Goal: Task Accomplishment & Management: Manage account settings

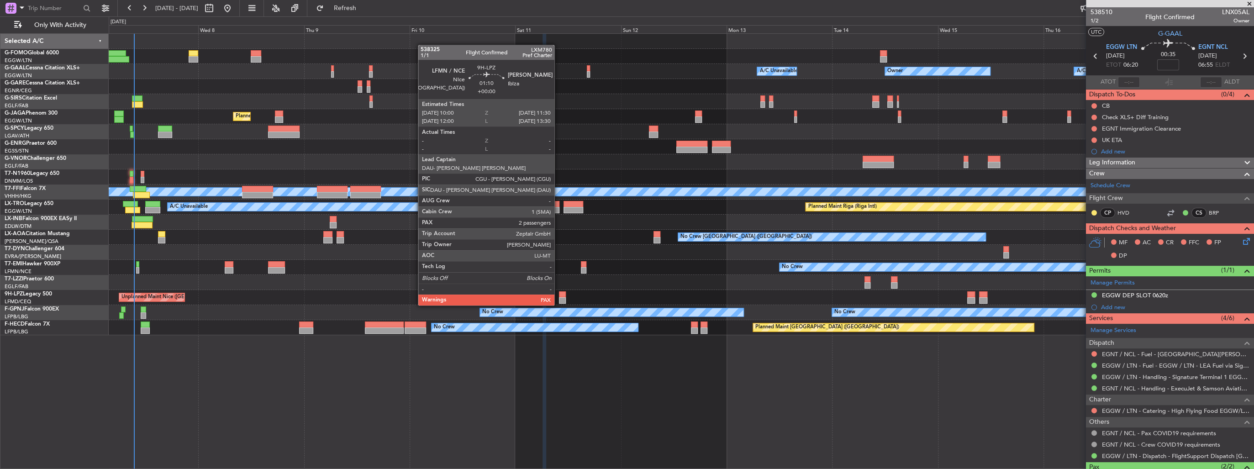
click at [560, 296] on div at bounding box center [562, 294] width 7 height 6
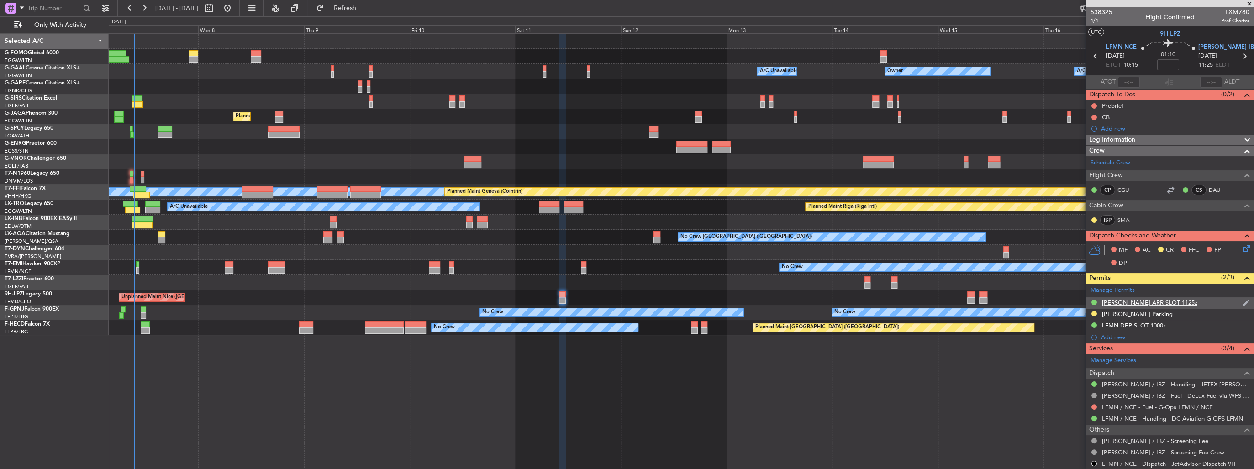
click at [1165, 302] on div "LEIB ARR SLOT 1125z" at bounding box center [1170, 302] width 168 height 11
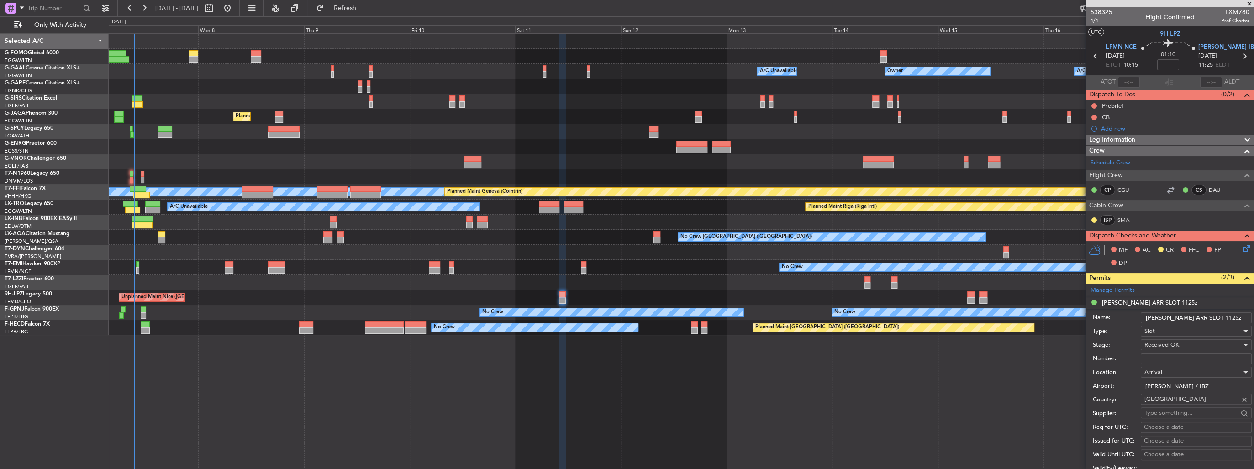
click at [1202, 321] on input "LEIB ARR SLOT 1125z" at bounding box center [1195, 317] width 111 height 11
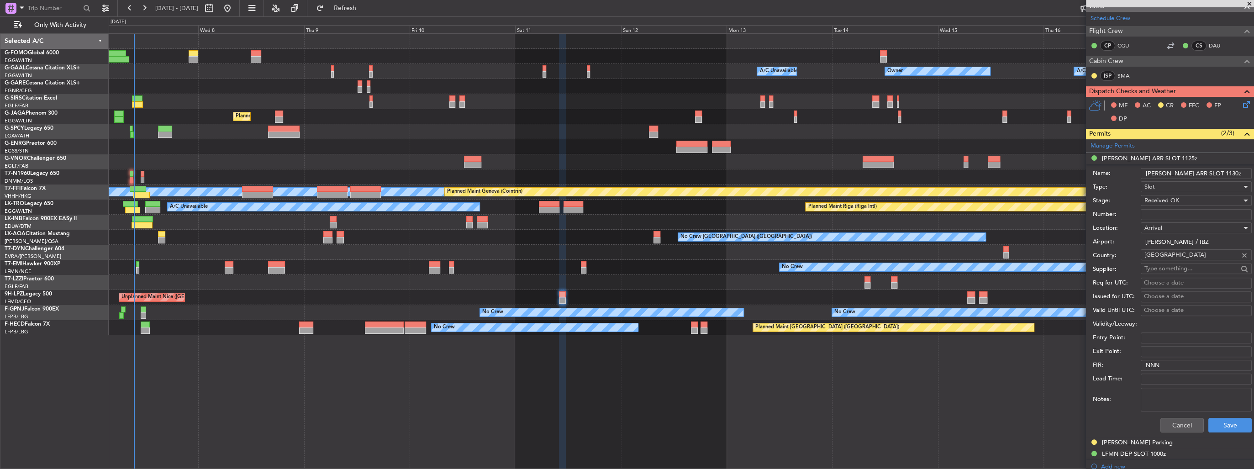
scroll to position [219, 0]
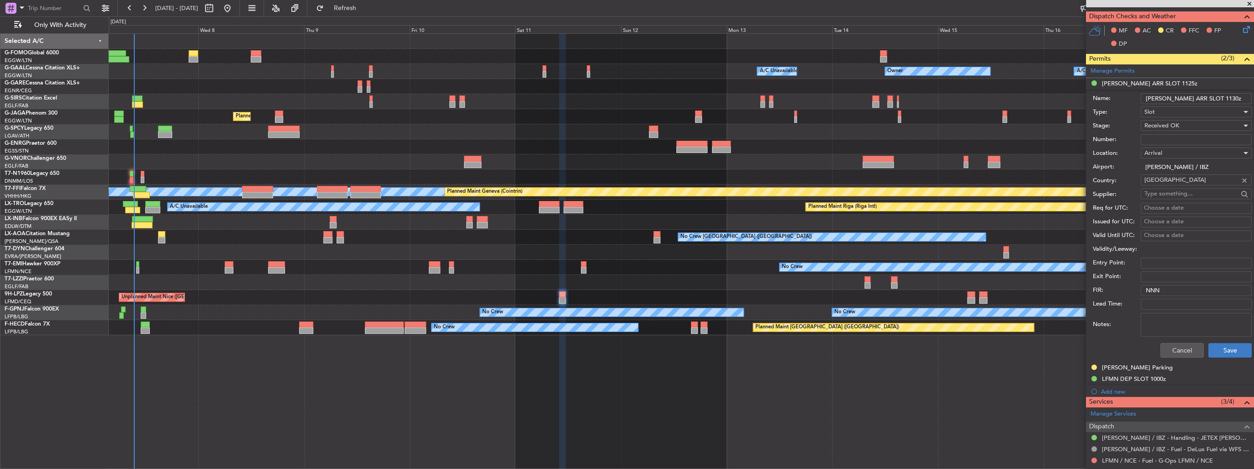
type input "LEIB ARR SLOT 1130z"
click at [1224, 348] on button "Save" at bounding box center [1229, 350] width 43 height 15
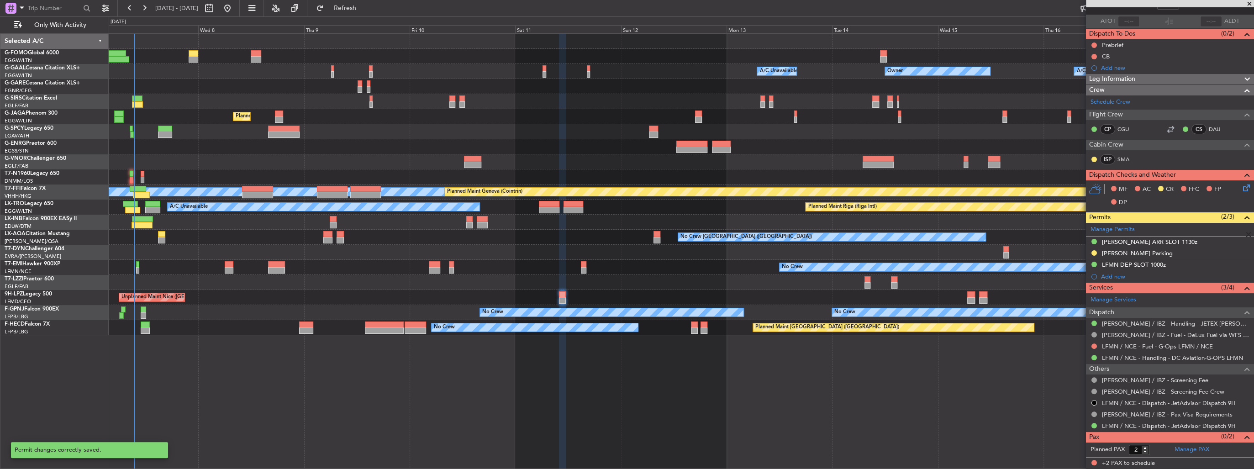
scroll to position [59, 0]
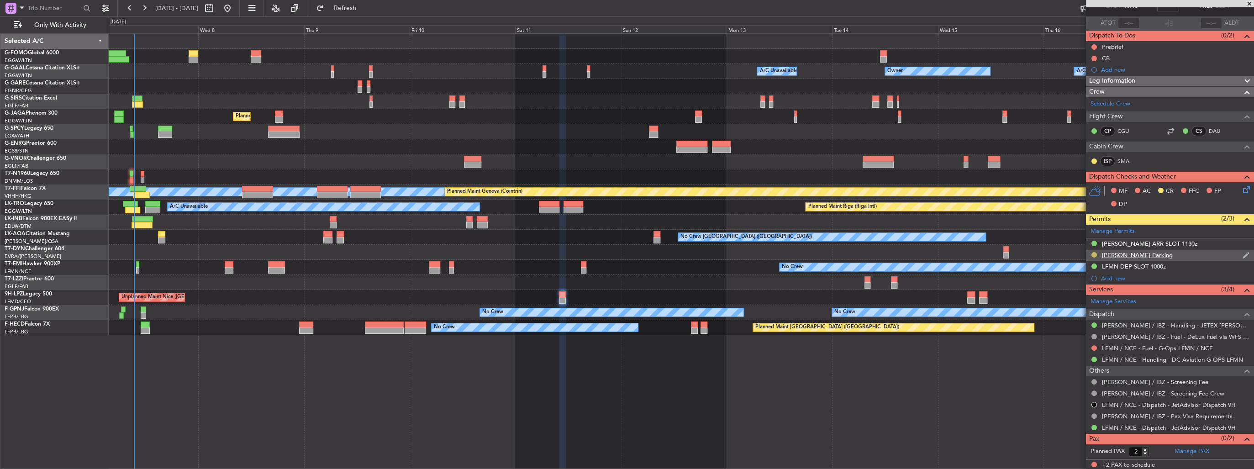
click at [1095, 254] on button at bounding box center [1093, 254] width 5 height 5
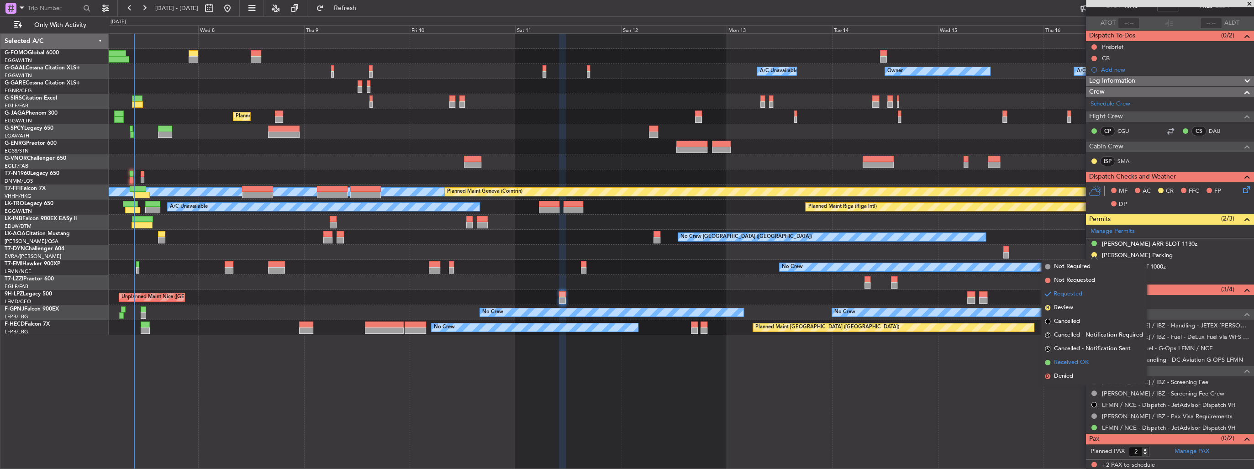
click at [1098, 362] on li "Received OK" at bounding box center [1093, 363] width 105 height 14
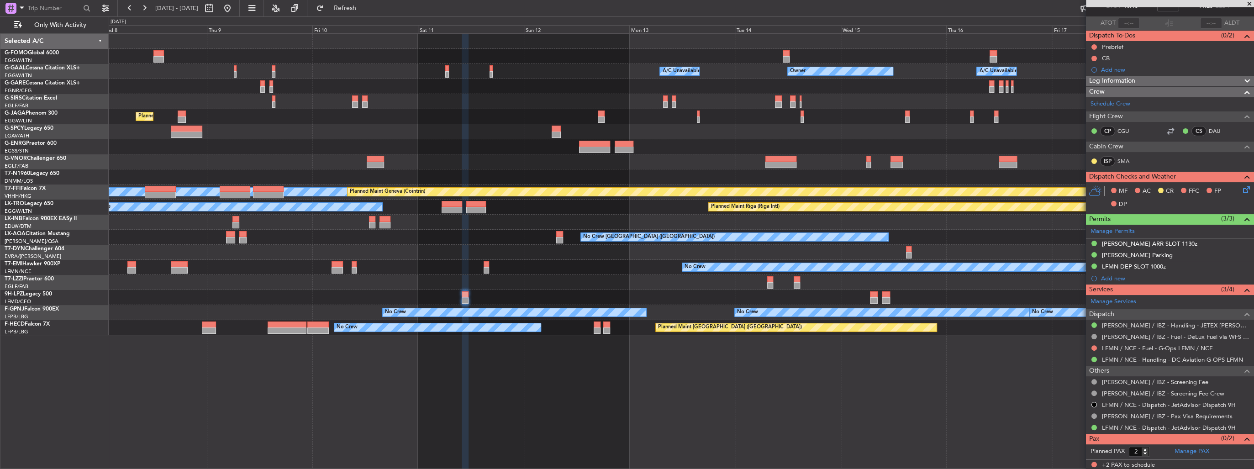
click at [871, 282] on div at bounding box center [681, 282] width 1145 height 15
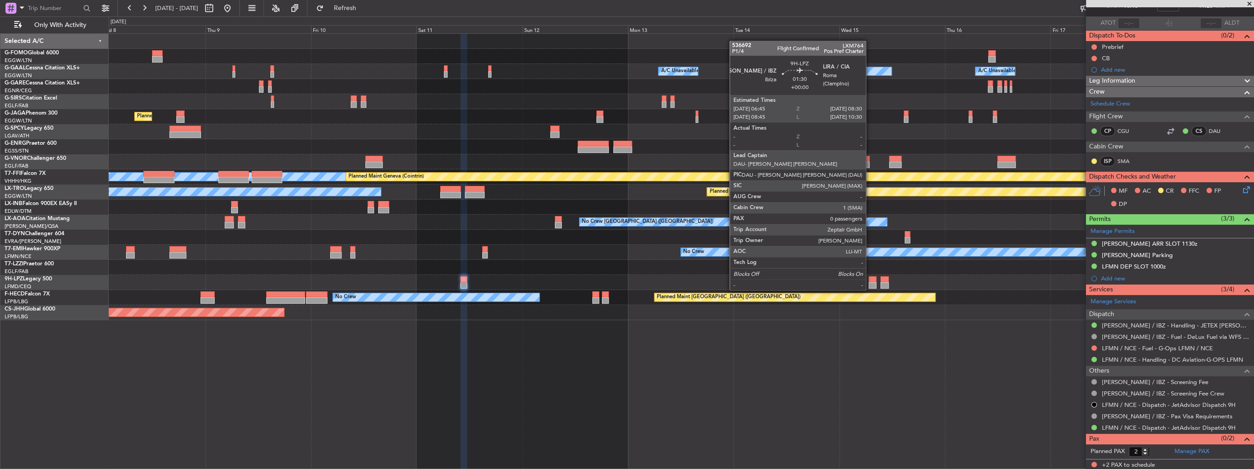
click at [870, 281] on div at bounding box center [872, 279] width 8 height 6
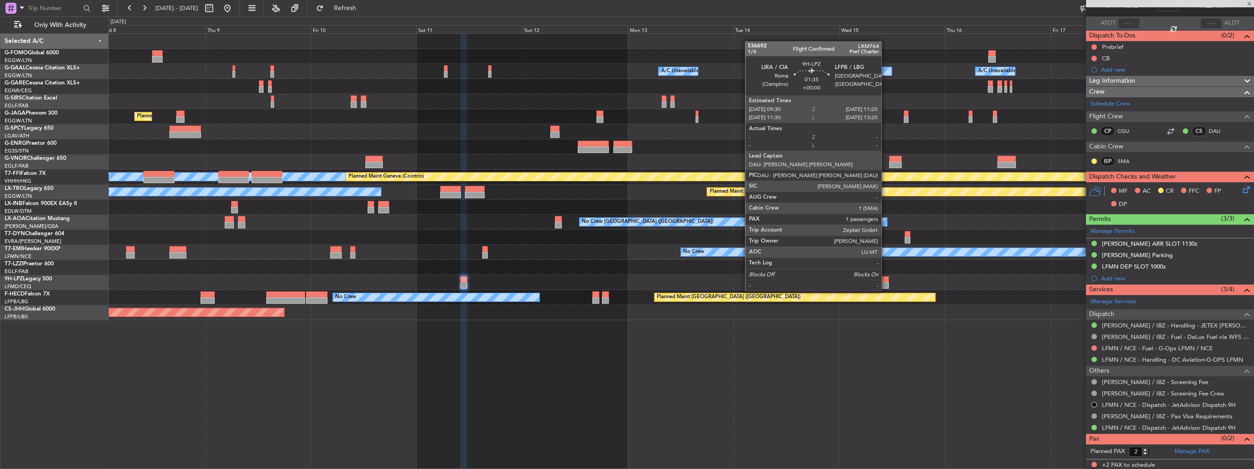
type input "0"
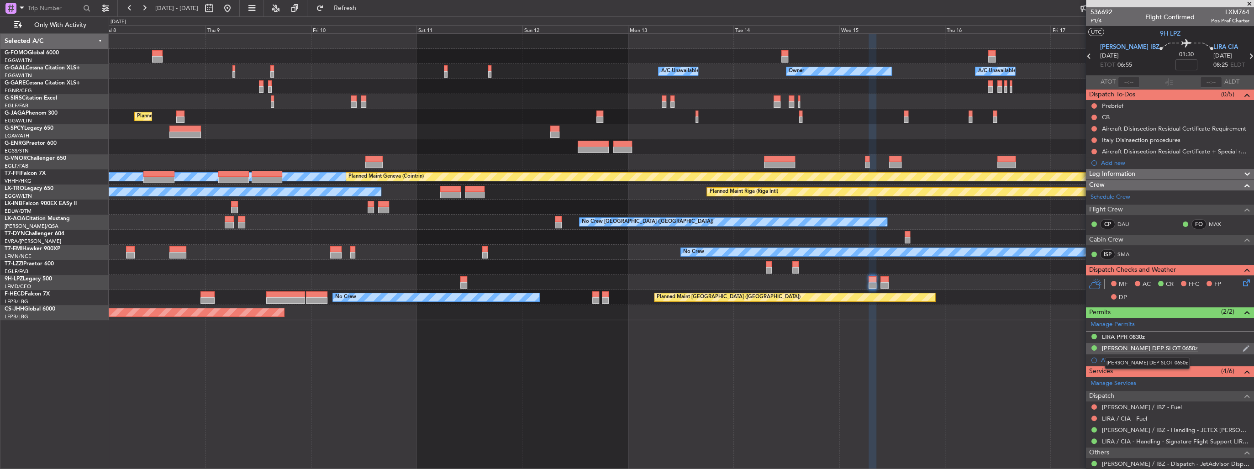
click at [1160, 349] on div "LEIB DEP SLOT 0650z" at bounding box center [1150, 348] width 96 height 8
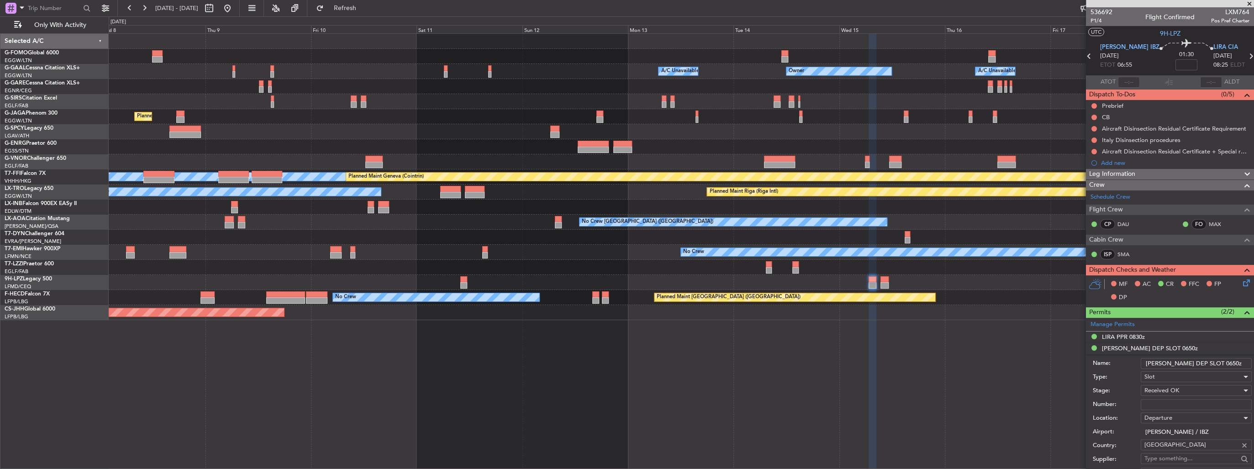
click at [1202, 362] on input "LEIB DEP SLOT 0650z" at bounding box center [1195, 363] width 111 height 11
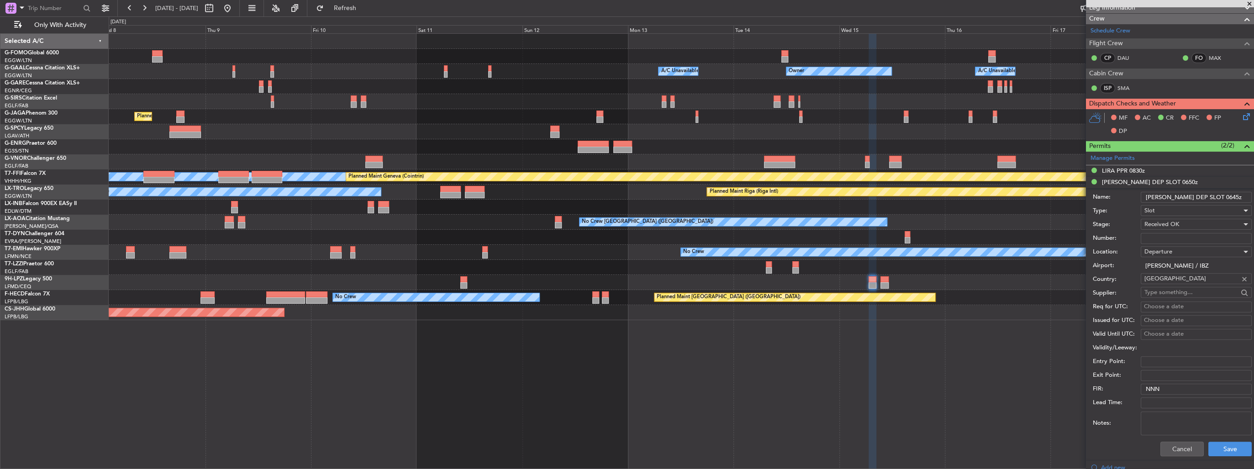
scroll to position [183, 0]
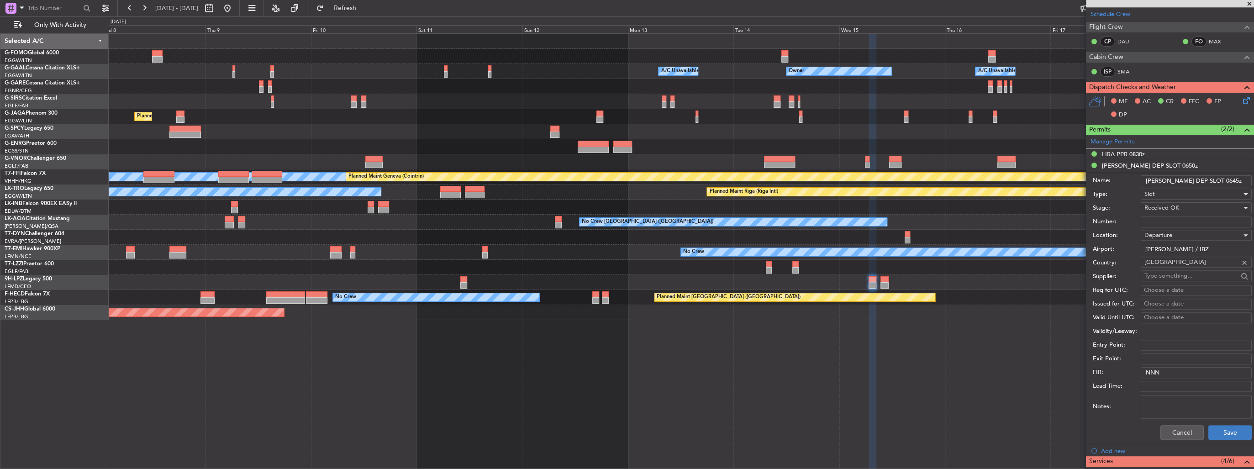
type input "LEIB DEP SLOT 0645z"
click at [1229, 434] on button "Save" at bounding box center [1229, 432] width 43 height 15
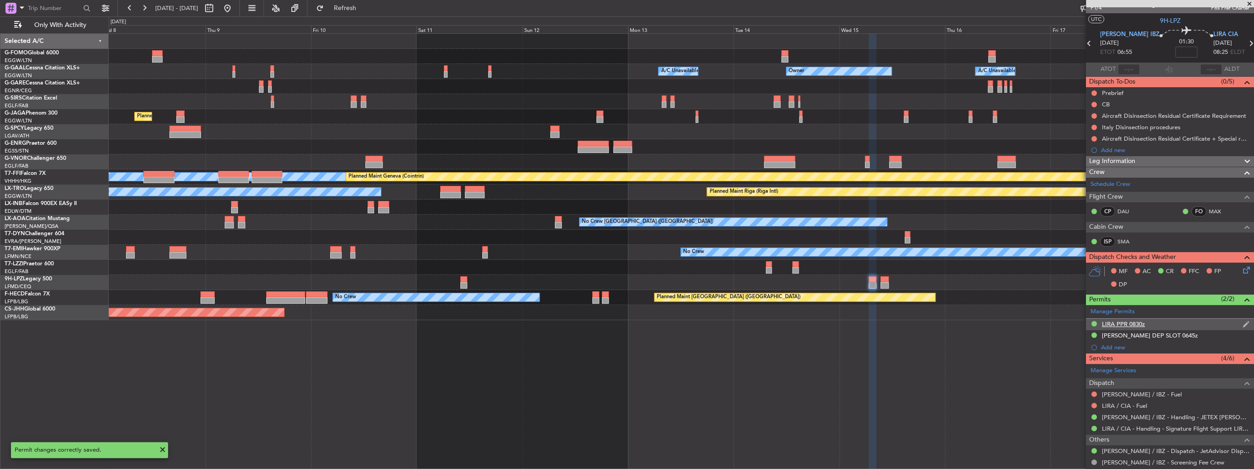
scroll to position [0, 0]
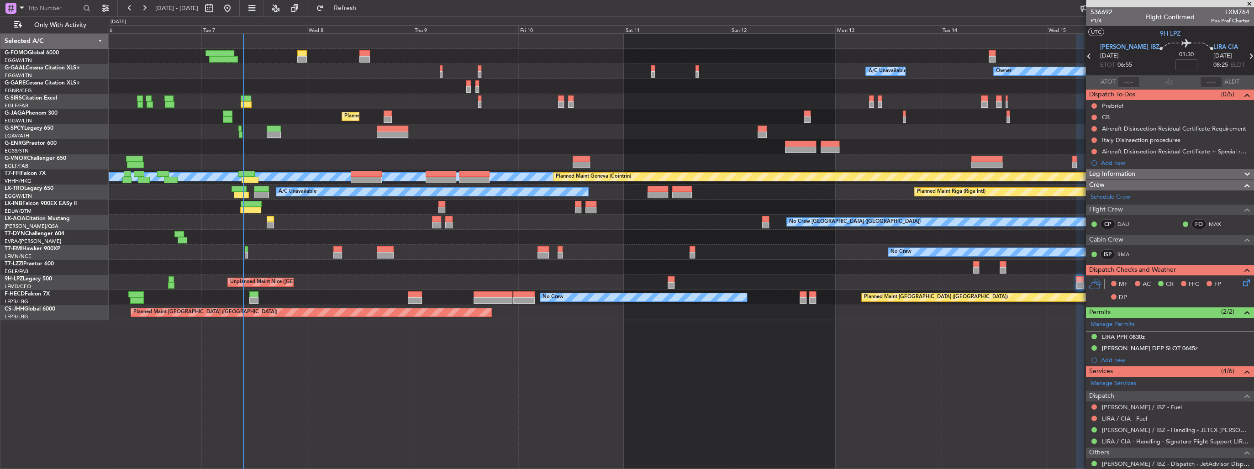
click at [487, 236] on div "Owner A/C Unavailable Owner A/C Unavailable Owner Planned Maint London (Farnbor…" at bounding box center [681, 177] width 1145 height 286
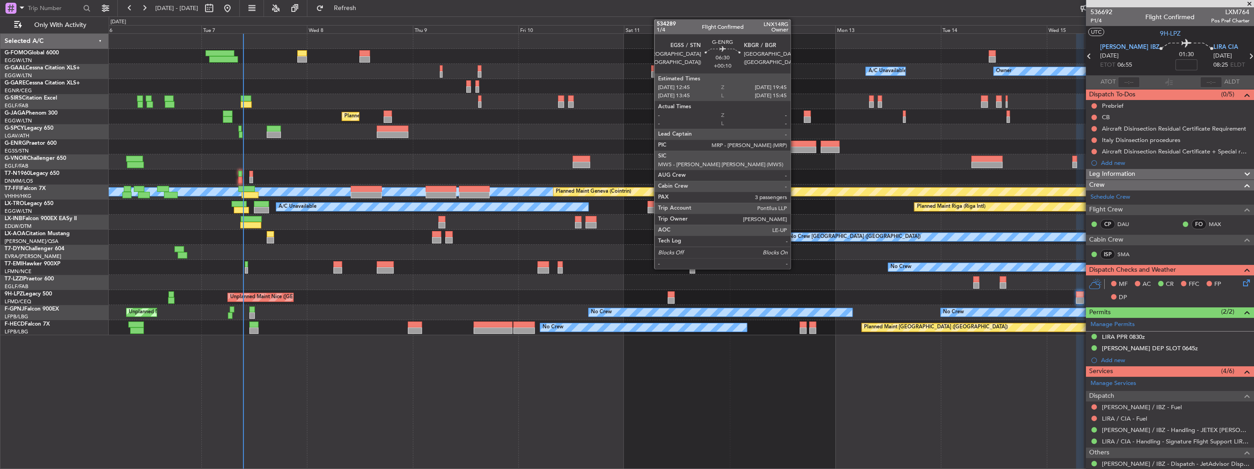
click at [794, 142] on div at bounding box center [800, 144] width 31 height 6
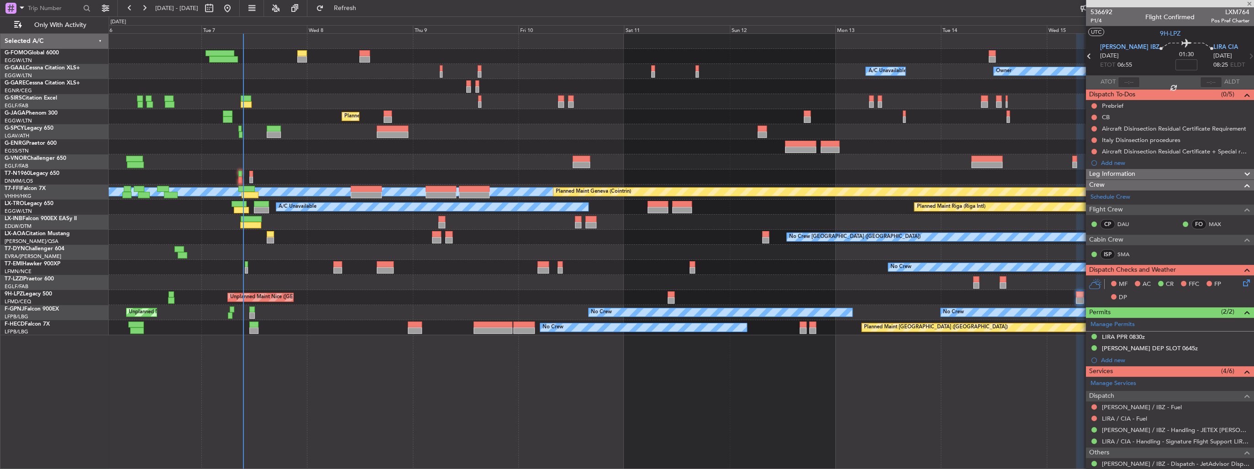
type input "+00:10"
type input "3"
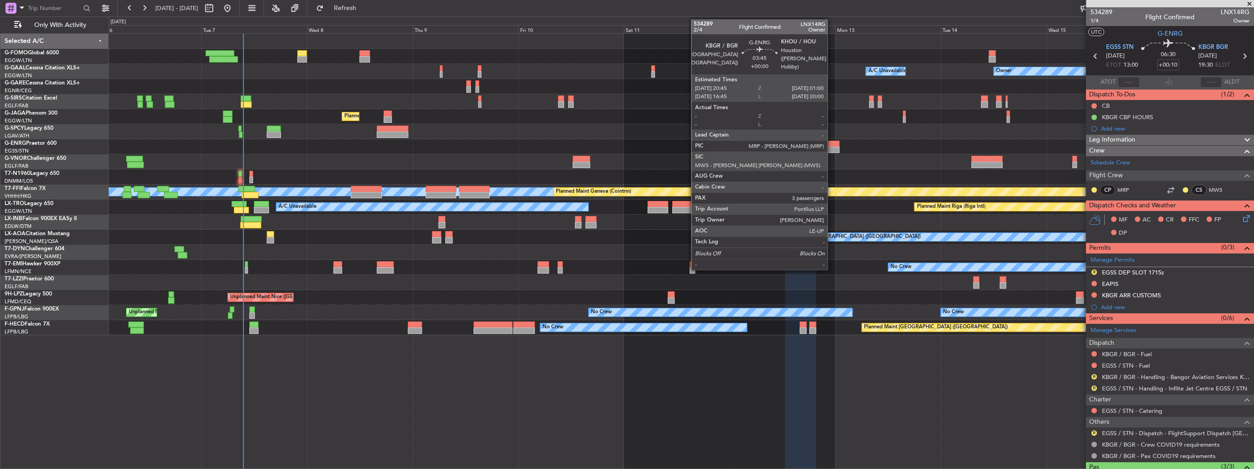
click at [832, 144] on div at bounding box center [829, 144] width 19 height 6
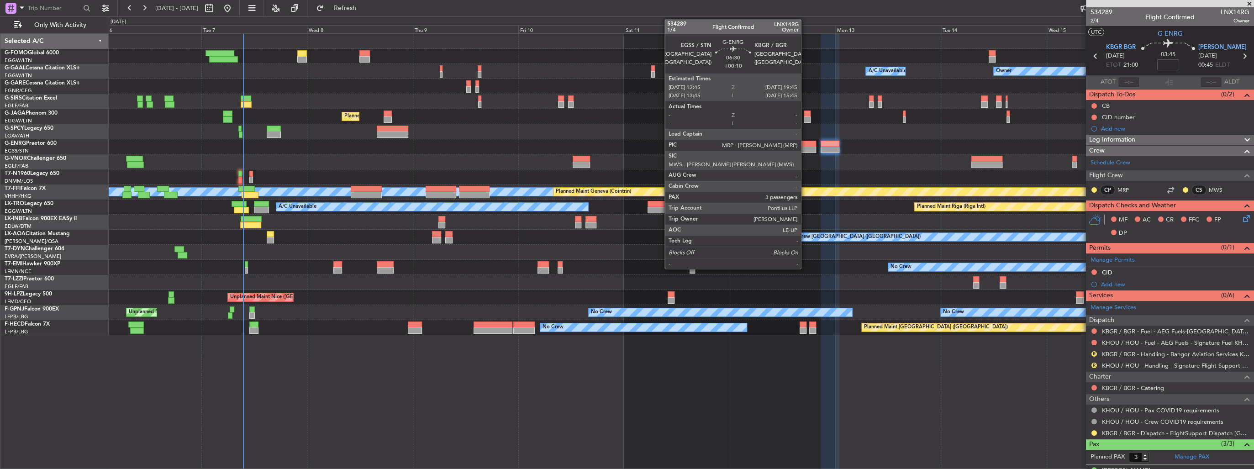
click at [805, 144] on div at bounding box center [800, 144] width 31 height 6
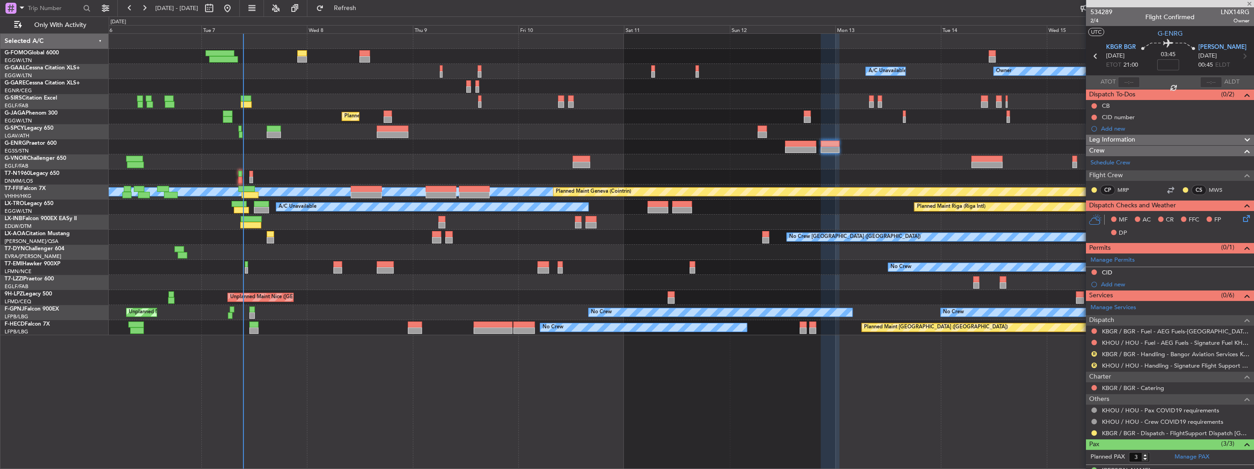
type input "+00:10"
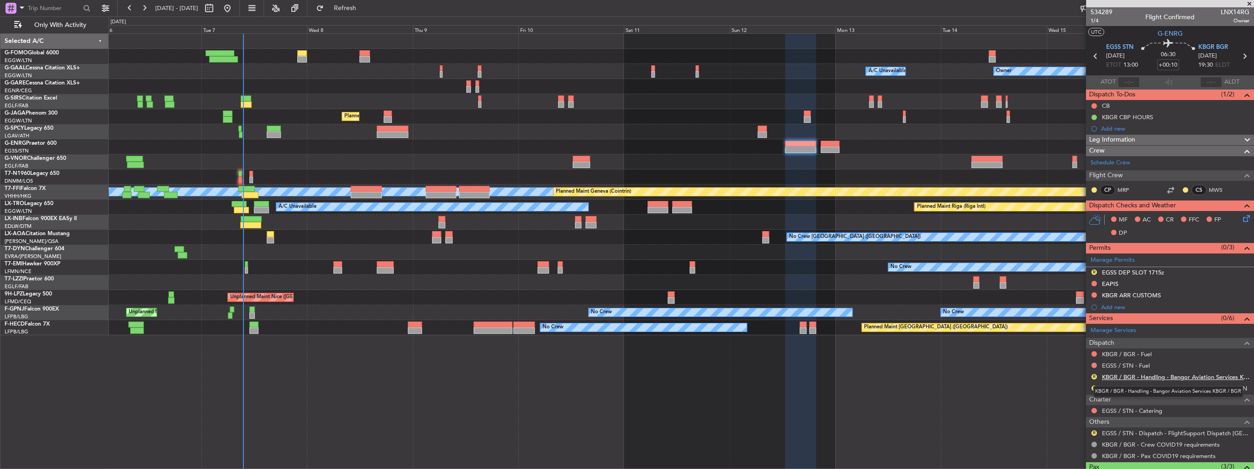
click at [1150, 374] on link "KBGR / BGR - Handling - Bangor Aviation Services KBGR / BGR" at bounding box center [1175, 377] width 147 height 8
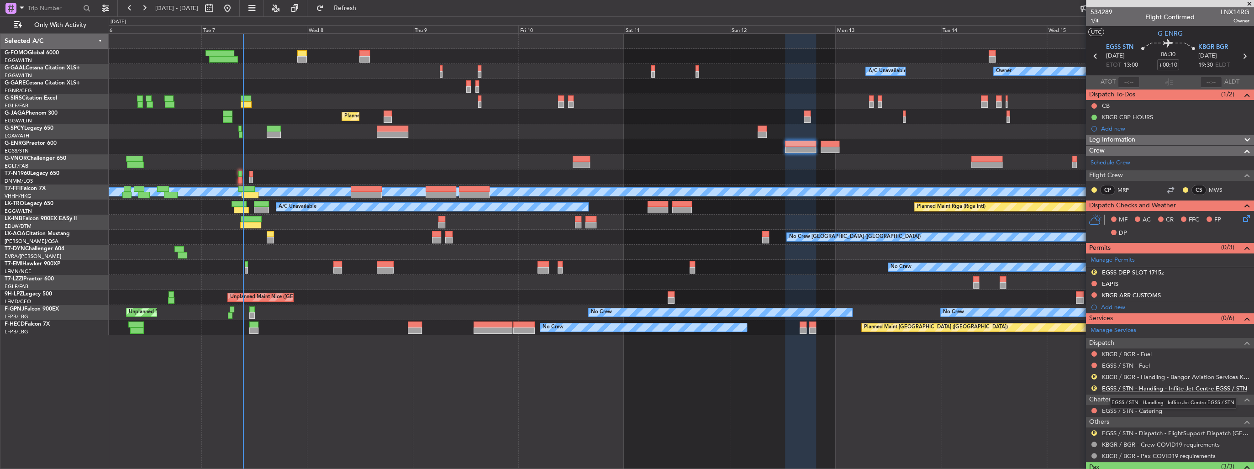
click at [1172, 388] on link "EGSS / STN - Handling - Inflite Jet Centre EGSS / STN" at bounding box center [1174, 388] width 145 height 8
click at [364, 5] on span "Refresh" at bounding box center [345, 8] width 38 height 6
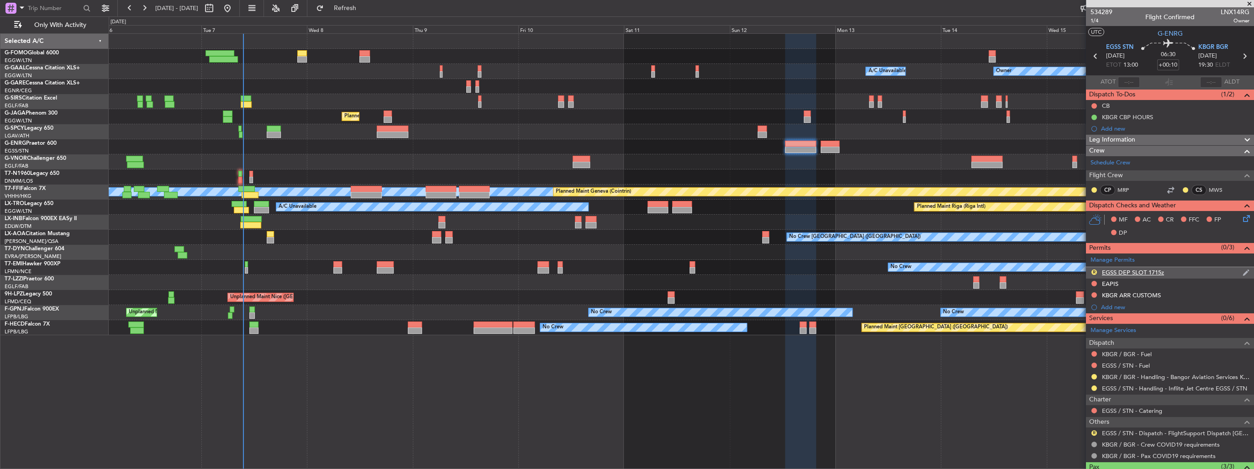
click at [1165, 271] on div "R EGSS DEP SLOT 1715z" at bounding box center [1170, 272] width 168 height 11
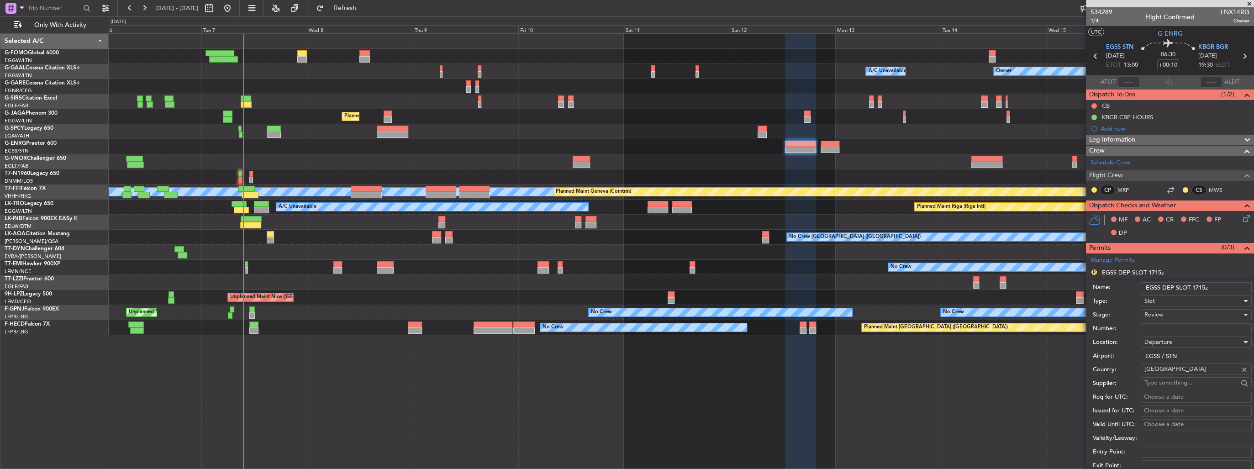
click at [1205, 287] on input "EGSS DEP SLOT 1715z" at bounding box center [1195, 287] width 111 height 11
type input "EGSS DEP SLOT 1300z"
click at [1174, 311] on div "Review" at bounding box center [1192, 315] width 97 height 14
click at [1174, 376] on span "Requested" at bounding box center [1192, 374] width 97 height 14
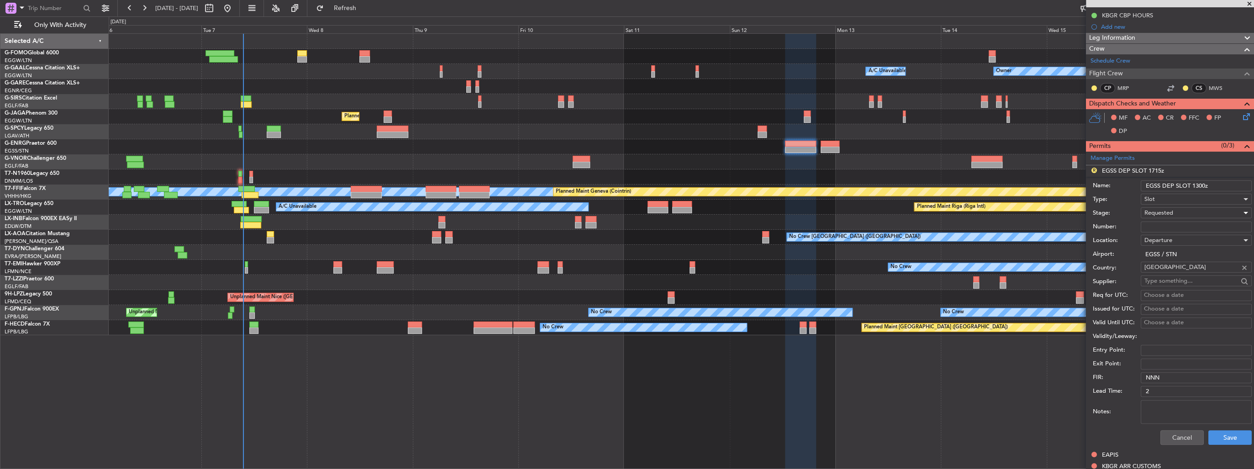
scroll to position [110, 0]
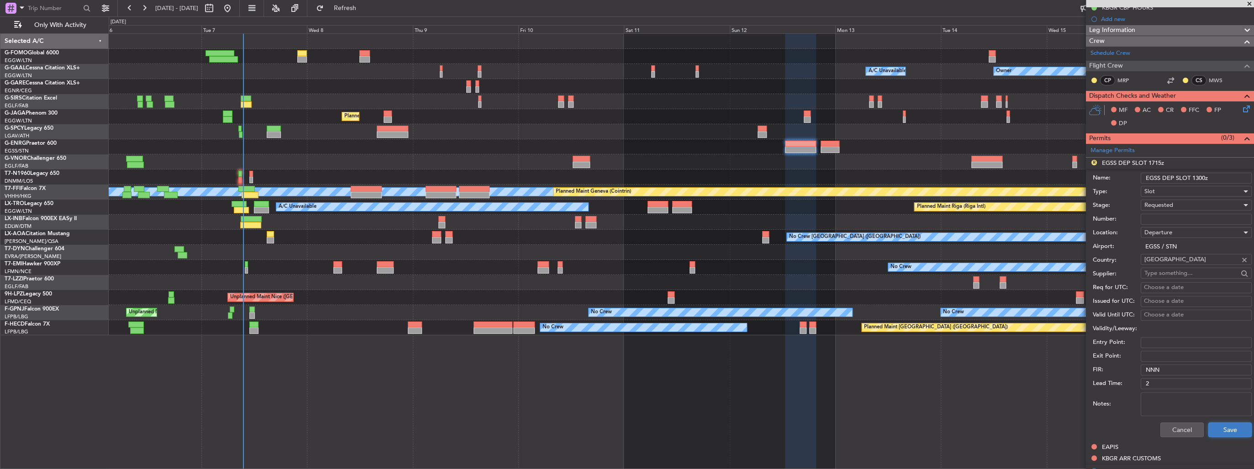
click at [1223, 430] on button "Save" at bounding box center [1229, 429] width 43 height 15
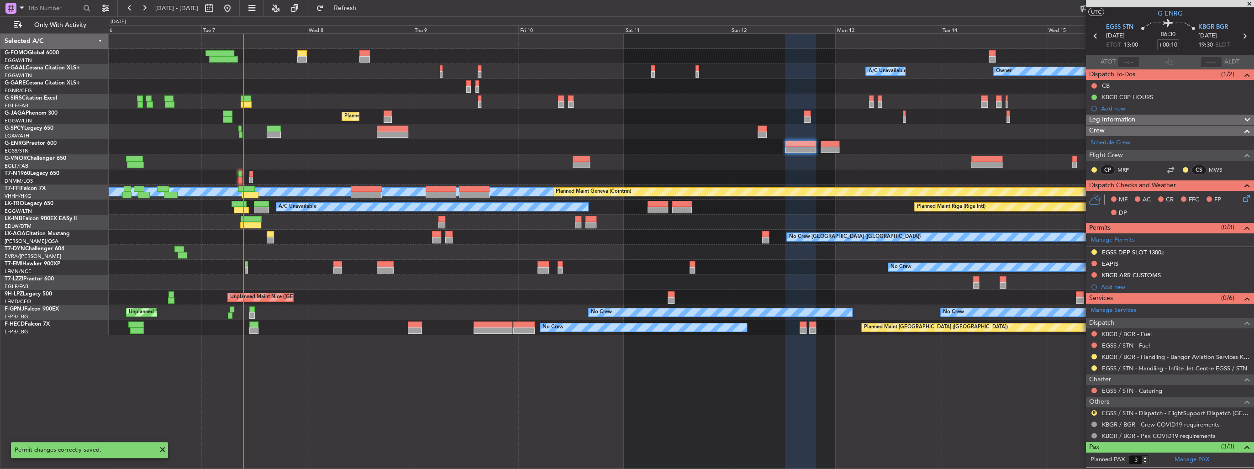
scroll to position [5, 0]
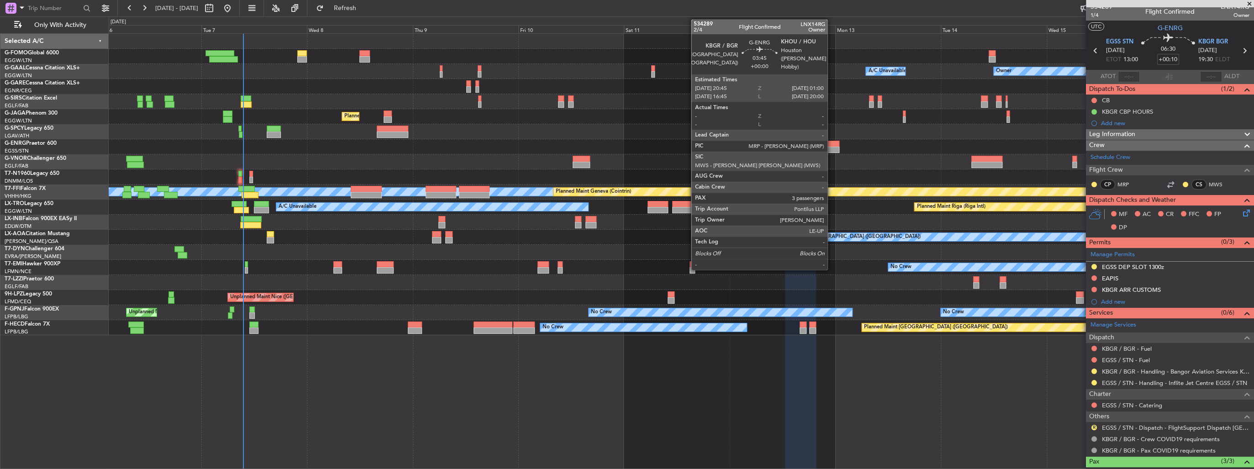
click at [831, 141] on div at bounding box center [829, 144] width 19 height 6
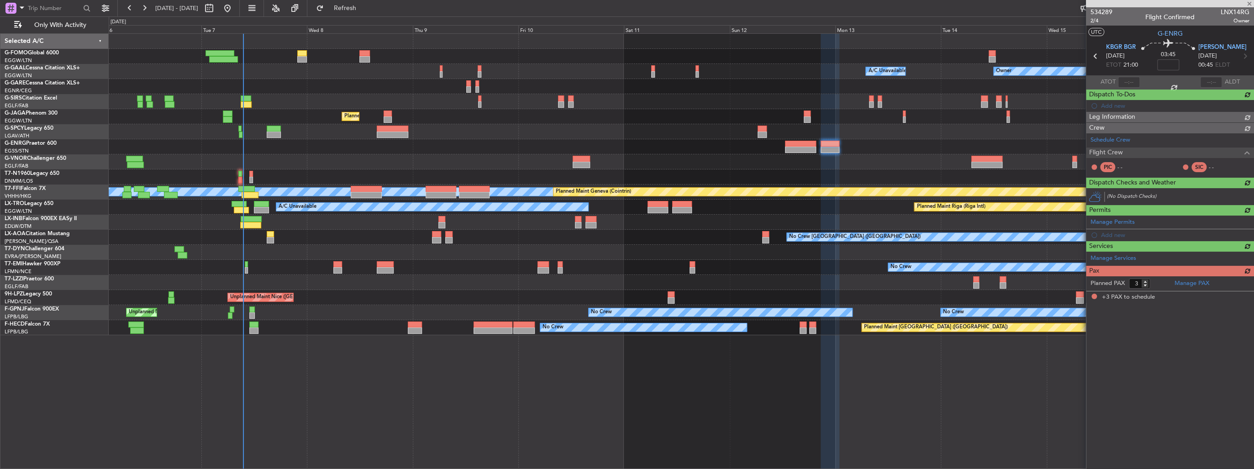
scroll to position [0, 0]
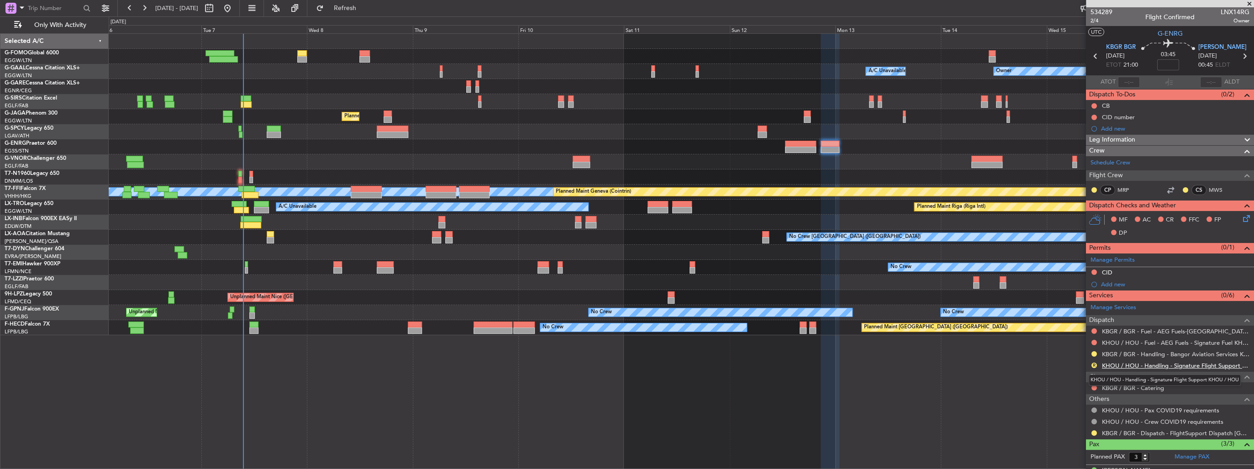
click at [1152, 367] on link "KHOU / HOU - Handling - Signature Flight Support KHOU / HOU" at bounding box center [1175, 366] width 147 height 8
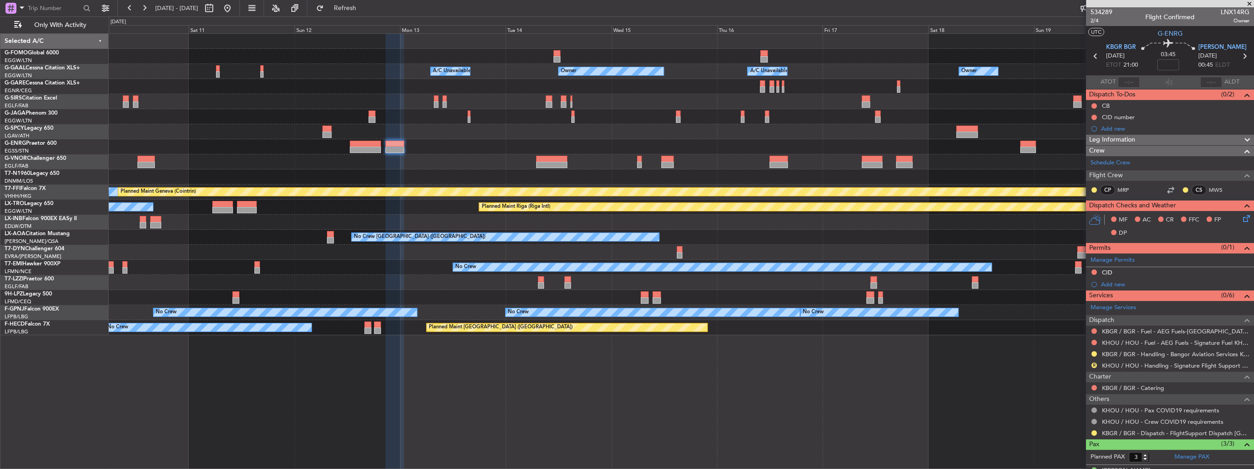
click at [450, 171] on div "Owner Owner A/C Unavailable A/C Unavailable Owner Planned Maint Oxford (Kidling…" at bounding box center [681, 184] width 1145 height 301
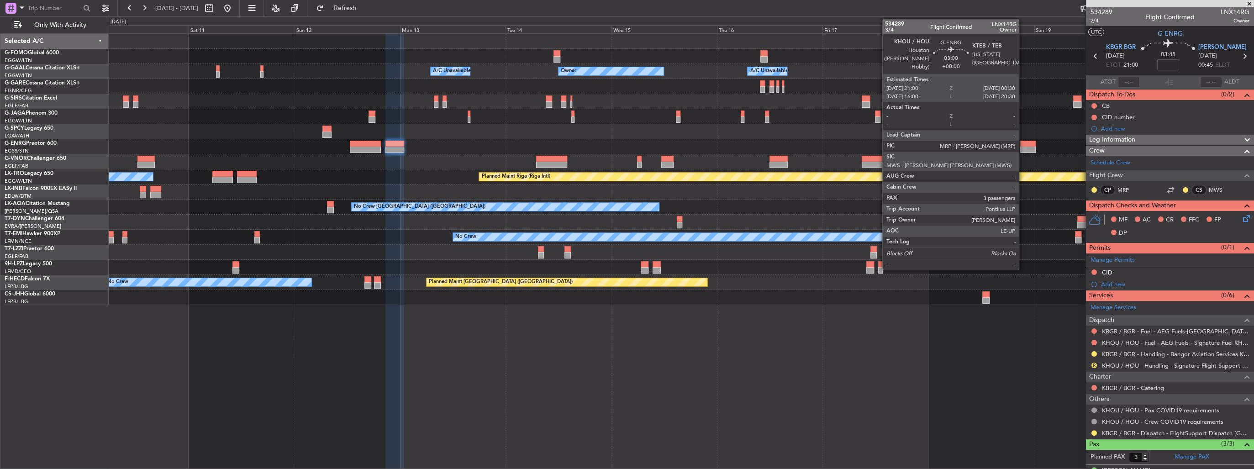
click at [1023, 146] on div at bounding box center [1028, 144] width 16 height 6
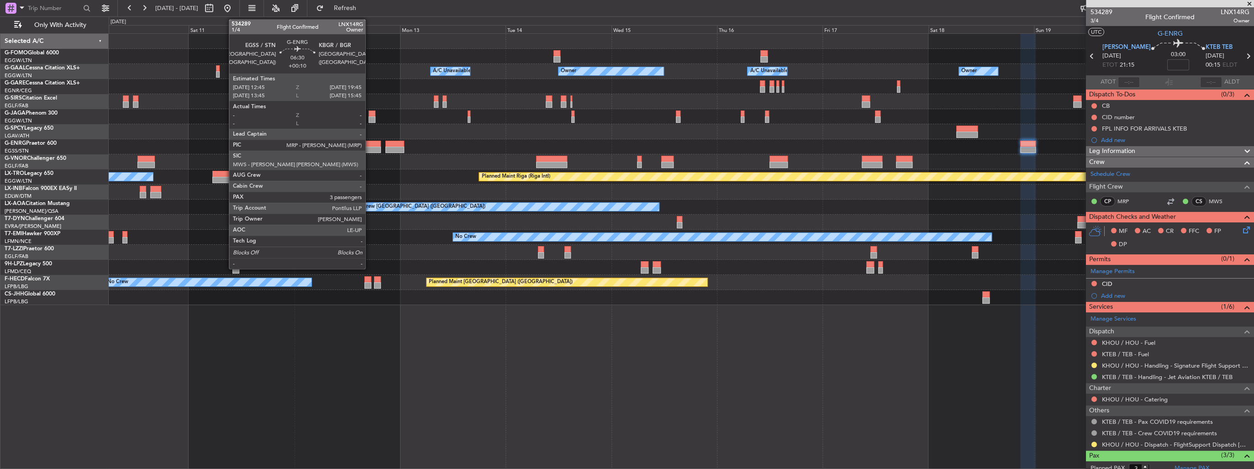
click at [369, 149] on div at bounding box center [365, 150] width 31 height 6
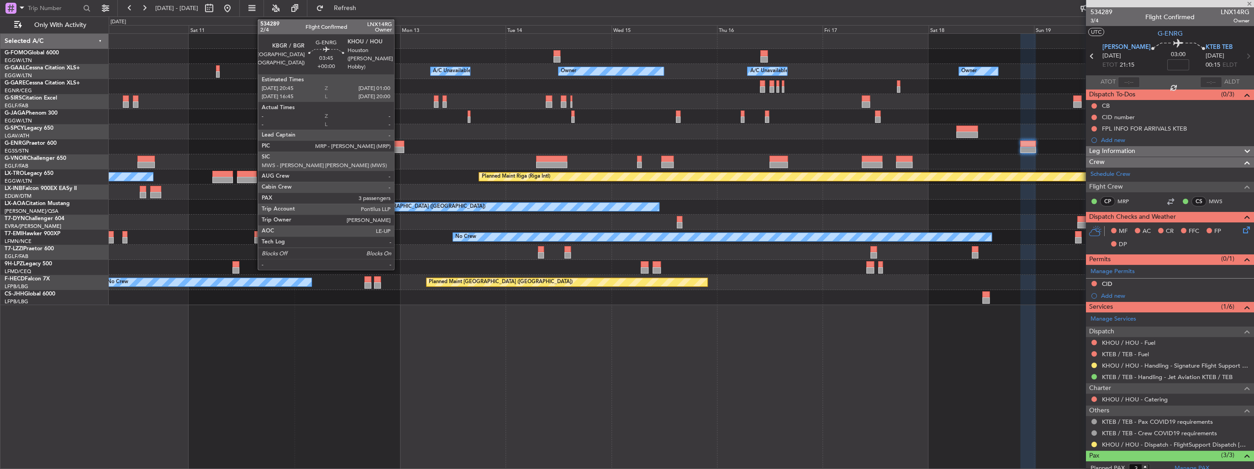
type input "+00:10"
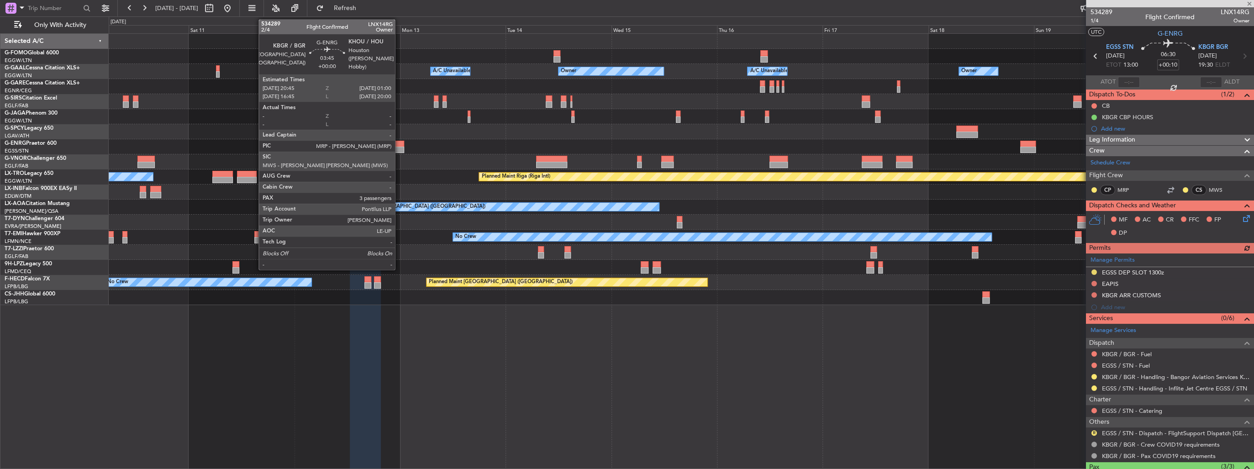
click at [399, 148] on div at bounding box center [394, 150] width 19 height 6
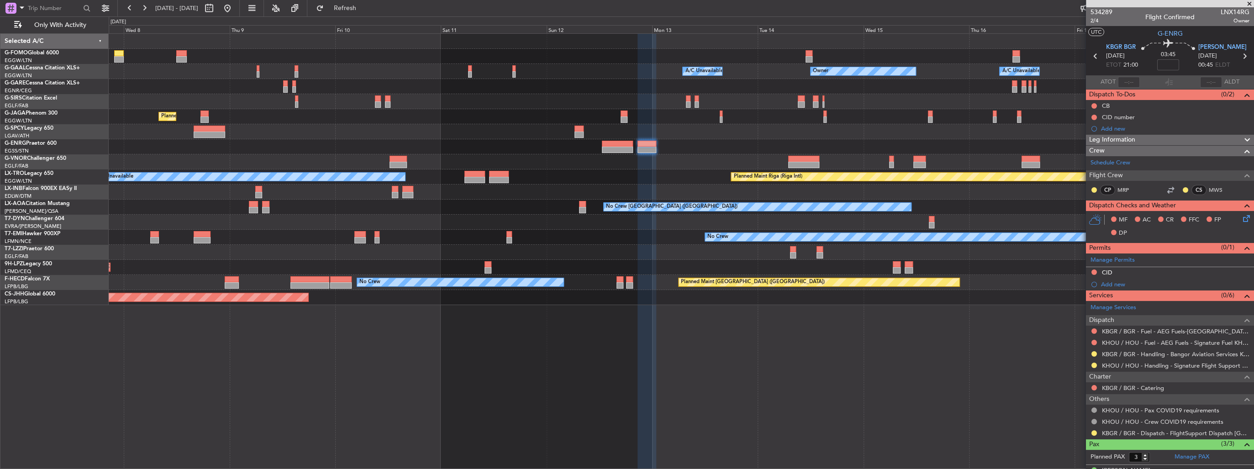
click at [382, 153] on div at bounding box center [681, 146] width 1145 height 15
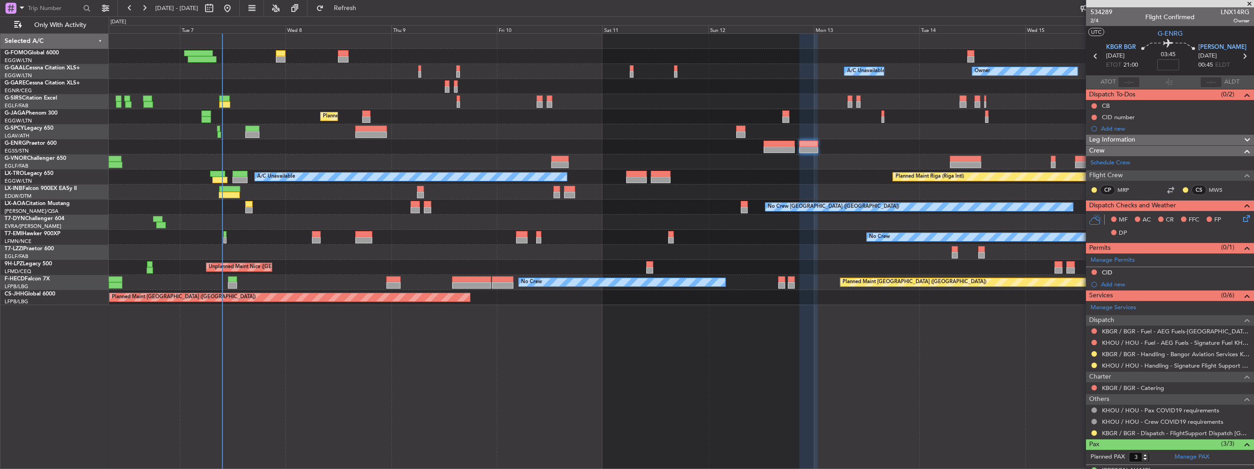
click at [419, 152] on div at bounding box center [681, 146] width 1145 height 15
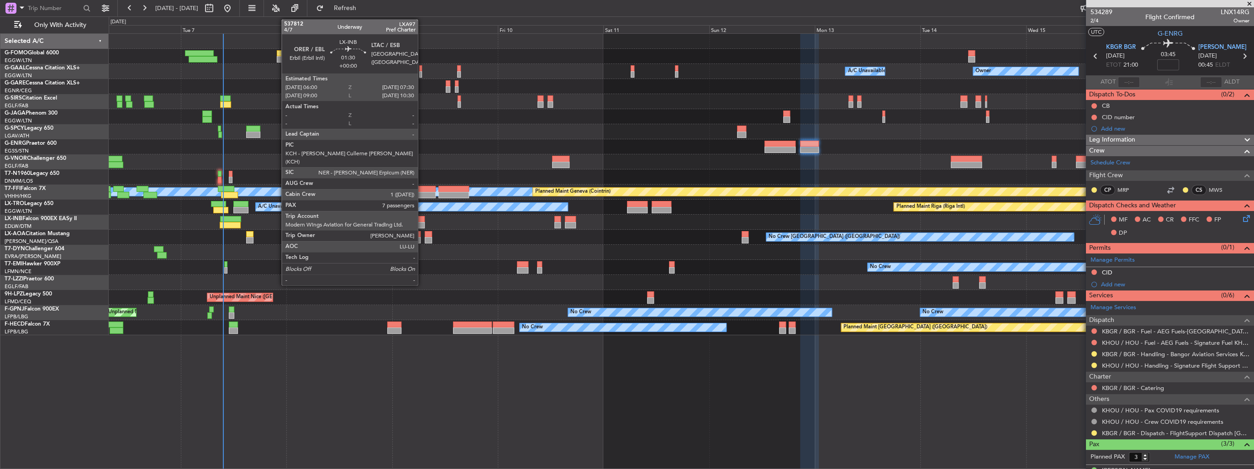
click at [422, 218] on div at bounding box center [421, 219] width 7 height 6
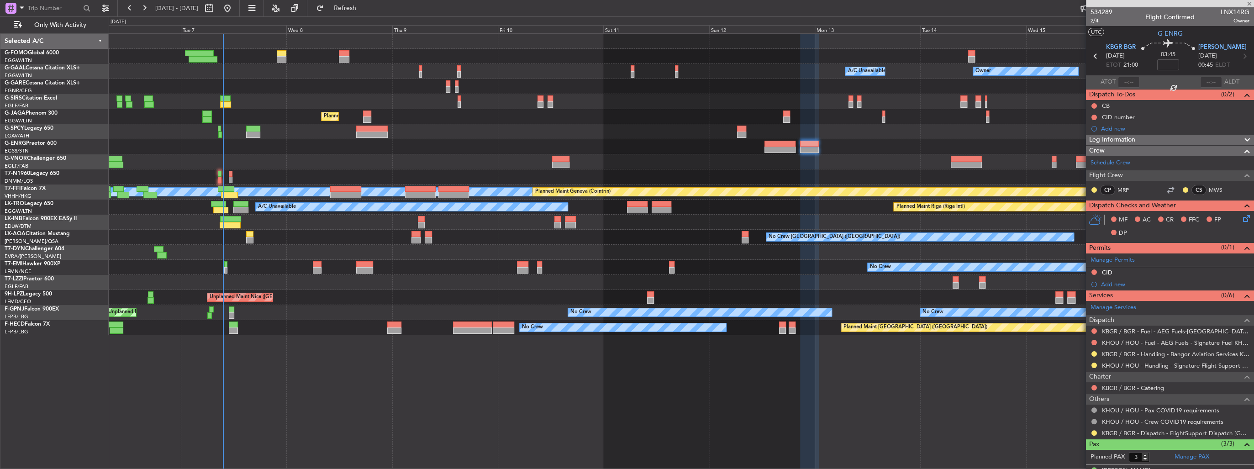
type input "7"
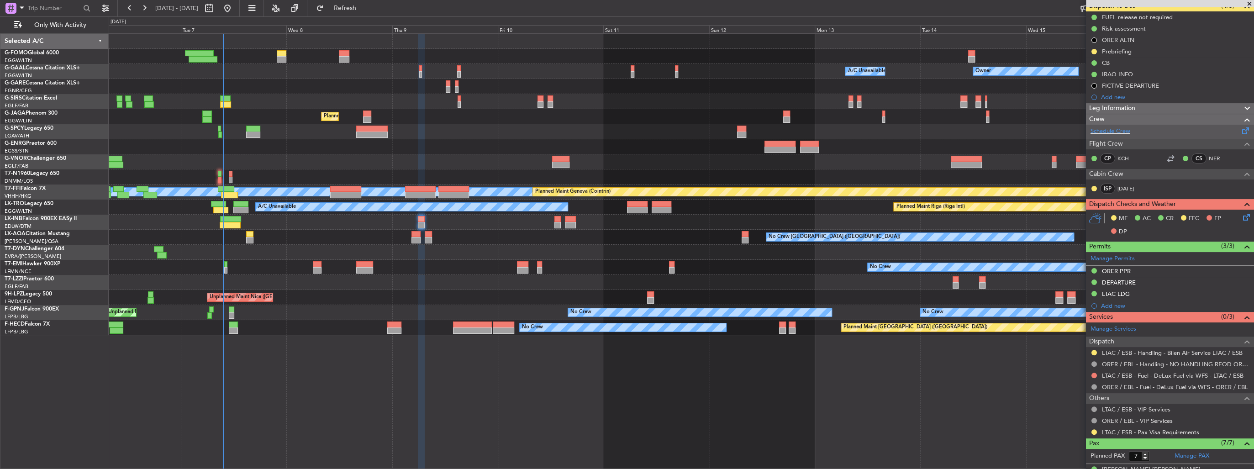
scroll to position [110, 0]
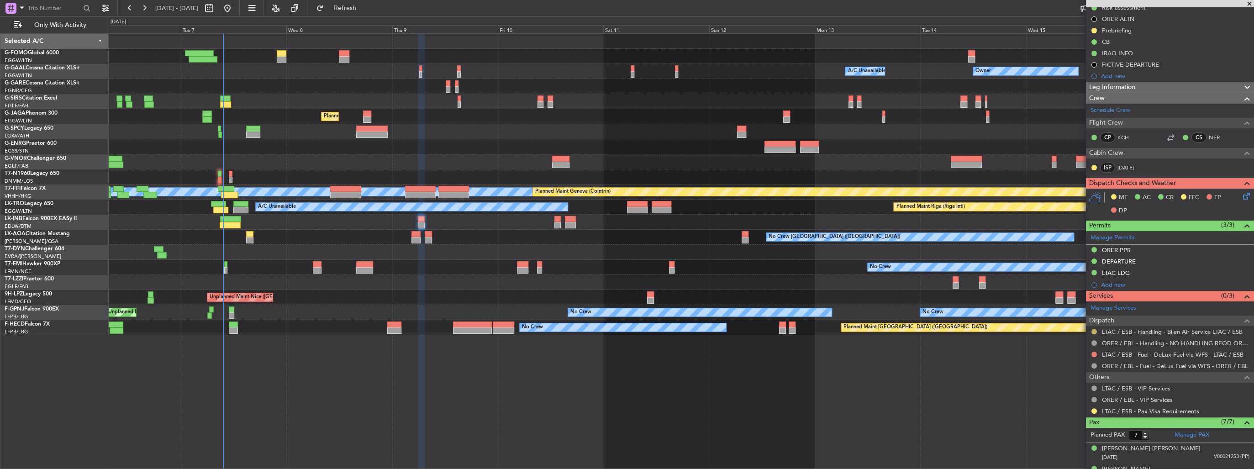
click at [1096, 331] on button at bounding box center [1093, 331] width 5 height 5
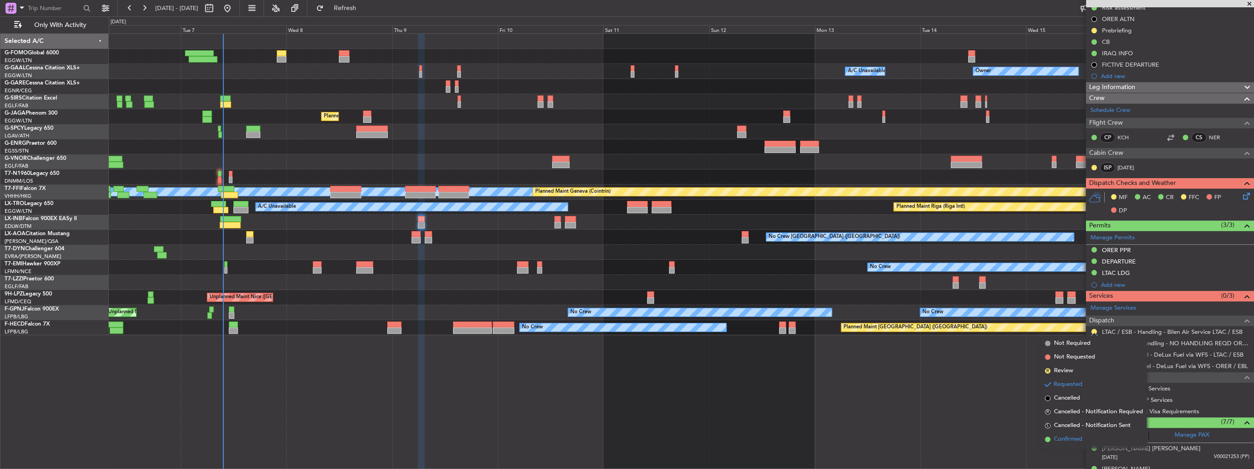
click at [1085, 435] on li "Confirmed" at bounding box center [1093, 439] width 105 height 14
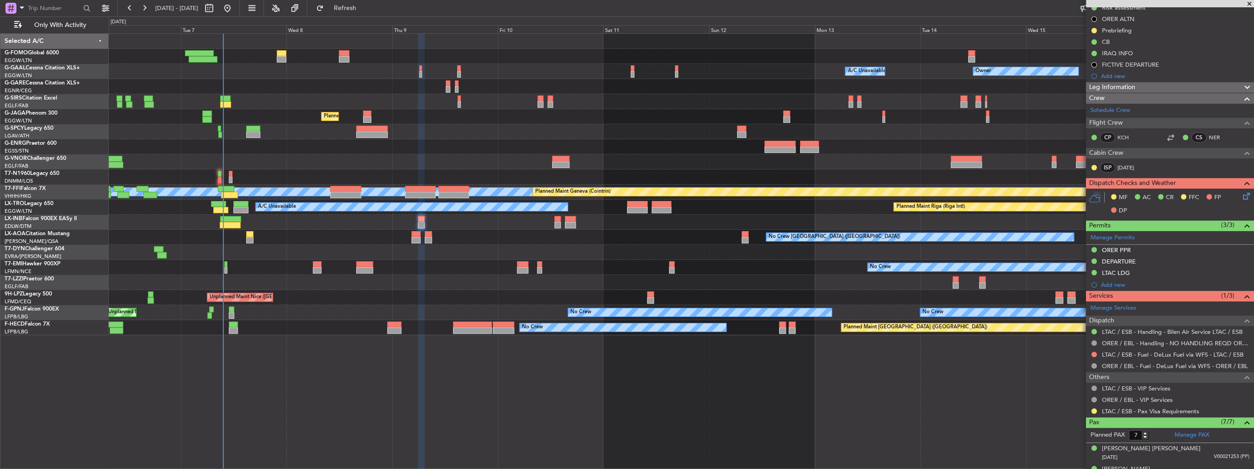
scroll to position [0, 0]
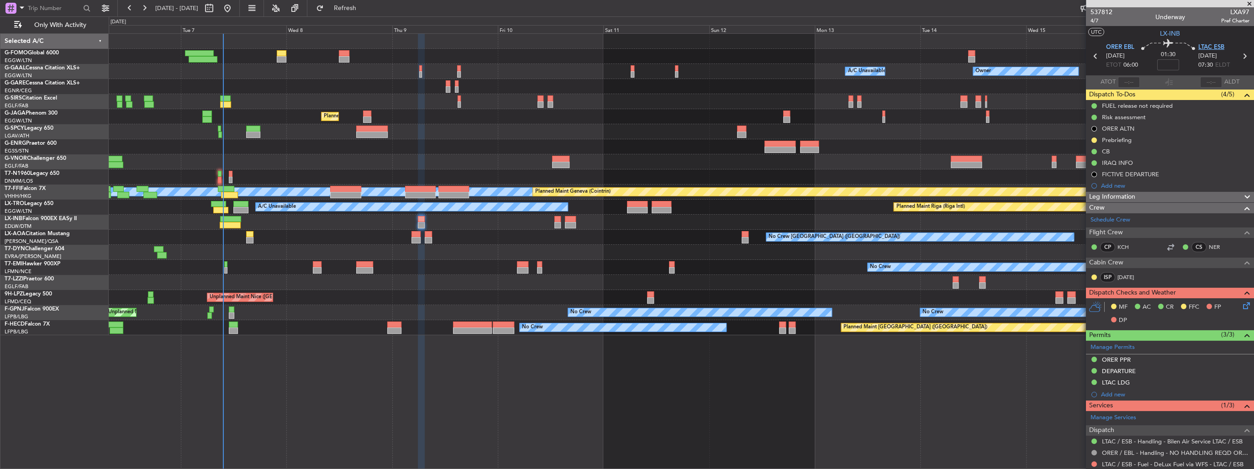
click at [1200, 45] on span "LTAC ESB" at bounding box center [1211, 47] width 26 height 9
click at [1150, 345] on div "Manage Permits" at bounding box center [1170, 348] width 168 height 14
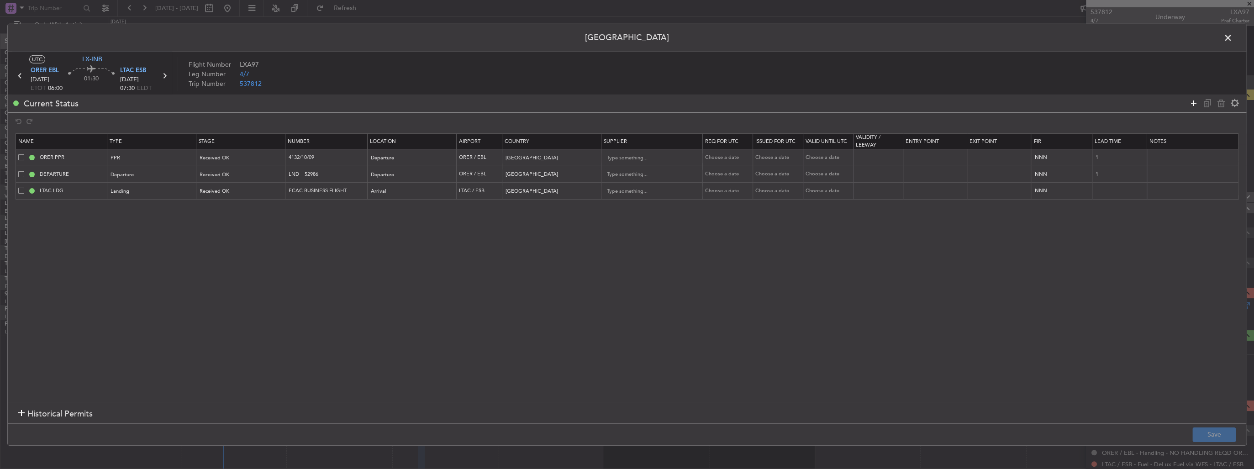
click at [1191, 100] on icon at bounding box center [1193, 103] width 11 height 11
click at [136, 205] on div "Type" at bounding box center [149, 209] width 76 height 14
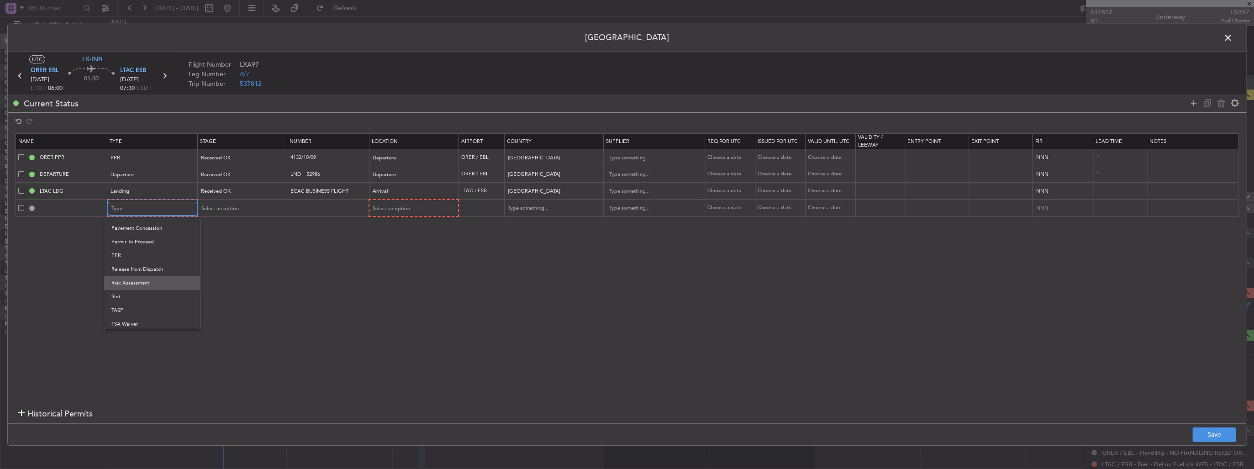
scroll to position [274, 0]
click at [141, 294] on span "Slot" at bounding box center [151, 295] width 81 height 14
click at [233, 208] on span "Select an option" at bounding box center [218, 208] width 37 height 7
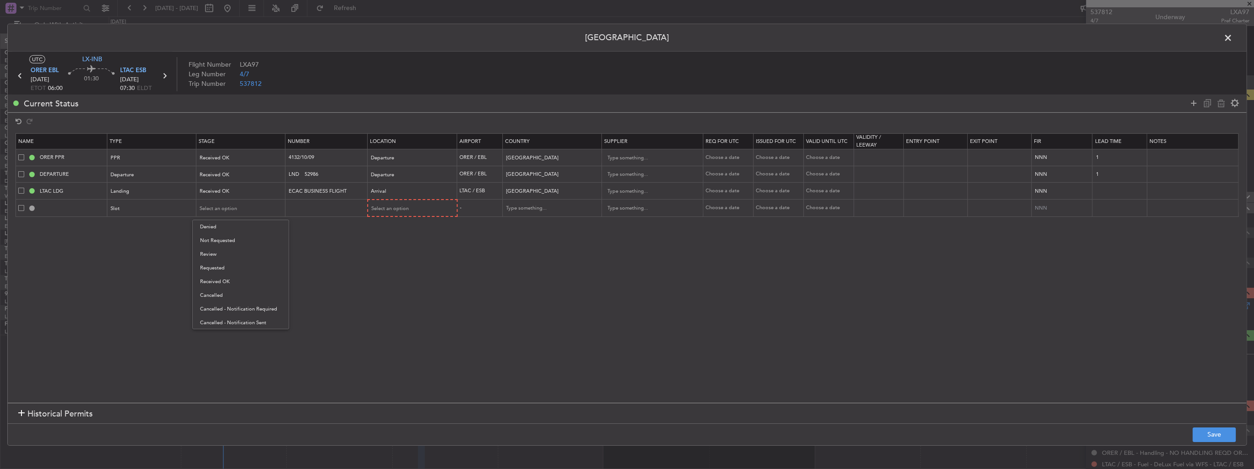
click at [407, 206] on div at bounding box center [627, 234] width 1254 height 469
click at [224, 206] on span "Select an option" at bounding box center [218, 208] width 37 height 7
click at [229, 278] on span "Received OK" at bounding box center [240, 282] width 81 height 14
click at [408, 205] on div "Select an option" at bounding box center [410, 209] width 76 height 14
click at [410, 254] on span "Arrival" at bounding box center [411, 254] width 81 height 14
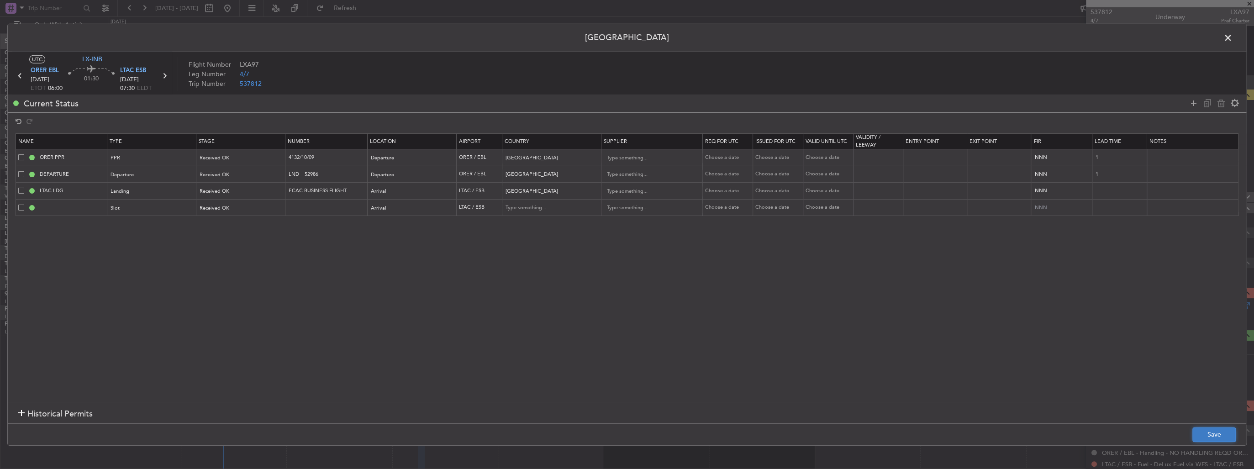
click at [1220, 438] on button "Save" at bounding box center [1213, 434] width 43 height 15
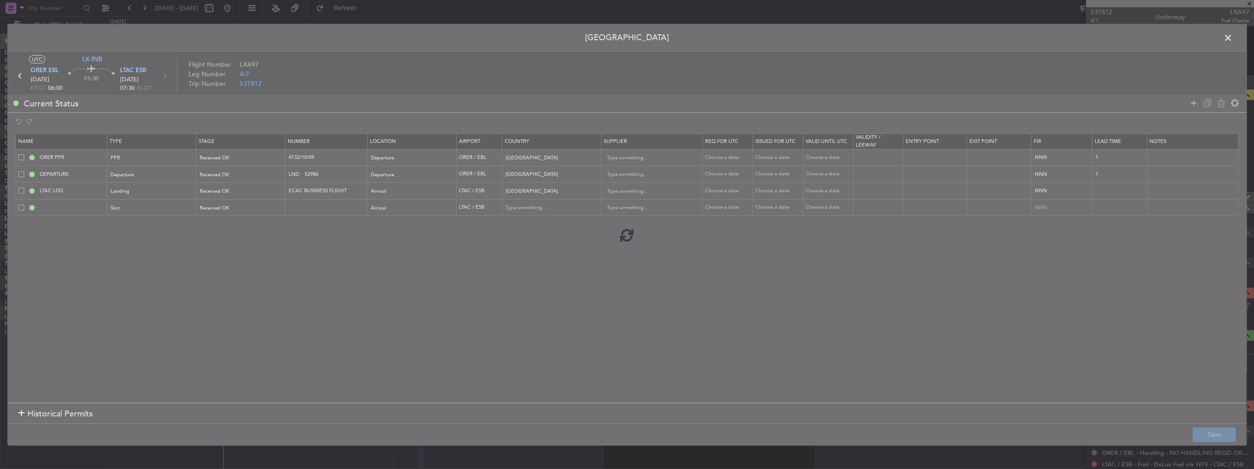
type input "LTAC ARR SLOT"
type input "[GEOGRAPHIC_DATA]"
type input "NNN"
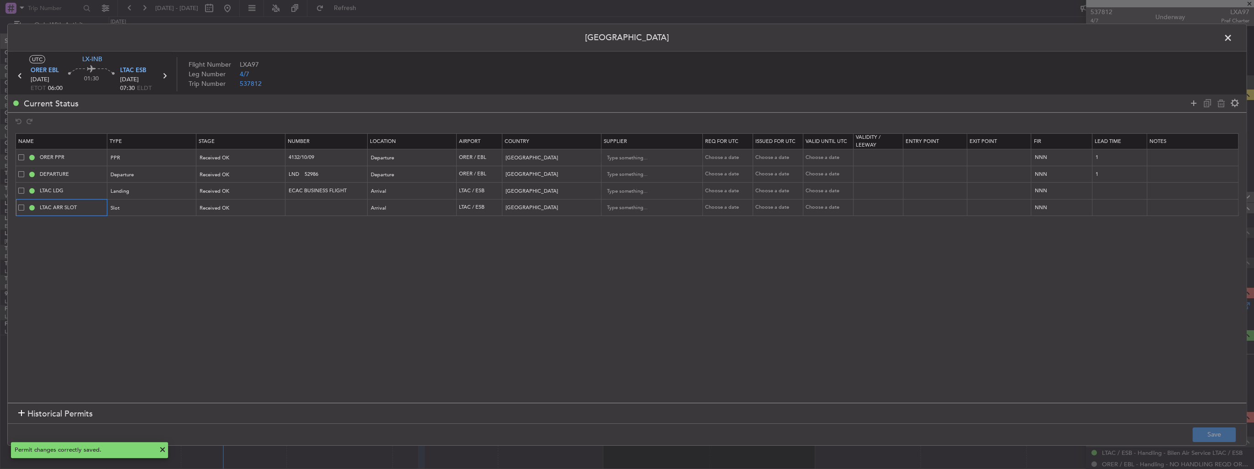
click at [83, 207] on input "LTAC ARR SLOT" at bounding box center [72, 208] width 68 height 8
type input "LTAC ARR SLOT 0730z"
click at [1219, 435] on button "Save" at bounding box center [1213, 434] width 43 height 15
click at [1232, 37] on span at bounding box center [1232, 40] width 0 height 18
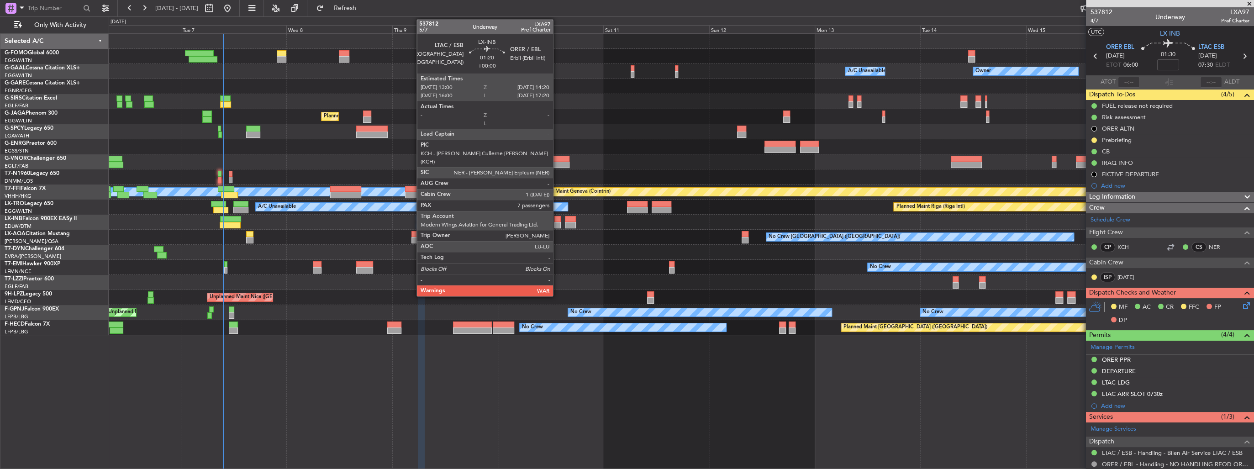
click at [557, 223] on div at bounding box center [557, 225] width 6 height 6
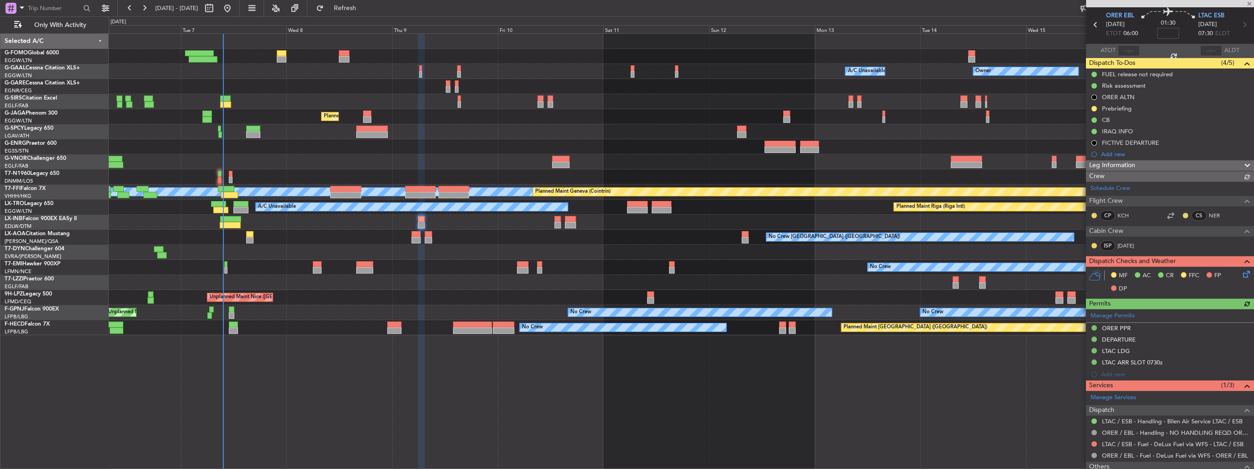
scroll to position [110, 0]
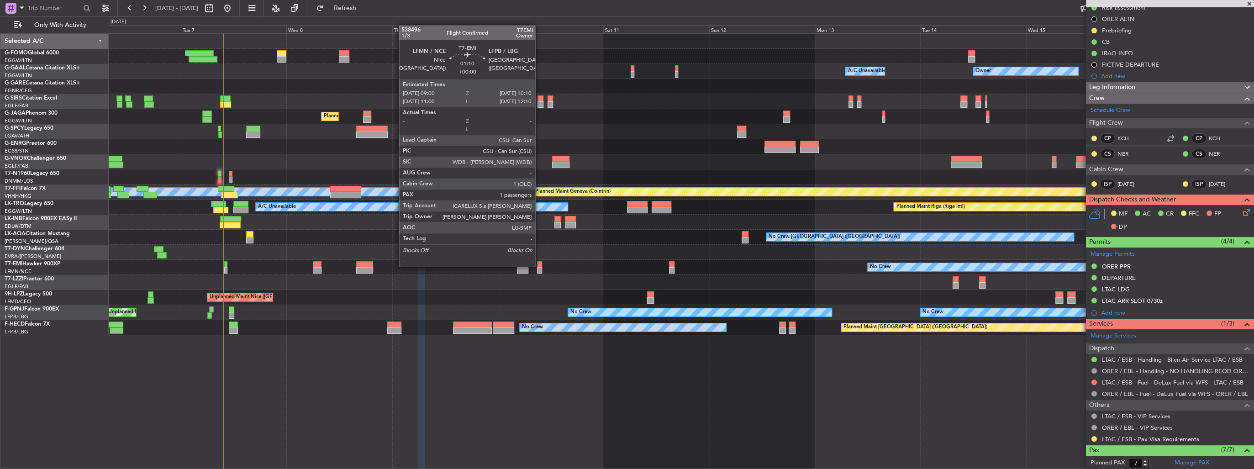
click at [539, 266] on div at bounding box center [539, 264] width 5 height 6
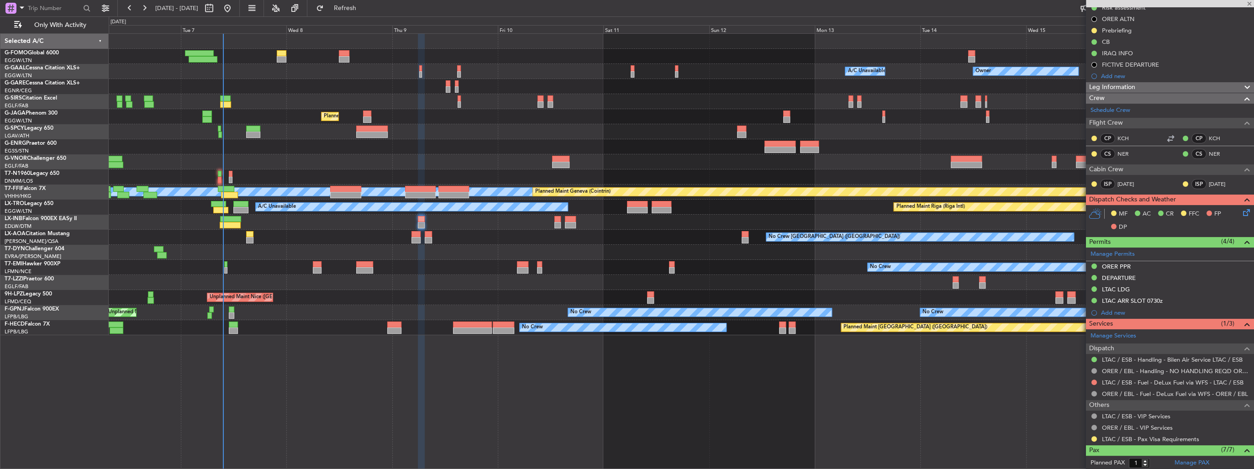
scroll to position [0, 0]
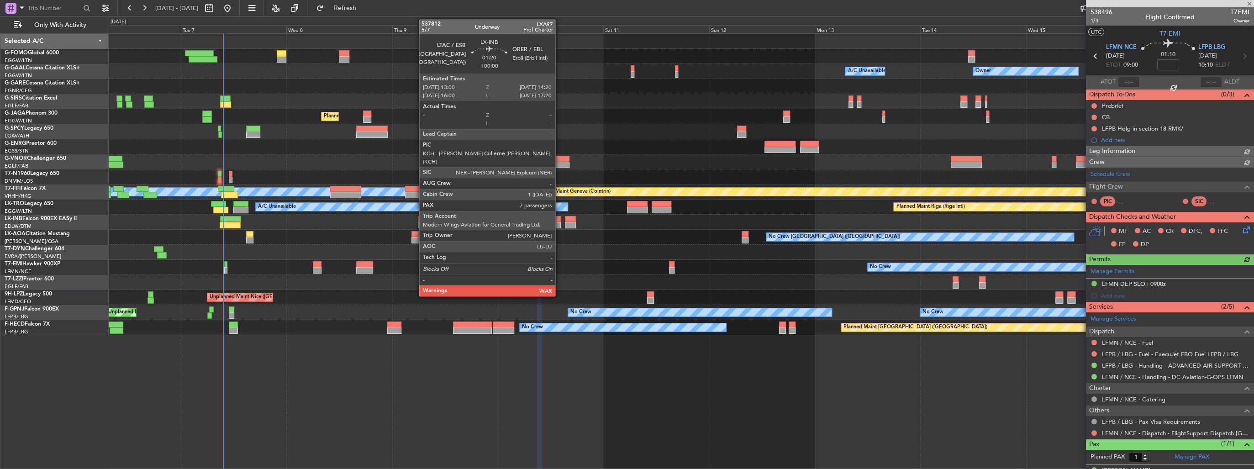
click at [559, 222] on div at bounding box center [557, 225] width 6 height 6
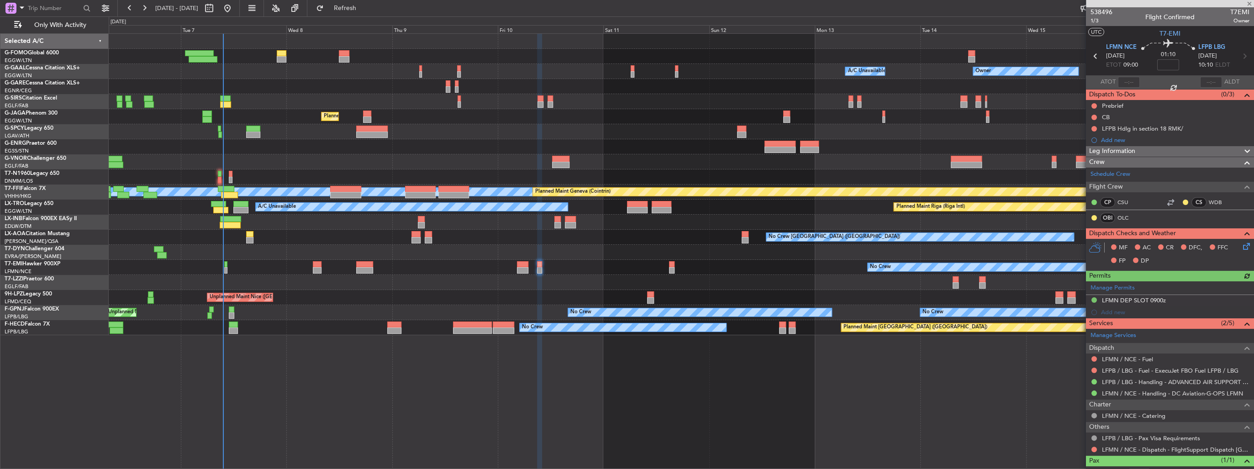
type input "7"
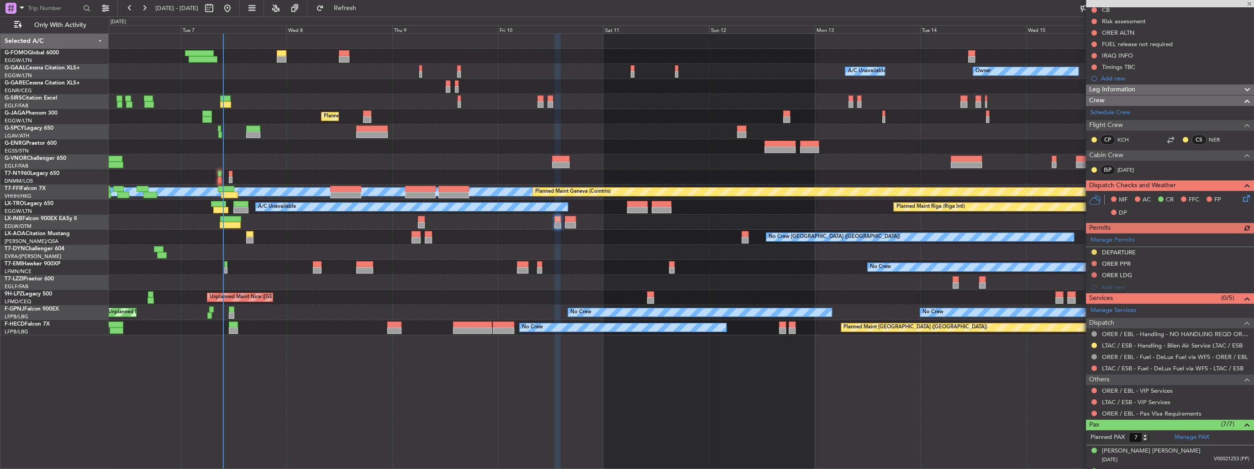
scroll to position [110, 0]
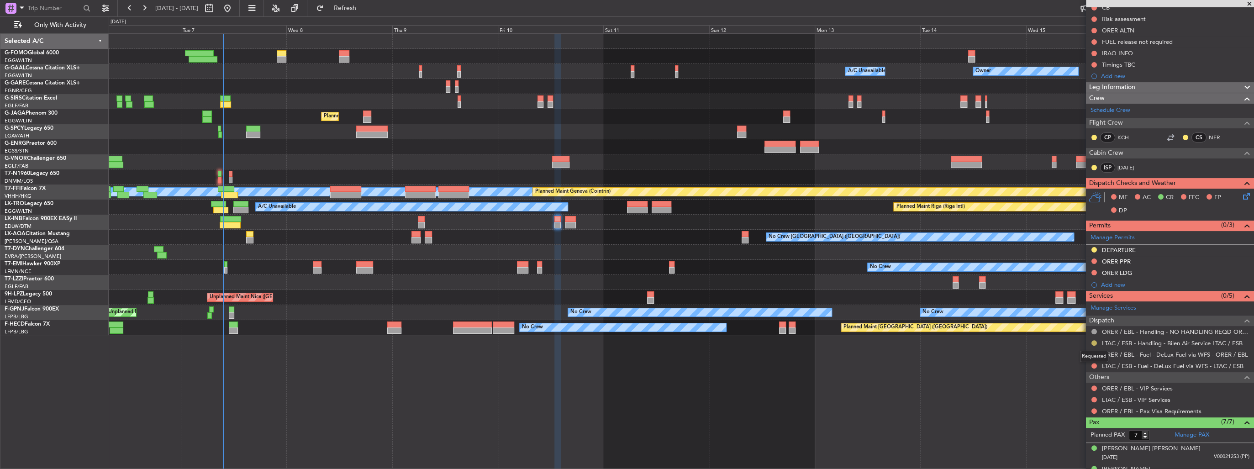
click at [1093, 342] on button at bounding box center [1093, 342] width 5 height 5
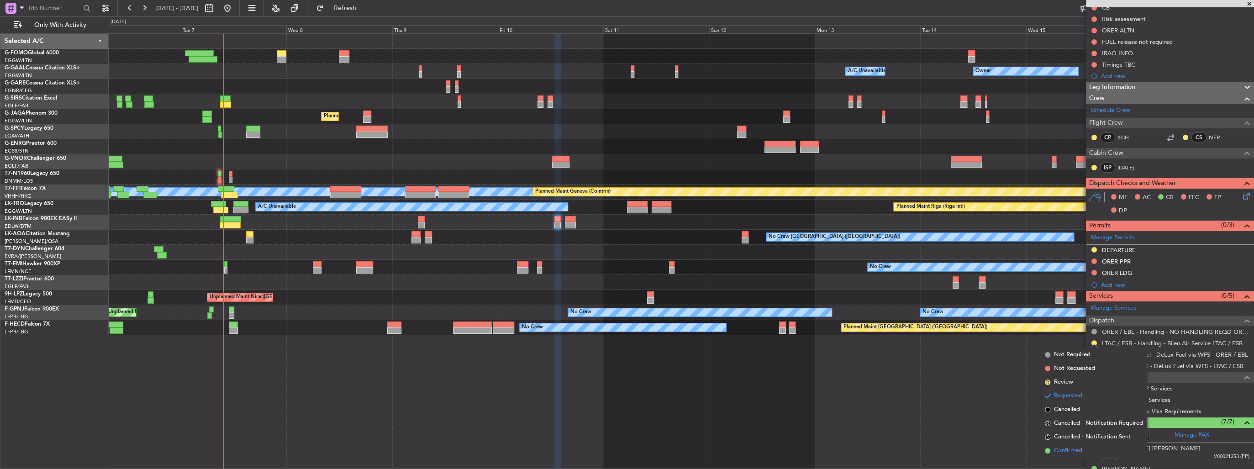
click at [1104, 452] on li "Confirmed" at bounding box center [1093, 451] width 105 height 14
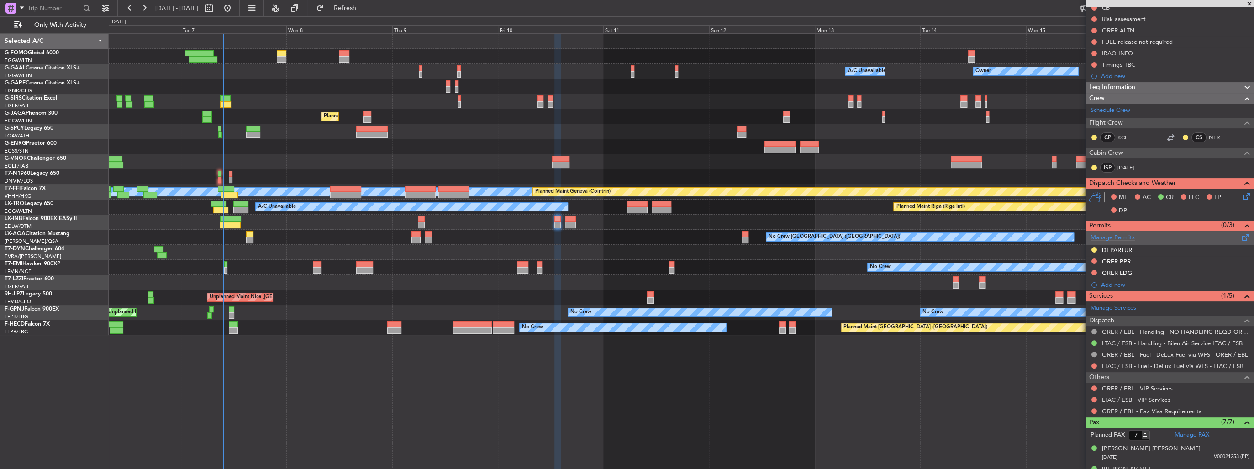
click at [1167, 237] on div "Manage Permits" at bounding box center [1170, 238] width 168 height 14
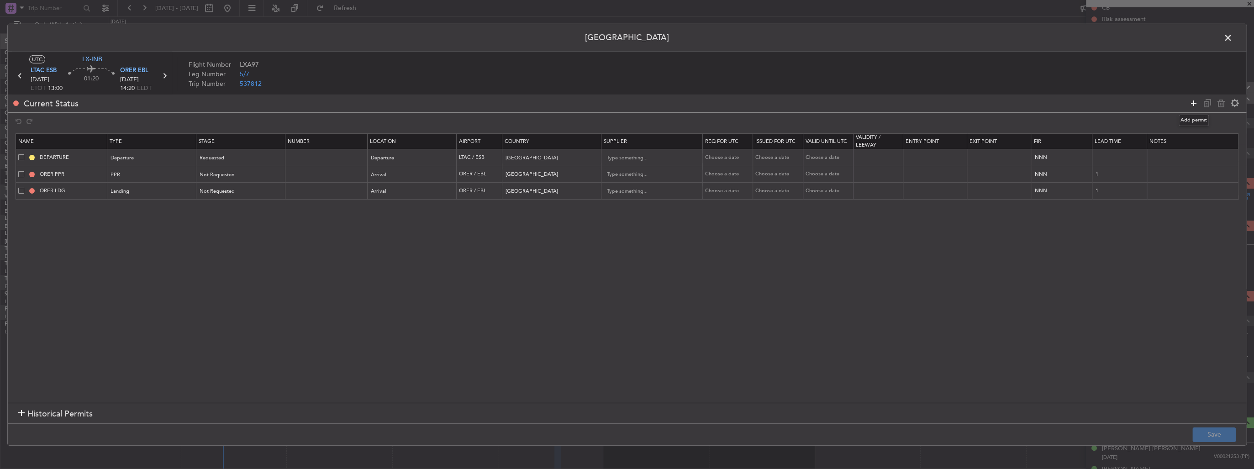
click at [1194, 103] on icon at bounding box center [1193, 103] width 11 height 11
click at [145, 209] on div "Type" at bounding box center [149, 209] width 76 height 14
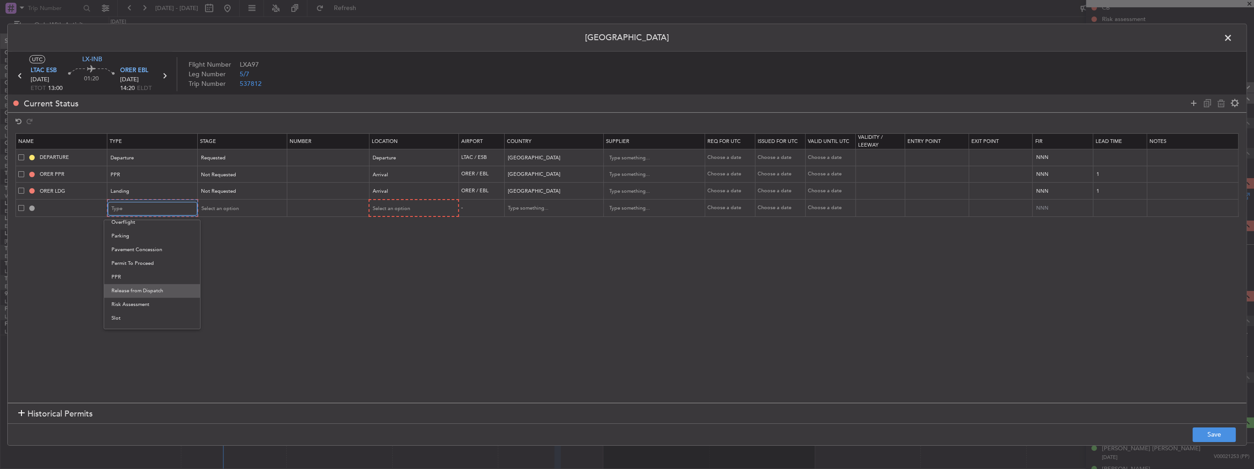
scroll to position [274, 0]
click at [140, 295] on span "Slot" at bounding box center [151, 295] width 81 height 14
click at [243, 203] on div "Select an option" at bounding box center [238, 209] width 76 height 14
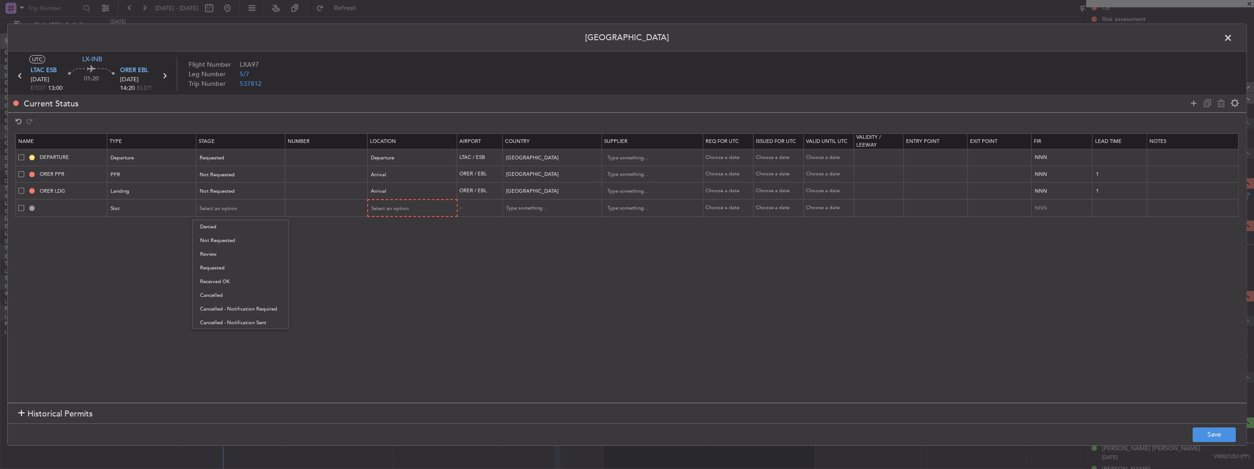
click at [234, 278] on span "Received OK" at bounding box center [240, 282] width 81 height 14
click at [403, 206] on span "Select an option" at bounding box center [390, 208] width 37 height 7
click at [396, 227] on span "Departure" at bounding box center [411, 227] width 81 height 14
click at [1217, 437] on button "Save" at bounding box center [1213, 434] width 43 height 15
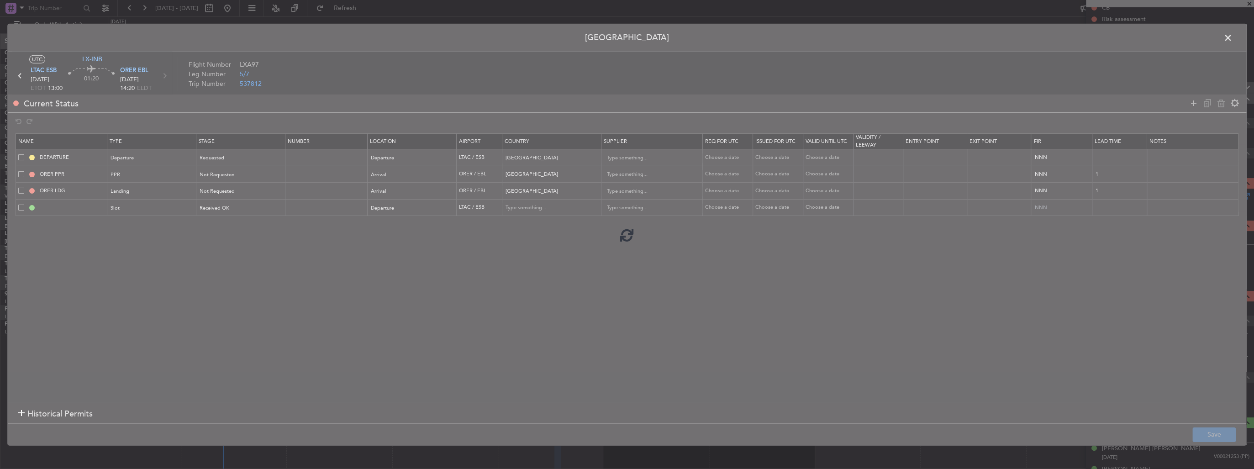
type input "LTAC DEP SLOT"
type input "[GEOGRAPHIC_DATA]"
type input "NNN"
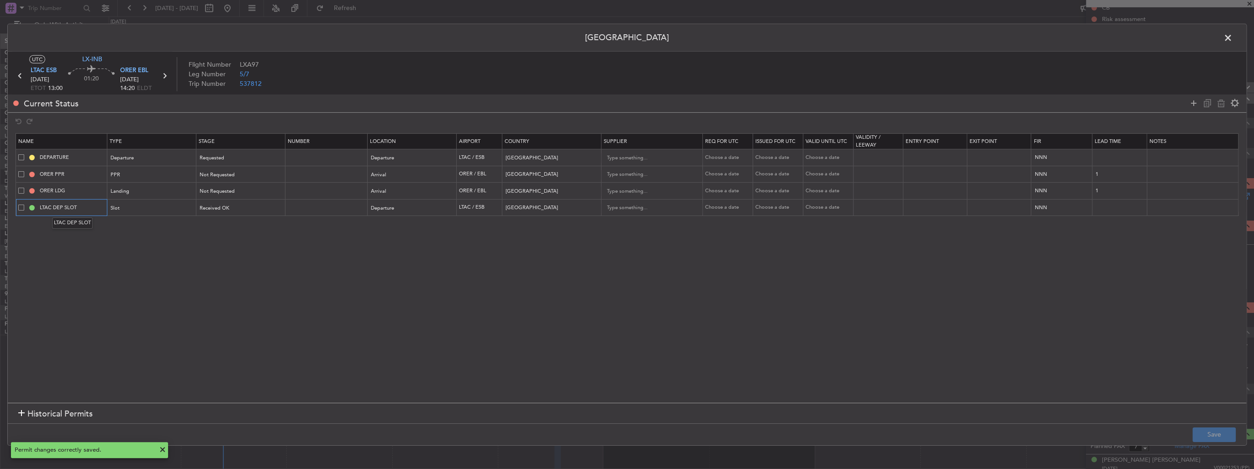
click at [80, 204] on input "LTAC DEP SLOT" at bounding box center [72, 208] width 68 height 8
click at [63, 204] on input "LTAC DEP SLOT" at bounding box center [72, 208] width 68 height 8
click at [86, 208] on input "LTAC DEP SLOT" at bounding box center [72, 208] width 68 height 8
type input "LTAC DEP SLOT 1300z"
click at [1212, 431] on button "Save" at bounding box center [1213, 434] width 43 height 15
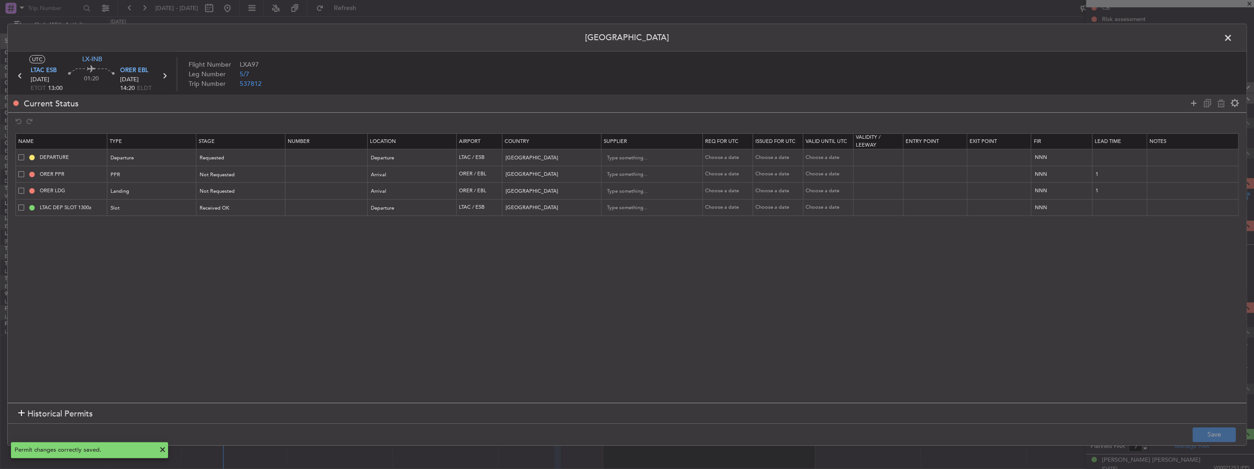
click at [1232, 36] on span at bounding box center [1232, 40] width 0 height 18
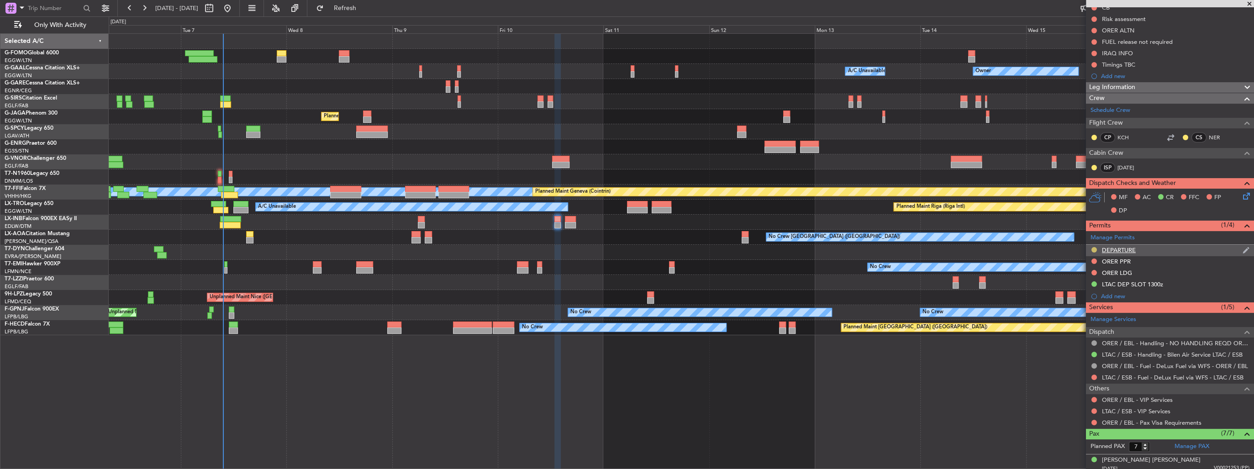
click at [1093, 247] on button at bounding box center [1093, 249] width 5 height 5
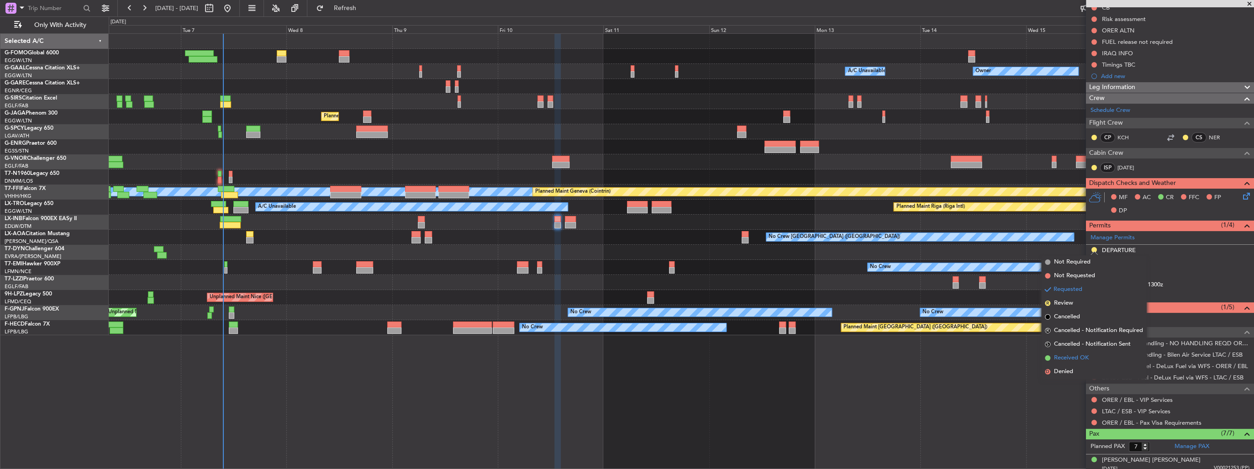
click at [1070, 356] on span "Received OK" at bounding box center [1071, 357] width 35 height 9
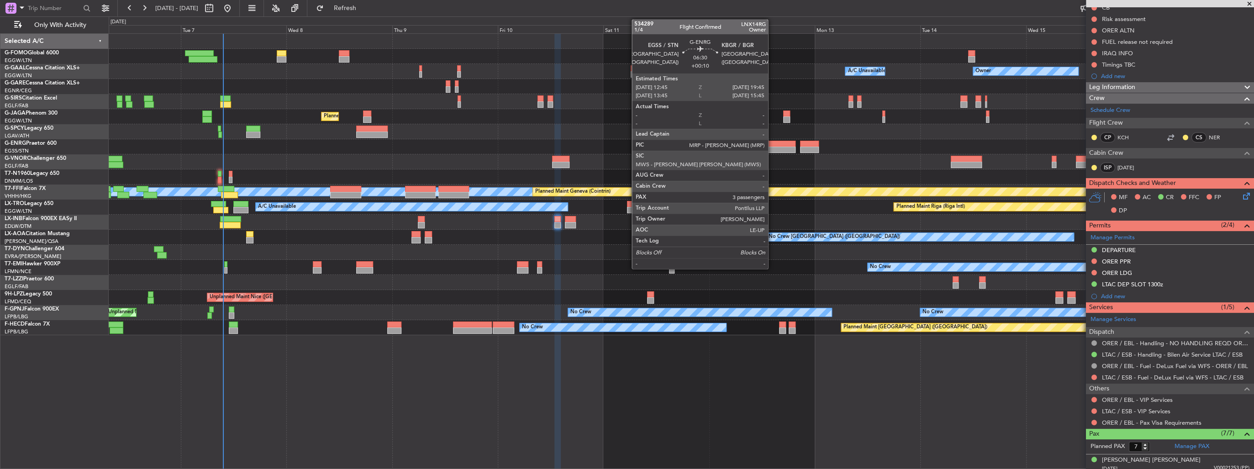
click at [772, 147] on div at bounding box center [779, 150] width 31 height 6
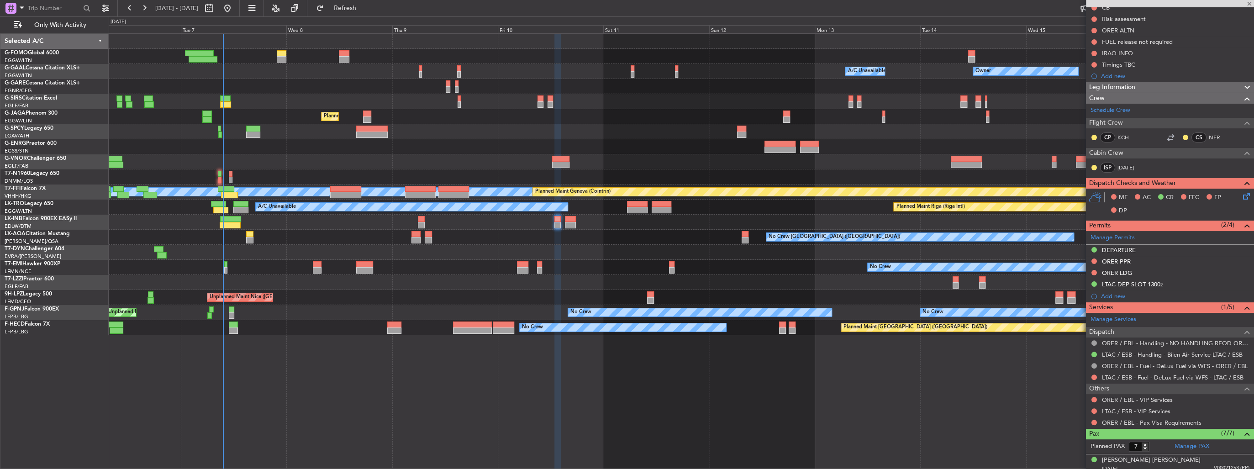
type input "+00:10"
type input "3"
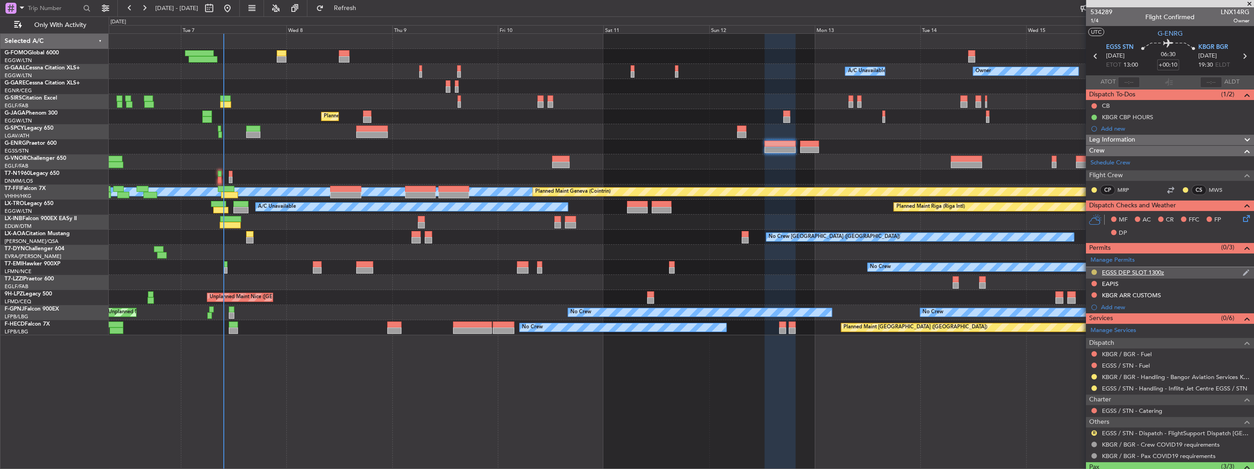
click at [1095, 270] on button at bounding box center [1093, 271] width 5 height 5
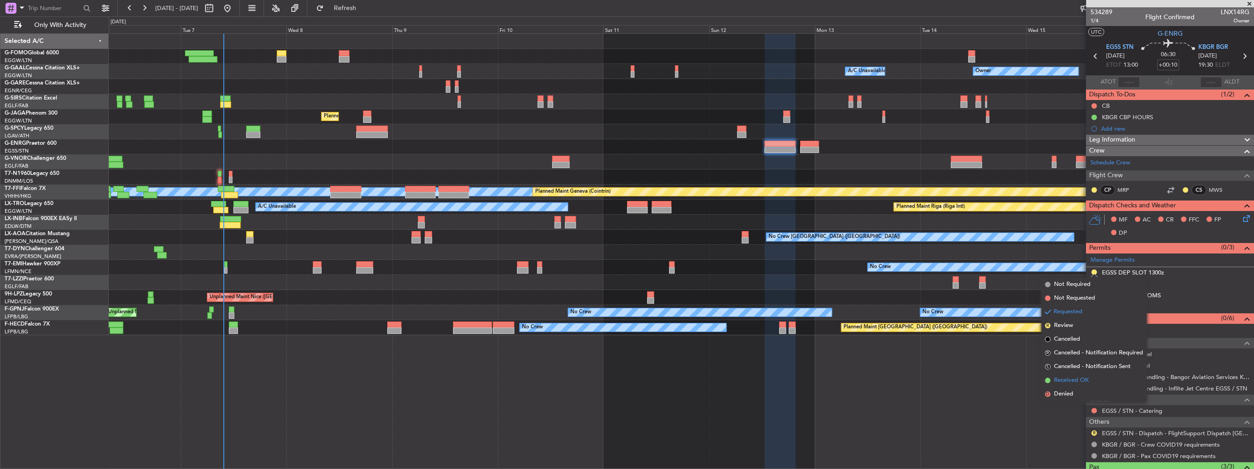
click at [1090, 376] on li "Received OK" at bounding box center [1093, 380] width 105 height 14
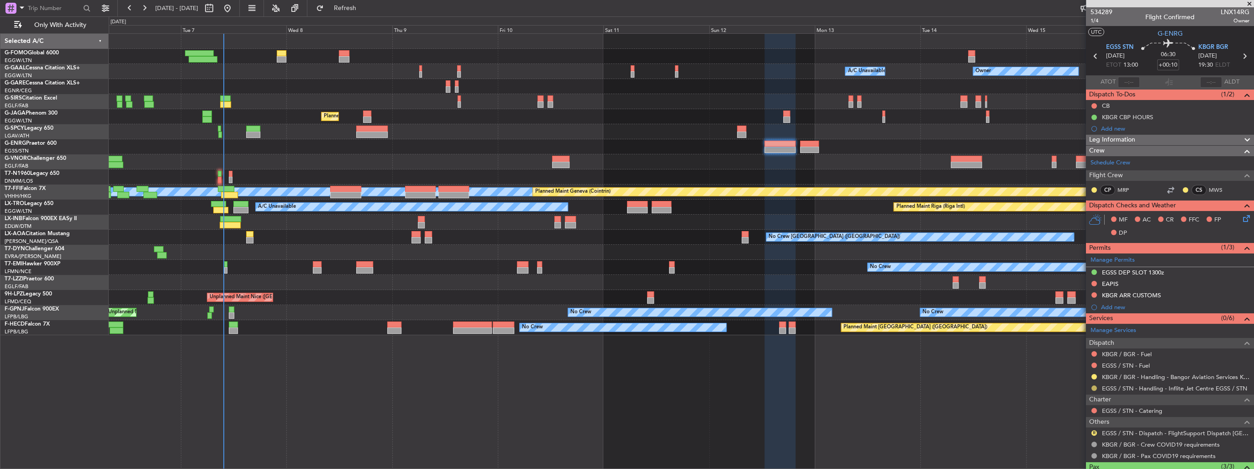
click at [1092, 388] on button at bounding box center [1093, 387] width 5 height 5
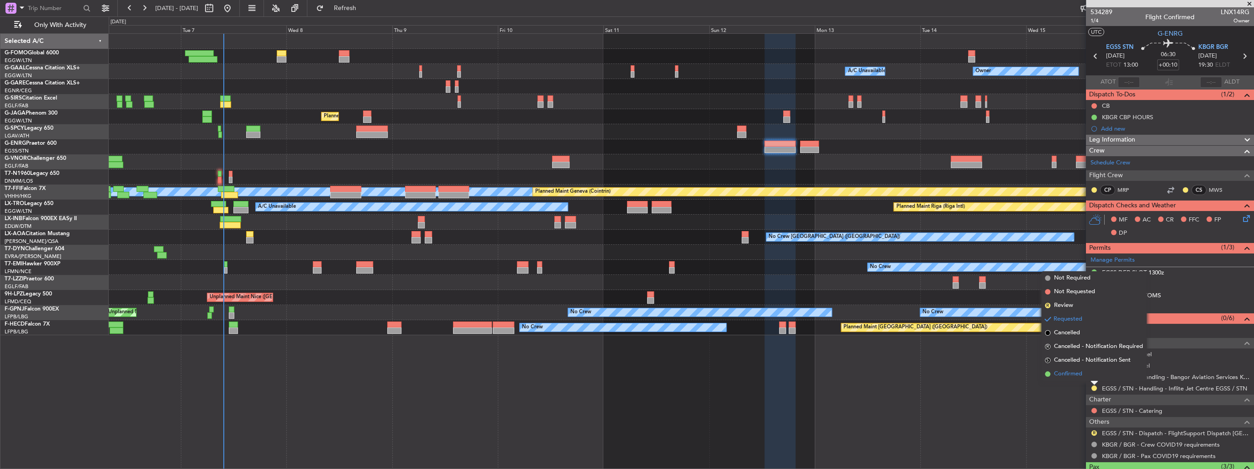
click at [1084, 373] on li "Confirmed" at bounding box center [1093, 374] width 105 height 14
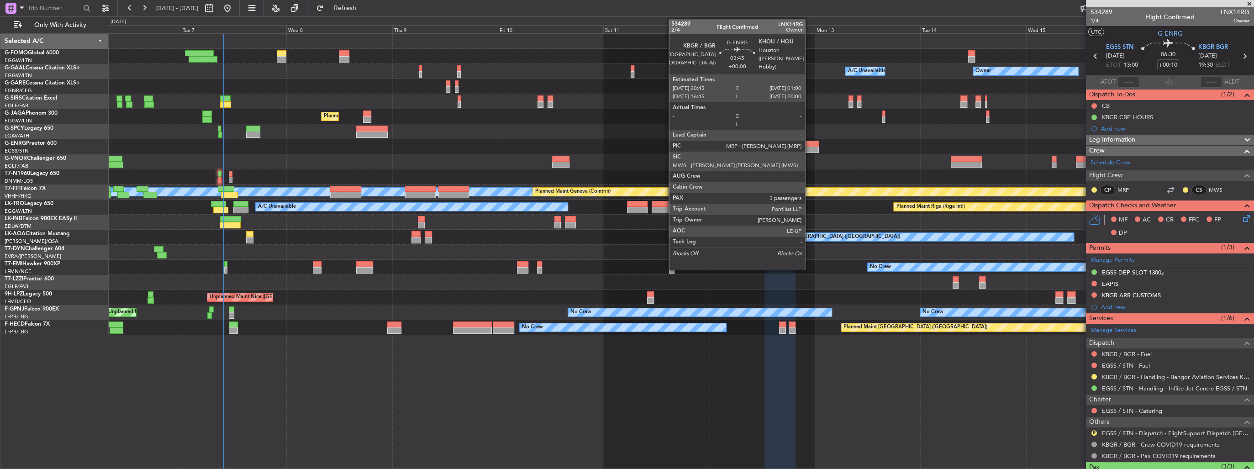
click at [809, 148] on div at bounding box center [809, 150] width 19 height 6
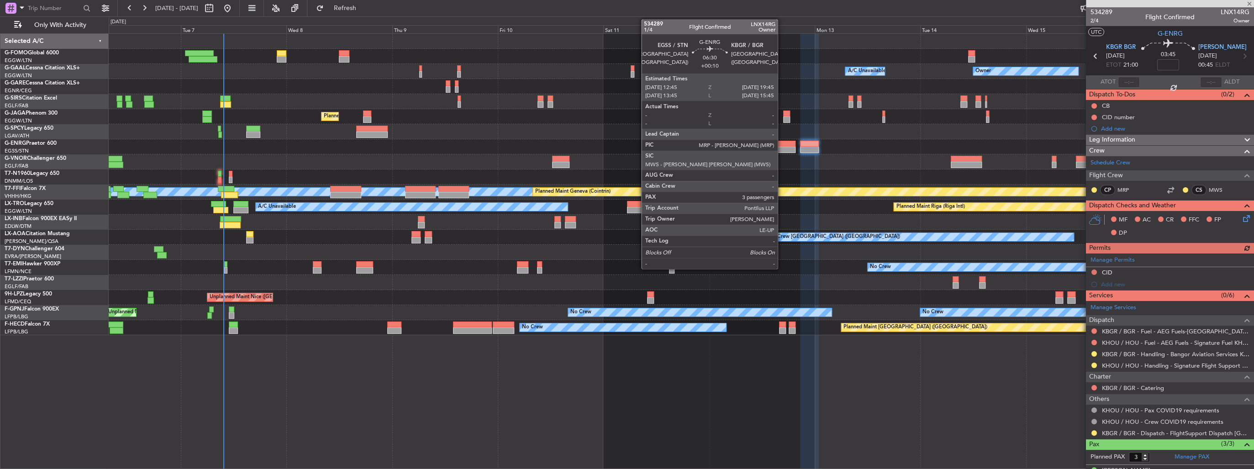
click at [782, 147] on div at bounding box center [779, 150] width 31 height 6
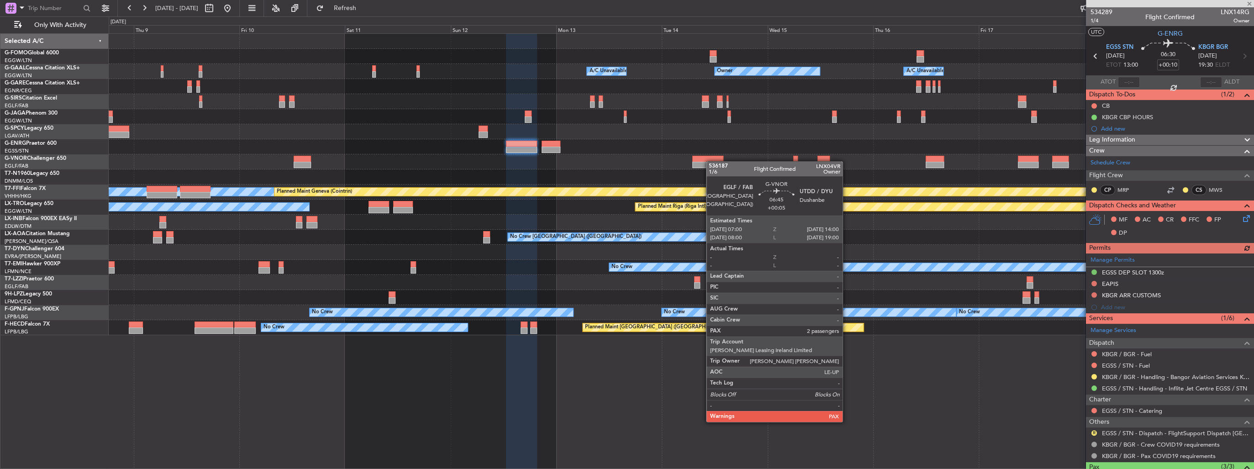
click at [625, 173] on div "Owner Owner A/C Unavailable A/C Unavailable Owner Planned Maint Oxford (Kidling…" at bounding box center [681, 184] width 1145 height 301
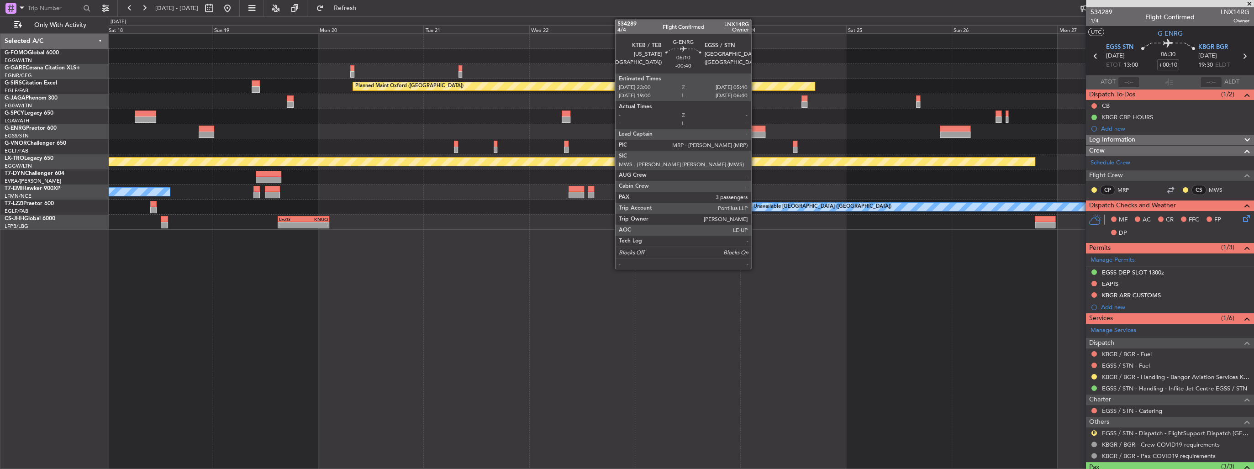
click at [755, 130] on div at bounding box center [750, 129] width 30 height 6
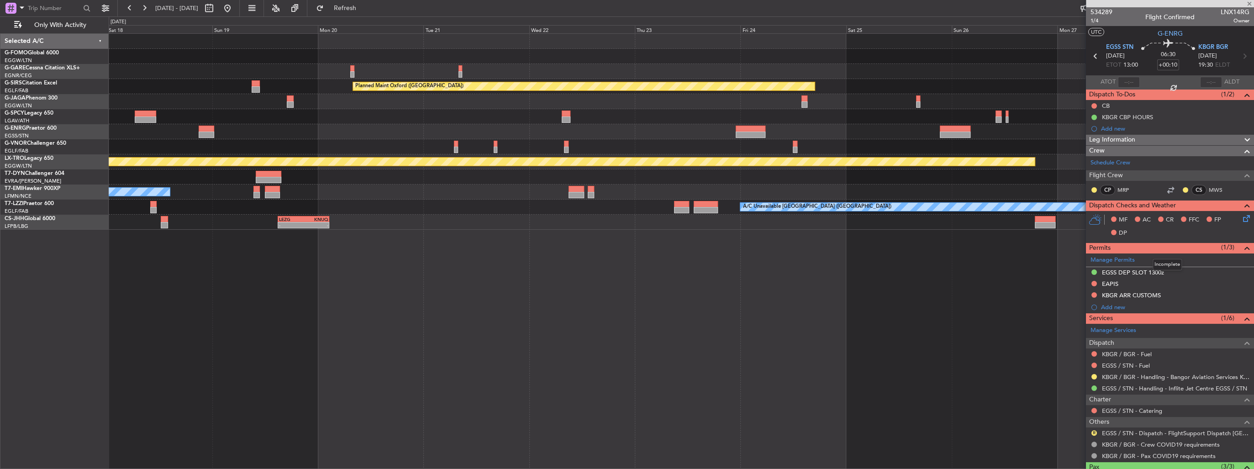
type input "-00:40"
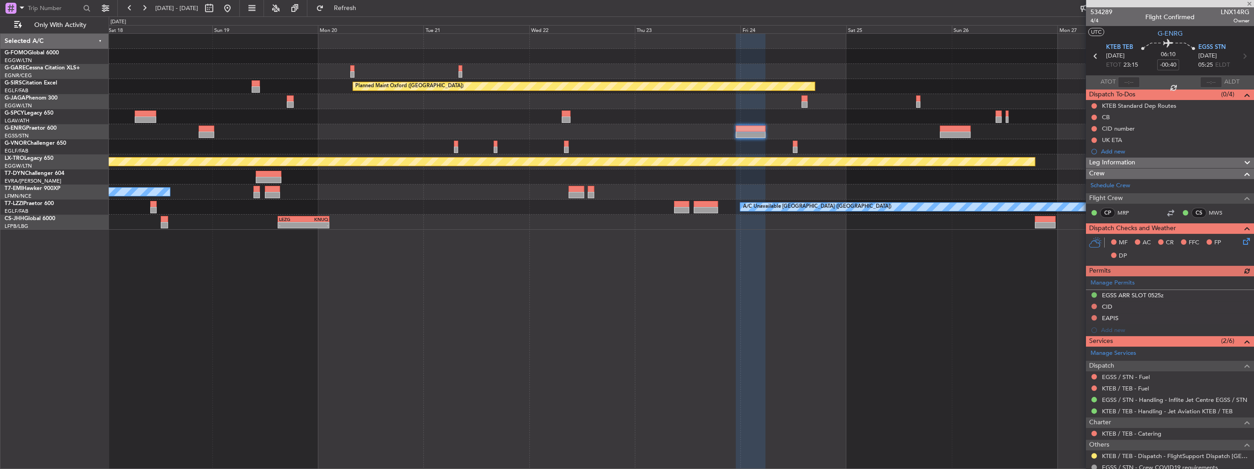
click at [1247, 5] on div at bounding box center [1170, 3] width 168 height 7
click at [1248, 3] on div at bounding box center [1170, 3] width 168 height 7
click at [235, 12] on button at bounding box center [227, 8] width 15 height 15
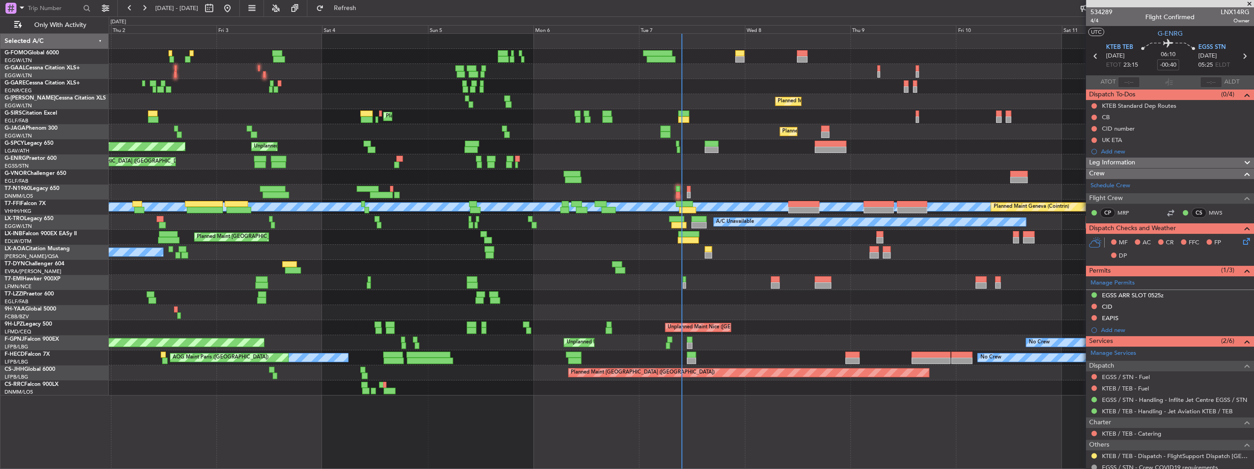
click at [1247, 2] on span at bounding box center [1249, 4] width 9 height 8
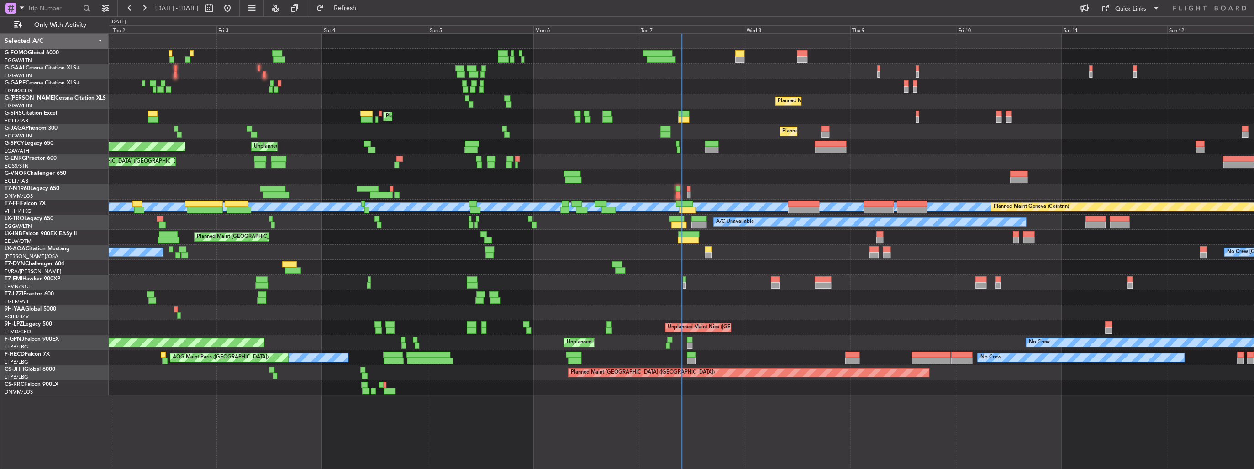
type input "0"
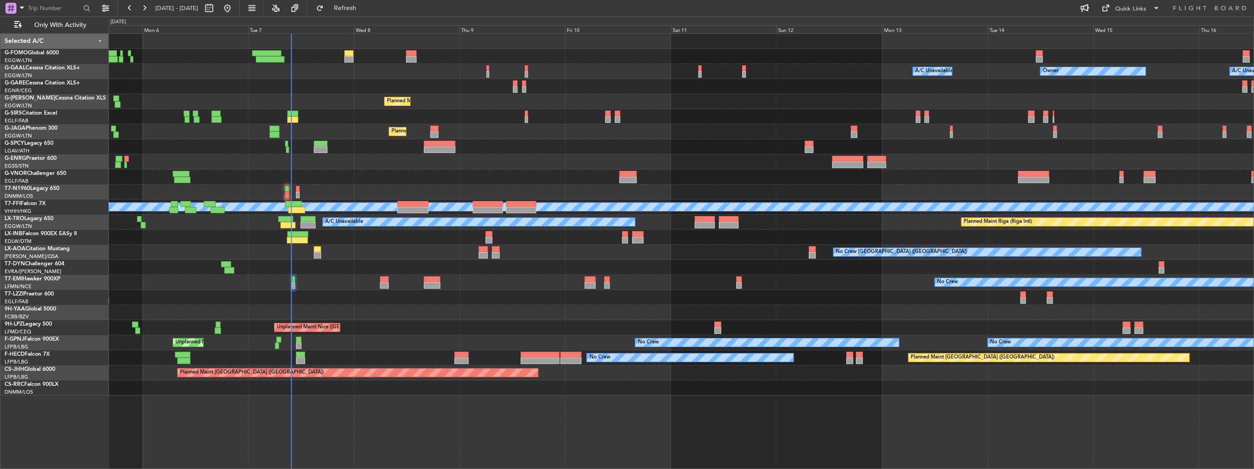
click at [389, 235] on div "Planned Maint [GEOGRAPHIC_DATA]" at bounding box center [681, 237] width 1145 height 15
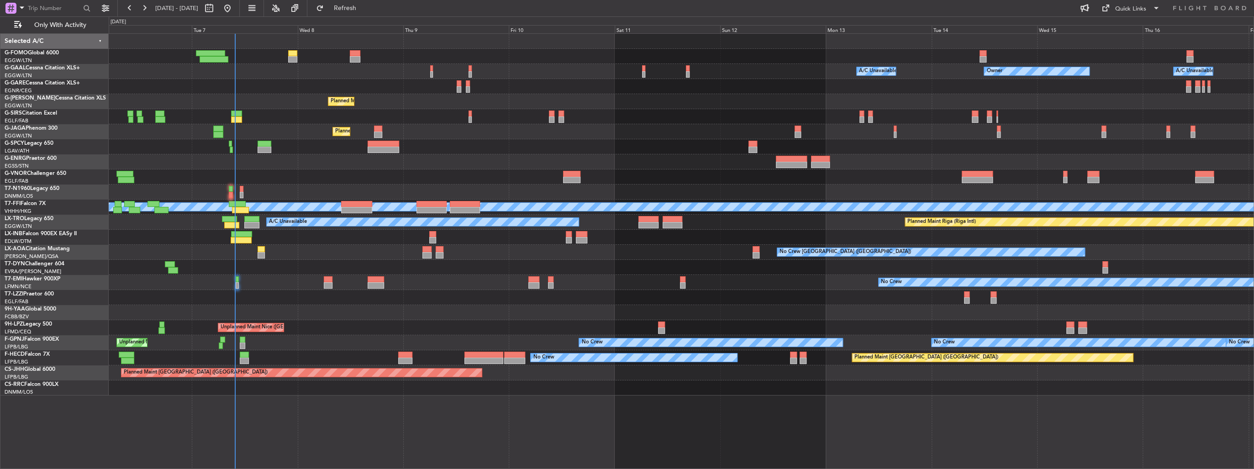
click at [484, 253] on div "No Crew [GEOGRAPHIC_DATA] ([GEOGRAPHIC_DATA])" at bounding box center [681, 252] width 1145 height 15
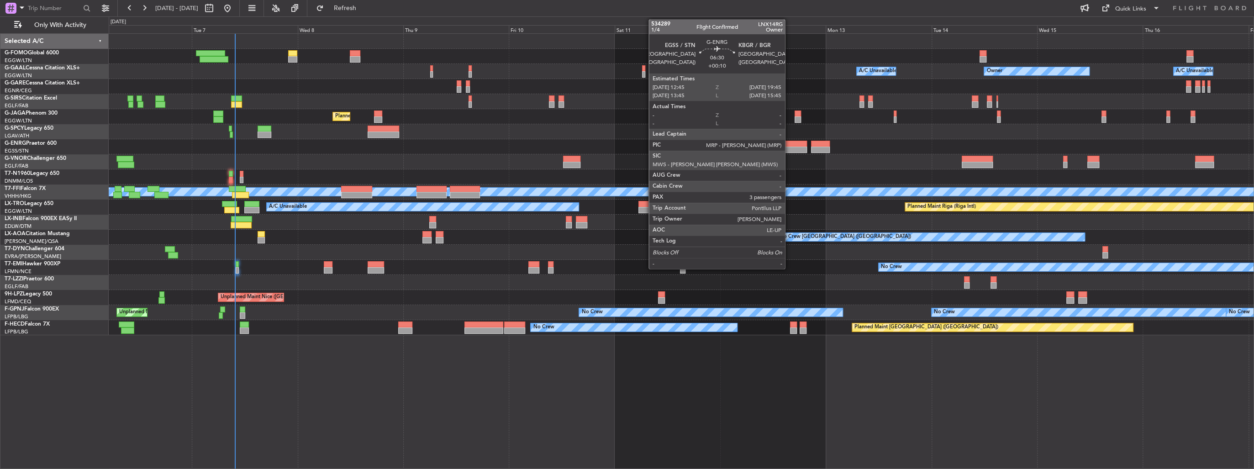
click at [789, 147] on div at bounding box center [791, 150] width 31 height 6
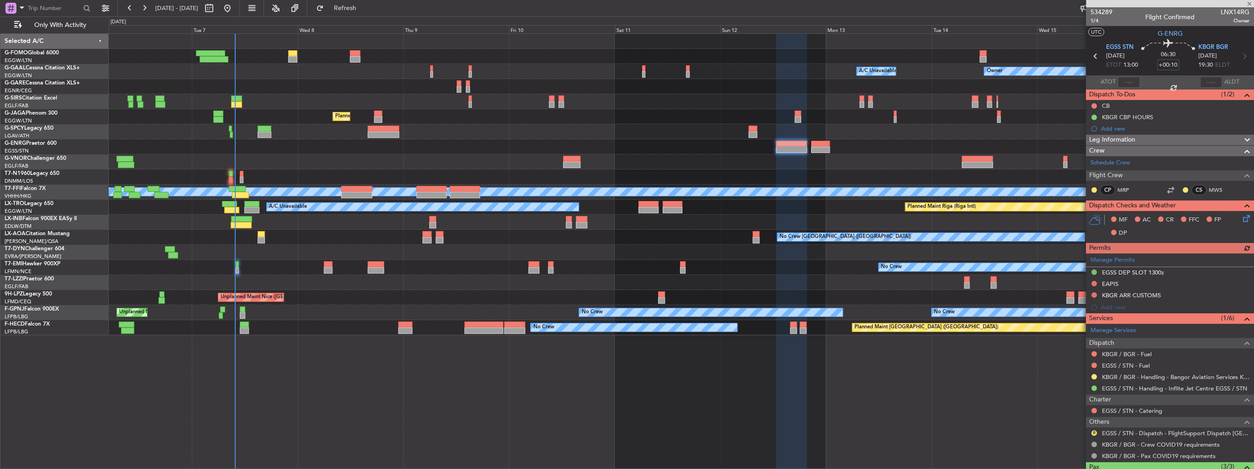
scroll to position [73, 0]
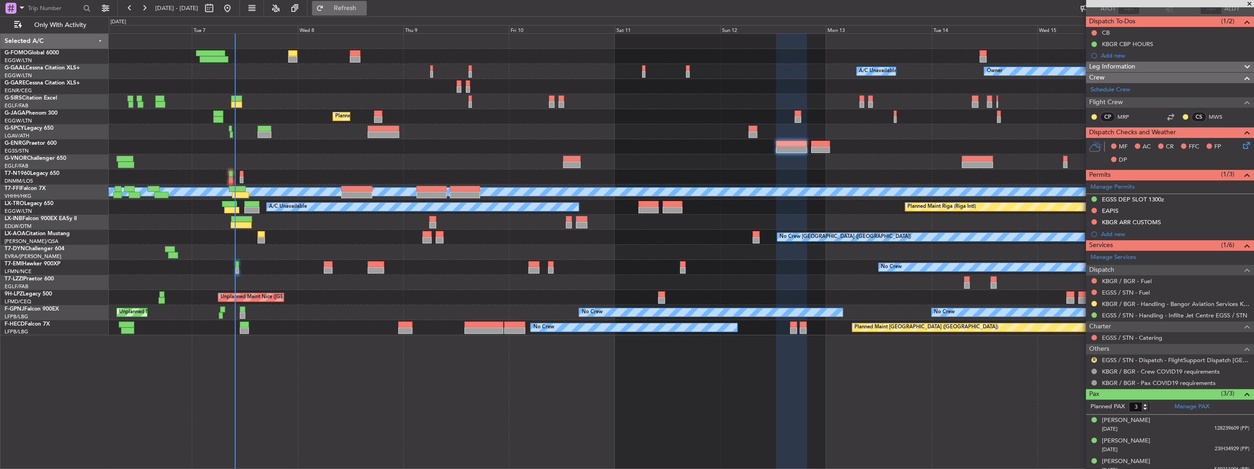
click at [364, 11] on span "Refresh" at bounding box center [345, 8] width 38 height 6
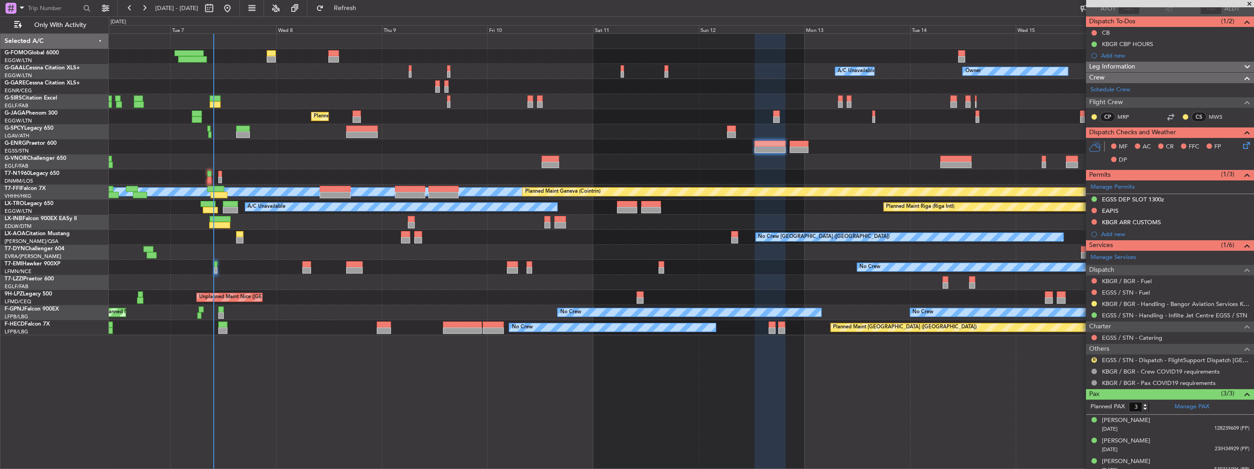
click at [967, 223] on div at bounding box center [681, 222] width 1145 height 15
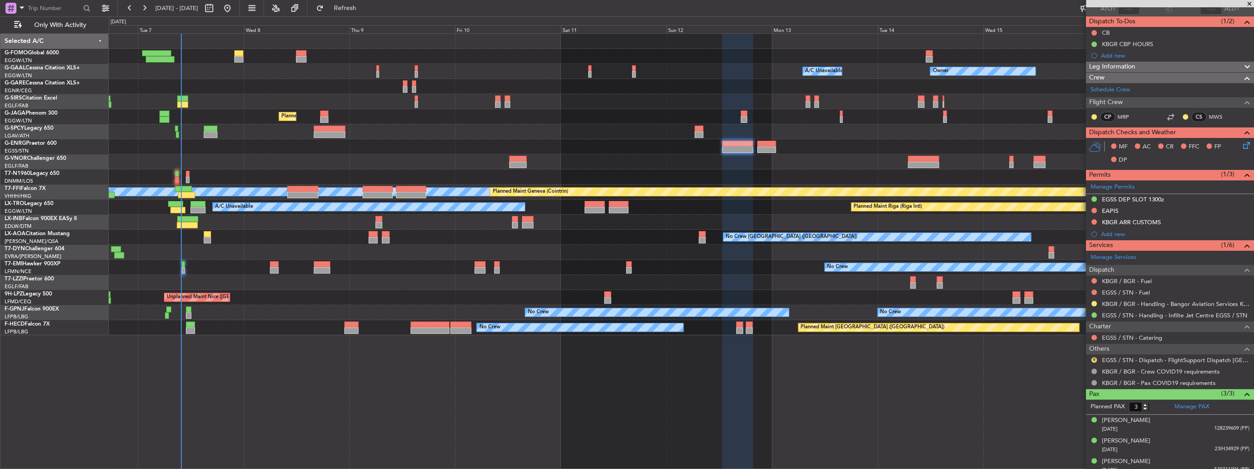
click at [900, 292] on div "Unplanned Maint Nice ([GEOGRAPHIC_DATA])" at bounding box center [681, 297] width 1145 height 15
click at [364, 7] on span "Refresh" at bounding box center [345, 8] width 38 height 6
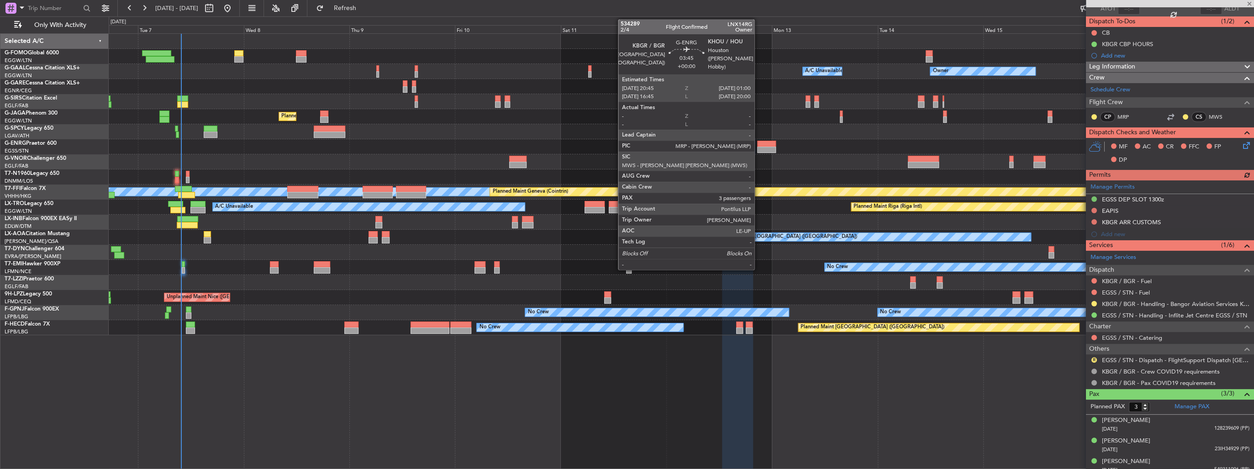
click at [758, 148] on div at bounding box center [766, 150] width 19 height 6
click at [759, 149] on div at bounding box center [766, 150] width 19 height 6
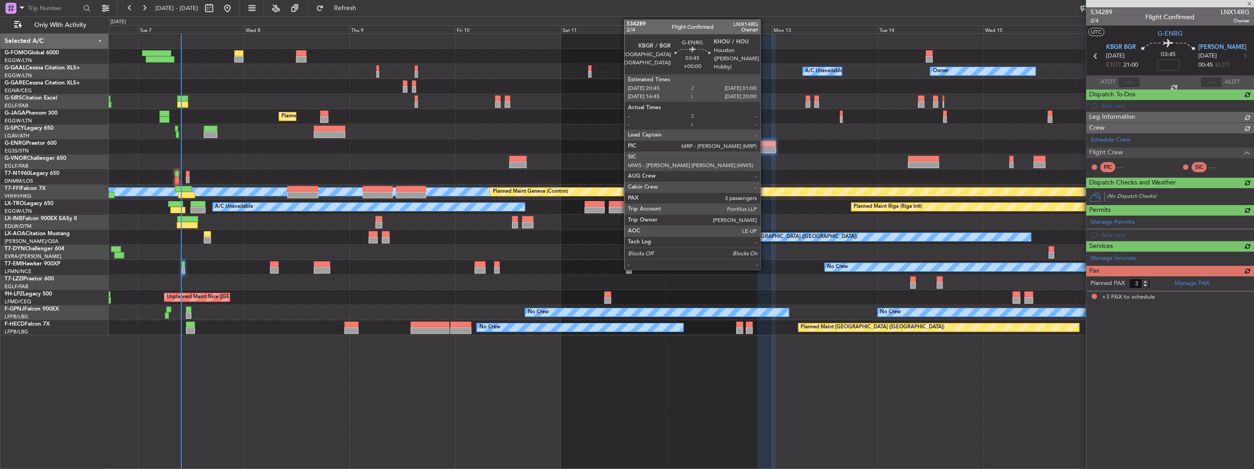
scroll to position [0, 0]
click at [764, 147] on div at bounding box center [766, 150] width 19 height 6
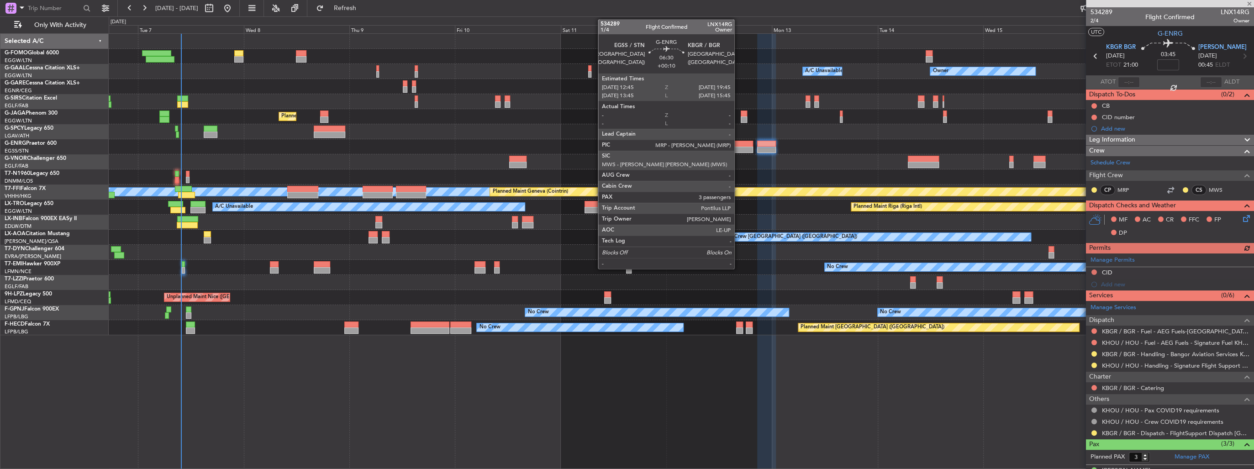
click at [738, 145] on div at bounding box center [737, 144] width 31 height 6
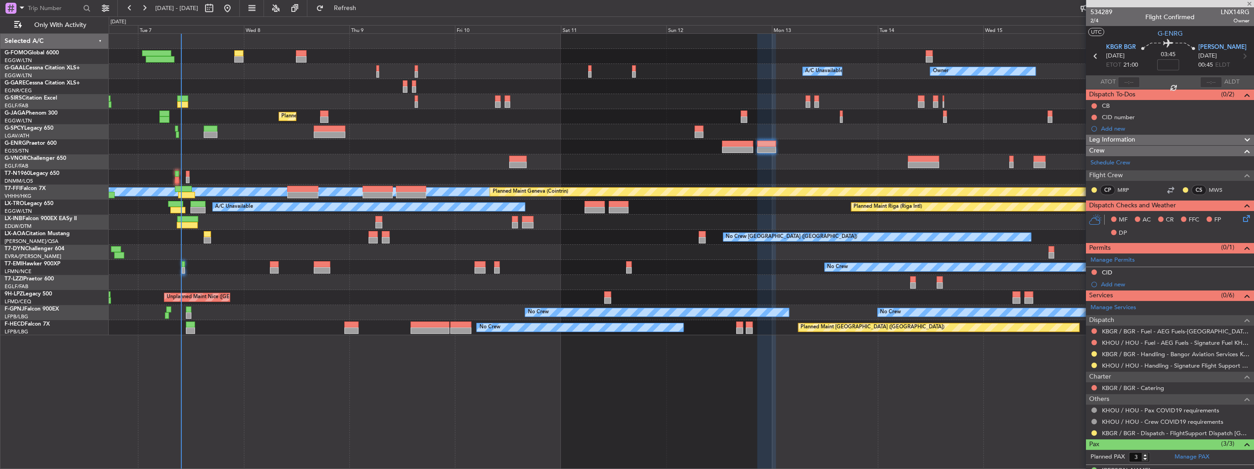
type input "+00:10"
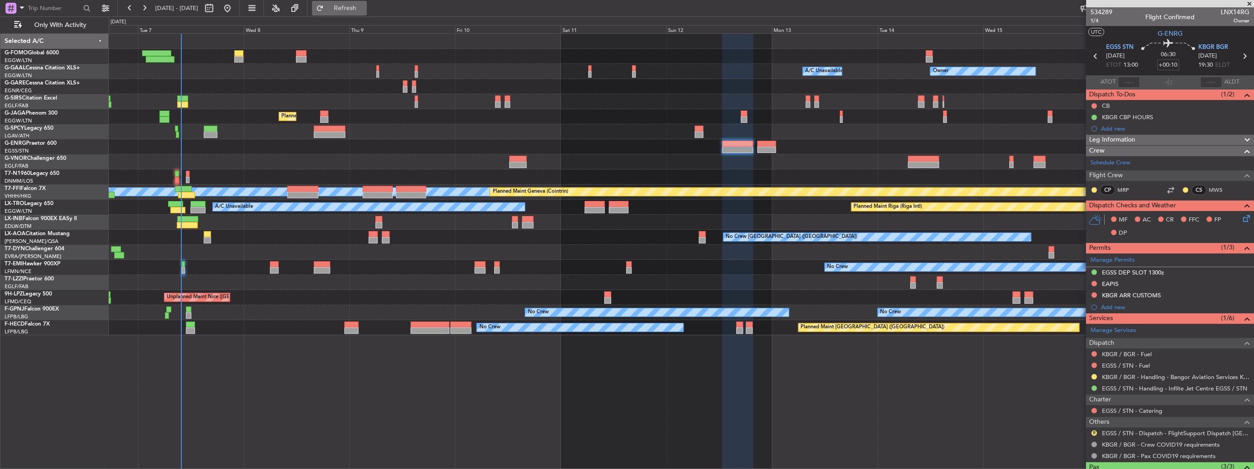
click at [356, 11] on span "Refresh" at bounding box center [345, 8] width 38 height 6
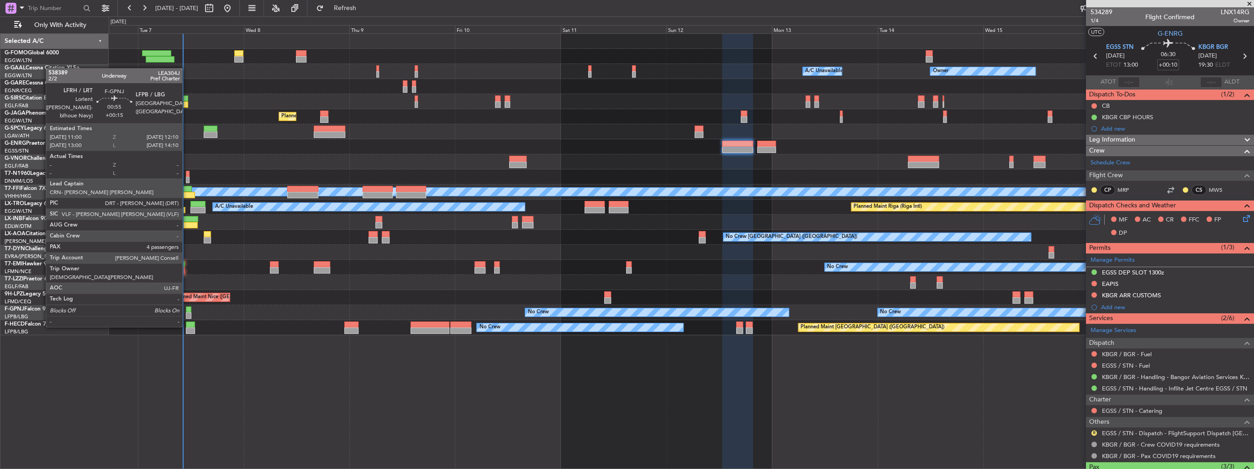
click at [186, 309] on div at bounding box center [188, 309] width 5 height 6
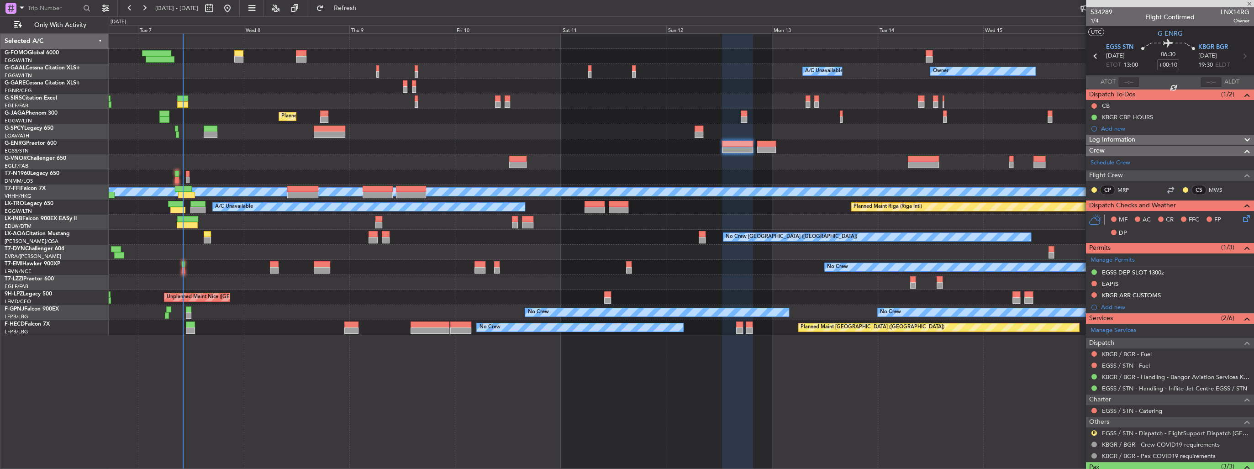
type input "+00:15"
type input "4"
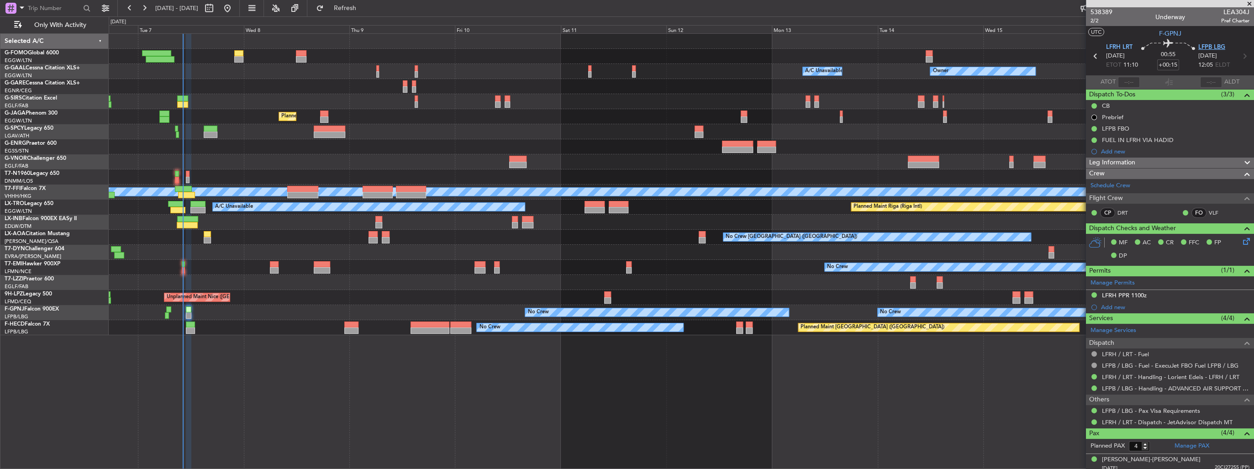
click at [1205, 49] on span "LFPB LBG" at bounding box center [1211, 47] width 27 height 9
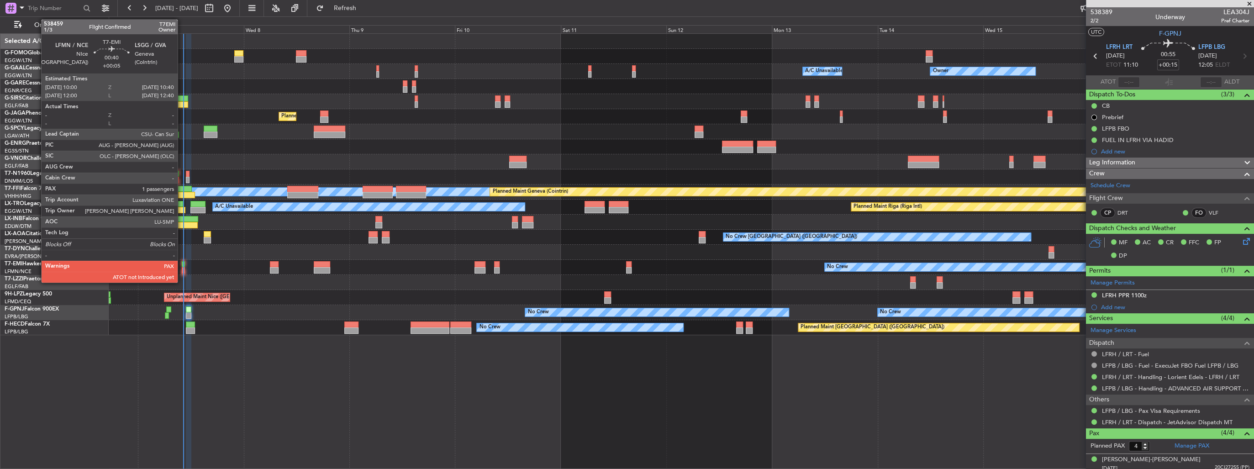
click at [182, 268] on div at bounding box center [183, 270] width 3 height 6
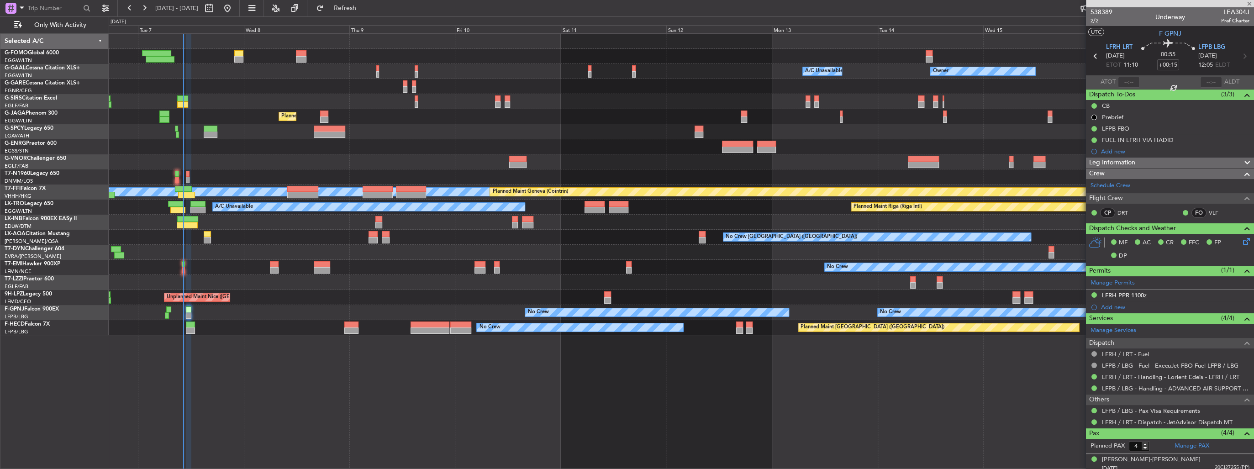
type input "+00:05"
type input "1"
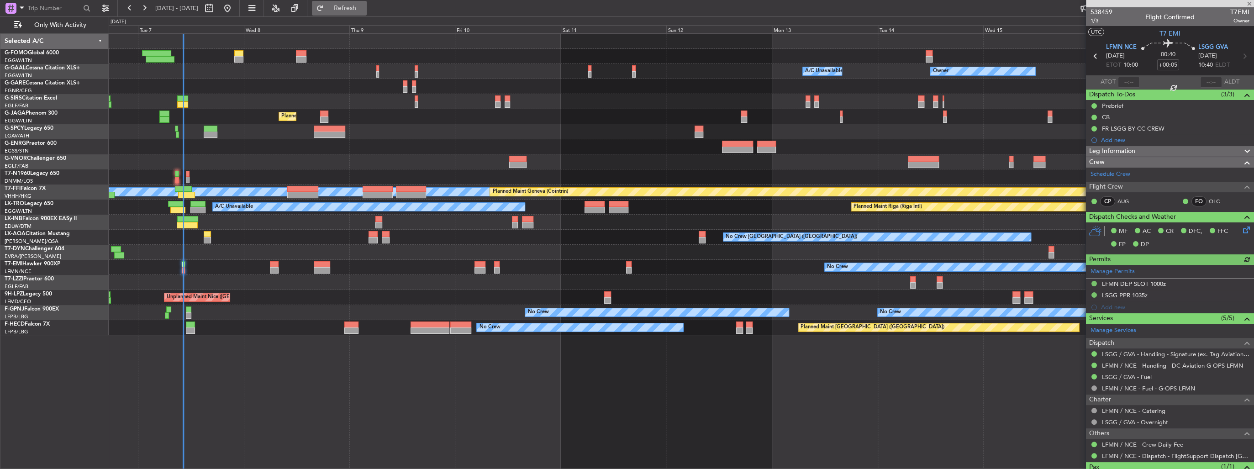
click at [357, 8] on span "Refresh" at bounding box center [345, 8] width 38 height 6
click at [480, 158] on div "Owner Owner A/C Unavailable A/C Unavailable Owner Planned Maint [GEOGRAPHIC_DAT…" at bounding box center [681, 184] width 1145 height 301
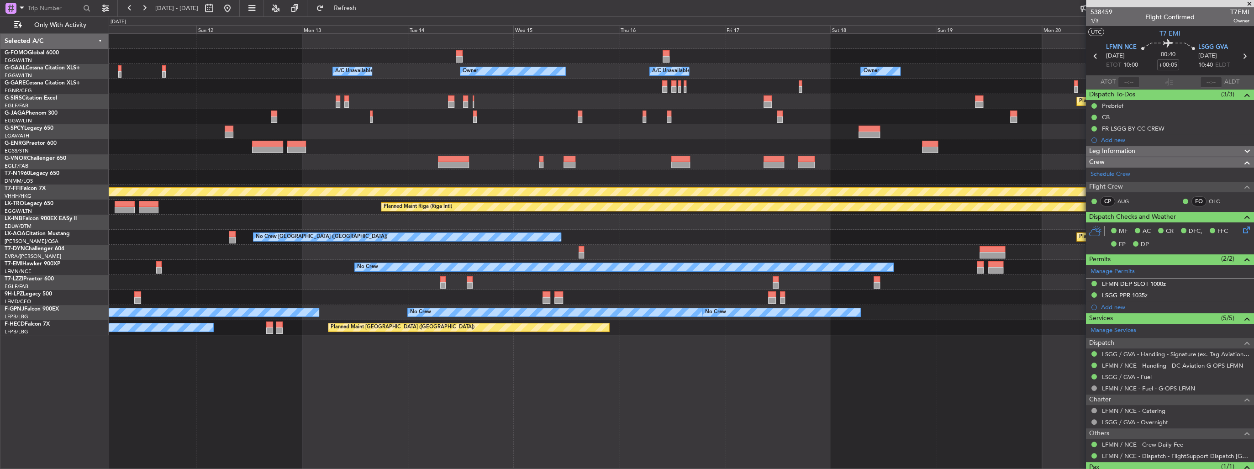
click at [483, 170] on div "Owner Owner A/C Unavailable A/C Unavailable Owner Planned Maint [GEOGRAPHIC_DAT…" at bounding box center [681, 184] width 1145 height 301
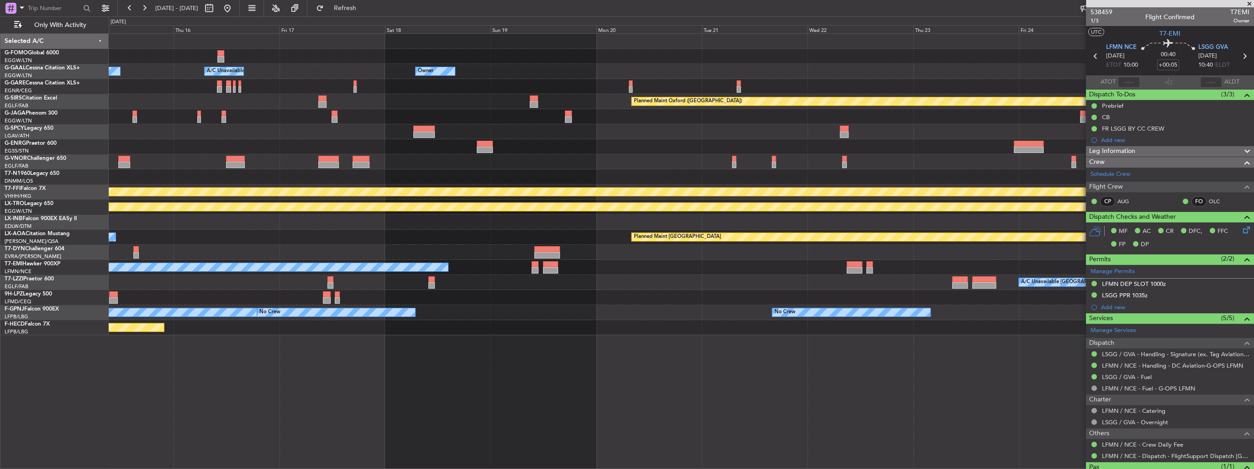
click at [426, 152] on div at bounding box center [681, 146] width 1145 height 15
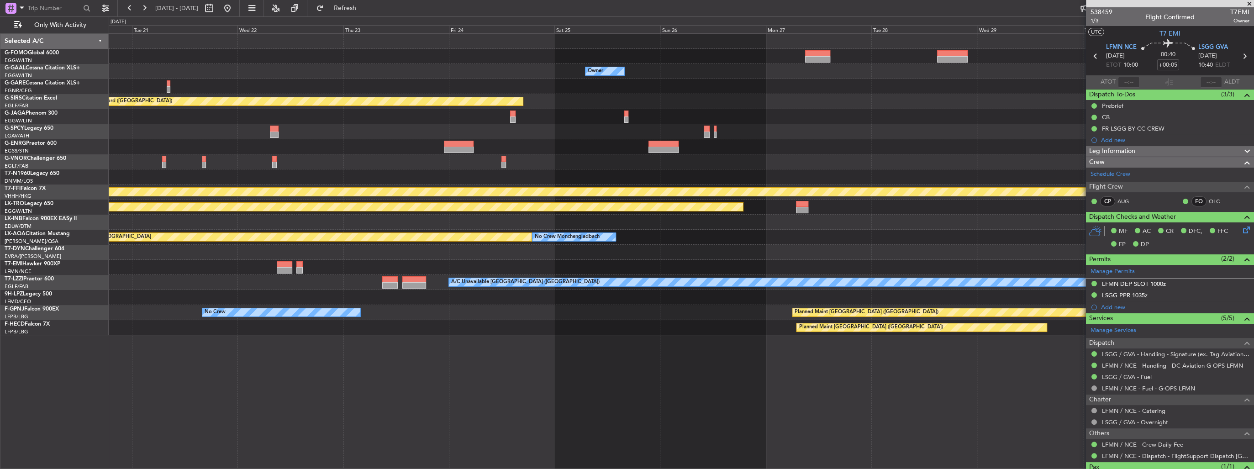
click at [877, 150] on div "Owner Owner Planned Maint [GEOGRAPHIC_DATA] ([GEOGRAPHIC_DATA]) Planned Maint […" at bounding box center [681, 184] width 1145 height 301
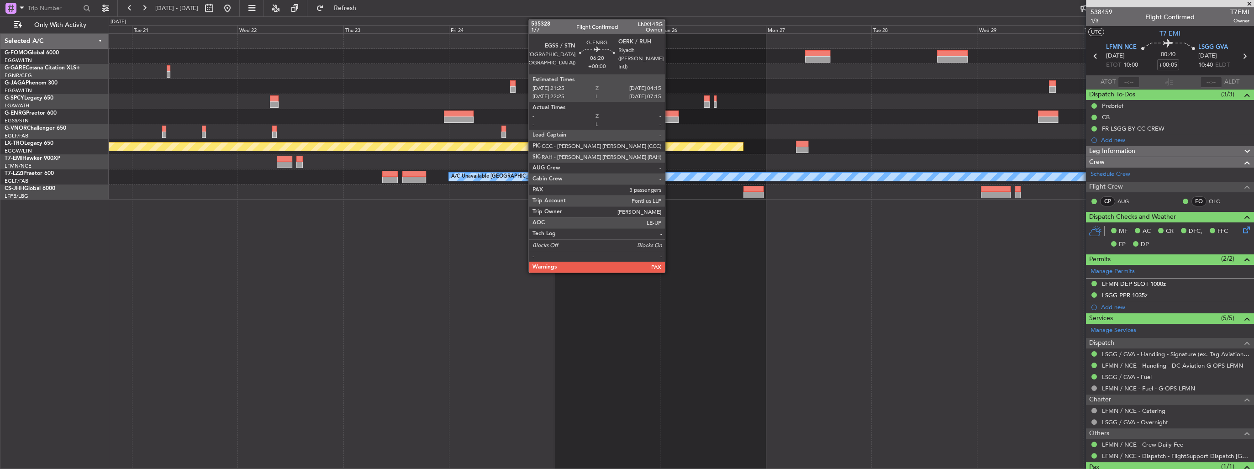
click at [669, 117] on div at bounding box center [663, 119] width 30 height 6
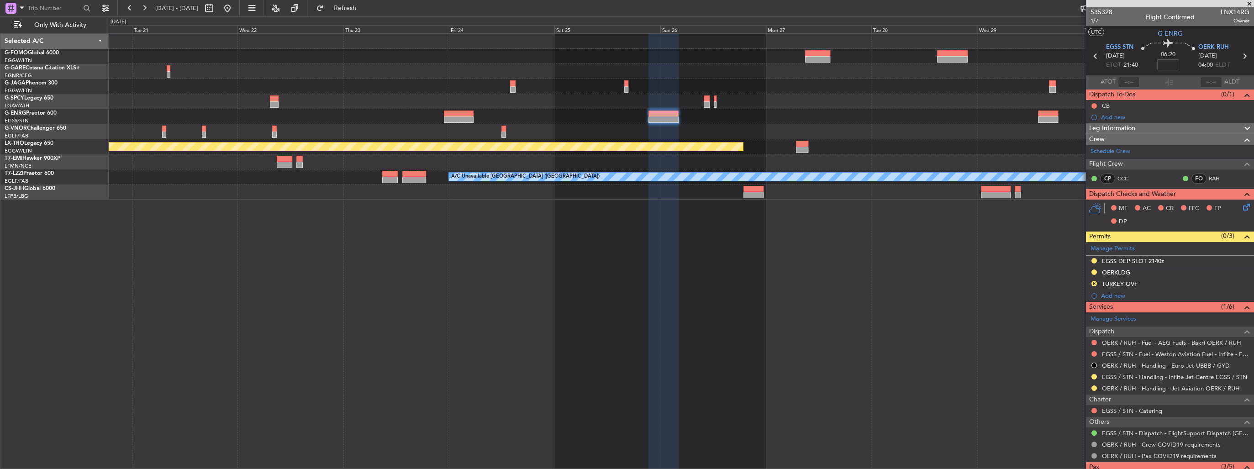
click at [363, 16] on fb-refresh-button "Refresh" at bounding box center [339, 8] width 64 height 16
click at [364, 5] on span "Refresh" at bounding box center [345, 8] width 38 height 6
click at [1249, 4] on span at bounding box center [1249, 4] width 9 height 8
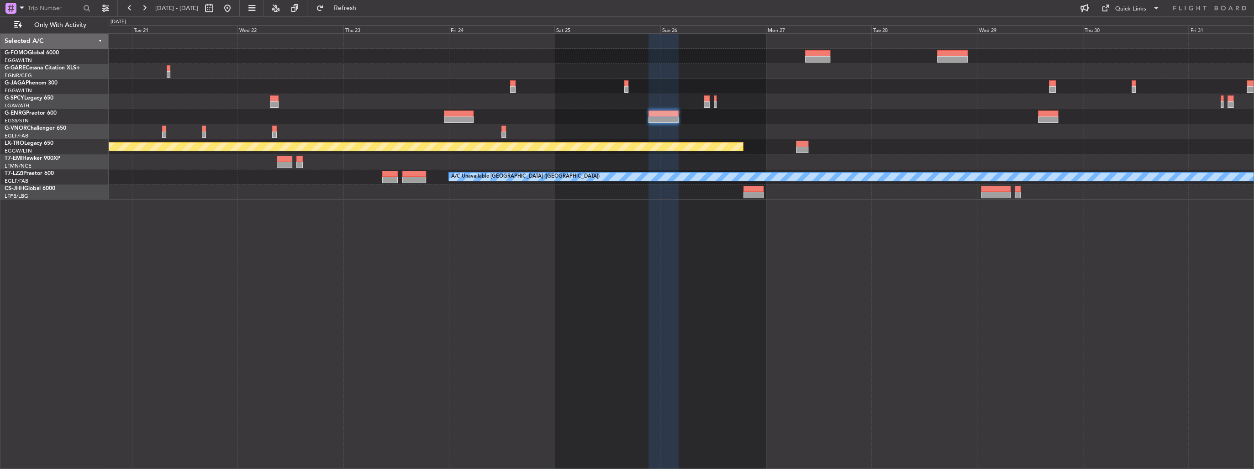
type input "0"
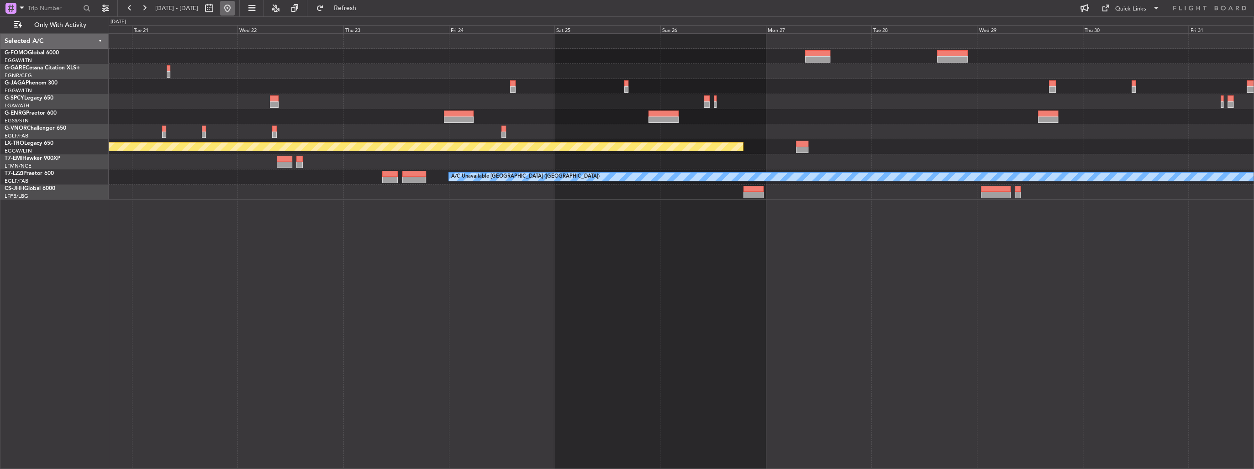
click at [235, 7] on button at bounding box center [227, 8] width 15 height 15
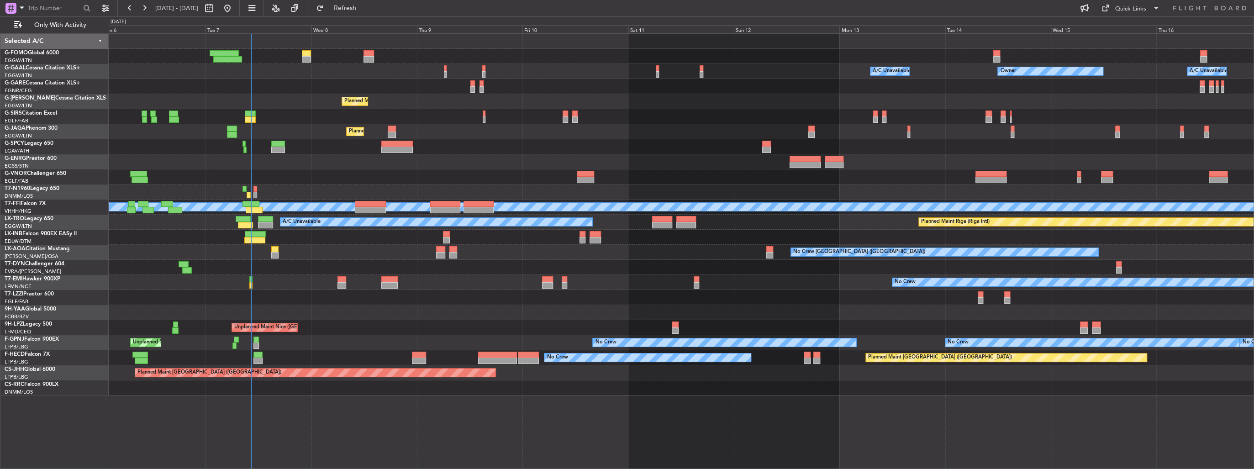
click at [111, 255] on div "A/C Unavailable Owner Owner A/C Unavailable Owner Planned Maint [GEOGRAPHIC_DAT…" at bounding box center [681, 215] width 1145 height 362
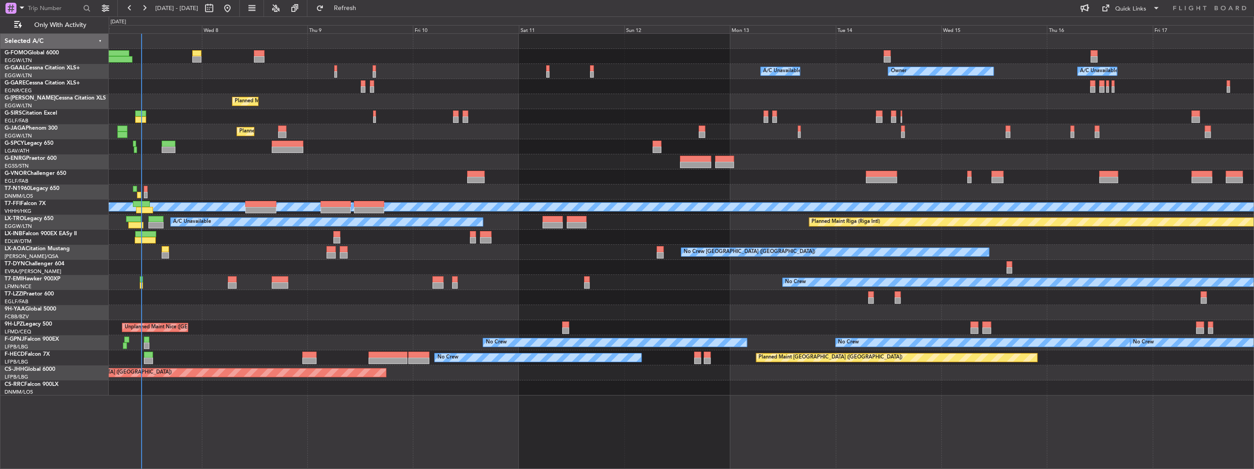
click at [213, 274] on div "A/C Unavailable Owner Owner A/C Unavailable Owner Planned Maint [GEOGRAPHIC_DAT…" at bounding box center [681, 215] width 1145 height 362
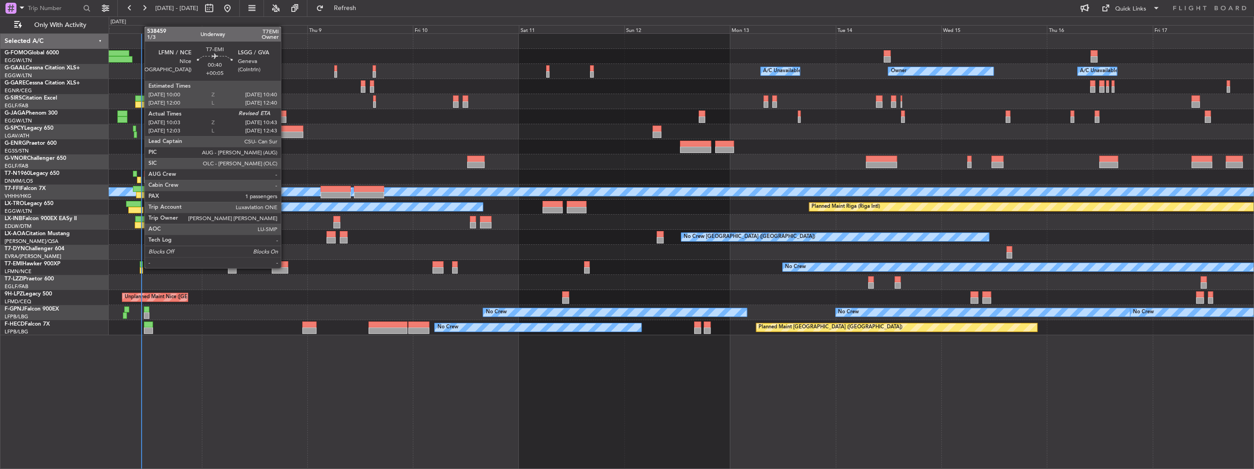
click at [140, 267] on div at bounding box center [141, 270] width 3 height 6
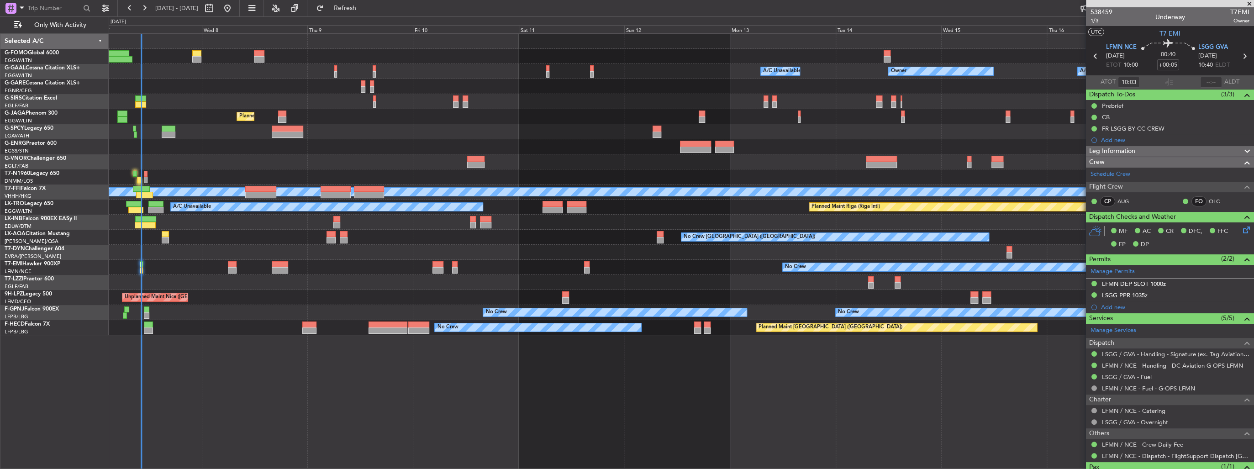
click at [1248, 5] on span at bounding box center [1249, 4] width 9 height 8
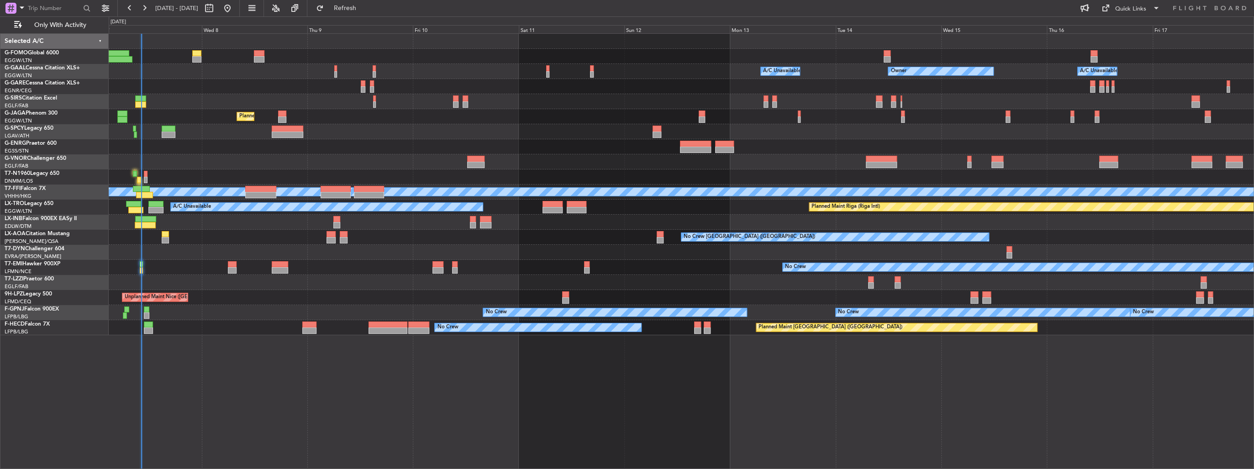
type input "0"
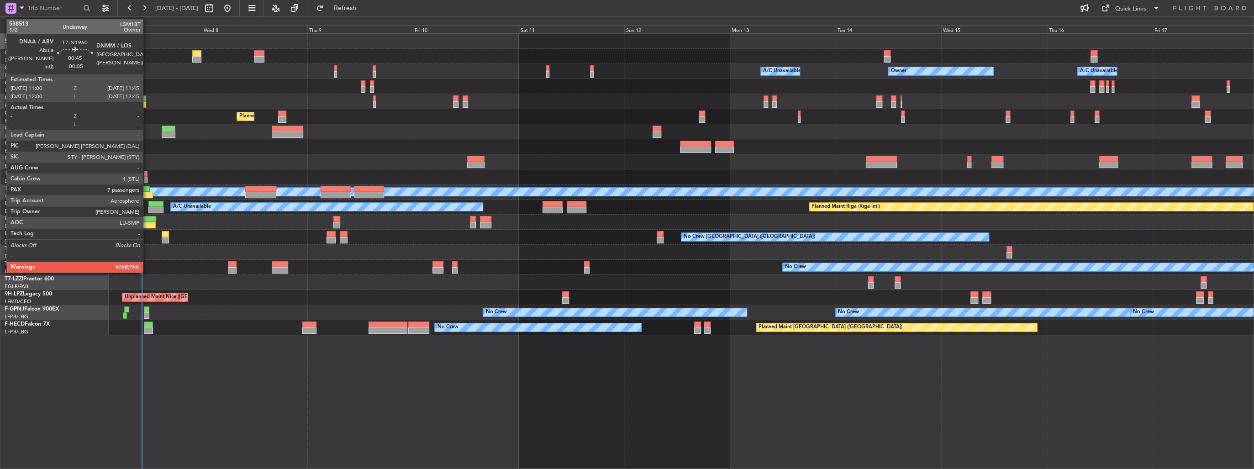
click at [147, 177] on div at bounding box center [146, 180] width 4 height 6
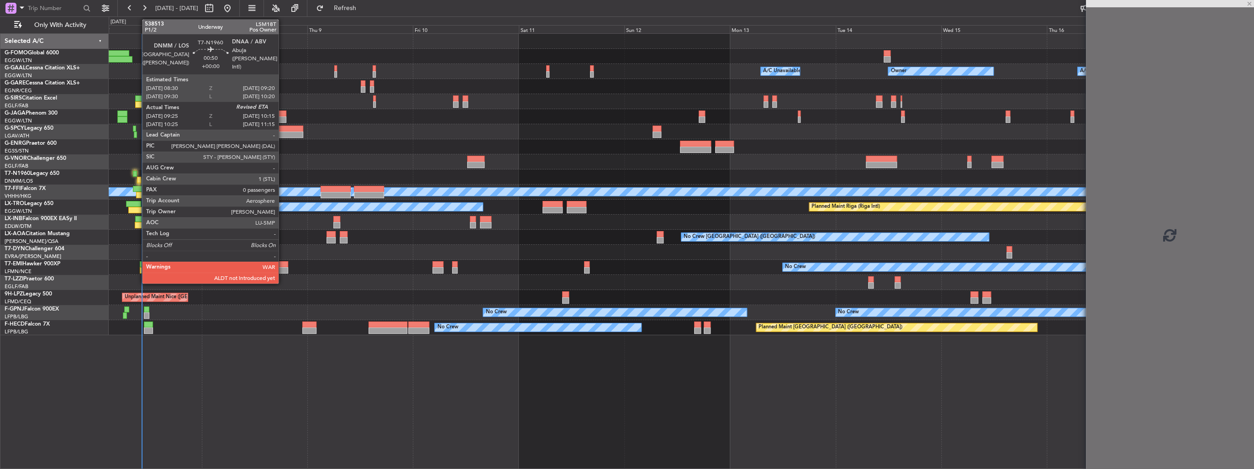
click at [137, 177] on div at bounding box center [139, 180] width 4 height 6
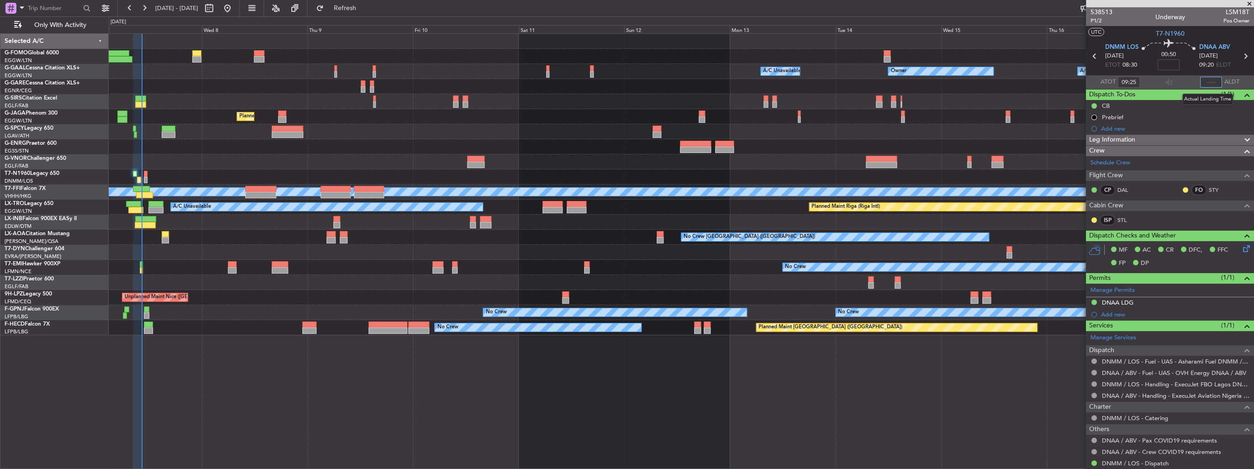
click at [1207, 81] on input "text" at bounding box center [1211, 82] width 22 height 11
type input "10:20"
click at [1176, 75] on section "ATOT 09:25 10:20 ALDT" at bounding box center [1170, 82] width 168 height 14
drag, startPoint x: 380, startPoint y: 8, endPoint x: 388, endPoint y: 14, distance: 10.1
click at [364, 8] on span "Refresh" at bounding box center [345, 8] width 38 height 6
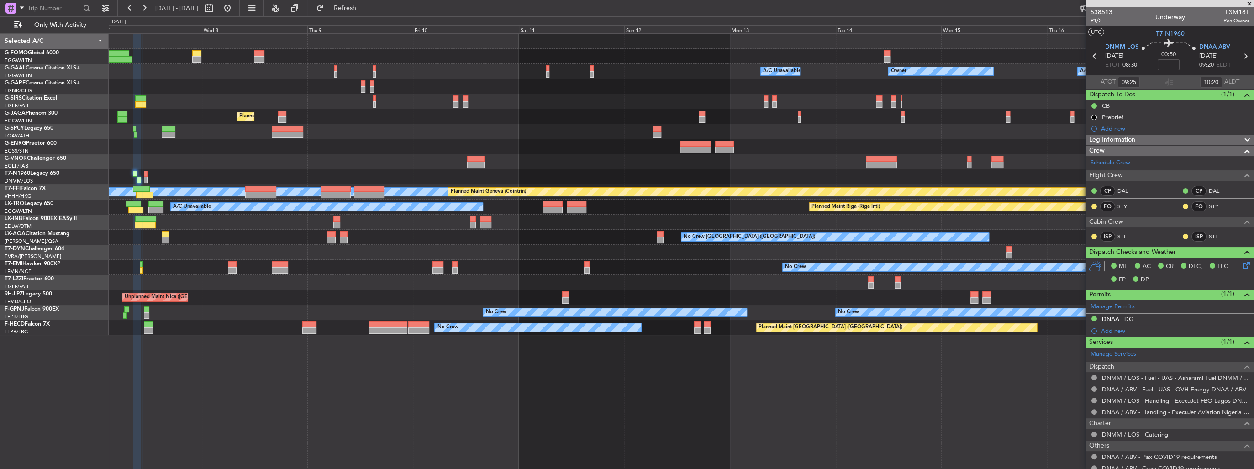
click at [1250, 4] on span at bounding box center [1249, 4] width 9 height 8
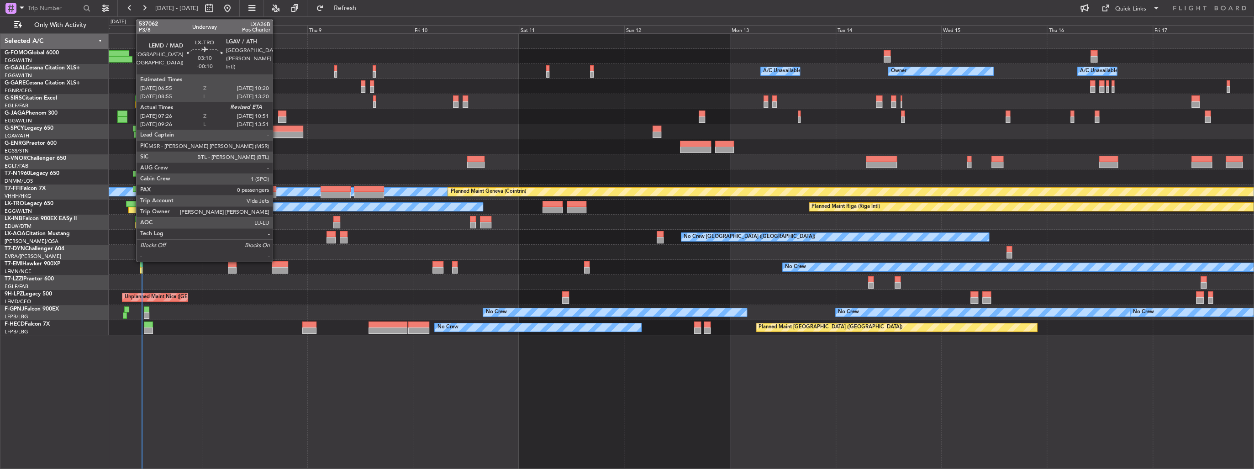
click at [131, 207] on div at bounding box center [135, 210] width 15 height 6
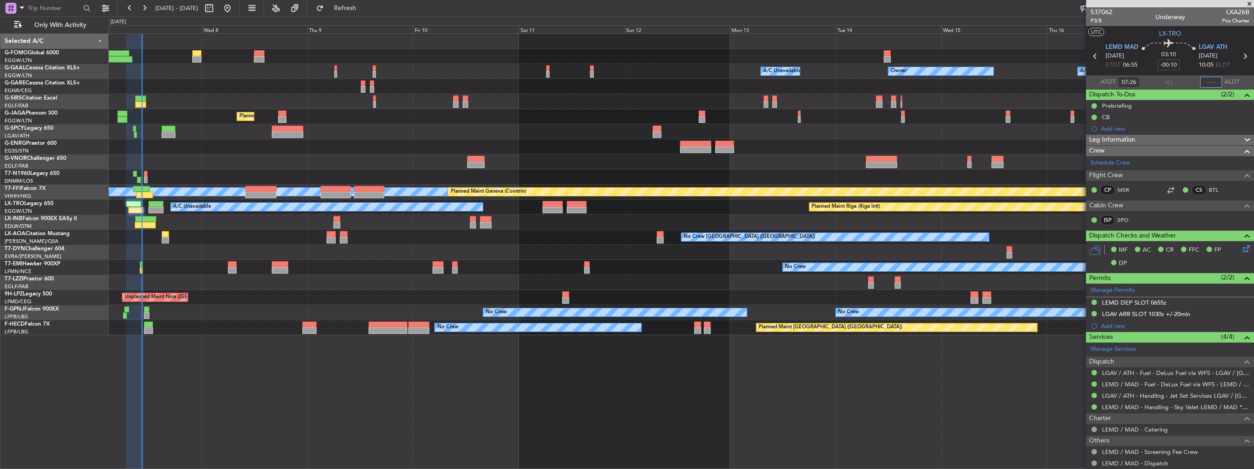
click at [1209, 80] on input "text" at bounding box center [1211, 82] width 22 height 11
click at [1186, 82] on section "ATOT 07:26 1024 ALDT" at bounding box center [1170, 82] width 168 height 14
type input "10:24"
drag, startPoint x: 1247, startPoint y: 2, endPoint x: 1204, endPoint y: 3, distance: 42.9
click at [1247, 2] on span at bounding box center [1249, 4] width 9 height 8
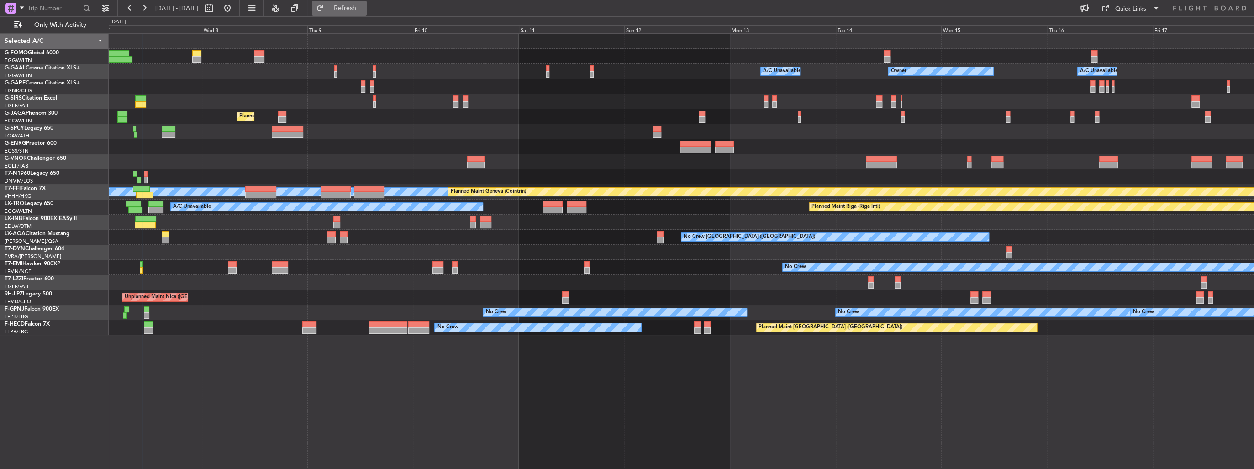
click at [364, 5] on span "Refresh" at bounding box center [345, 8] width 38 height 6
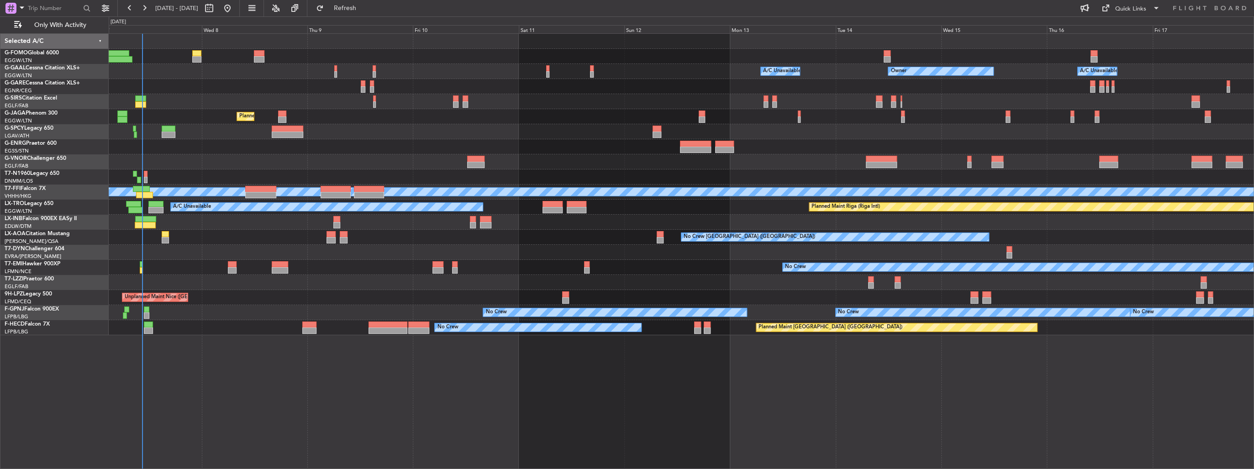
click at [562, 173] on div "Owner Owner A/C Unavailable A/C Unavailable Owner Planned Maint London (Farnbor…" at bounding box center [681, 184] width 1145 height 301
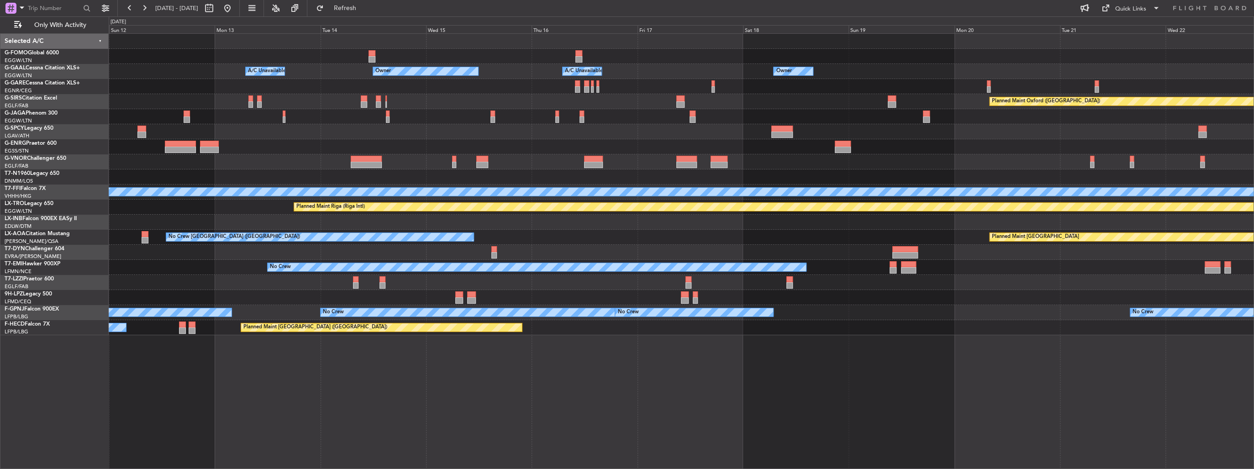
click at [593, 175] on div "Owner Owner A/C Unavailable A/C Unavailable Owner Owner Planned Maint Oxford (K…" at bounding box center [681, 184] width 1145 height 301
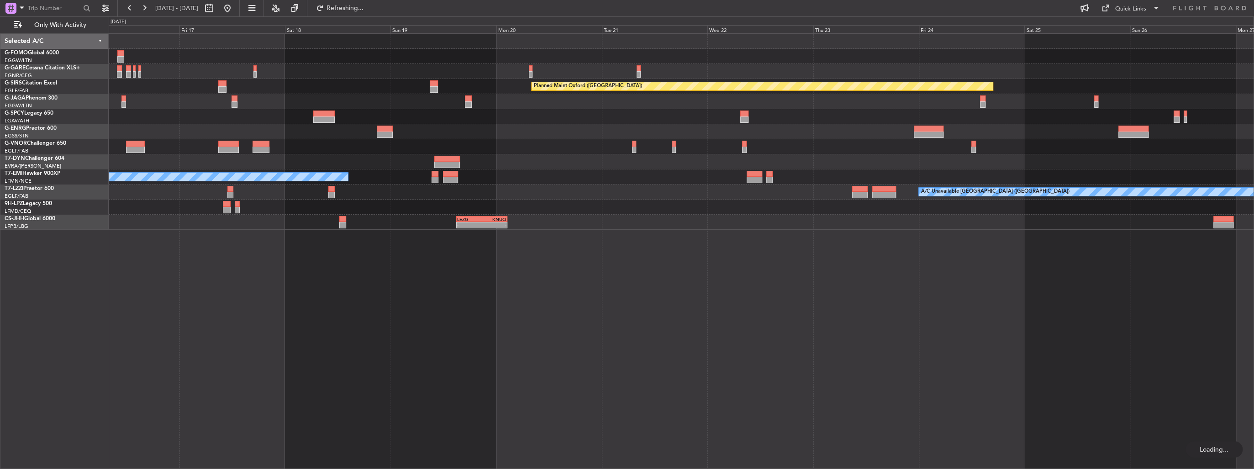
click at [612, 181] on div "Planned Maint Oxford (Kidlington) No Crew A/C Unavailable London (Luton) - - LE…" at bounding box center [681, 132] width 1145 height 196
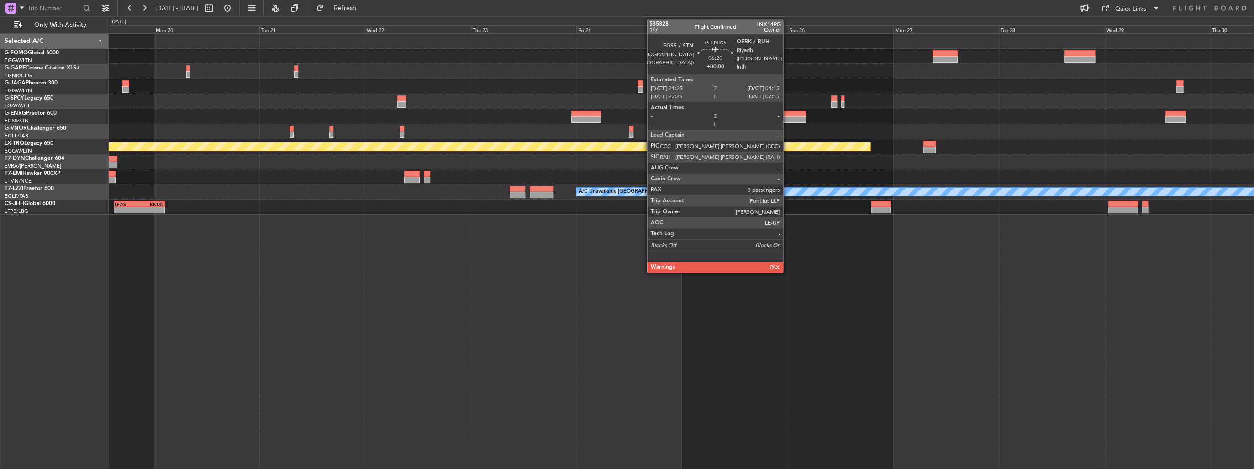
click at [787, 116] on div at bounding box center [791, 119] width 30 height 6
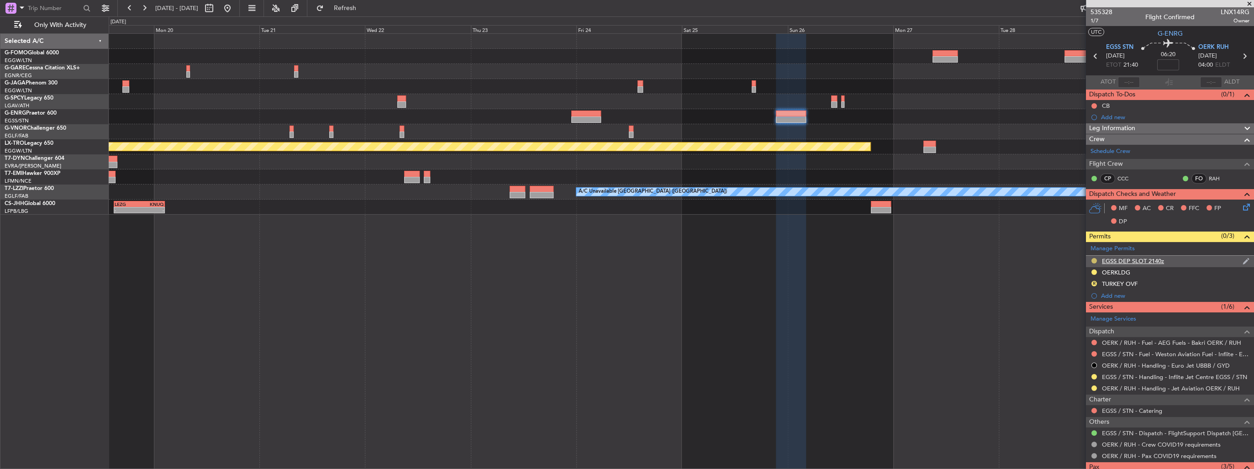
click at [1092, 258] on button at bounding box center [1093, 260] width 5 height 5
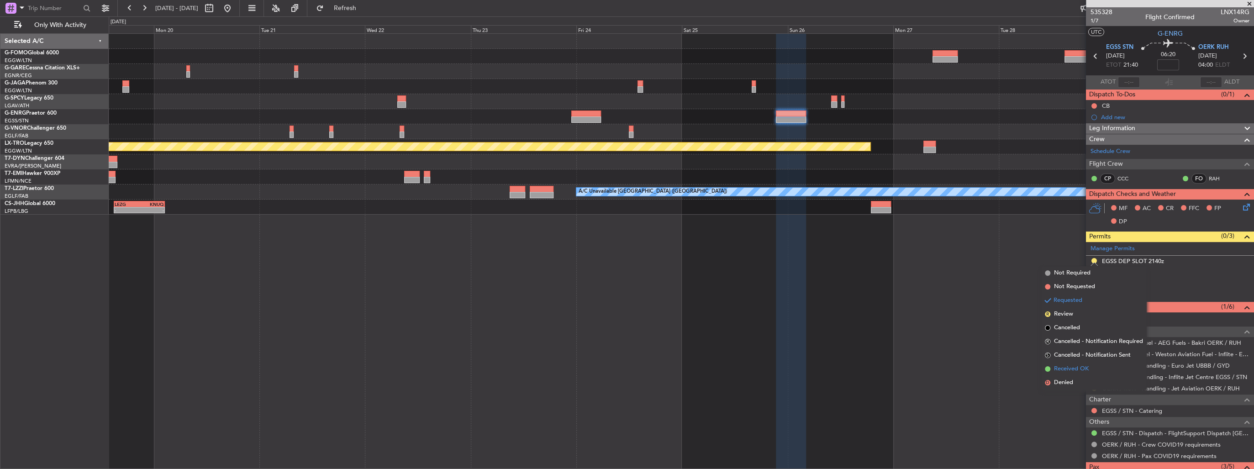
click at [1087, 365] on span "Received OK" at bounding box center [1071, 368] width 35 height 9
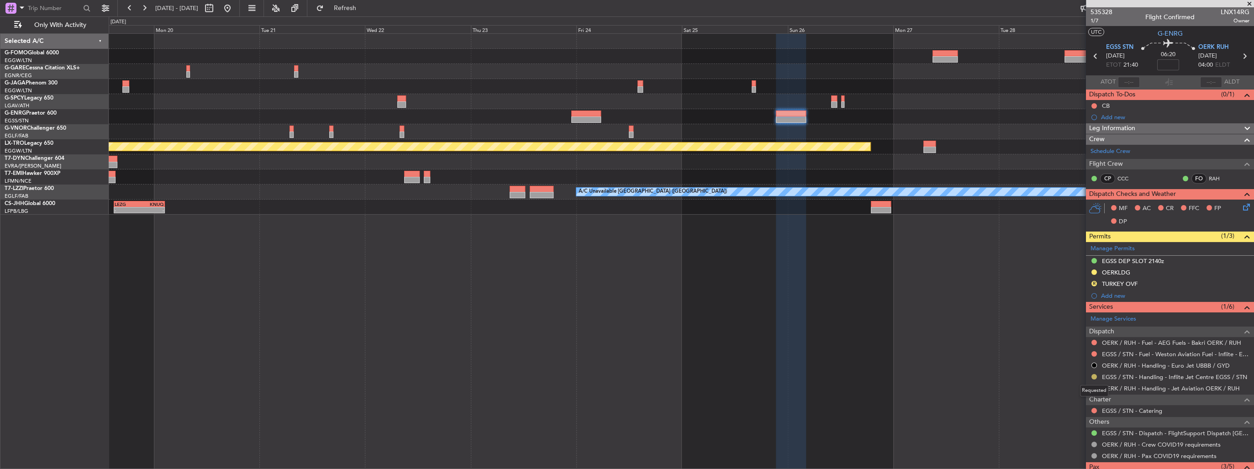
click at [1091, 377] on button at bounding box center [1093, 376] width 5 height 5
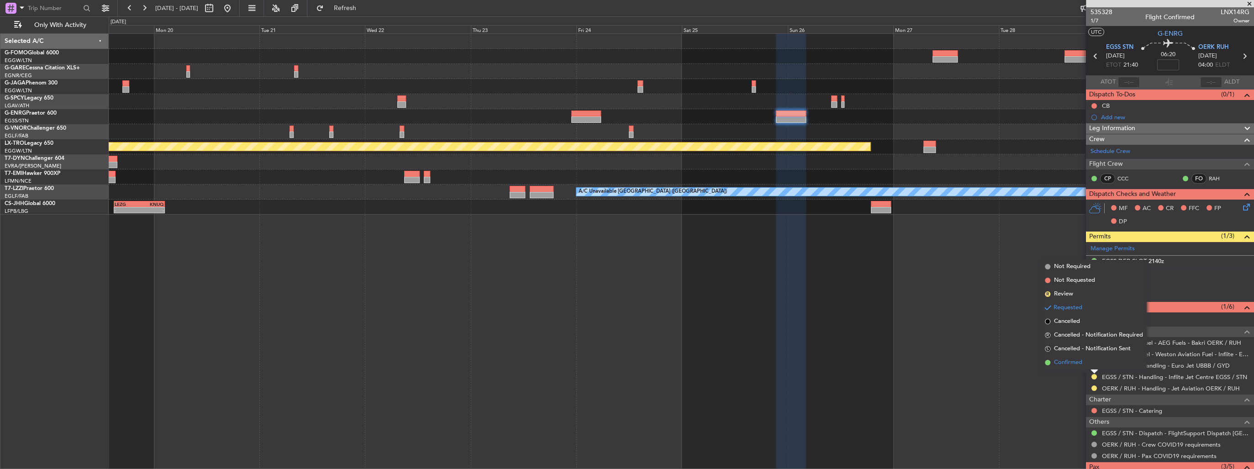
click at [1086, 360] on li "Confirmed" at bounding box center [1093, 363] width 105 height 14
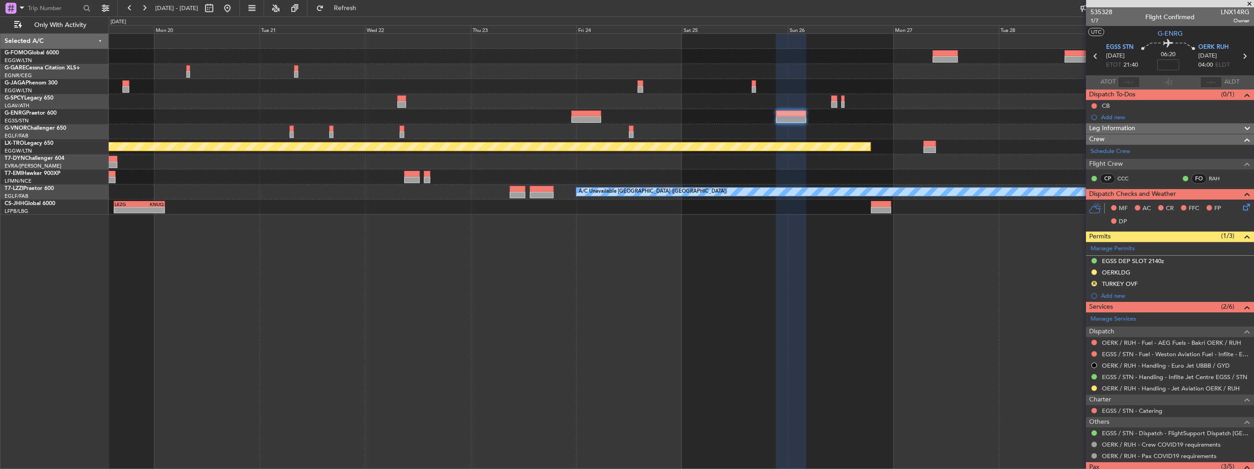
click at [1031, 272] on div "Planned Maint Riga (Riga Intl) No Crew A/C Unavailable London (Luton) - - LEZG …" at bounding box center [681, 251] width 1145 height 436
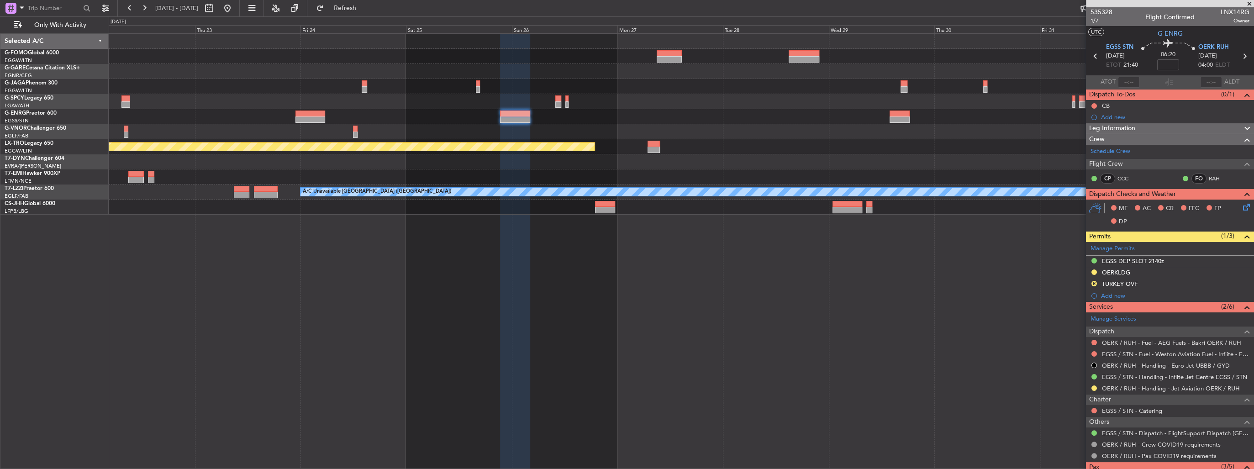
click at [624, 126] on div at bounding box center [681, 131] width 1145 height 15
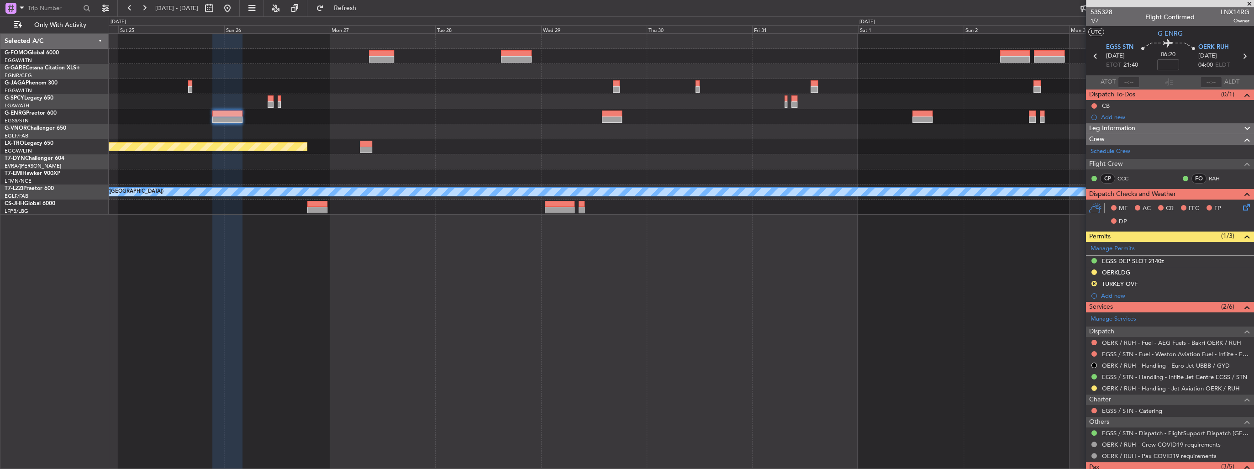
click at [632, 145] on div "Planned Maint Riga (Riga Intl) A/C Unavailable London (Luton)" at bounding box center [681, 124] width 1145 height 181
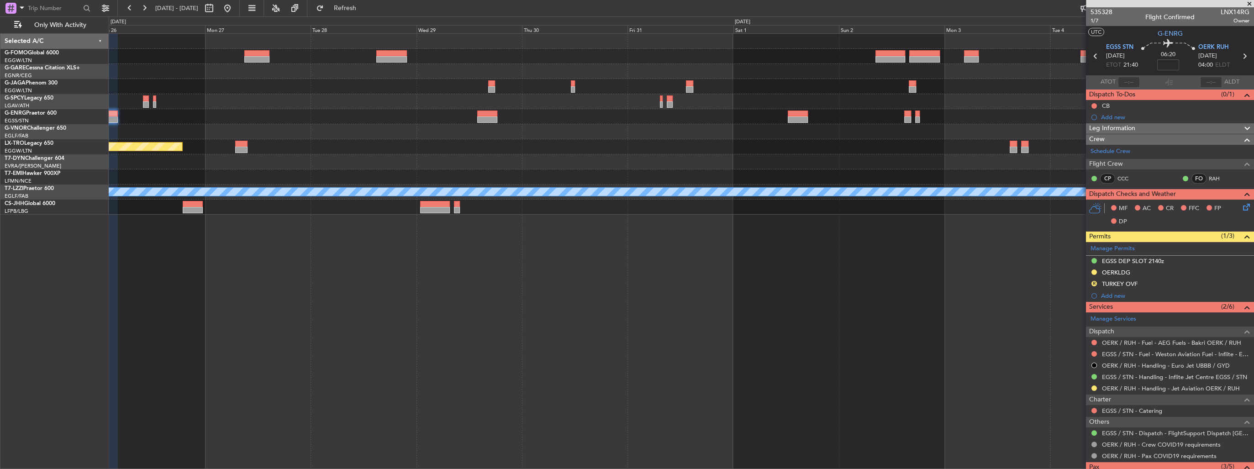
click at [530, 146] on div "Planned Maint Riga (Riga Intl)" at bounding box center [681, 146] width 1145 height 15
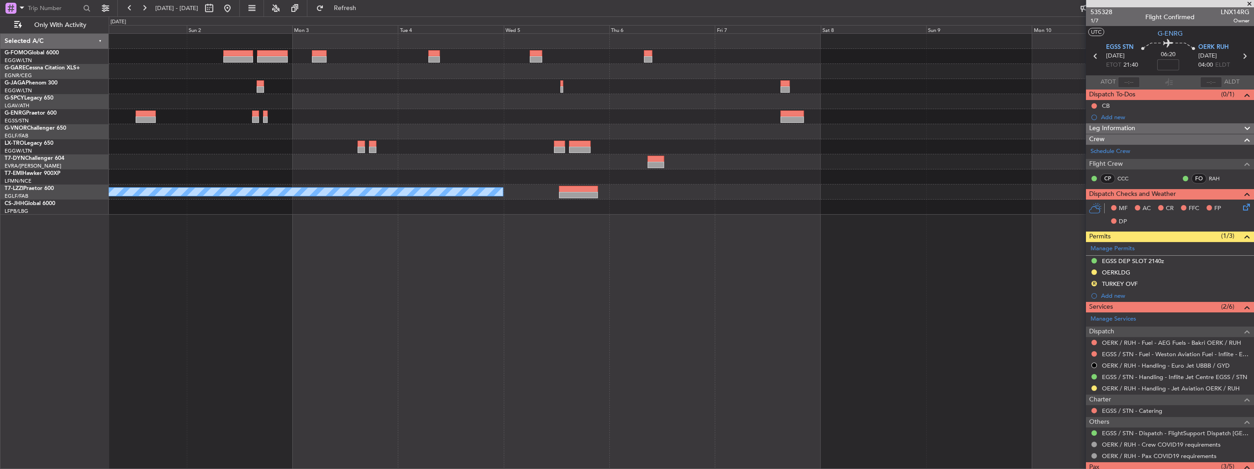
click at [579, 132] on div at bounding box center [681, 131] width 1145 height 15
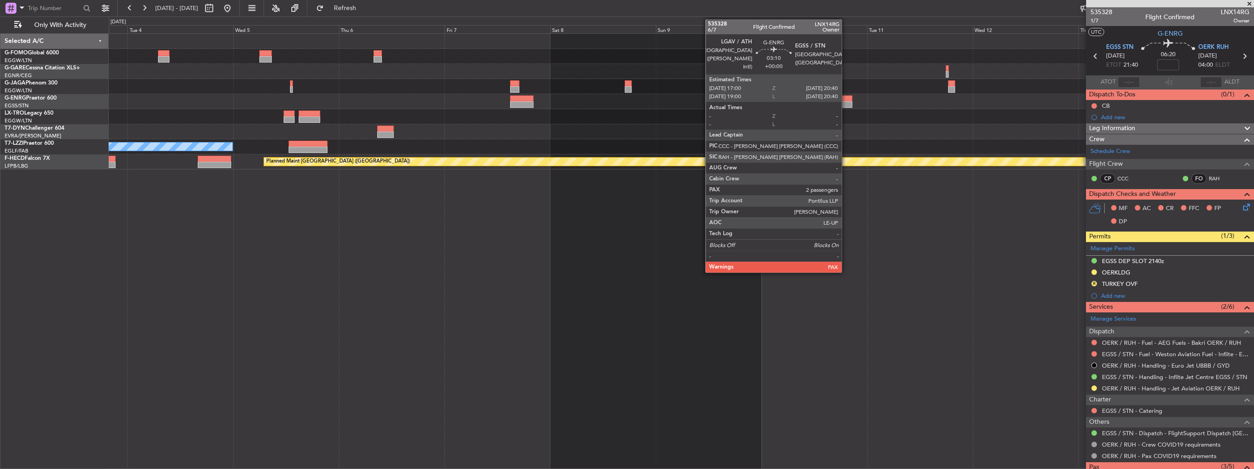
click at [846, 98] on div at bounding box center [843, 98] width 16 height 6
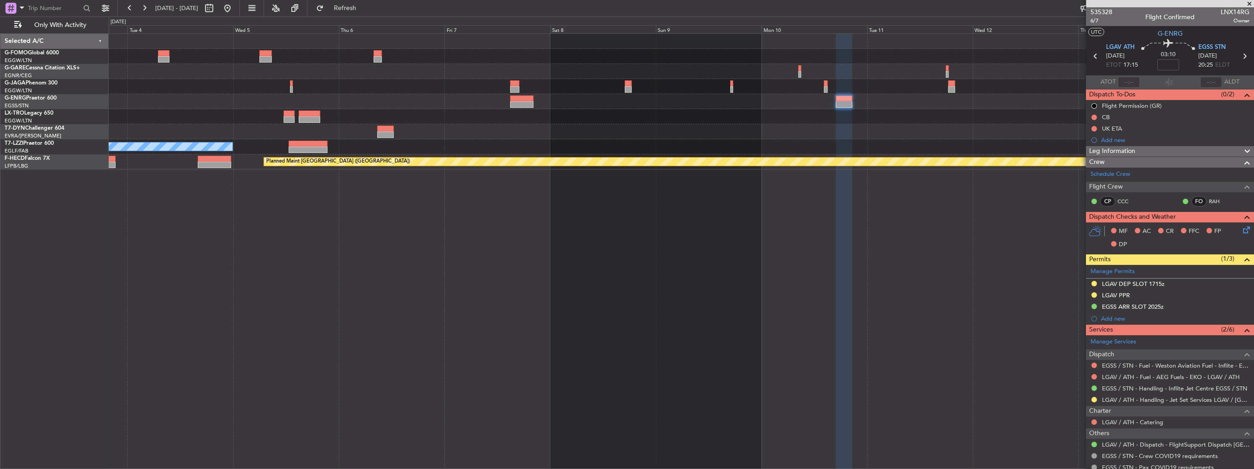
click at [1246, 4] on span at bounding box center [1249, 4] width 9 height 8
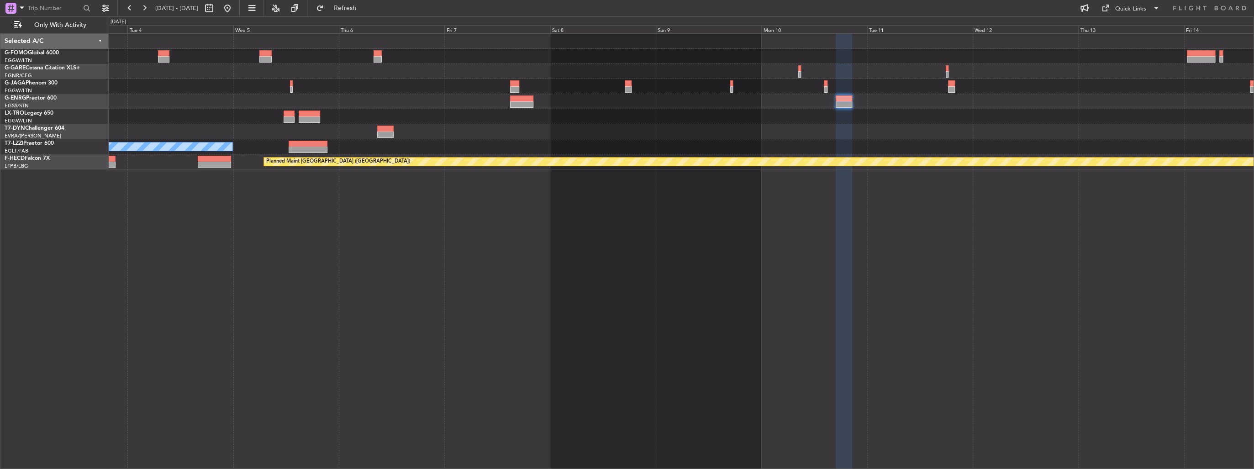
type input "0"
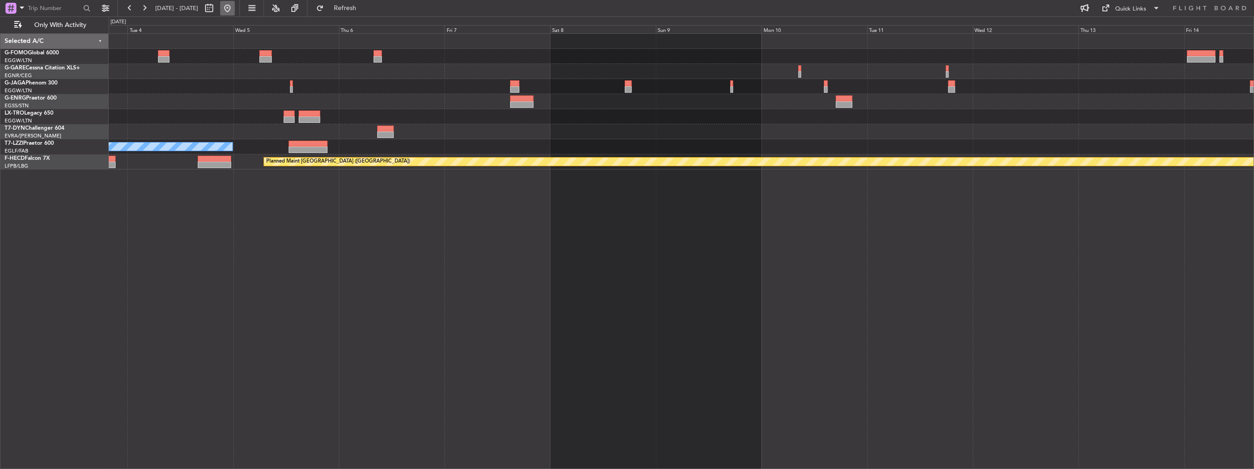
click at [235, 9] on button at bounding box center [227, 8] width 15 height 15
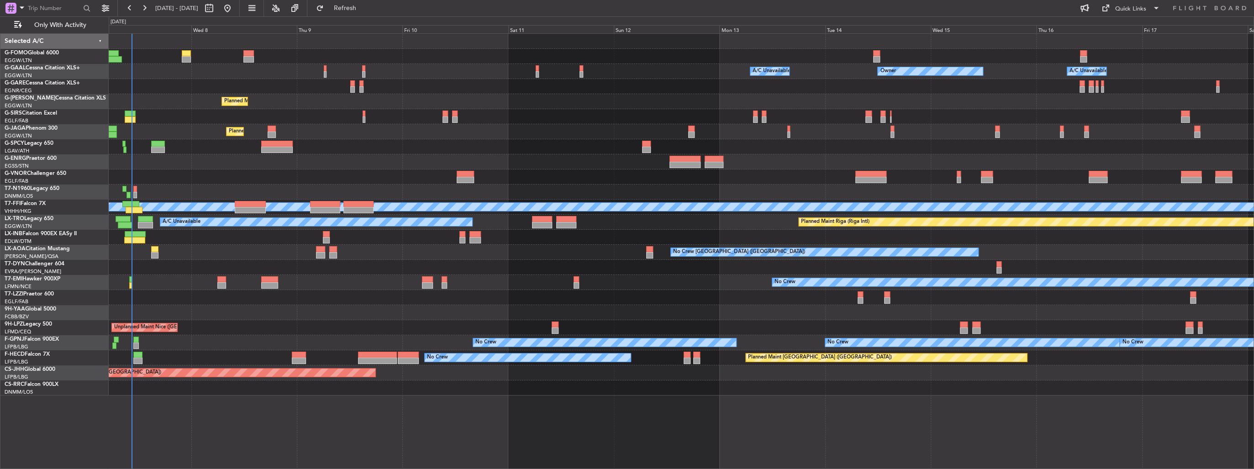
click at [251, 249] on div "A/C Unavailable Owner Owner A/C Unavailable Owner Planned Maint London (Luton) …" at bounding box center [681, 215] width 1145 height 362
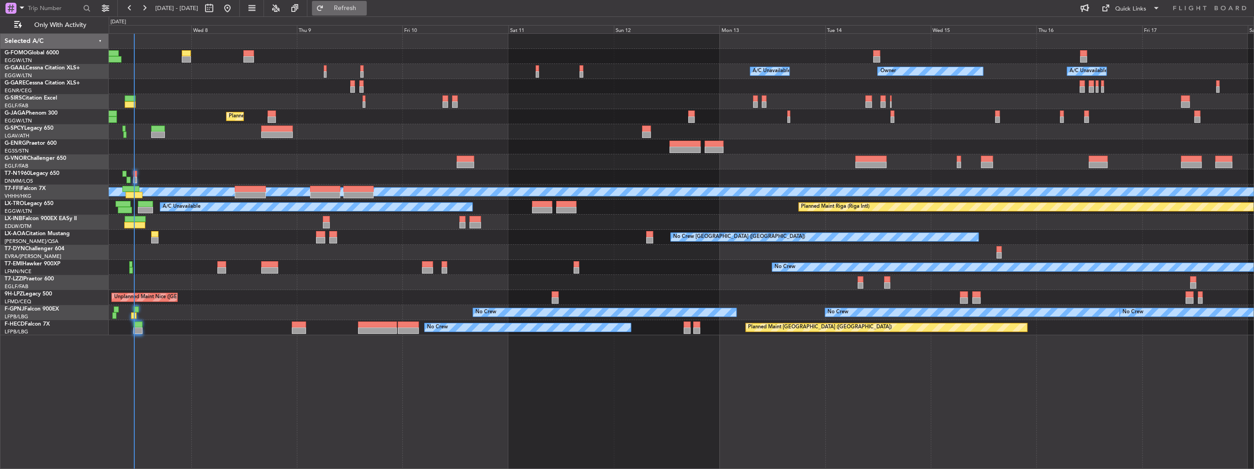
click at [364, 8] on span "Refresh" at bounding box center [345, 8] width 38 height 6
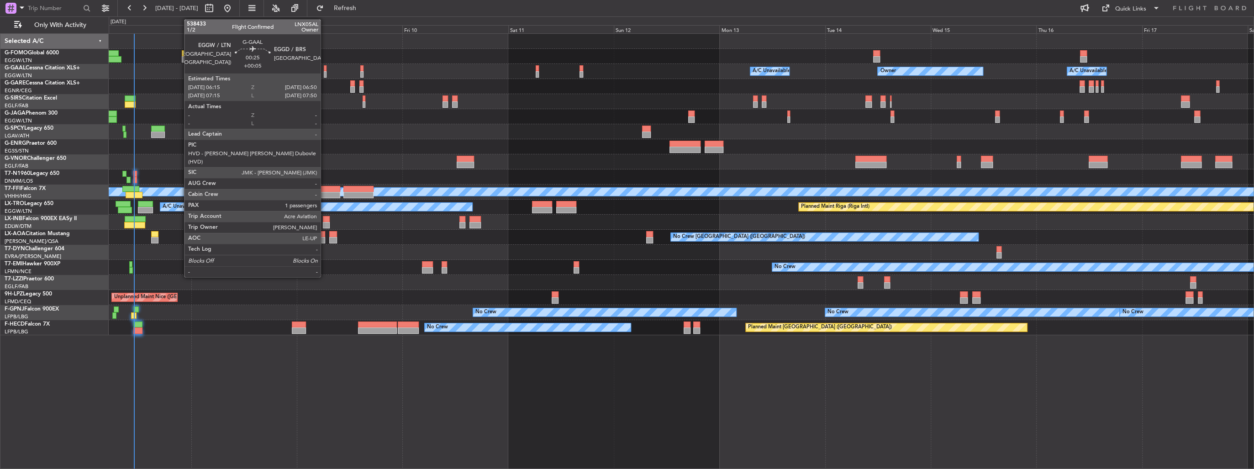
click at [325, 69] on div at bounding box center [325, 68] width 3 height 6
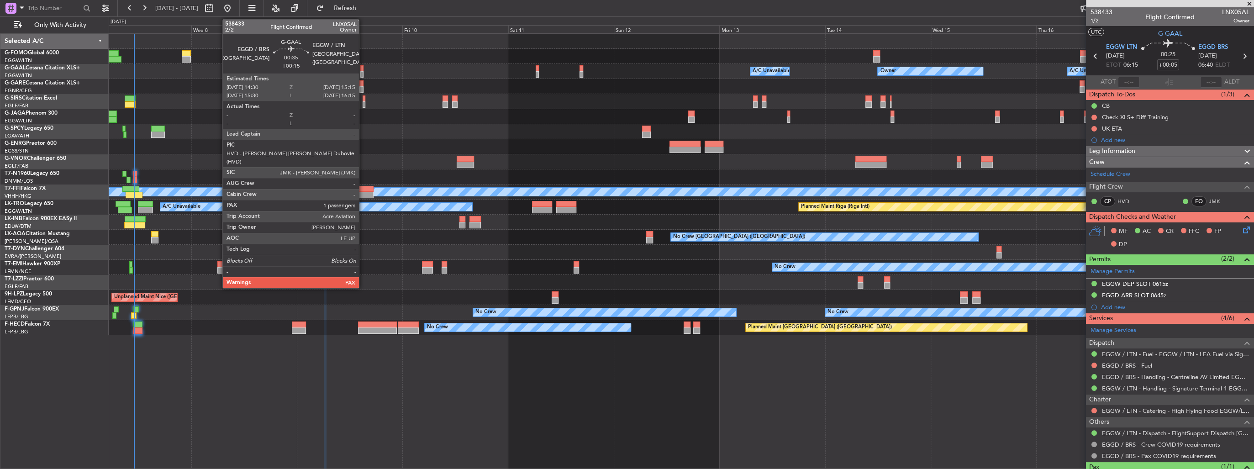
click at [363, 73] on div at bounding box center [362, 74] width 4 height 6
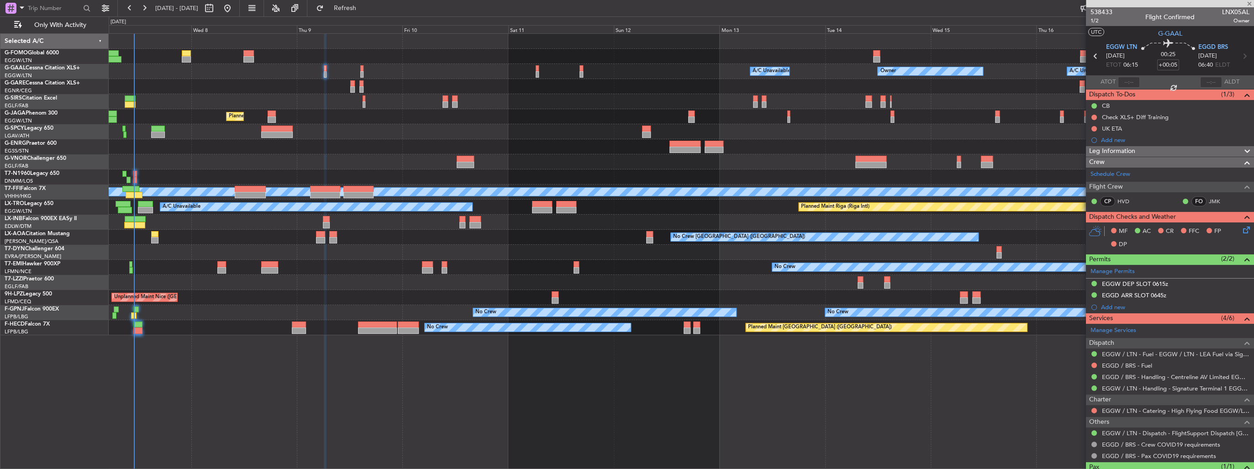
type input "+00:15"
type input "2"
click at [1093, 56] on icon at bounding box center [1095, 56] width 12 height 12
type input "+00:05"
type input "1"
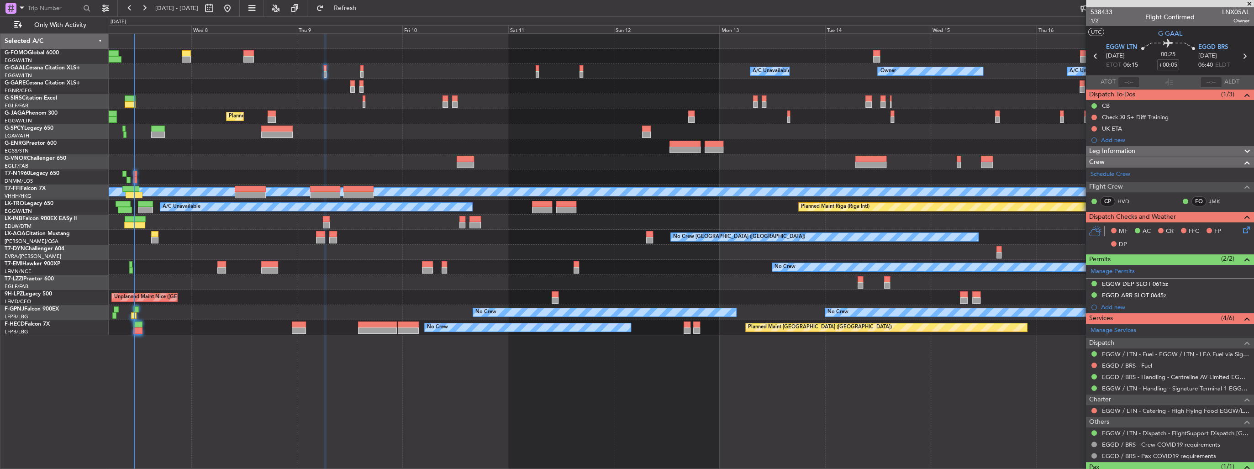
click at [1240, 56] on icon at bounding box center [1244, 56] width 12 height 12
type input "+00:15"
type input "2"
click at [1123, 385] on link "EGGD / BRS - Handling - Centreline AV Limited EGGD / BRS" at bounding box center [1175, 388] width 147 height 8
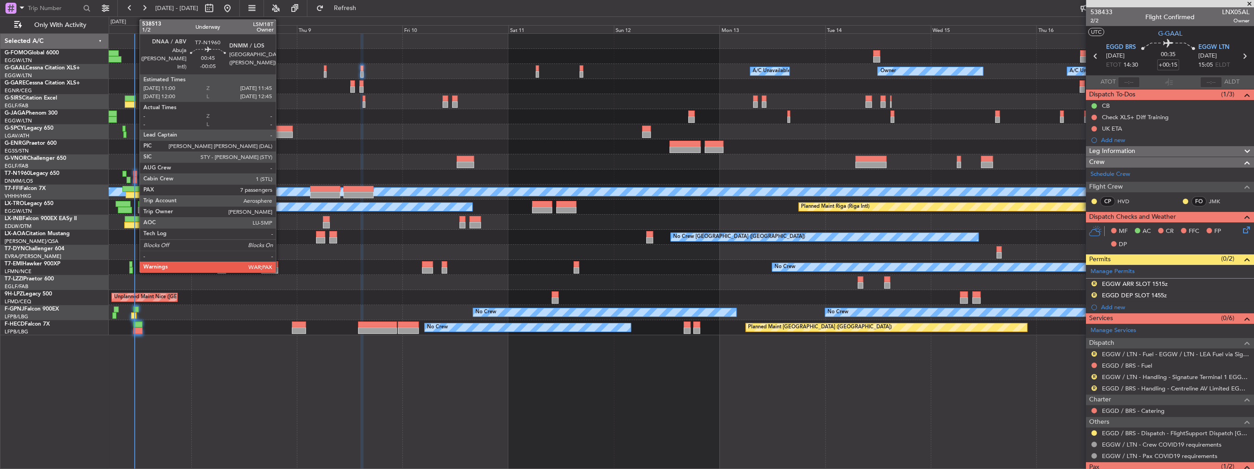
click at [135, 177] on div at bounding box center [135, 180] width 4 height 6
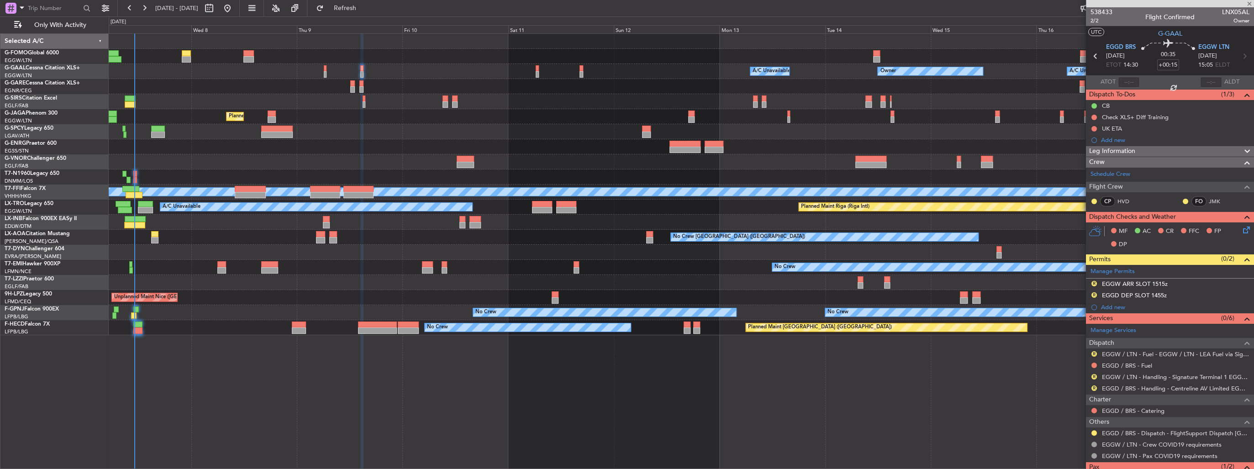
type input "-00:05"
type input "7"
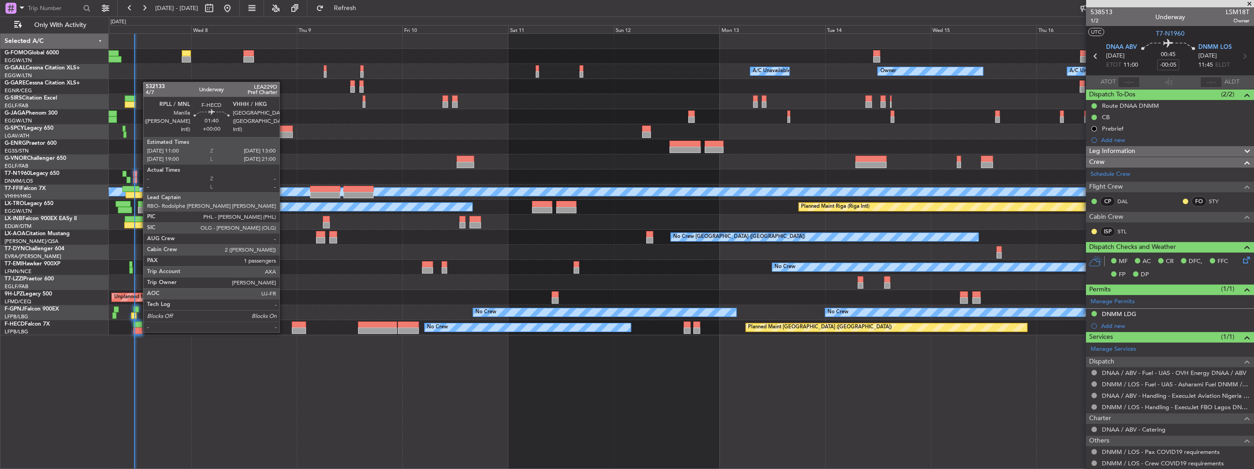
click at [138, 323] on div at bounding box center [137, 324] width 9 height 6
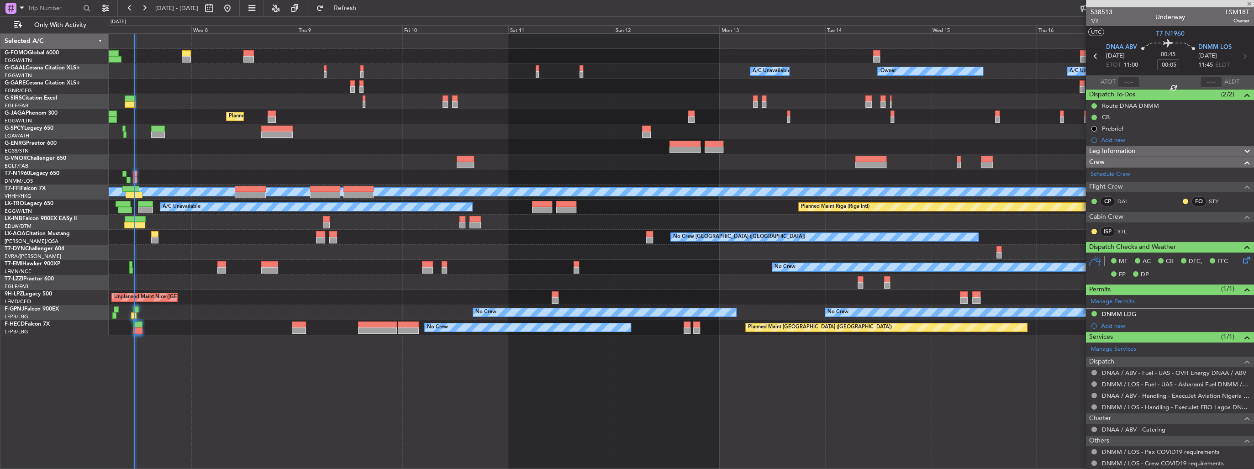
type input "1"
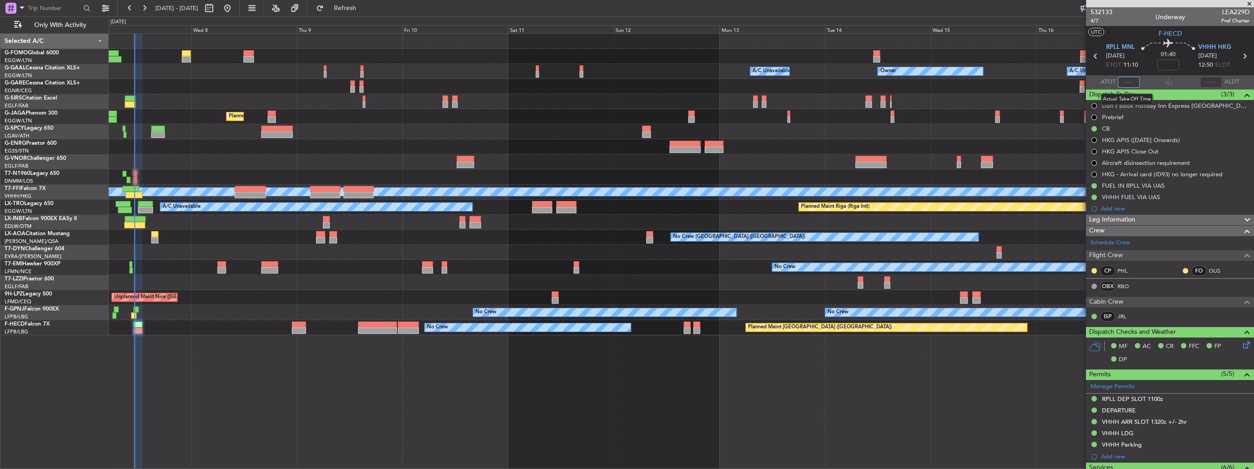
click at [1118, 82] on input "text" at bounding box center [1129, 82] width 22 height 11
type input "11:03"
click at [1148, 80] on section "ATOT 11:03 ALDT" at bounding box center [1170, 82] width 168 height 14
click at [1249, 5] on span at bounding box center [1249, 4] width 9 height 8
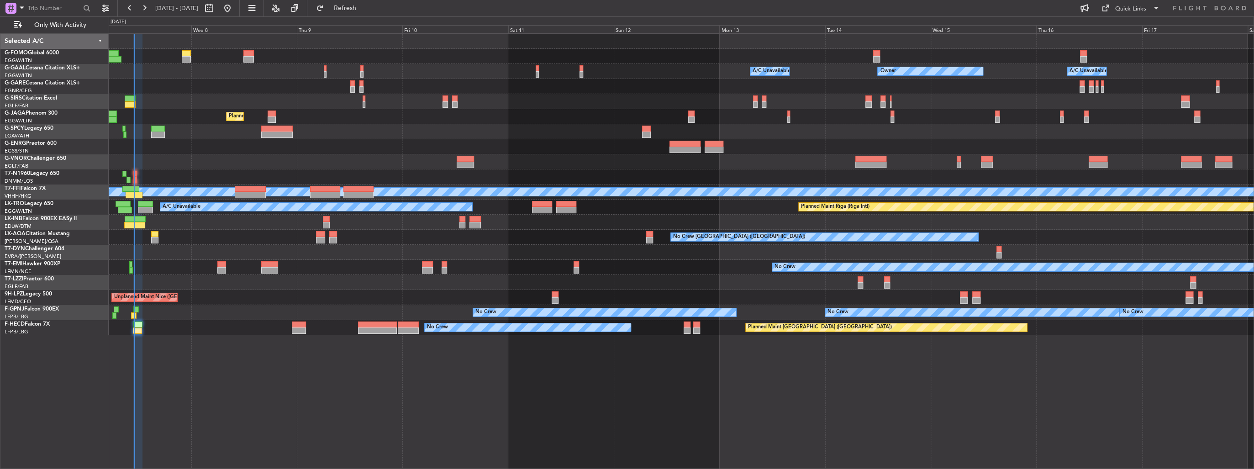
type input "0"
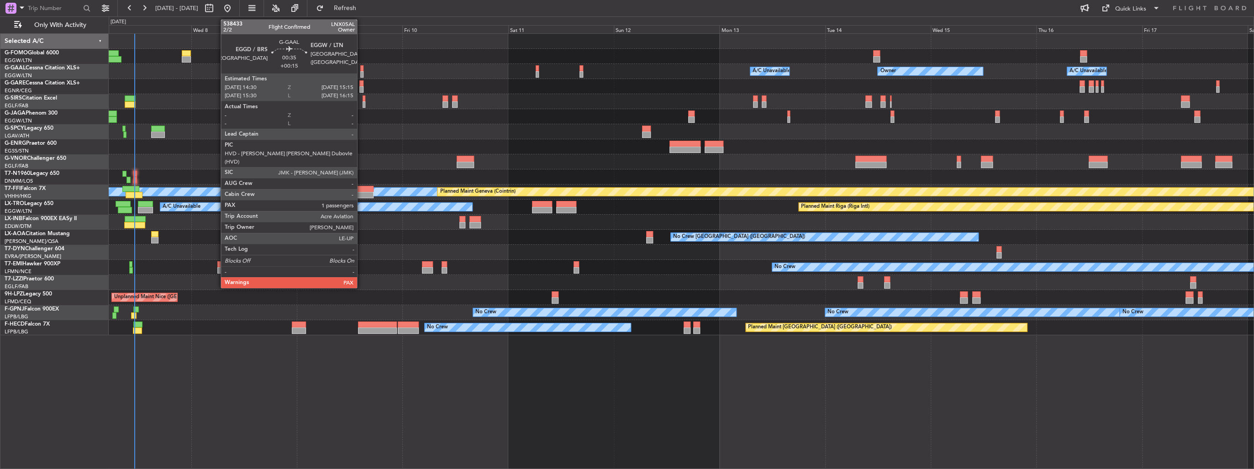
click at [361, 70] on div at bounding box center [362, 68] width 4 height 6
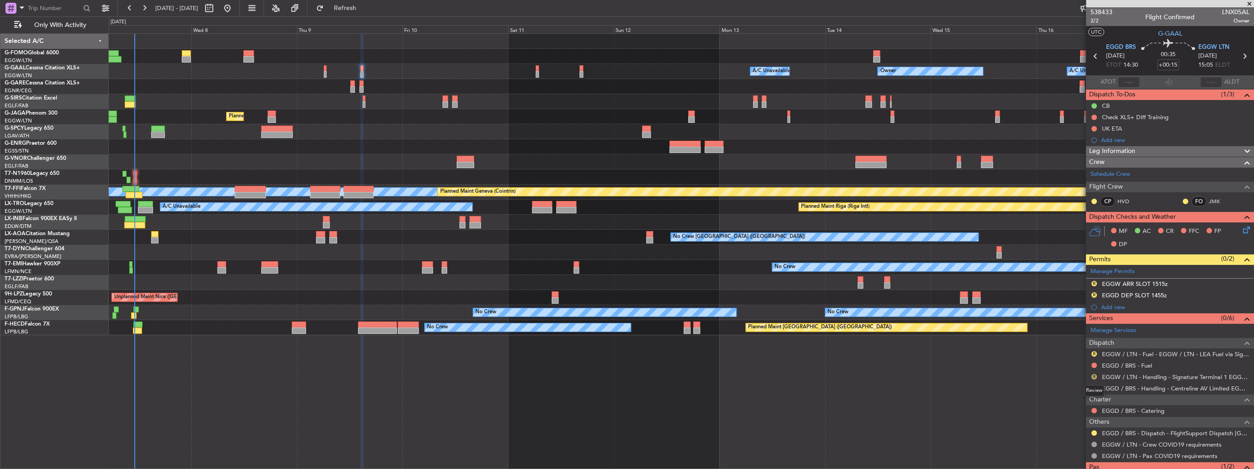
click at [1093, 374] on button "R" at bounding box center [1093, 376] width 5 height 5
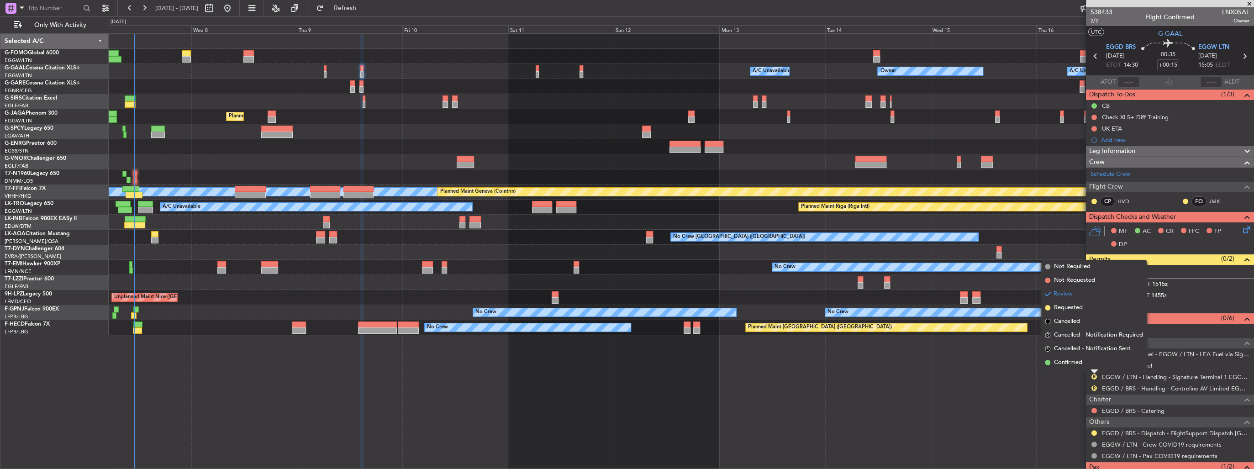
click at [1064, 390] on div "Owner A/C Unavailable Owner A/C Unavailable Owner Planned Maint London (Farnbor…" at bounding box center [681, 251] width 1145 height 436
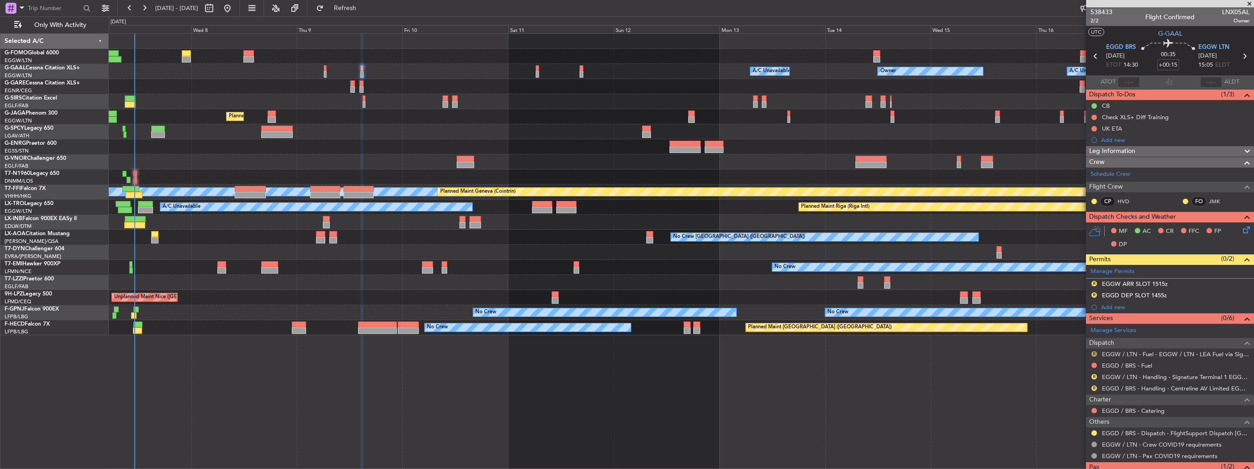
click at [1091, 353] on button "R" at bounding box center [1093, 353] width 5 height 5
click at [1078, 459] on span "Confirmed" at bounding box center [1068, 461] width 28 height 9
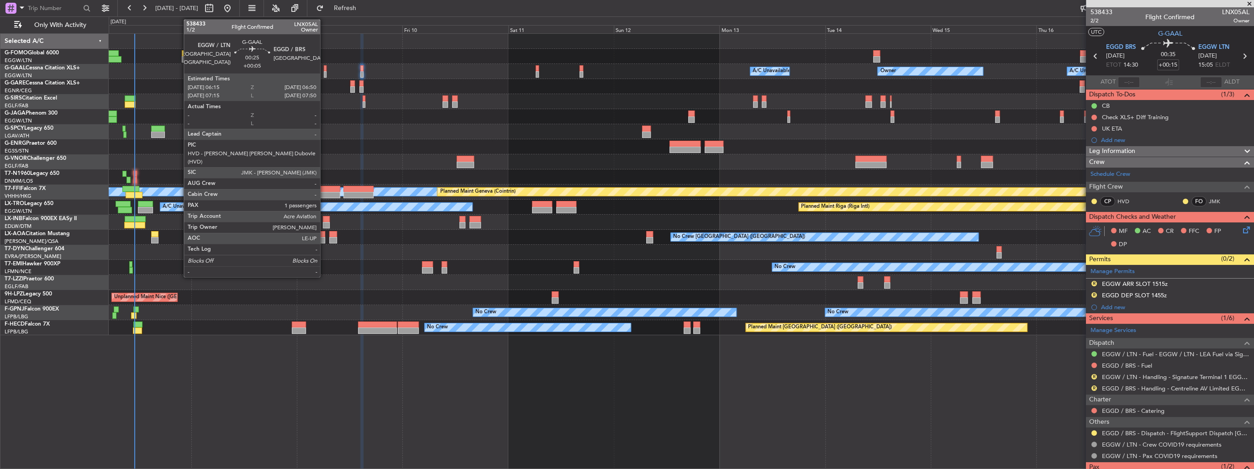
click at [324, 73] on div at bounding box center [325, 74] width 3 height 6
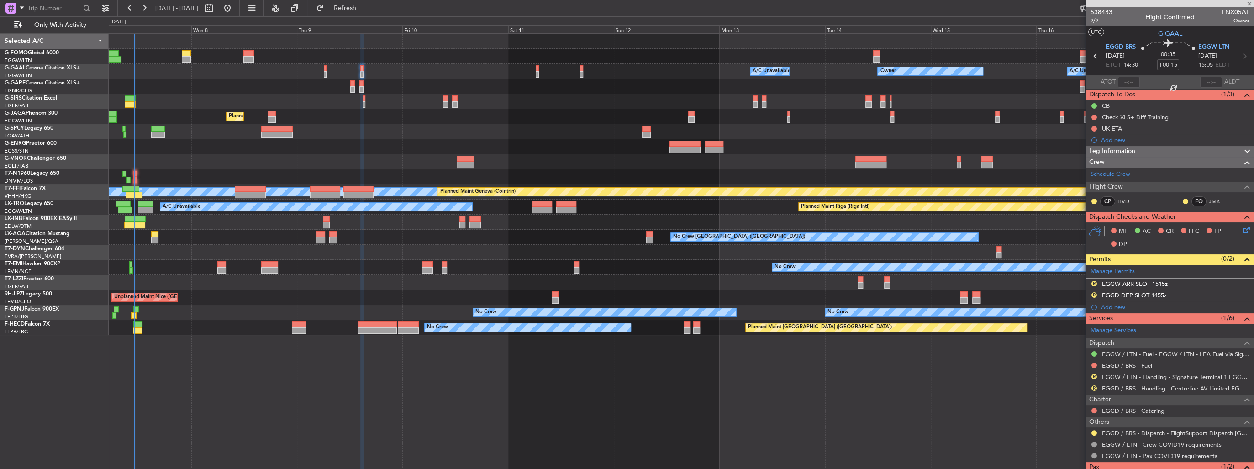
type input "+00:05"
type input "1"
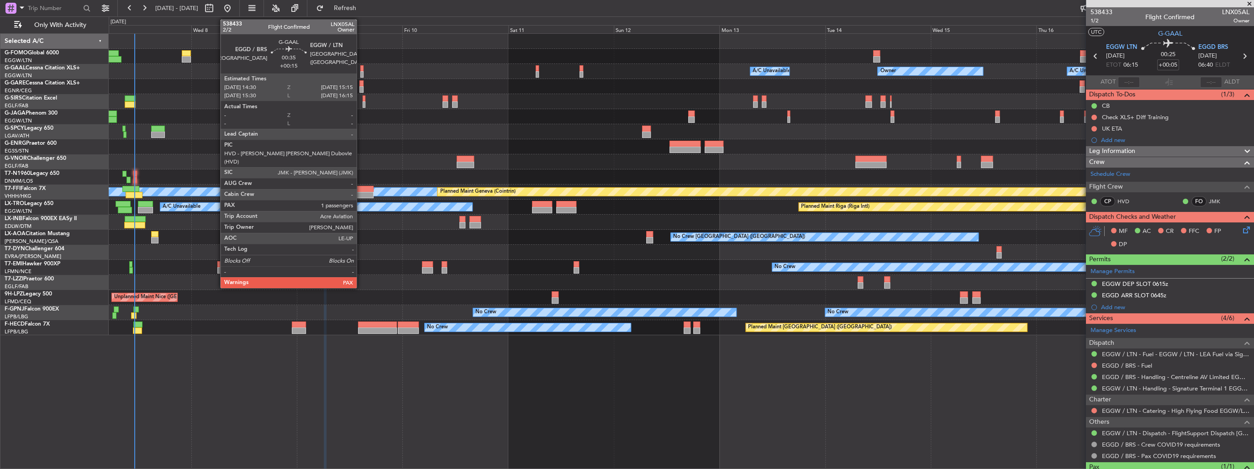
click at [361, 71] on div at bounding box center [362, 74] width 4 height 6
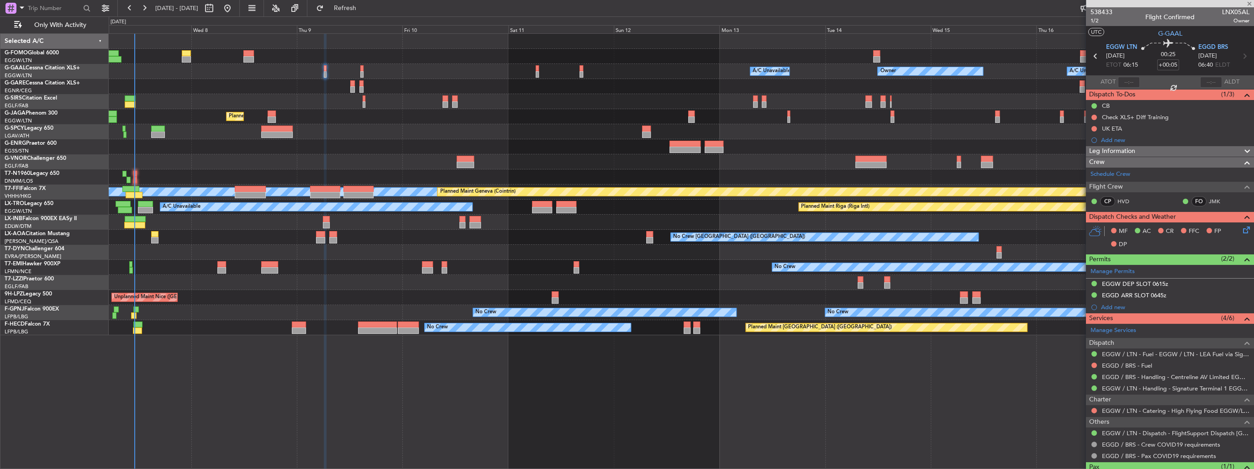
type input "+00:15"
type input "2"
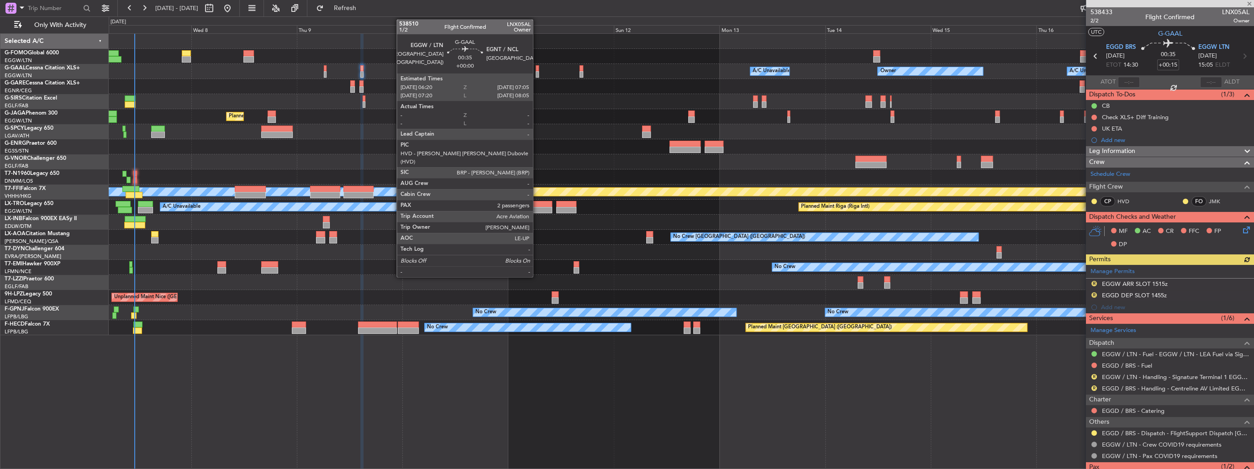
click at [537, 72] on div at bounding box center [538, 74] width 4 height 6
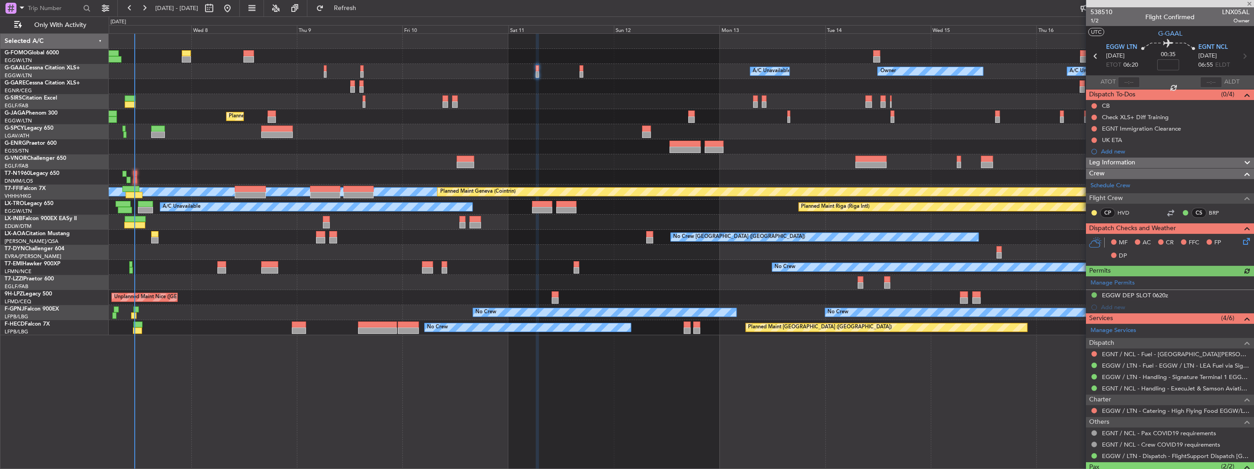
click at [359, 69] on div "Owner A/C Unavailable Owner A/C Unavailable Owner" at bounding box center [681, 71] width 1145 height 15
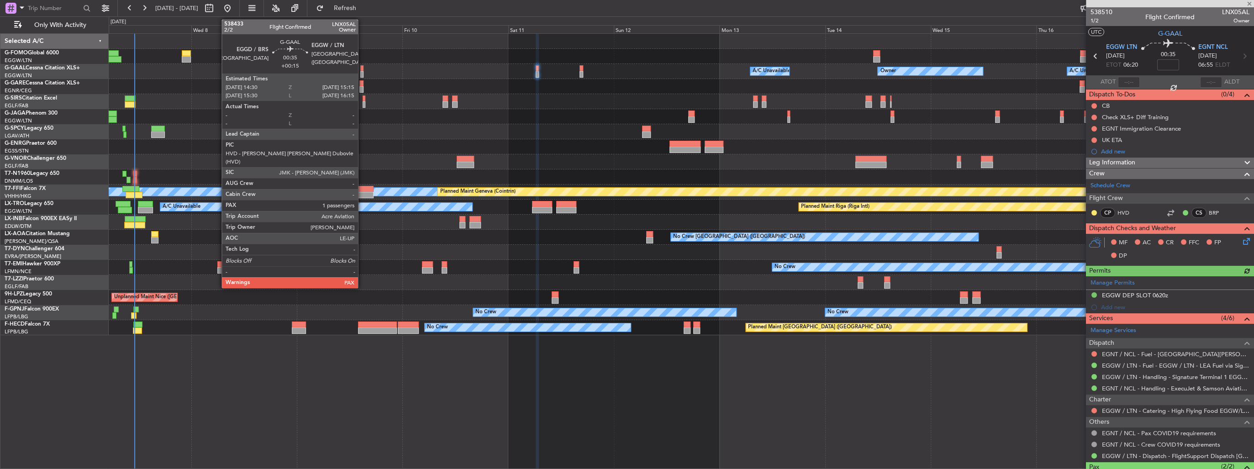
click at [362, 72] on div at bounding box center [362, 74] width 4 height 6
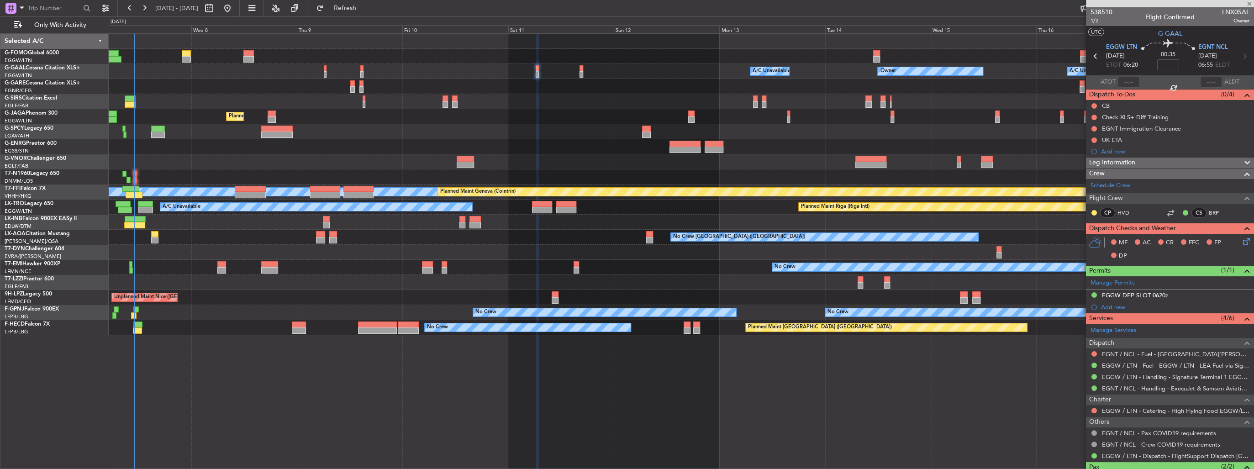
type input "+00:15"
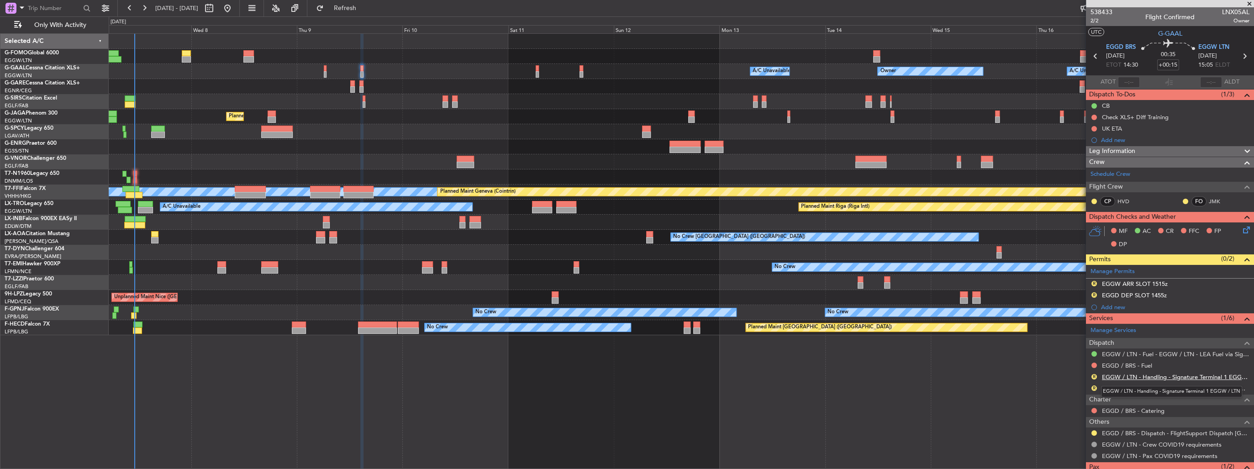
click at [1171, 375] on link "EGGW / LTN - Handling - Signature Terminal 1 EGGW / LTN" at bounding box center [1175, 377] width 147 height 8
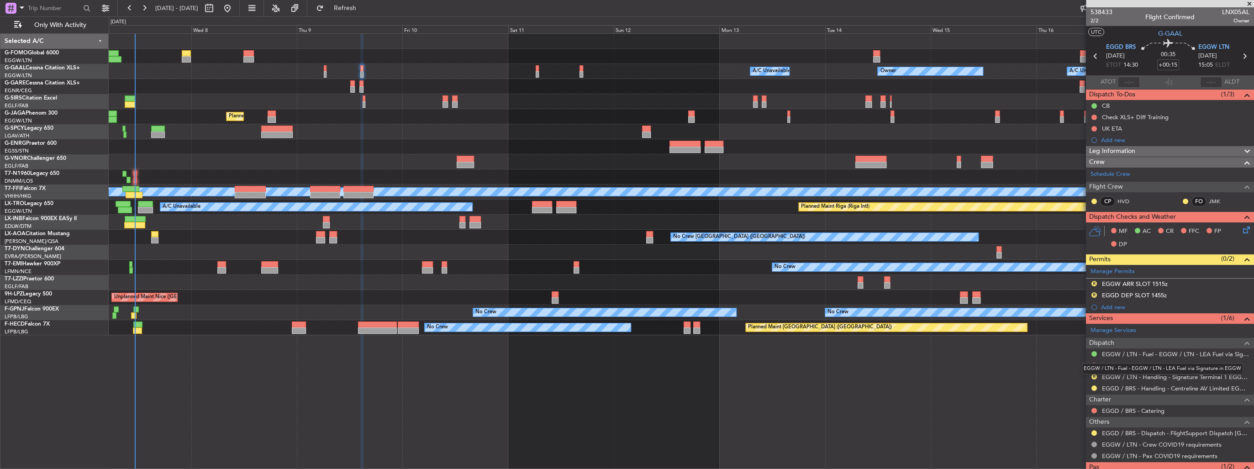
click at [1092, 376] on mat-tooltip-component "EGGW / LTN - Fuel - EGGW / LTN - LEA Fuel via Signature in EGGW" at bounding box center [1162, 369] width 174 height 24
click at [1092, 375] on button "R" at bounding box center [1093, 376] width 5 height 5
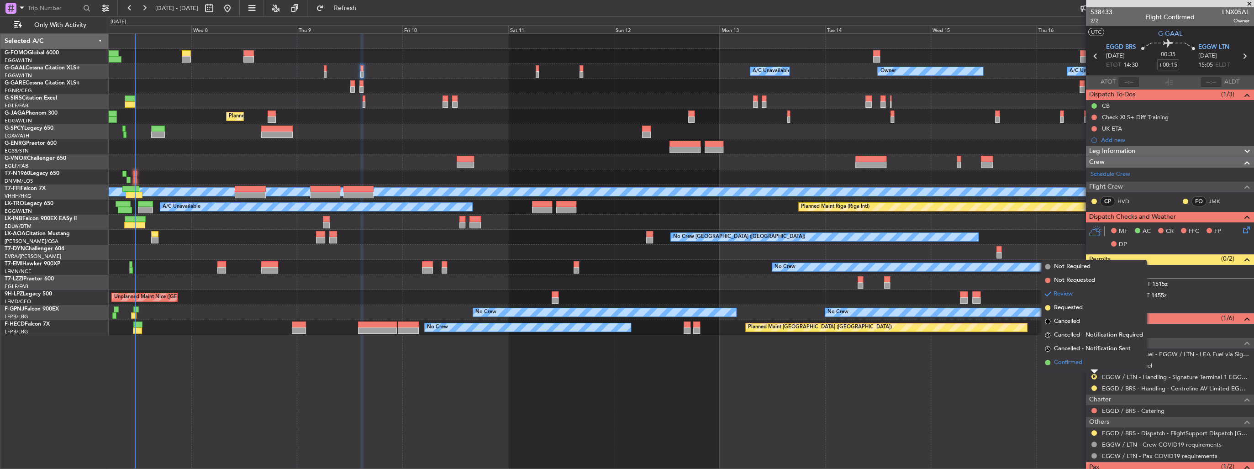
click at [1079, 362] on span "Confirmed" at bounding box center [1068, 362] width 28 height 9
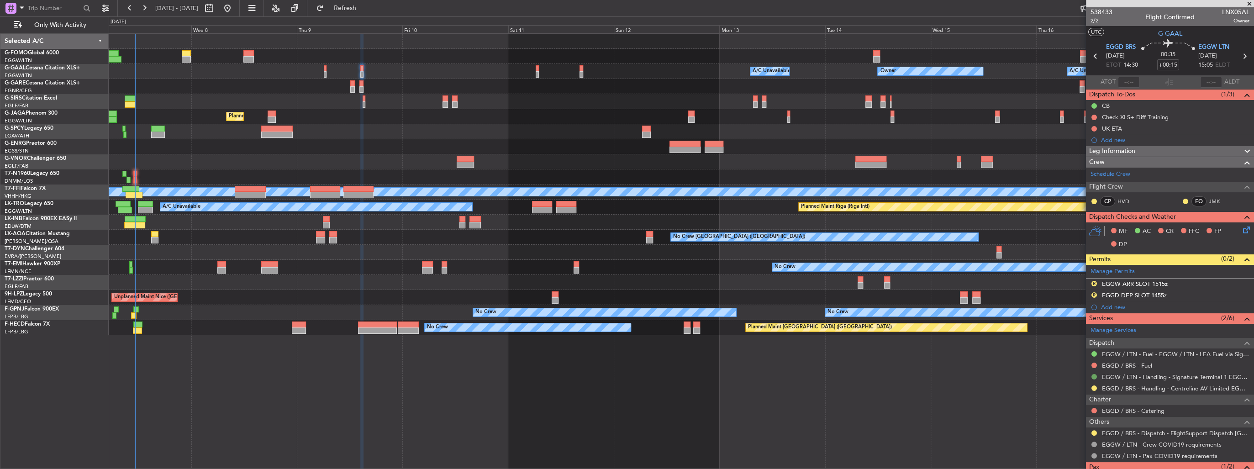
click at [1094, 376] on button at bounding box center [1093, 376] width 5 height 5
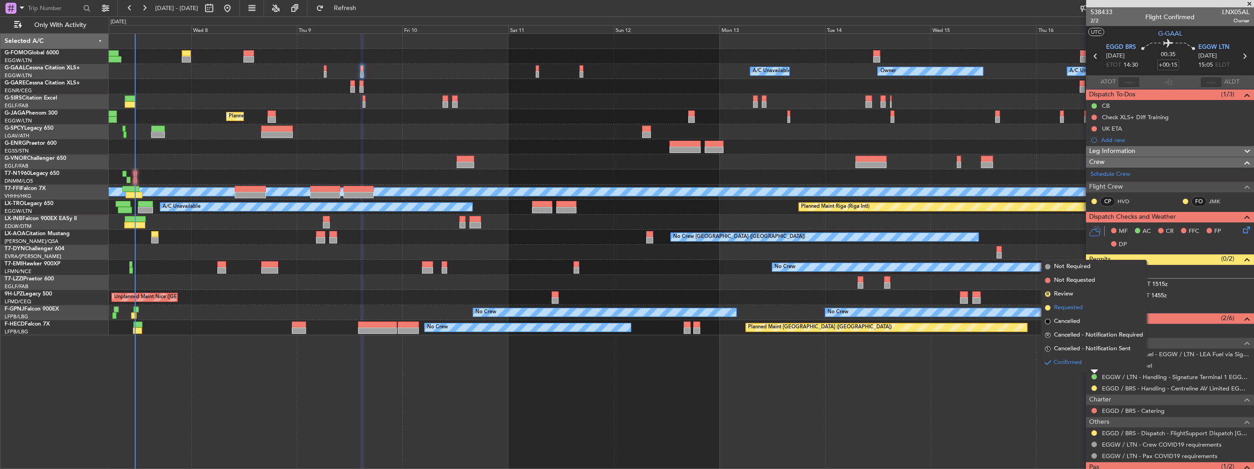
click at [1082, 304] on span "Requested" at bounding box center [1068, 307] width 29 height 9
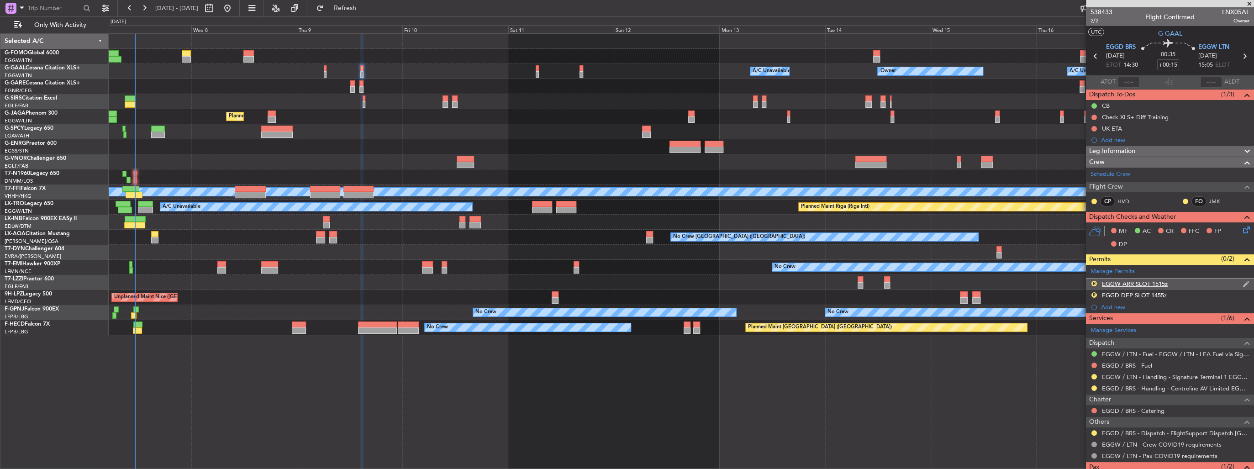
click at [1177, 283] on div "R EGGW ARR SLOT 1515z" at bounding box center [1170, 283] width 168 height 11
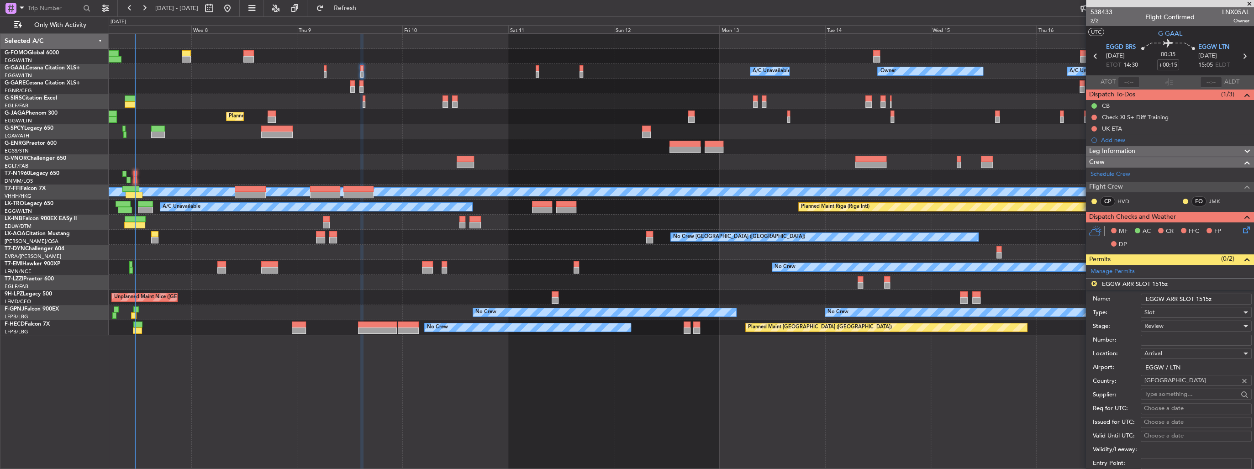
click at [1209, 298] on input "EGGW ARR SLOT 1515z" at bounding box center [1195, 299] width 111 height 11
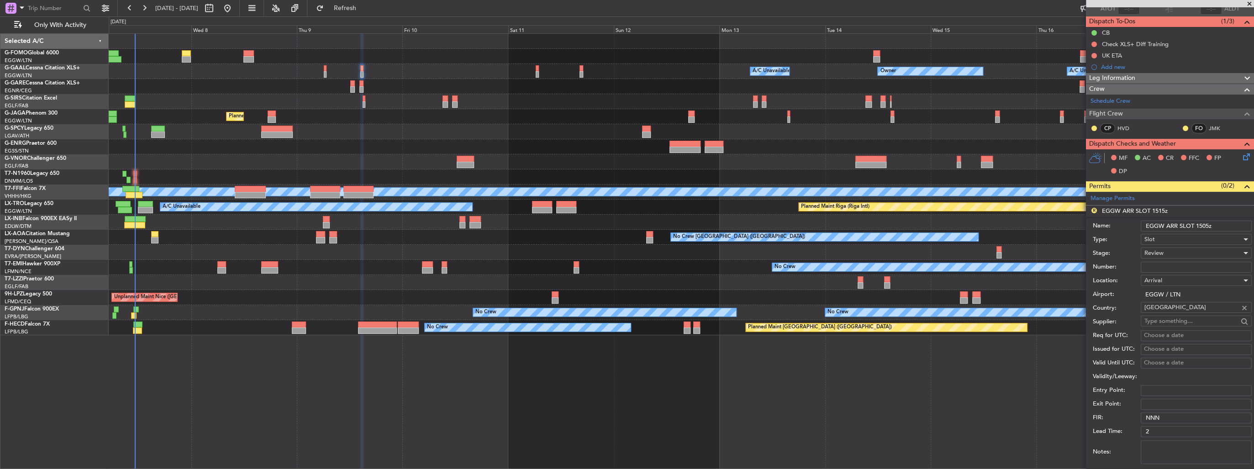
scroll to position [110, 0]
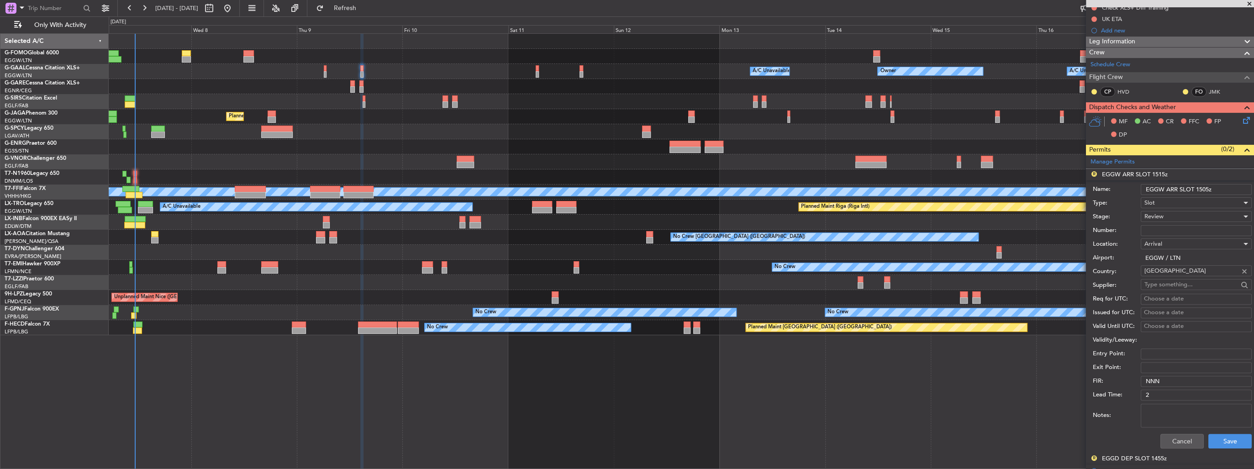
type input "EGGW ARR SLOT 1505z"
click at [1167, 243] on div "Arrival" at bounding box center [1192, 244] width 97 height 14
click at [1177, 217] on div at bounding box center [627, 234] width 1254 height 469
click at [1177, 215] on div "Review" at bounding box center [1192, 217] width 97 height 14
click at [1176, 275] on span "Requested" at bounding box center [1192, 275] width 97 height 14
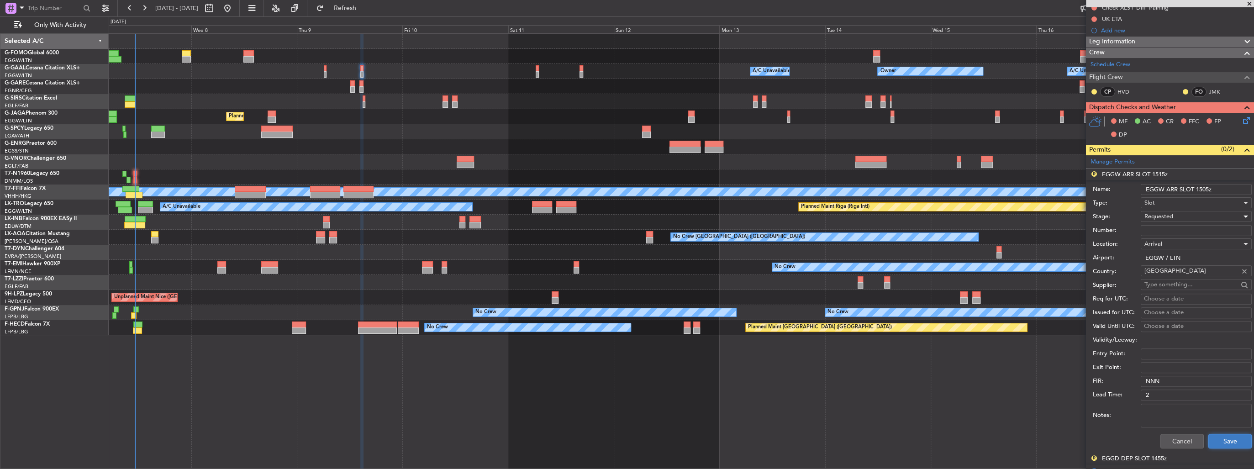
click at [1223, 441] on button "Save" at bounding box center [1229, 441] width 43 height 15
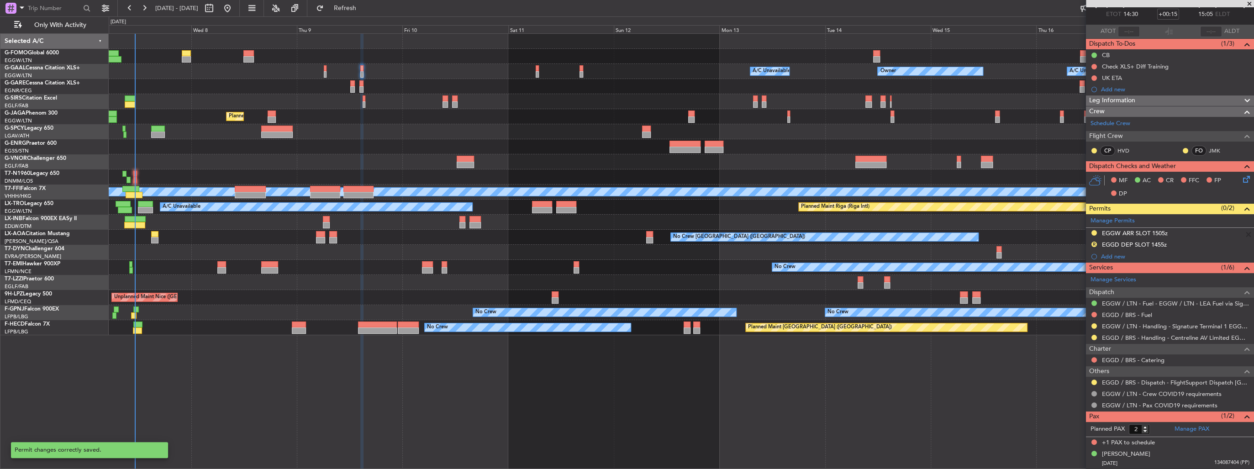
scroll to position [49, 0]
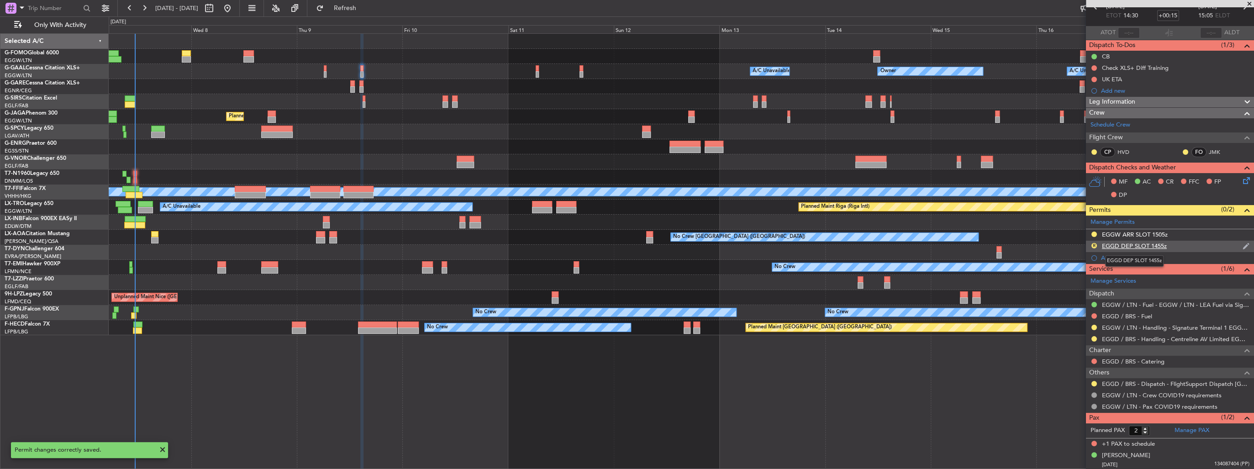
click at [1158, 246] on div "EGGD DEP SLOT 1455z" at bounding box center [1134, 246] width 65 height 8
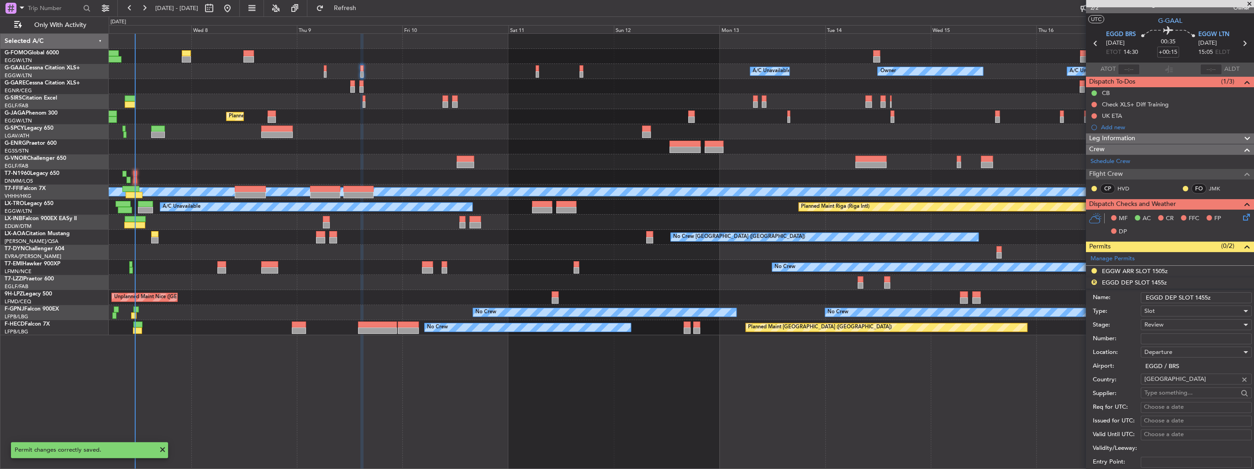
scroll to position [0, 0]
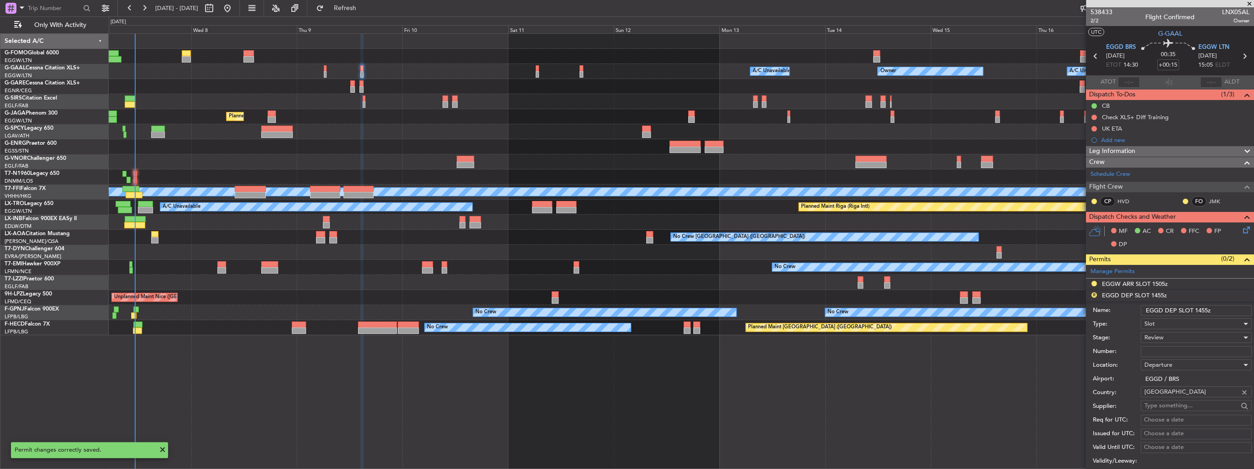
click at [1208, 309] on input "EGGD DEP SLOT 1455z" at bounding box center [1195, 310] width 111 height 11
type input "EGGD DEP SLOT 1430z"
click at [1182, 335] on div "Review" at bounding box center [1192, 338] width 97 height 14
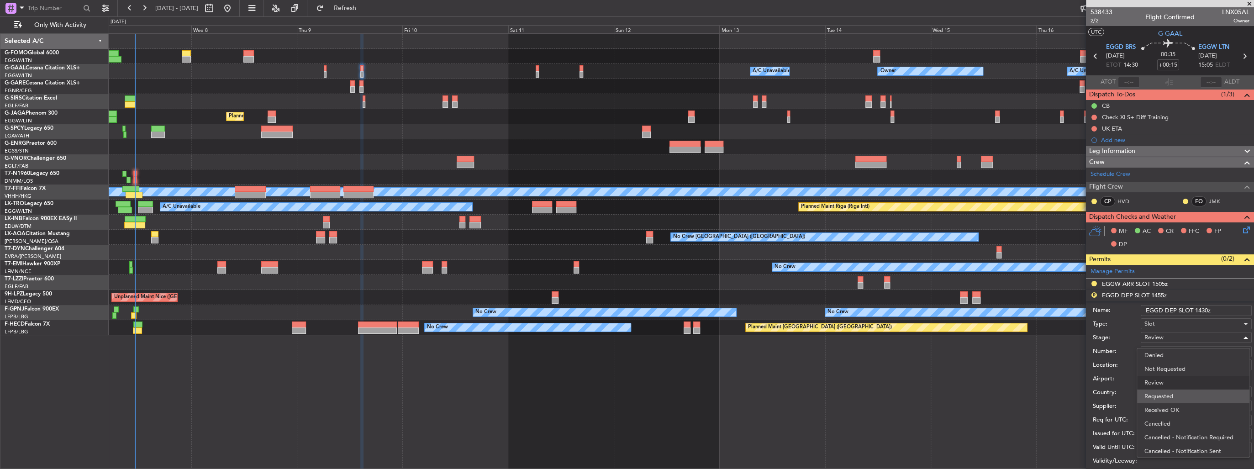
click at [1174, 399] on span "Requested" at bounding box center [1192, 396] width 97 height 14
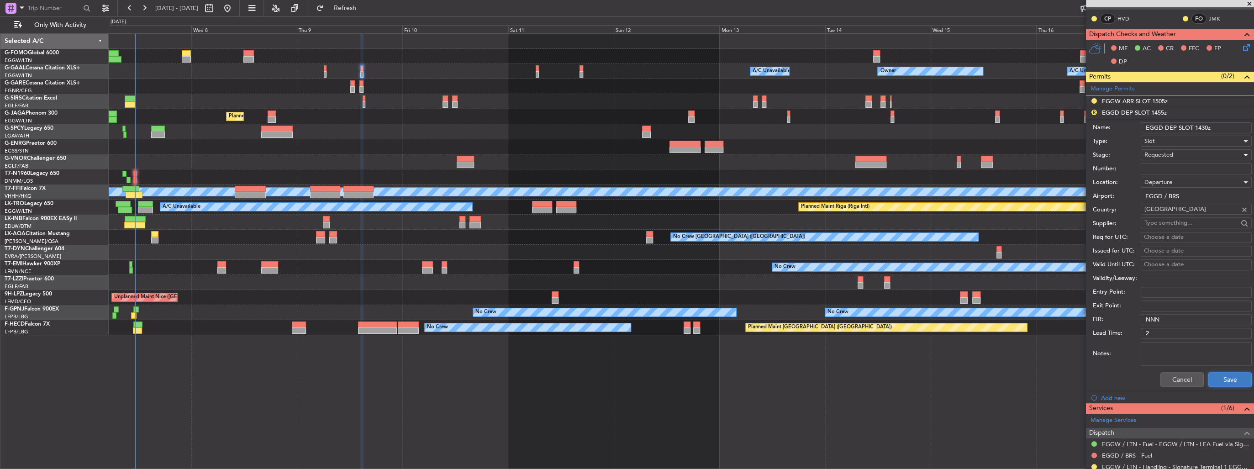
click at [1221, 378] on button "Save" at bounding box center [1229, 379] width 43 height 15
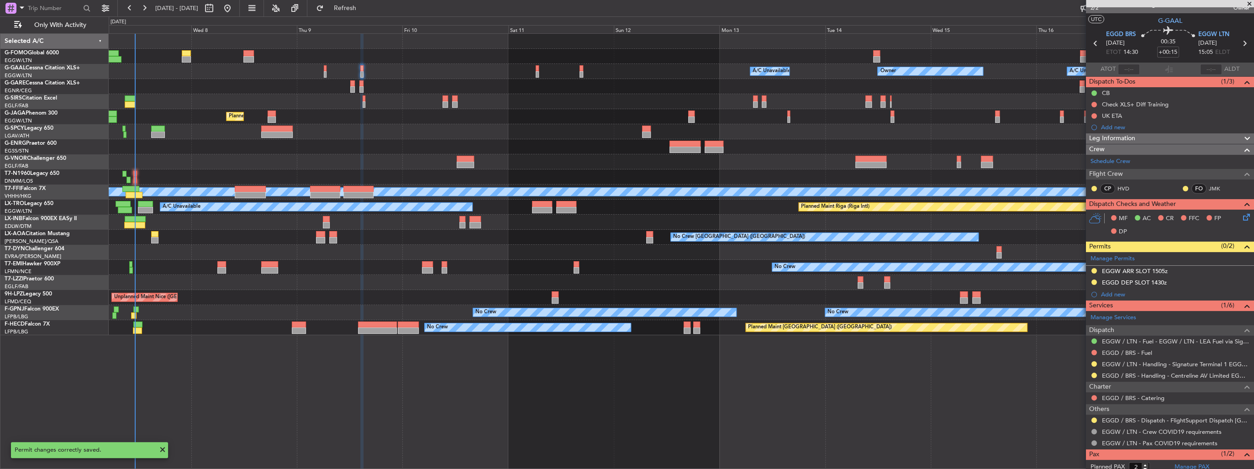
scroll to position [0, 0]
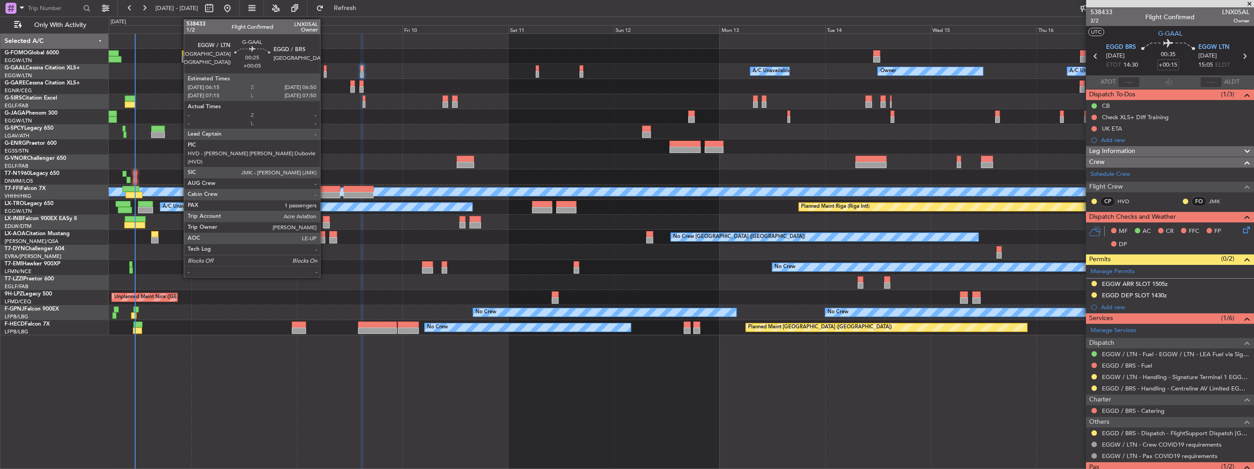
click at [324, 70] on div at bounding box center [325, 68] width 3 height 6
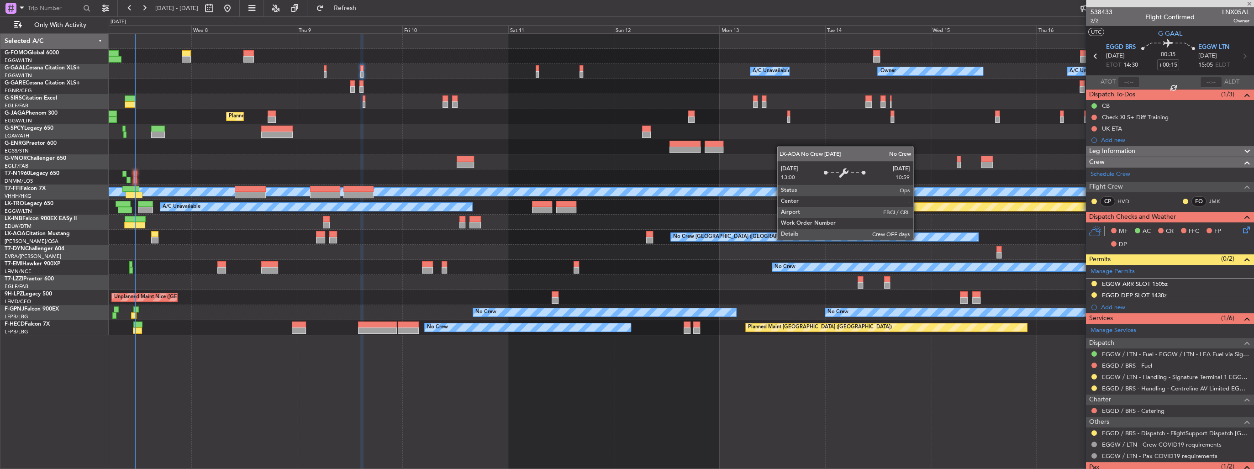
type input "+00:05"
type input "1"
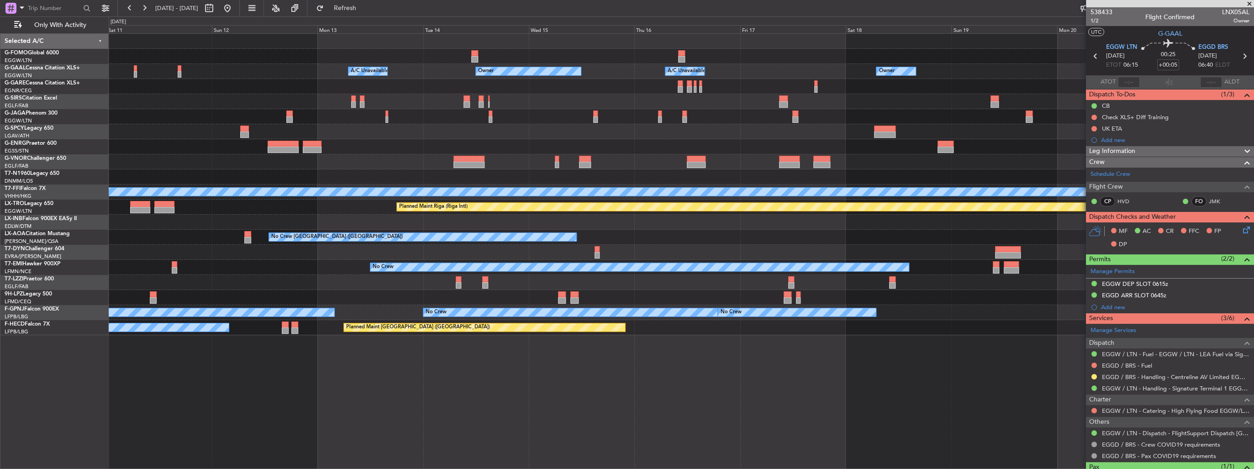
click at [577, 275] on div "A/C Unavailable [GEOGRAPHIC_DATA] ([GEOGRAPHIC_DATA])" at bounding box center [681, 282] width 1145 height 15
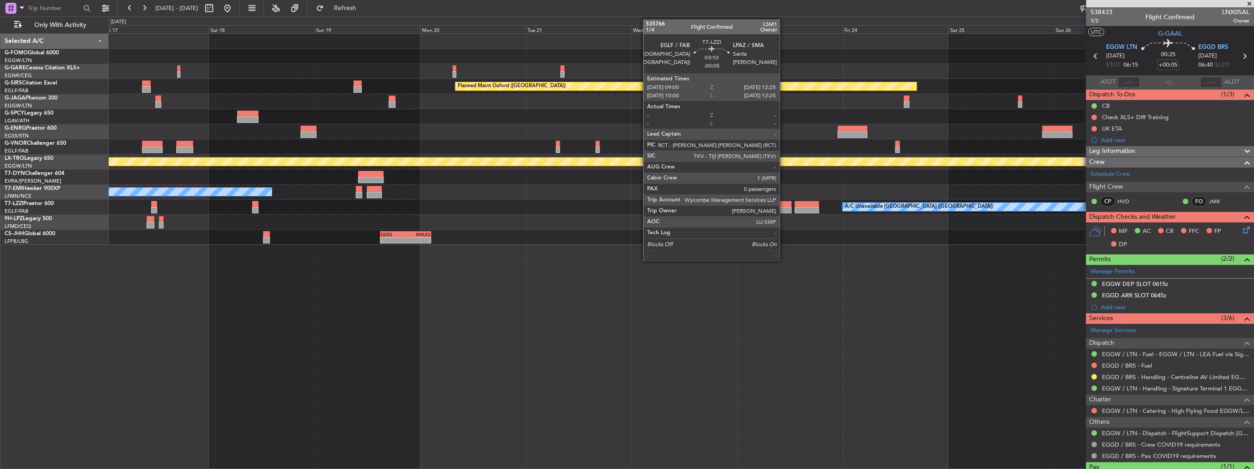
click at [783, 204] on div at bounding box center [783, 204] width 15 height 6
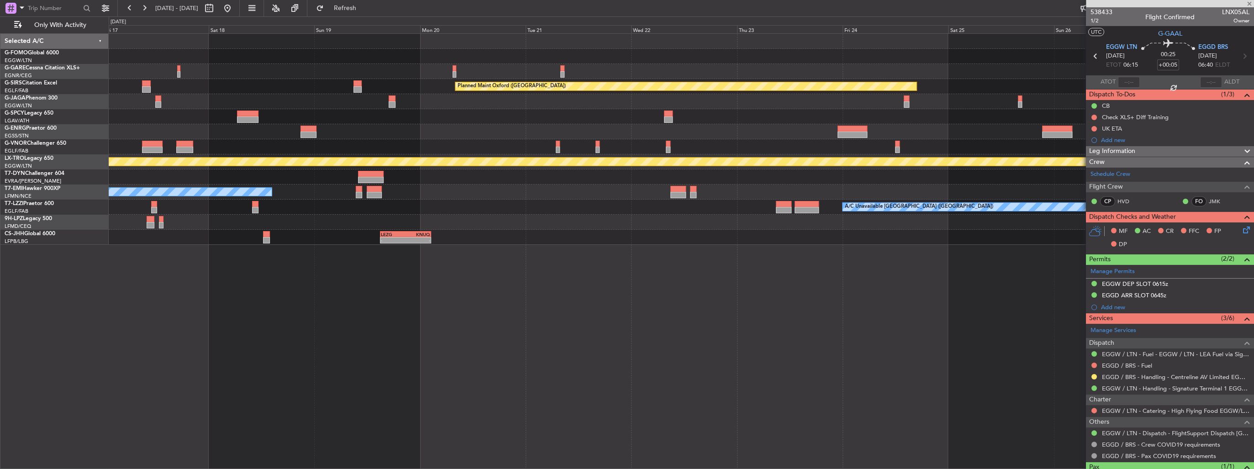
type input "-00:05"
type input "0"
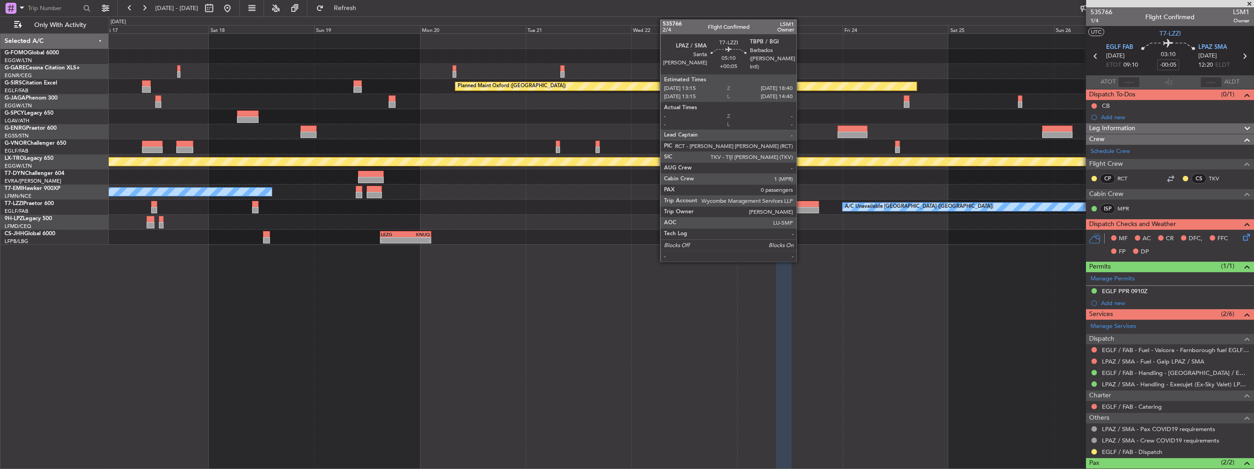
click at [800, 208] on div at bounding box center [806, 210] width 24 height 6
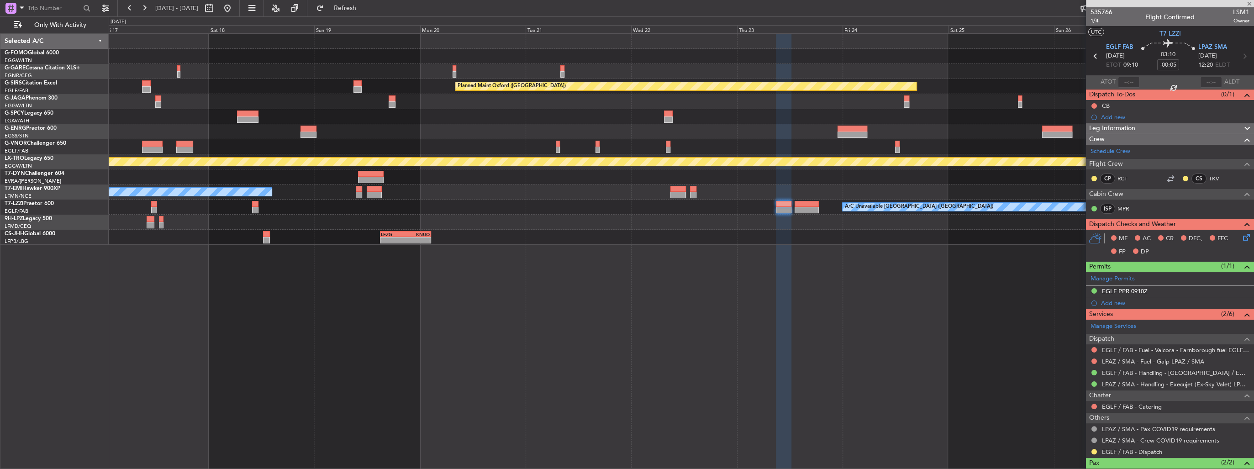
type input "+00:05"
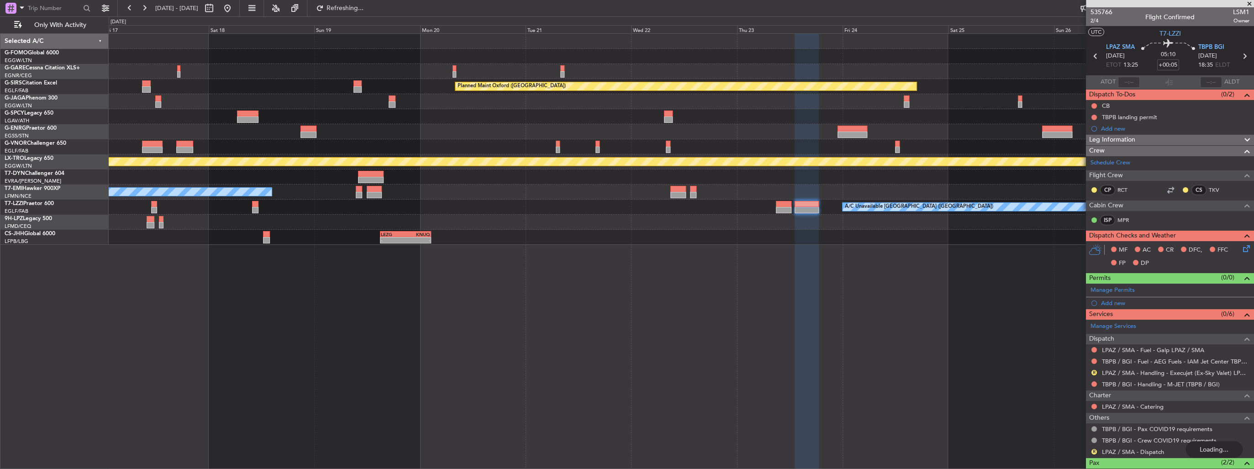
type input "2"
click at [1119, 382] on link "TBPB / BGI - Handling - M-JET (TBPB / BGI)" at bounding box center [1161, 384] width 118 height 8
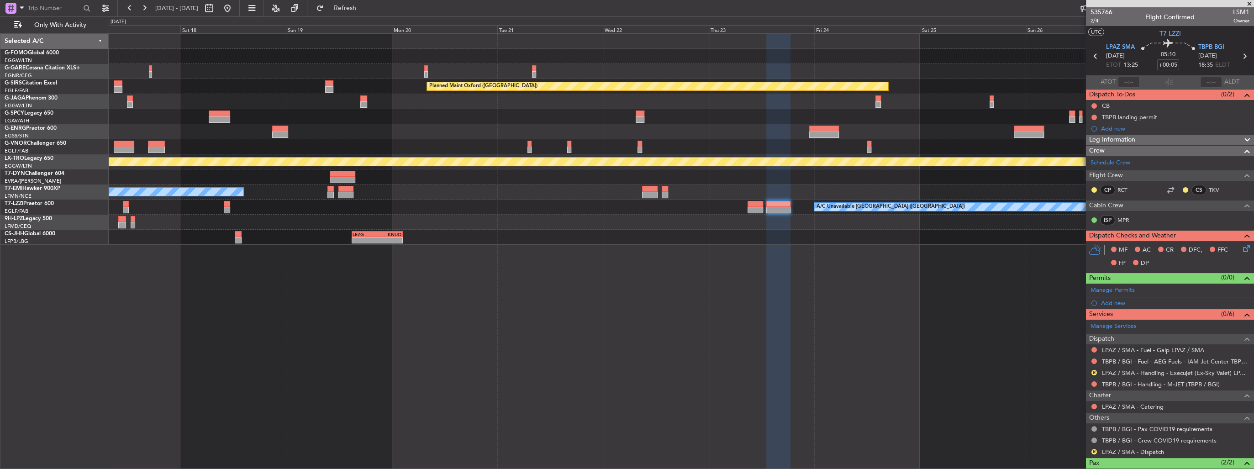
click at [838, 260] on div "Planned Maint Oxford (Kidlington) Planned Maint Riga (Riga Intl) No Crew A/C Un…" at bounding box center [681, 251] width 1145 height 436
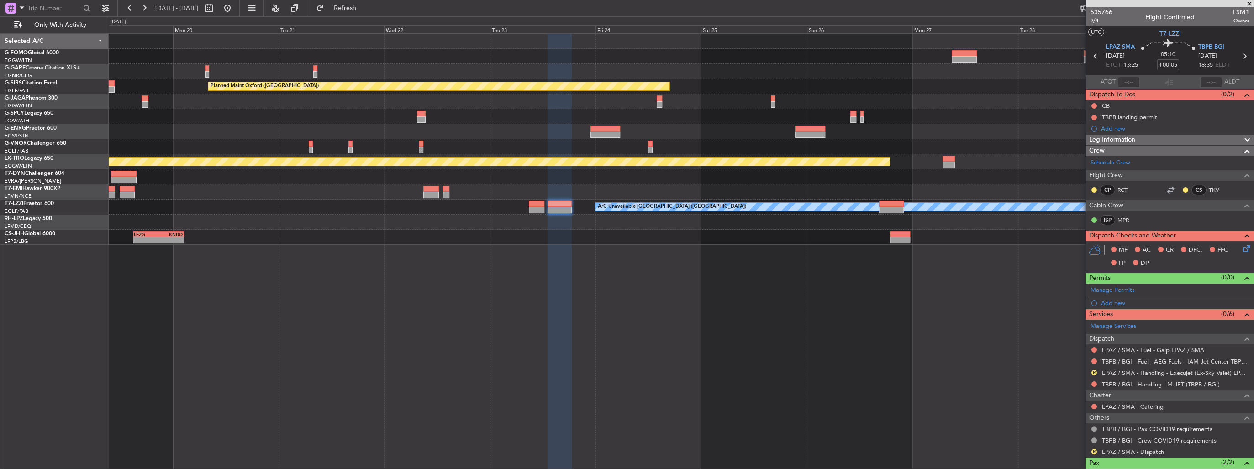
click at [593, 251] on div "Planned Maint Oxford (Kidlington) Planned Maint Riga (Riga Intl) No Crew A/C Un…" at bounding box center [681, 251] width 1145 height 436
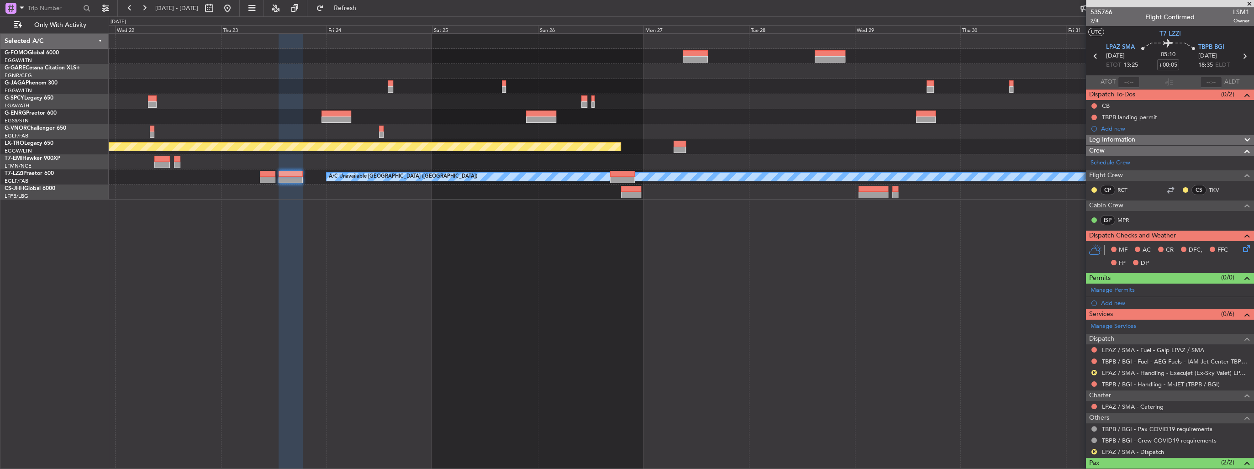
click at [776, 210] on div "Planned Maint Riga (Riga Intl) A/C Unavailable London (Luton) LEZG 15:00 Z KNUQ…" at bounding box center [681, 251] width 1145 height 436
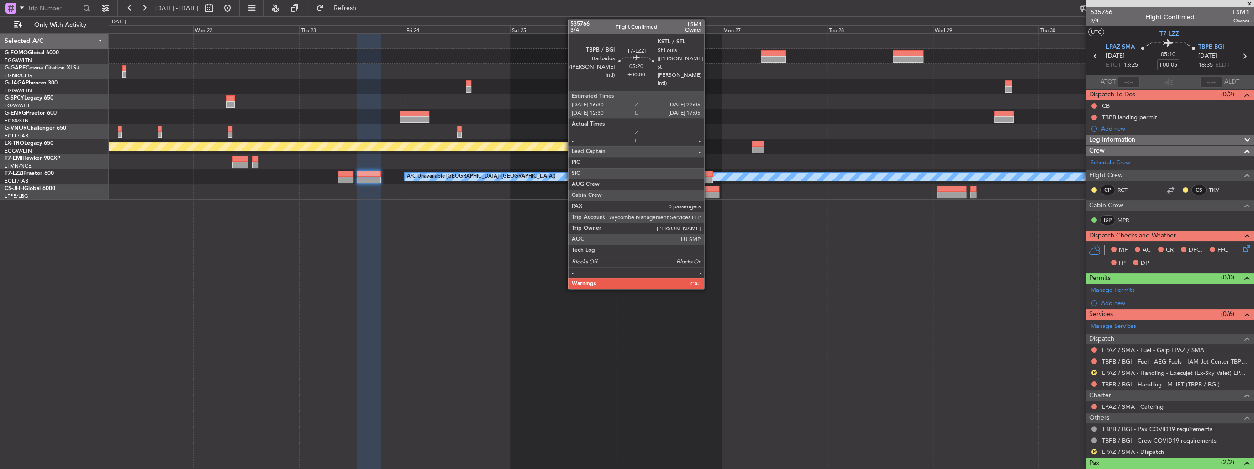
click at [699, 176] on div at bounding box center [700, 174] width 25 height 6
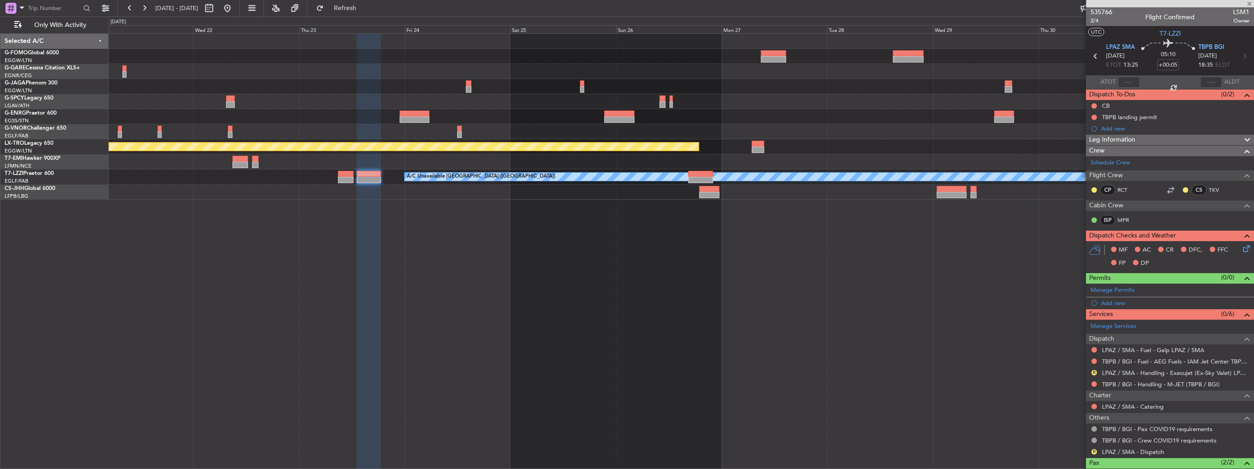
type input "0"
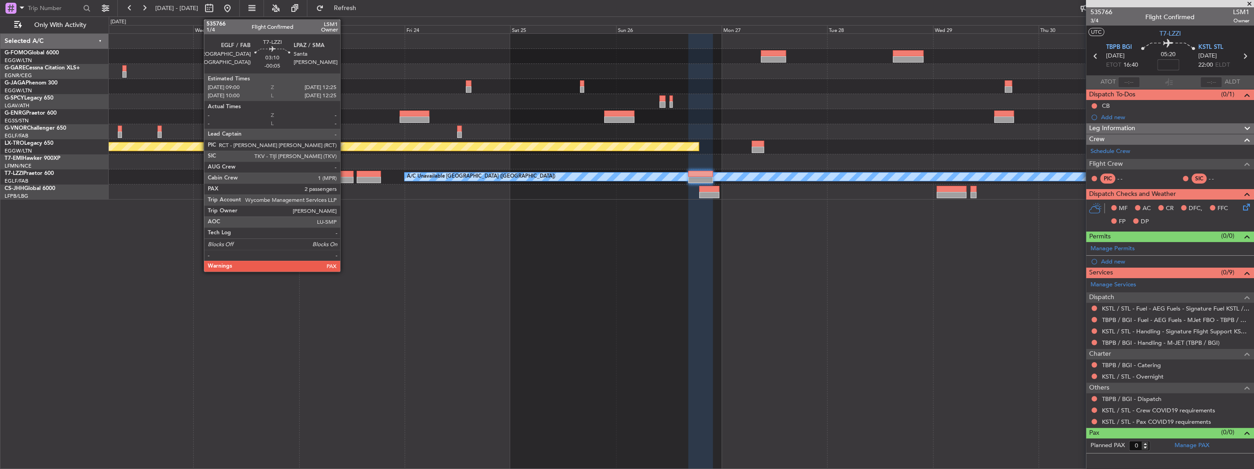
click at [344, 178] on div at bounding box center [345, 180] width 15 height 6
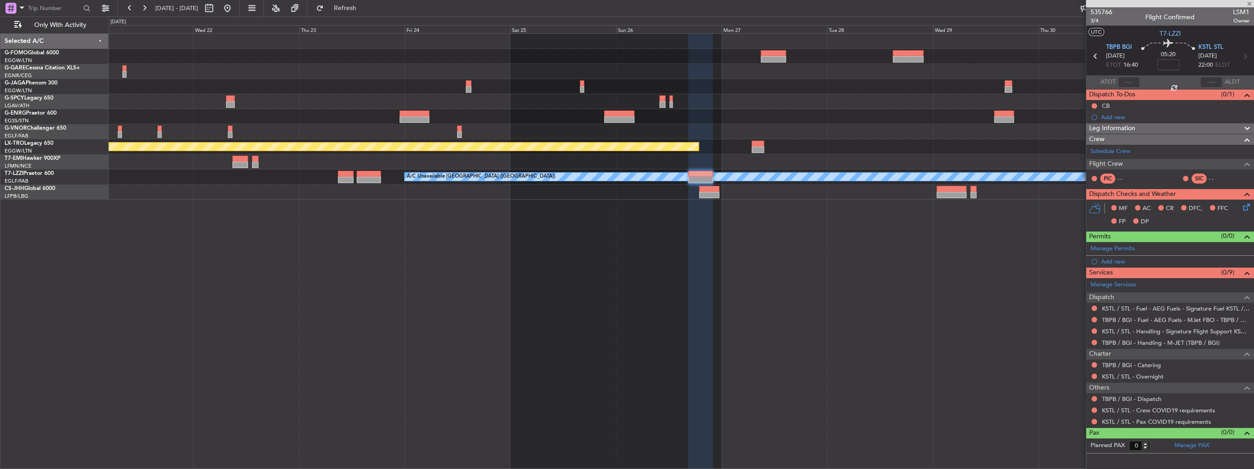
type input "-00:05"
type input "2"
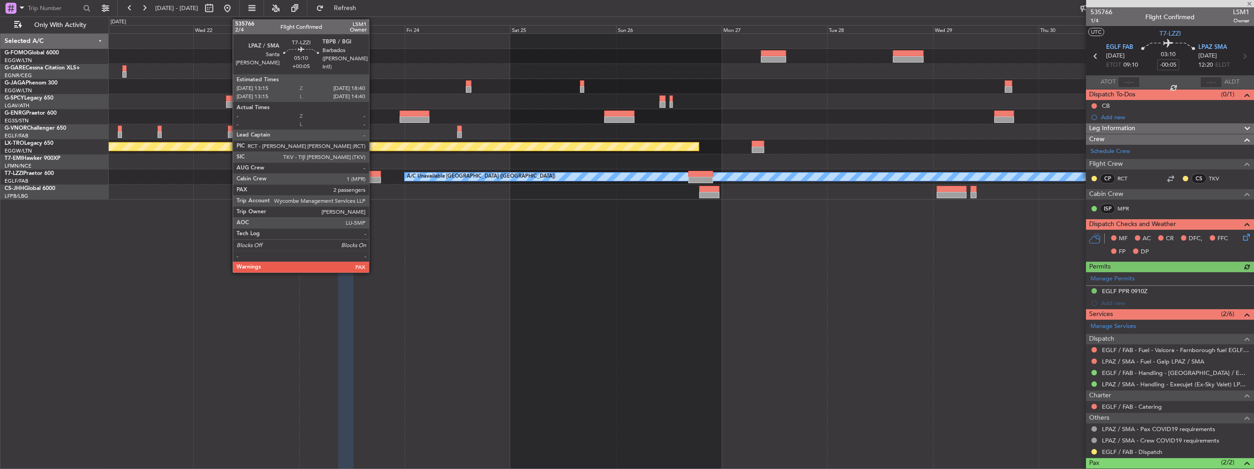
click at [373, 180] on div at bounding box center [369, 180] width 24 height 6
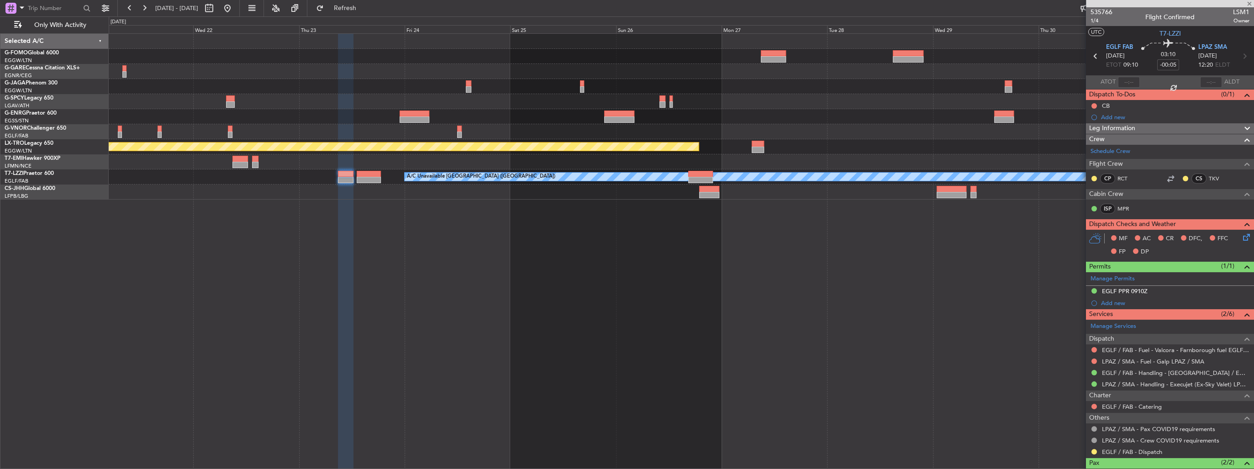
type input "+00:05"
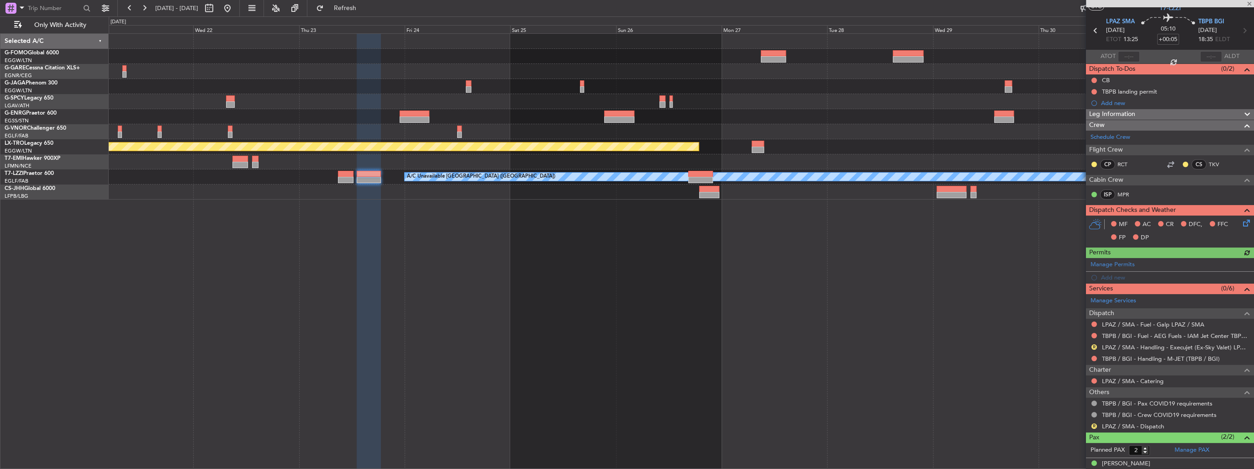
scroll to position [37, 0]
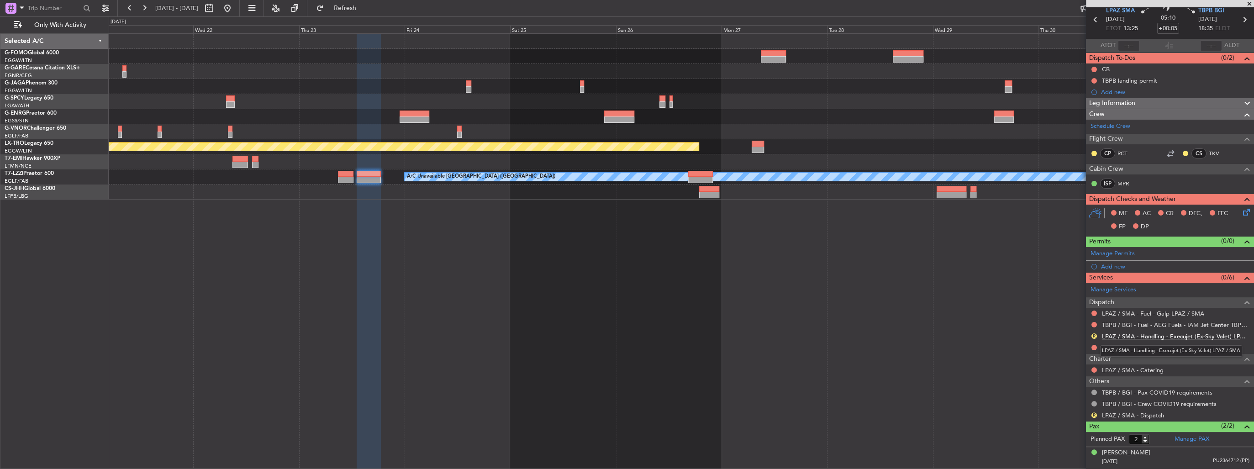
click at [1141, 336] on link "LPAZ / SMA - Handling - Execujet (Ex-Sky Valet) LPAZ / SMA" at bounding box center [1175, 336] width 147 height 8
click at [364, 9] on span "Refresh" at bounding box center [345, 8] width 38 height 6
click at [1134, 347] on link "TBPB / BGI - Handling - M-JET (TBPB / BGI)" at bounding box center [1161, 348] width 118 height 8
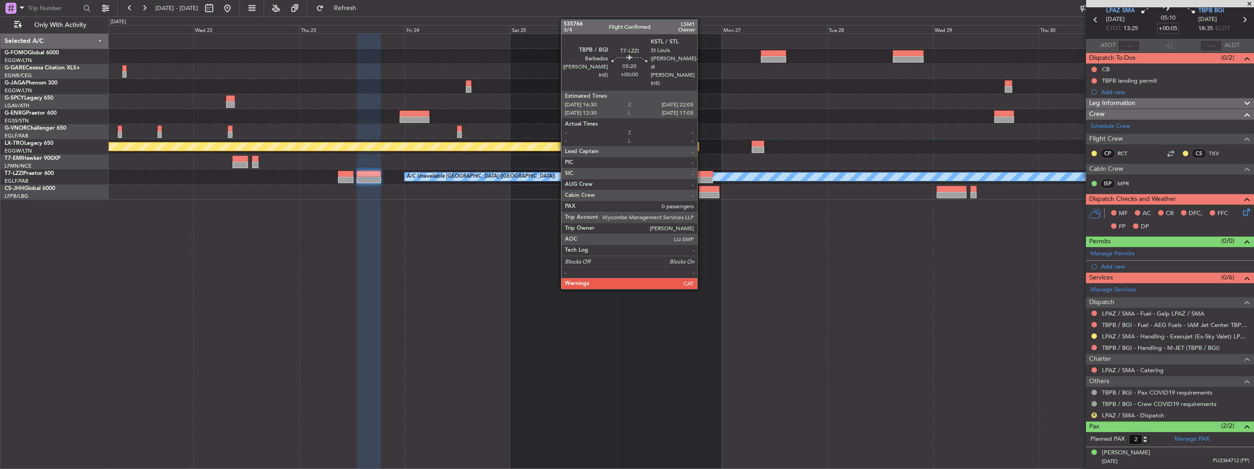
click at [701, 174] on div at bounding box center [700, 174] width 25 height 6
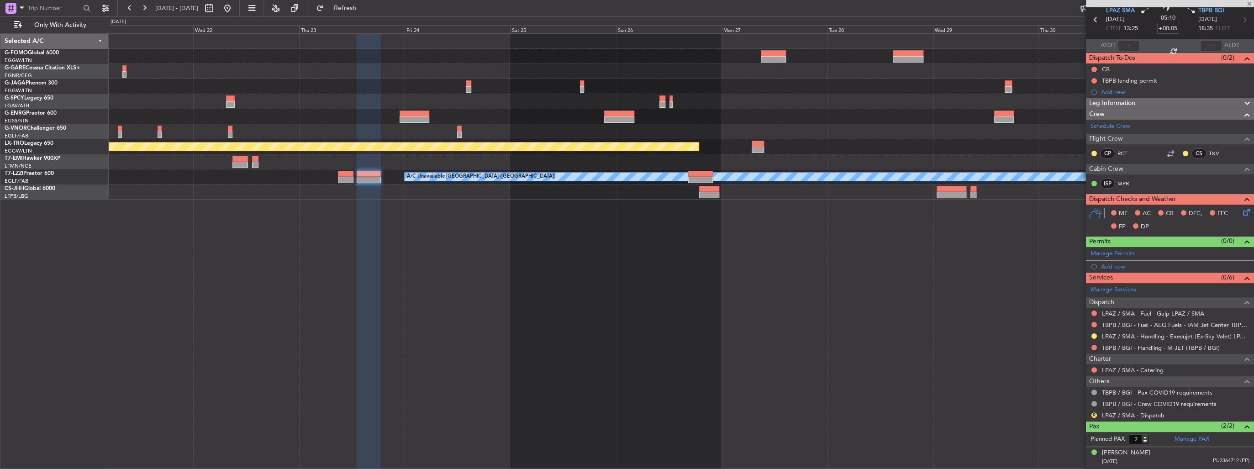
type input "0"
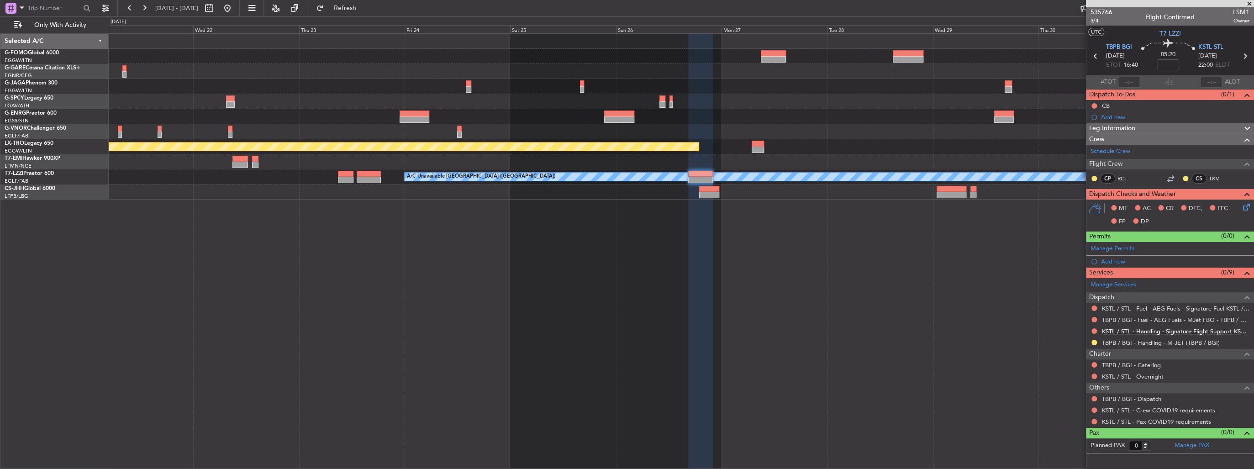
click at [1150, 332] on link "KSTL / STL - Handling - Signature Flight Support KSTL / STL" at bounding box center [1175, 331] width 147 height 8
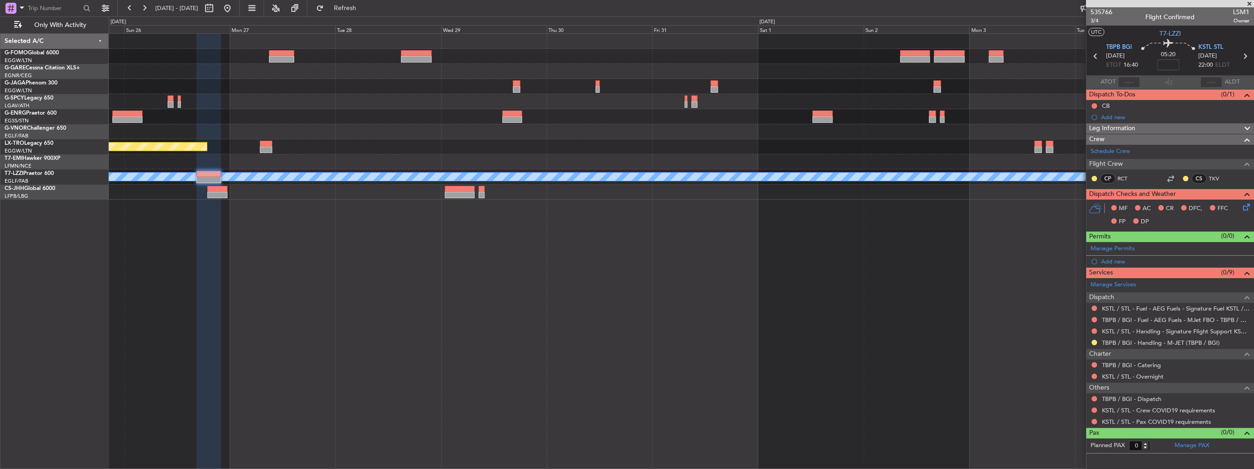
click at [360, 309] on div "Planned Maint Riga (Riga Intl) A/C Unavailable London (Luton)" at bounding box center [681, 251] width 1145 height 436
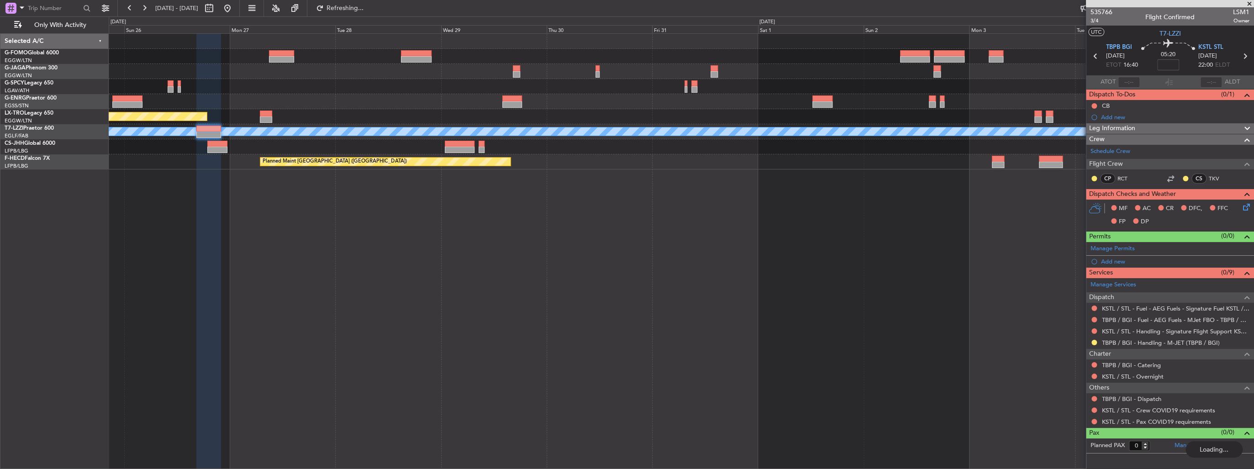
click at [630, 291] on div "Planned Maint Riga (Riga Intl) A/C Unavailable London (Luton) Planned Maint Par…" at bounding box center [681, 251] width 1145 height 436
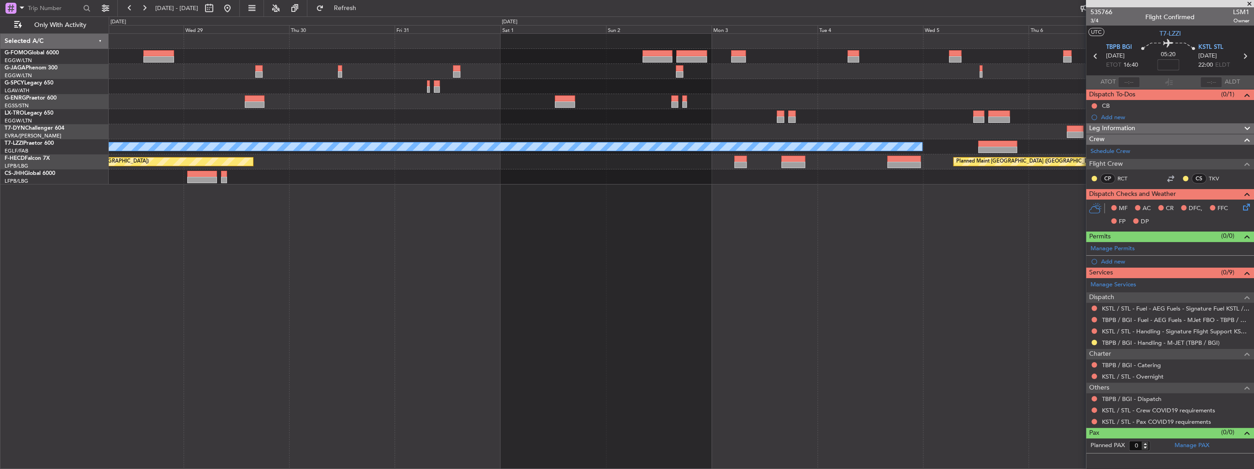
click at [879, 254] on div "Planned Maint Riga (Riga Intl) A/C Unavailable London (Luton) Planned Maint Par…" at bounding box center [681, 251] width 1145 height 436
click at [1072, 304] on div "Planned Maint Riga (Riga Intl) A/C Unavailable London (Luton) Planned Maint Par…" at bounding box center [681, 251] width 1145 height 436
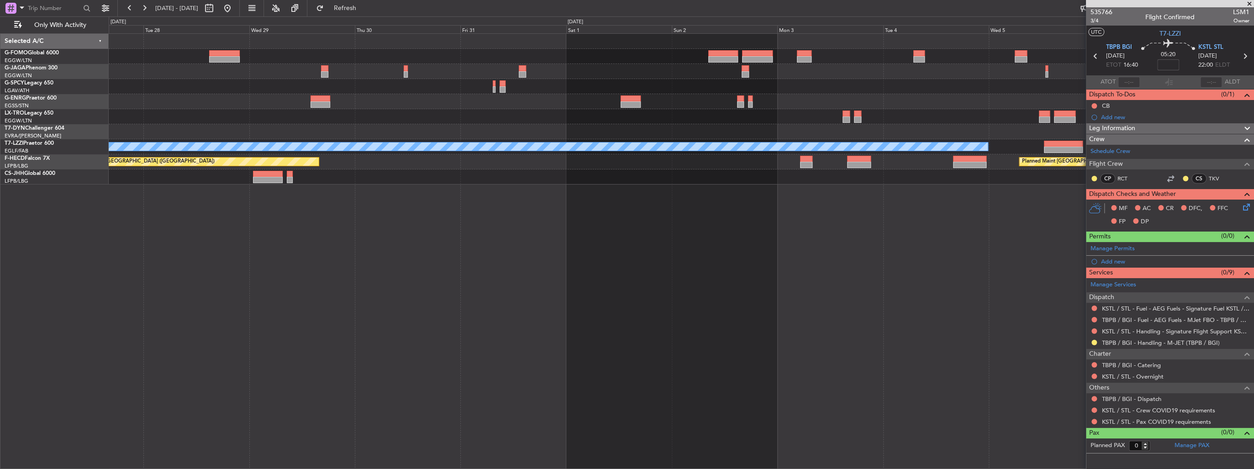
click at [542, 210] on div "Planned Maint Riga (Riga Intl) A/C Unavailable London (Luton) Planned Maint Par…" at bounding box center [681, 251] width 1145 height 436
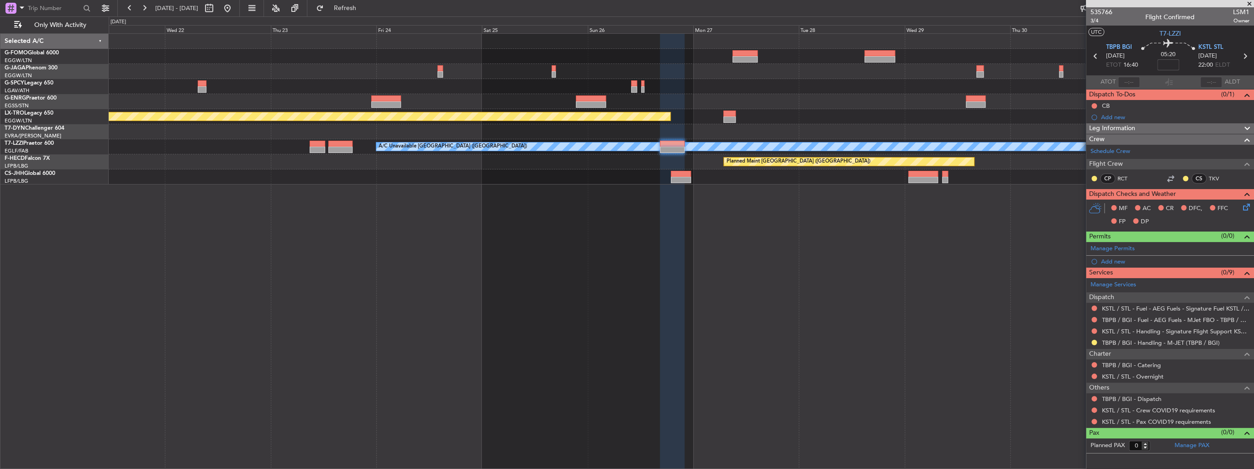
click at [1185, 312] on body "27 Oct 2025 - 07 Nov 2025 Refresh Quick Links Only With Activity Planned Maint …" at bounding box center [627, 234] width 1254 height 469
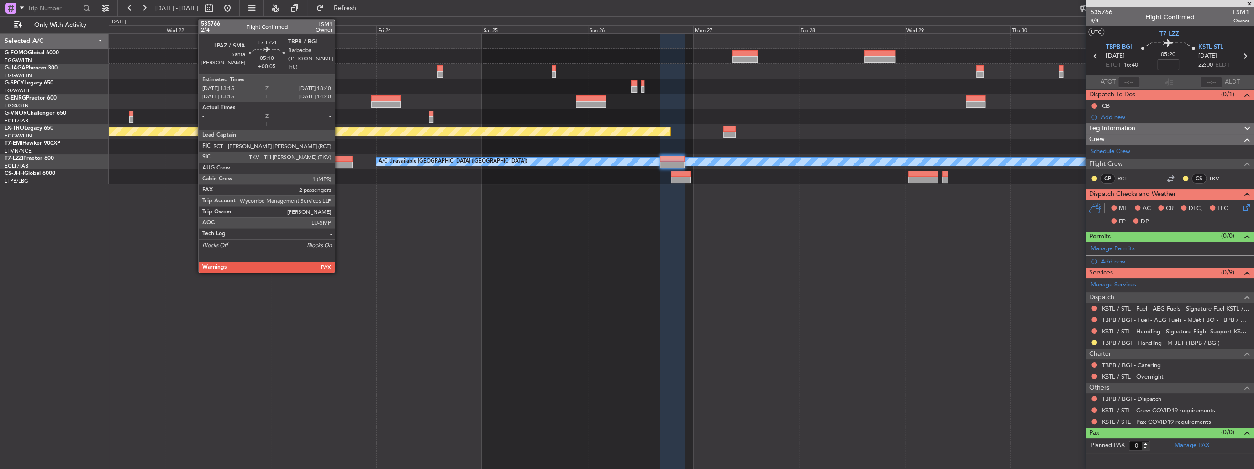
click at [339, 160] on div at bounding box center [340, 159] width 24 height 6
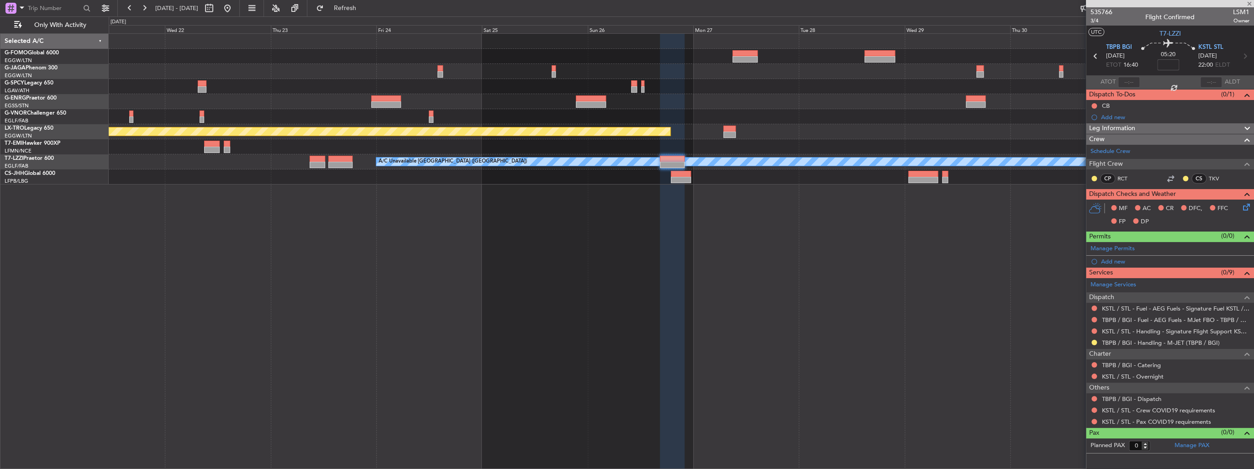
type input "+00:05"
type input "2"
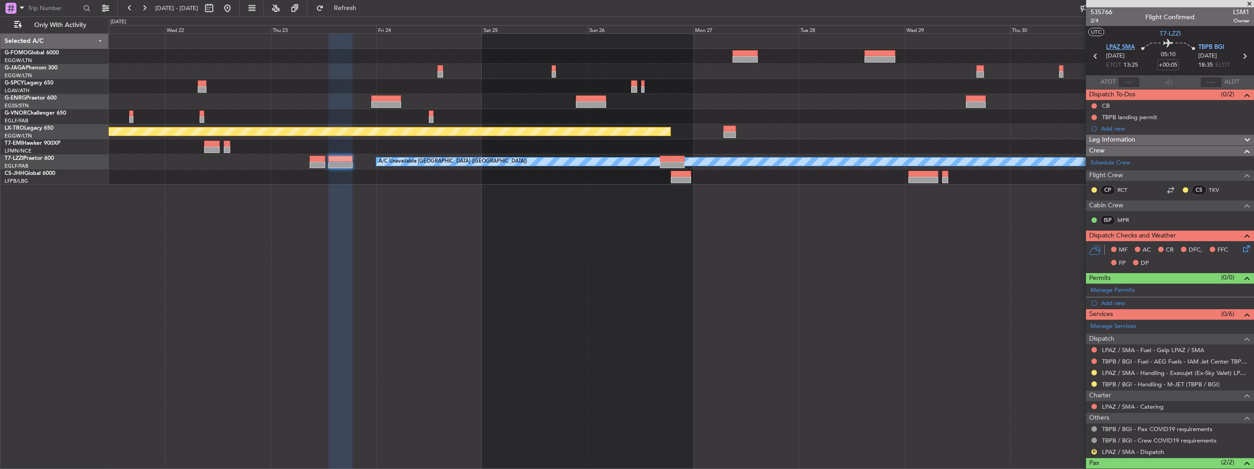
click at [1115, 48] on span "LPAZ SMA" at bounding box center [1120, 47] width 29 height 9
click at [1202, 48] on span "TBPB BGI" at bounding box center [1211, 47] width 26 height 9
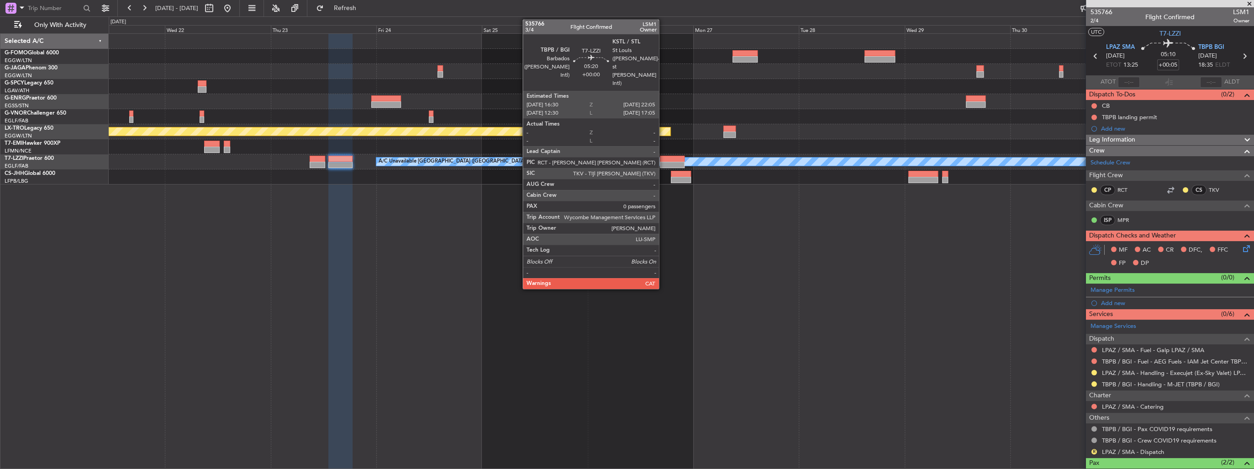
click at [663, 162] on div at bounding box center [672, 165] width 25 height 6
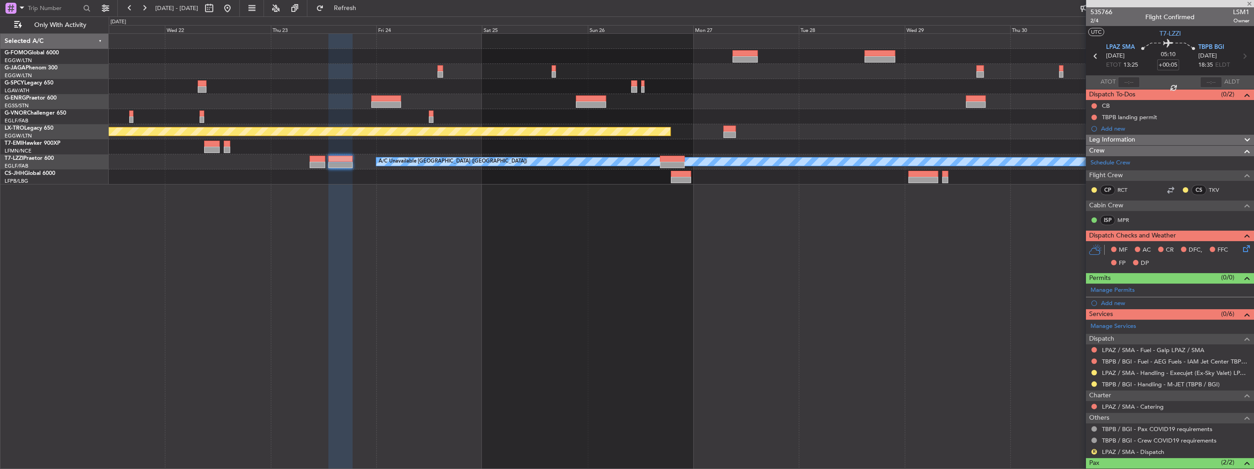
type input "0"
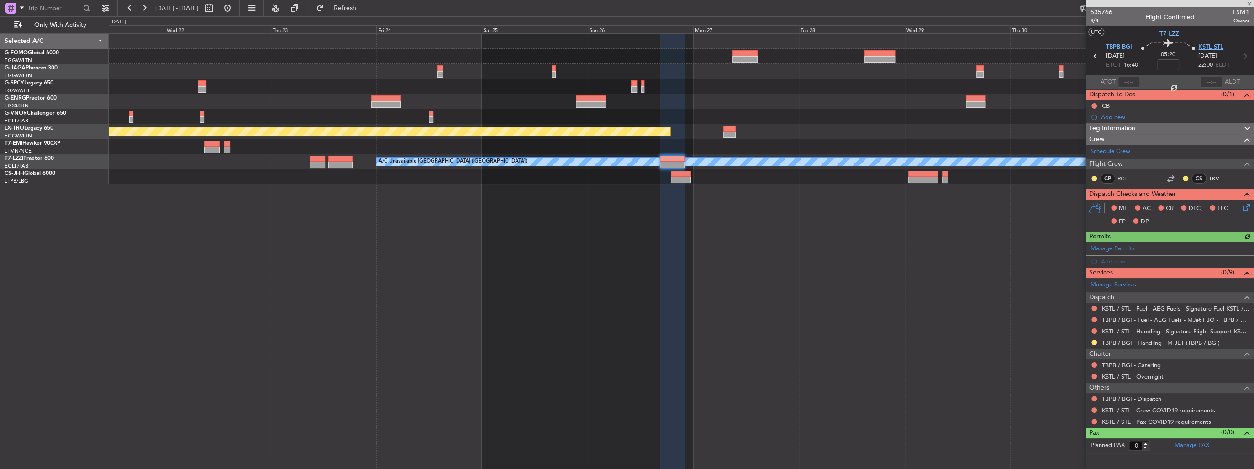
click at [1203, 46] on span "KSTL STL" at bounding box center [1210, 47] width 25 height 9
click at [1121, 48] on span "TBPB BGI" at bounding box center [1119, 47] width 26 height 9
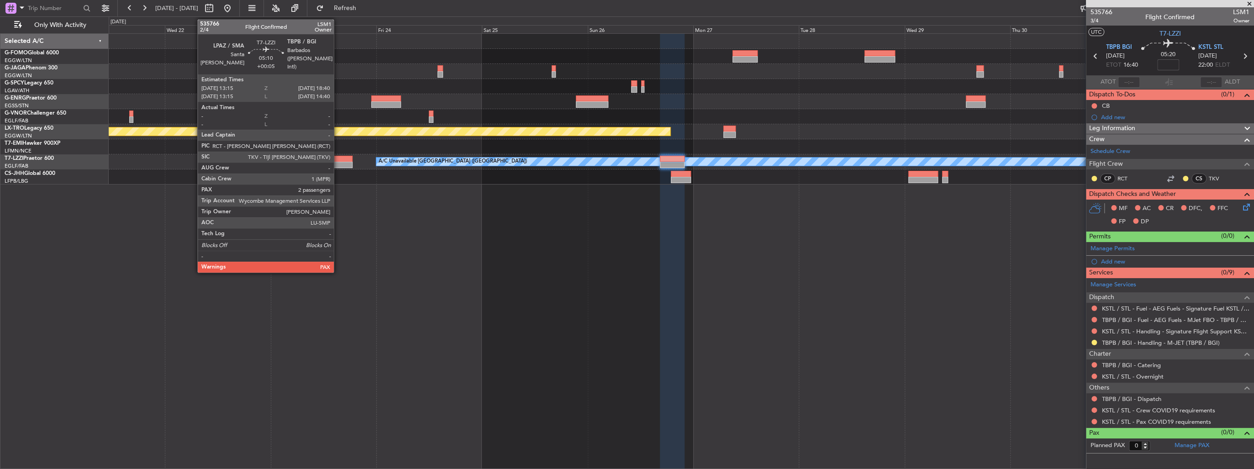
click at [338, 164] on div at bounding box center [340, 165] width 24 height 6
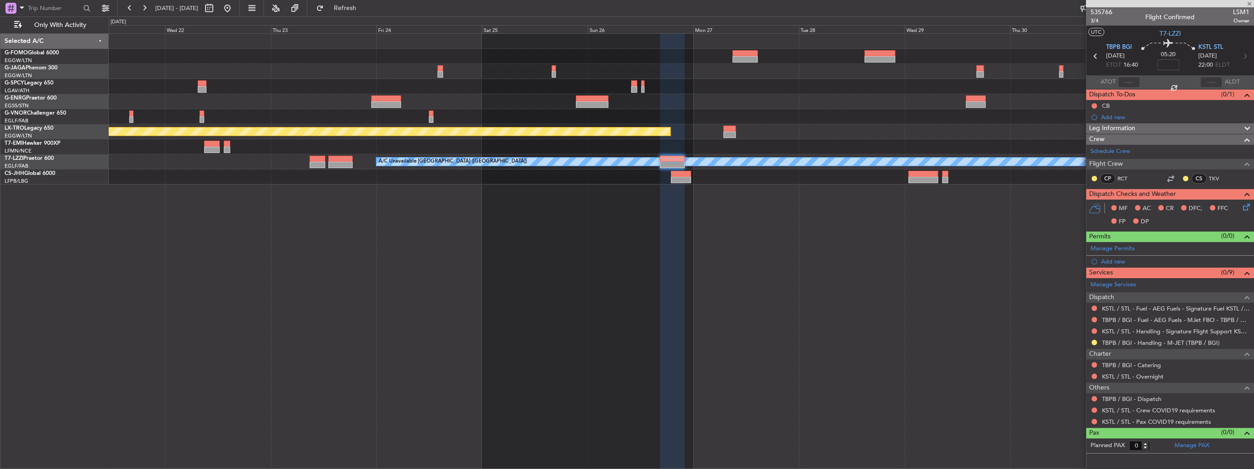
type input "+00:05"
type input "2"
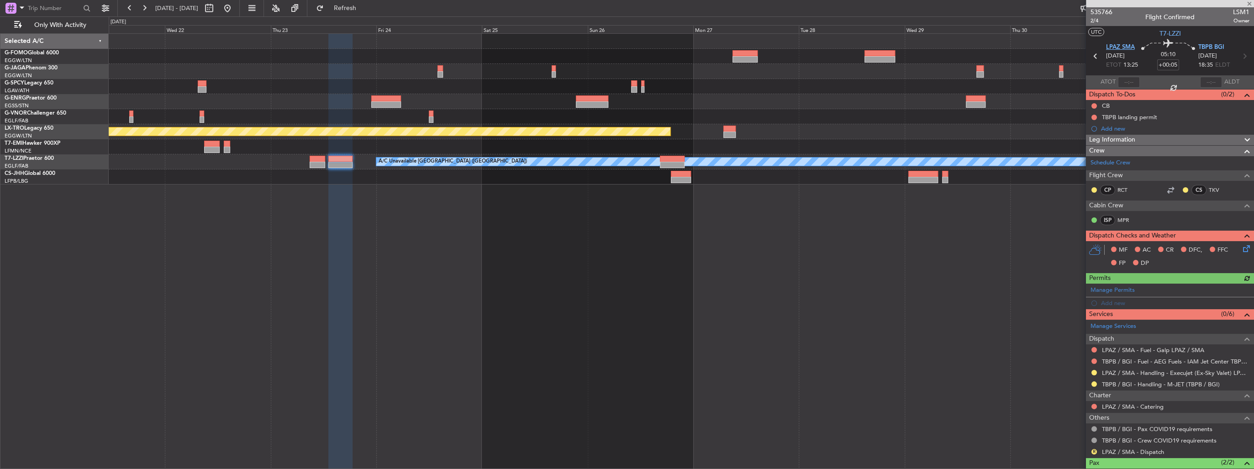
click at [1119, 46] on span "LPAZ SMA" at bounding box center [1120, 47] width 29 height 9
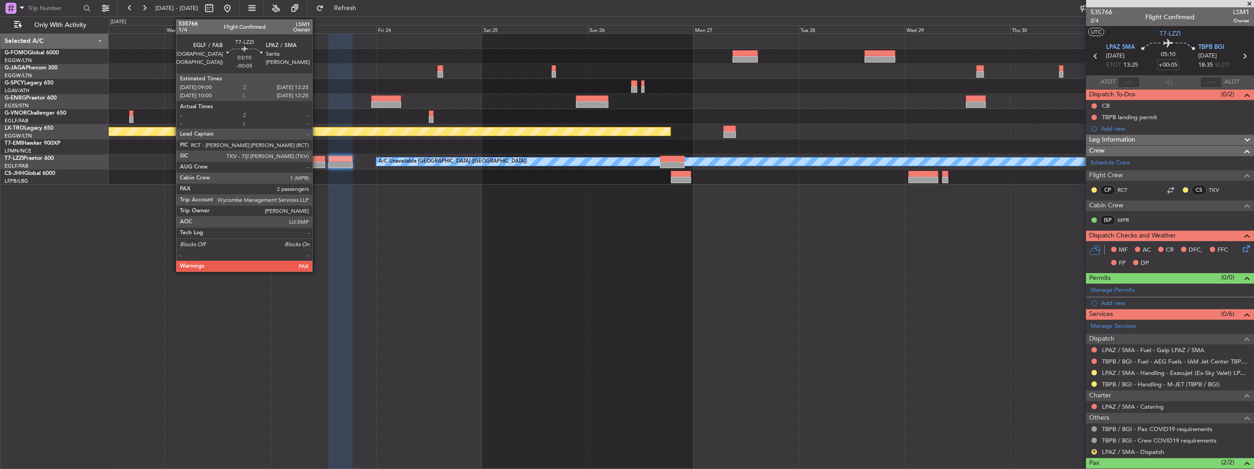
click at [316, 161] on div at bounding box center [317, 159] width 15 height 6
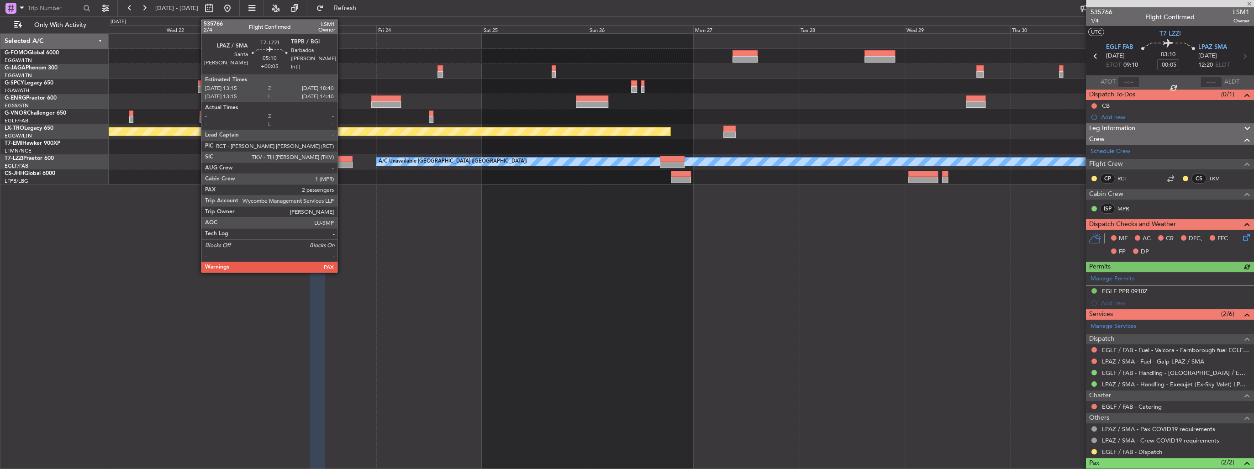
click at [341, 165] on div at bounding box center [340, 165] width 24 height 6
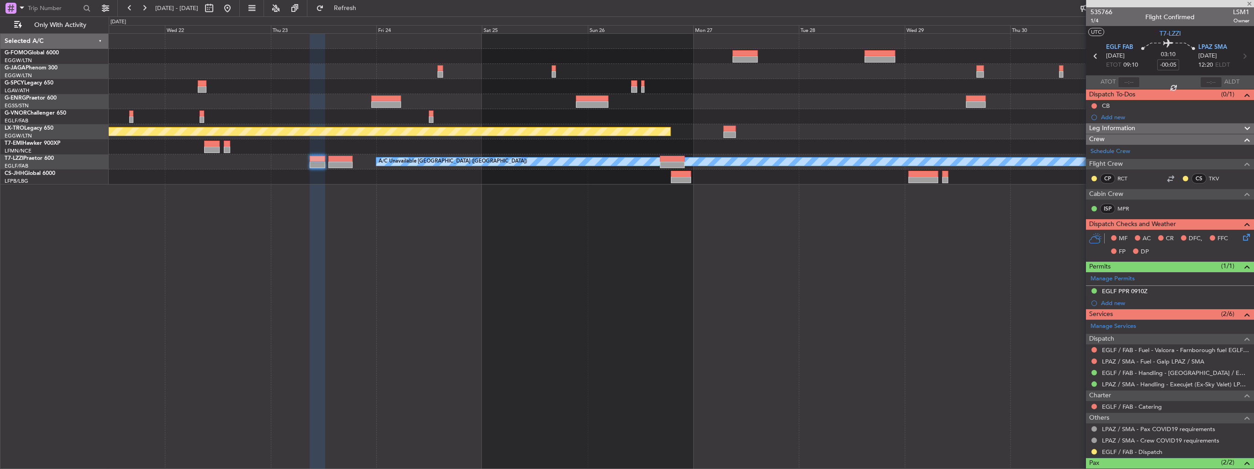
type input "+00:05"
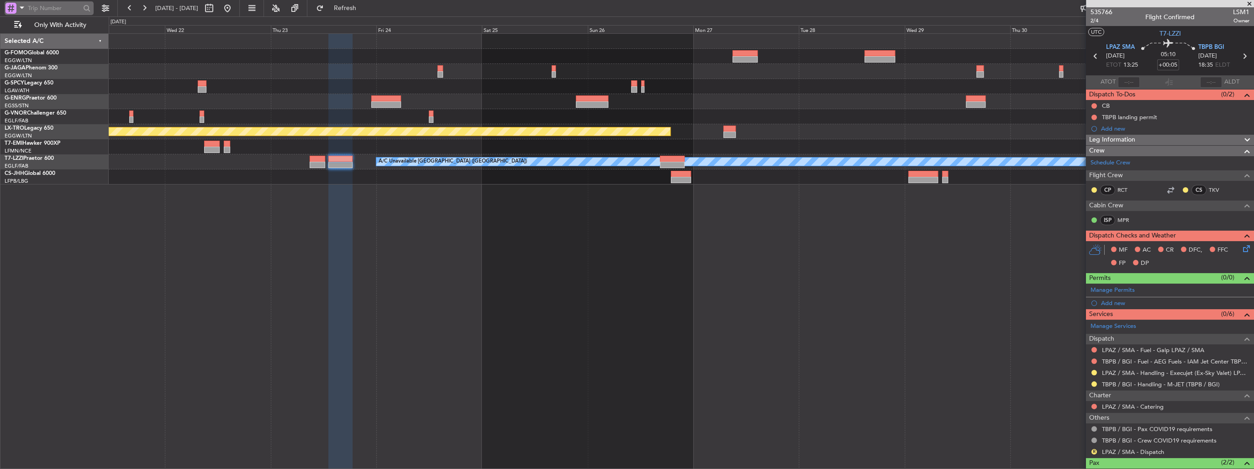
click at [66, 11] on input "text" at bounding box center [54, 8] width 53 height 14
click at [40, 8] on input "text" at bounding box center [54, 8] width 53 height 14
click at [23, 9] on span at bounding box center [21, 7] width 11 height 11
click at [37, 71] on span "Airport" at bounding box center [31, 72] width 20 height 9
click at [45, 9] on input "text" at bounding box center [54, 8] width 53 height 14
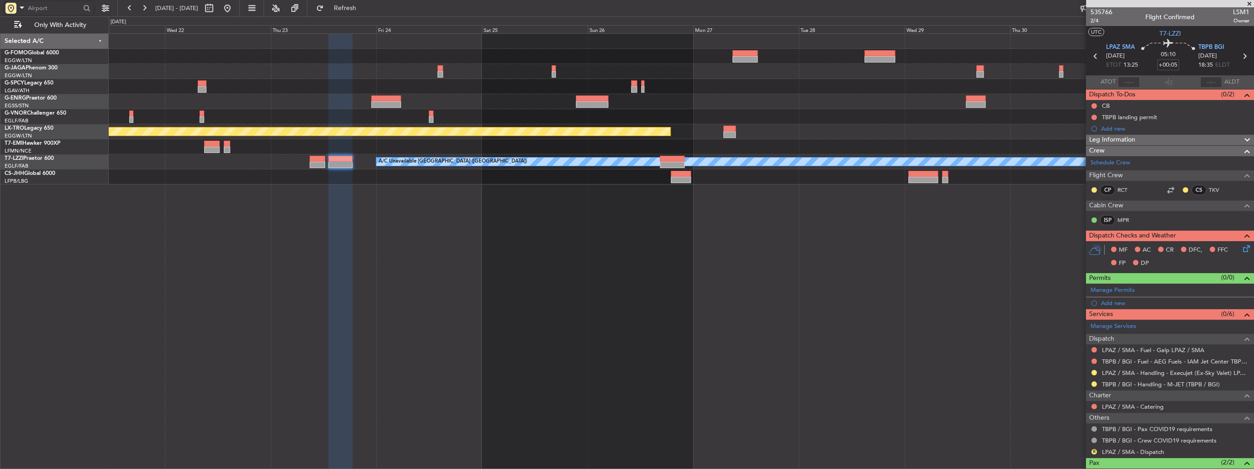
click at [51, 7] on input "text" at bounding box center [54, 8] width 53 height 14
click at [83, 7] on div at bounding box center [87, 8] width 10 height 10
click at [85, 7] on div at bounding box center [87, 8] width 10 height 10
drag, startPoint x: 60, startPoint y: 8, endPoint x: 56, endPoint y: 8, distance: 4.6
click at [60, 8] on input "text" at bounding box center [54, 8] width 53 height 14
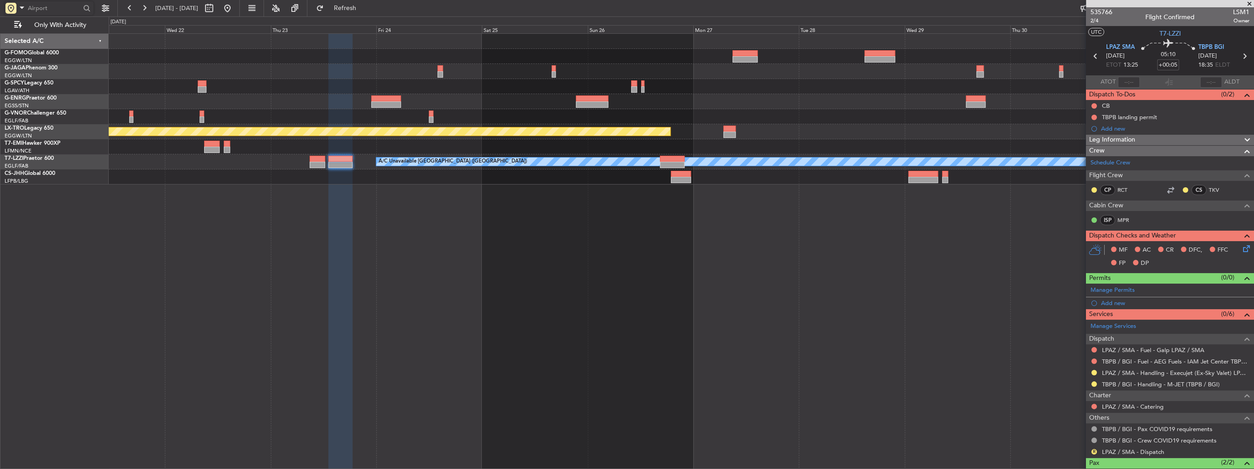
click at [49, 9] on input "text" at bounding box center [54, 8] width 53 height 14
click at [43, 9] on input "text" at bounding box center [54, 8] width 53 height 14
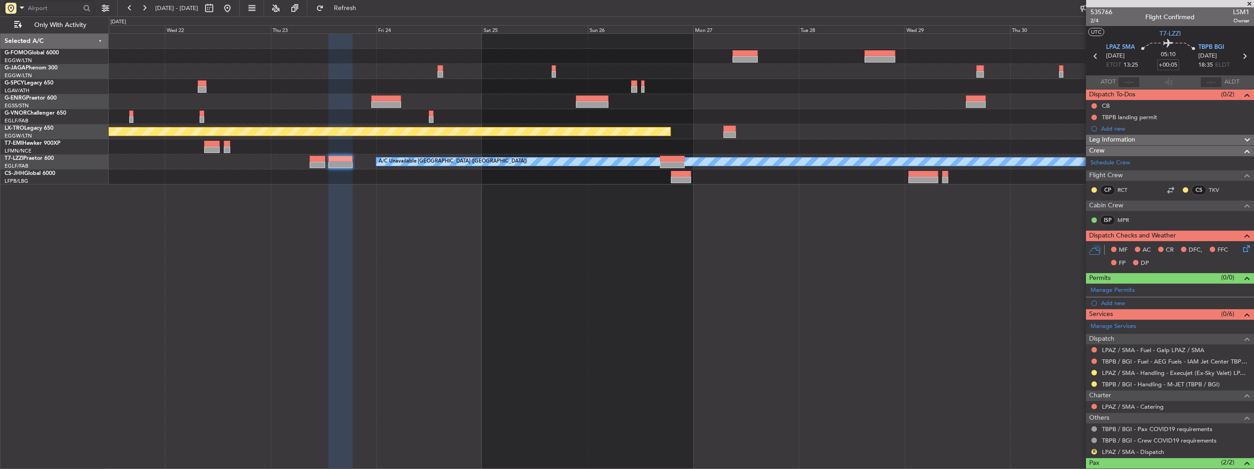
click at [54, 11] on input "text" at bounding box center [54, 8] width 53 height 14
click at [24, 8] on span at bounding box center [21, 7] width 11 height 11
click at [59, 6] on div at bounding box center [627, 234] width 1254 height 469
click at [86, 9] on div at bounding box center [87, 8] width 10 height 10
click at [53, 9] on input "text" at bounding box center [54, 8] width 53 height 14
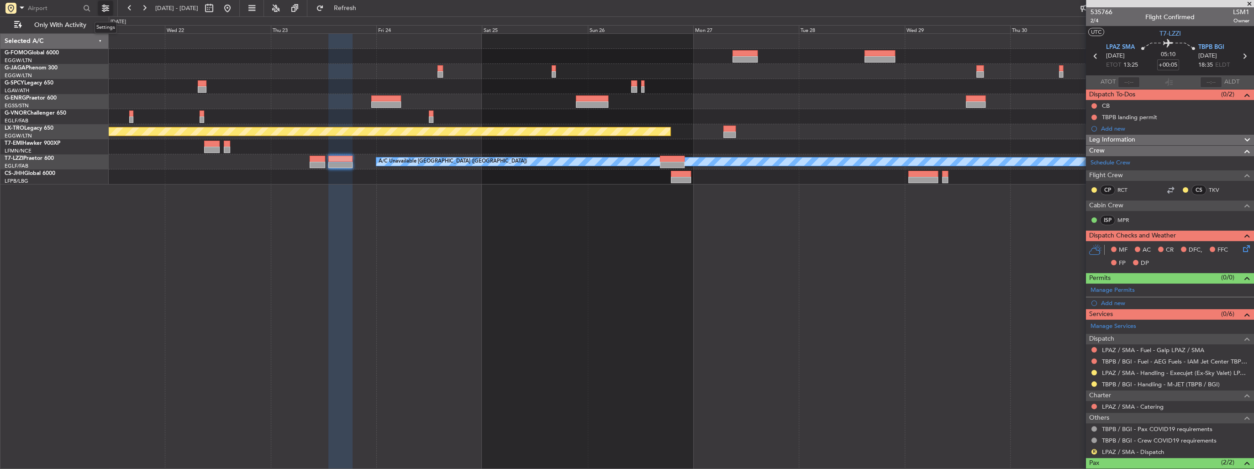
click at [99, 8] on button at bounding box center [105, 8] width 15 height 15
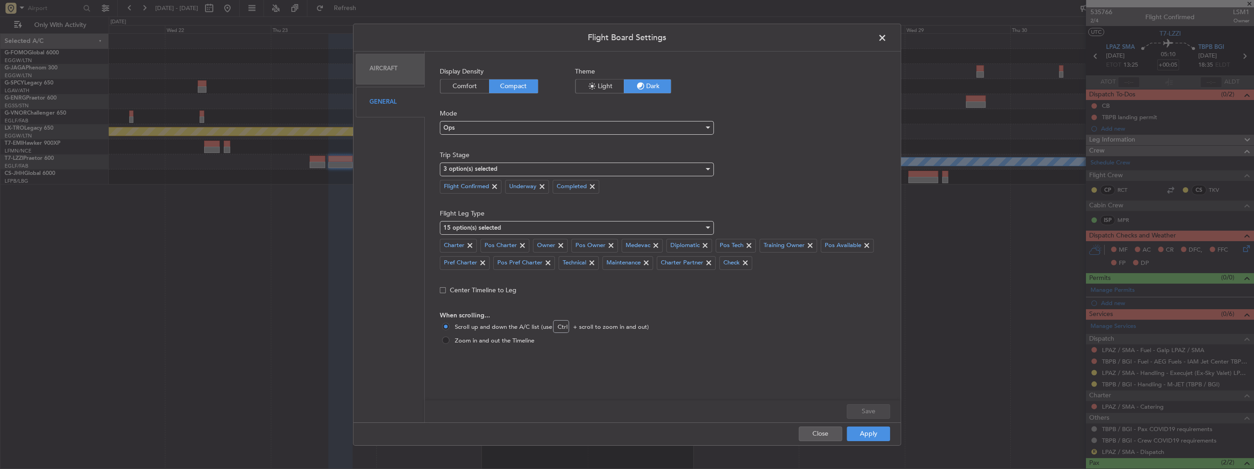
click at [470, 326] on span "Scroll up and down the A/C list (use Ctrl + scroll to zoom in and out)" at bounding box center [550, 327] width 198 height 9
click at [451, 326] on input "Scroll up and down the A/C list (use Ctrl + scroll to zoom in and out)" at bounding box center [446, 326] width 9 height 9
click at [445, 324] on span at bounding box center [446, 326] width 4 height 4
click at [445, 324] on input "Scroll up and down the A/C list (use Ctrl + scroll to zoom in and out)" at bounding box center [446, 326] width 9 height 9
click at [446, 336] on span at bounding box center [445, 339] width 7 height 7
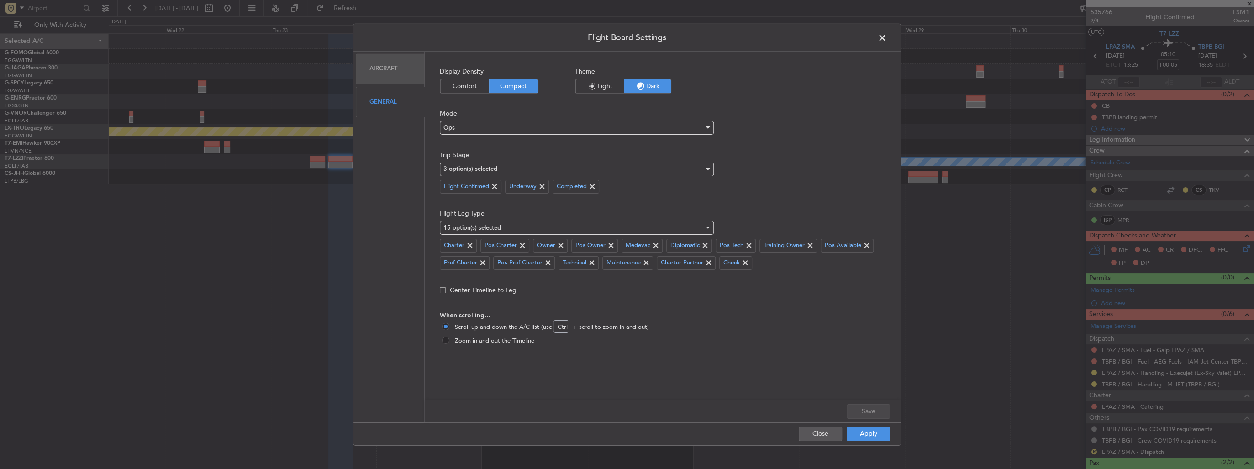
click at [446, 336] on input "Zoom in and out the Timeline" at bounding box center [446, 340] width 9 height 9
radio input "true"
click at [371, 69] on div "Aircraft" at bounding box center [390, 68] width 69 height 31
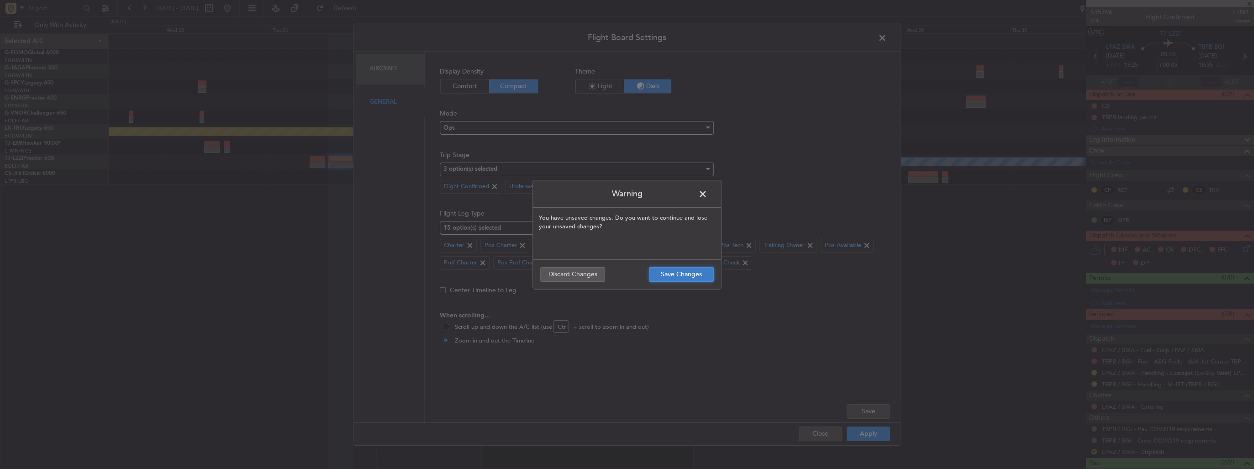
click at [679, 277] on button "Save Changes" at bounding box center [681, 274] width 65 height 15
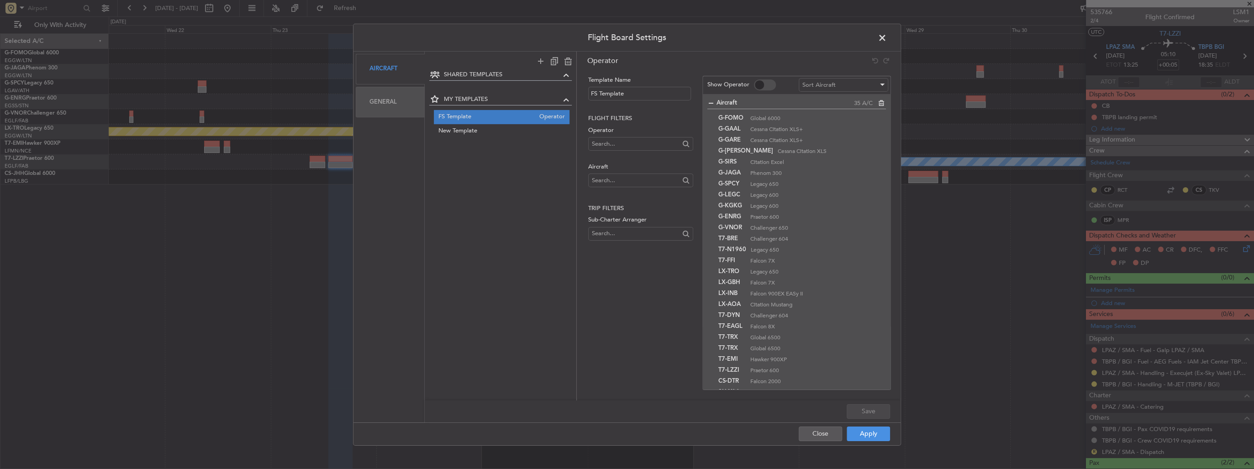
click at [383, 71] on div "Aircraft" at bounding box center [390, 68] width 69 height 31
click at [382, 100] on div "General" at bounding box center [390, 102] width 69 height 31
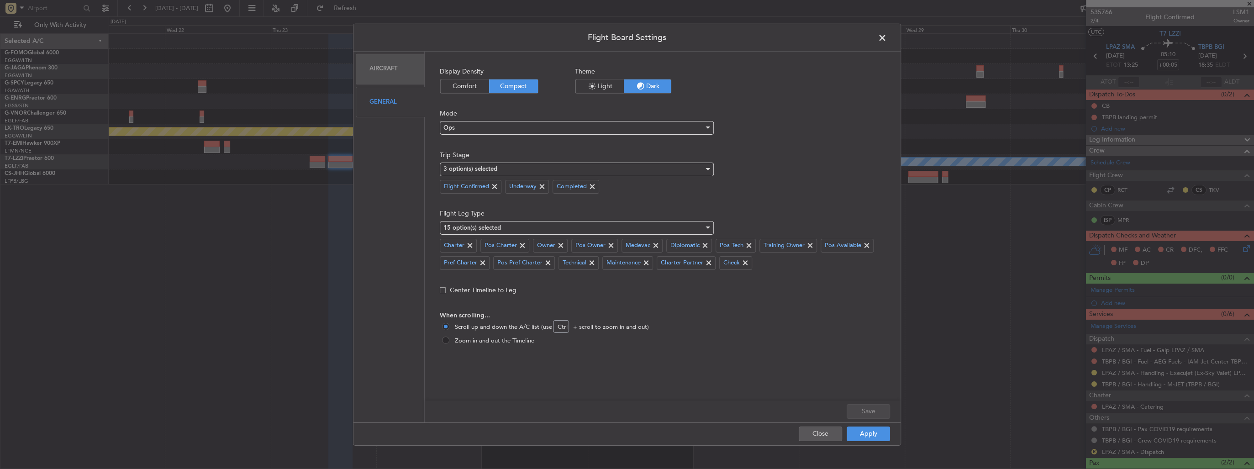
click at [447, 339] on span at bounding box center [445, 339] width 7 height 7
click at [447, 339] on input "Zoom in and out the Timeline" at bounding box center [446, 340] width 9 height 9
radio input "true"
click at [867, 434] on button "Apply" at bounding box center [867, 433] width 43 height 15
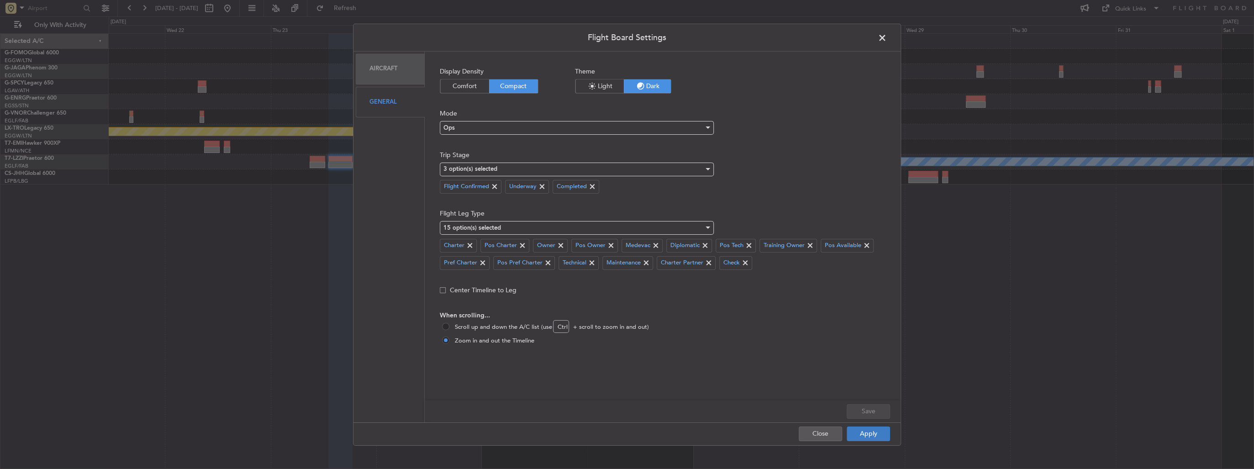
type input "0"
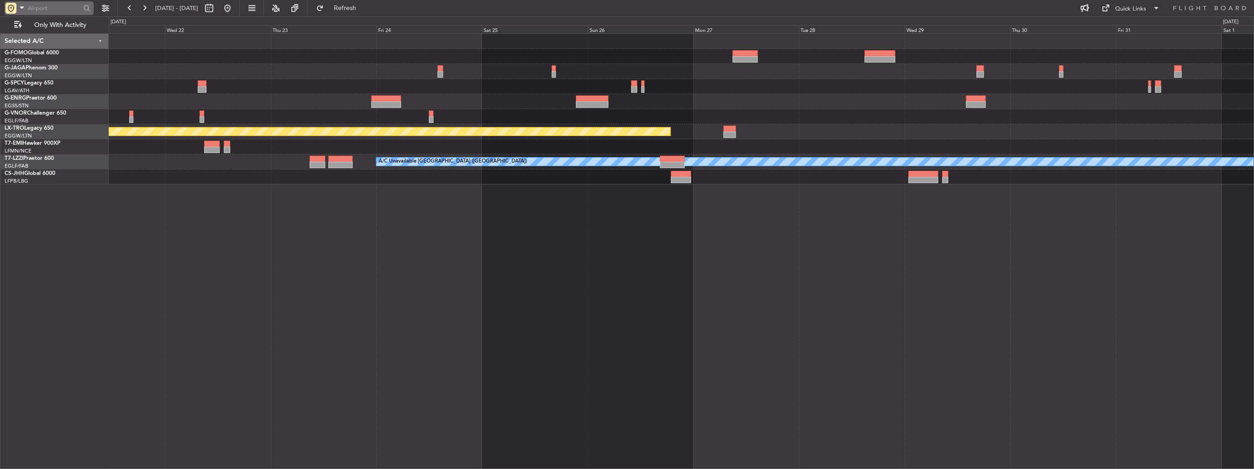
click at [66, 14] on input "text" at bounding box center [54, 8] width 53 height 14
click at [59, 10] on input "text" at bounding box center [54, 8] width 53 height 14
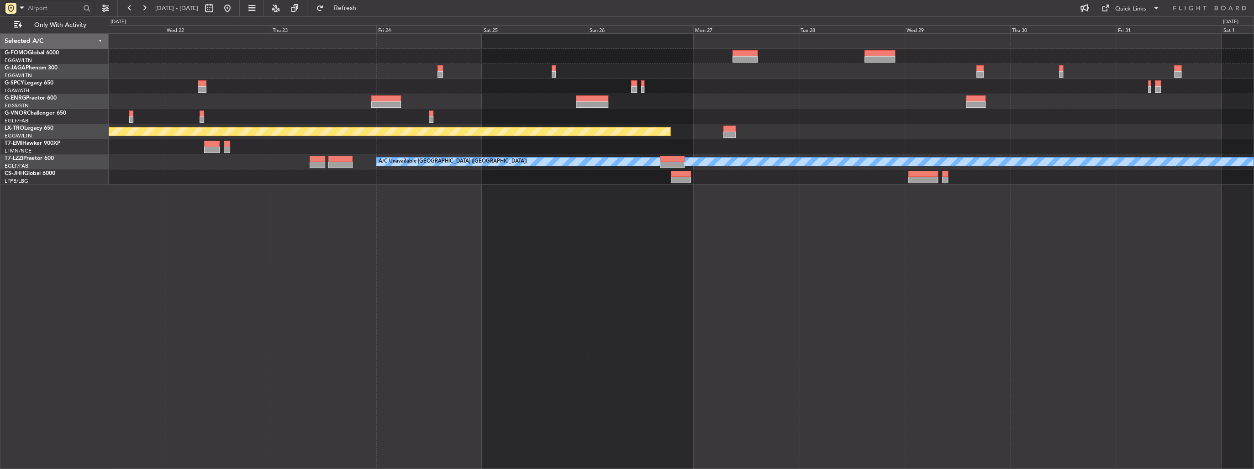
click at [22, 9] on span at bounding box center [21, 7] width 11 height 11
click at [155, 78] on div at bounding box center [627, 234] width 1254 height 469
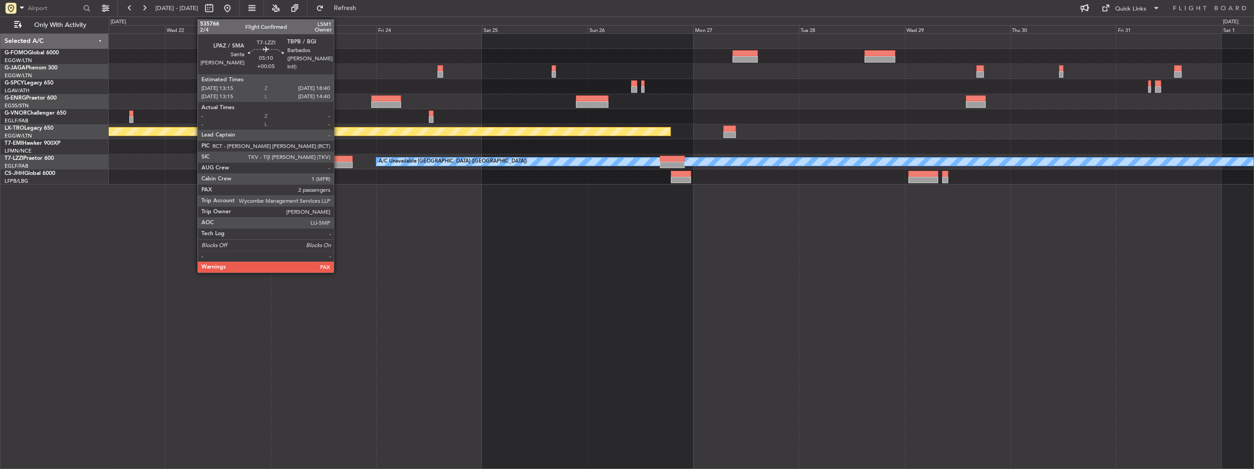
click at [338, 167] on div at bounding box center [340, 165] width 24 height 6
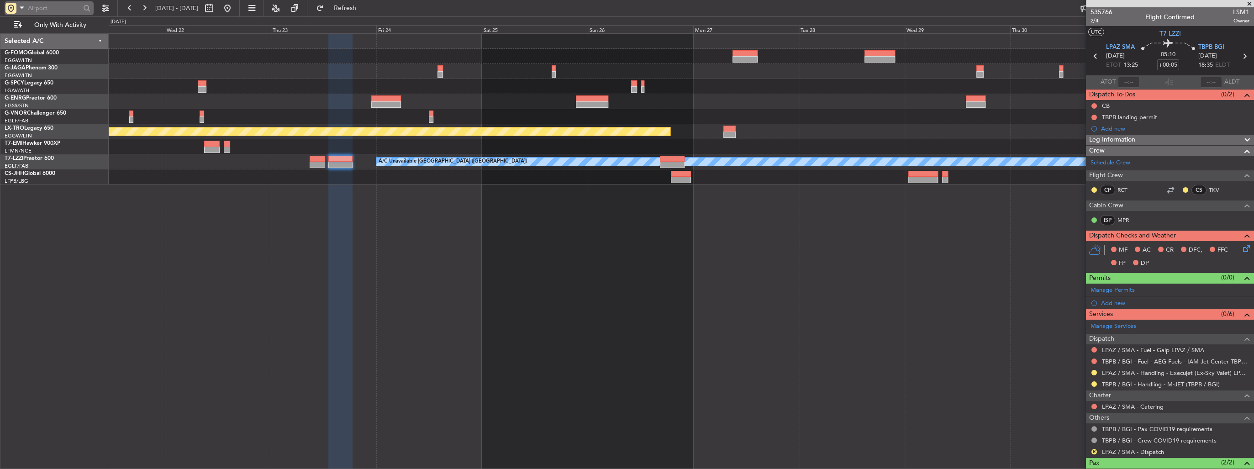
click at [45, 9] on input "text" at bounding box center [54, 8] width 53 height 14
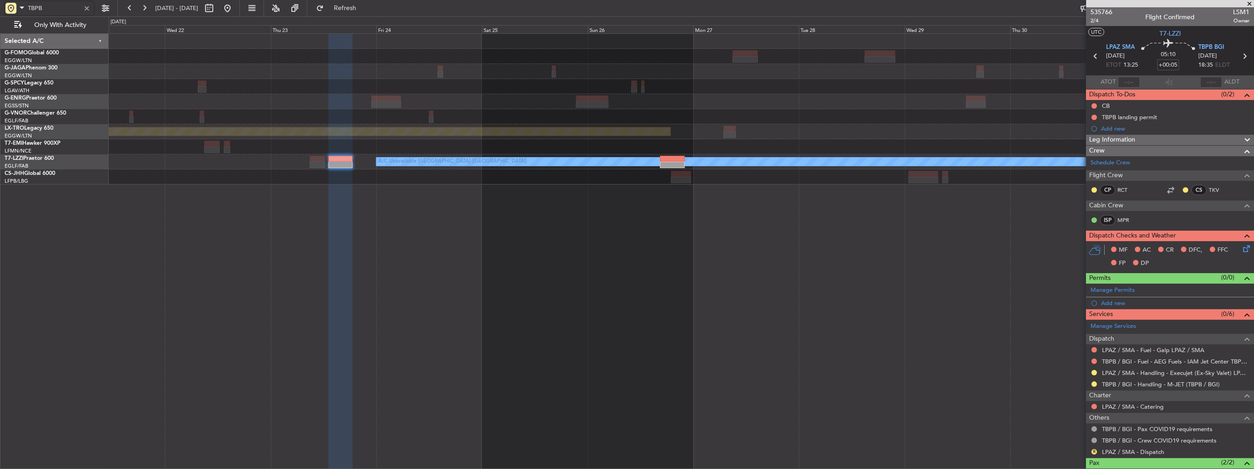
type input "TBPB"
click at [19, 7] on span at bounding box center [21, 7] width 11 height 11
click at [48, 7] on div at bounding box center [627, 234] width 1254 height 469
click at [49, 7] on input "TBPB" at bounding box center [54, 8] width 53 height 14
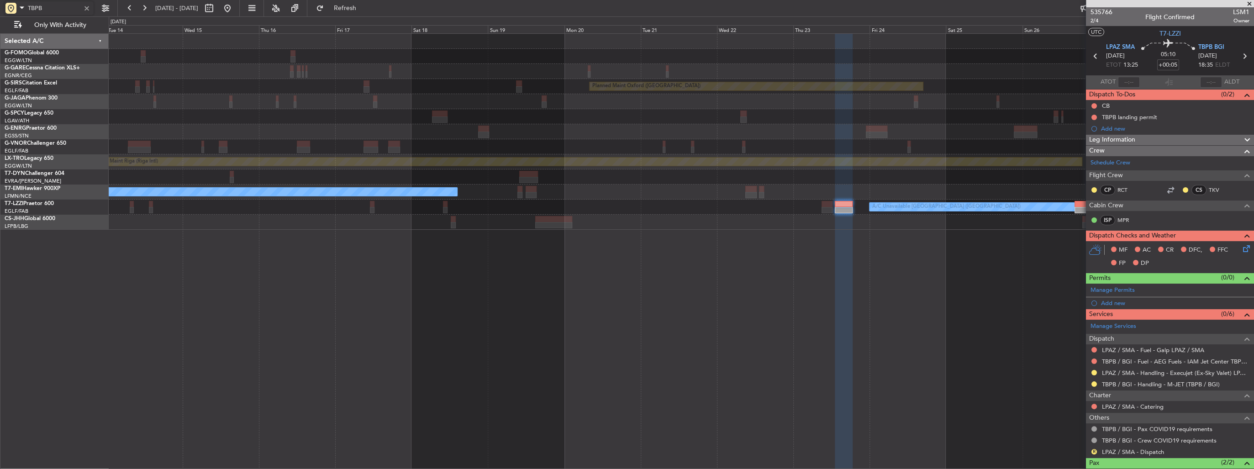
click at [699, 111] on div "Planned Maint Oxford (Kidlington) Planned Maint Riga (Riga Intl) No Crew A/C Un…" at bounding box center [681, 132] width 1145 height 196
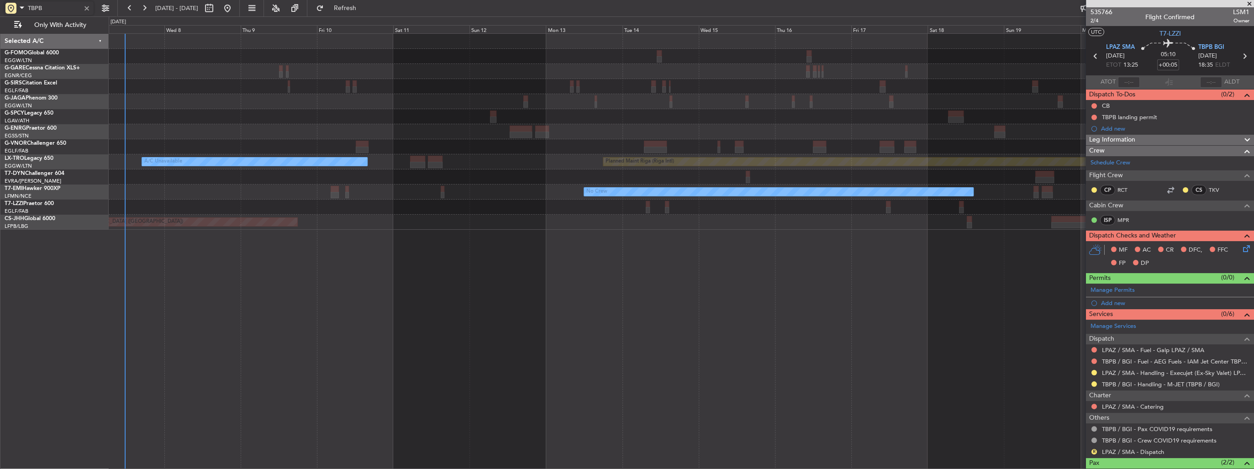
click at [818, 148] on div "Planned Maint Oxford (Kidlington) Planned Maint Riga (Riga Intl) A/C Unavailabl…" at bounding box center [681, 132] width 1145 height 196
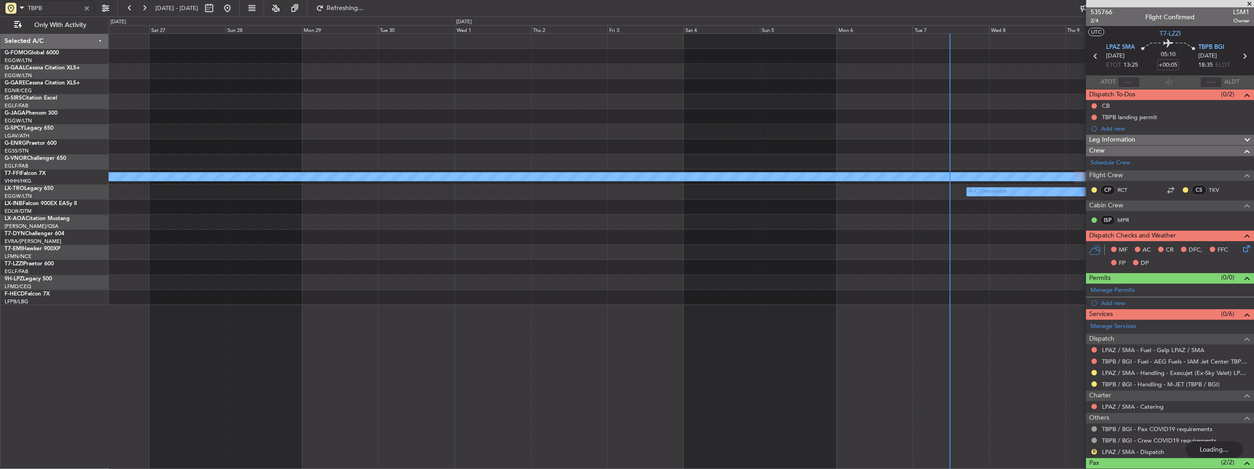
click at [798, 137] on div "A/C Unavailable Owner Planned Maint Geneva (Cointrin) MEL MEL A/C Unavailable P…" at bounding box center [681, 169] width 1145 height 271
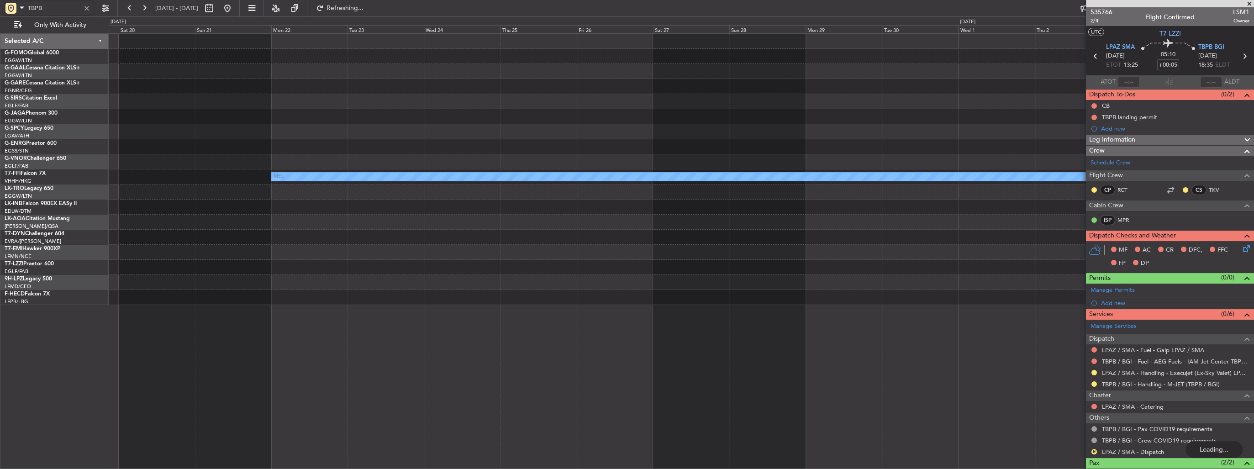
click at [774, 153] on div "MEL MEL A/C Unavailable" at bounding box center [681, 169] width 1145 height 271
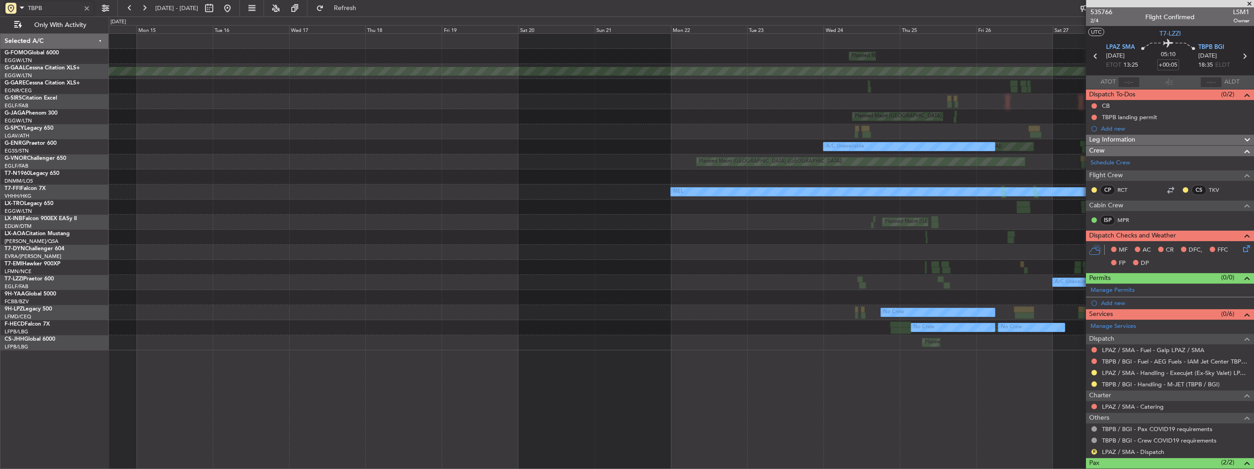
click at [789, 161] on div "Planned Maint [GEOGRAPHIC_DATA] ([GEOGRAPHIC_DATA])" at bounding box center [681, 161] width 1145 height 15
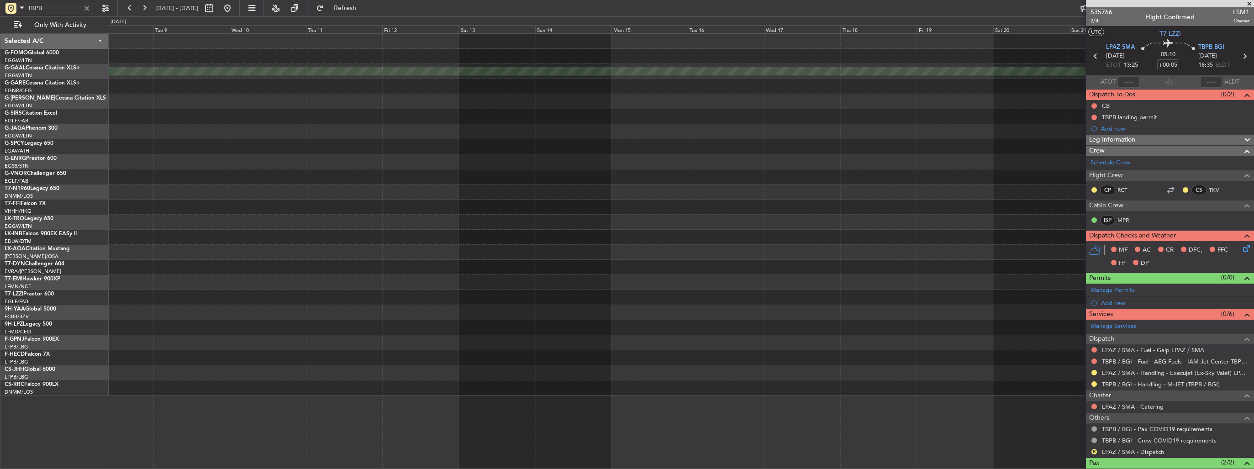
click at [783, 159] on div "Unplanned Maint London (Stansted) A/C Unavailable" at bounding box center [681, 161] width 1145 height 15
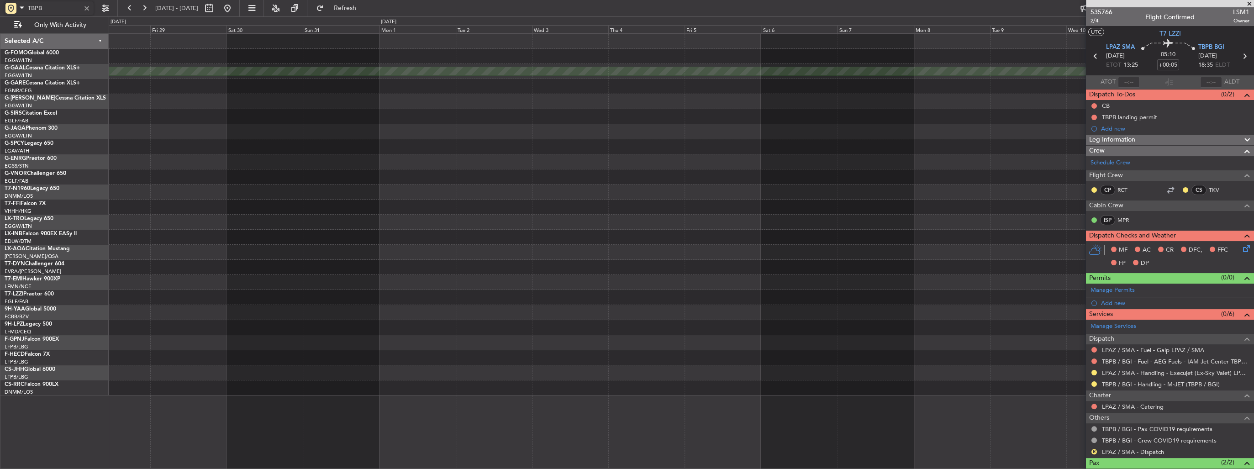
click at [783, 170] on div "Planned Maint Dusseldorf" at bounding box center [681, 215] width 1145 height 362
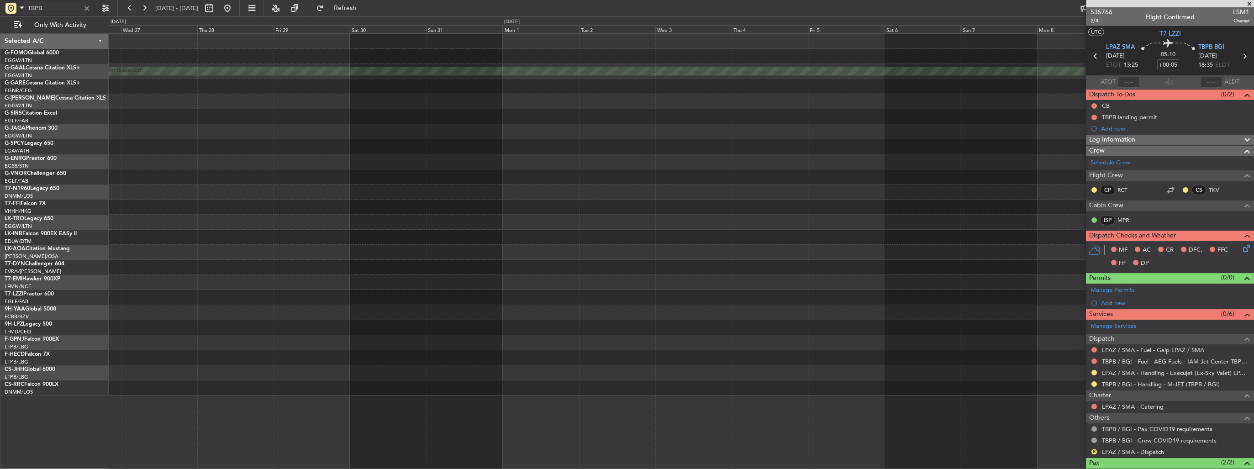
click at [833, 167] on div "Planned Maint Dusseldorf" at bounding box center [681, 215] width 1145 height 362
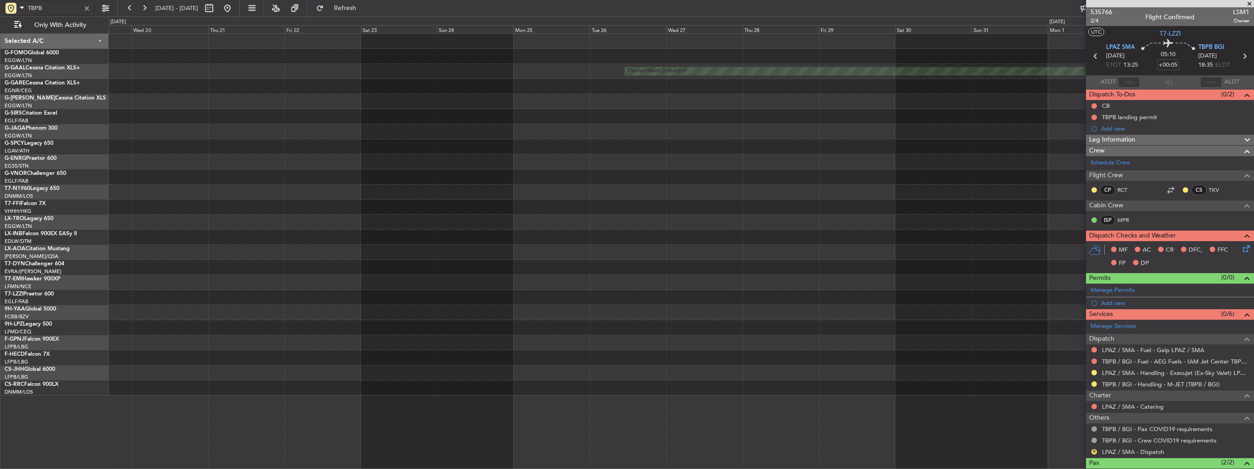
click at [804, 167] on div "Planned Maint Dusseldorf" at bounding box center [681, 215] width 1145 height 362
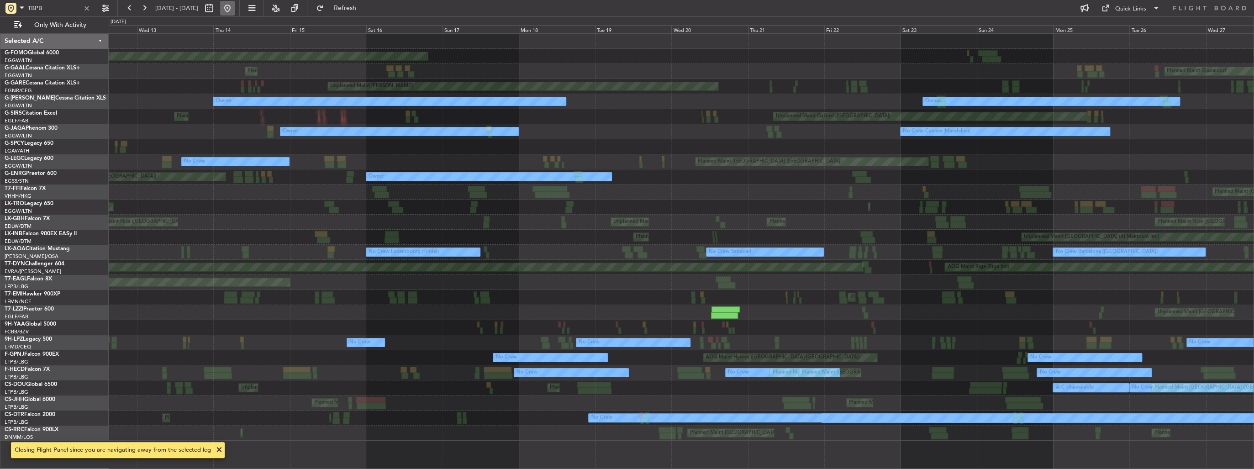
click at [235, 10] on button at bounding box center [227, 8] width 15 height 15
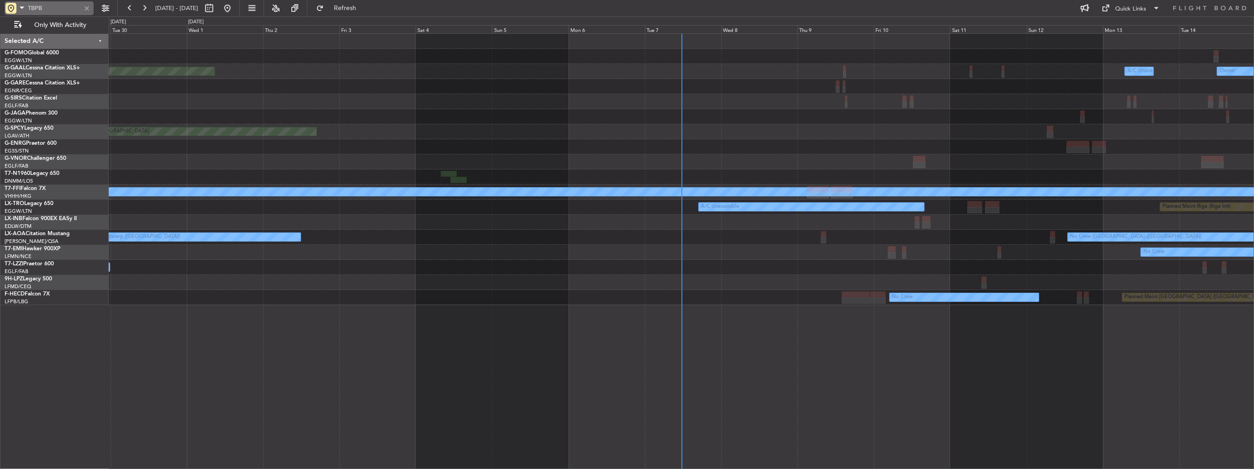
click at [86, 7] on div at bounding box center [87, 8] width 10 height 10
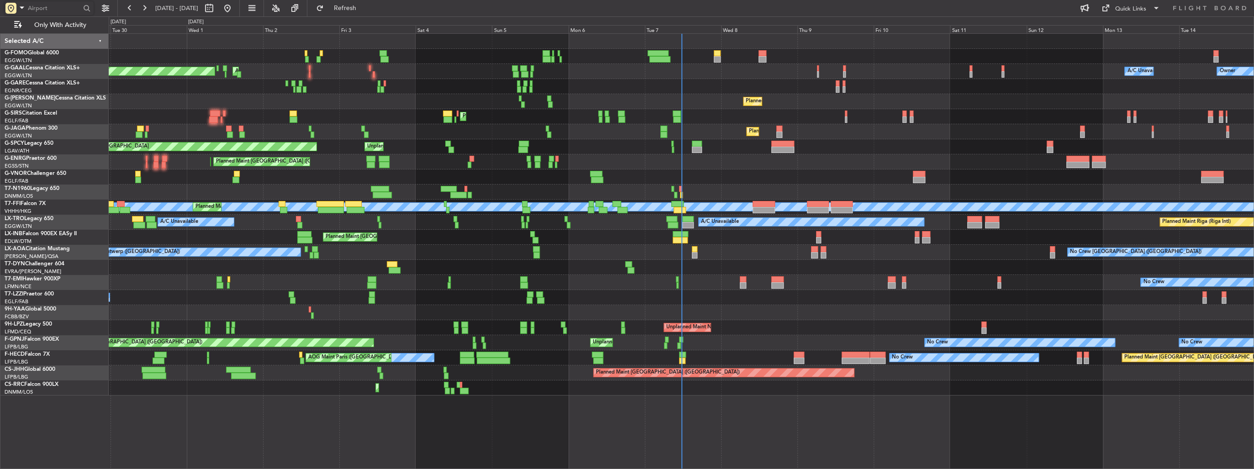
click at [373, 292] on div "A/C Unavailable [GEOGRAPHIC_DATA] ([GEOGRAPHIC_DATA])" at bounding box center [681, 297] width 1145 height 15
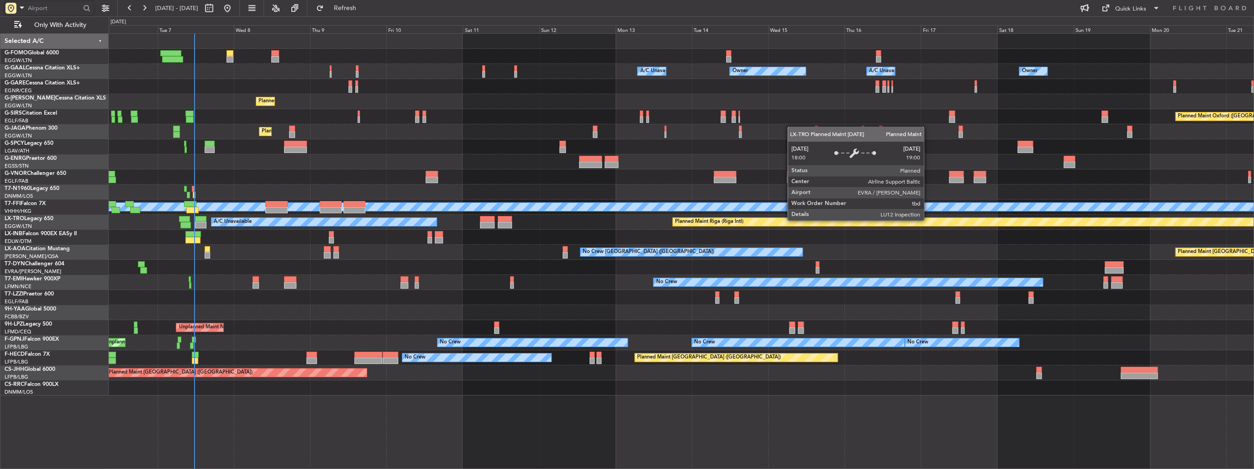
click at [672, 221] on div "Planned Maint Riga (Riga Intl)" at bounding box center [1169, 222] width 995 height 8
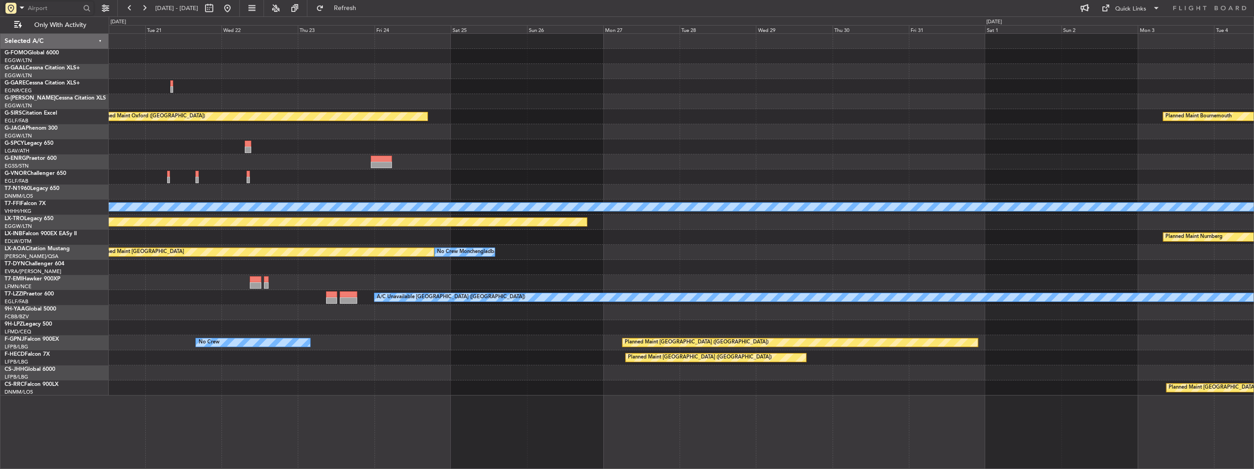
click at [296, 240] on div "Owner Planned Maint Oxford (Kidlington) Planned Maint Bournemouth Planned Maint…" at bounding box center [681, 215] width 1145 height 362
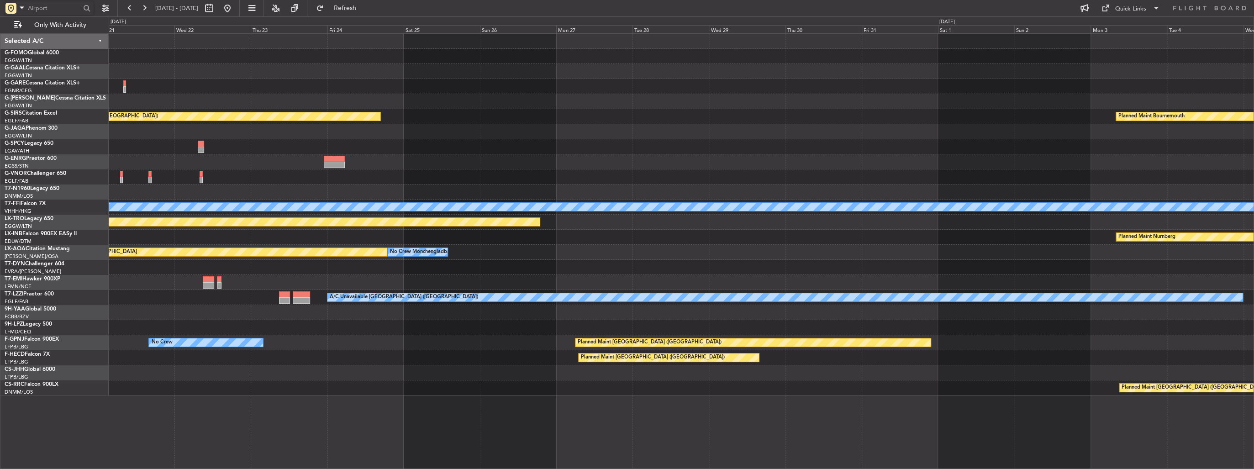
click at [427, 252] on div "Planned Maint Monchengladbach No Crew Monchengladbach No Crew Sabadell" at bounding box center [681, 252] width 1145 height 15
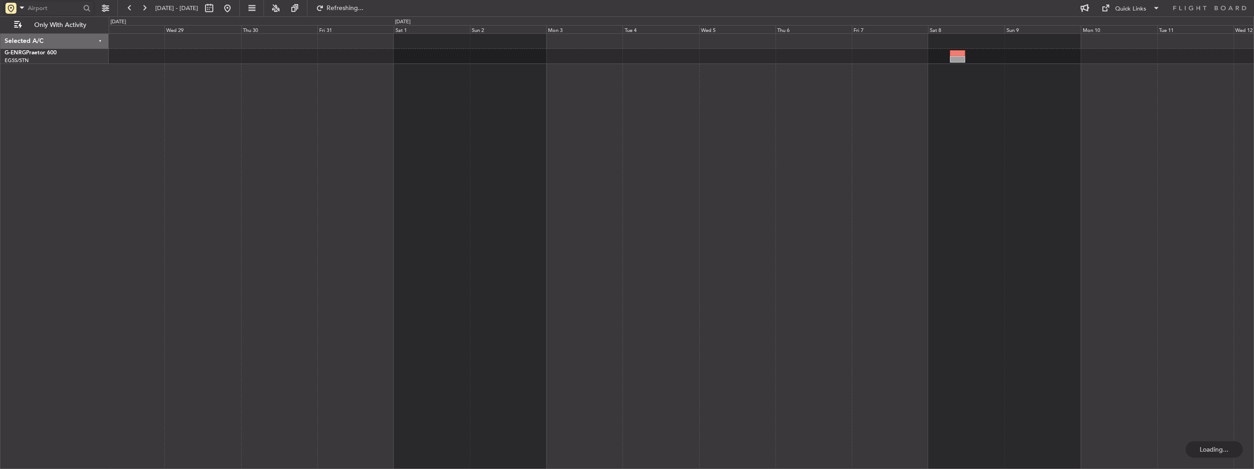
click at [487, 332] on div at bounding box center [681, 251] width 1145 height 436
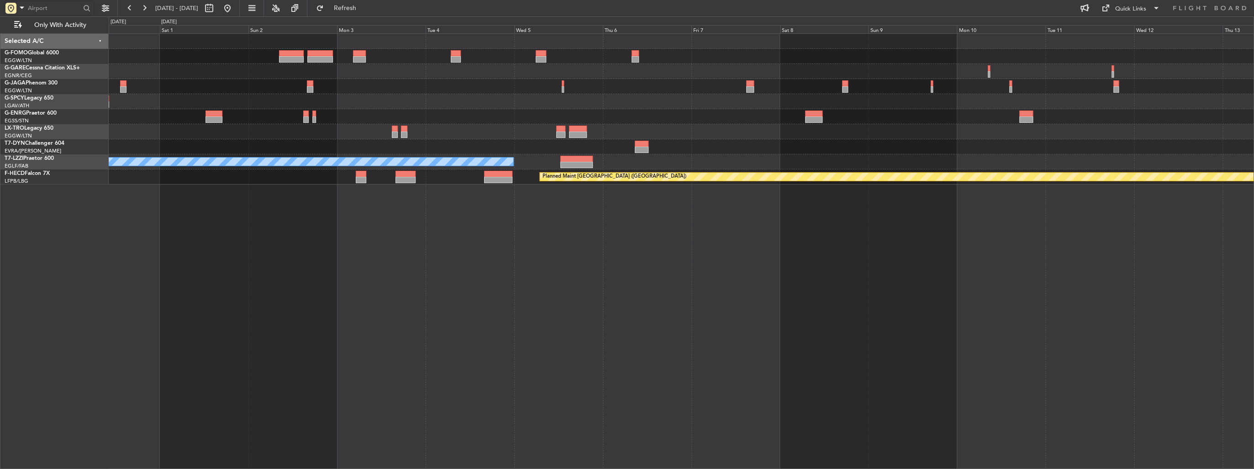
click at [882, 198] on div "A/C Unavailable London (Luton) Planned Maint Paris (Le Bourget) Planned Maint P…" at bounding box center [681, 251] width 1145 height 436
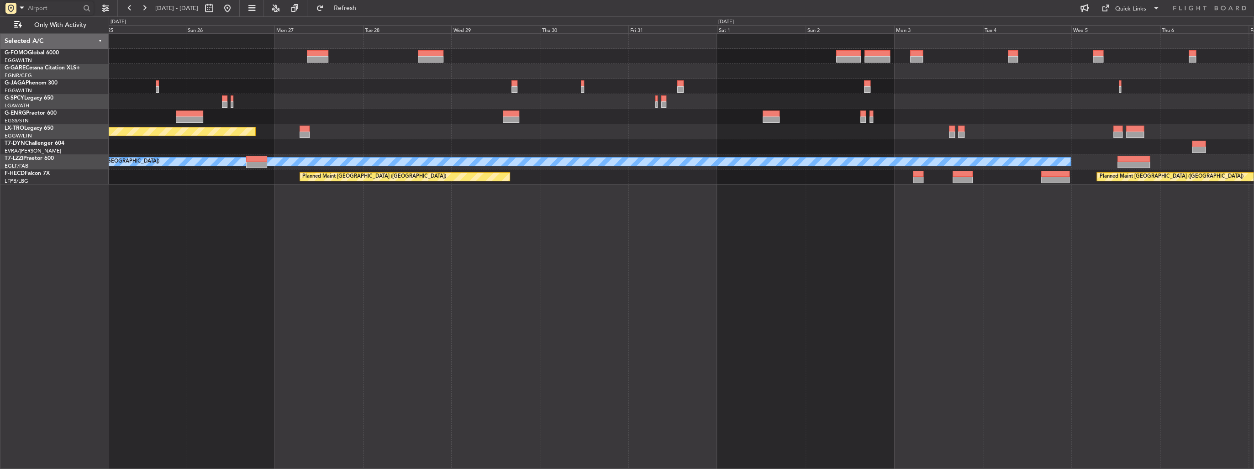
click at [851, 216] on div "Planned Maint Riga (Riga Intl) A/C Unavailable London (Luton) Planned Maint Par…" at bounding box center [681, 251] width 1145 height 436
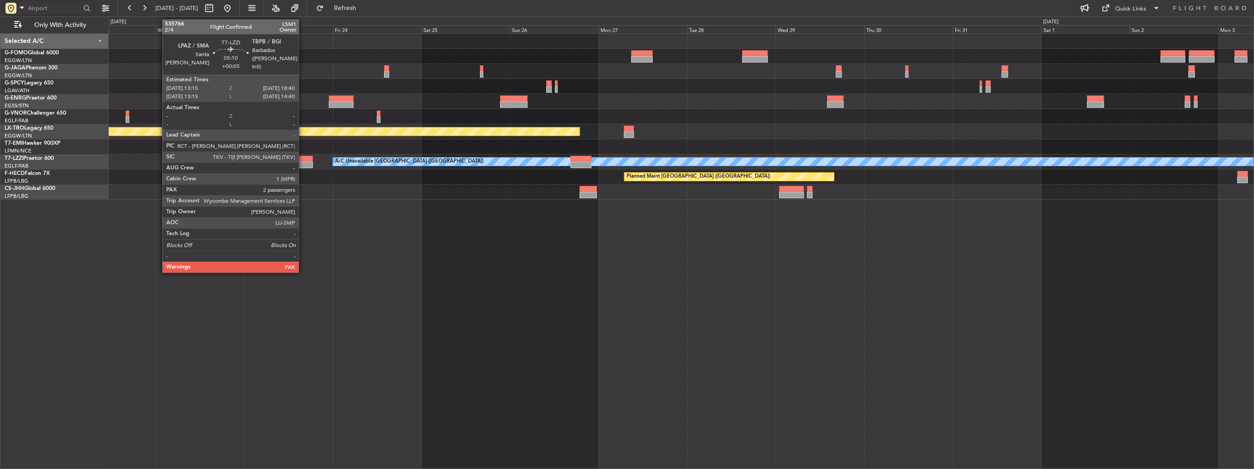
click at [303, 162] on div at bounding box center [303, 165] width 20 height 6
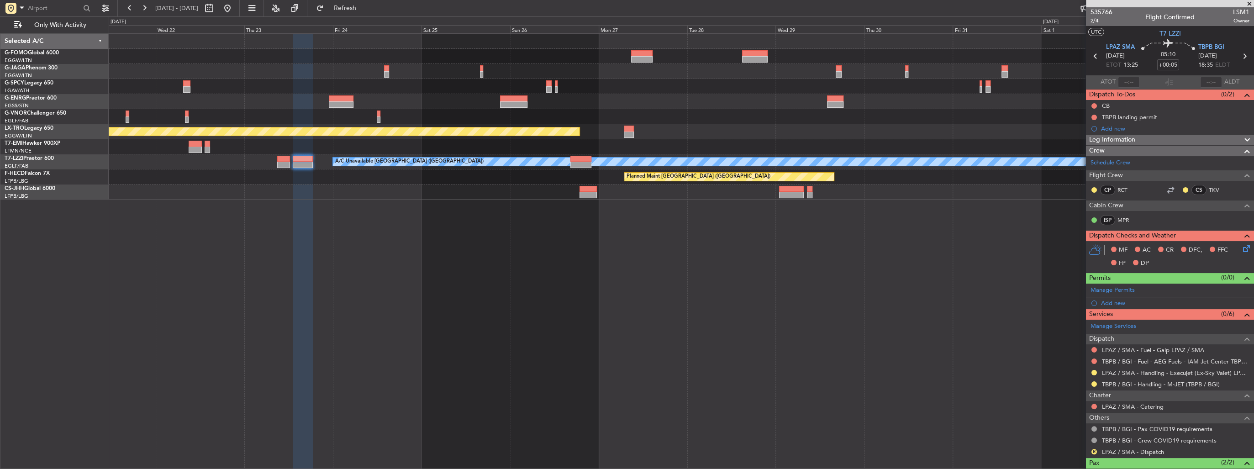
click at [698, 190] on div "Planned Maint Riga (Riga Intl) No Crew A/C Unavailable London (Luton) Planned M…" at bounding box center [681, 251] width 1145 height 436
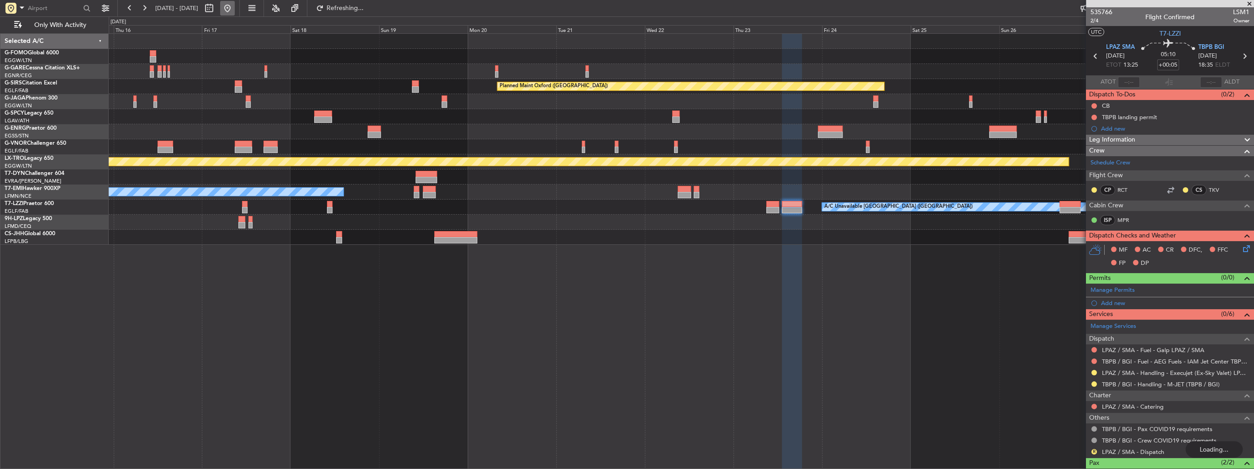
click at [235, 11] on button at bounding box center [227, 8] width 15 height 15
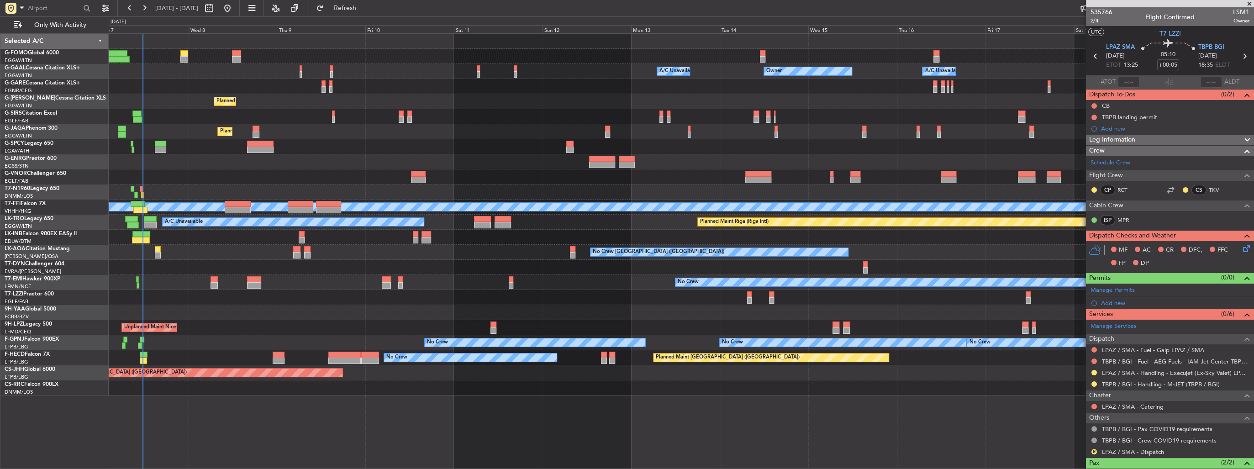
click at [239, 255] on div "A/C Unavailable Owner Owner A/C Unavailable Owner Planned Maint London (Luton) …" at bounding box center [681, 215] width 1145 height 362
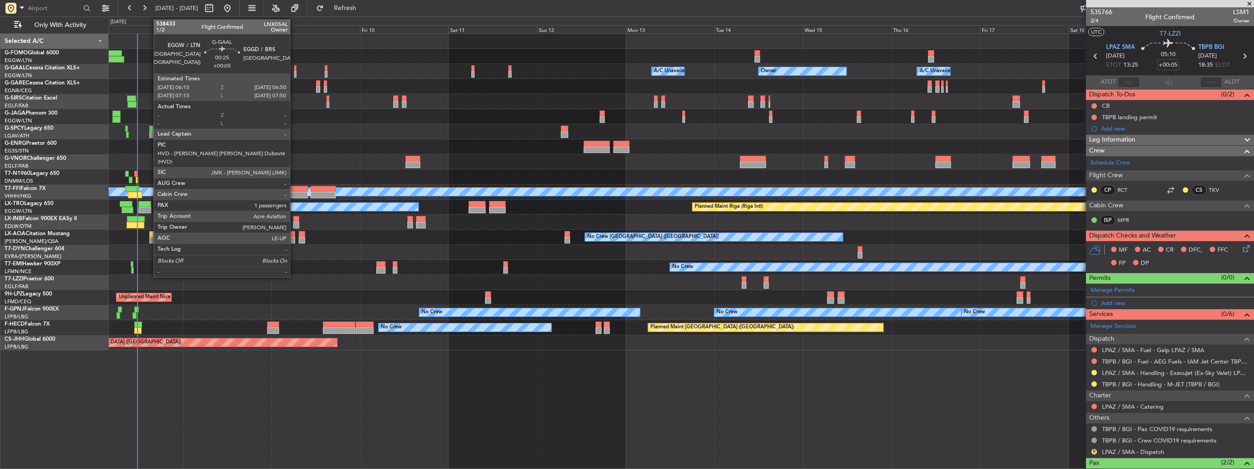
click at [294, 70] on div at bounding box center [295, 68] width 2 height 6
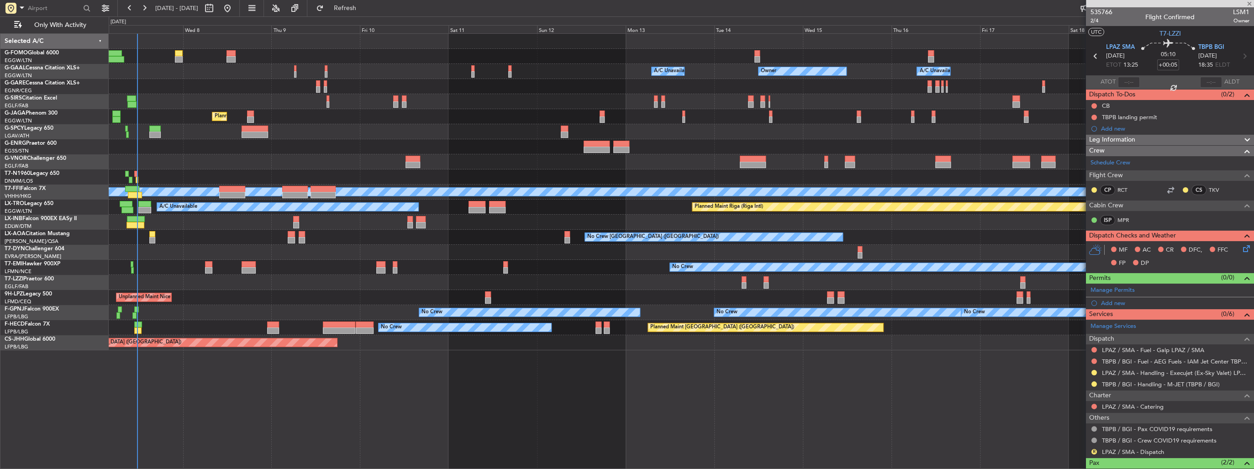
type input "1"
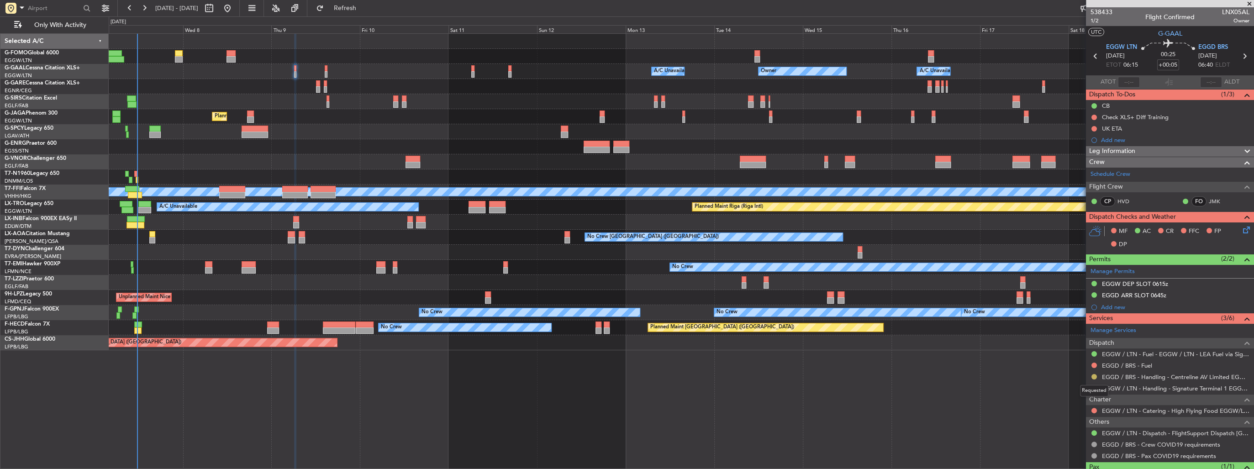
click at [1093, 375] on button at bounding box center [1093, 376] width 5 height 5
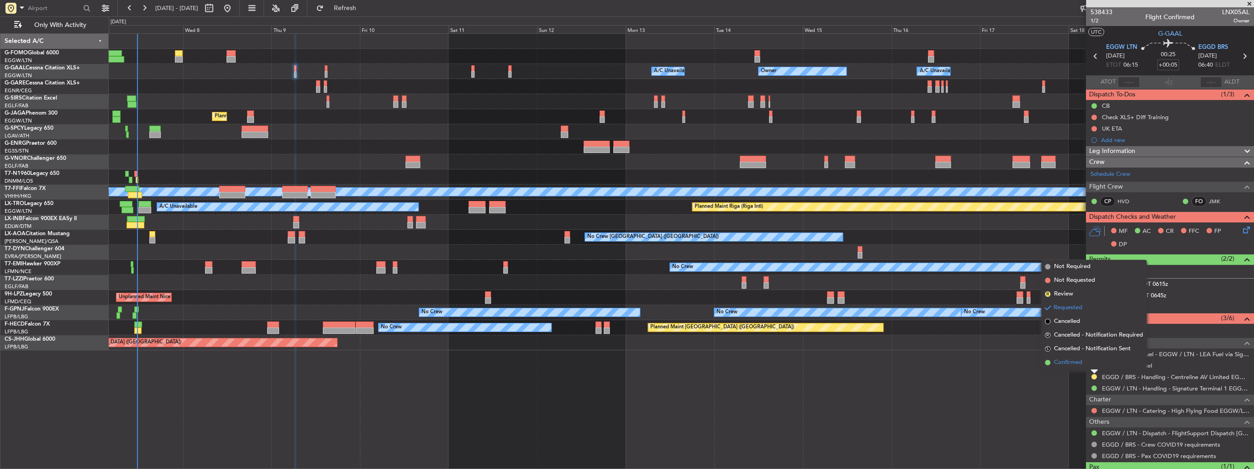
click at [1086, 362] on li "Confirmed" at bounding box center [1093, 363] width 105 height 14
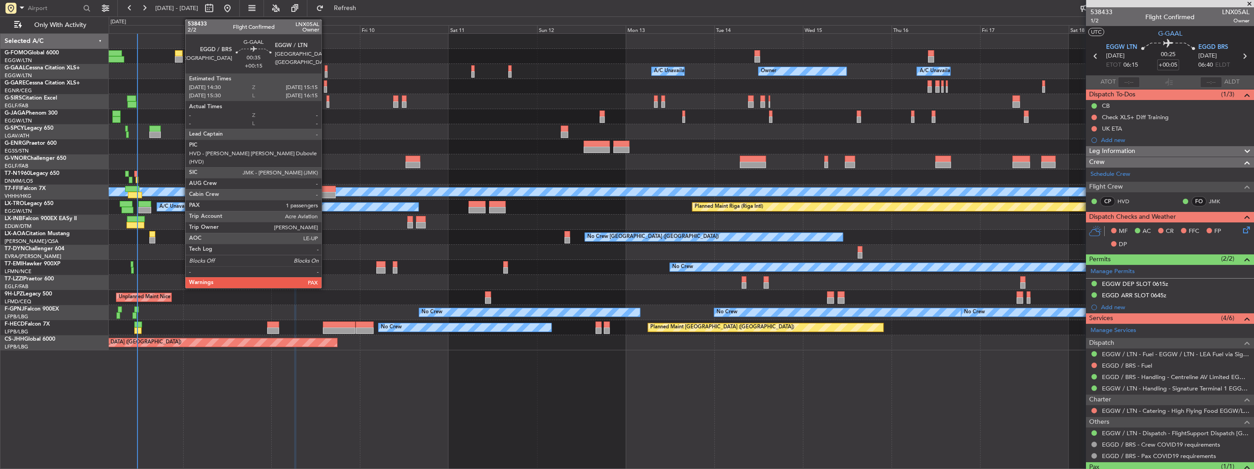
click at [326, 68] on div at bounding box center [326, 68] width 3 height 6
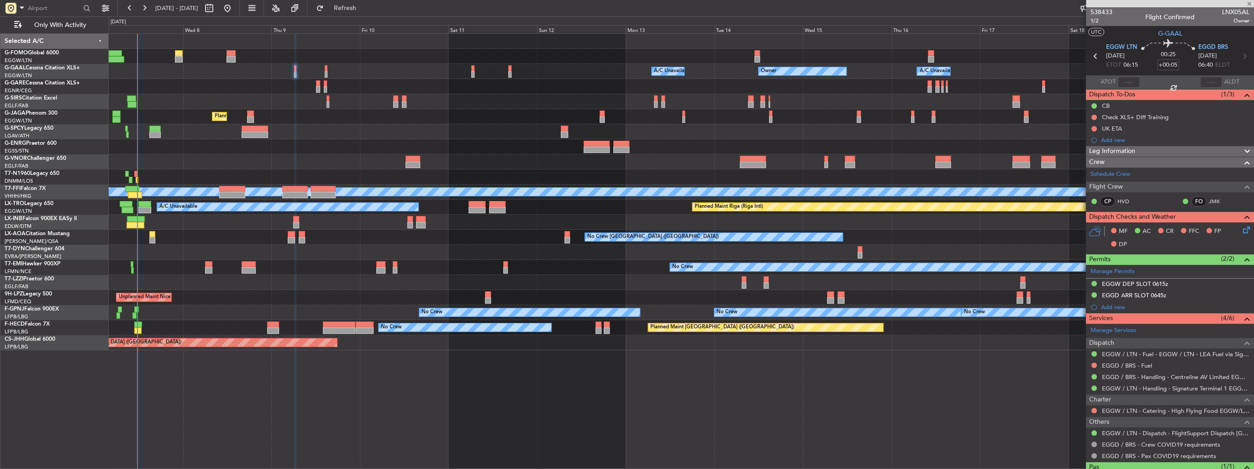
type input "+00:15"
type input "2"
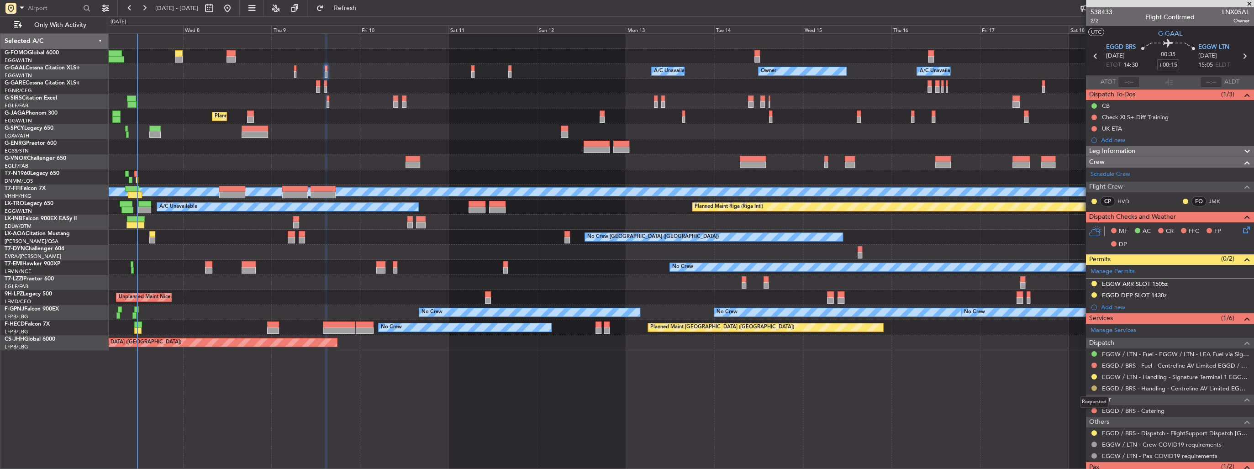
click at [1093, 385] on button at bounding box center [1093, 387] width 5 height 5
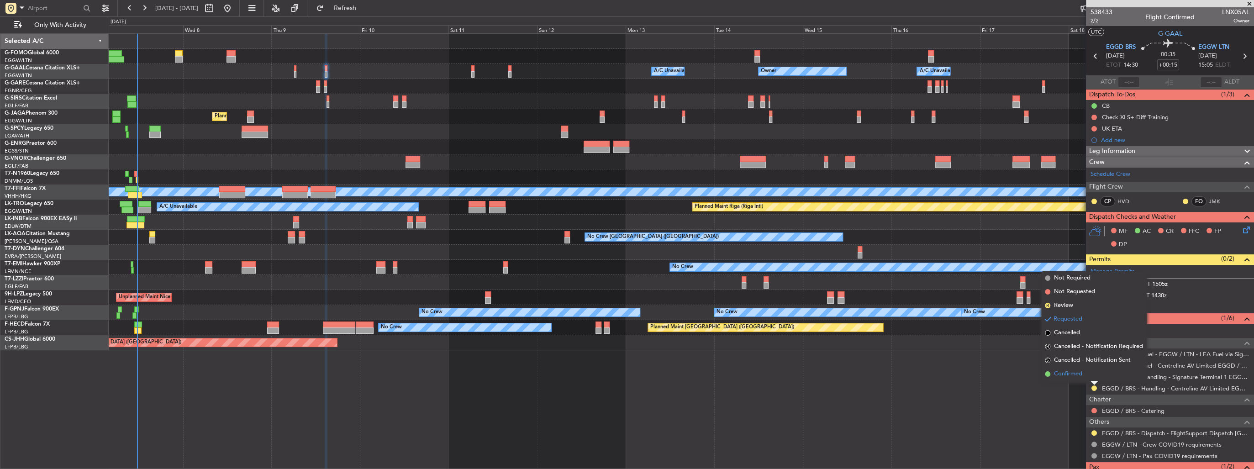
click at [1087, 374] on li "Confirmed" at bounding box center [1093, 374] width 105 height 14
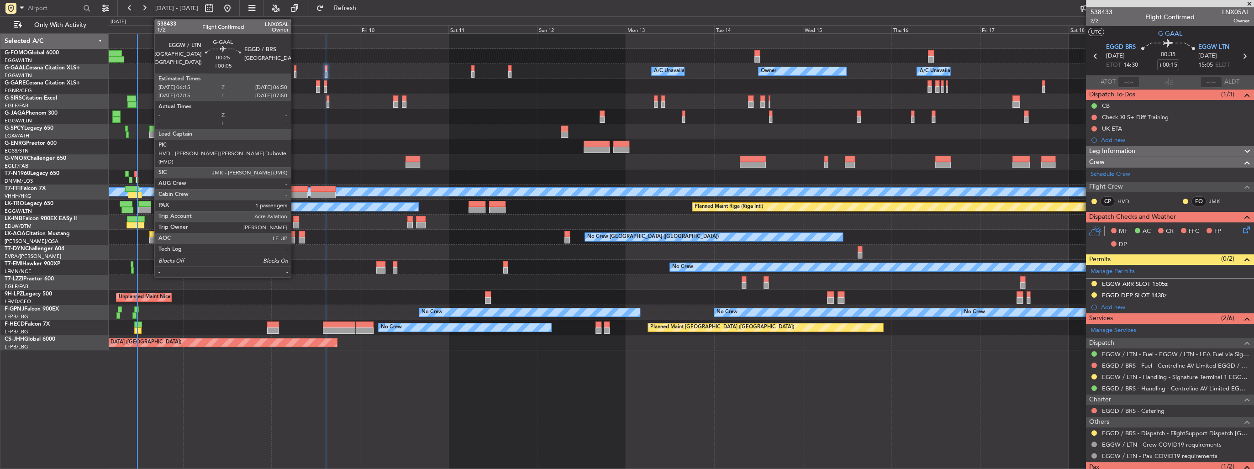
click at [295, 73] on div at bounding box center [295, 74] width 2 height 6
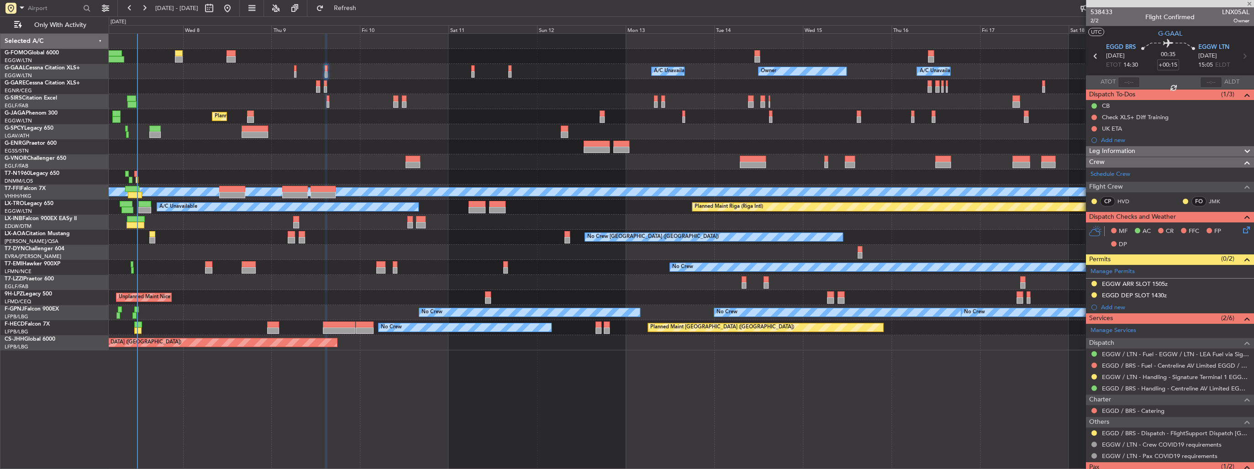
type input "+00:05"
type input "1"
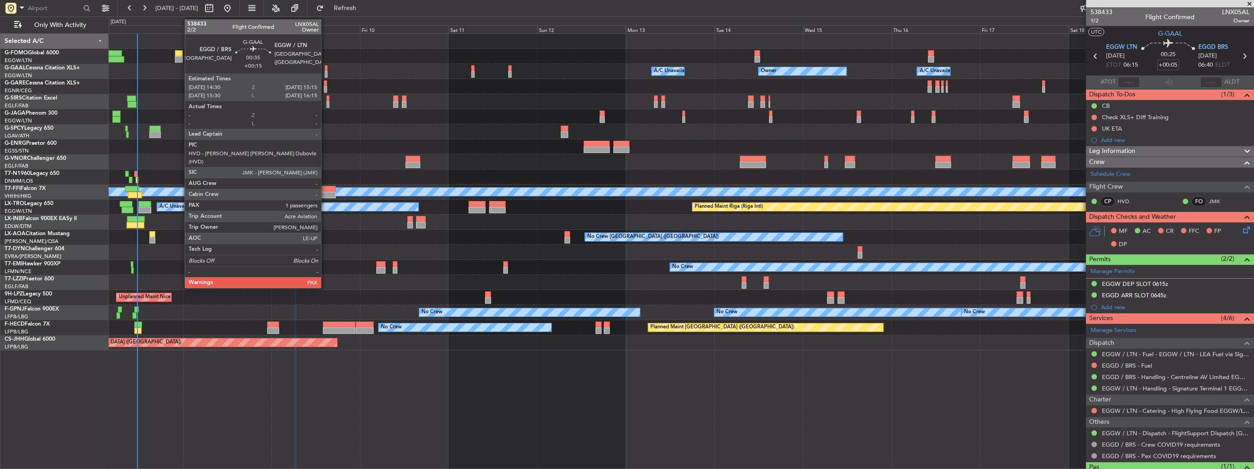
click at [325, 69] on div at bounding box center [326, 68] width 3 height 6
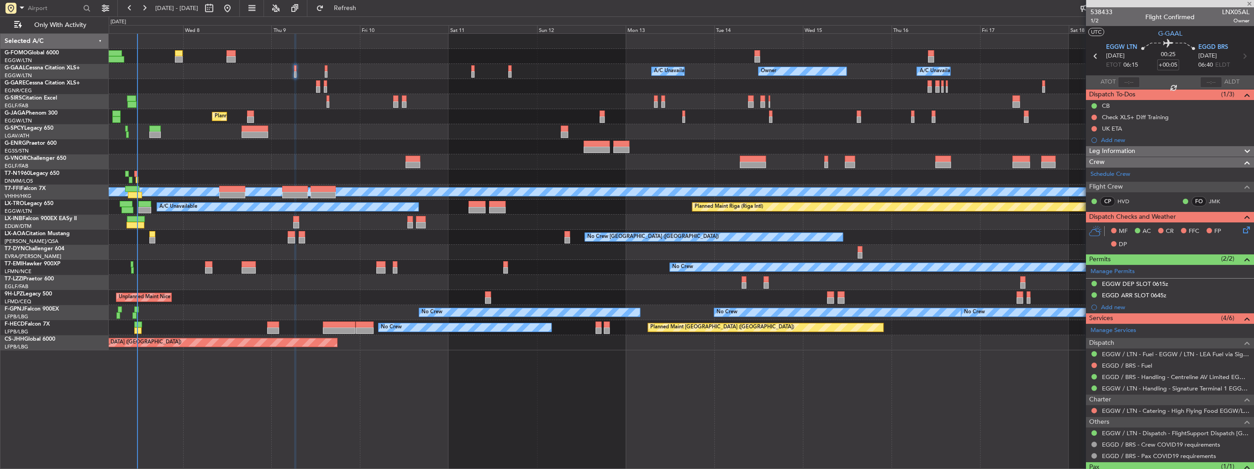
type input "+00:15"
type input "2"
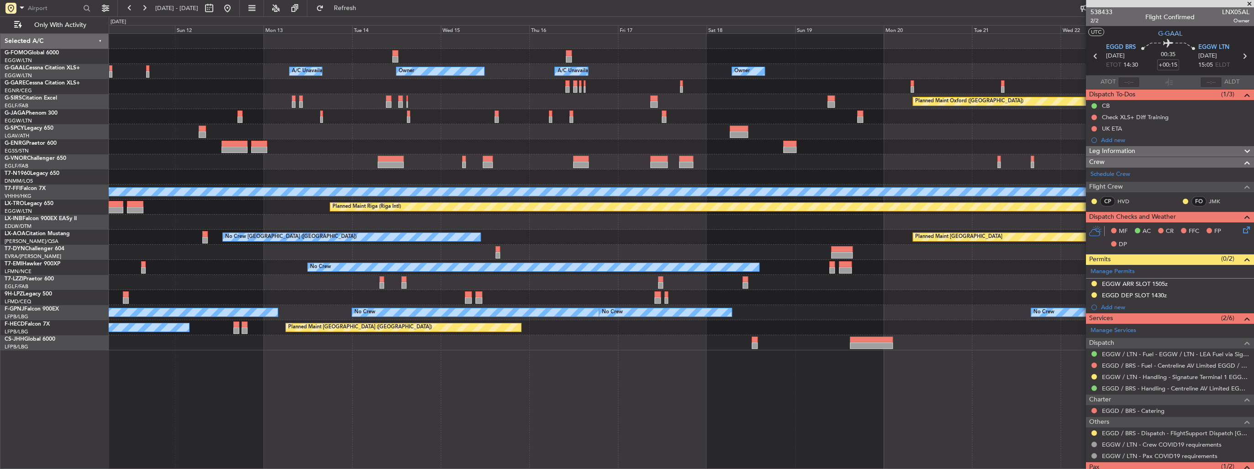
click at [399, 218] on div "Owner A/C Unavailable Owner A/C Unavailable Owner Owner Planned Maint Oxford (K…" at bounding box center [681, 192] width 1145 height 316
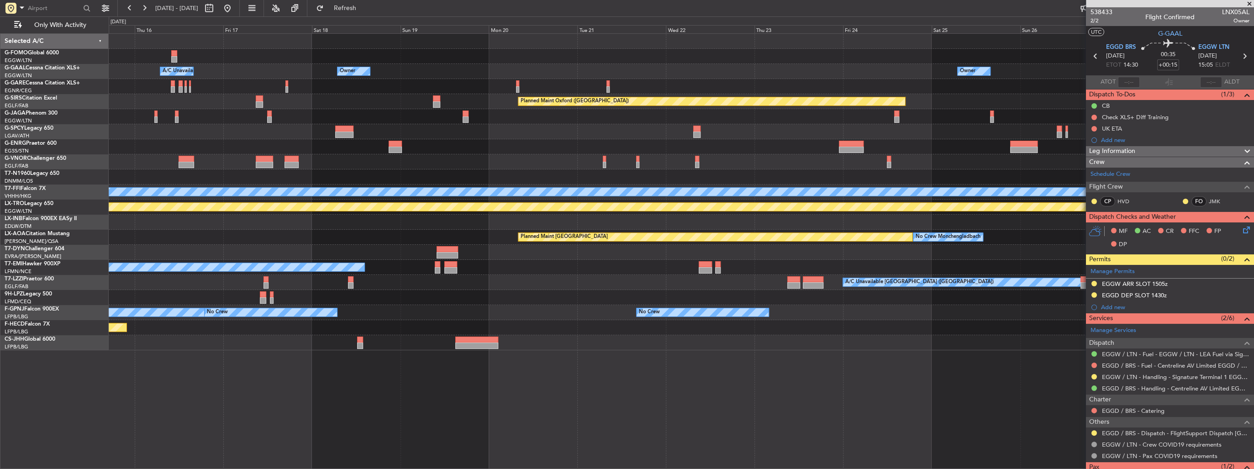
click at [565, 219] on div "Owner A/C Unavailable Owner Owner Owner A/C Unavailable Planned Maint Oxford (K…" at bounding box center [681, 192] width 1145 height 316
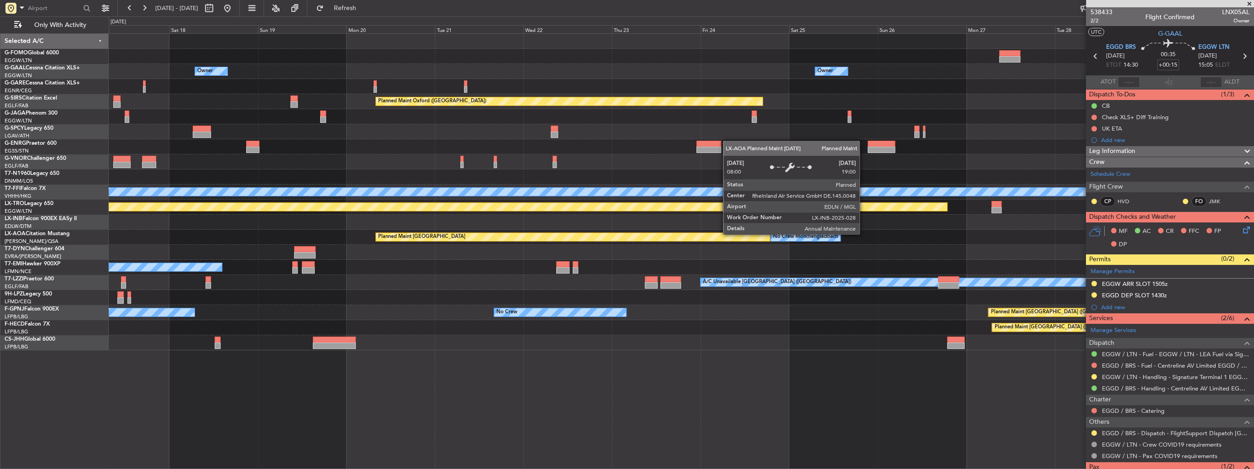
click at [721, 232] on div "Planned Maint [GEOGRAPHIC_DATA]" at bounding box center [572, 236] width 395 height 9
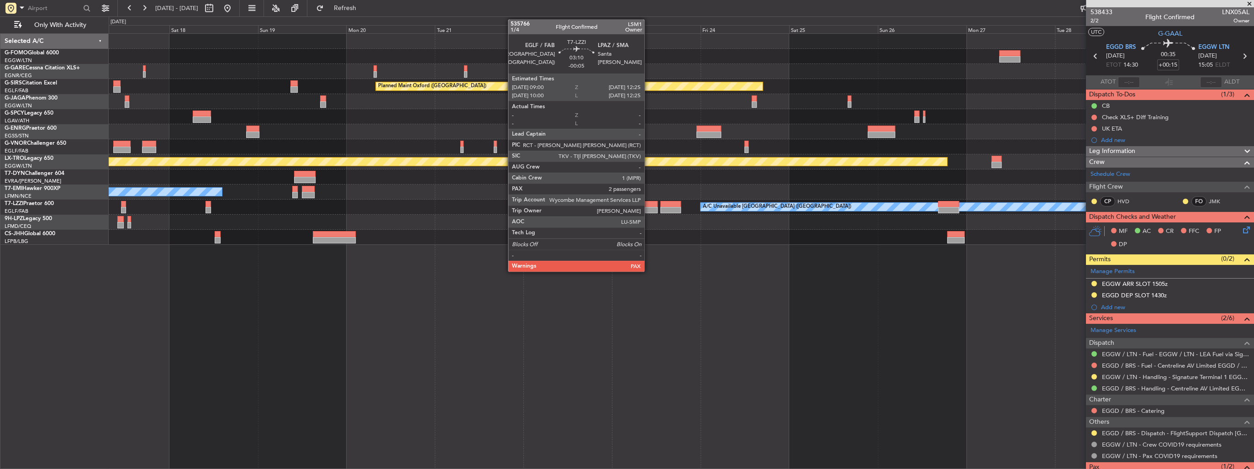
click at [648, 205] on div at bounding box center [651, 204] width 13 height 6
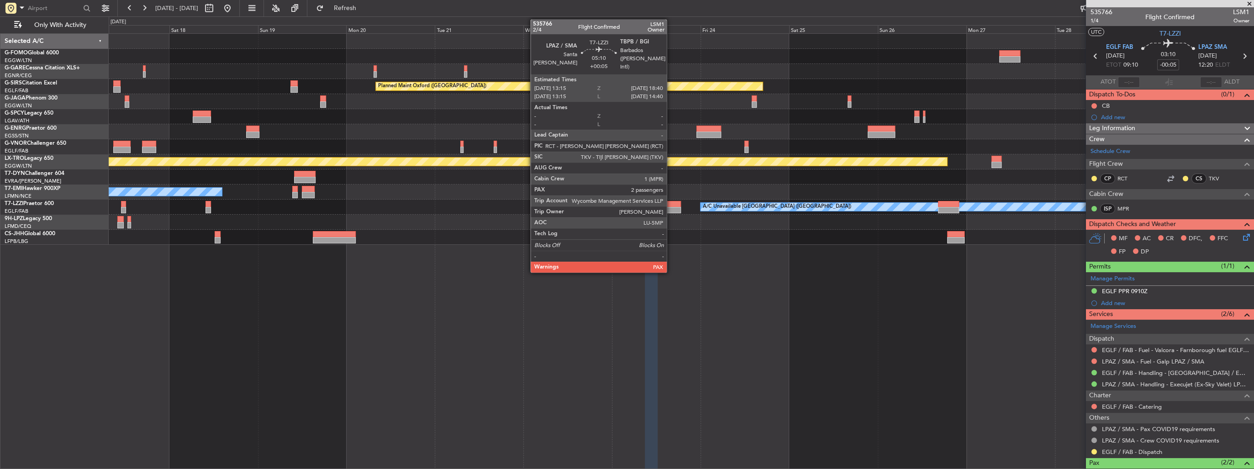
click at [671, 208] on div at bounding box center [670, 210] width 20 height 6
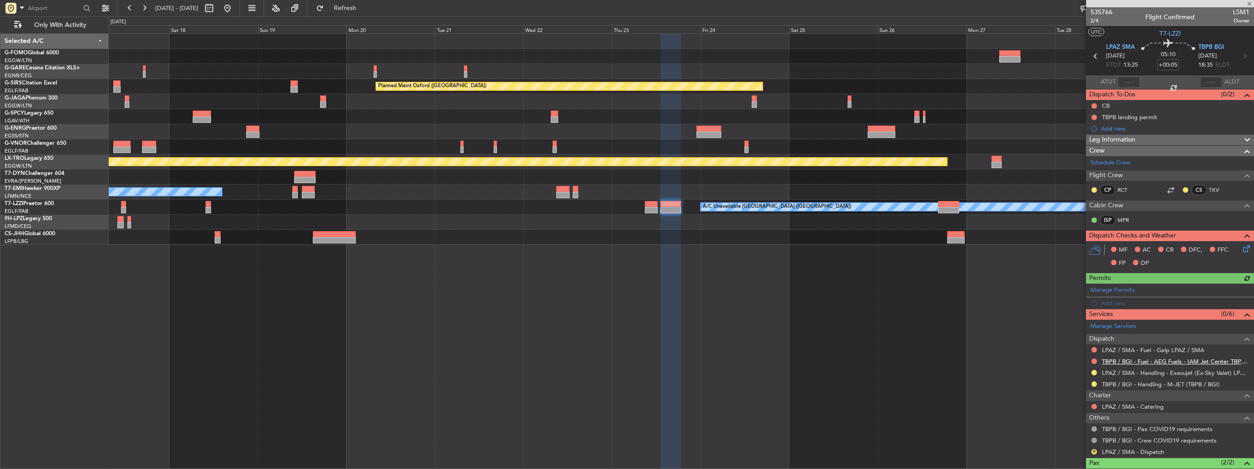
scroll to position [37, 0]
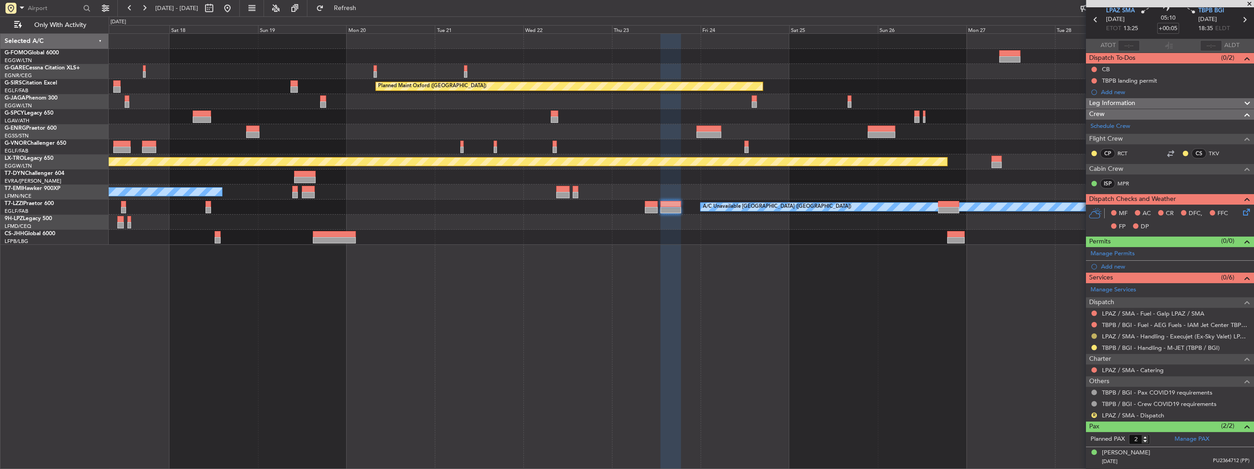
click at [1093, 334] on button at bounding box center [1093, 335] width 5 height 5
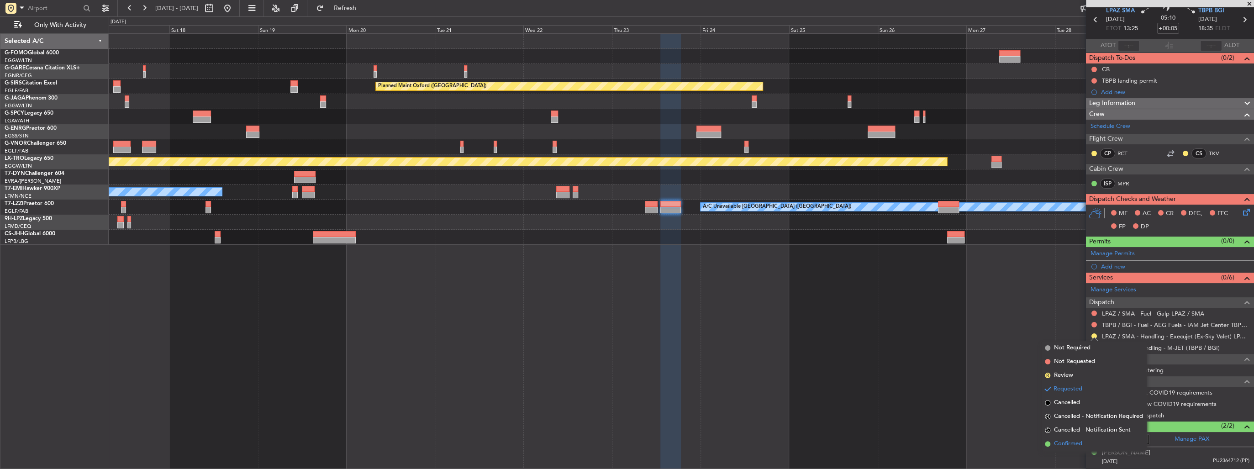
click at [1061, 441] on span "Confirmed" at bounding box center [1068, 443] width 28 height 9
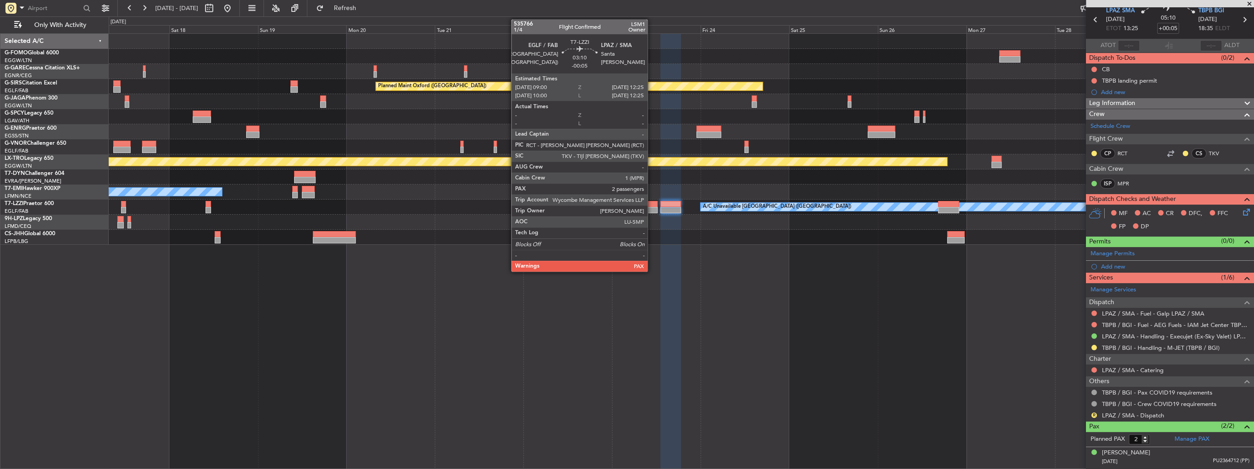
click at [651, 212] on div at bounding box center [651, 210] width 13 height 6
type input "-00:05"
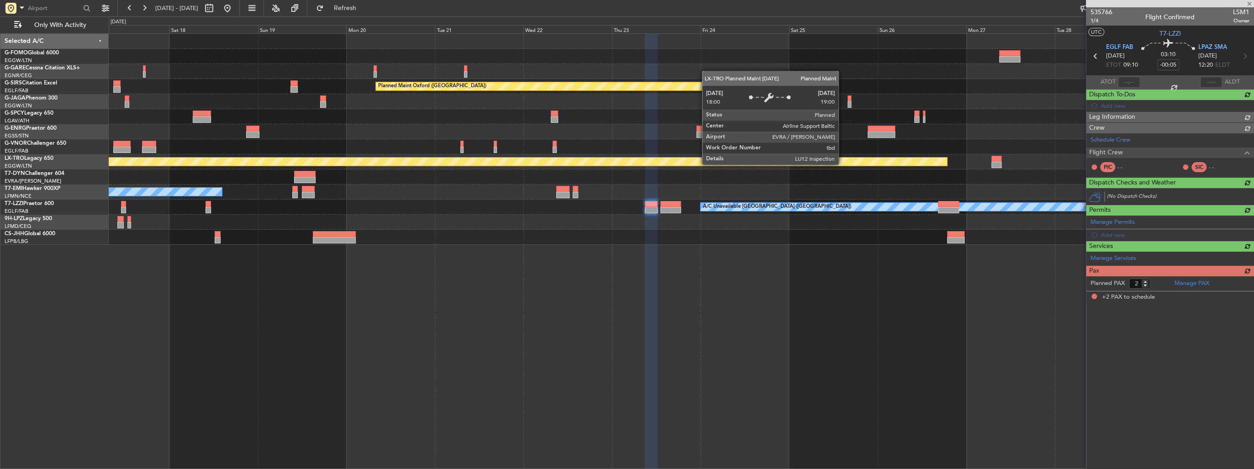
scroll to position [0, 0]
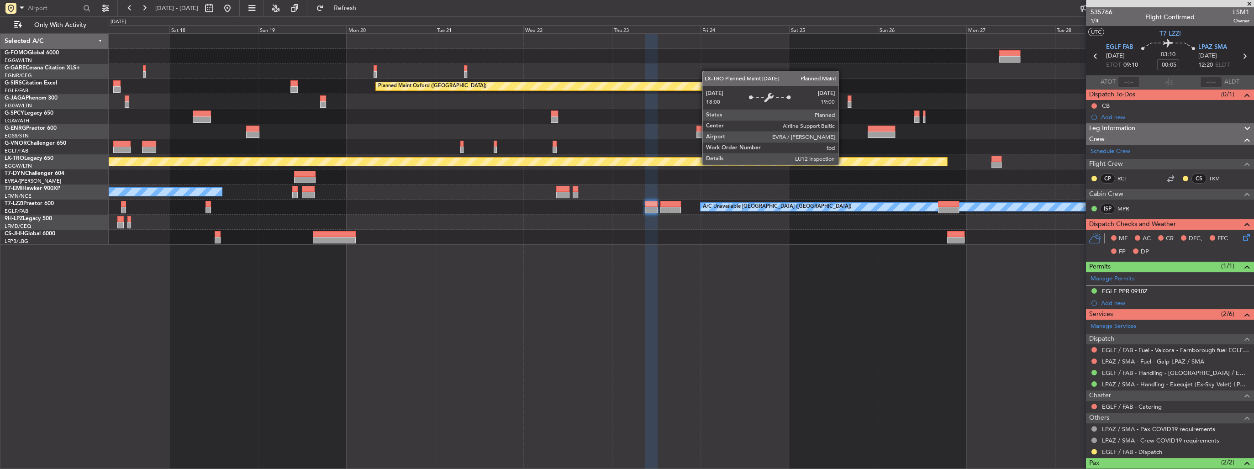
click at [1134, 116] on div "Add new" at bounding box center [1175, 117] width 148 height 8
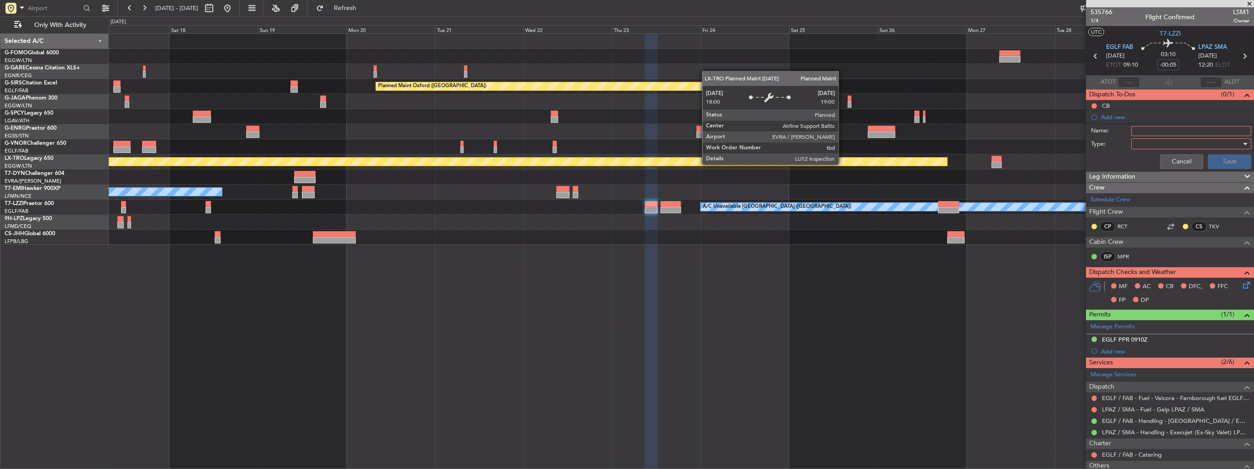
click at [1147, 128] on input "Name:" at bounding box center [1191, 131] width 120 height 10
type input "LPAZ OP. HRS"
click at [1170, 140] on div at bounding box center [1188, 144] width 106 height 14
click at [1145, 162] on span "Generic" at bounding box center [1187, 162] width 108 height 14
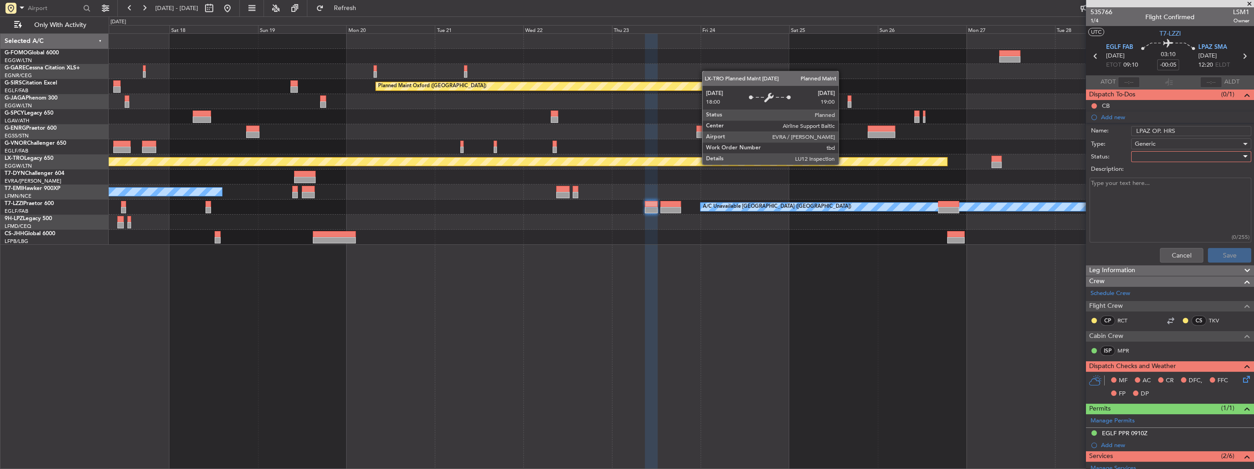
click at [1149, 152] on div at bounding box center [1188, 157] width 106 height 14
click at [1156, 142] on div at bounding box center [627, 234] width 1254 height 469
click at [1156, 142] on div "Generic" at bounding box center [1188, 144] width 106 height 14
click at [1150, 186] on span "Airport" at bounding box center [1187, 189] width 108 height 14
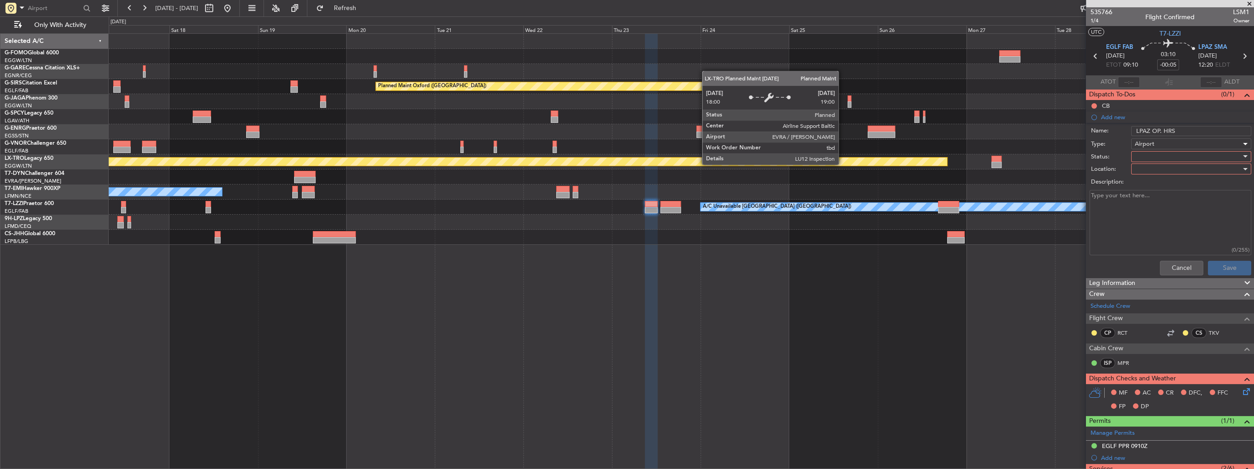
click at [1147, 156] on div at bounding box center [1188, 157] width 106 height 14
click at [1149, 198] on span "Completed" at bounding box center [1187, 202] width 108 height 14
click at [1143, 169] on div at bounding box center [1188, 169] width 106 height 14
click at [1156, 183] on span "Arrival" at bounding box center [1187, 187] width 108 height 14
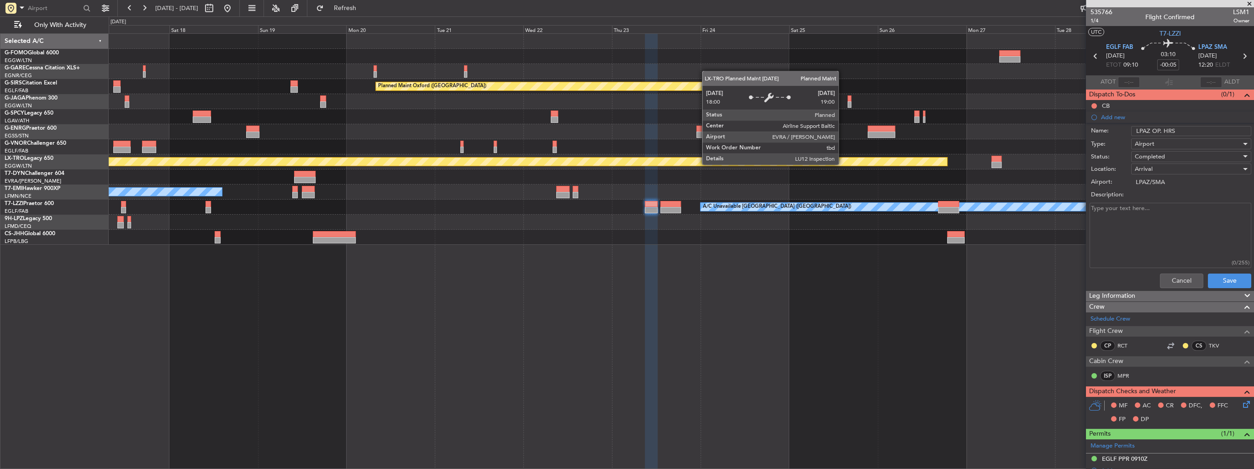
click at [1159, 215] on textarea "Description:" at bounding box center [1170, 235] width 162 height 65
click at [1145, 215] on textarea "Description:" at bounding box center [1170, 235] width 162 height 65
paste textarea "from 0645lt to 2130lt, no extensions are possible"
click at [1147, 208] on textarea "from 0645lt to 2130lt, no extensions are possible" at bounding box center [1170, 235] width 162 height 65
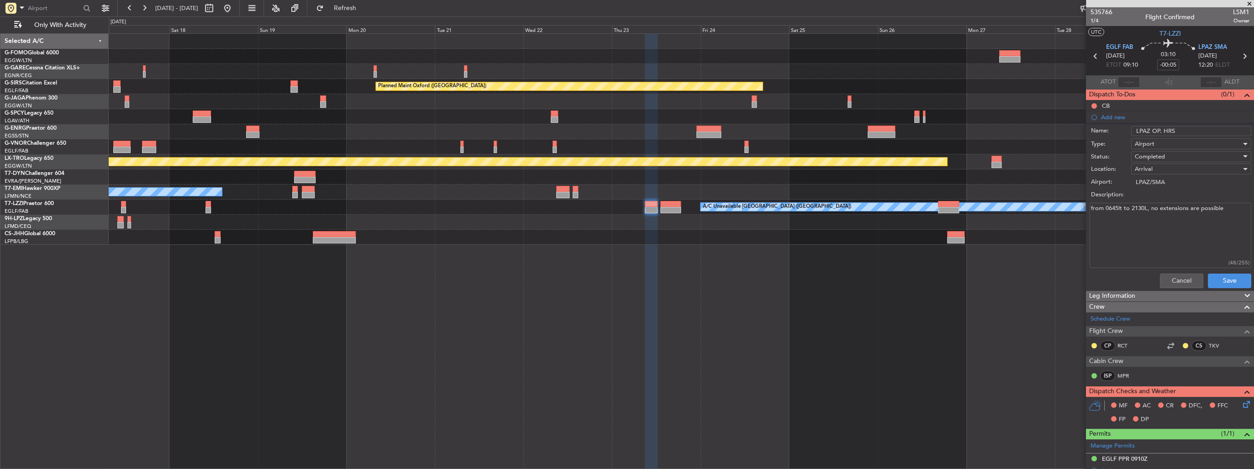
click at [1120, 206] on textarea "from 0645lt to 2130L, no extensions are possible" at bounding box center [1170, 235] width 162 height 65
click at [1148, 209] on textarea "from 0645L to 2130L, no extensions are possible" at bounding box center [1170, 235] width 162 height 65
type textarea "from 0645L to 2130L no extensions are possible"
click at [1222, 281] on button "Save" at bounding box center [1229, 280] width 43 height 15
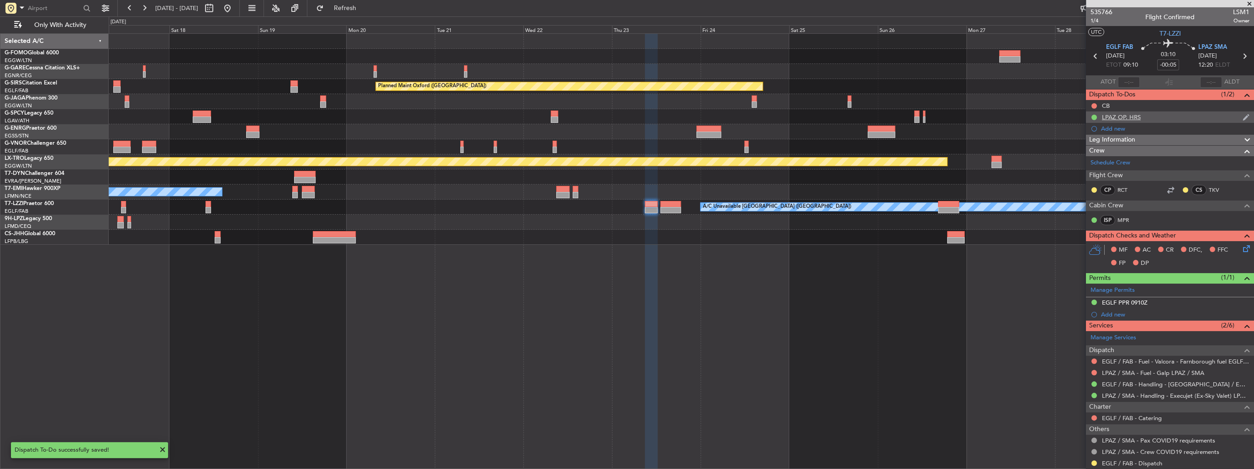
click at [1170, 119] on div "LPAZ OP. HRS" at bounding box center [1170, 116] width 168 height 11
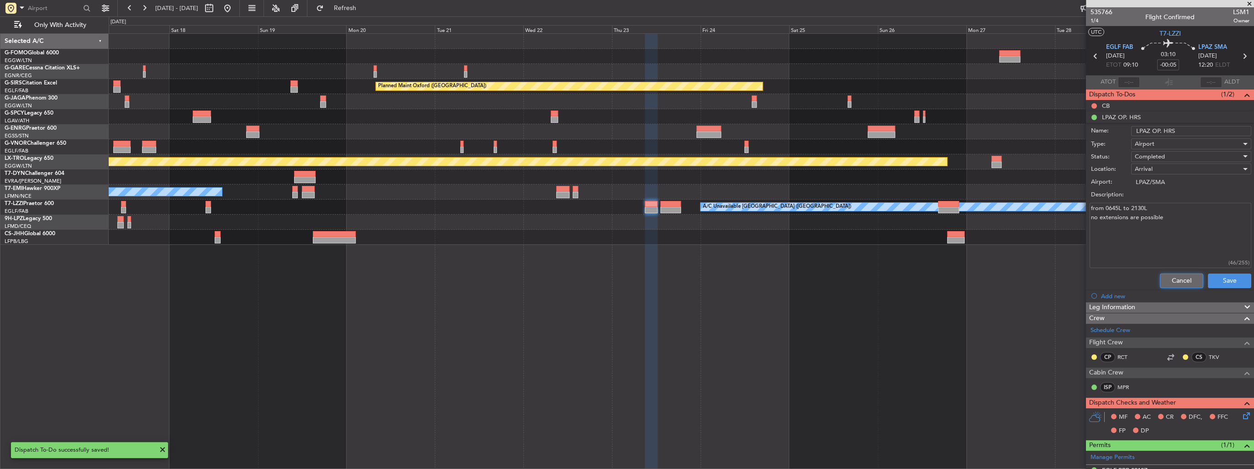
click at [1179, 281] on button "Cancel" at bounding box center [1181, 280] width 43 height 15
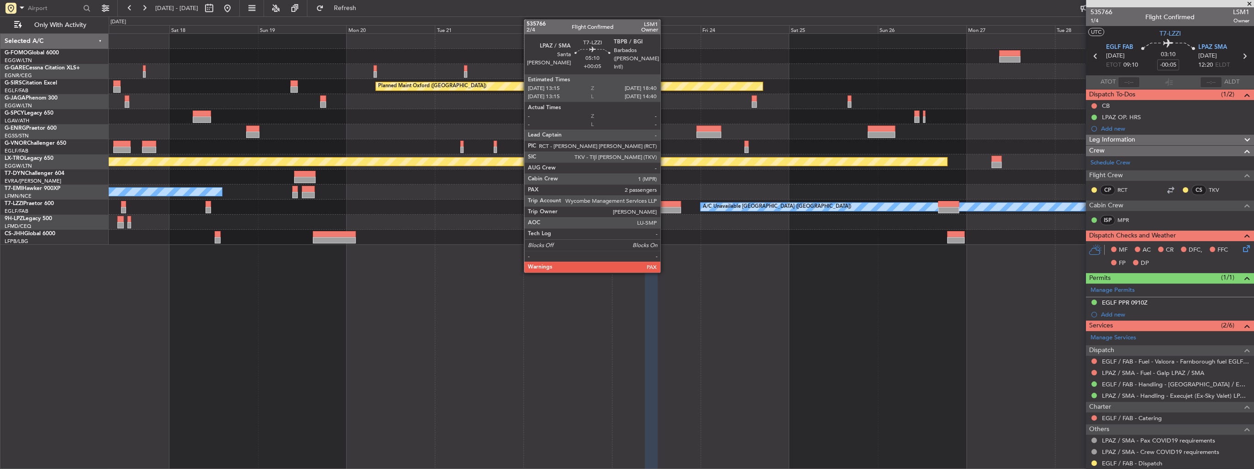
click at [664, 208] on div at bounding box center [670, 210] width 20 height 6
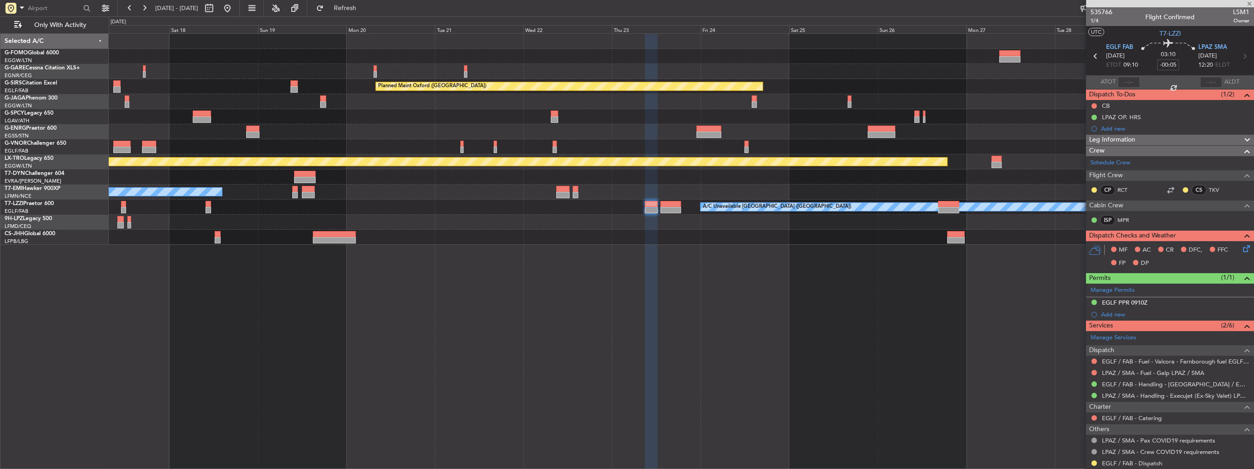
type input "+00:05"
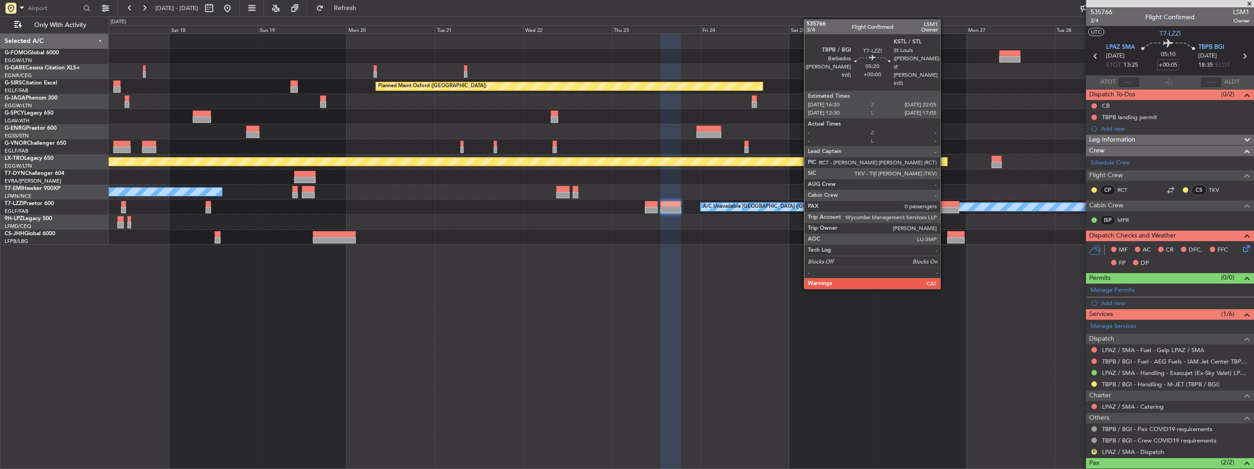
click at [944, 201] on div at bounding box center [948, 204] width 21 height 6
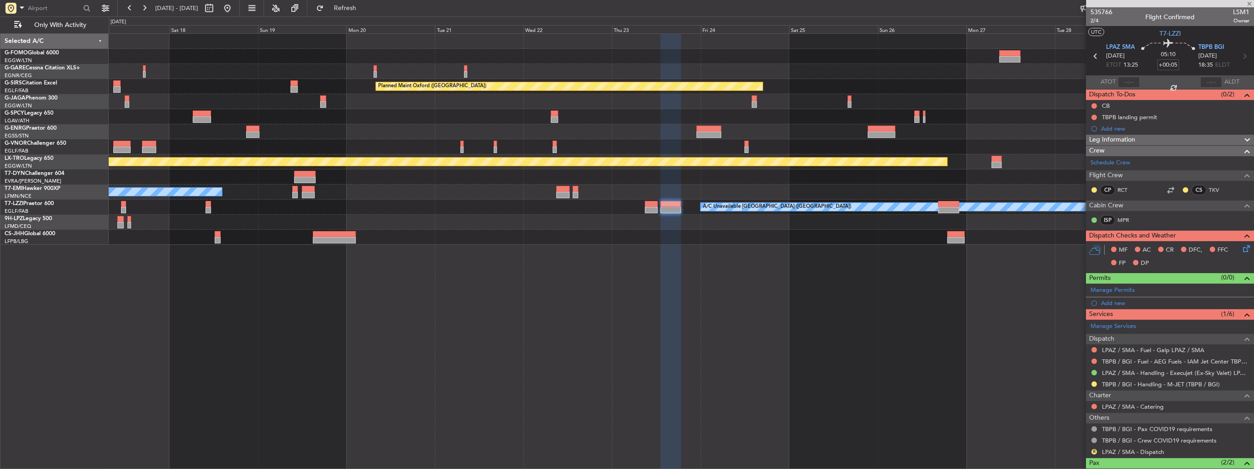
type input "0"
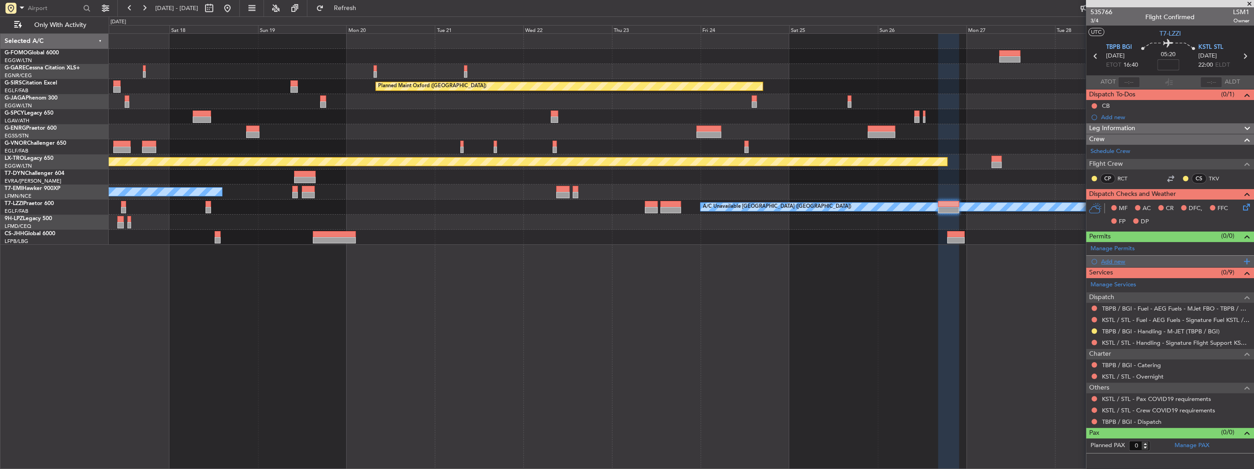
click at [1141, 261] on div "Add new" at bounding box center [1171, 261] width 140 height 8
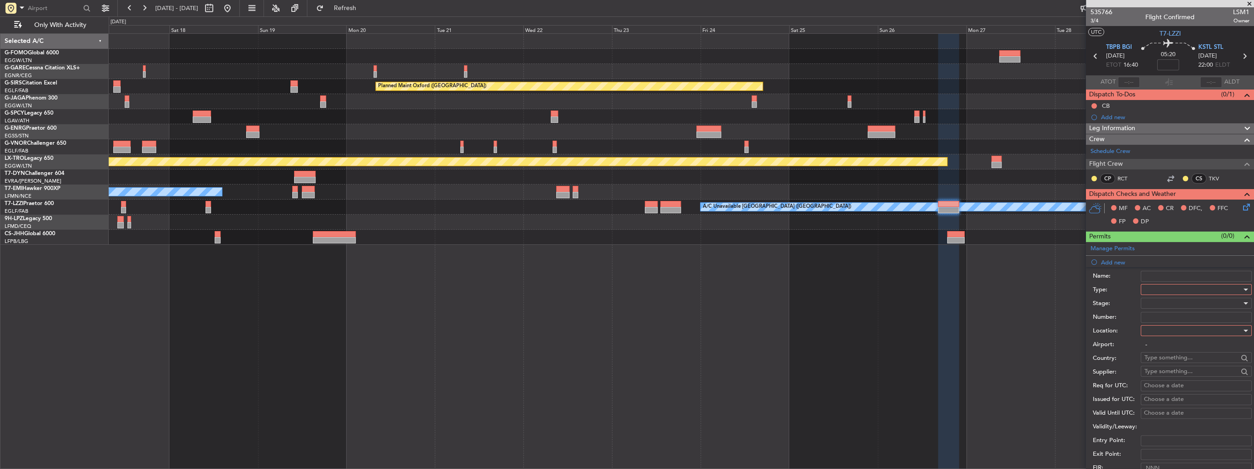
click at [1121, 260] on li "Add new Name: Type: Stage: Number: Location: Airport: - Country: Supplier: Req …" at bounding box center [1170, 398] width 168 height 284
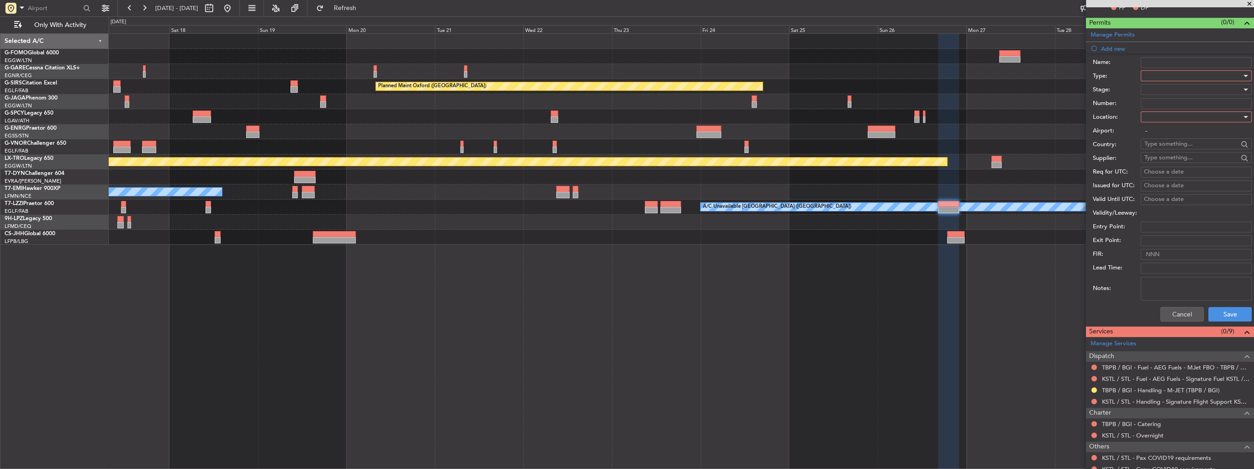
scroll to position [219, 0]
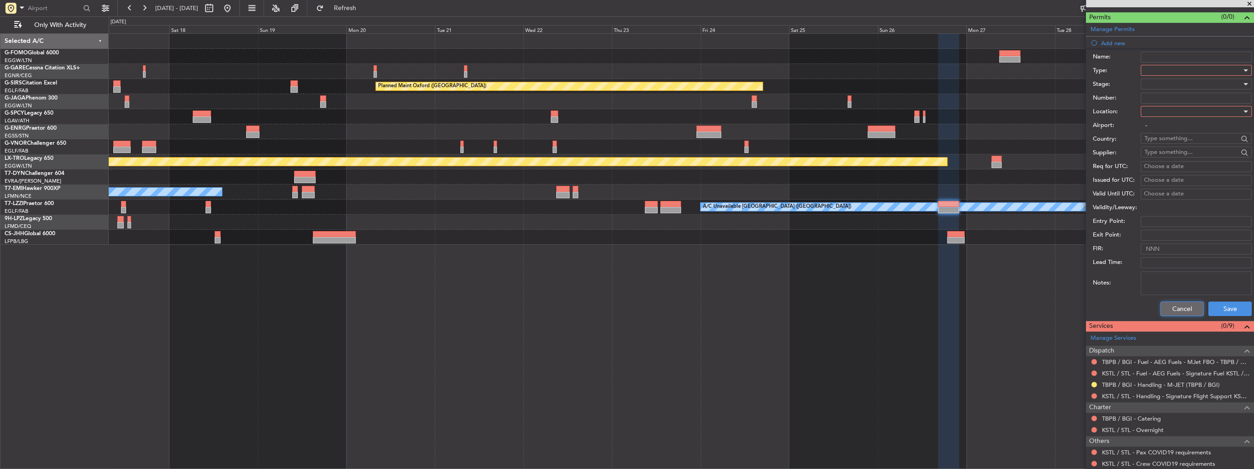
click at [1173, 308] on button "Cancel" at bounding box center [1181, 308] width 43 height 15
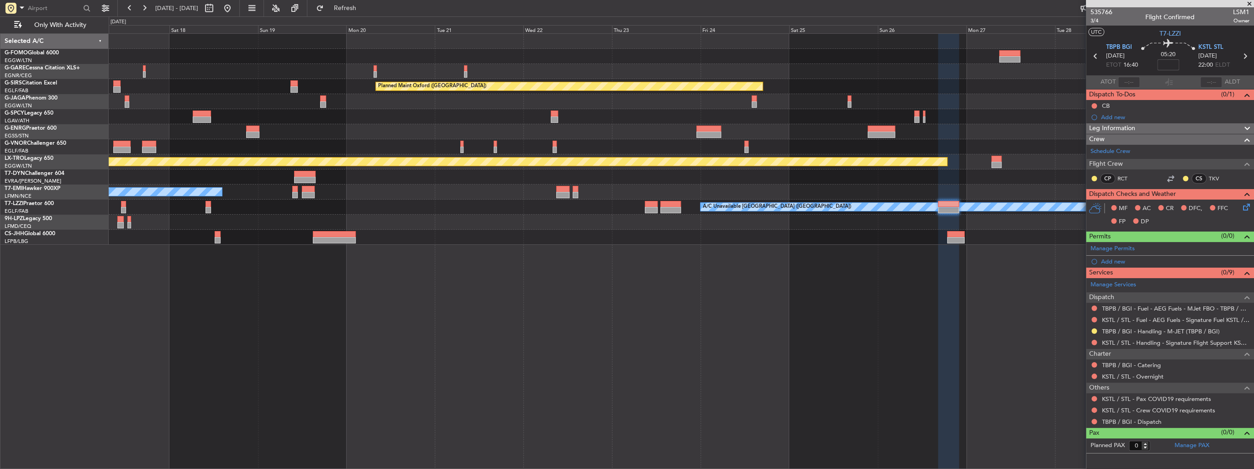
scroll to position [0, 0]
click at [1135, 285] on link "Manage Services" at bounding box center [1113, 284] width 46 height 9
click at [1244, 246] on span at bounding box center [1245, 246] width 11 height 7
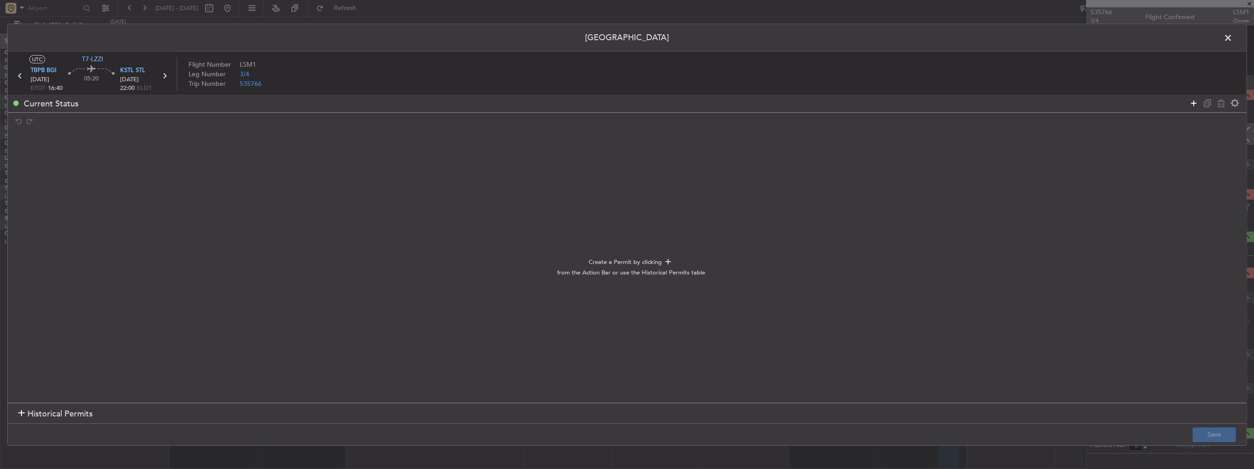
click at [1191, 102] on icon at bounding box center [1193, 103] width 11 height 11
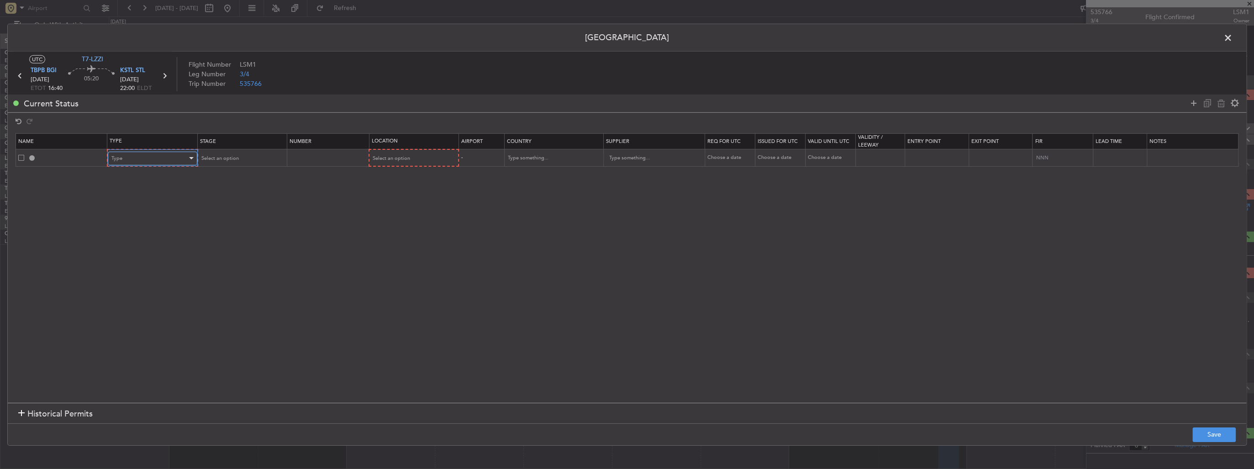
click at [126, 164] on div "Type" at bounding box center [149, 159] width 76 height 14
click at [137, 241] on span "EAPIS" at bounding box center [151, 241] width 81 height 14
click at [220, 158] on span "Select an option" at bounding box center [218, 158] width 37 height 7
click at [227, 188] on span "Not Requested" at bounding box center [240, 191] width 81 height 14
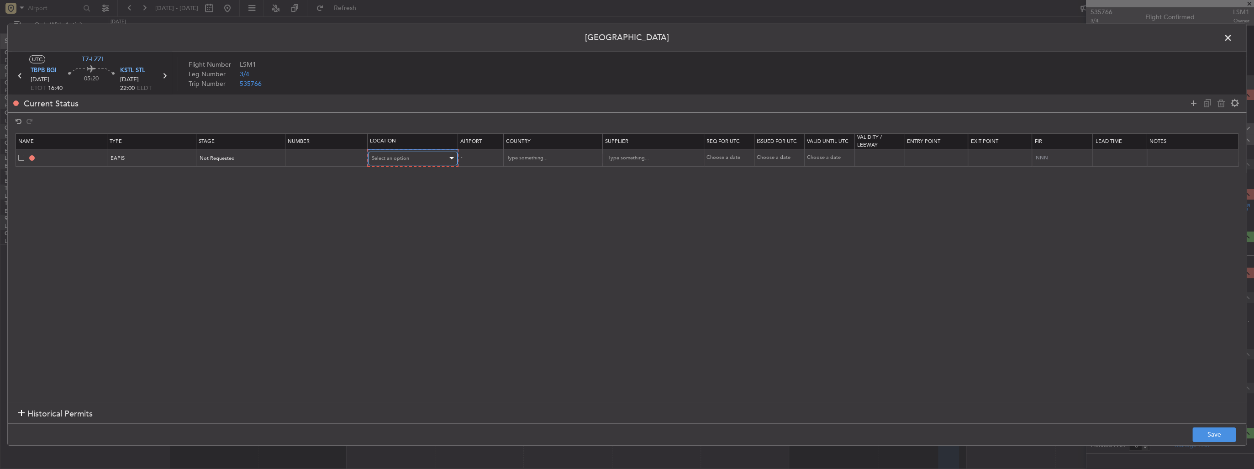
click at [393, 155] on span "Select an option" at bounding box center [390, 158] width 37 height 7
click at [394, 203] on span "Arrival" at bounding box center [411, 205] width 81 height 14
click at [1220, 435] on button "Save" at bounding box center [1213, 434] width 43 height 15
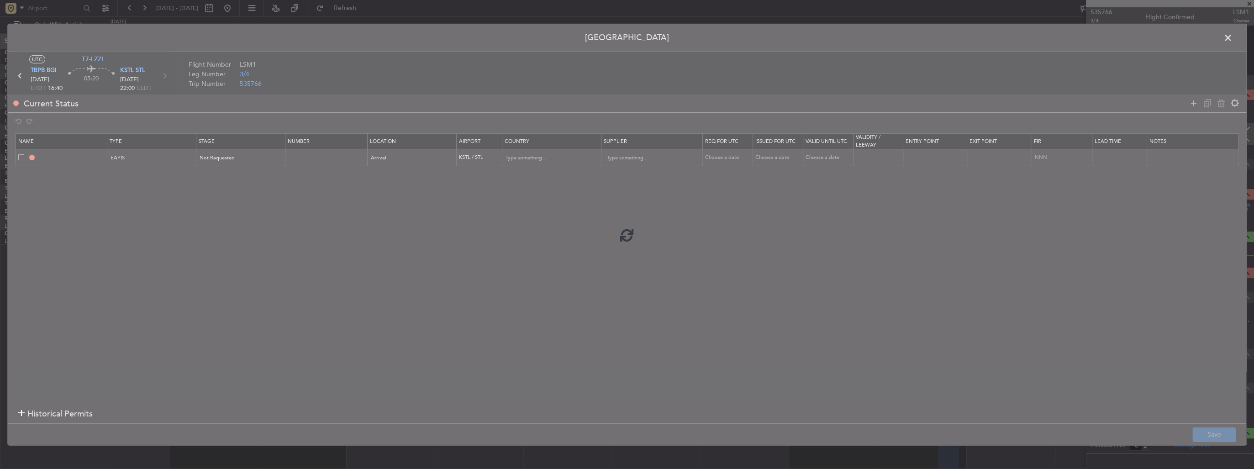
type input "EAPIS"
type input "United States"
type input "NNN"
type input "5"
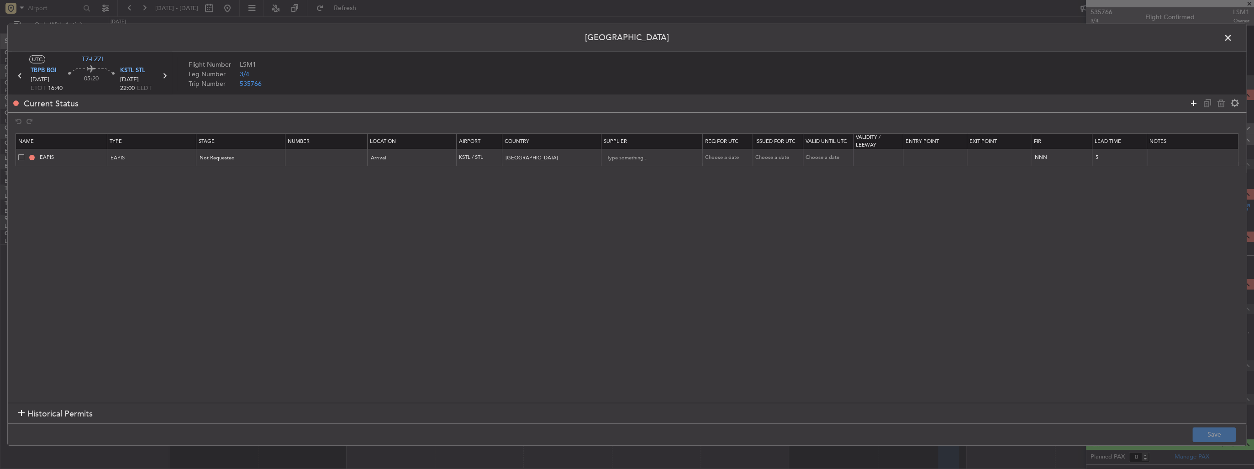
click at [1192, 103] on icon at bounding box center [1193, 103] width 11 height 11
click at [158, 175] on div "Type" at bounding box center [149, 175] width 76 height 14
click at [131, 215] on span "CUSTOMS" at bounding box center [151, 217] width 81 height 14
click at [410, 174] on div "Select an option" at bounding box center [410, 175] width 76 height 14
click at [233, 172] on div at bounding box center [627, 234] width 1254 height 469
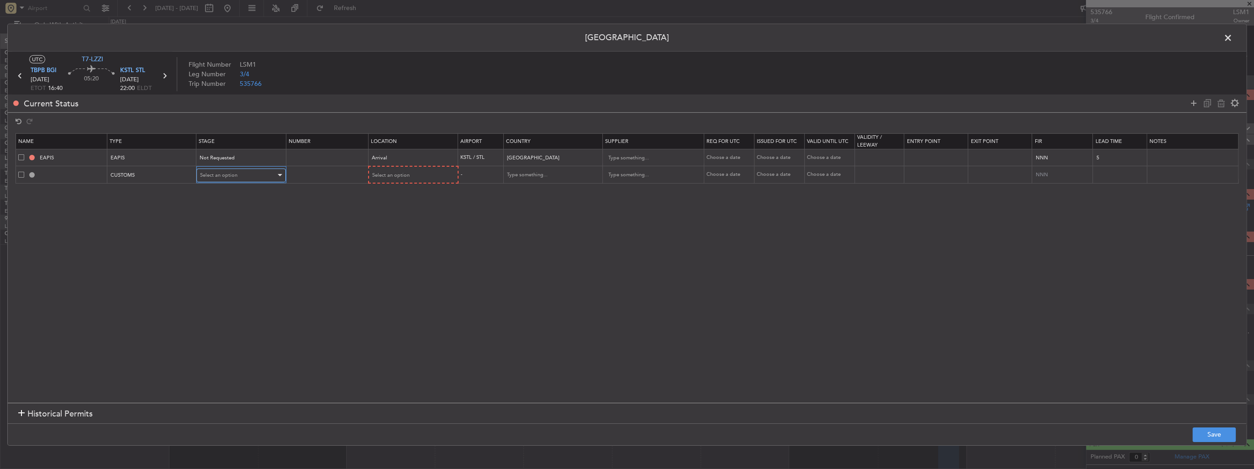
click at [236, 173] on div "Select an option" at bounding box center [238, 175] width 76 height 14
click at [231, 205] on span "Not Requested" at bounding box center [240, 207] width 81 height 14
click at [417, 168] on div "Select an option" at bounding box center [412, 175] width 89 height 14
click at [411, 173] on div "Select an option" at bounding box center [410, 175] width 76 height 14
click at [401, 223] on span "Arrival" at bounding box center [411, 221] width 81 height 14
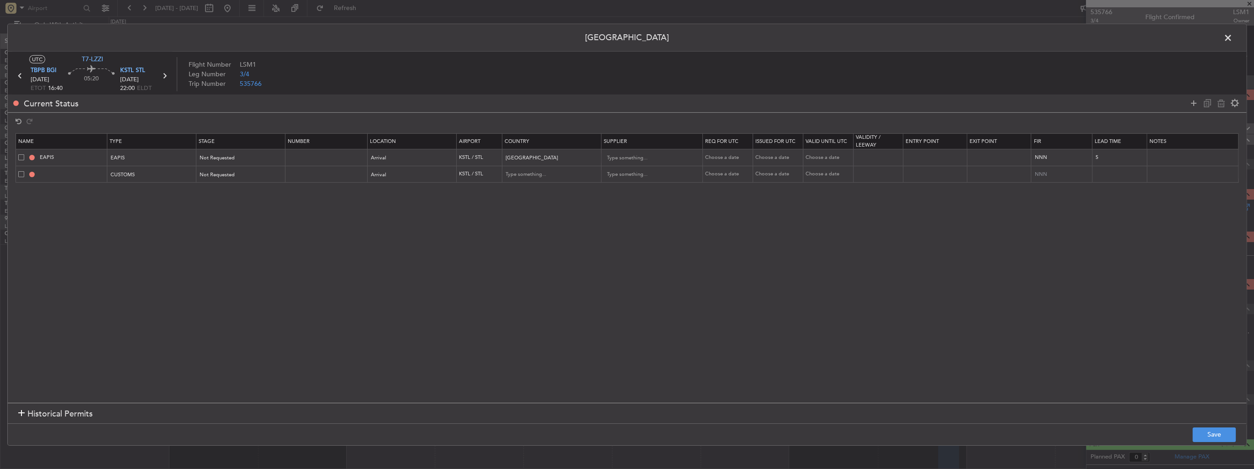
click at [851, 333] on section "Name Type Stage Number Location Airport Country Supplier Req For Utc Issued For…" at bounding box center [627, 266] width 1238 height 271
click at [1217, 435] on button "Save" at bounding box center [1213, 434] width 43 height 15
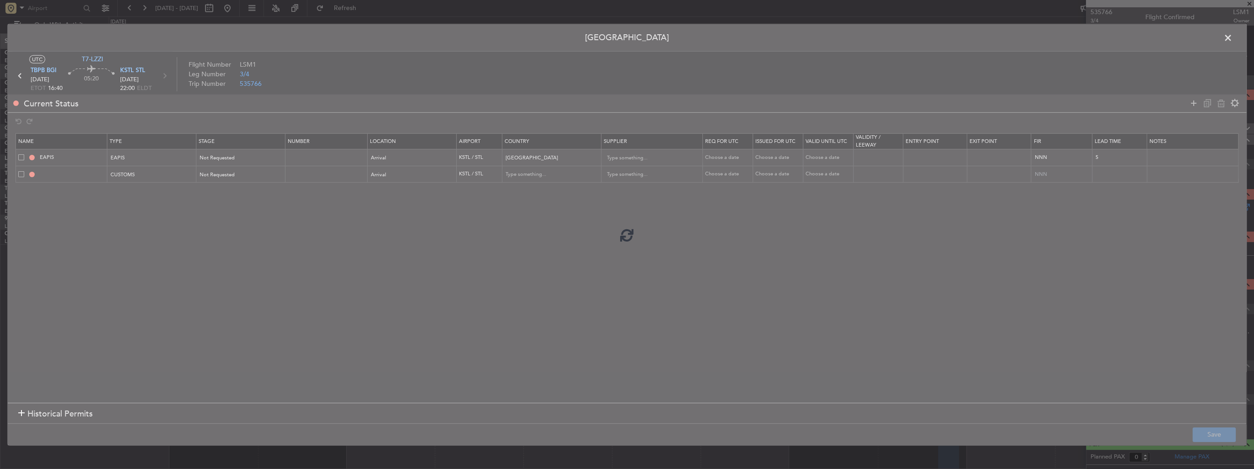
type input "KSTL ARR CUSTOMS"
type input "United States"
type input "NNN"
type input "5"
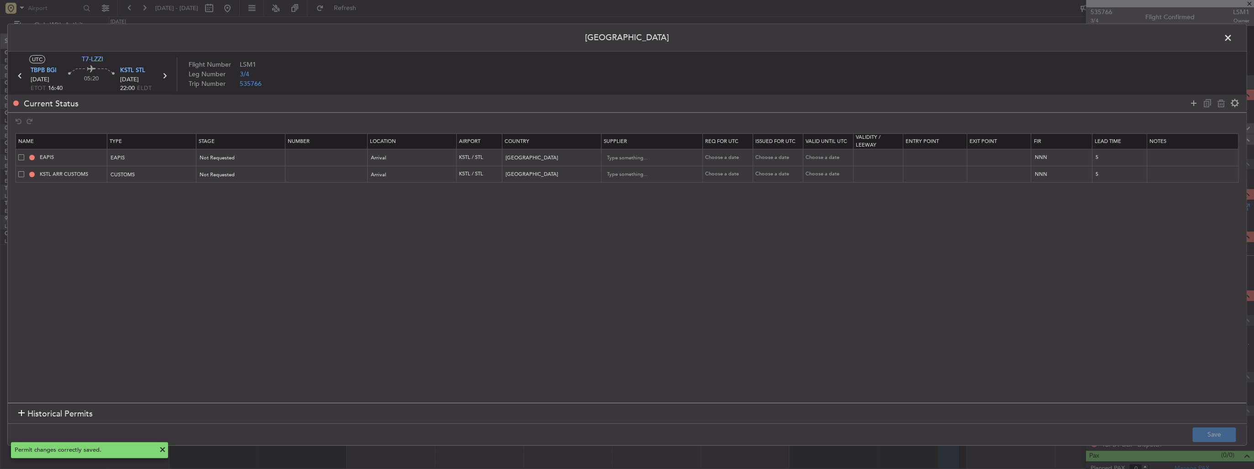
click at [1232, 38] on span at bounding box center [1232, 40] width 0 height 18
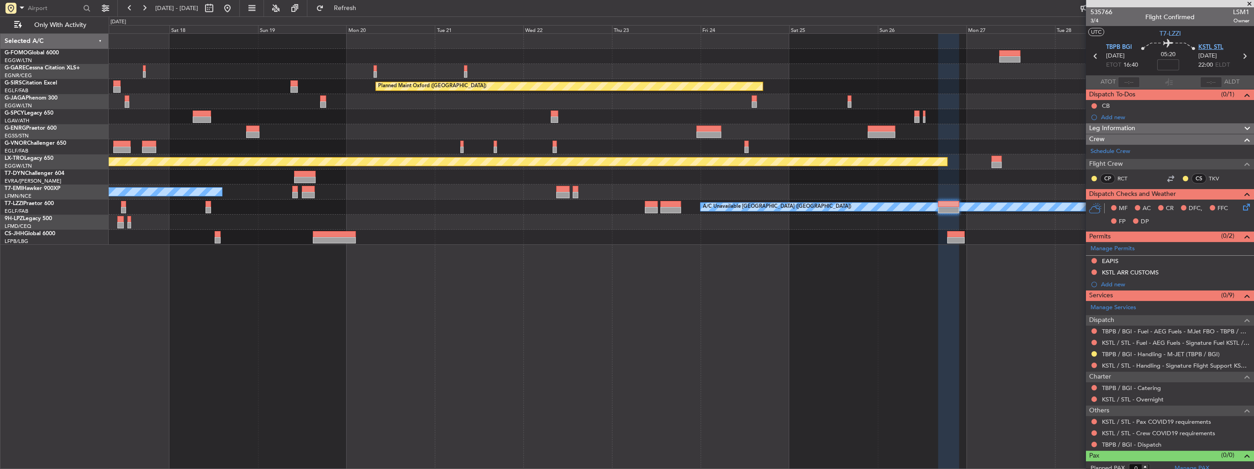
click at [1200, 46] on span "KSTL STL" at bounding box center [1210, 47] width 25 height 9
click at [235, 6] on div at bounding box center [218, 8] width 33 height 15
click at [235, 6] on button at bounding box center [227, 8] width 15 height 15
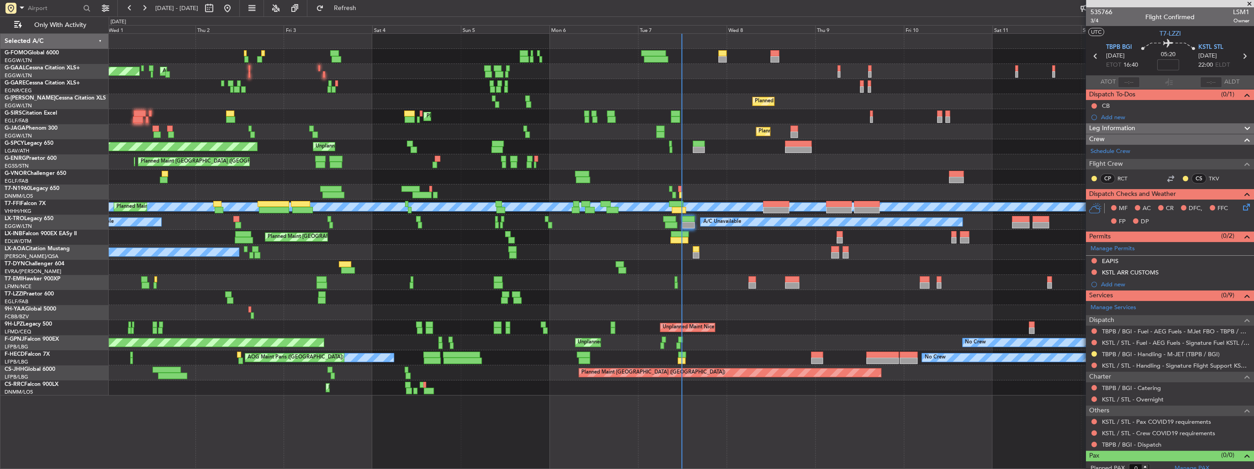
click at [1247, 2] on span at bounding box center [1249, 4] width 9 height 8
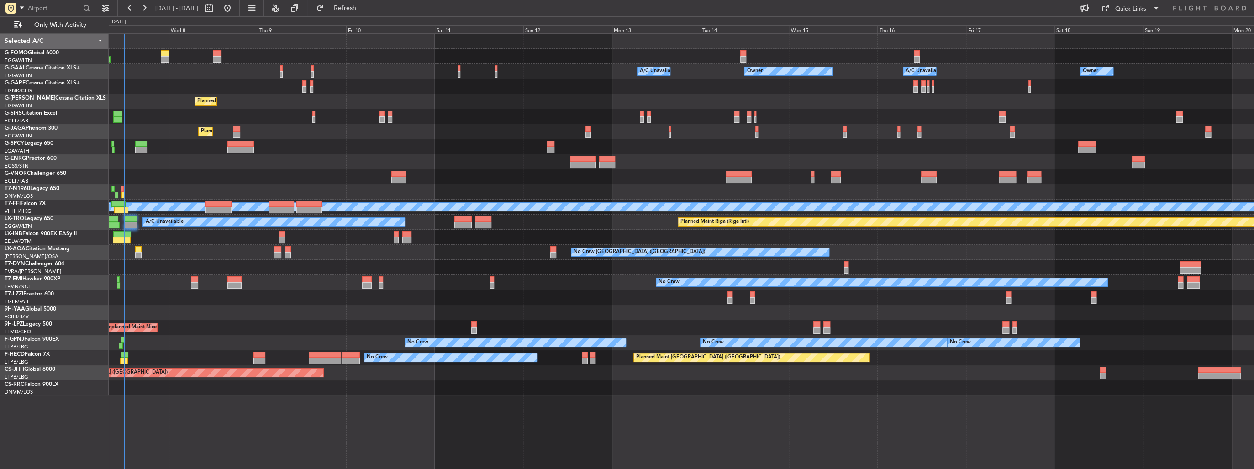
click at [387, 126] on div "Planned Maint [GEOGRAPHIC_DATA] ([GEOGRAPHIC_DATA])" at bounding box center [681, 131] width 1145 height 15
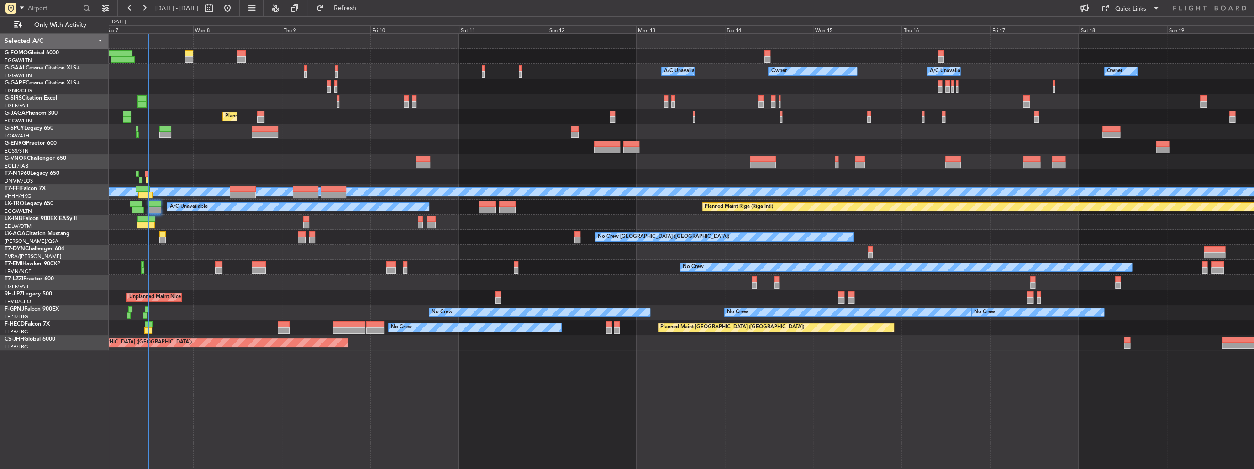
click at [302, 158] on div at bounding box center [681, 161] width 1145 height 15
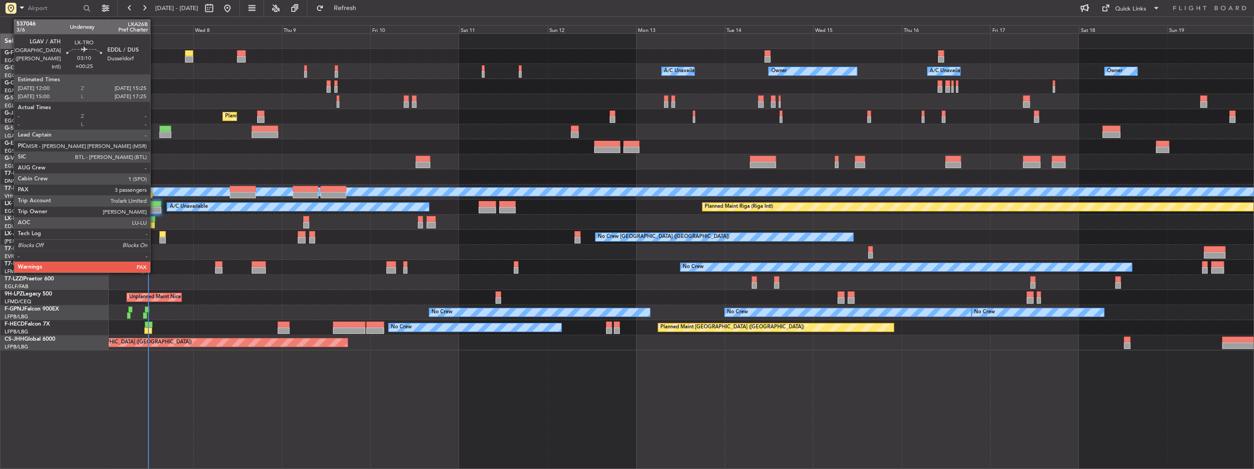
click at [154, 208] on div at bounding box center [154, 210] width 13 height 6
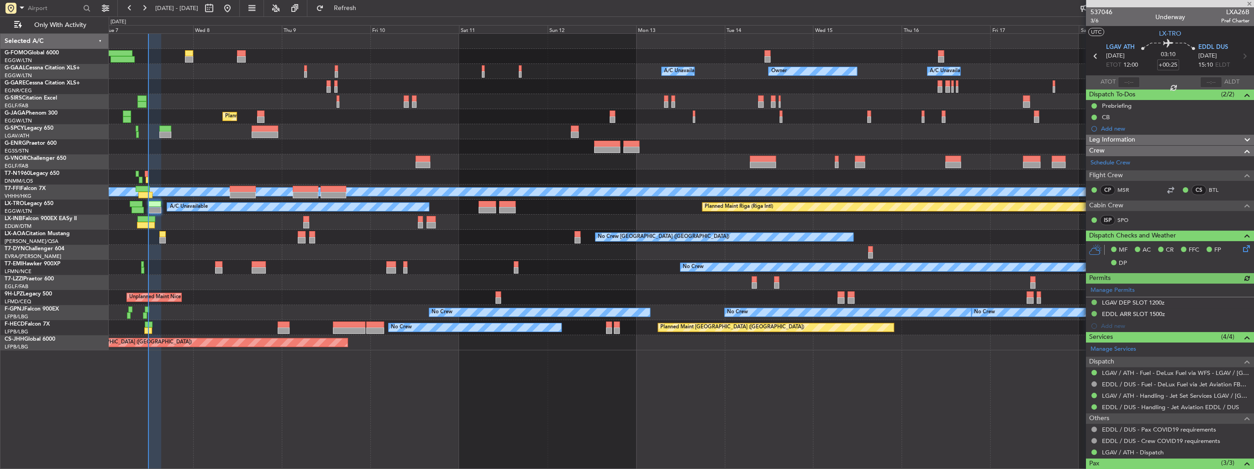
click at [1230, 11] on span "LXA26B" at bounding box center [1235, 12] width 28 height 10
copy span "LXA26B"
click at [1195, 15] on div "537046 3/6 Underway LXA26B Pref Charter" at bounding box center [1170, 16] width 168 height 18
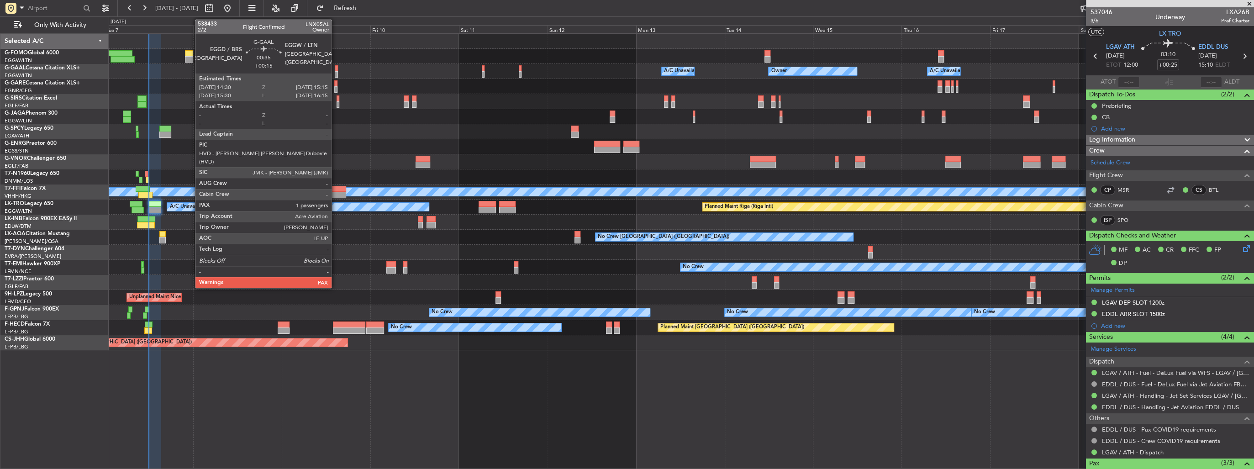
click at [336, 73] on div at bounding box center [336, 74] width 3 height 6
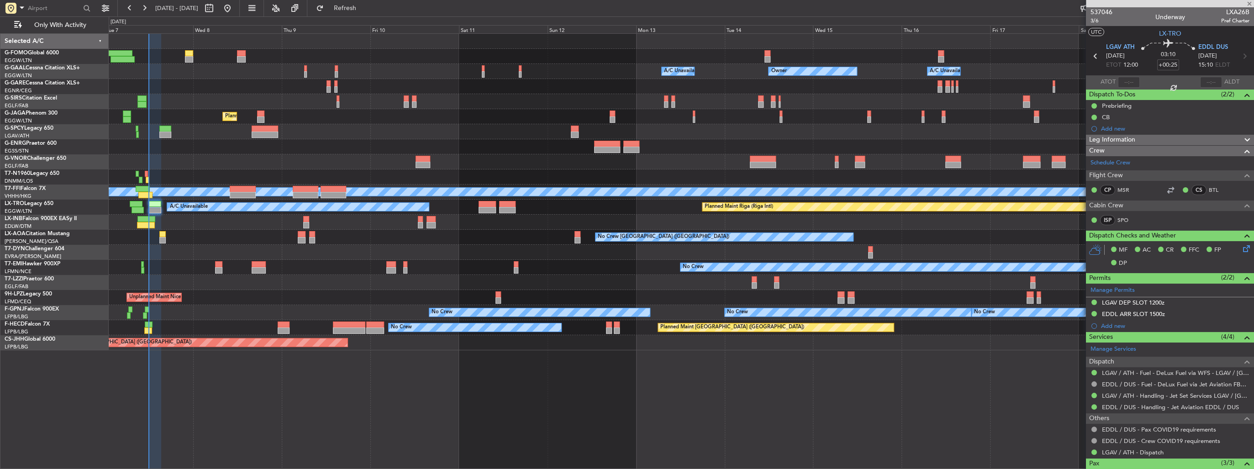
type input "+00:15"
type input "2"
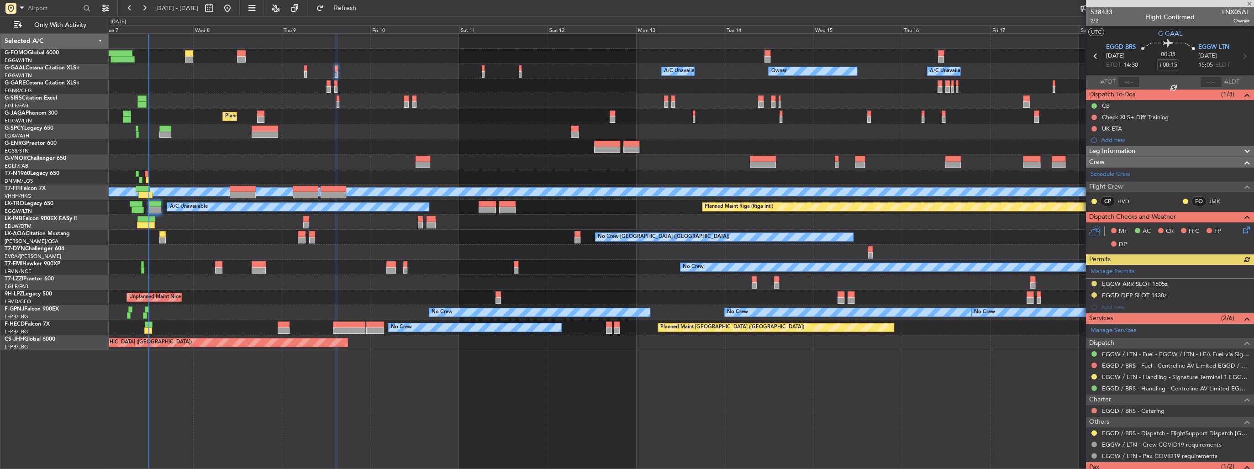
click at [1093, 283] on div "Manage Permits EGGW ARR SLOT 1505z EGGD DEP SLOT 1430z Add new" at bounding box center [1170, 289] width 168 height 48
click at [1092, 282] on button at bounding box center [1093, 283] width 5 height 5
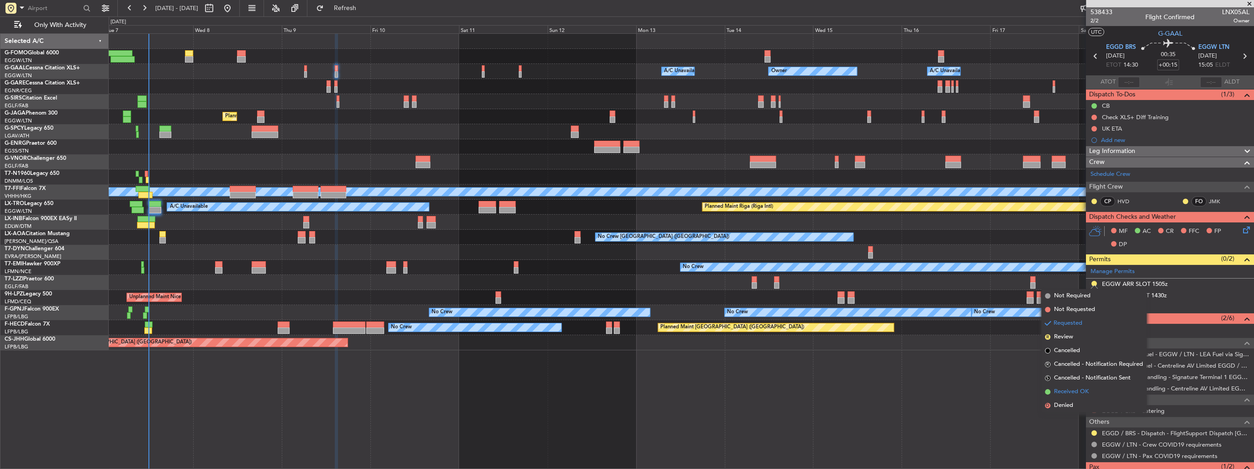
click at [1080, 394] on span "Received OK" at bounding box center [1071, 391] width 35 height 9
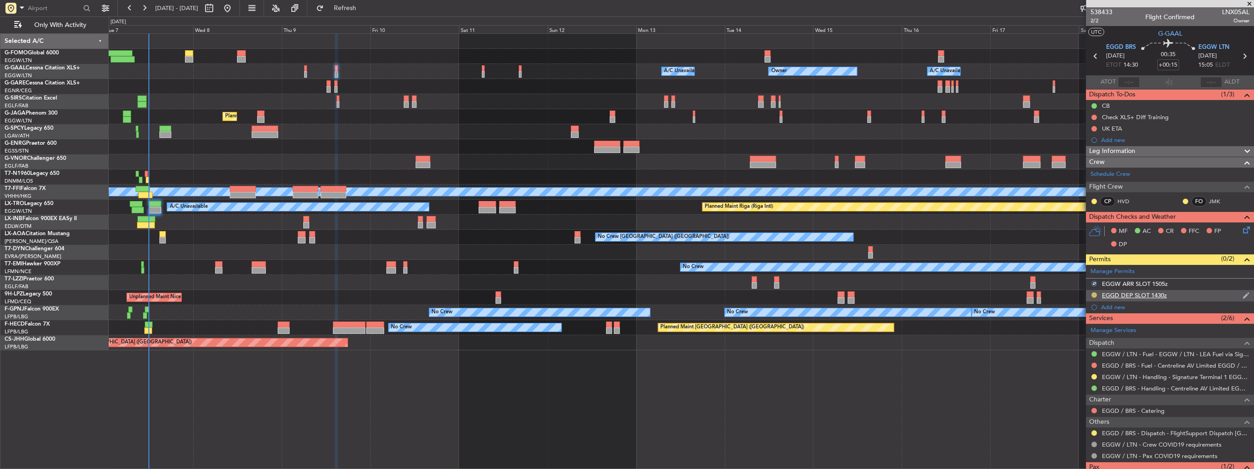
click at [1092, 295] on button at bounding box center [1093, 294] width 5 height 5
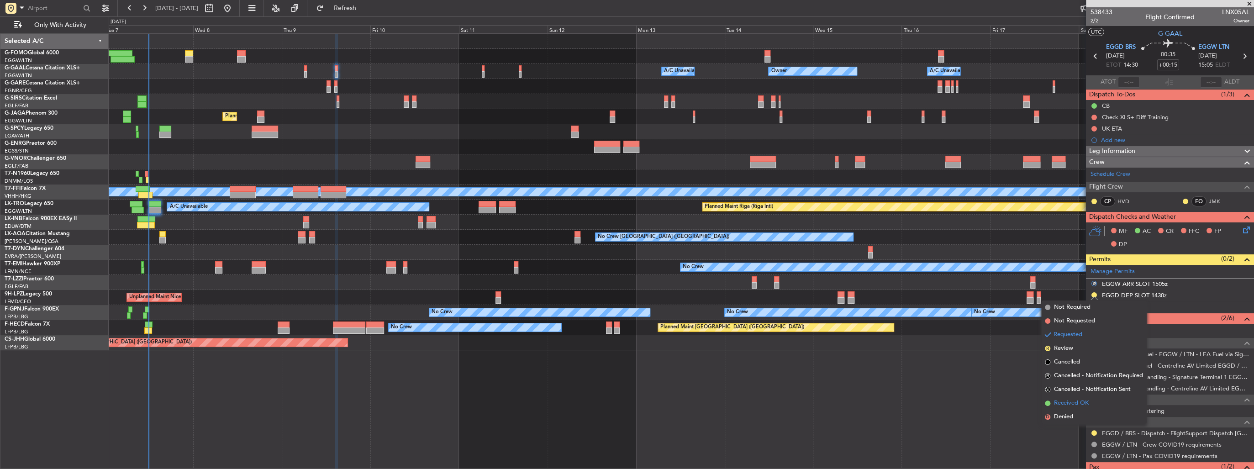
click at [1084, 400] on span "Received OK" at bounding box center [1071, 403] width 35 height 9
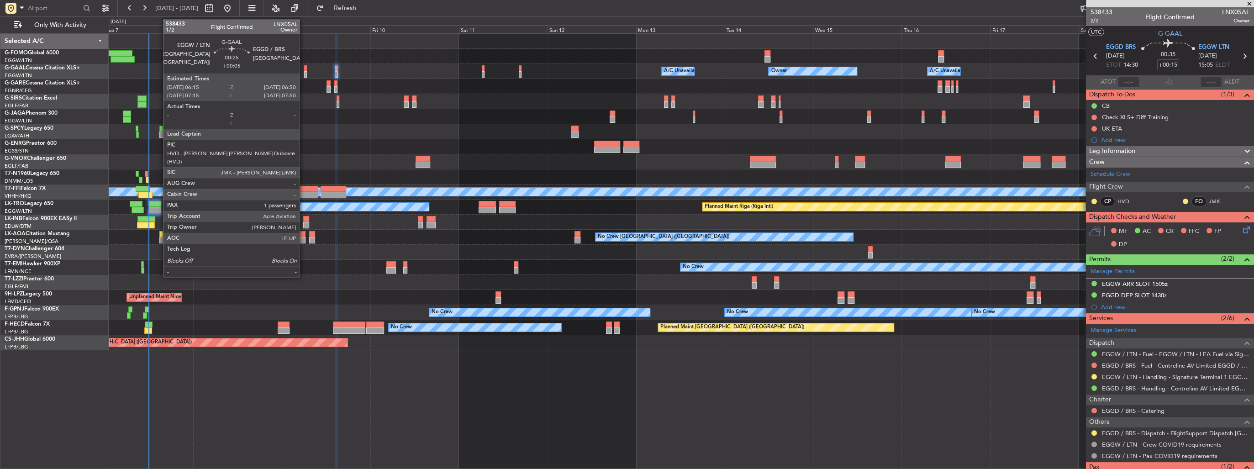
click at [304, 69] on div at bounding box center [305, 68] width 2 height 6
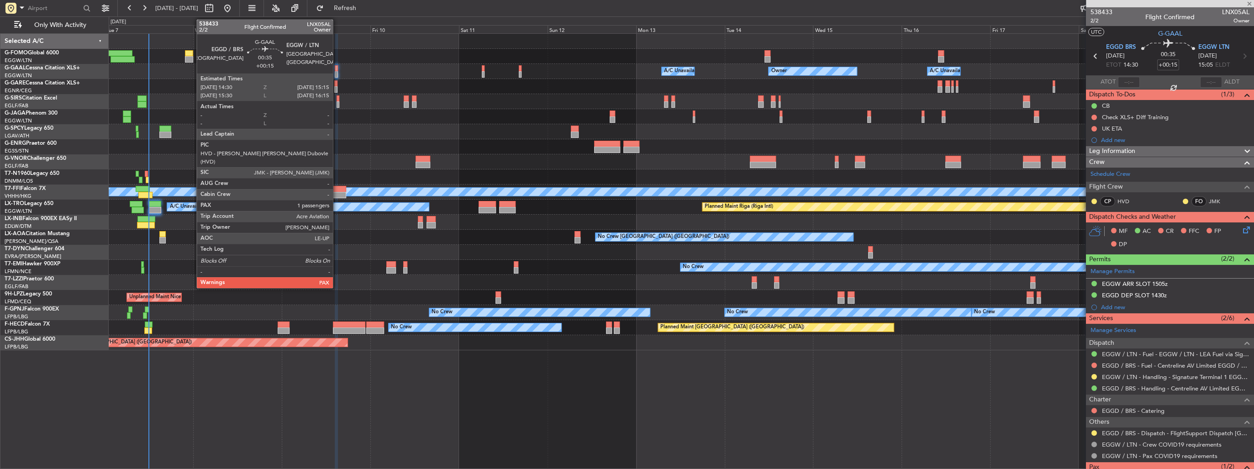
type input "+00:05"
type input "1"
click at [335, 71] on div at bounding box center [336, 74] width 3 height 6
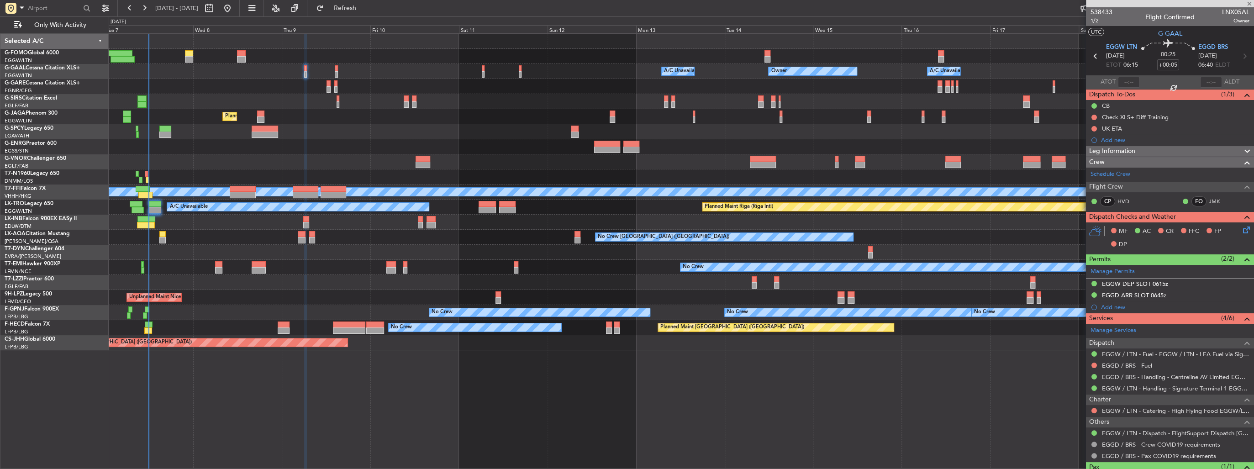
type input "+00:15"
type input "2"
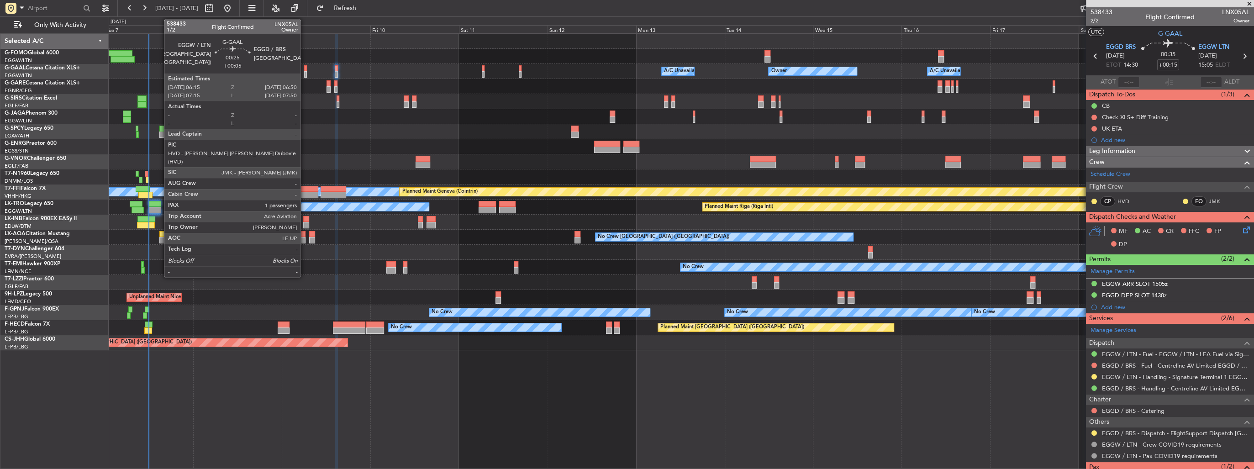
click at [305, 71] on div at bounding box center [305, 74] width 2 height 6
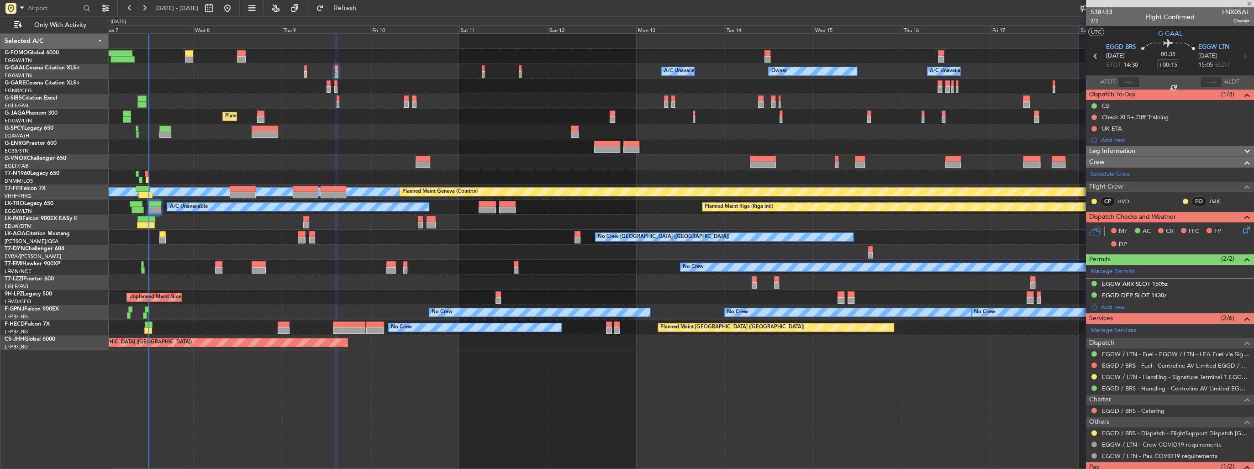
type input "+00:05"
type input "1"
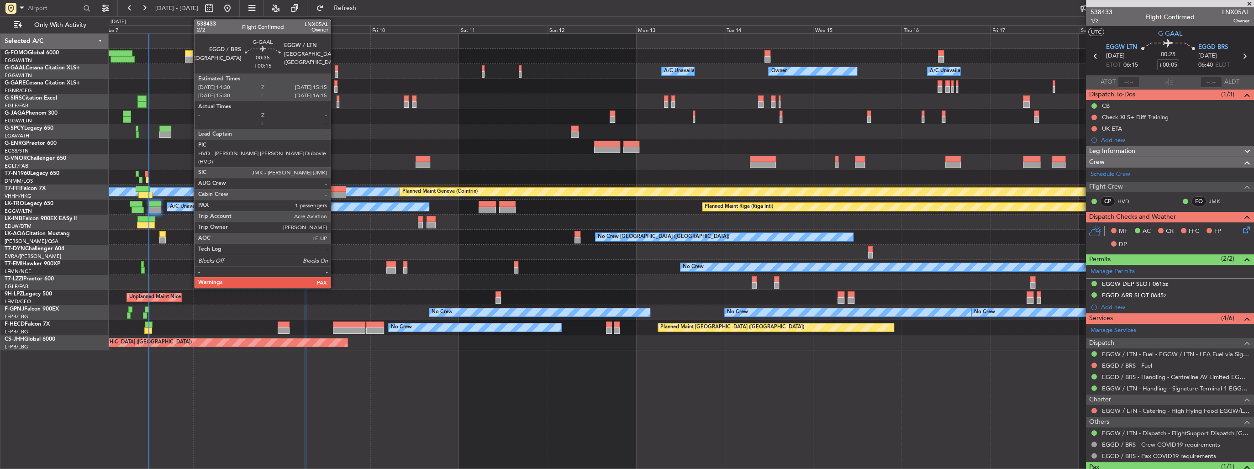
click at [335, 71] on div at bounding box center [336, 74] width 3 height 6
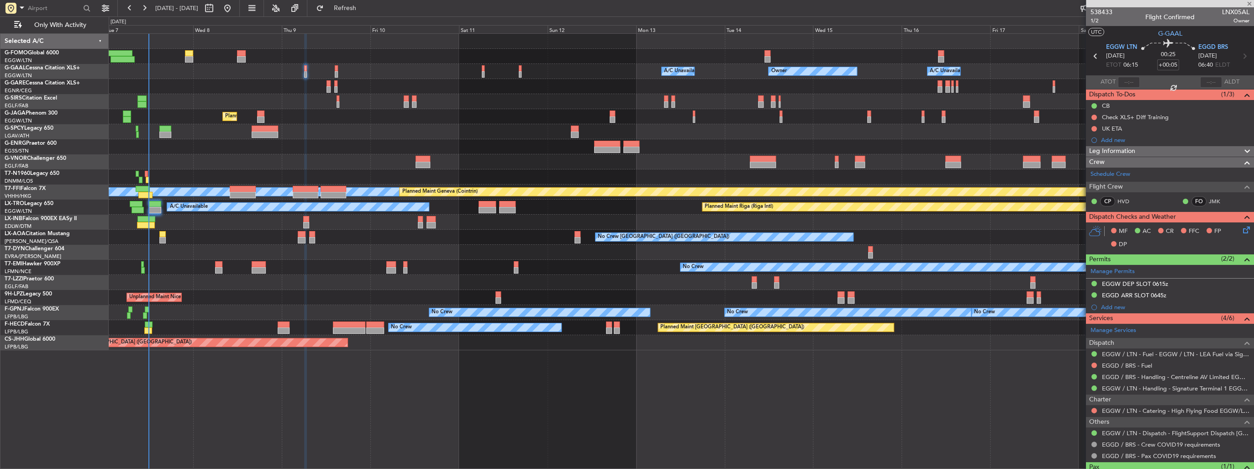
type input "+00:15"
type input "2"
click at [303, 71] on div "Owner A/C Unavailable Owner A/C Unavailable Owner" at bounding box center [681, 71] width 1145 height 15
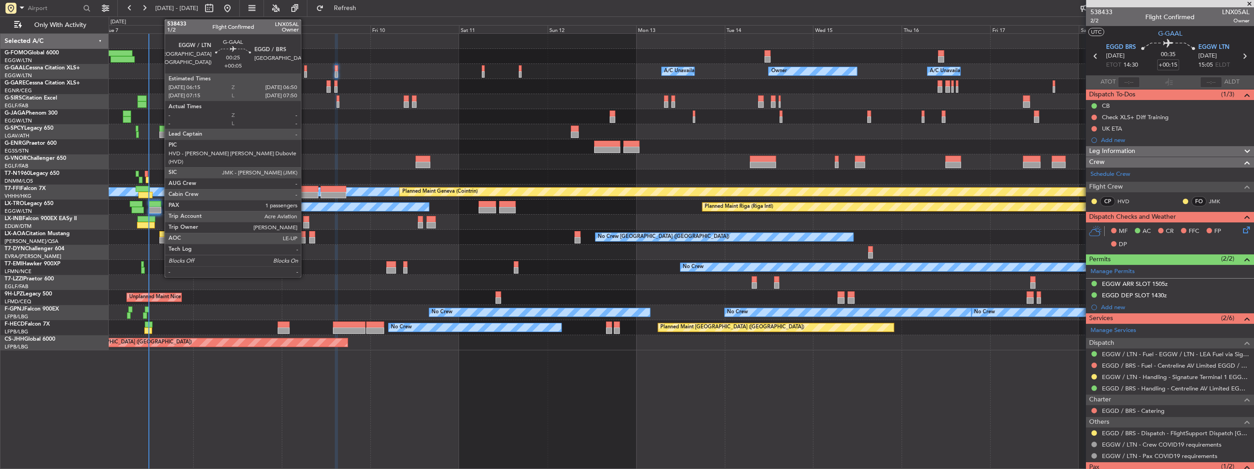
click at [305, 73] on div at bounding box center [305, 74] width 2 height 6
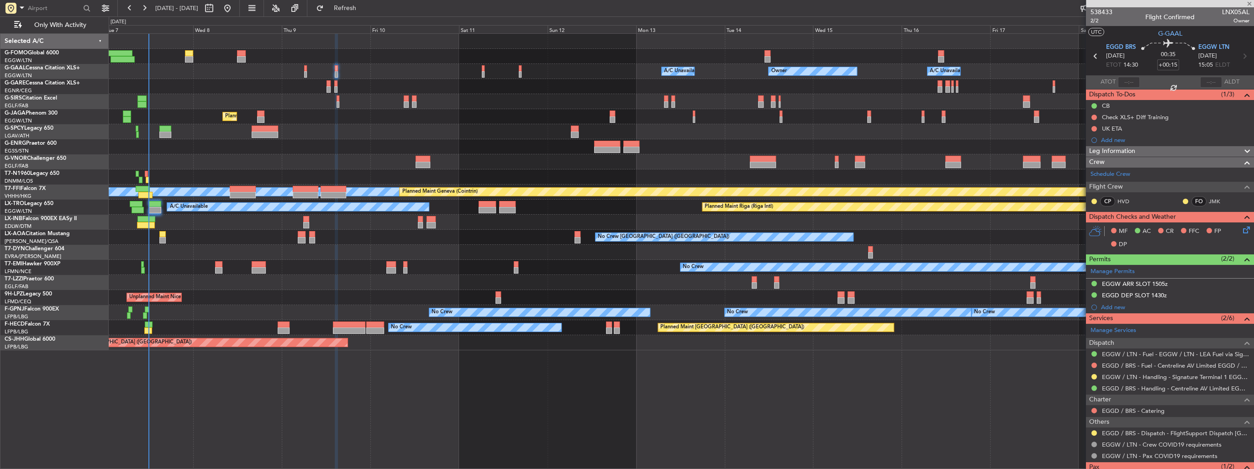
type input "+00:05"
click at [355, 3] on button "Refresh" at bounding box center [339, 8] width 55 height 15
click at [1246, 3] on span at bounding box center [1249, 4] width 9 height 8
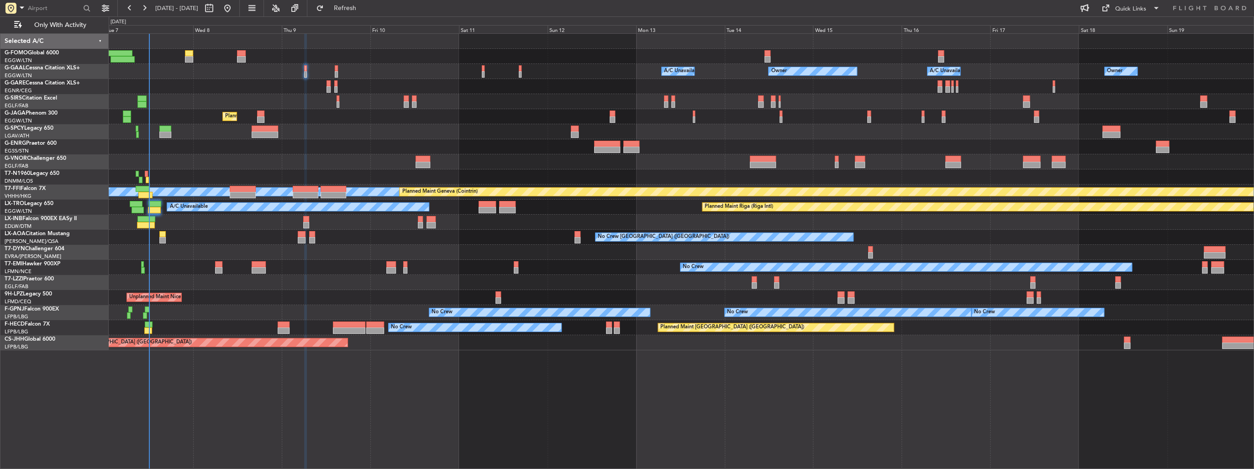
type input "0"
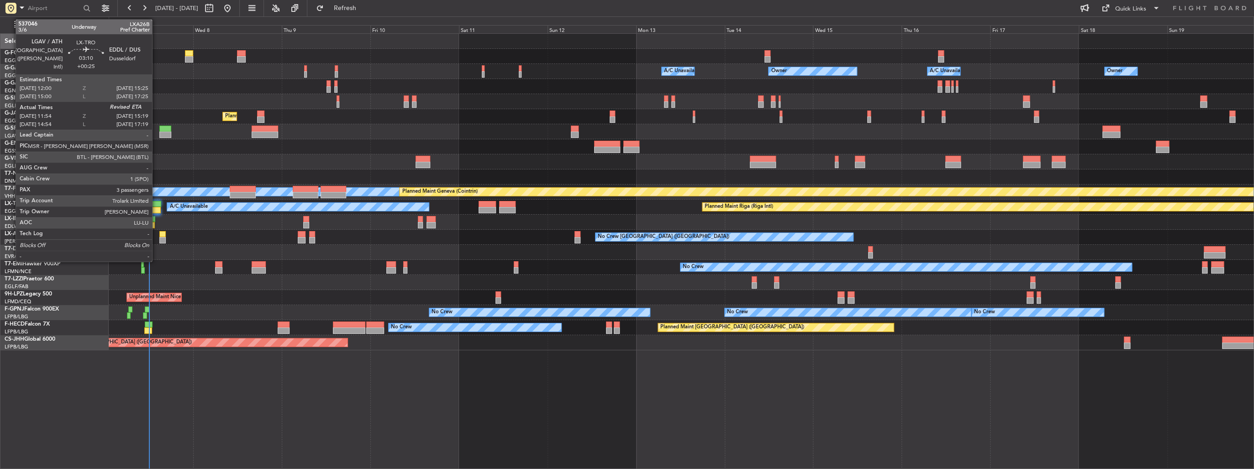
click at [156, 207] on div at bounding box center [154, 210] width 13 height 6
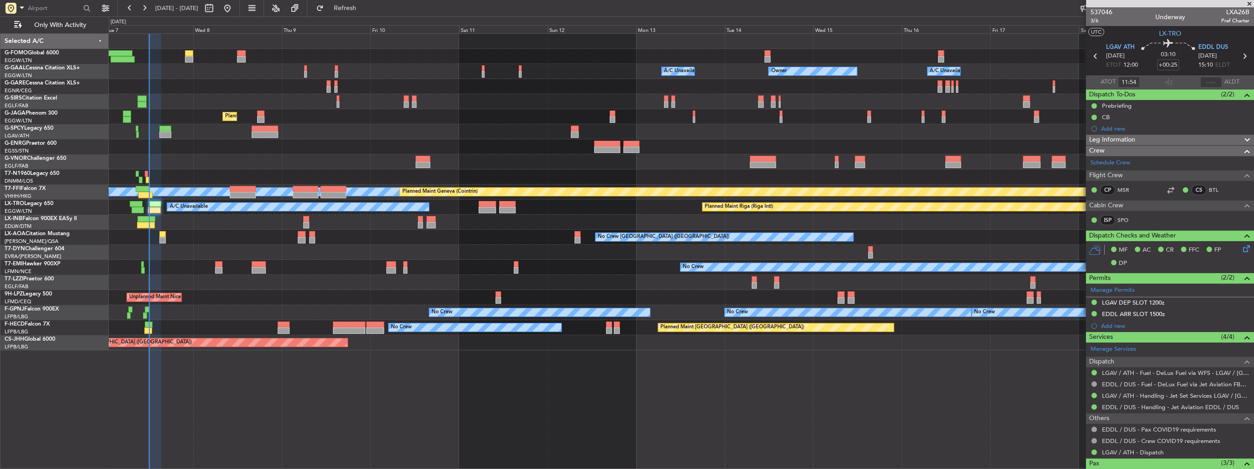
click at [1248, 4] on span at bounding box center [1249, 4] width 9 height 8
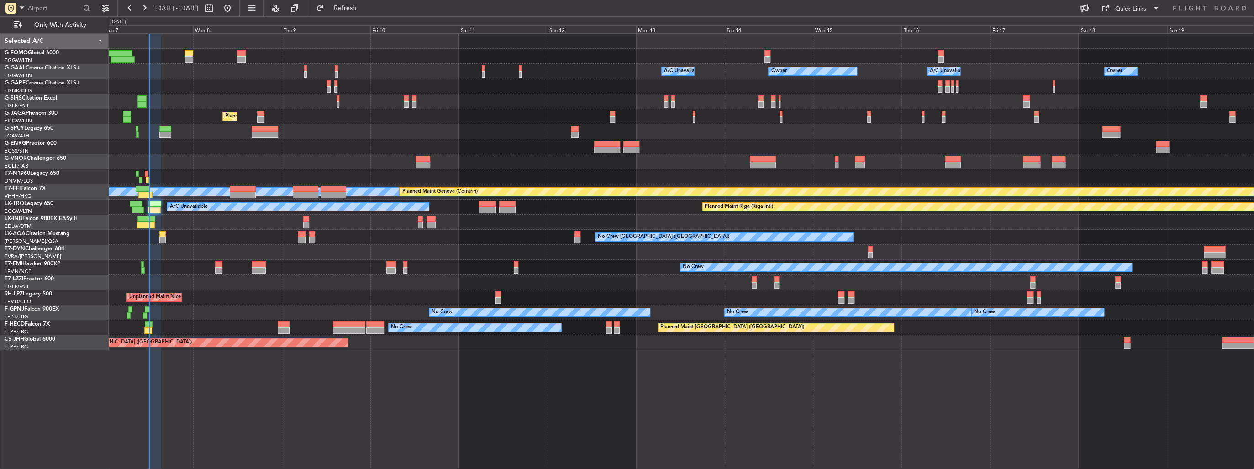
type input "0"
click at [301, 158] on div "Owner Owner A/C Unavailable Owner A/C Unavailable Planned Maint London (Farnbor…" at bounding box center [681, 192] width 1145 height 316
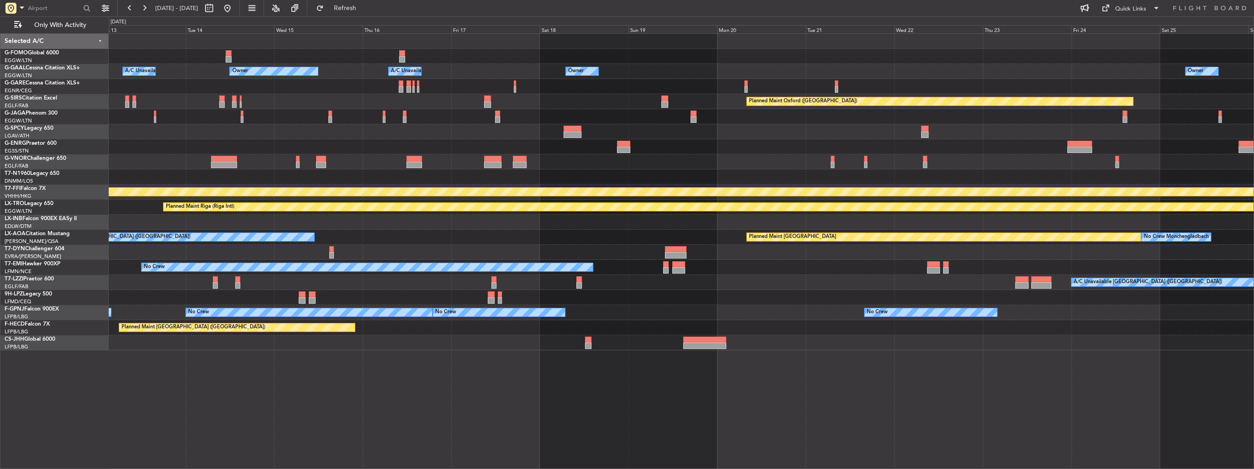
click at [441, 193] on div "Owner Owner A/C Unavailable Owner A/C Unavailable Owner Planned Maint Oxford (K…" at bounding box center [681, 192] width 1145 height 316
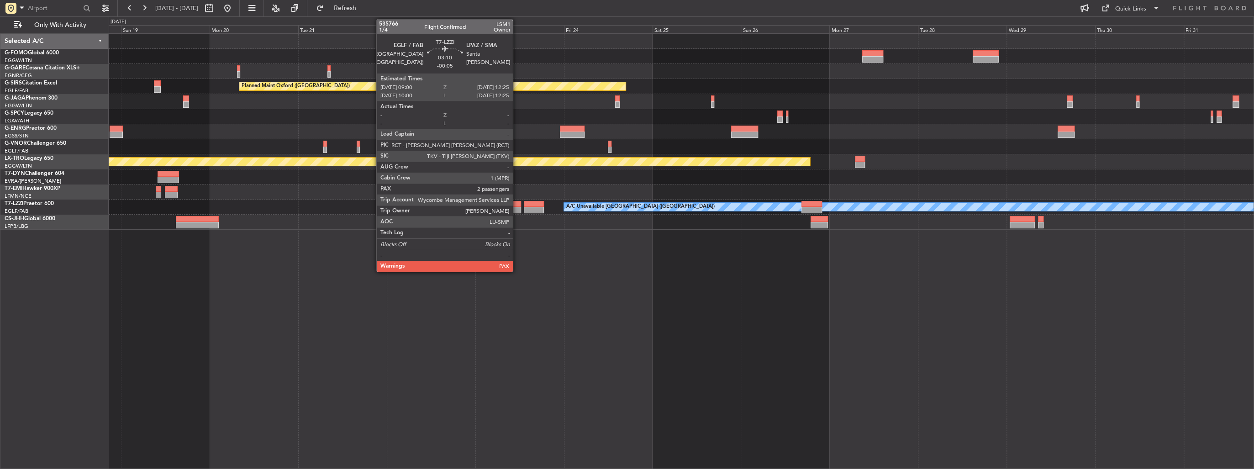
click at [517, 209] on div at bounding box center [514, 210] width 13 height 6
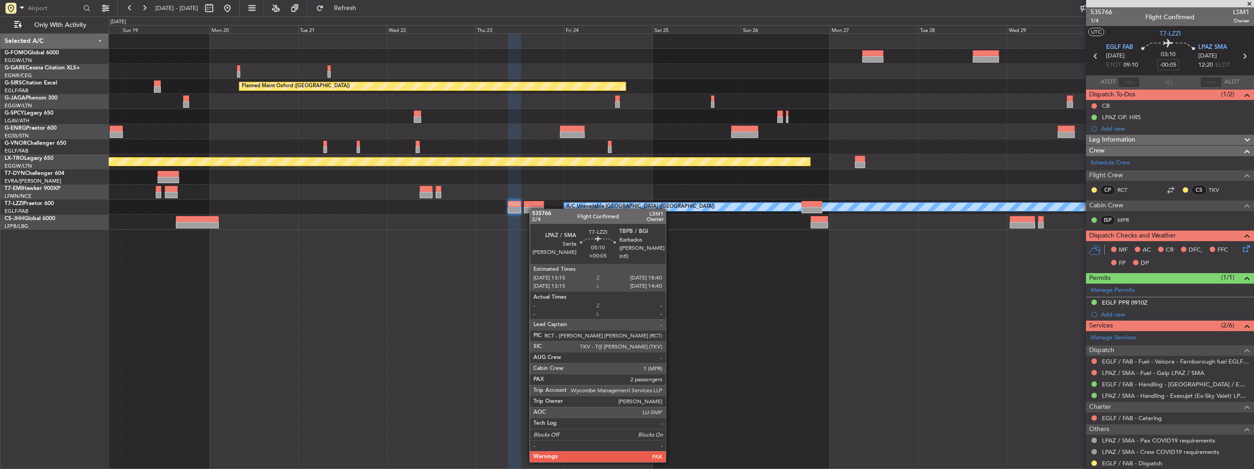
click at [534, 209] on div at bounding box center [534, 210] width 20 height 6
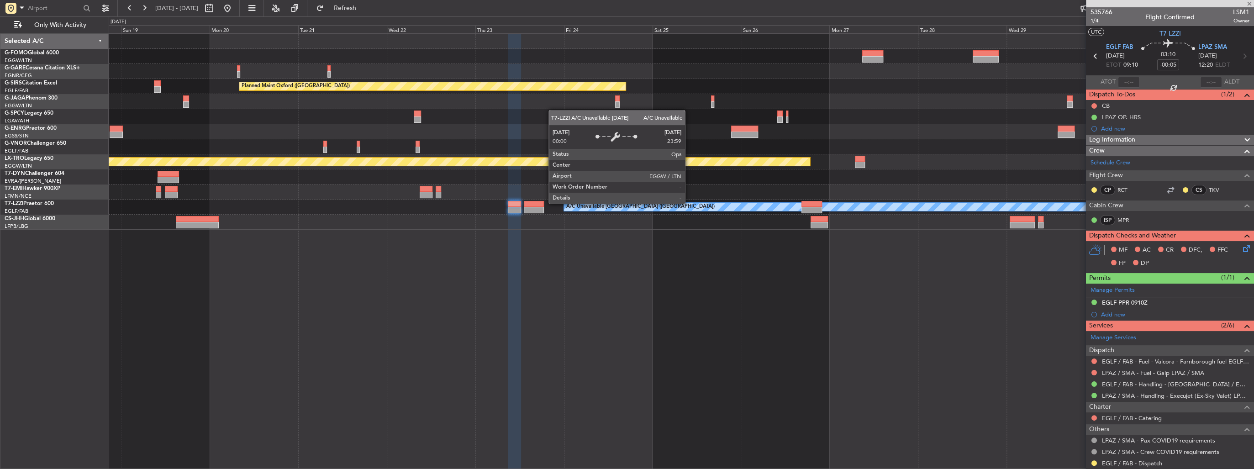
type input "+00:05"
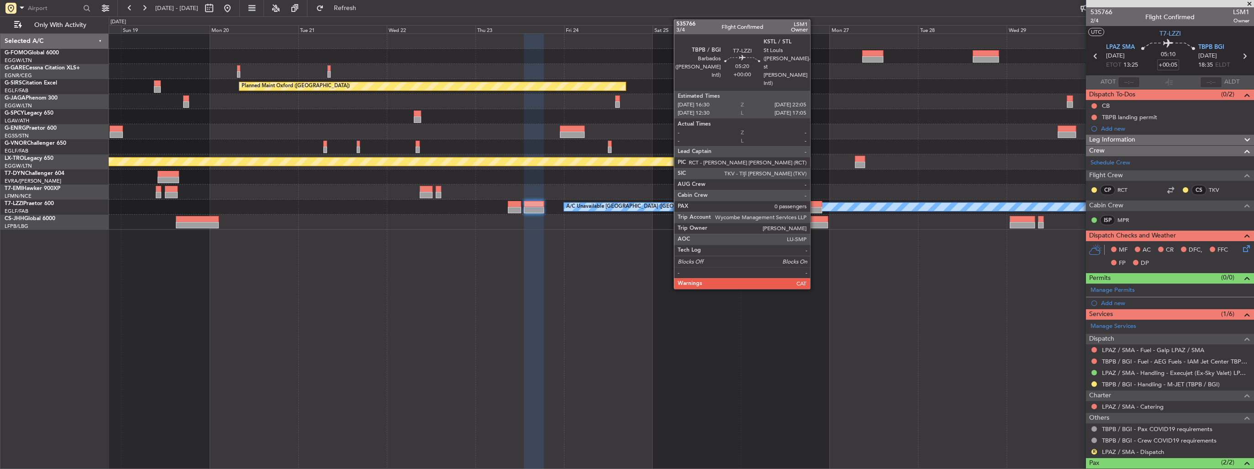
click at [814, 205] on div at bounding box center [811, 204] width 21 height 6
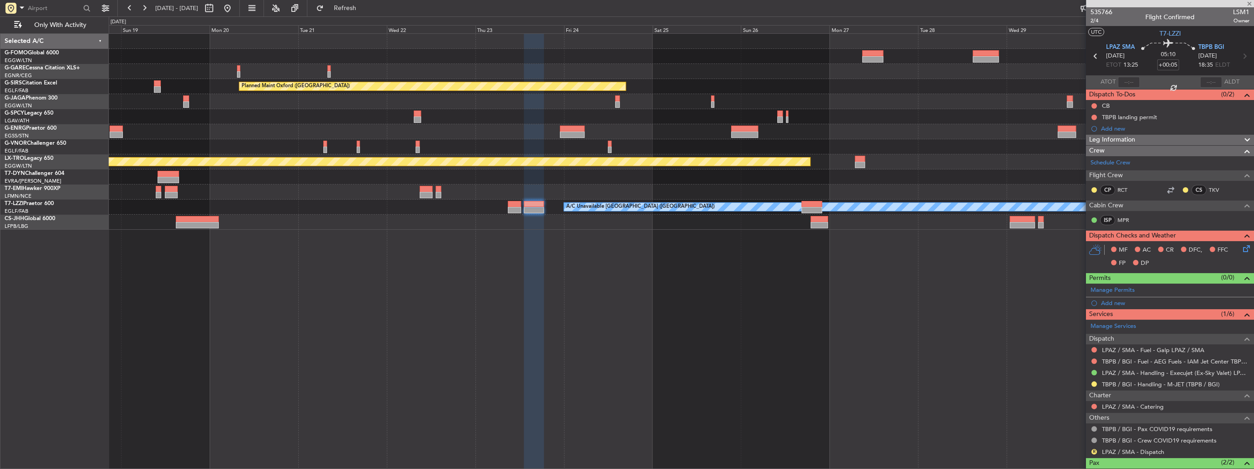
type input "0"
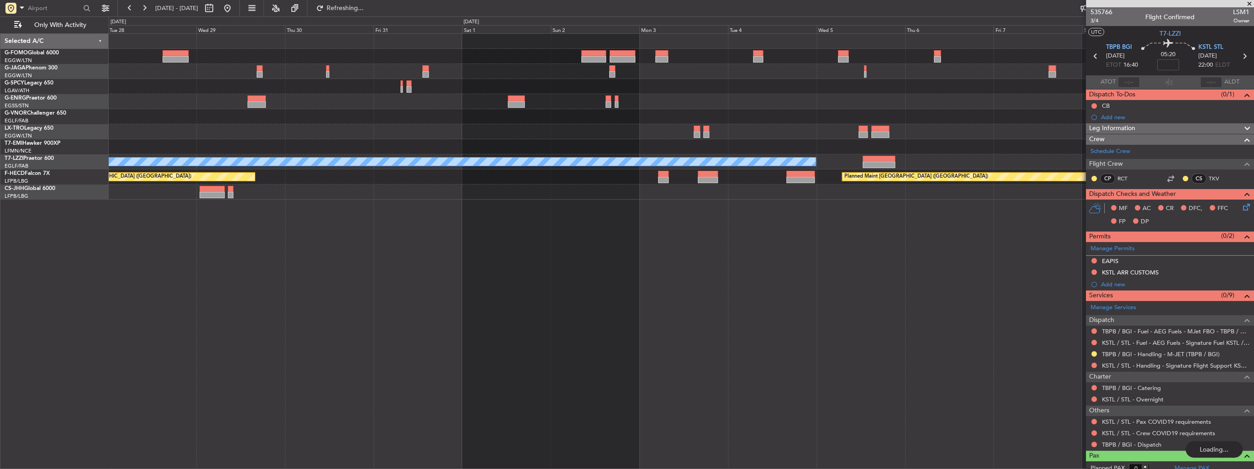
click at [571, 223] on div "Planned Maint Riga (Riga Intl) A/C Unavailable London (Luton) Planned Maint Par…" at bounding box center [681, 251] width 1145 height 436
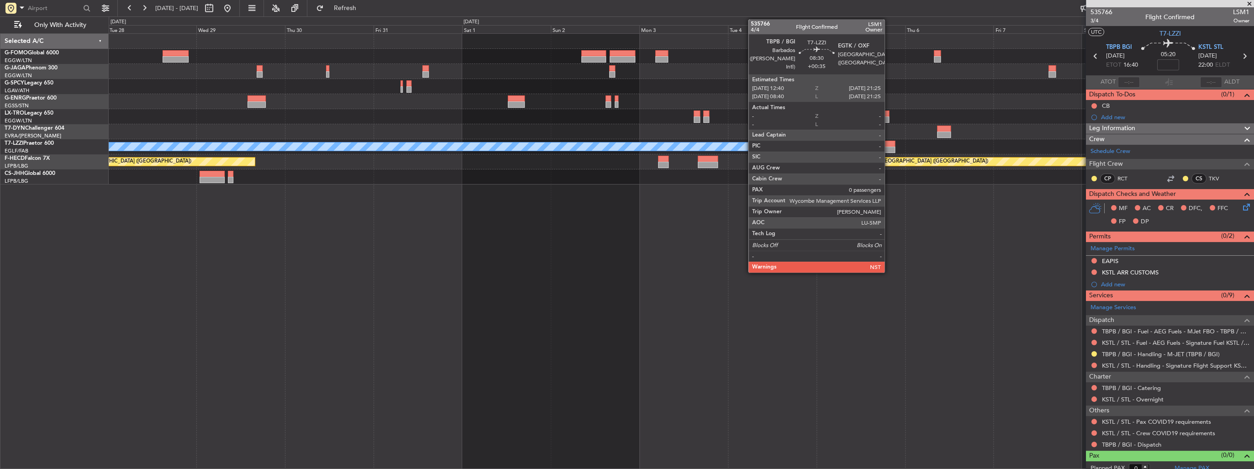
click at [888, 147] on div at bounding box center [878, 150] width 32 height 6
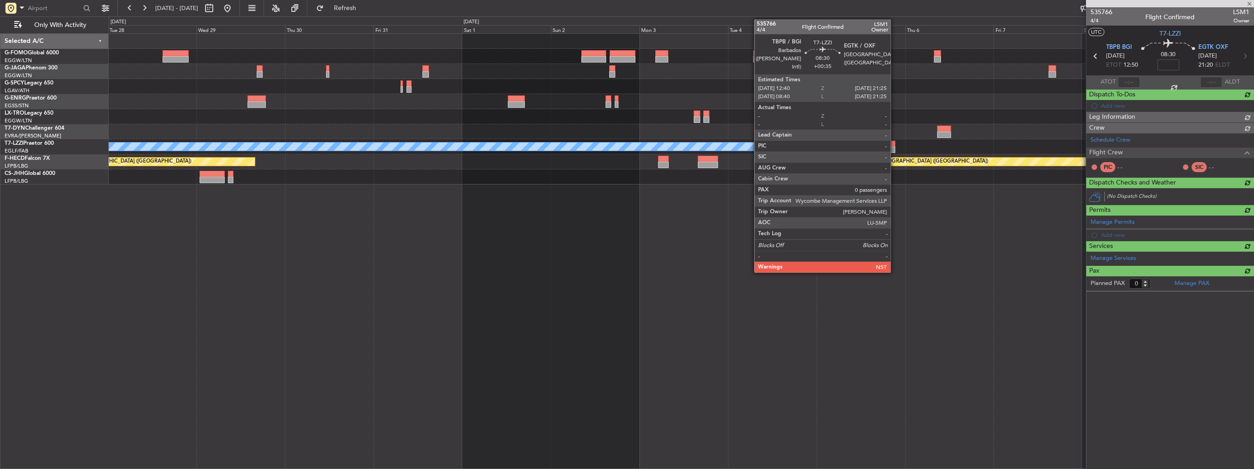
type input "+00:35"
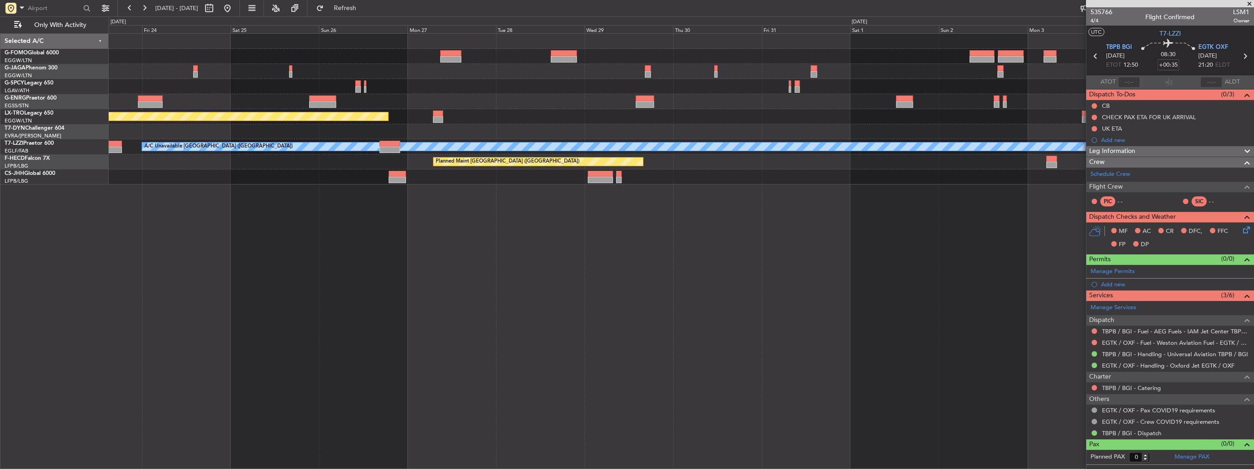
click at [968, 265] on div "Planned Maint Riga (Riga Intl) A/C Unavailable London (Luton) Planned Maint Par…" at bounding box center [681, 251] width 1145 height 436
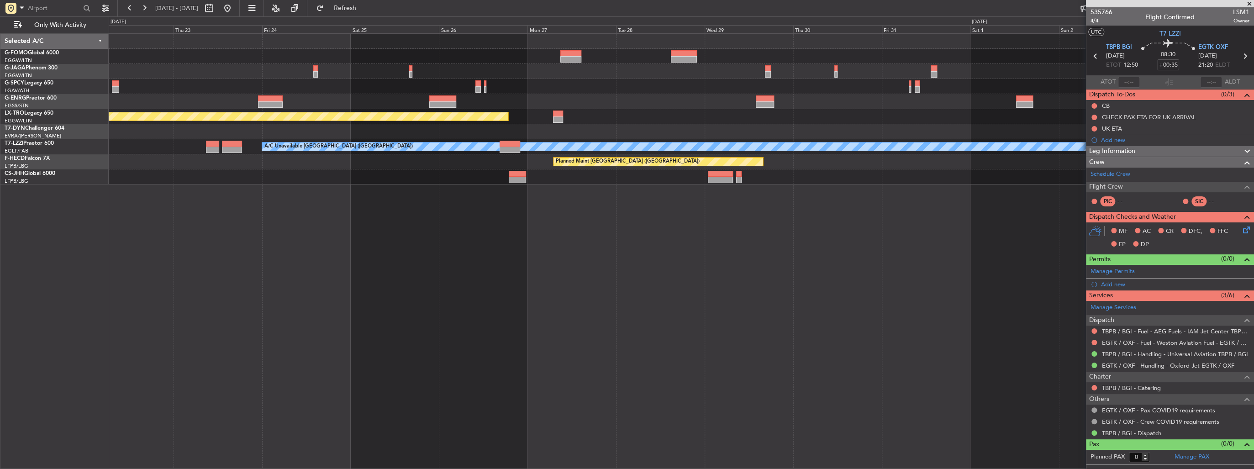
click at [982, 255] on div "Planned Maint Riga (Riga Intl) A/C Unavailable London (Luton) Planned Maint Par…" at bounding box center [681, 251] width 1145 height 436
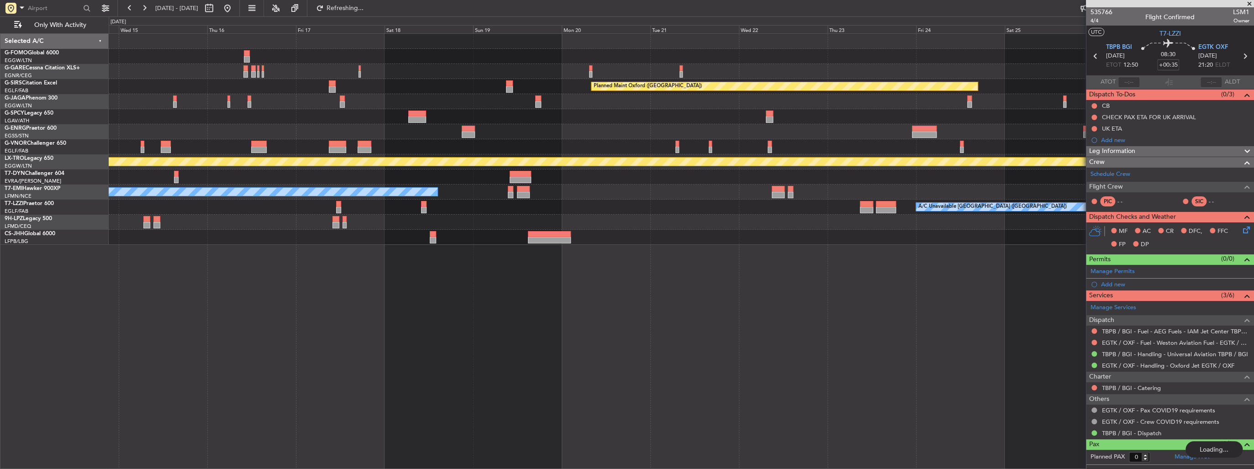
click at [725, 257] on div "Planned Maint Oxford (Kidlington) Planned Maint Riga (Riga Intl) No Crew A/C Un…" at bounding box center [681, 251] width 1145 height 436
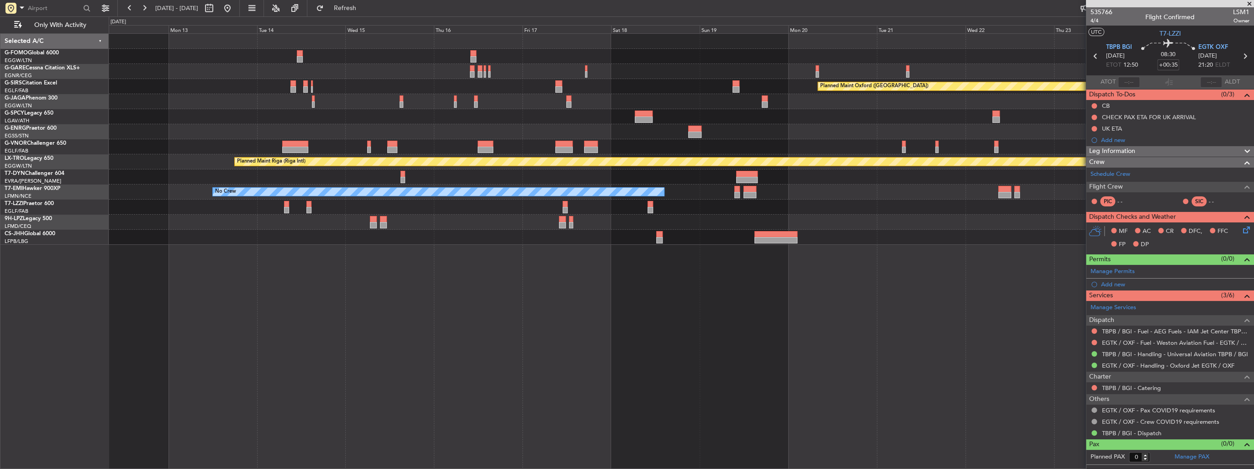
click at [777, 266] on div "Planned Maint Oxford (Kidlington) Planned Maint Riga (Riga Intl) A/C Unavailabl…" at bounding box center [681, 251] width 1145 height 436
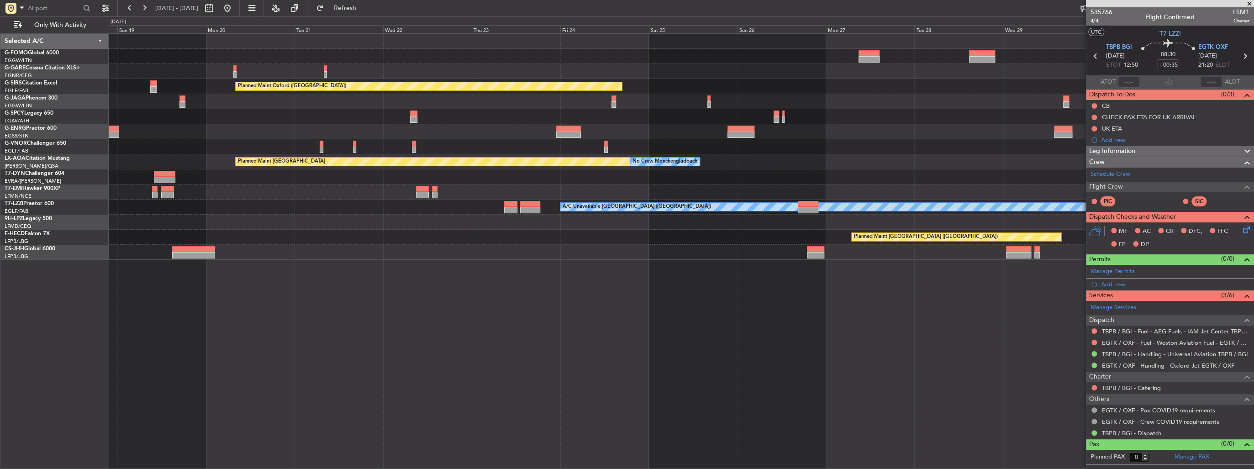
click at [331, 231] on div "Planned Maint Oxford (Kidlington) Planned Maint Bournemouth Planned Maint Bourn…" at bounding box center [681, 147] width 1145 height 226
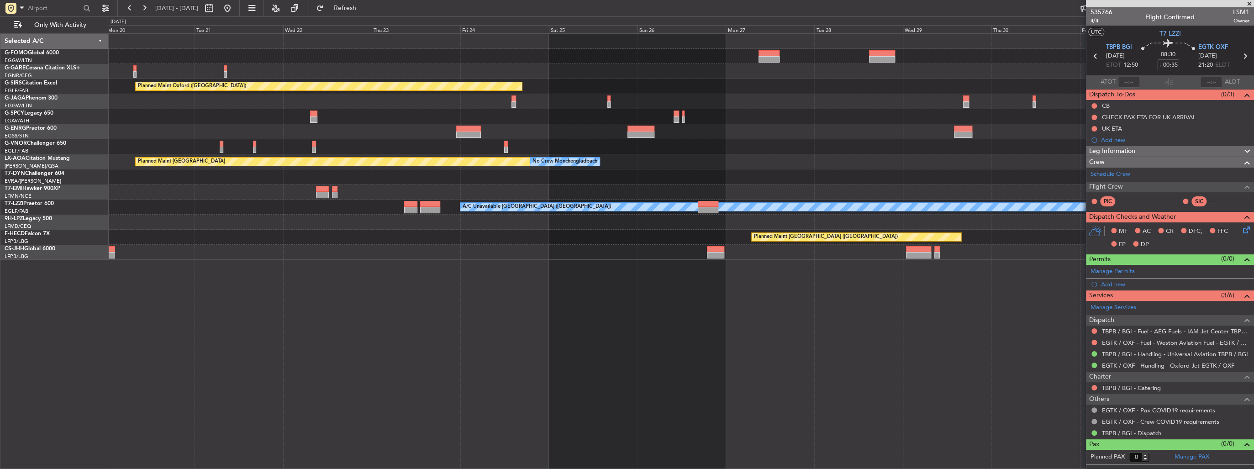
click at [579, 248] on div at bounding box center [681, 252] width 1145 height 15
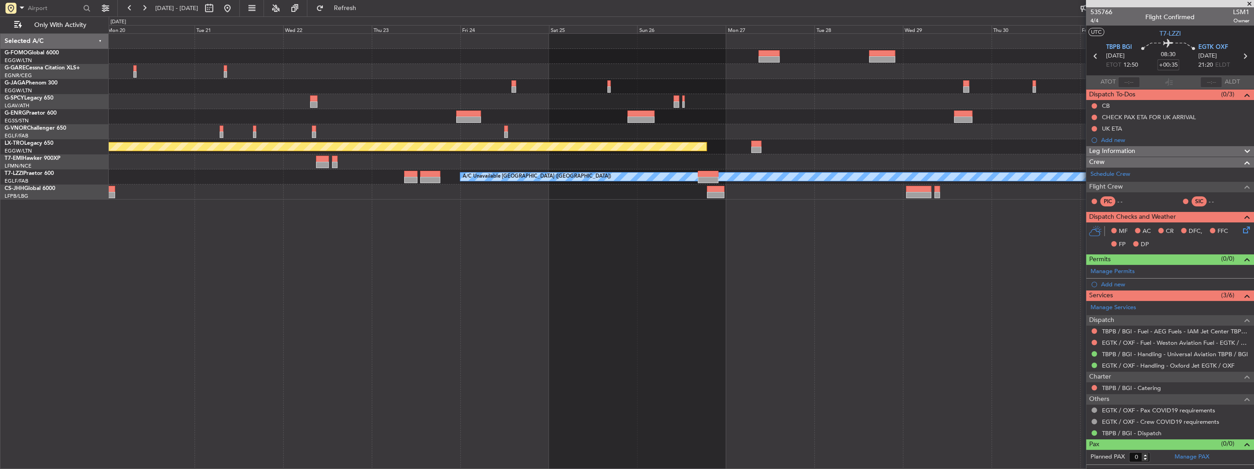
click at [1246, 4] on span at bounding box center [1249, 4] width 9 height 8
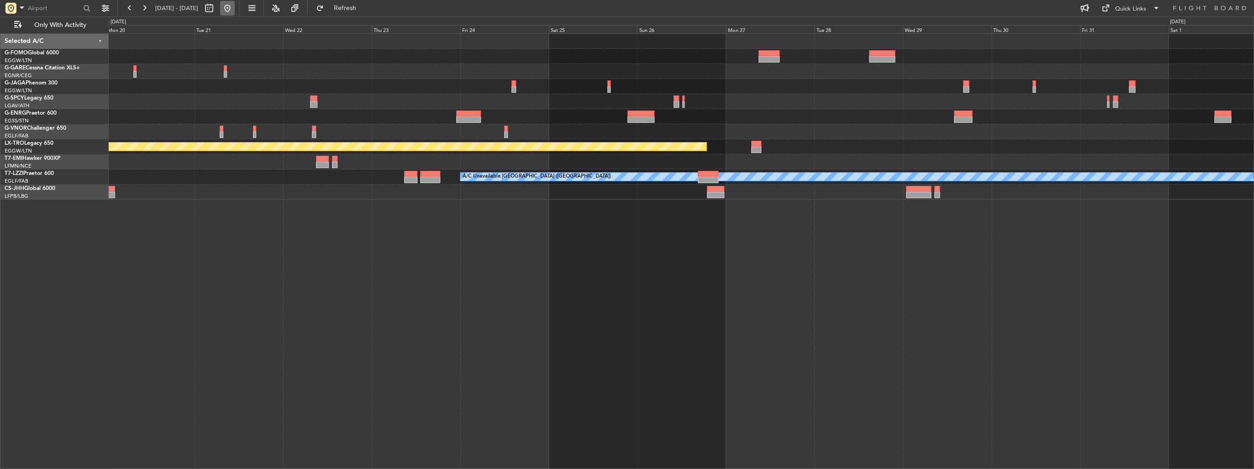
click at [235, 11] on button at bounding box center [227, 8] width 15 height 15
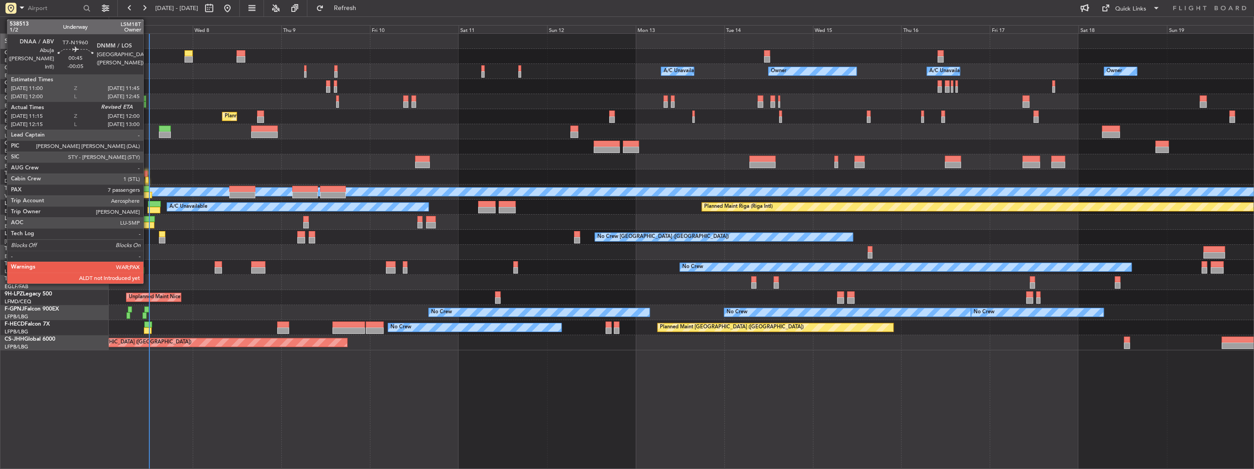
click at [147, 179] on div at bounding box center [146, 180] width 3 height 6
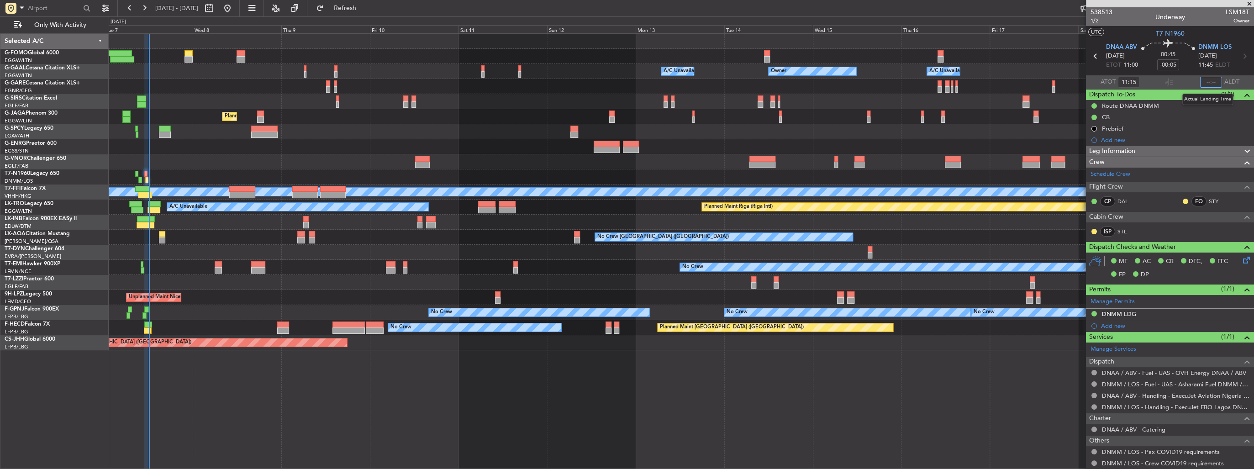
click at [1204, 81] on input "text" at bounding box center [1211, 82] width 22 height 11
type input "12:07"
click at [1181, 83] on section "ATOT 11:15 12:07 ALDT" at bounding box center [1170, 82] width 168 height 14
click at [364, 9] on span "Refresh" at bounding box center [345, 8] width 38 height 6
click at [1248, 2] on div at bounding box center [1170, 3] width 168 height 7
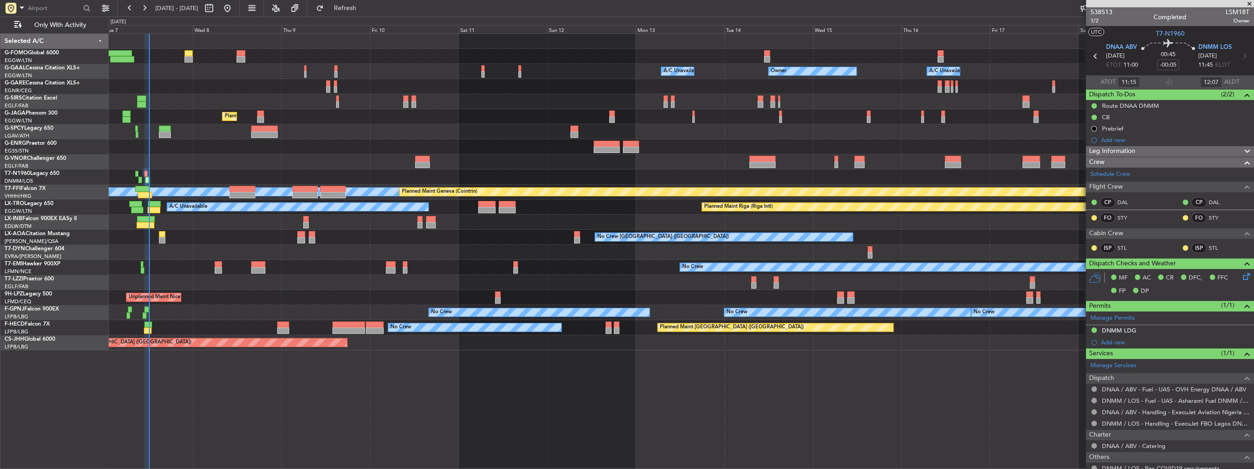
click at [1248, 4] on span at bounding box center [1249, 4] width 9 height 8
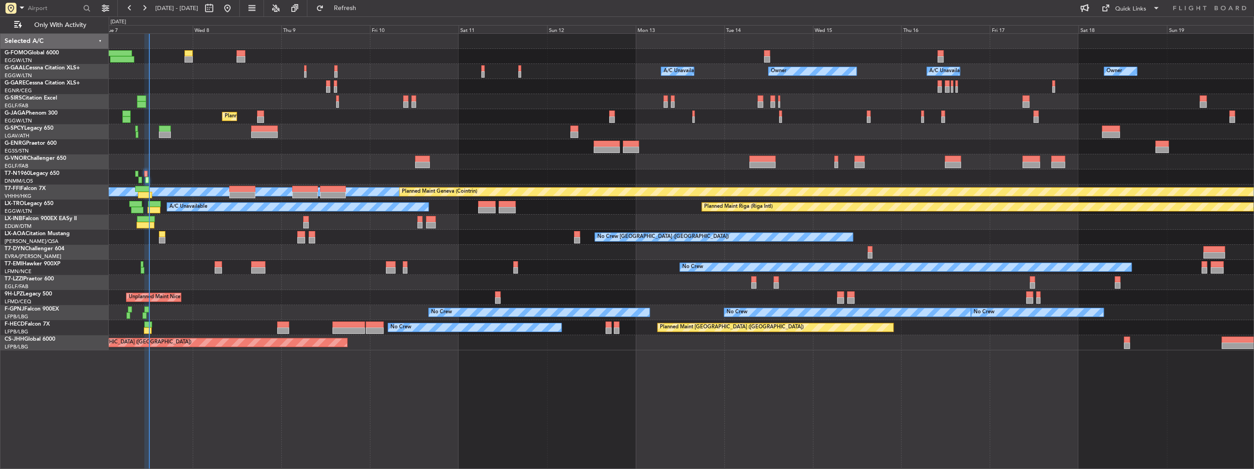
type input "0"
click at [364, 9] on span "Refresh" at bounding box center [345, 8] width 38 height 6
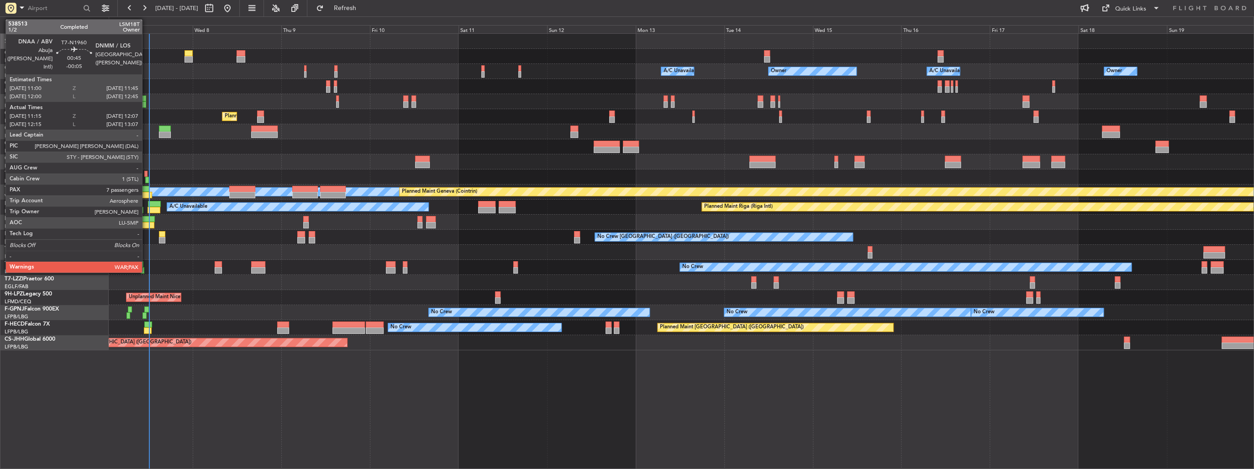
click at [146, 179] on div at bounding box center [147, 180] width 4 height 6
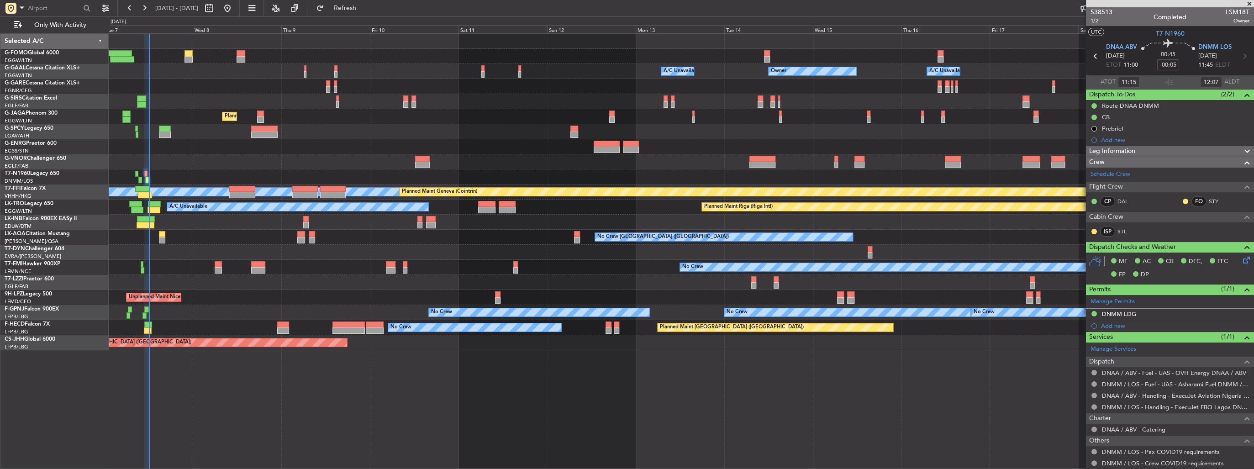
click at [1248, 0] on span at bounding box center [1249, 4] width 9 height 8
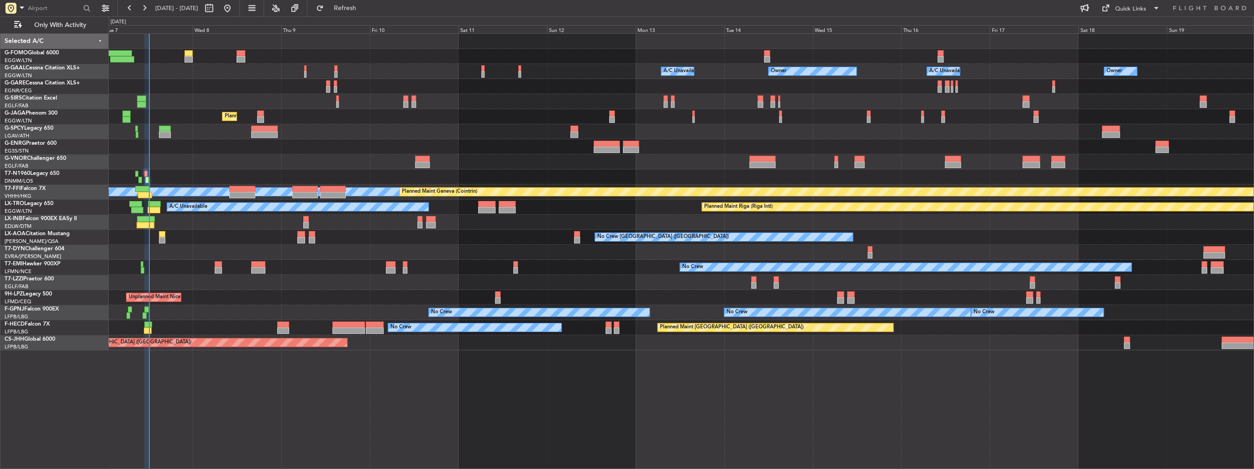
type input "0"
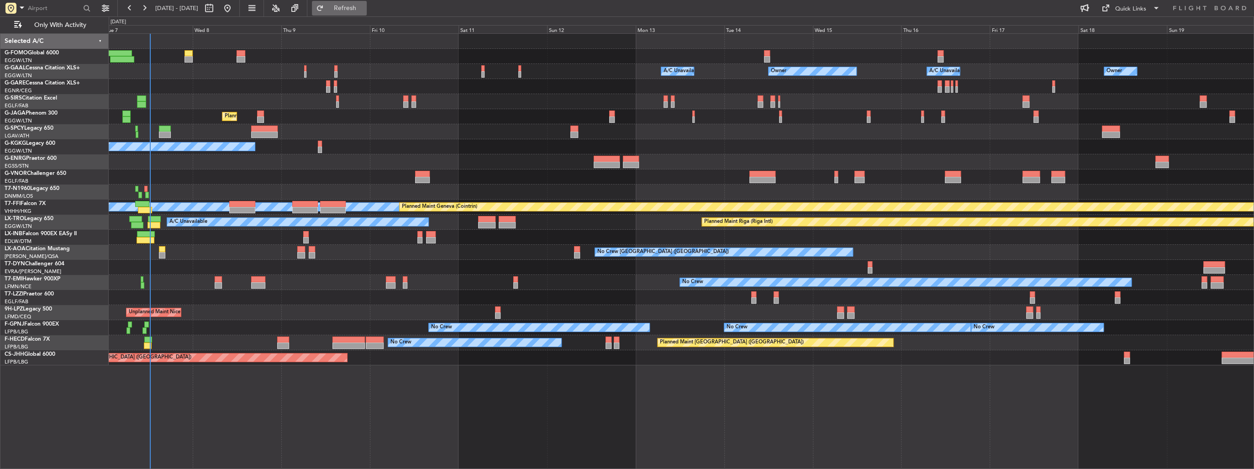
click at [364, 7] on span "Refresh" at bounding box center [345, 8] width 38 height 6
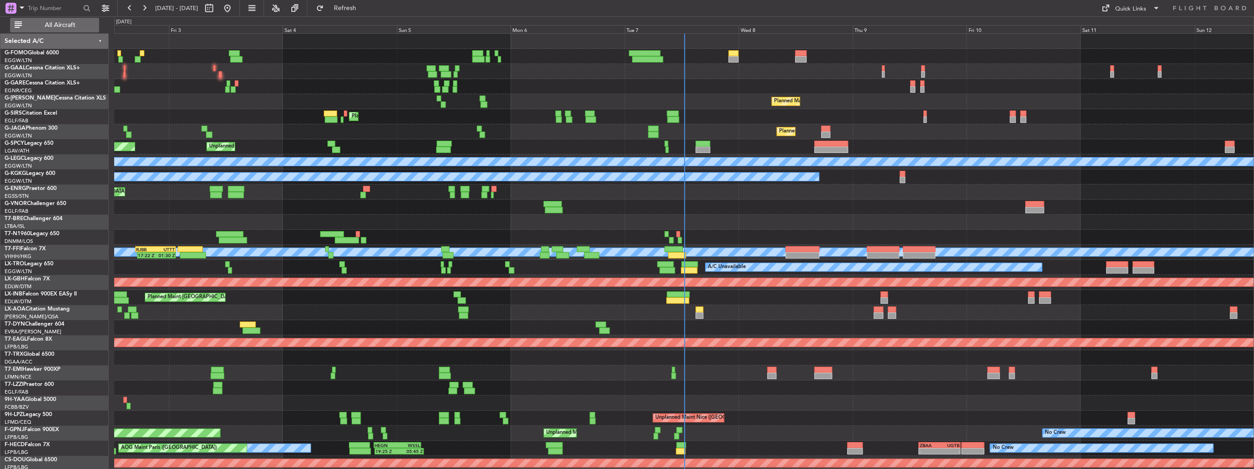
click at [80, 28] on span "All Aircraft" at bounding box center [60, 25] width 73 height 6
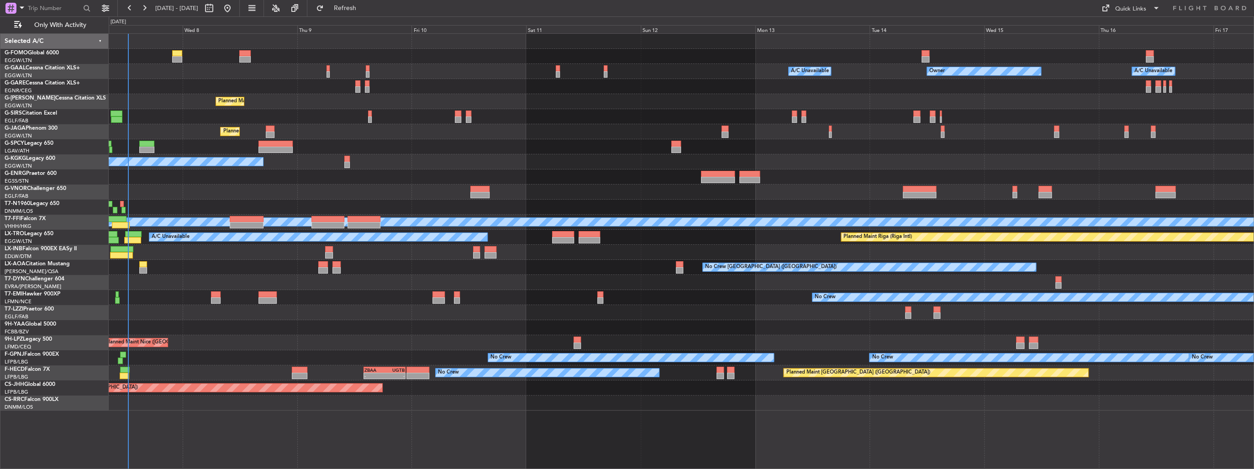
click at [280, 138] on div "Planned Maint [GEOGRAPHIC_DATA] ([GEOGRAPHIC_DATA])" at bounding box center [681, 131] width 1145 height 15
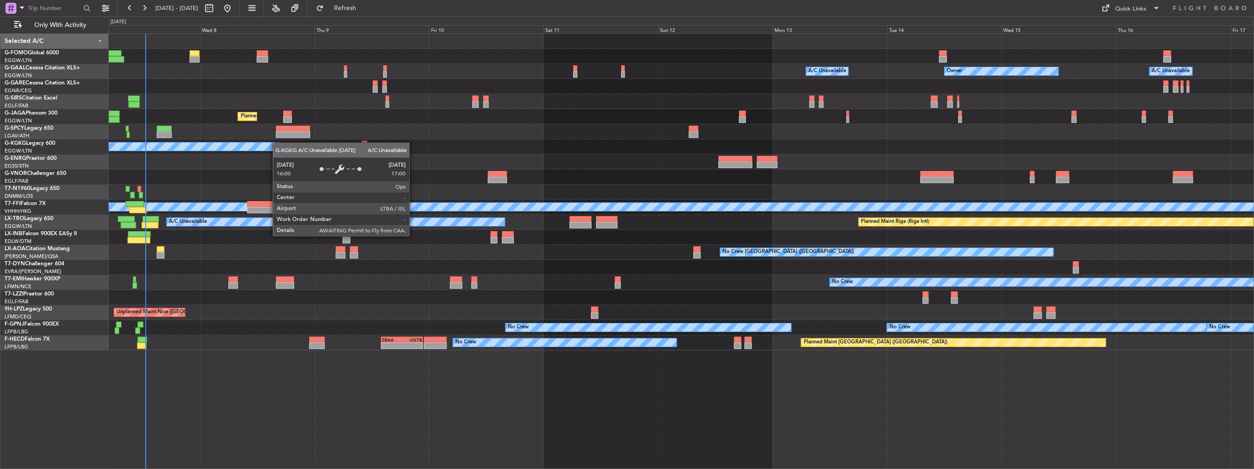
click at [277, 142] on div "A/C Unavailable [GEOGRAPHIC_DATA] (Ataturk)" at bounding box center [681, 146] width 1145 height 15
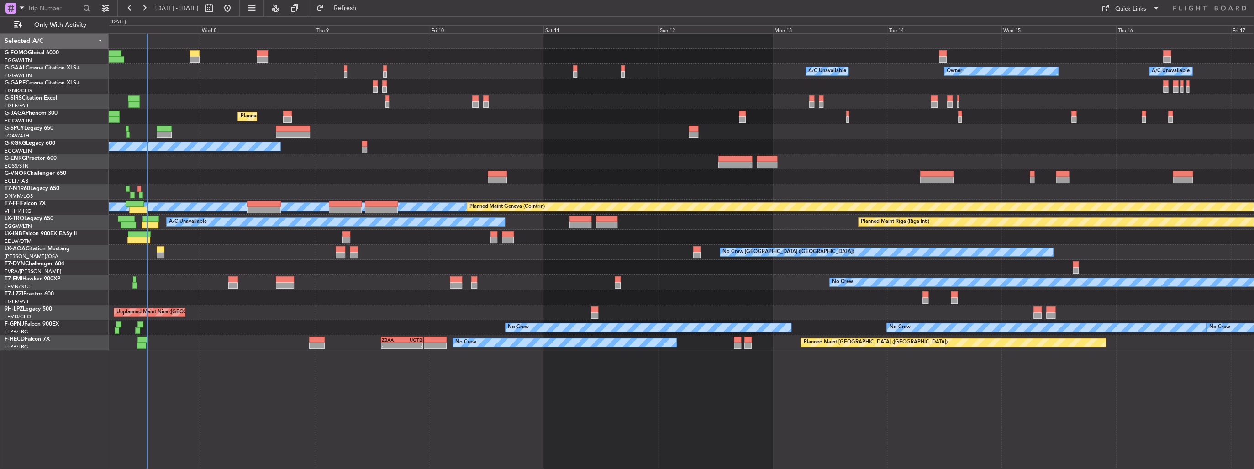
click at [672, 150] on div "Owner Owner A/C Unavailable A/C Unavailable Owner Planned Maint [GEOGRAPHIC_DAT…" at bounding box center [681, 192] width 1145 height 316
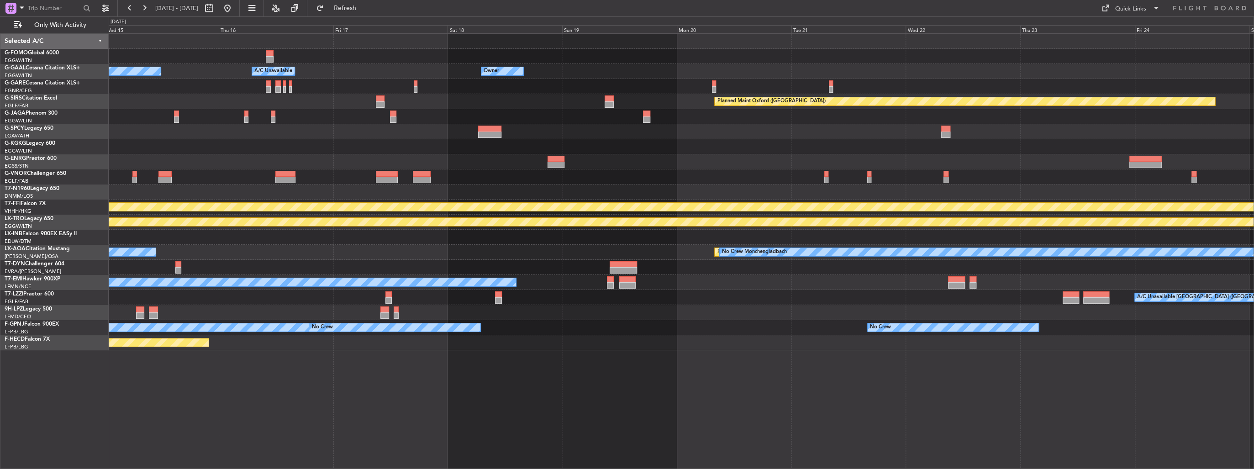
click at [630, 159] on div "Owner Owner A/C Unavailable Owner A/C Unavailable Planned Maint [GEOGRAPHIC_DAT…" at bounding box center [681, 192] width 1145 height 316
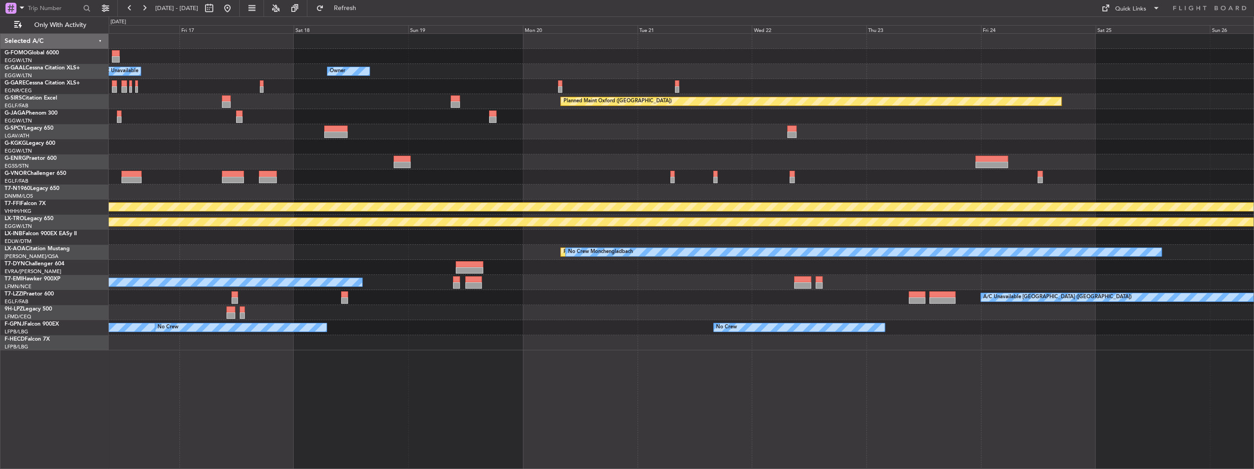
click at [535, 158] on div at bounding box center [681, 161] width 1145 height 15
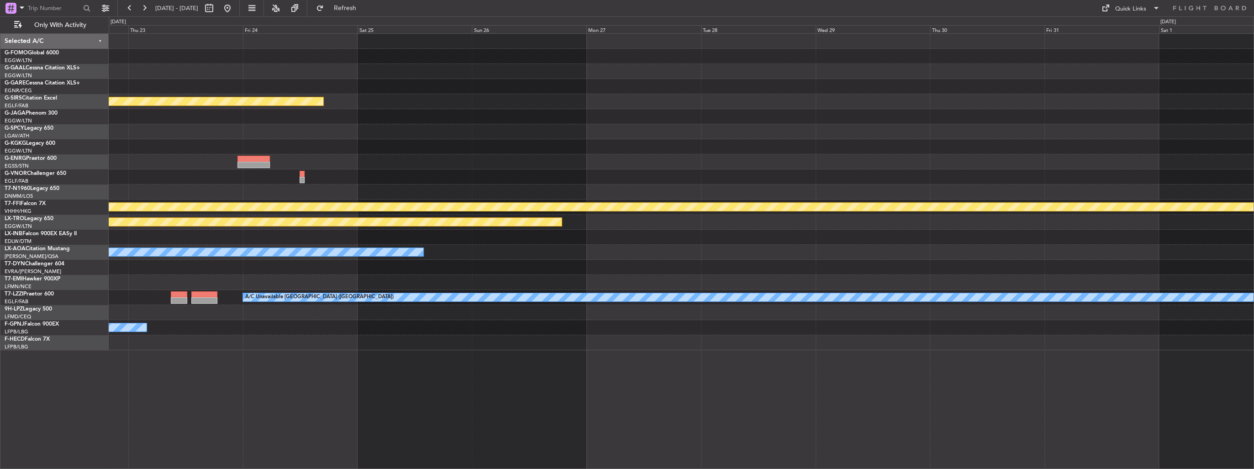
click at [461, 162] on div at bounding box center [681, 161] width 1145 height 15
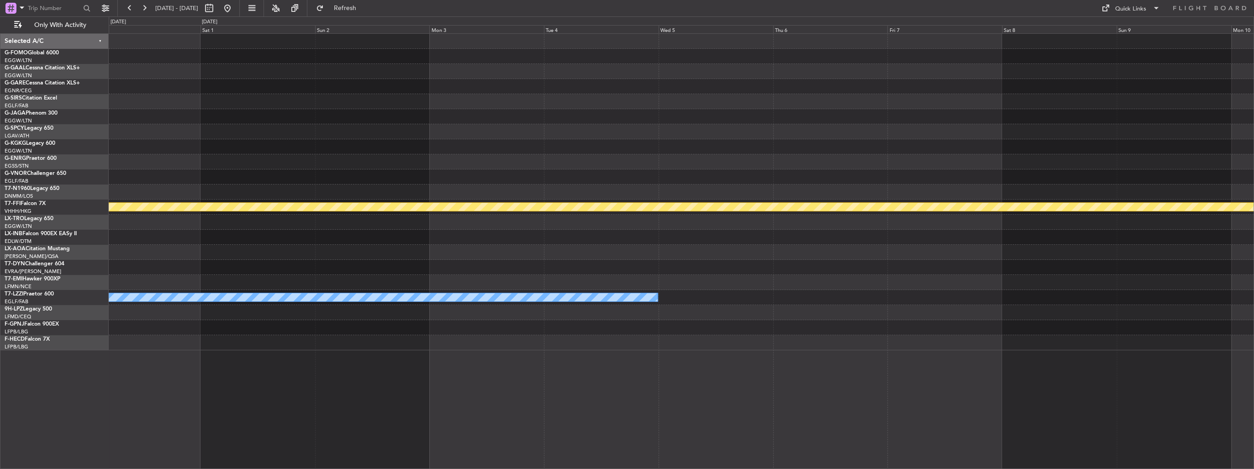
click at [521, 146] on div at bounding box center [681, 146] width 1145 height 15
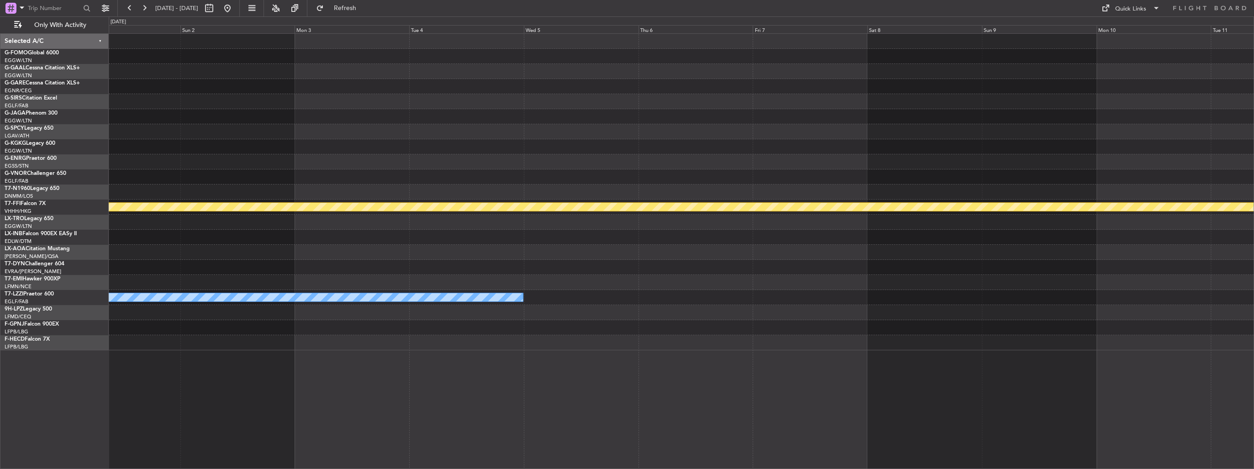
click at [1081, 158] on div at bounding box center [681, 161] width 1145 height 15
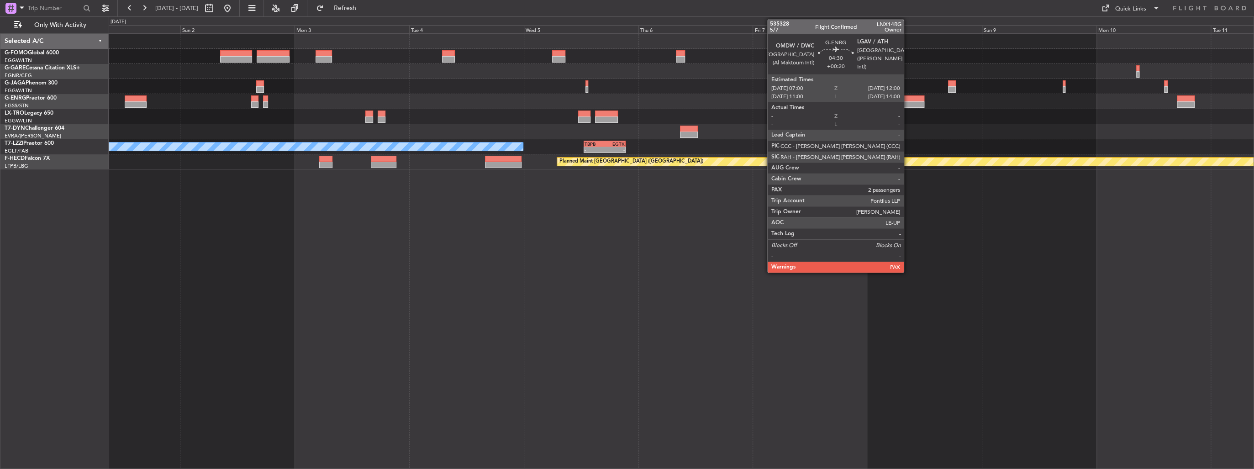
click at [908, 99] on div at bounding box center [912, 98] width 24 height 6
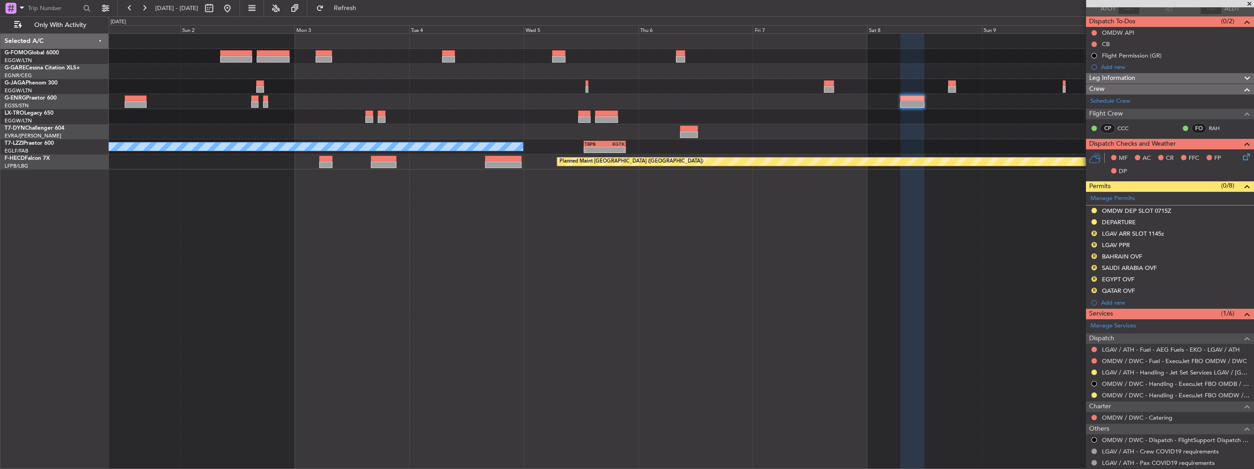
scroll to position [110, 0]
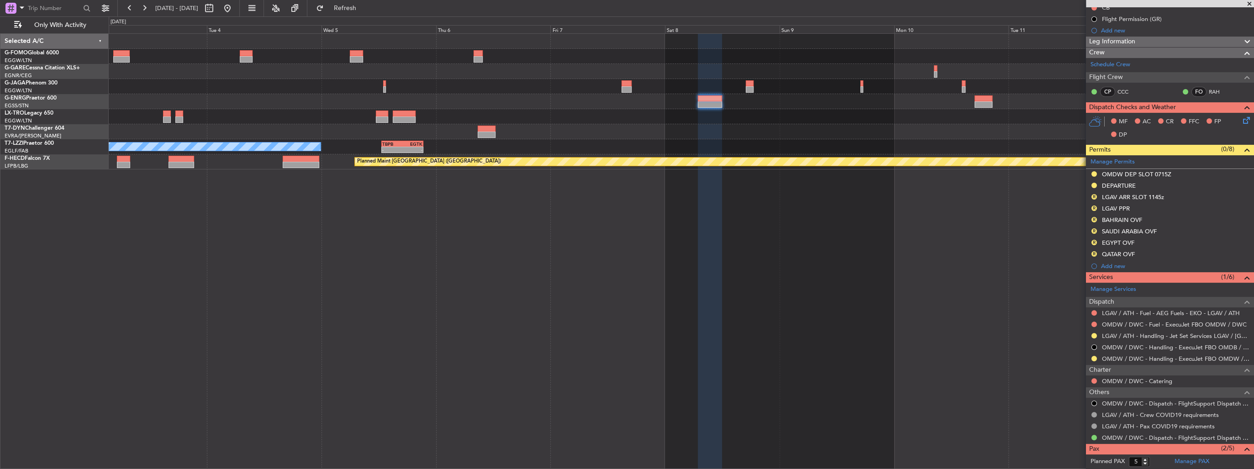
click at [830, 210] on div "A/C Unavailable [GEOGRAPHIC_DATA] ([GEOGRAPHIC_DATA]) - - TBPB 12:40 Z EGTK 21:…" at bounding box center [681, 251] width 1145 height 436
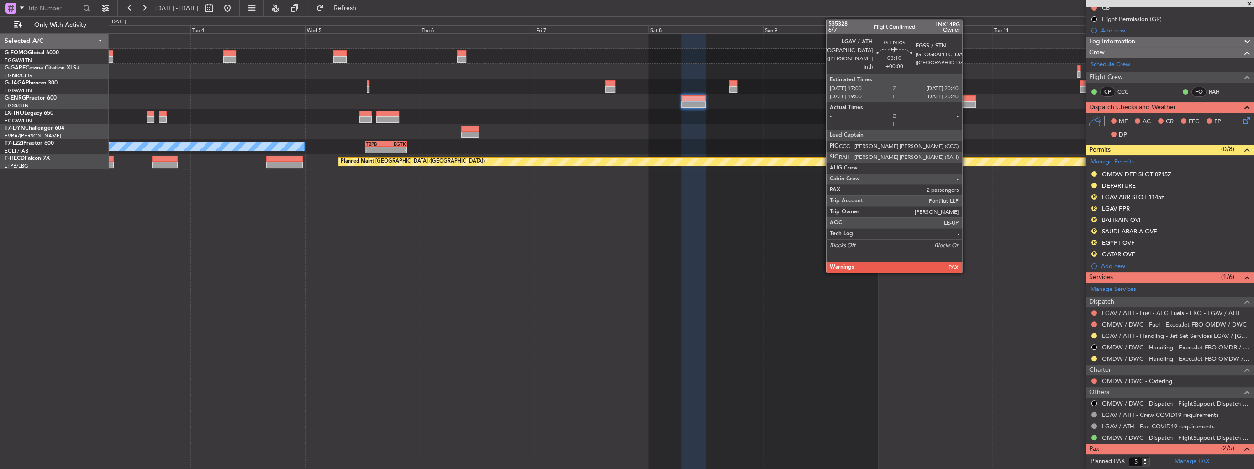
click at [966, 105] on div at bounding box center [967, 104] width 18 height 6
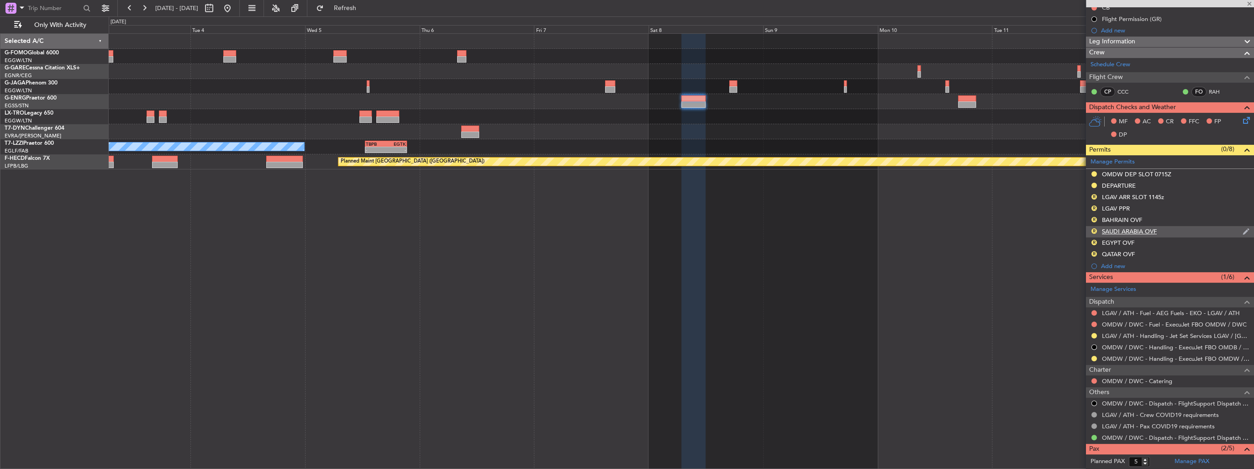
scroll to position [0, 0]
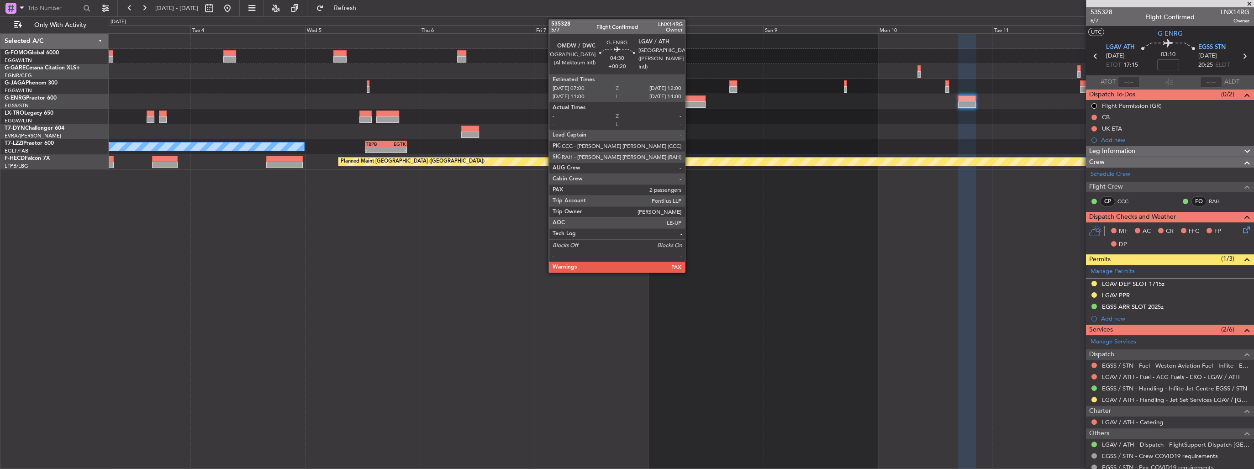
click at [689, 99] on div at bounding box center [693, 98] width 24 height 6
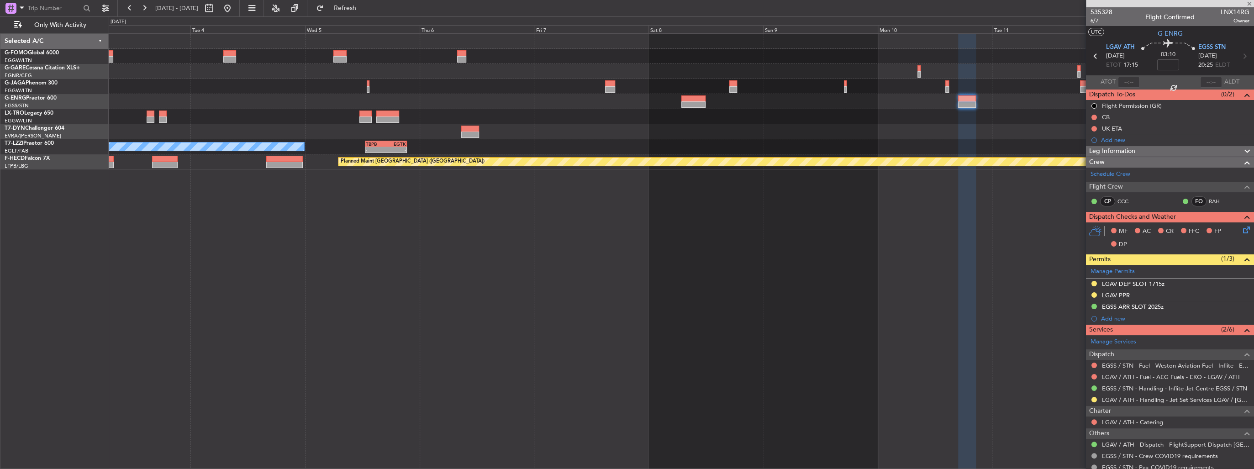
type input "+00:20"
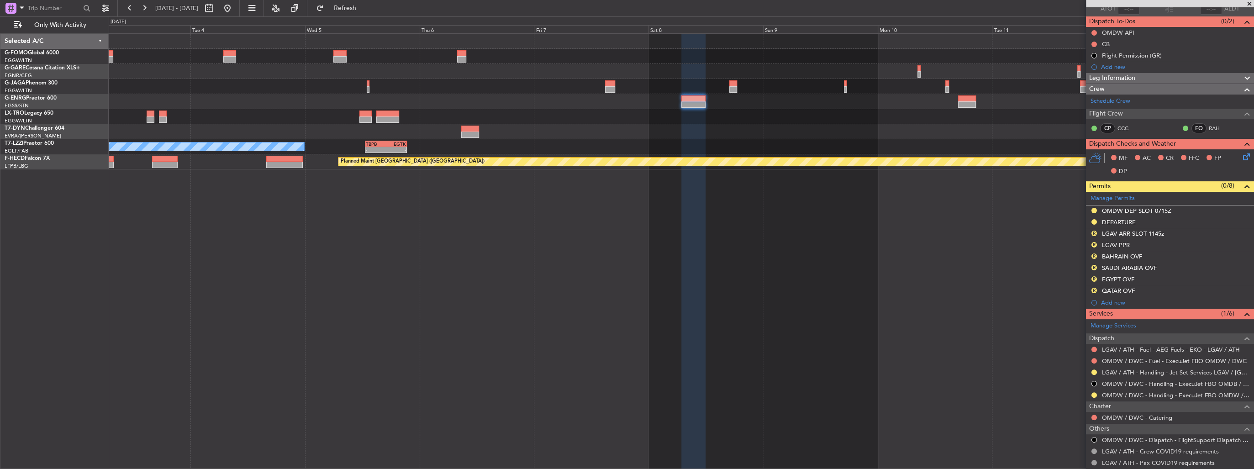
scroll to position [110, 0]
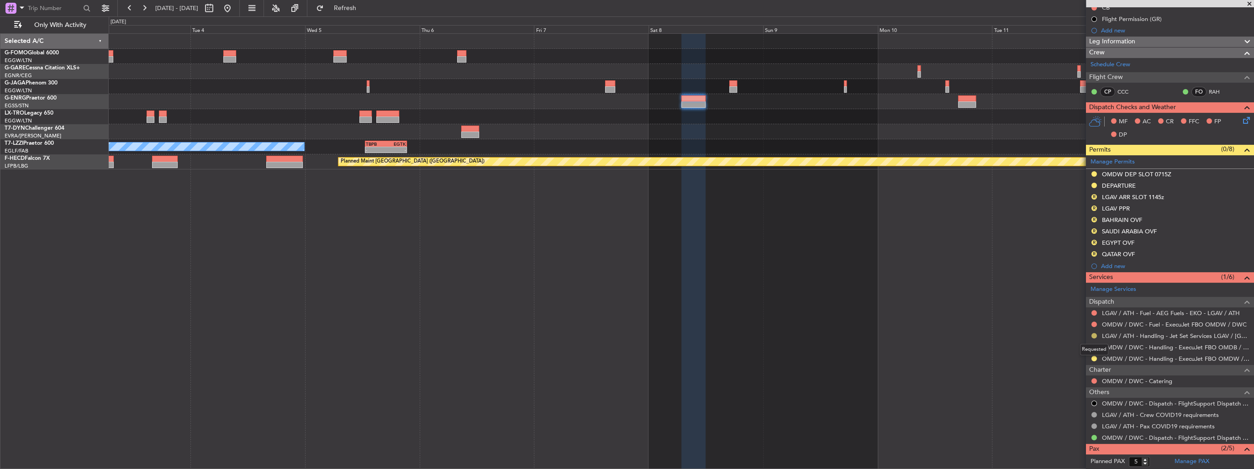
click at [1096, 333] on button at bounding box center [1093, 335] width 5 height 5
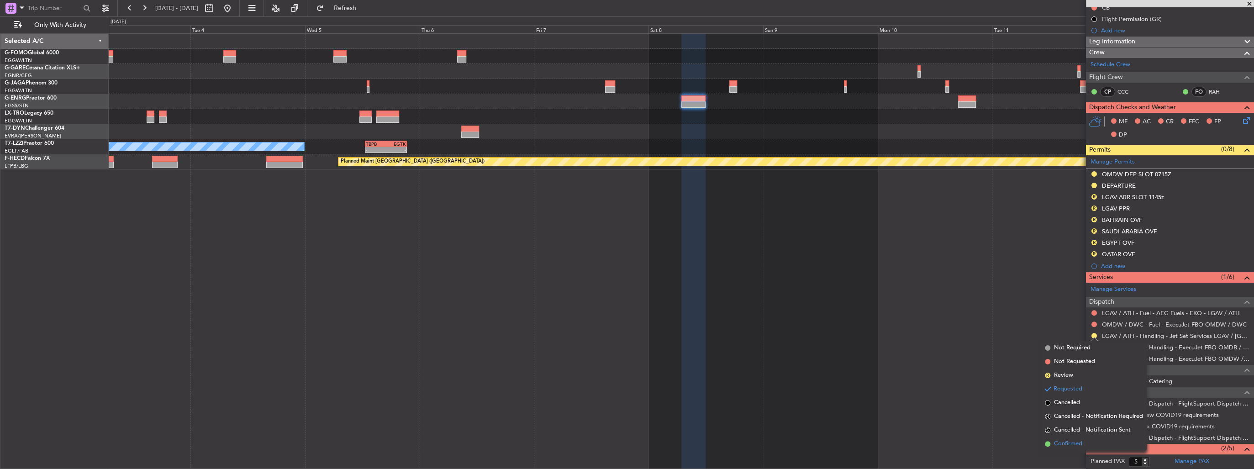
click at [1086, 441] on li "Confirmed" at bounding box center [1093, 444] width 105 height 14
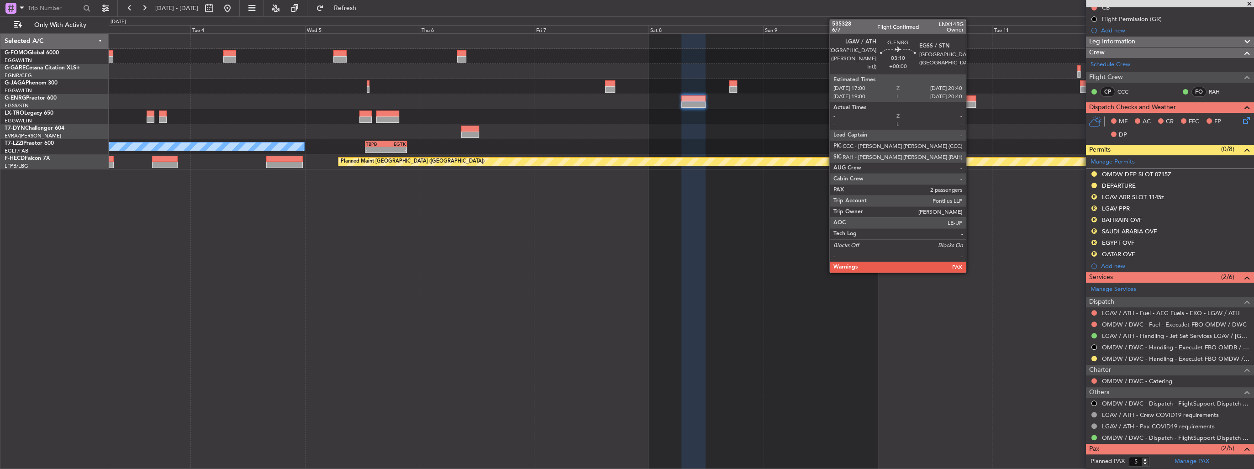
click at [970, 101] on div at bounding box center [967, 104] width 18 height 6
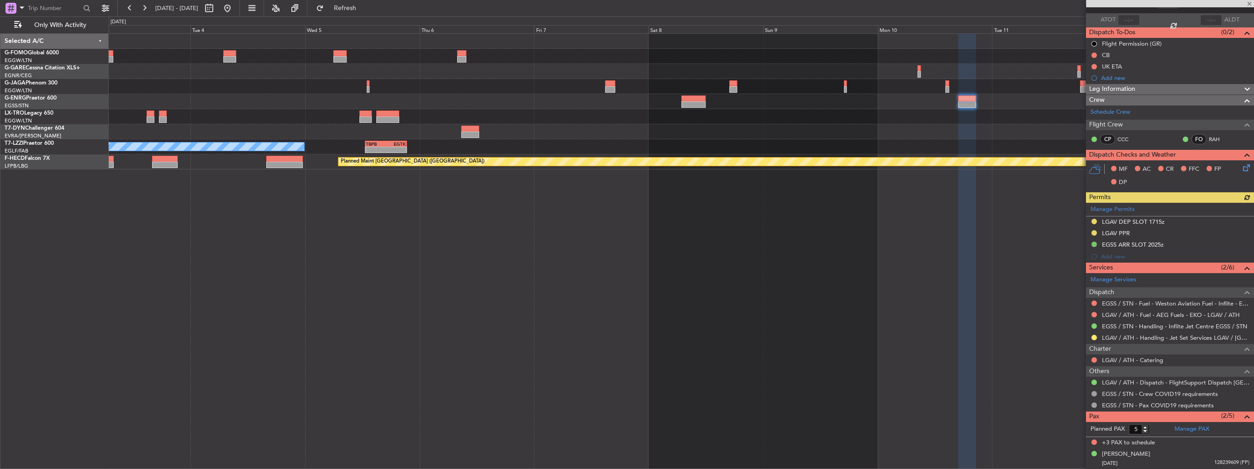
scroll to position [73, 0]
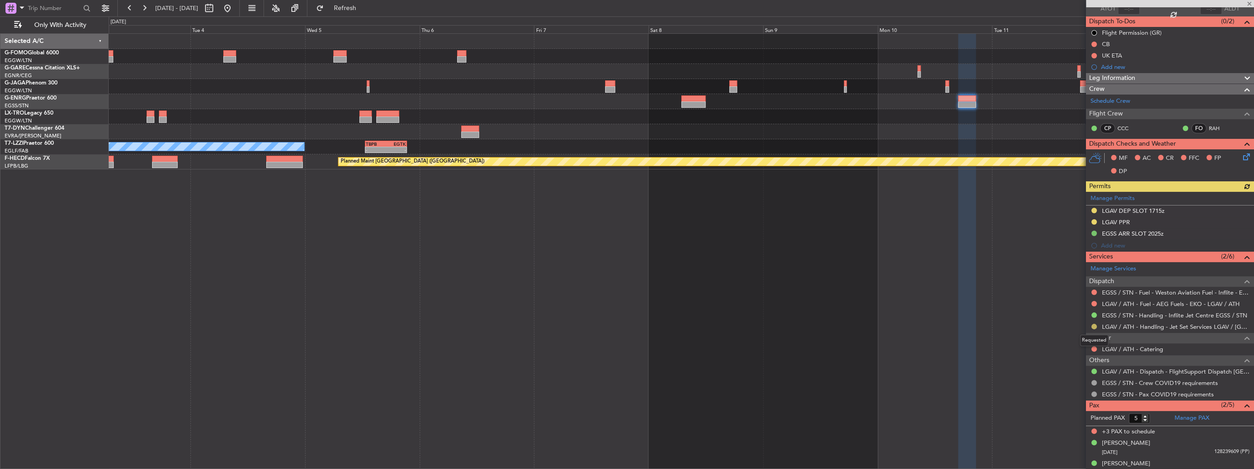
click at [1093, 325] on button at bounding box center [1093, 326] width 5 height 5
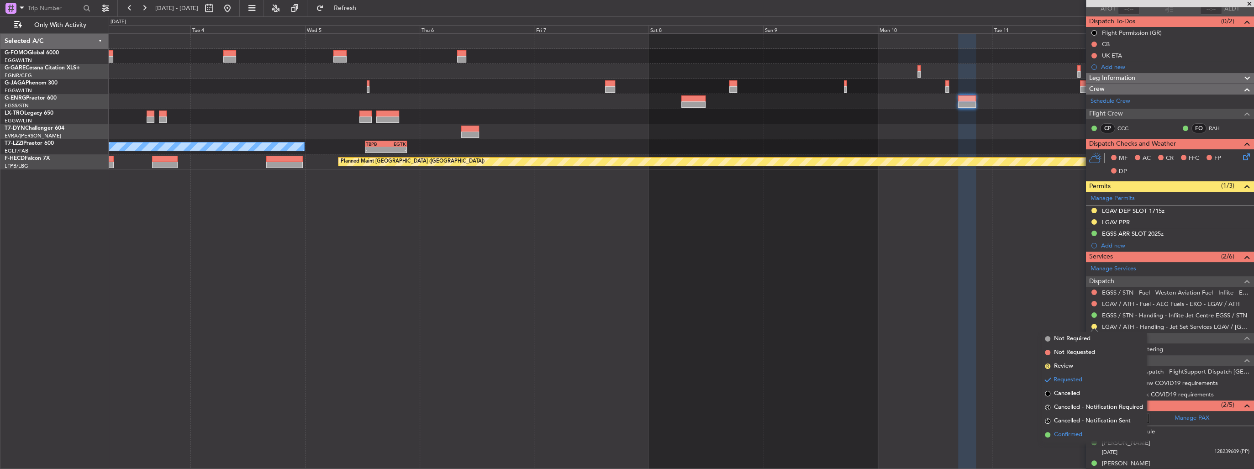
click at [1078, 433] on span "Confirmed" at bounding box center [1068, 434] width 28 height 9
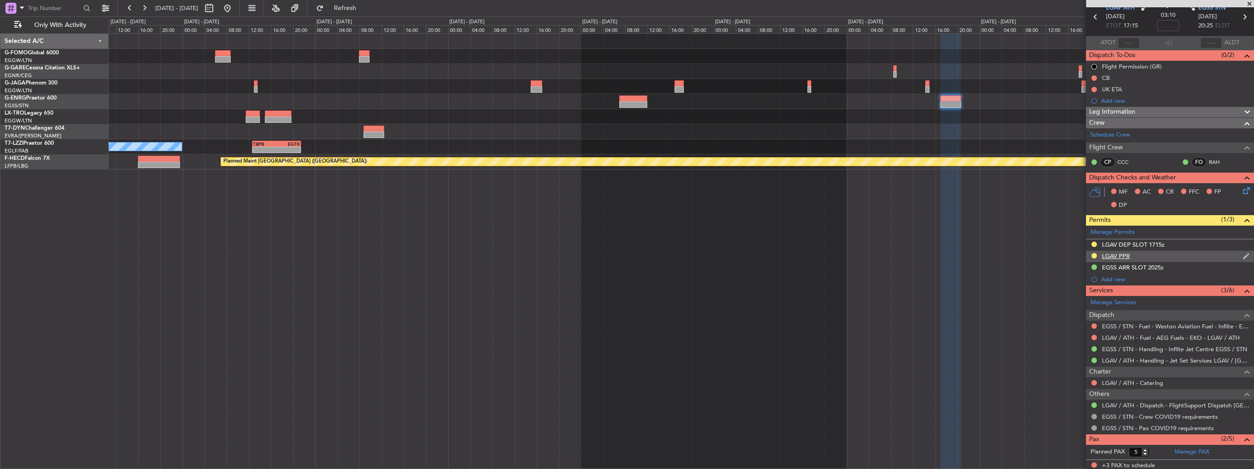
scroll to position [0, 0]
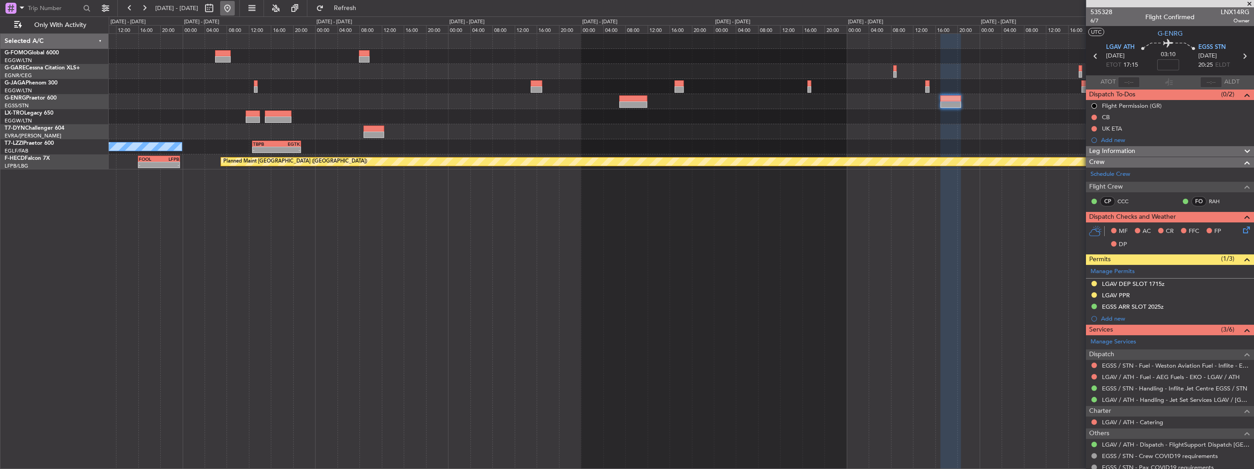
click at [235, 5] on button at bounding box center [227, 8] width 15 height 15
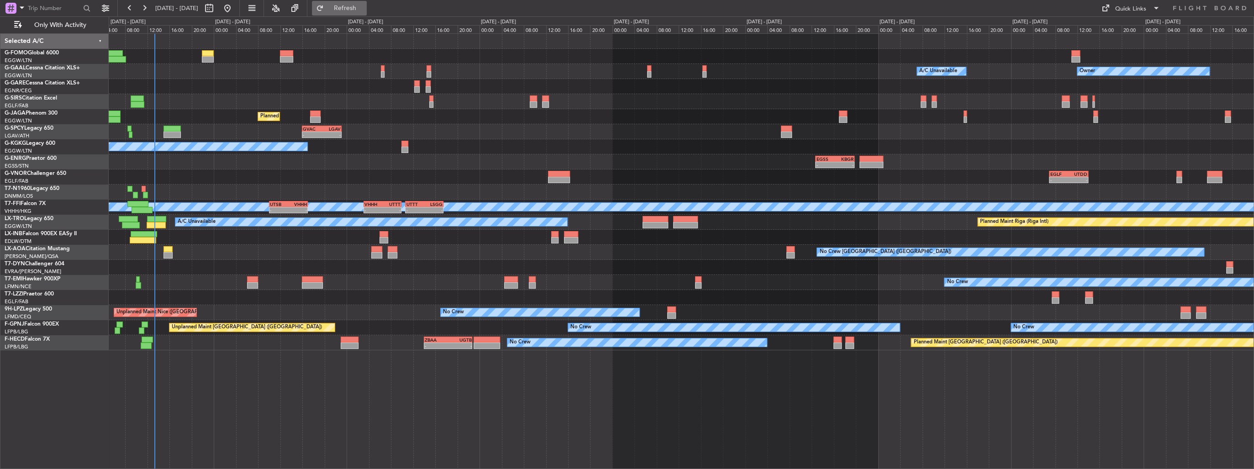
click at [362, 12] on button "Refresh" at bounding box center [339, 8] width 55 height 15
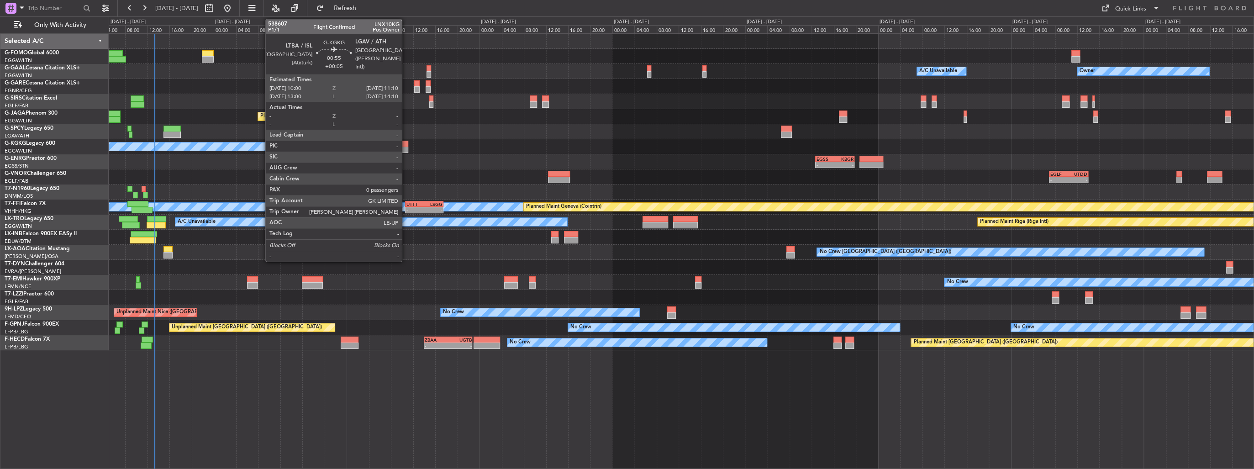
click at [406, 147] on div at bounding box center [404, 150] width 7 height 6
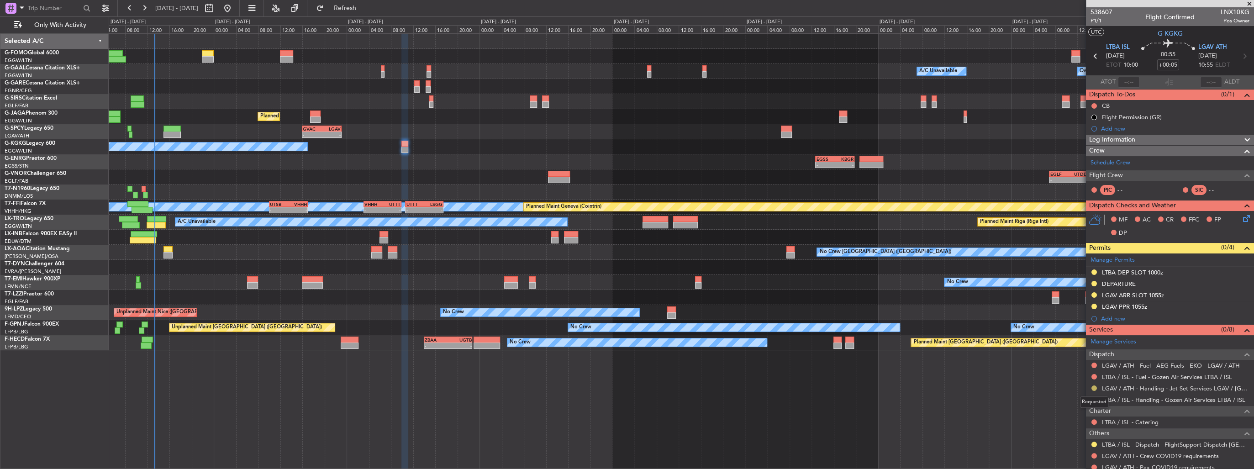
click at [1096, 386] on button at bounding box center [1093, 387] width 5 height 5
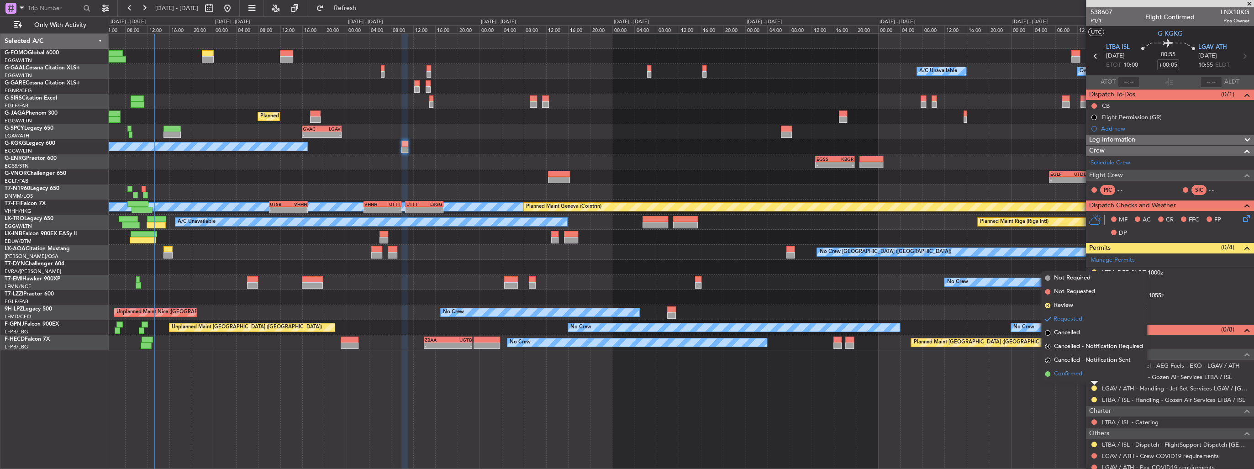
click at [1091, 375] on li "Confirmed" at bounding box center [1093, 374] width 105 height 14
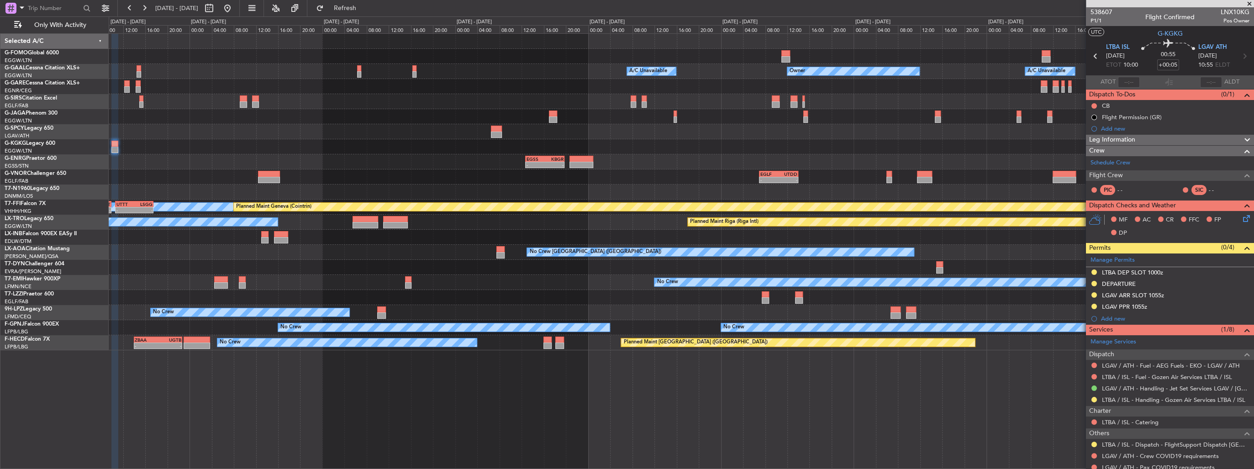
click at [270, 188] on div "Owner A/C Unavailable Owner A/C Unavailable Owner Planned Maint [GEOGRAPHIC_DAT…" at bounding box center [681, 192] width 1145 height 316
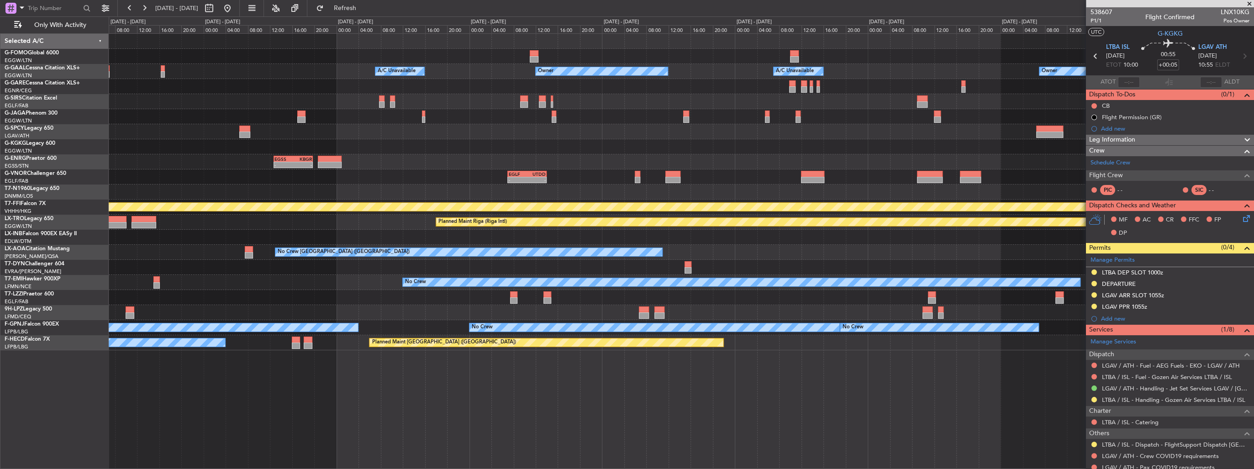
click at [356, 170] on div "Owner A/C Unavailable Owner A/C Unavailable Owner Planned Maint [GEOGRAPHIC_DAT…" at bounding box center [681, 192] width 1145 height 316
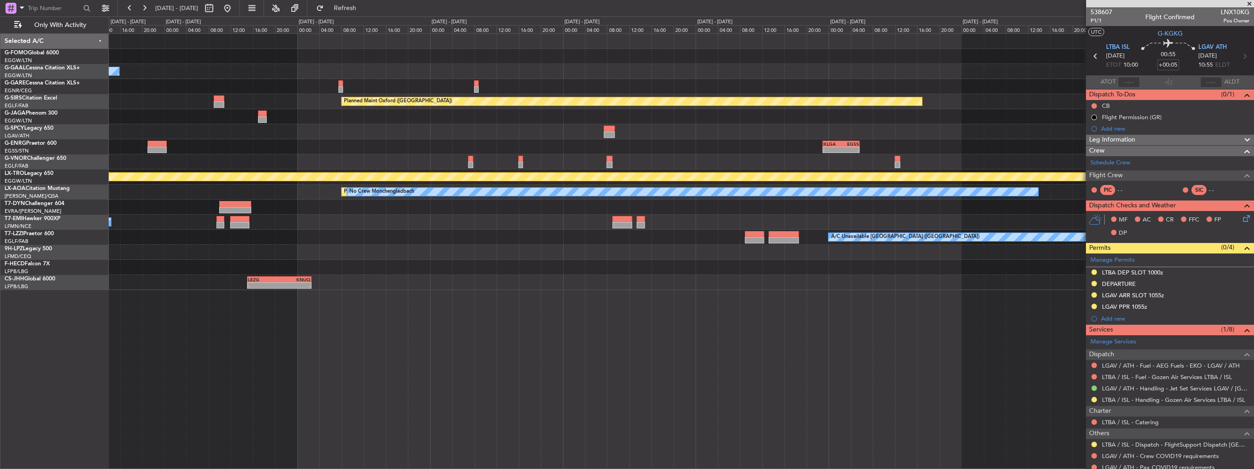
click at [423, 167] on div at bounding box center [681, 161] width 1145 height 15
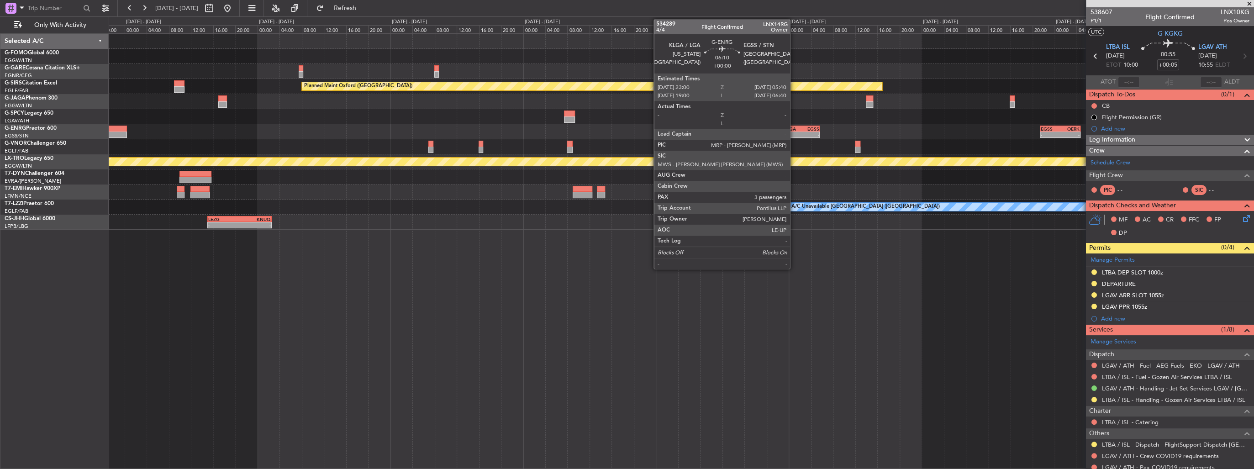
click at [794, 130] on div "KLGA" at bounding box center [792, 128] width 18 height 5
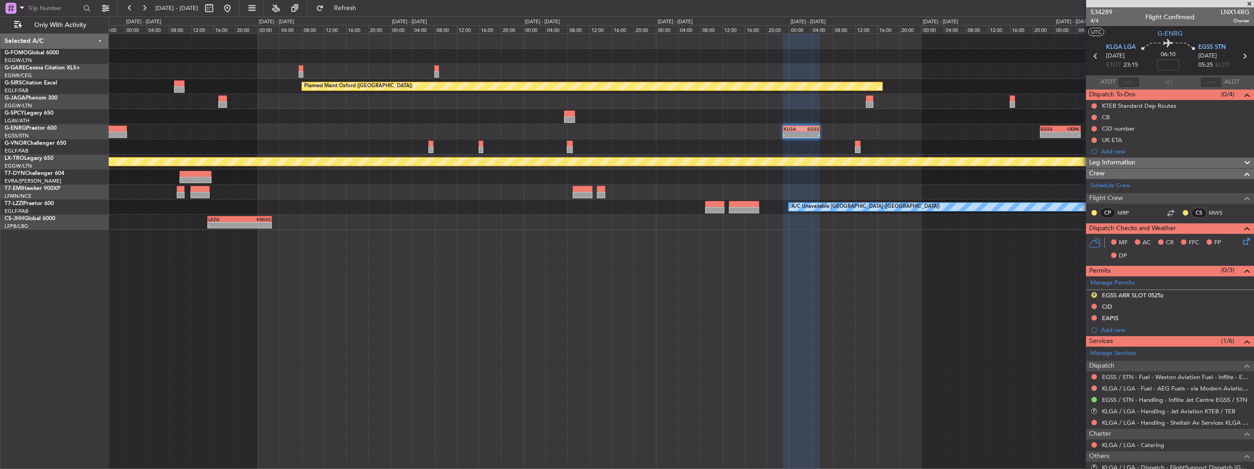
click at [1248, 4] on span at bounding box center [1249, 4] width 9 height 8
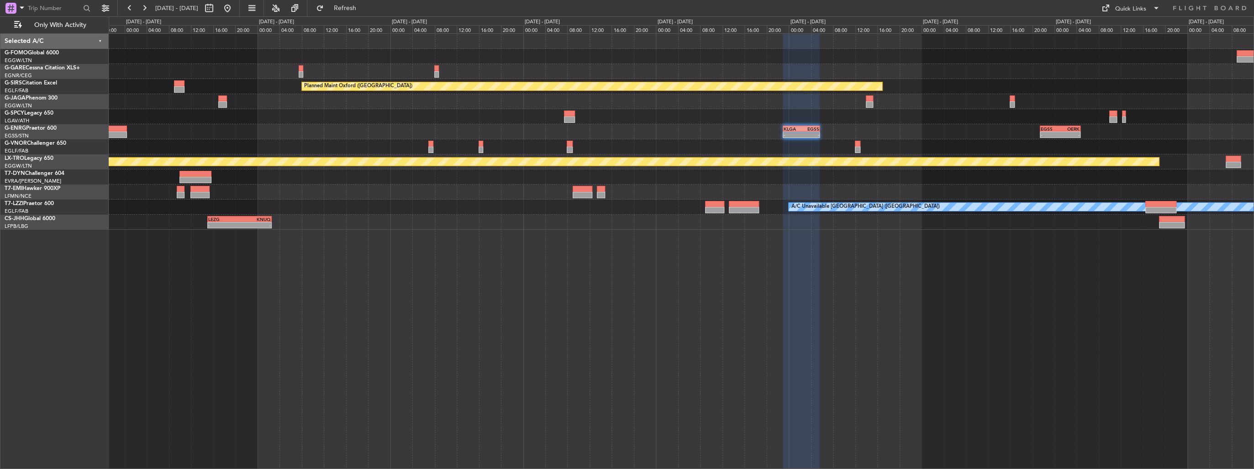
type input "0"
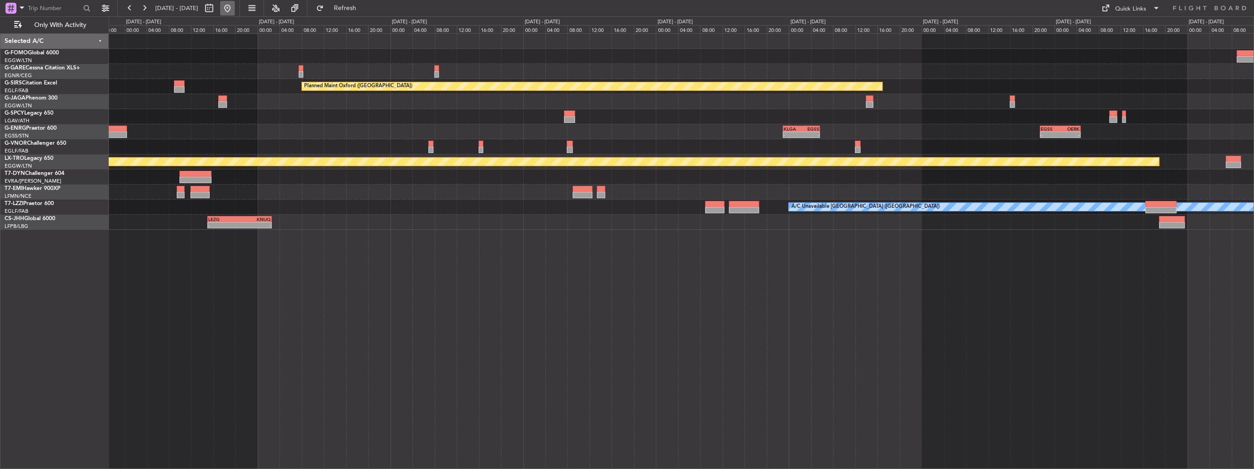
click at [235, 5] on button at bounding box center [227, 8] width 15 height 15
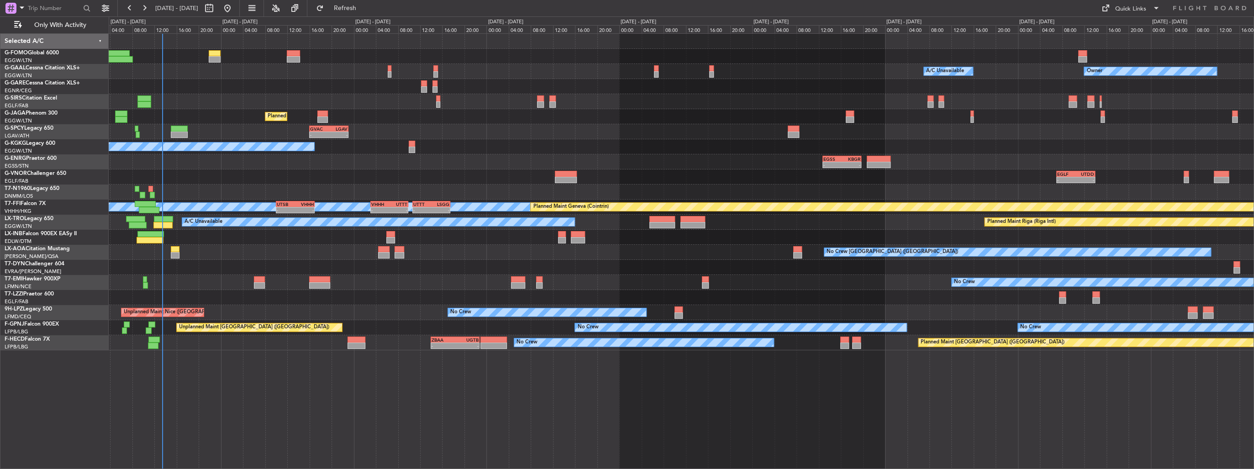
click at [393, 68] on div "Owner A/C Unavailable Owner A/C Unavailable" at bounding box center [681, 71] width 1145 height 15
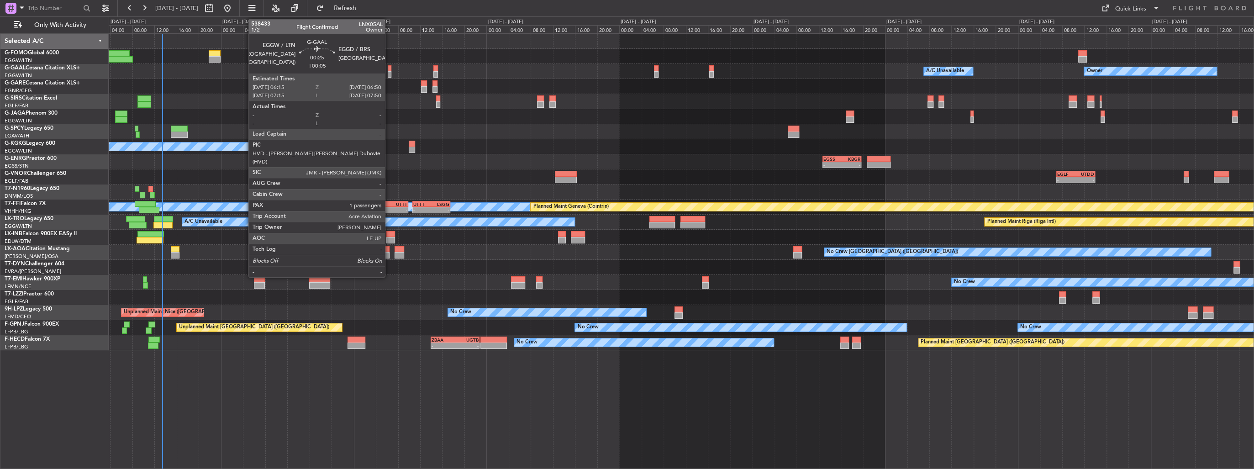
click at [389, 71] on div at bounding box center [390, 74] width 4 height 6
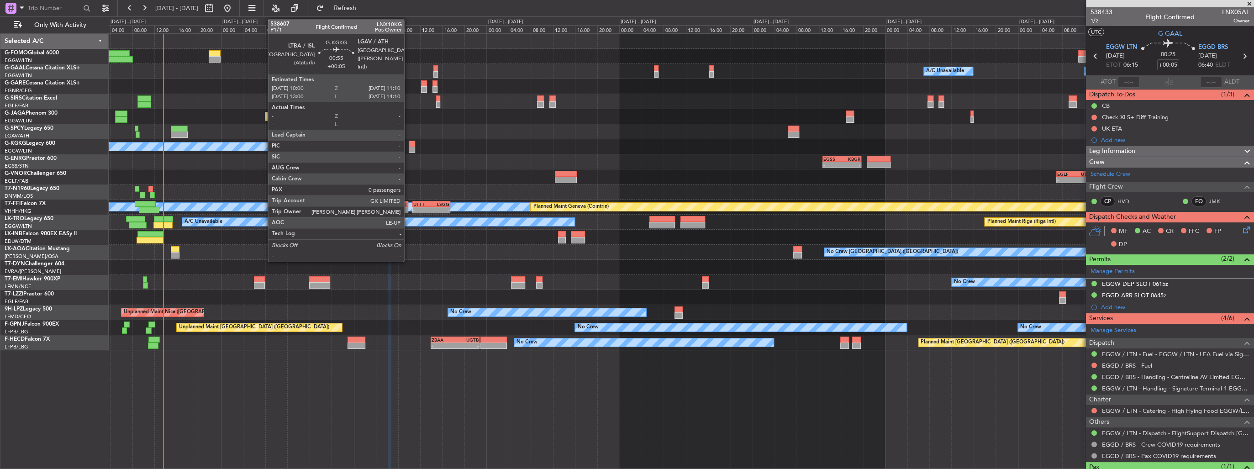
click at [409, 147] on div at bounding box center [412, 150] width 7 height 6
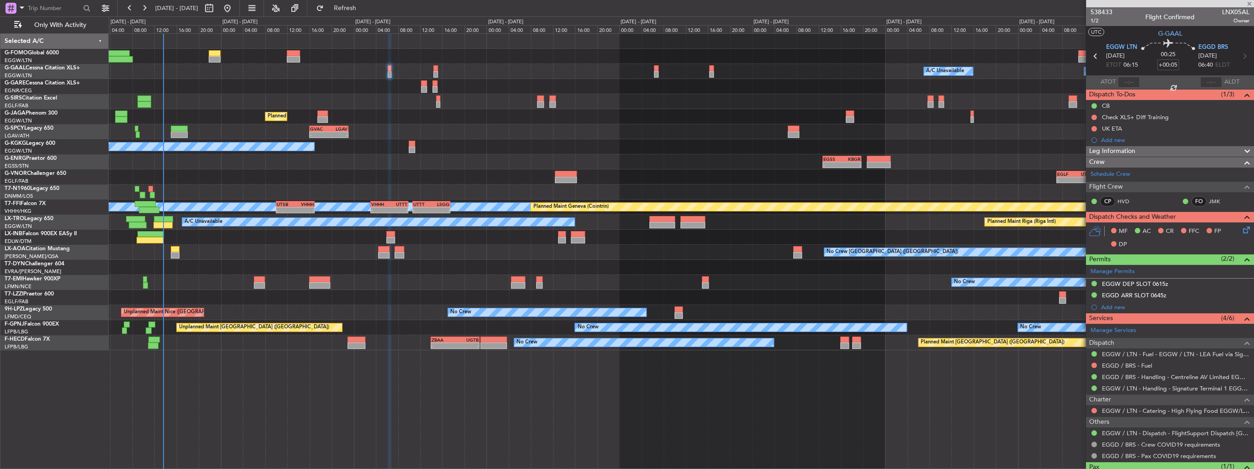
type input "0"
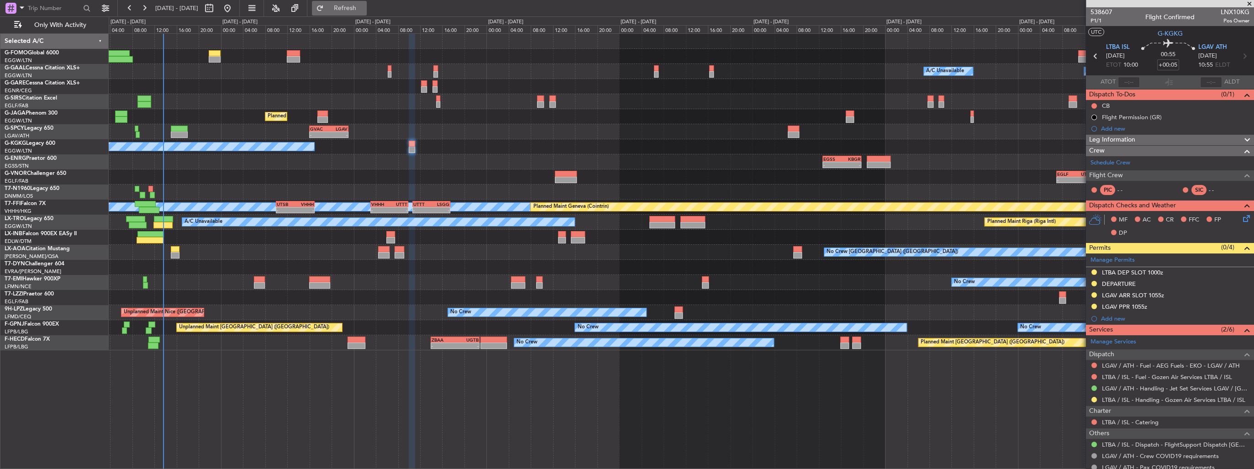
click at [364, 5] on span "Refresh" at bounding box center [345, 8] width 38 height 6
click at [1245, 3] on span at bounding box center [1249, 4] width 9 height 8
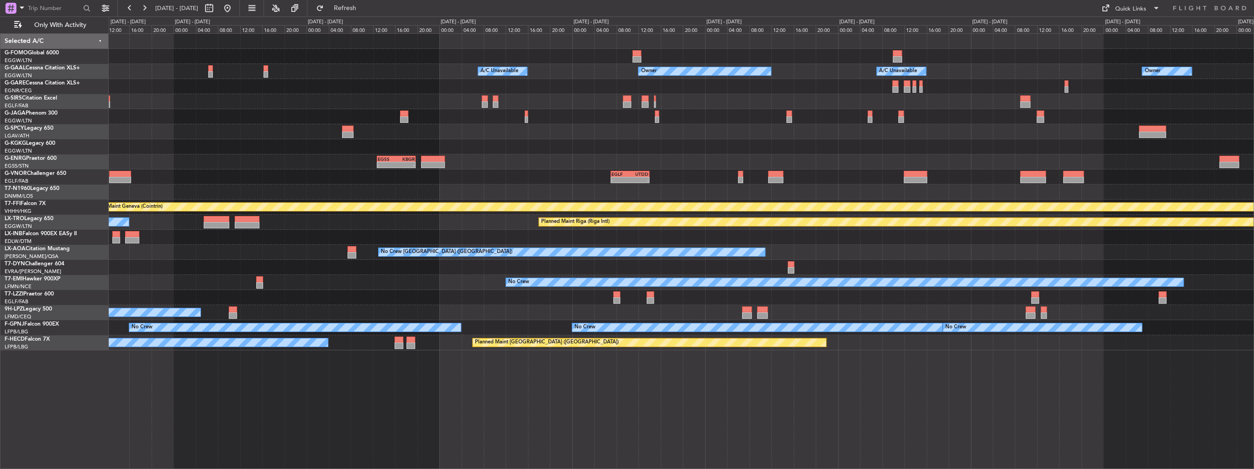
click at [609, 117] on div "Planned Maint [GEOGRAPHIC_DATA] ([GEOGRAPHIC_DATA])" at bounding box center [681, 116] width 1145 height 15
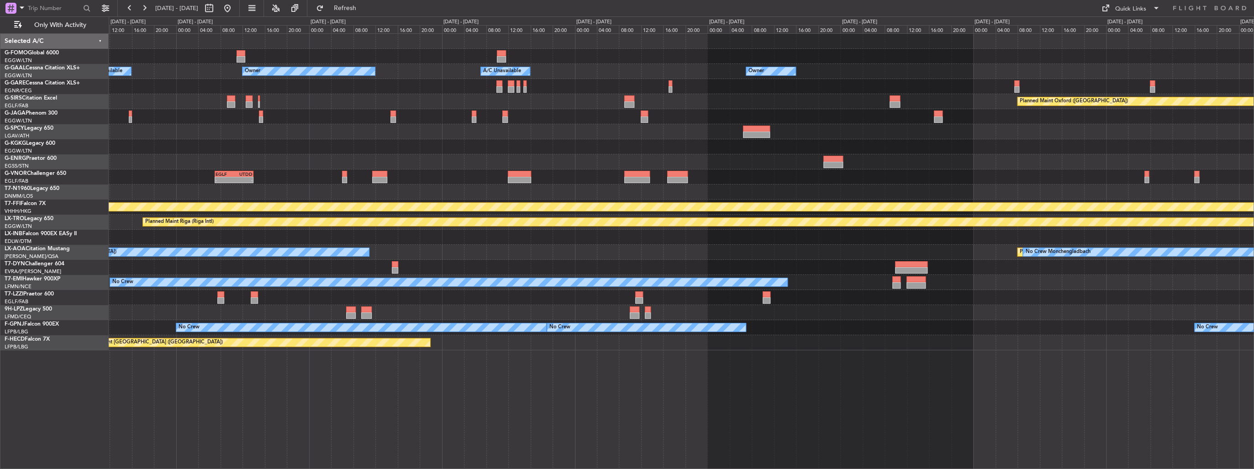
click at [623, 126] on div at bounding box center [681, 131] width 1145 height 15
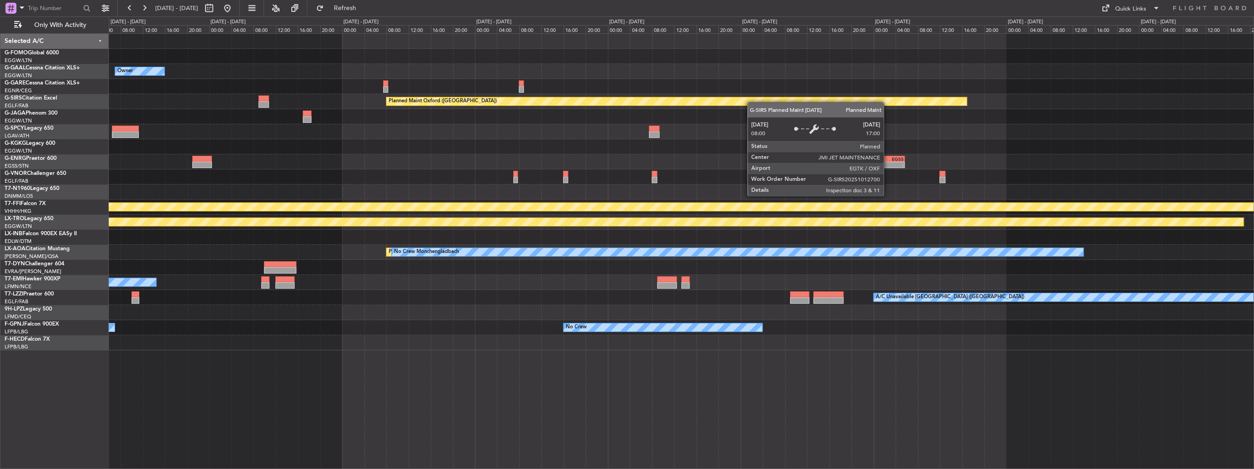
click at [683, 98] on div "Planned Maint Oxford ([GEOGRAPHIC_DATA])" at bounding box center [681, 101] width 1145 height 15
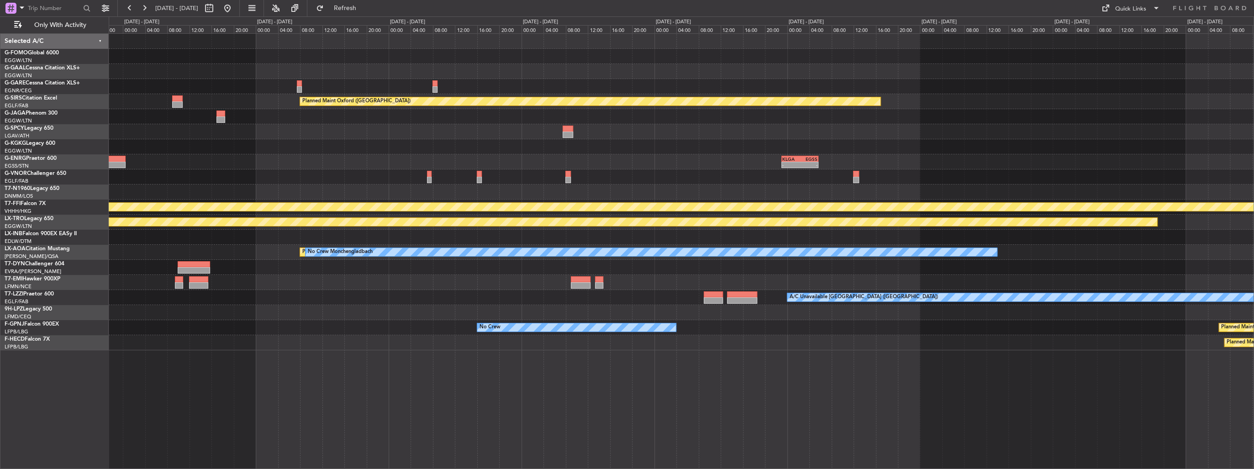
click at [675, 110] on div at bounding box center [681, 116] width 1145 height 15
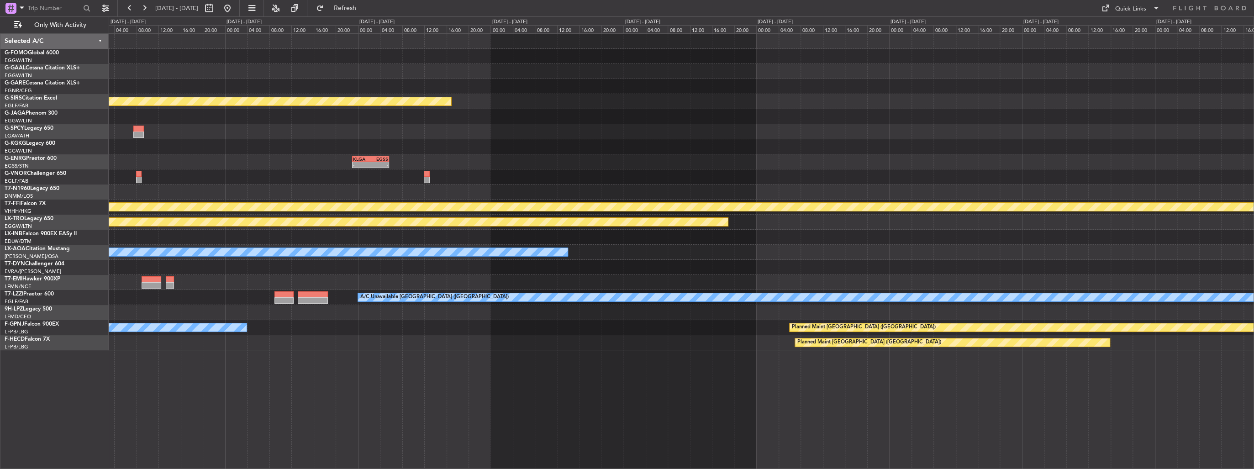
click at [690, 97] on div "Planned Maint Oxford ([GEOGRAPHIC_DATA]) - - KLGA 23:00 Z EGSS 05:40 Z [PERSON_…" at bounding box center [681, 192] width 1145 height 316
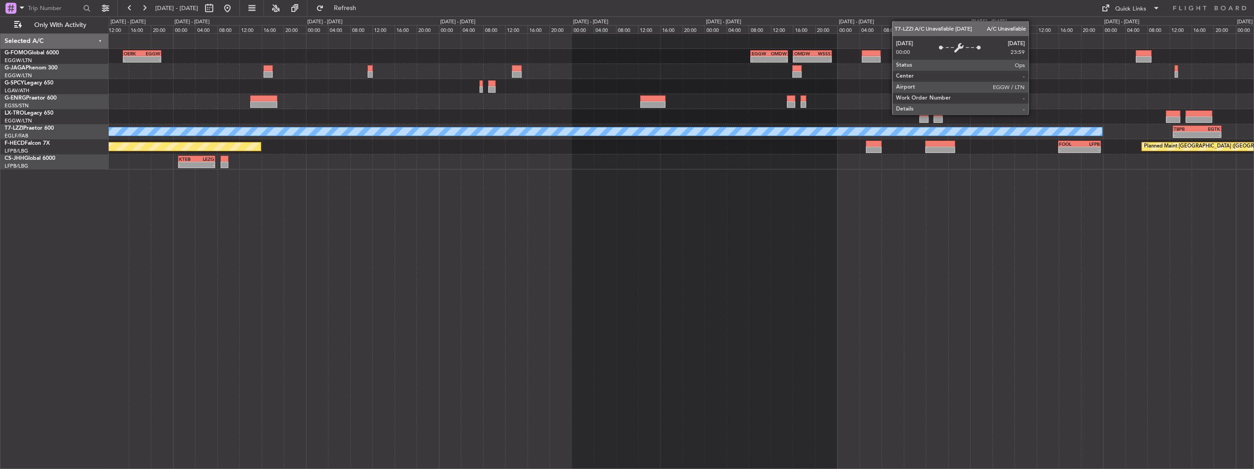
click at [694, 95] on div "- - OERK 15:00 Z EGGW 21:55 Z - - EGGW 08:25 Z OMDW 15:05 Z - - OMDW 16:05 Z WS…" at bounding box center [681, 102] width 1145 height 136
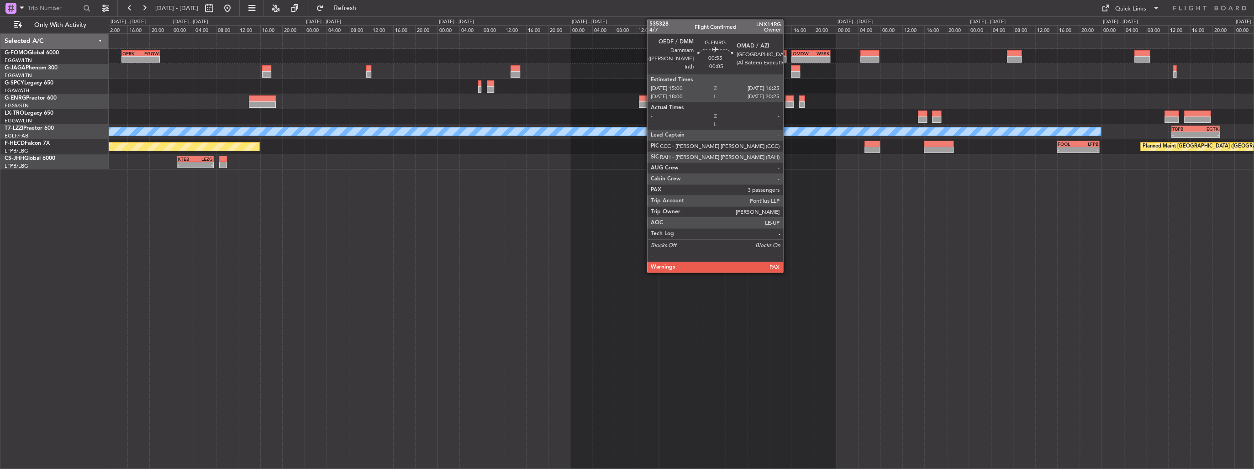
click at [787, 100] on div at bounding box center [789, 98] width 8 height 6
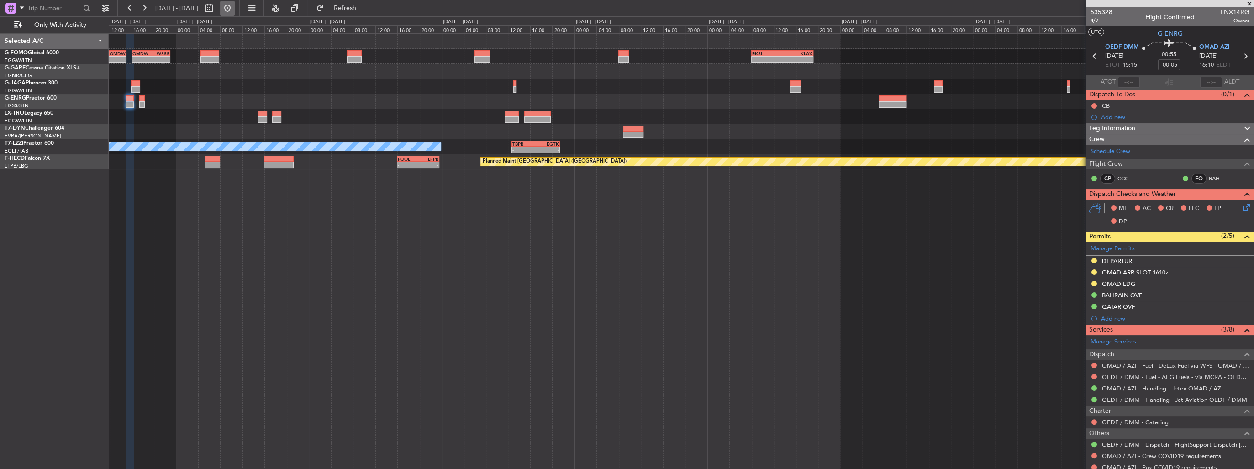
click at [235, 11] on button at bounding box center [227, 8] width 15 height 15
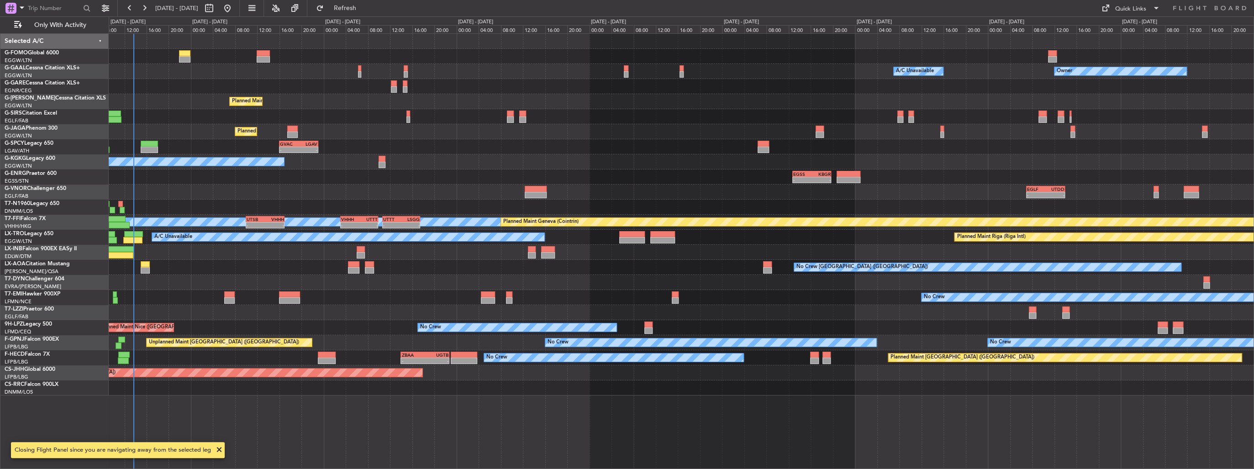
click at [438, 118] on div "A/C Unavailable Owner Owner A/C Unavailable Planned Maint [GEOGRAPHIC_DATA] ([G…" at bounding box center [681, 215] width 1145 height 362
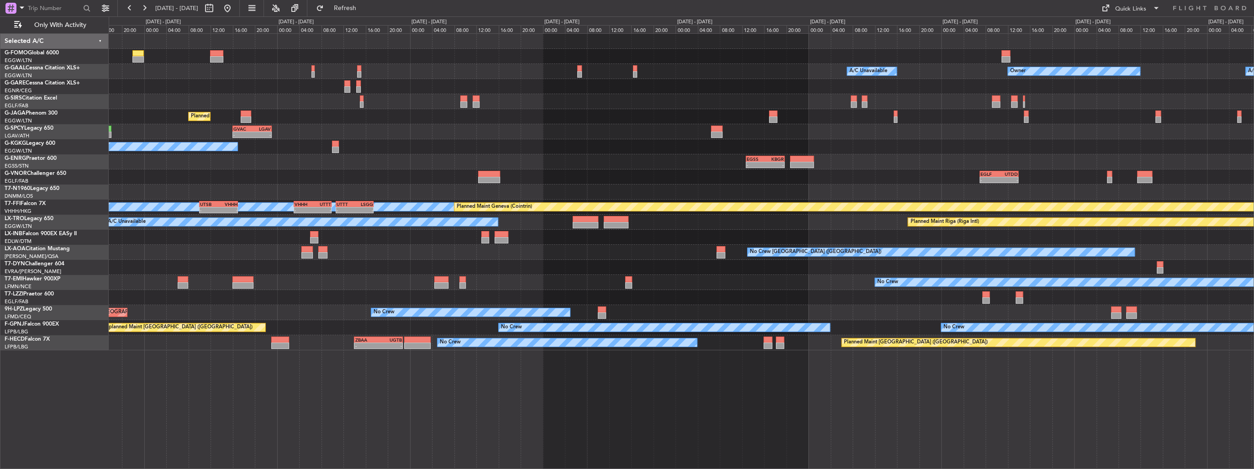
click at [432, 152] on div "Owner A/C Unavailable Owner A/C Unavailable Owner Planned Maint [GEOGRAPHIC_DAT…" at bounding box center [681, 192] width 1145 height 316
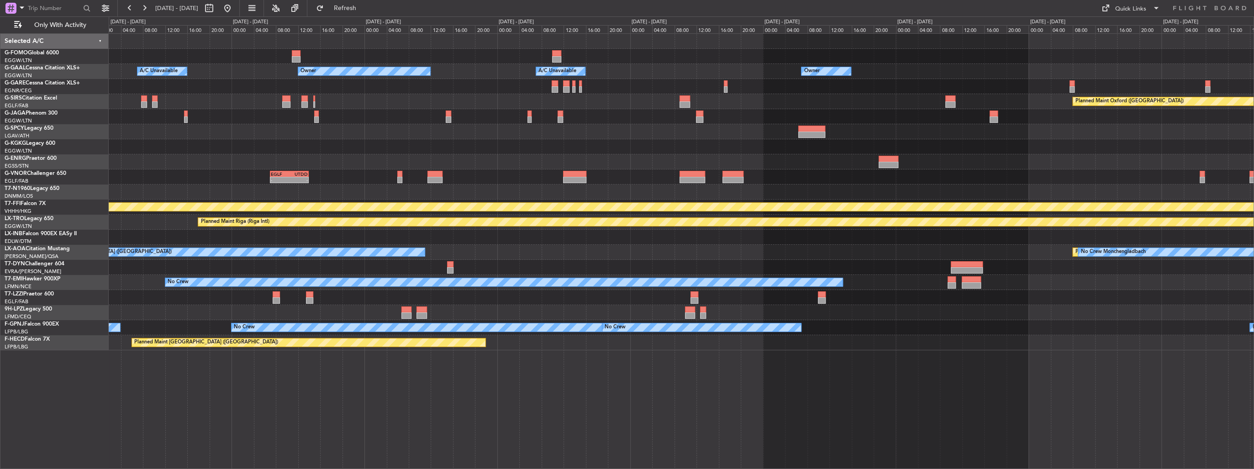
click at [454, 162] on div "Owner A/C Unavailable Owner A/C Unavailable Owner Planned Maint [GEOGRAPHIC_DAT…" at bounding box center [681, 192] width 1145 height 316
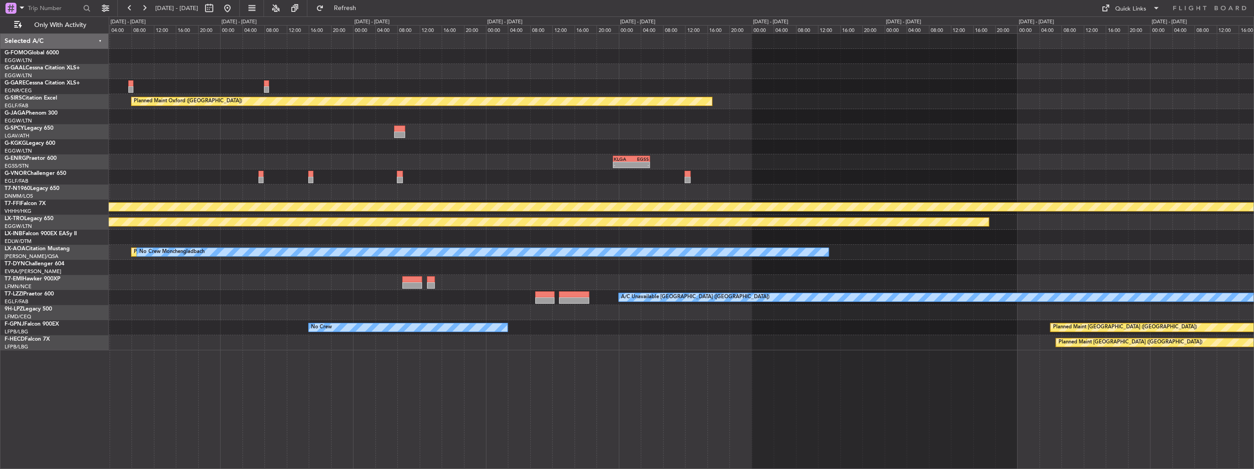
click at [504, 142] on div "Owner Planned Maint [GEOGRAPHIC_DATA] ([GEOGRAPHIC_DATA]) - - KLGA 23:00 Z EGSS…" at bounding box center [681, 192] width 1145 height 316
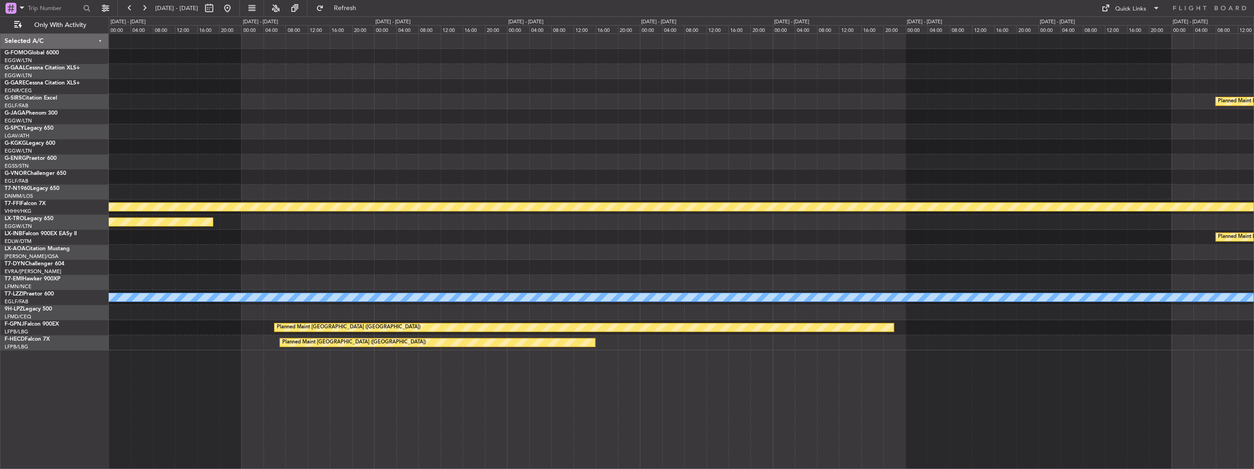
click at [519, 121] on div "Planned Maint Bournemouth Planned Maint [GEOGRAPHIC_DATA] Planned Maint [GEOGRA…" at bounding box center [681, 192] width 1145 height 316
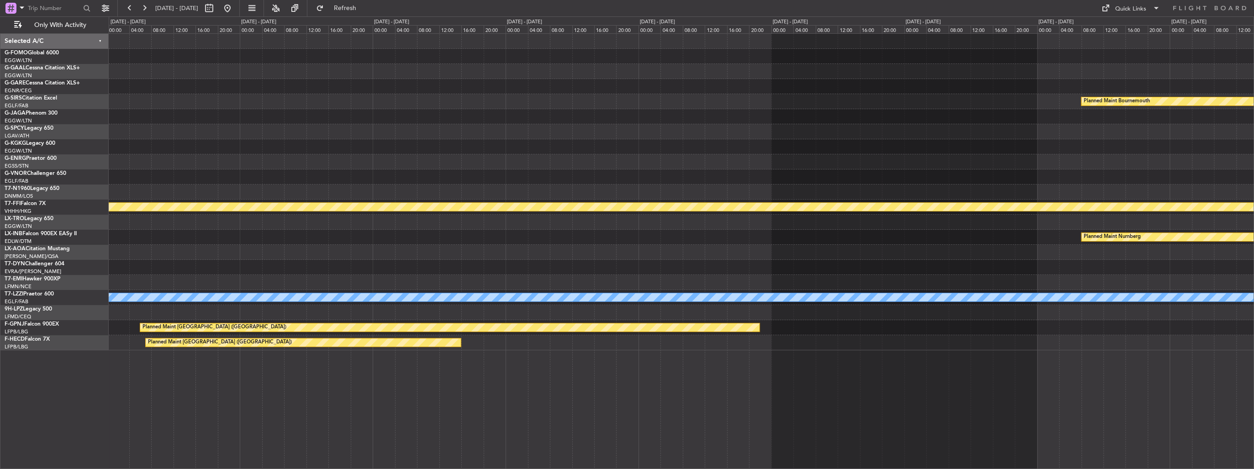
click at [639, 161] on div "Planned Maint Bournemouth Planned Maint [GEOGRAPHIC_DATA] [PERSON_NAME] [PERSON…" at bounding box center [681, 192] width 1145 height 316
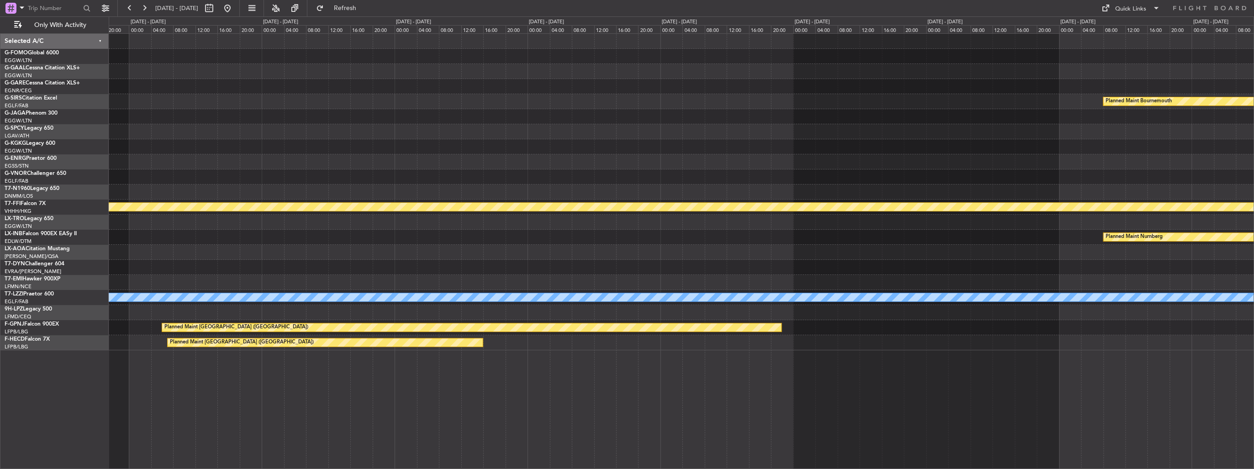
click at [1247, 200] on div "Planned Maint Bournemouth Planned Maint [GEOGRAPHIC_DATA] Planned Maint [GEOGRA…" at bounding box center [681, 192] width 1145 height 316
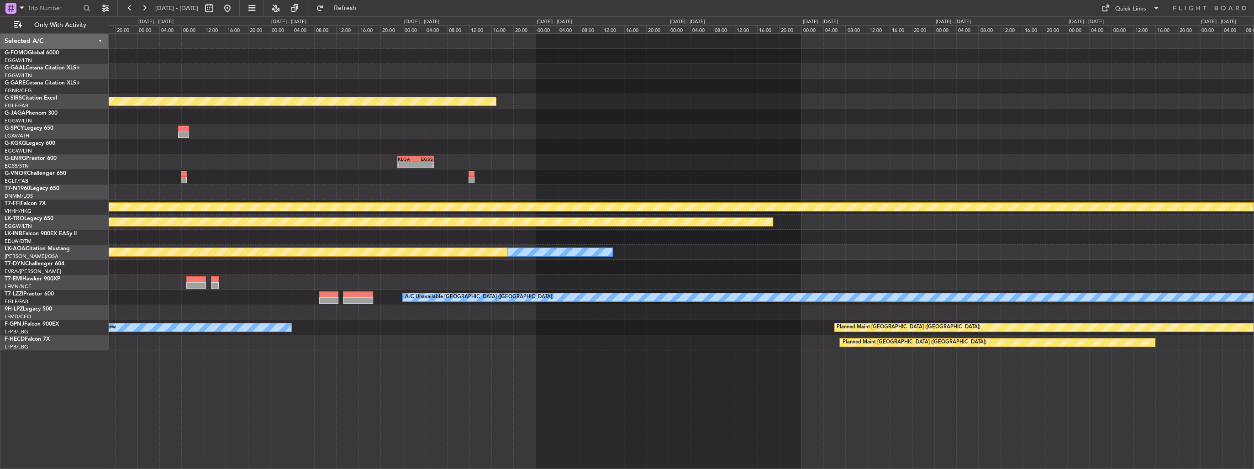
click at [1253, 159] on html "[DATE] - [DATE] Refresh Quick Links Only With Activity Planned Maint [GEOGRAPHI…" at bounding box center [627, 234] width 1254 height 469
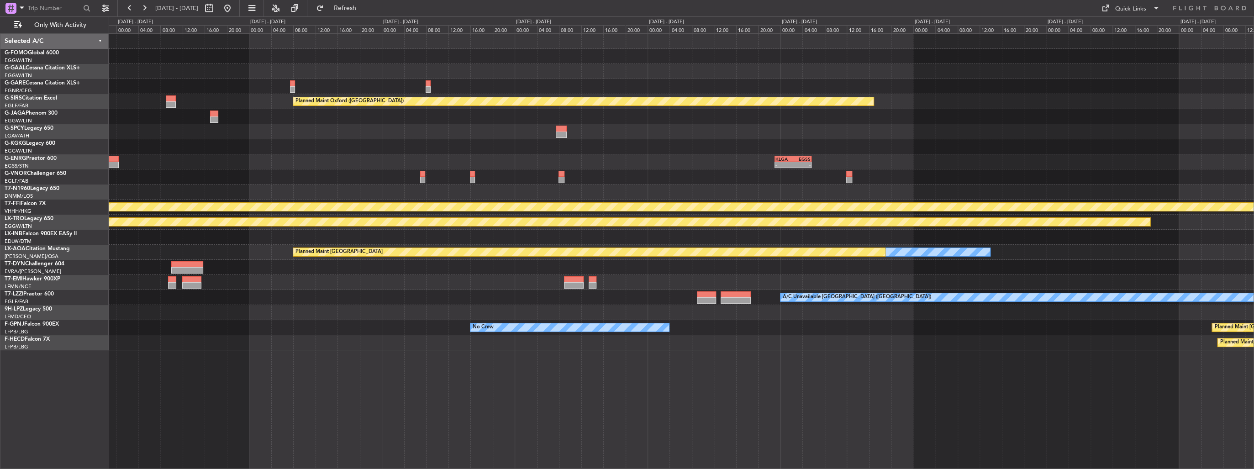
click at [1102, 161] on div "Owner Planned Maint [GEOGRAPHIC_DATA] ([GEOGRAPHIC_DATA]) - - KLGA 23:00 Z EGSS…" at bounding box center [681, 192] width 1145 height 316
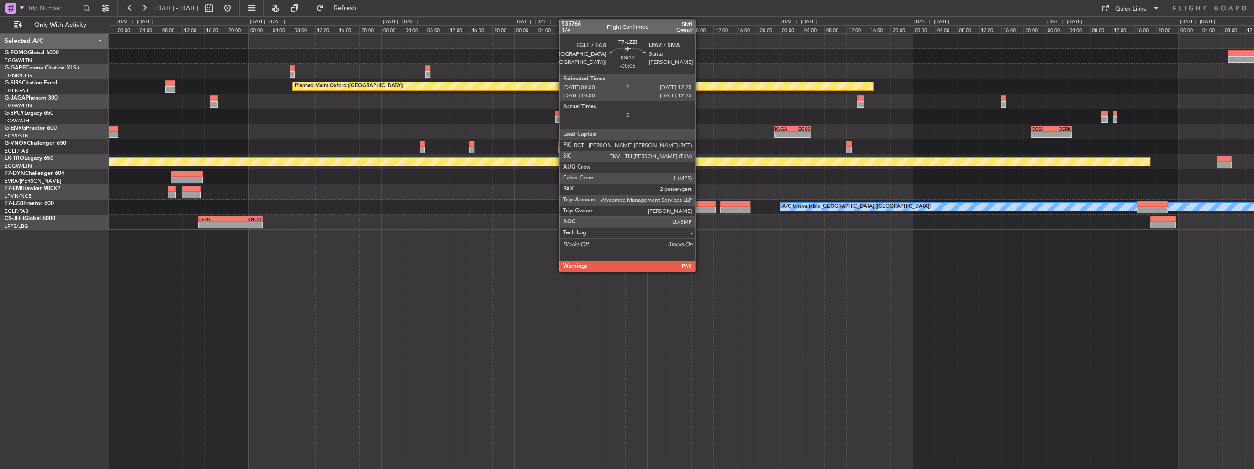
click at [699, 207] on div at bounding box center [705, 210] width 19 height 6
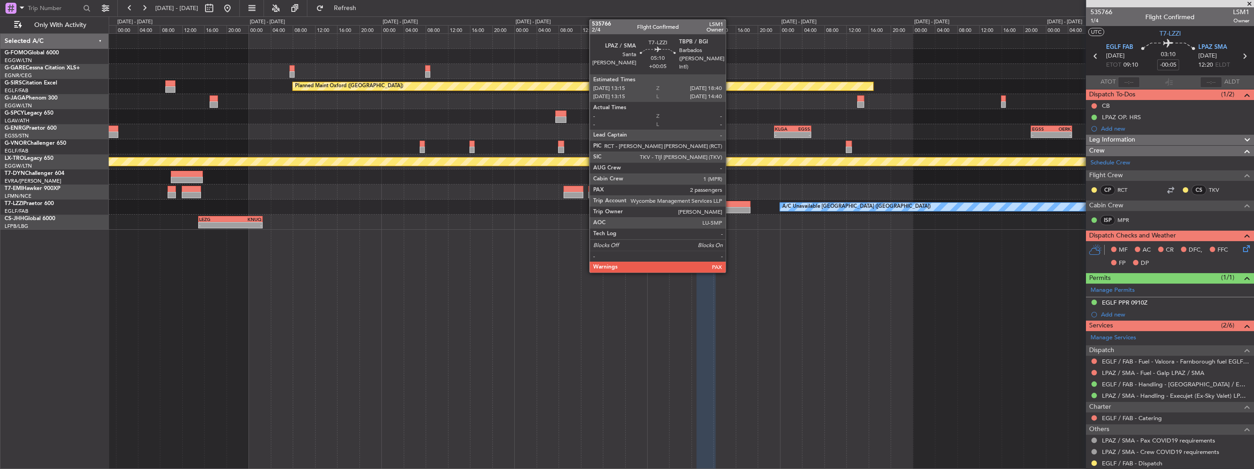
click at [730, 207] on div at bounding box center [735, 210] width 30 height 6
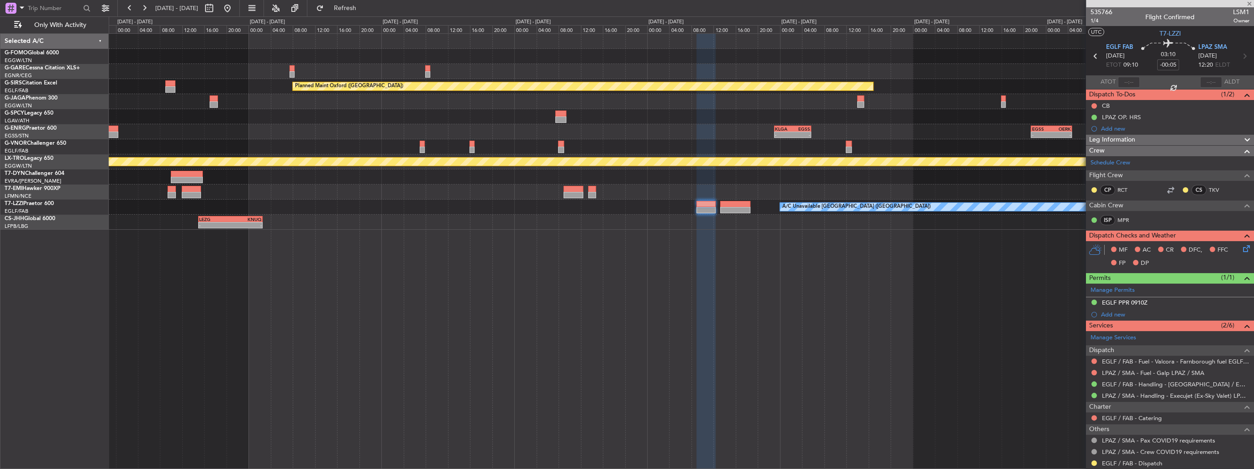
type input "+00:05"
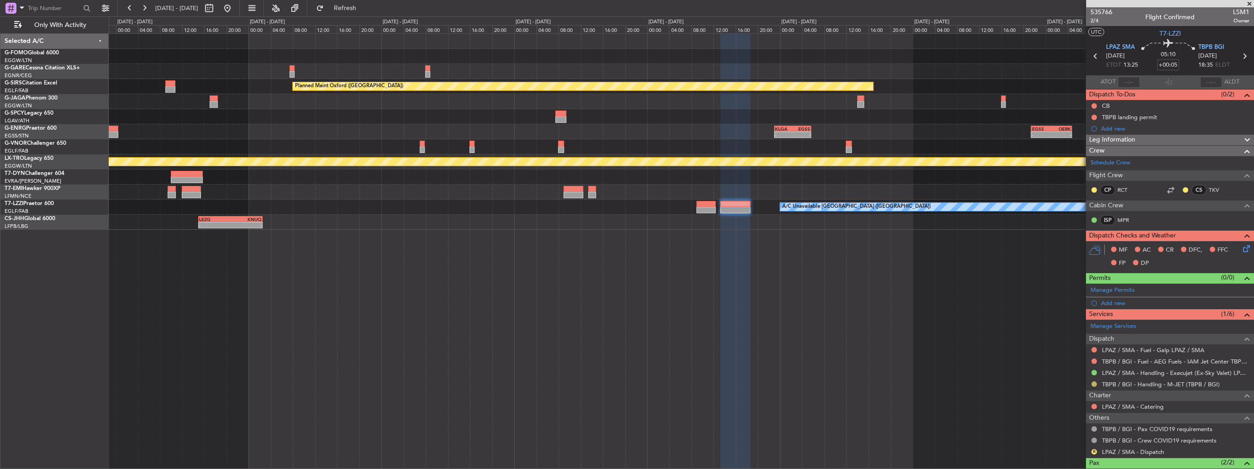
click at [1095, 383] on button at bounding box center [1093, 383] width 5 height 5
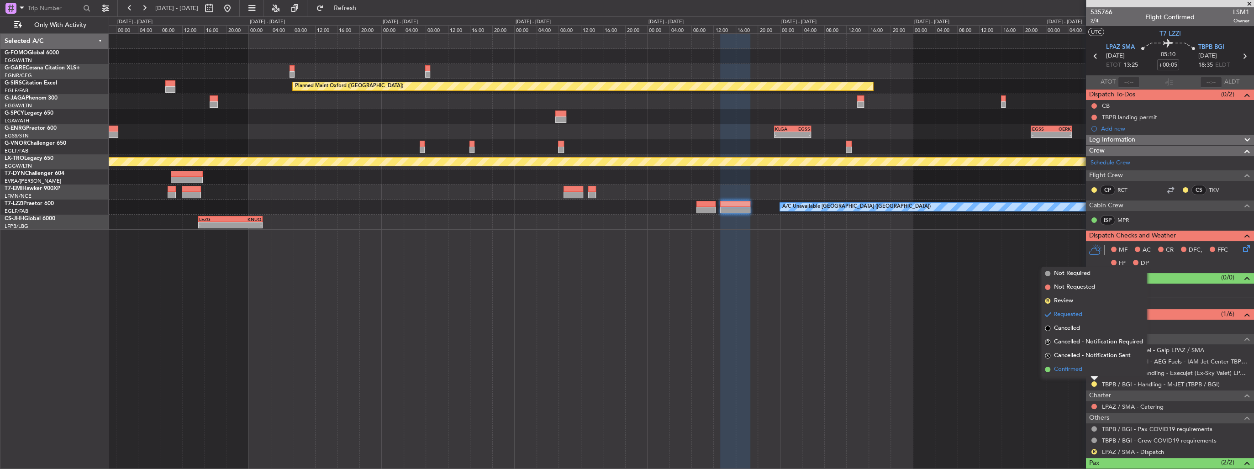
click at [1081, 369] on span "Confirmed" at bounding box center [1068, 369] width 28 height 9
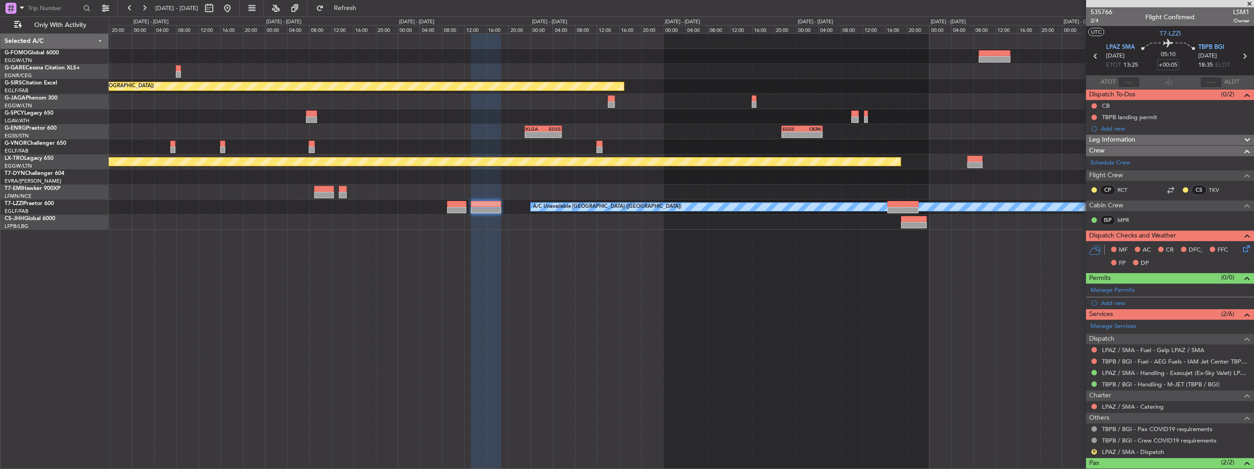
click at [615, 184] on div "- - OERK 15:00 Z EGGW 21:55 Z Planned Maint [GEOGRAPHIC_DATA] ([GEOGRAPHIC_DATA…" at bounding box center [681, 132] width 1145 height 196
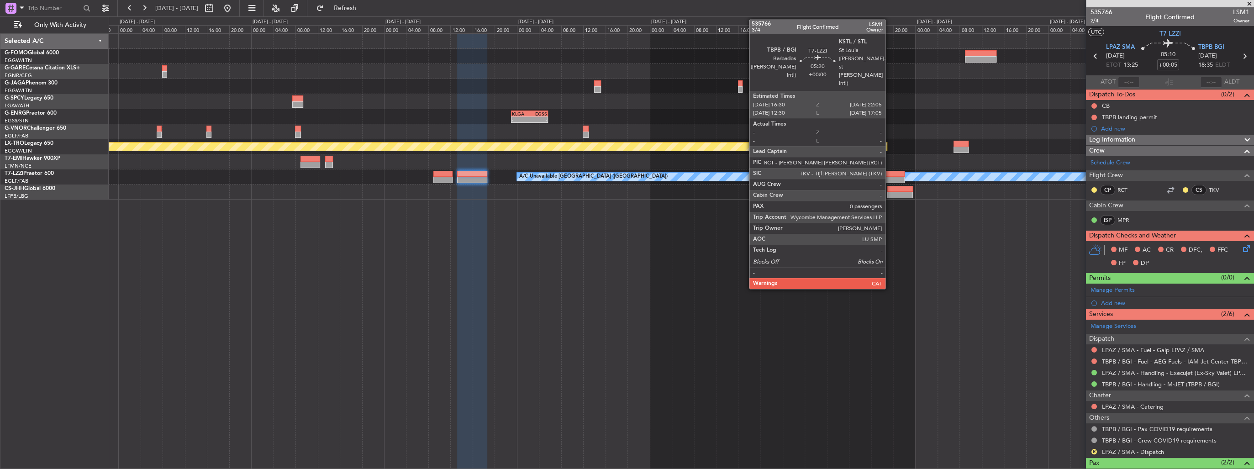
click at [890, 175] on div at bounding box center [888, 174] width 31 height 6
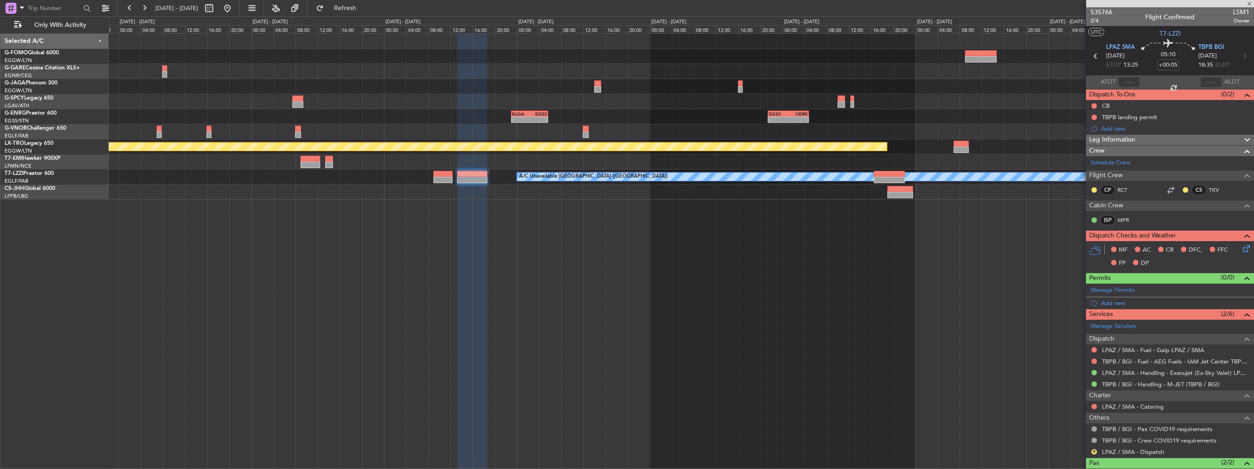
type input "0"
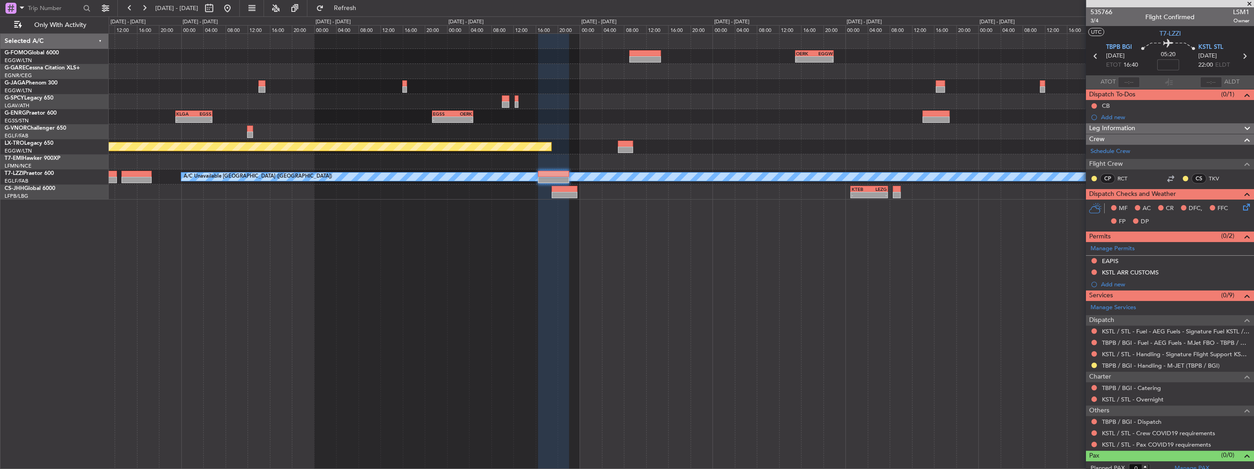
click at [550, 280] on div "- - OERK 15:00 Z EGGW 21:55 Z - - EGGW 08:25 Z OMDW 15:05 Z - - OMDW 16:05 Z WS…" at bounding box center [681, 251] width 1145 height 436
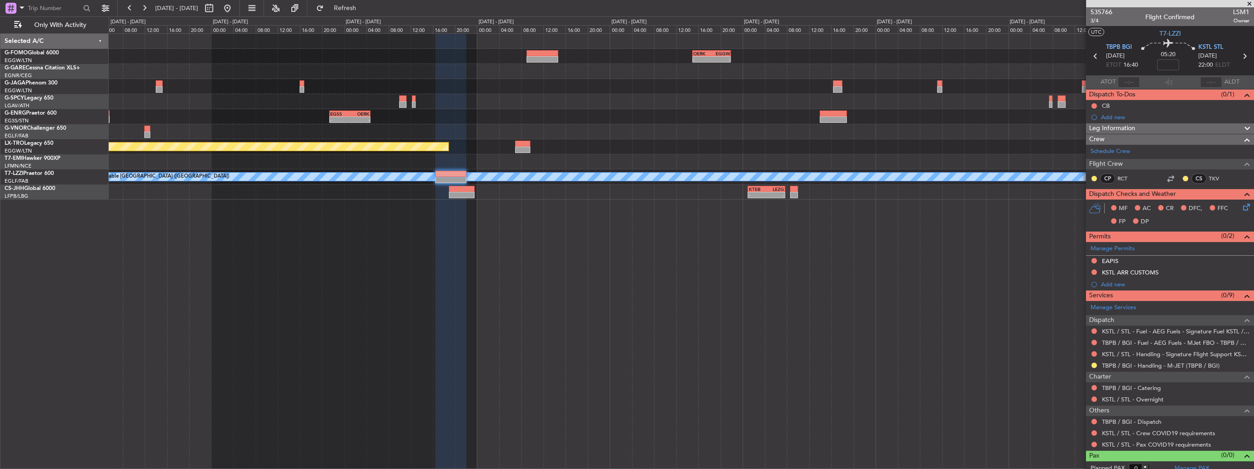
click at [683, 283] on div "- - OERK 15:00 Z EGGW 21:55 Z - - EGGW 08:25 Z OMDW 15:05 Z - - OMDW 16:05 Z WS…" at bounding box center [681, 251] width 1145 height 436
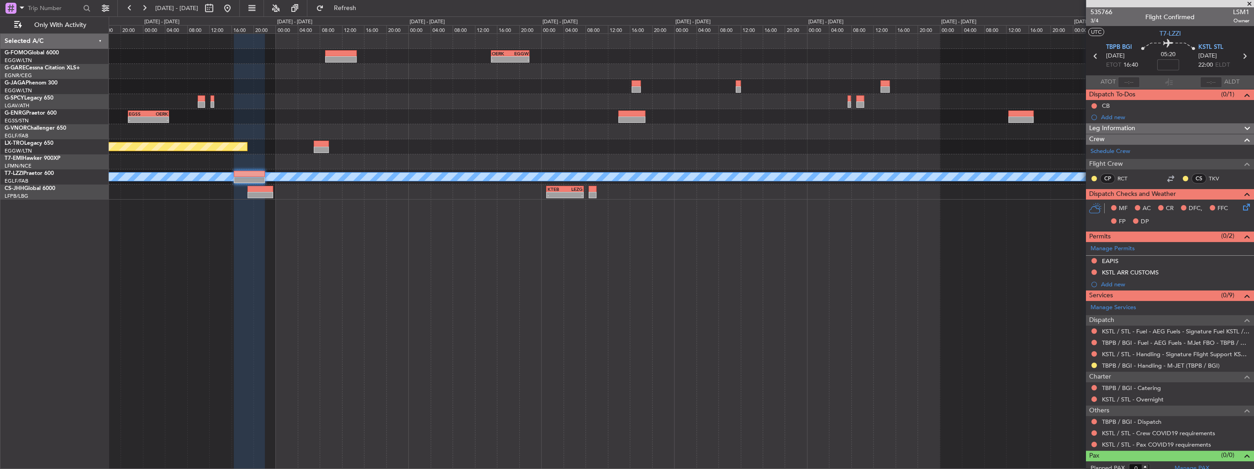
click at [755, 263] on div "- - OERK 15:00 Z EGGW 21:55 Z - - EGGW 08:25 Z OMDW 15:05 Z - - OMDW 16:05 Z WS…" at bounding box center [681, 251] width 1145 height 436
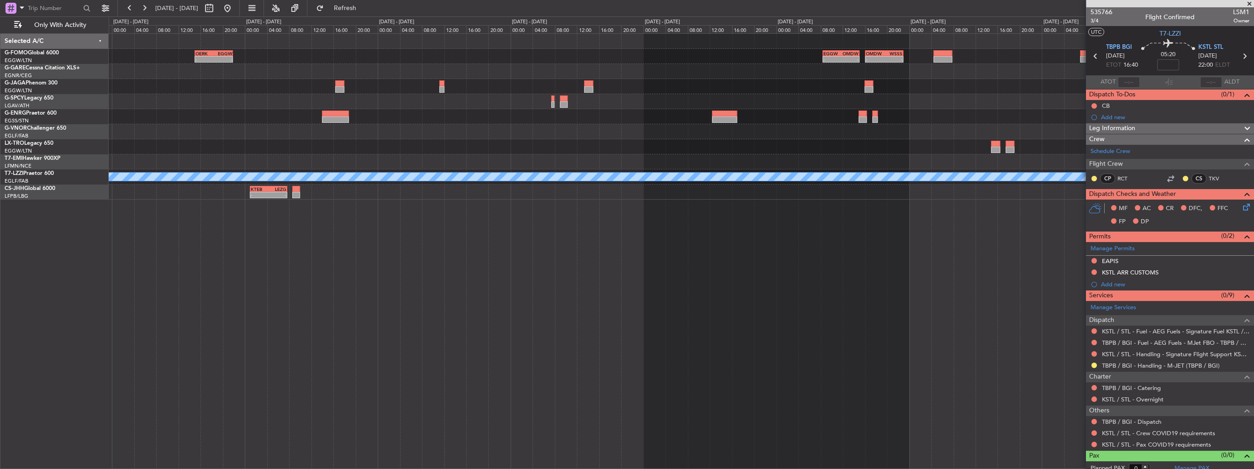
click at [701, 269] on div "- - OERK 15:00 Z EGGW 21:55 Z - - EGGW 08:25 Z OMDW 15:05 Z - - OMDW 16:05 Z WS…" at bounding box center [681, 251] width 1145 height 436
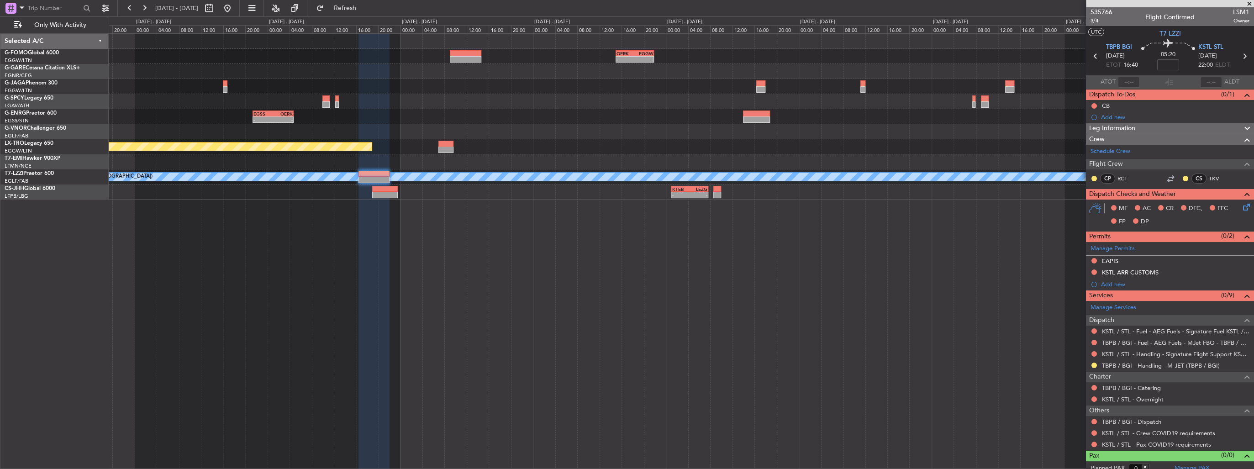
click at [1253, 291] on html "[DATE] - [DATE] Refresh Quick Links Only With Activity - - OERK 15:00 Z EGGW 21…" at bounding box center [627, 234] width 1254 height 469
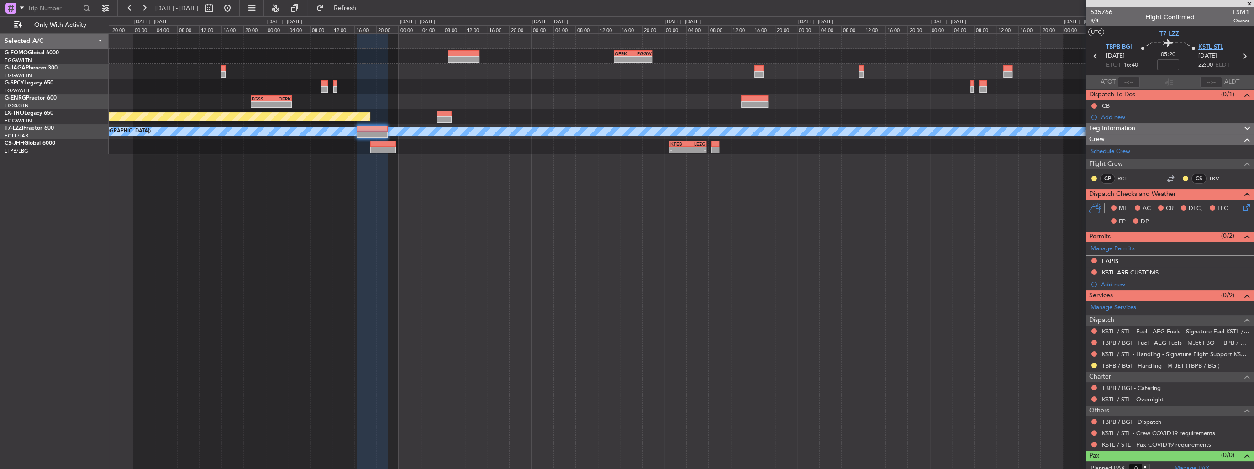
click at [1207, 48] on span "KSTL STL" at bounding box center [1210, 47] width 25 height 9
click at [1094, 363] on button at bounding box center [1093, 364] width 5 height 5
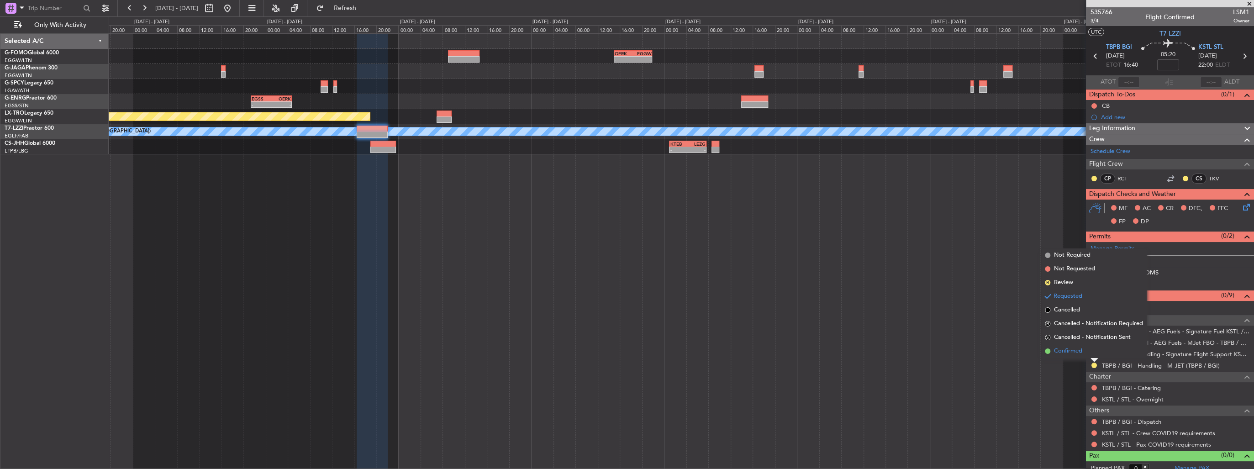
click at [1076, 351] on span "Confirmed" at bounding box center [1068, 351] width 28 height 9
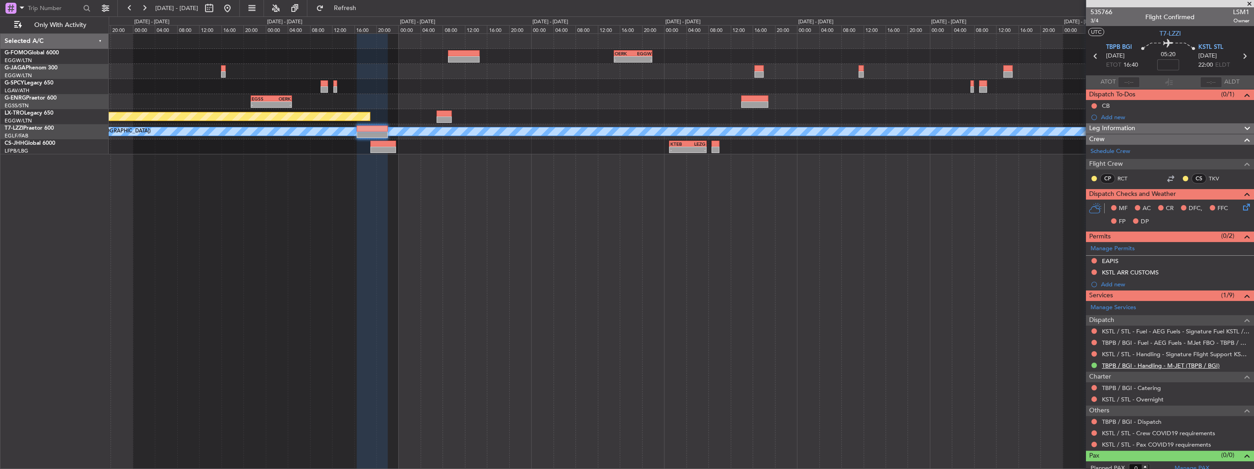
click at [1114, 364] on link "TBPB / BGI - Handling - M-JET (TBPB / BGI)" at bounding box center [1161, 366] width 118 height 8
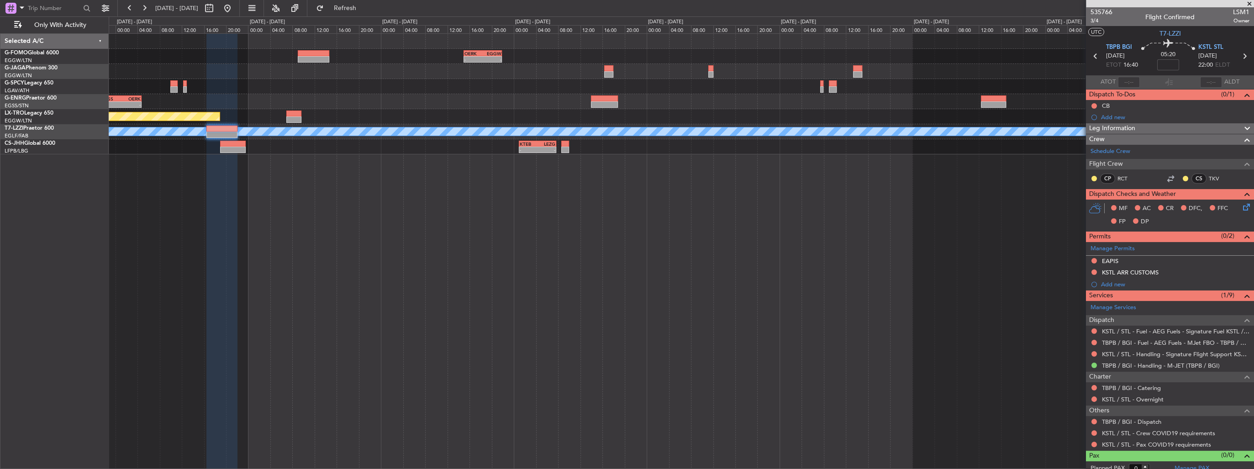
click at [616, 301] on div "- - OERK 15:00 Z EGGW 21:55 Z - - EGGW 08:25 Z OMDW 15:05 Z - - OMDW 16:05 Z WS…" at bounding box center [681, 251] width 1145 height 436
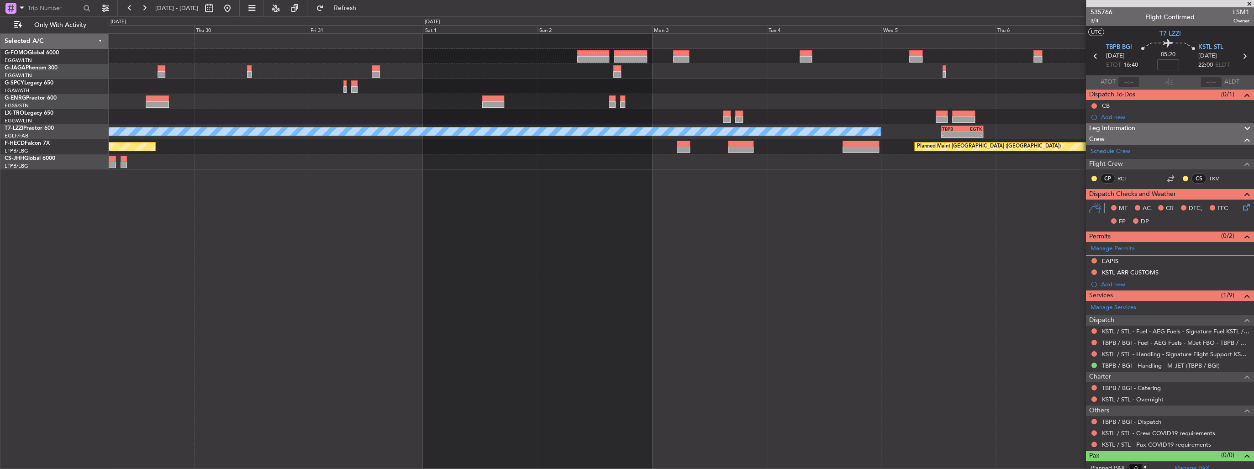
click at [349, 313] on div "- - RKSI 08:00 Z KLAX 19:10 Z Planned Maint [GEOGRAPHIC_DATA] (Riga Intl) A/C U…" at bounding box center [681, 251] width 1145 height 436
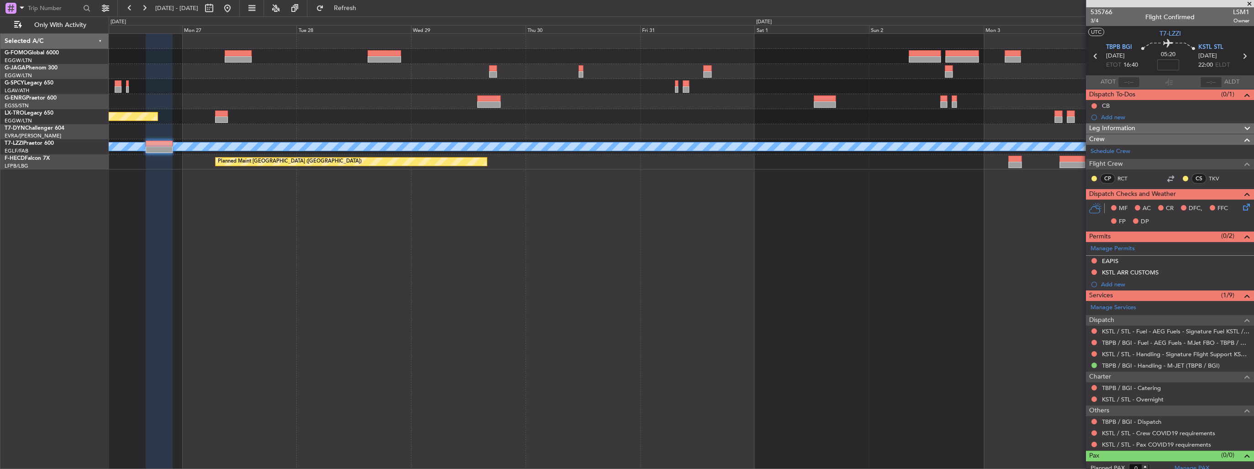
click at [1061, 347] on div "- - RKSI 08:00 Z KLAX 19:10 Z Planned Maint [GEOGRAPHIC_DATA] (Riga Intl) A/C U…" at bounding box center [681, 251] width 1145 height 436
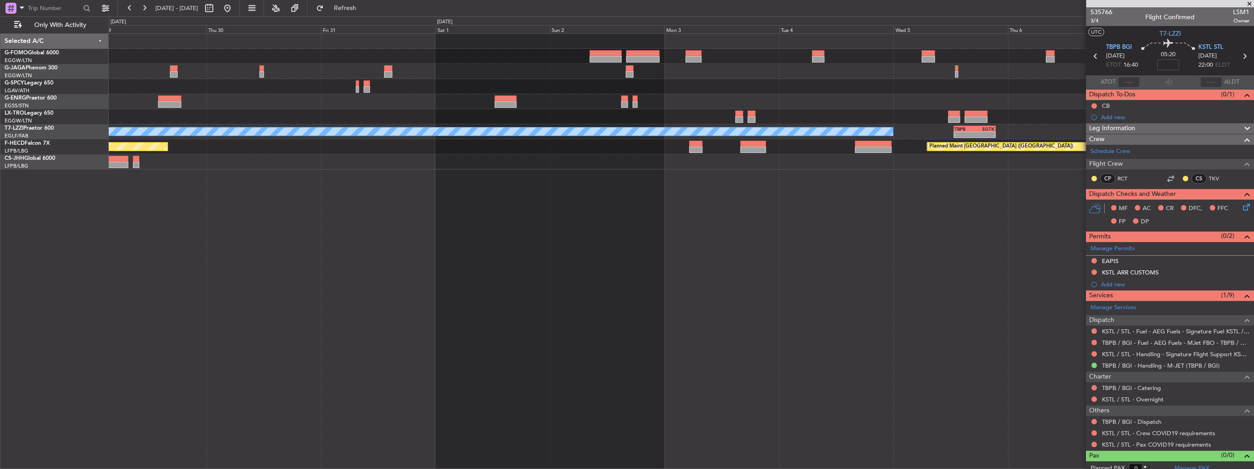
click at [342, 234] on div "- - RKSI 08:00 Z KLAX 19:10 Z Planned Maint [GEOGRAPHIC_DATA] (Riga Intl) A/C U…" at bounding box center [681, 251] width 1145 height 436
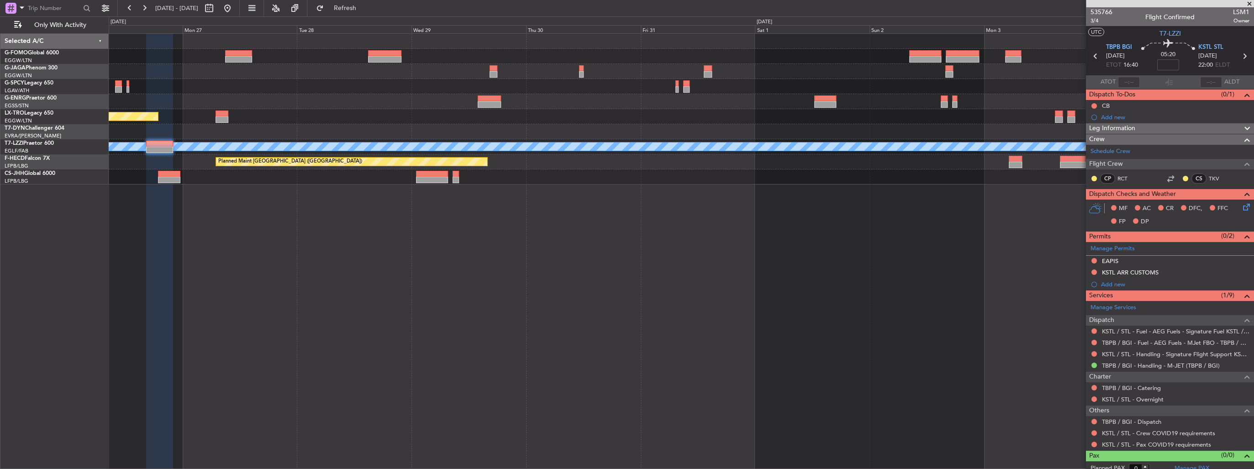
click at [896, 339] on div "- - RKSI 08:00 Z KLAX 19:10 Z Planned Maint [GEOGRAPHIC_DATA] (Riga Intl) A/C U…" at bounding box center [681, 251] width 1145 height 436
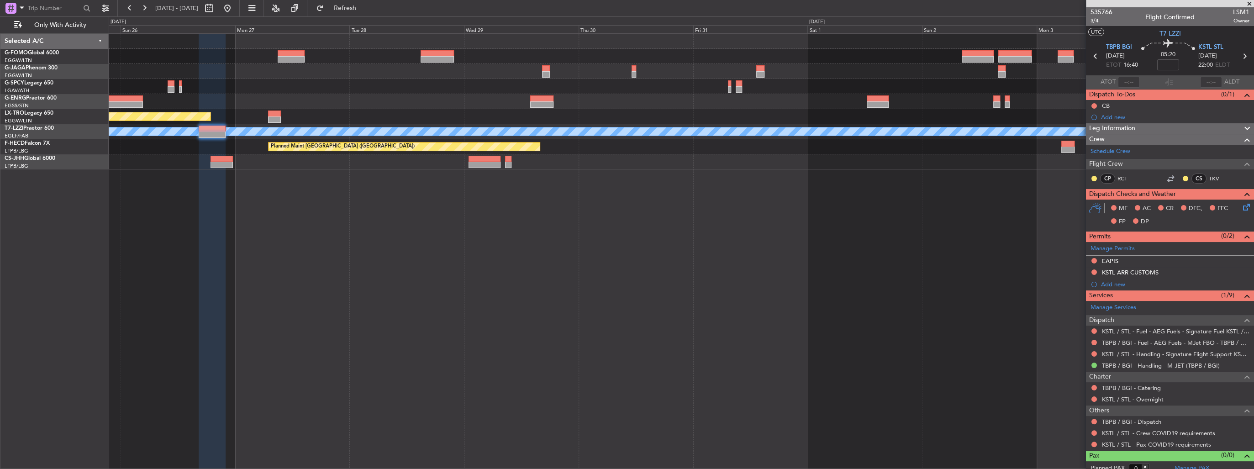
click at [683, 192] on div "- - RKSI 08:00 Z KLAX 19:10 Z Planned Maint [GEOGRAPHIC_DATA] (Riga Intl) A/C U…" at bounding box center [681, 251] width 1145 height 436
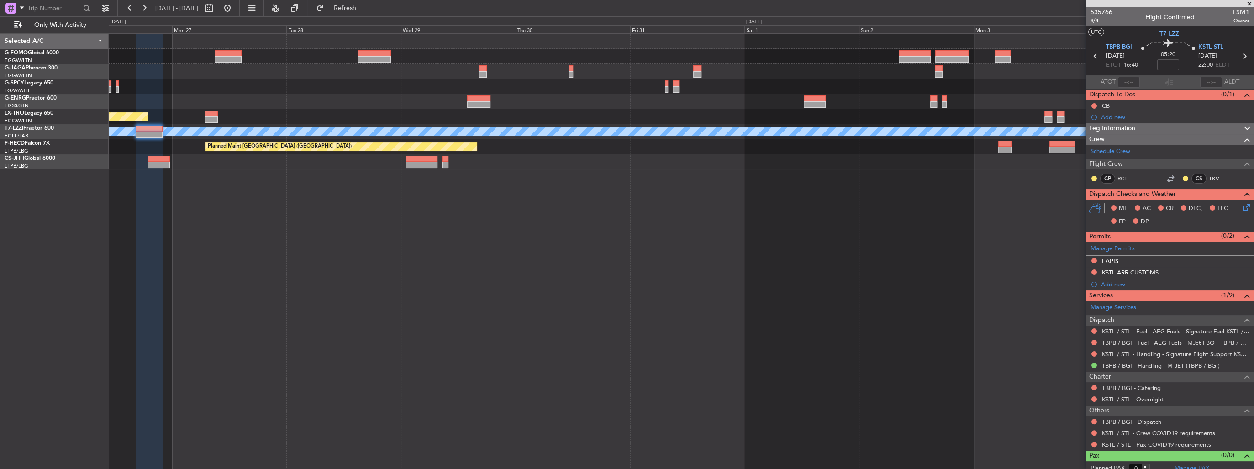
click at [748, 308] on div "- - RKSI 08:00 Z KLAX 19:10 Z Planned Maint [GEOGRAPHIC_DATA] (Riga Intl) A/C U…" at bounding box center [681, 251] width 1145 height 436
click at [1145, 354] on link "KSTL / STL - Handling - Signature Flight Support KSTL / STL" at bounding box center [1175, 354] width 147 height 8
click at [1150, 113] on div "Add new" at bounding box center [1171, 117] width 140 height 8
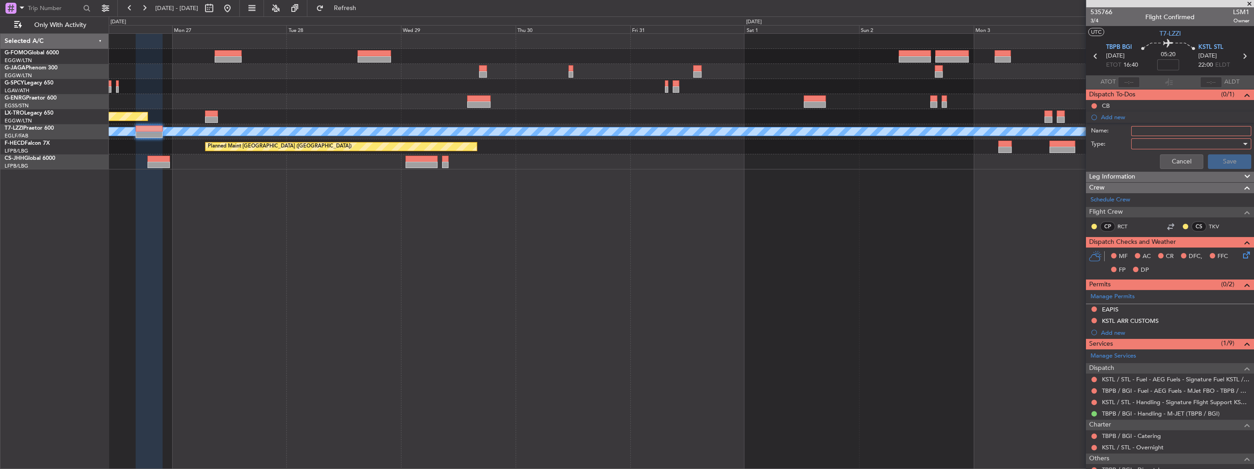
click at [1158, 130] on input "Name:" at bounding box center [1191, 131] width 120 height 10
type input "Fictive Departure [DATE]"
click at [1165, 142] on div at bounding box center [1188, 144] width 106 height 14
click at [1142, 165] on span "Generic" at bounding box center [1187, 162] width 108 height 14
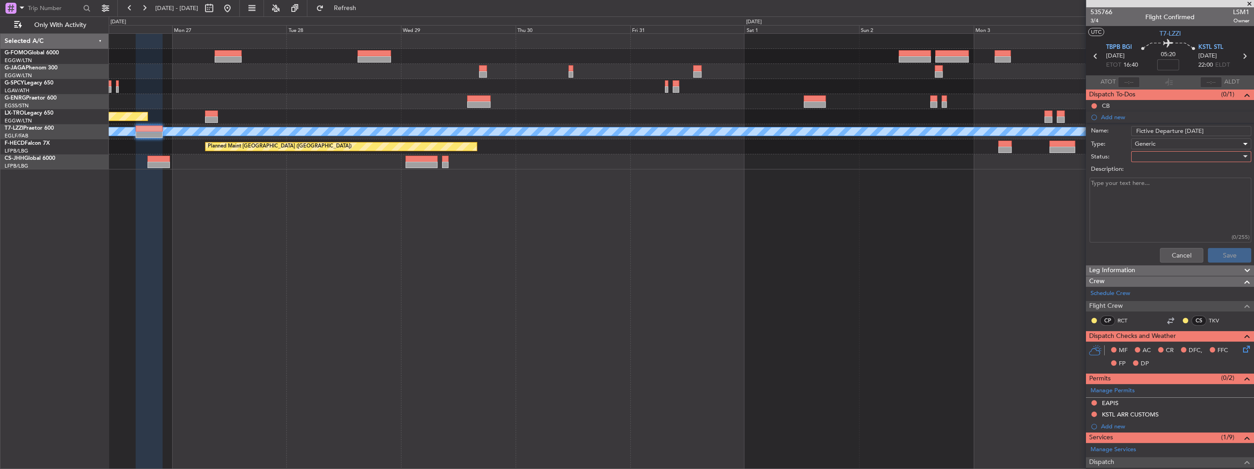
click at [1149, 159] on div at bounding box center [1188, 157] width 106 height 14
click at [1138, 185] on span "In Progress" at bounding box center [1187, 188] width 108 height 14
click at [1108, 188] on textarea "Description:" at bounding box center [1170, 210] width 162 height 65
paste textarea "SKED ETD KSTL/STL 03/NOV 1200Z - ETA TBPB/BGI 03/NOV 1730Z CREW 3 PAX 2"
type textarea "SKED ETD KSTL/STL 03/NOV 1200Z - ETA TBPB/BGI 03/NOV 1730Z CREW 3 PAX 2"
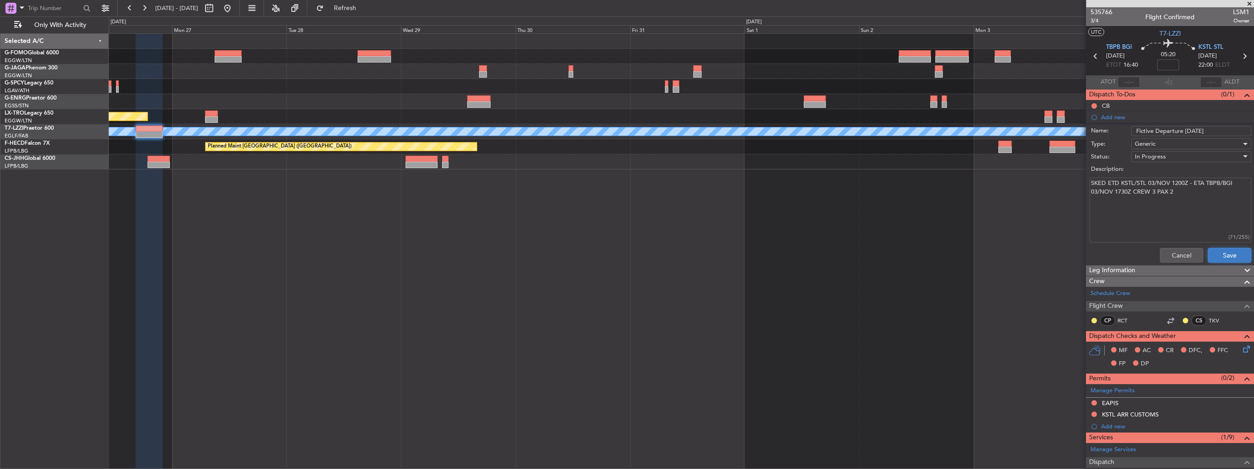
click at [1225, 256] on button "Save" at bounding box center [1229, 255] width 43 height 15
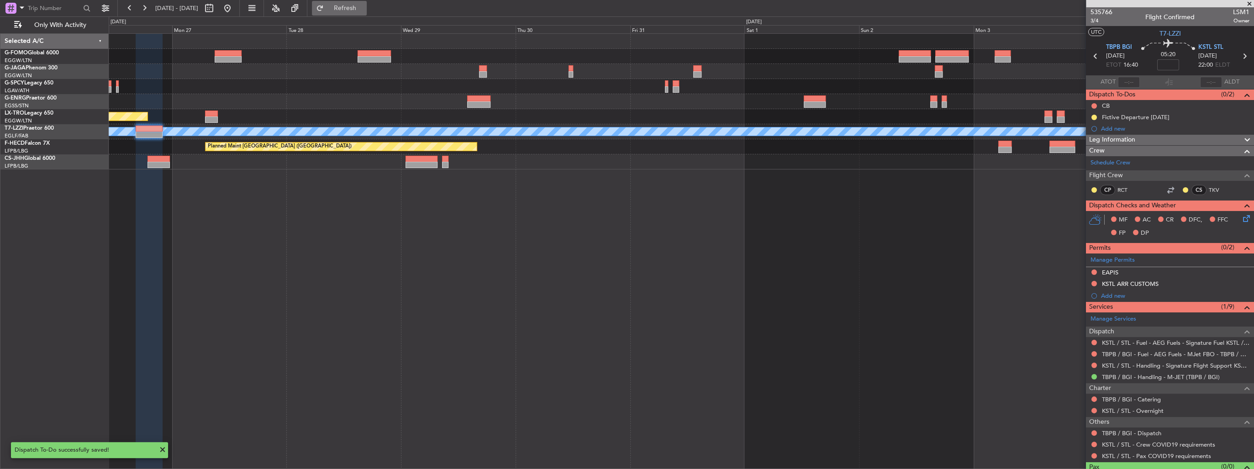
click at [354, 7] on button "Refresh" at bounding box center [339, 8] width 55 height 15
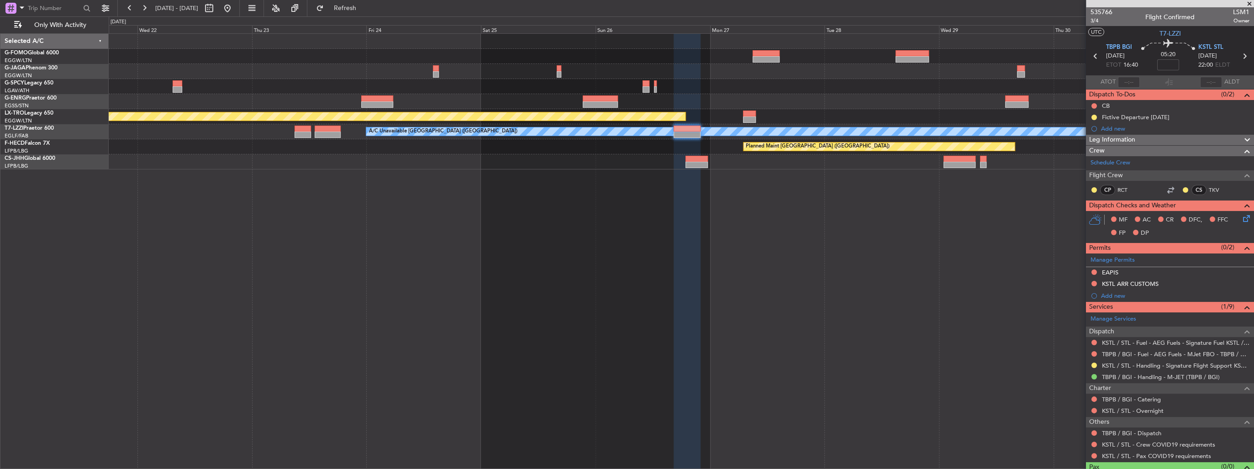
click at [740, 238] on div "Planned Maint Riga (Riga Intl) A/C Unavailable [GEOGRAPHIC_DATA] ([GEOGRAPHIC_D…" at bounding box center [681, 251] width 1145 height 436
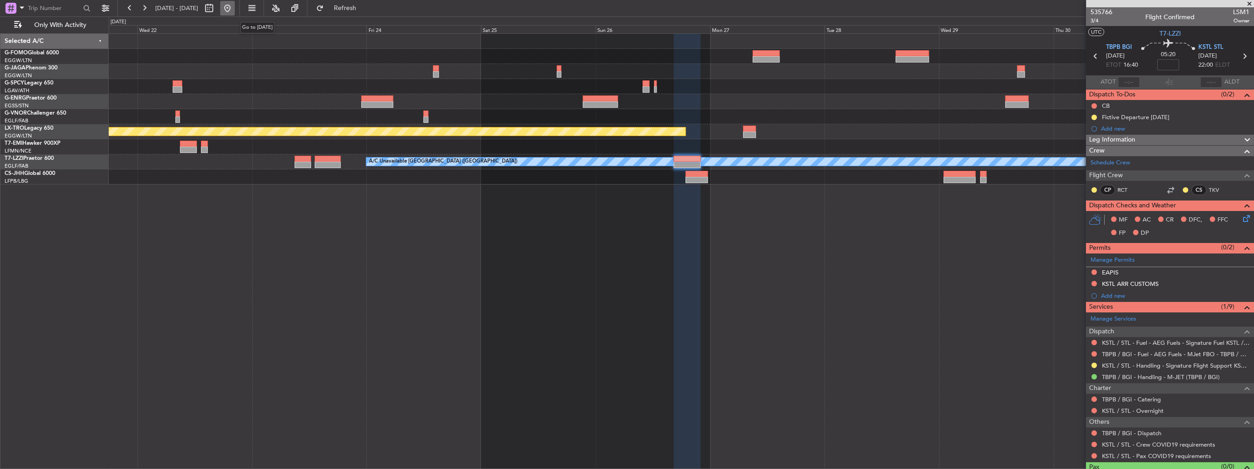
click at [235, 11] on button at bounding box center [227, 8] width 15 height 15
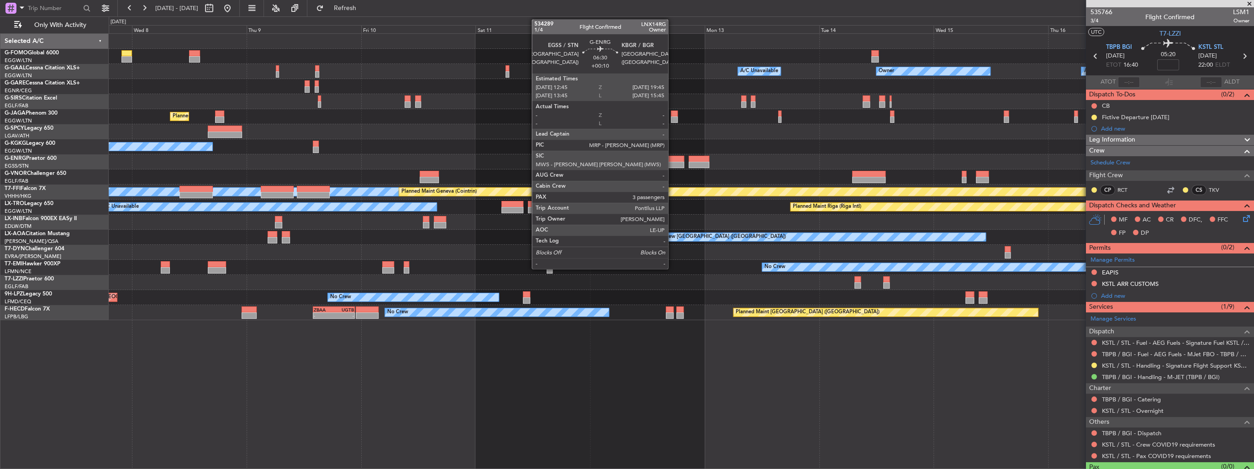
click at [672, 158] on div at bounding box center [667, 159] width 34 height 6
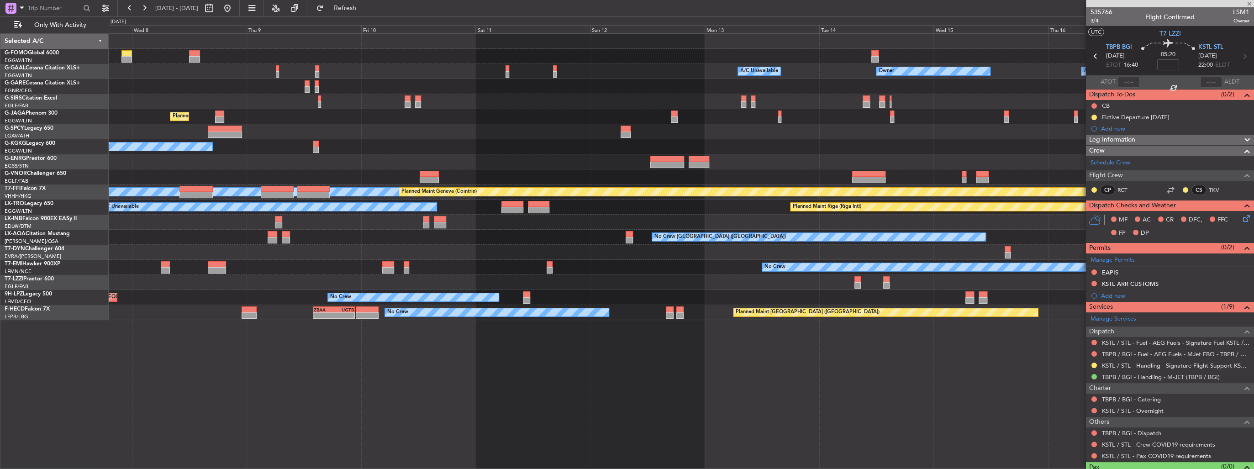
type input "+00:10"
type input "3"
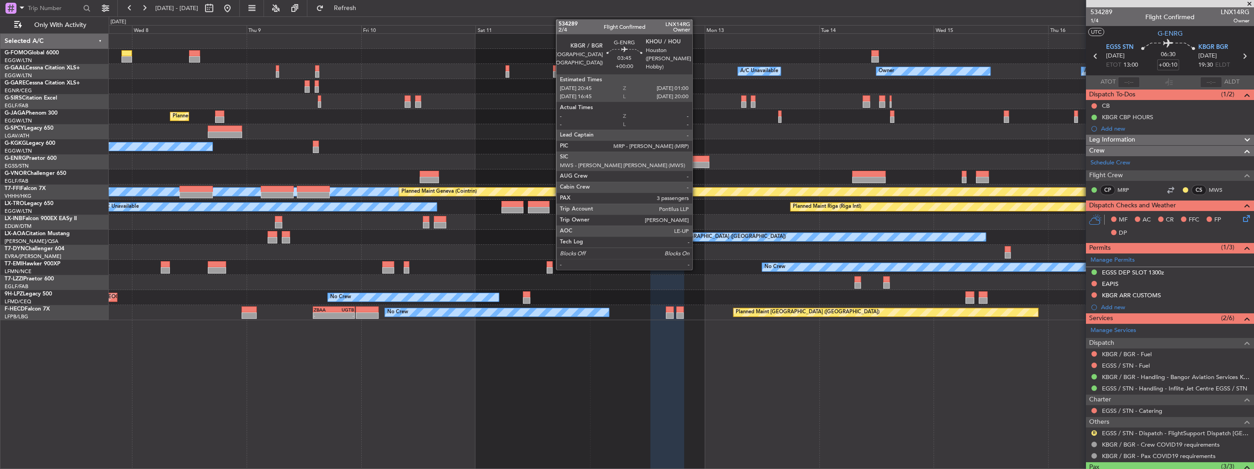
click at [697, 164] on div at bounding box center [698, 165] width 21 height 6
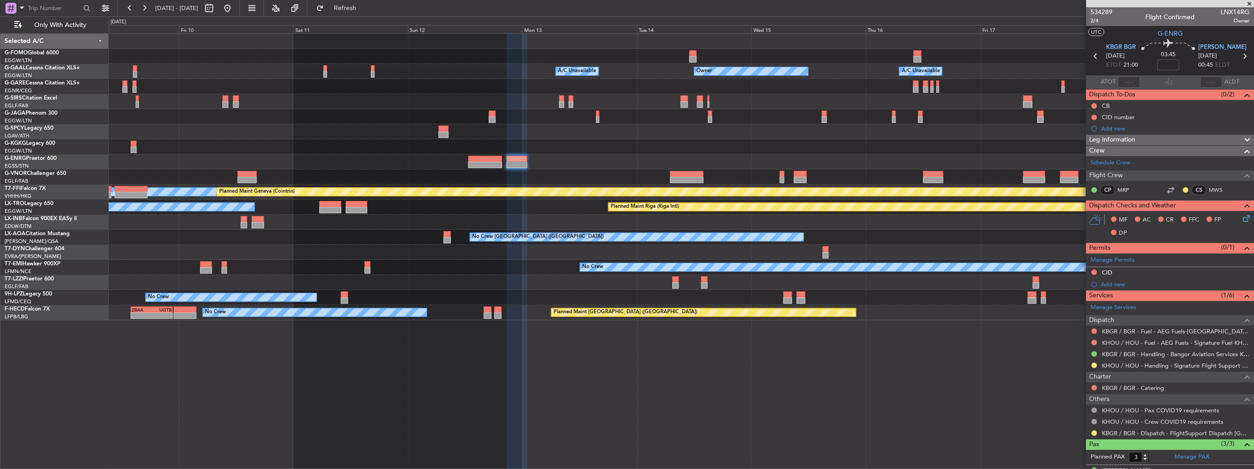
click at [723, 154] on div at bounding box center [681, 161] width 1145 height 15
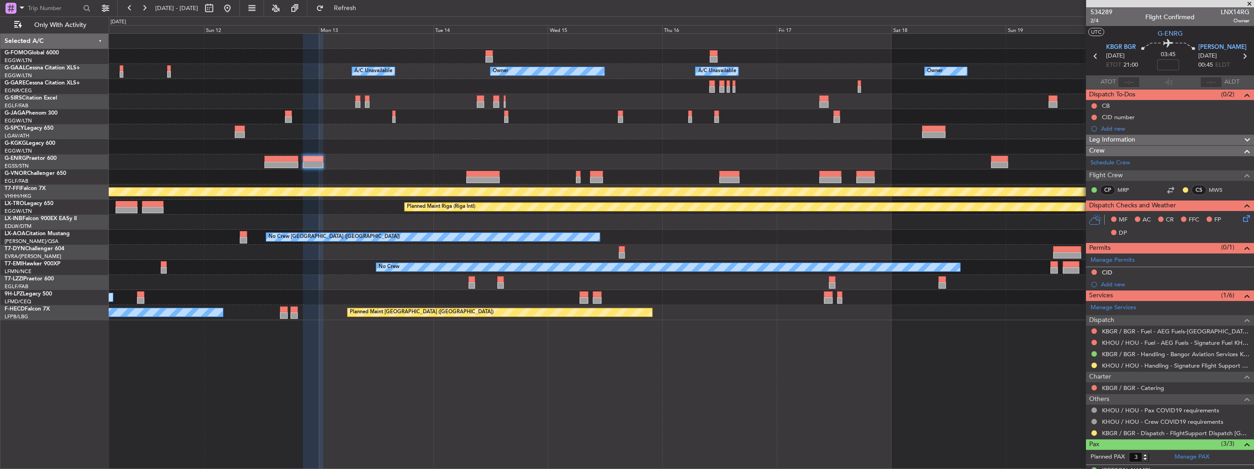
click at [655, 154] on div "Owner Owner A/C Unavailable A/C Unavailable Owner Planned Maint [GEOGRAPHIC_DAT…" at bounding box center [681, 177] width 1145 height 286
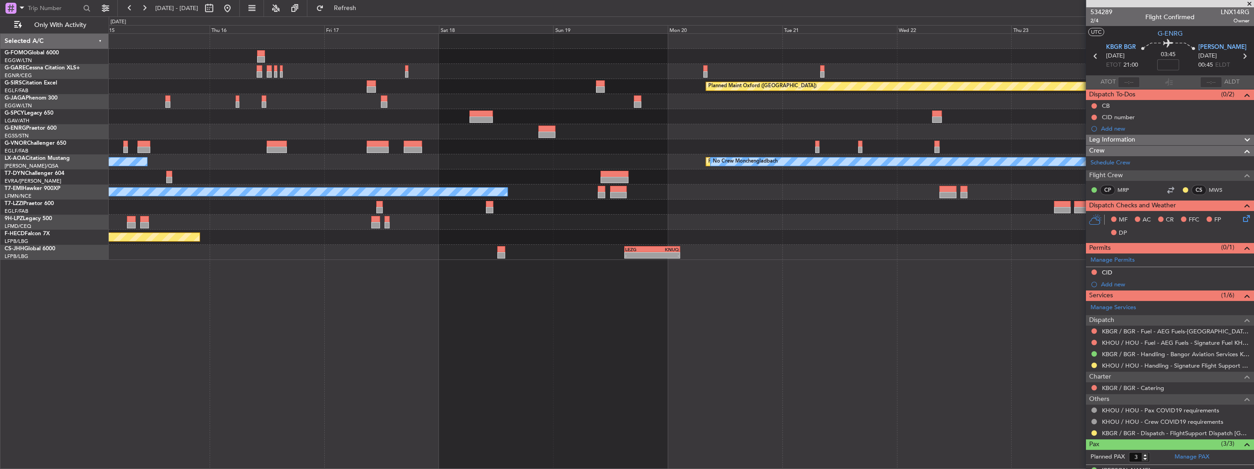
click at [651, 156] on div "Planned Maint Oxford ([GEOGRAPHIC_DATA]) No Crew [GEOGRAPHIC_DATA] ([GEOGRAPHIC…" at bounding box center [681, 147] width 1145 height 226
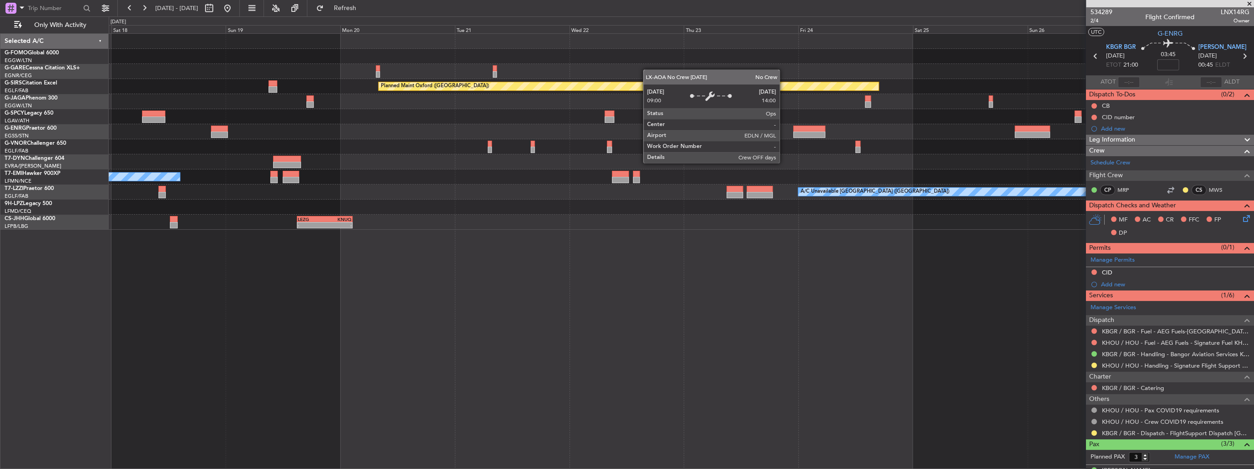
click at [547, 139] on div "Planned Maint Oxford ([GEOGRAPHIC_DATA]) No Crew A/C Unavailable [GEOGRAPHIC_DA…" at bounding box center [681, 132] width 1145 height 196
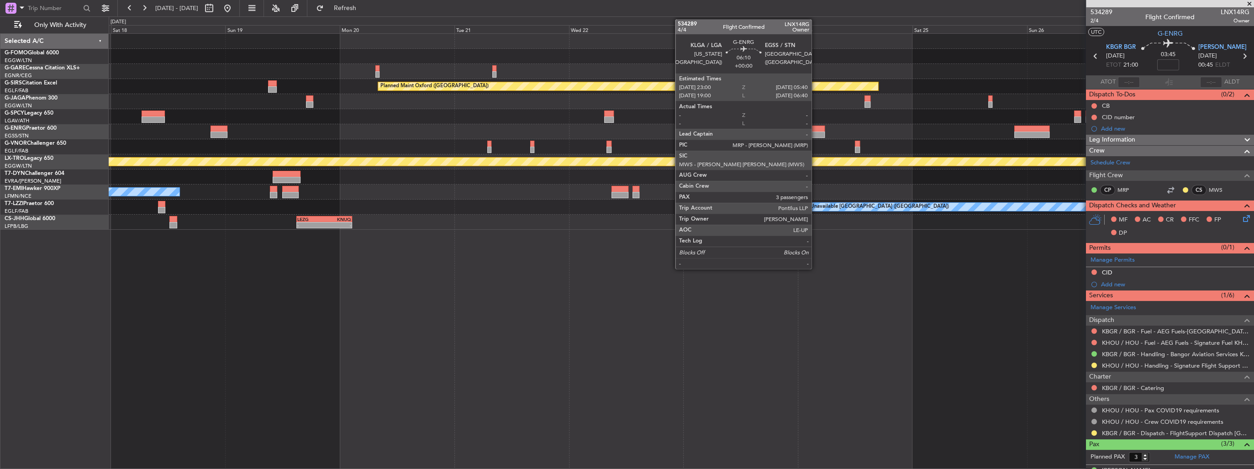
click at [815, 132] on div at bounding box center [809, 134] width 32 height 6
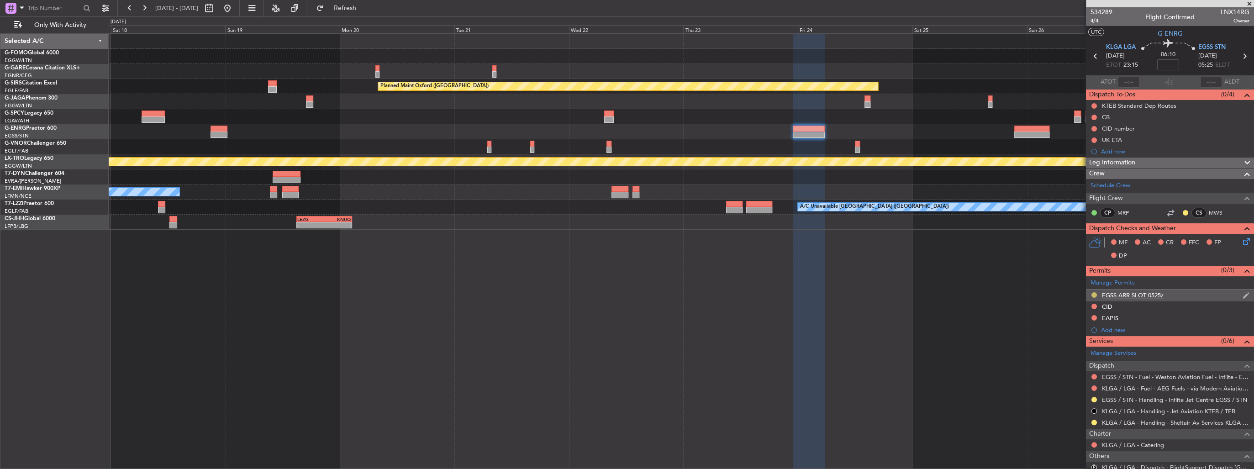
click at [1093, 293] on button at bounding box center [1093, 294] width 5 height 5
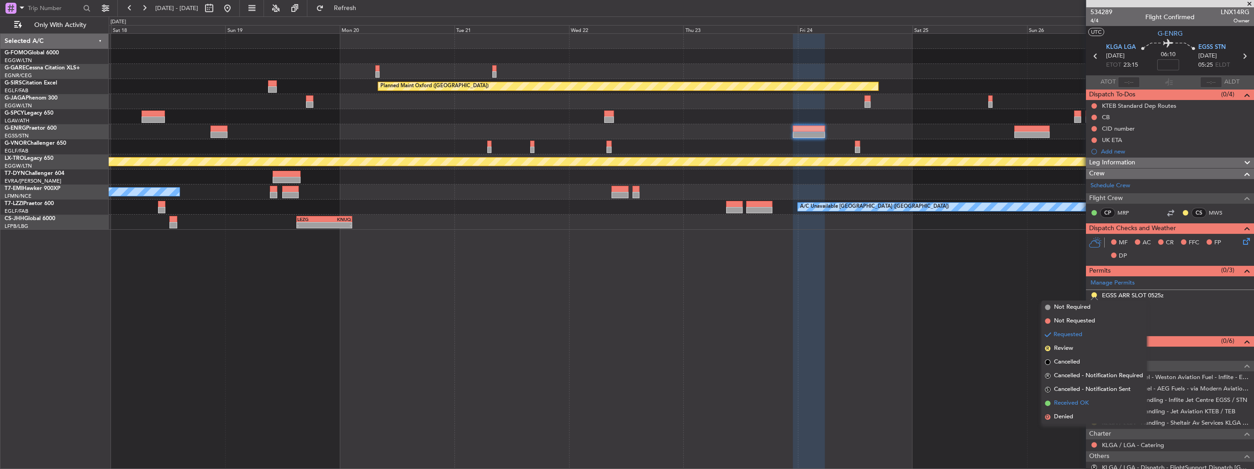
click at [1090, 400] on li "Received OK" at bounding box center [1093, 403] width 105 height 14
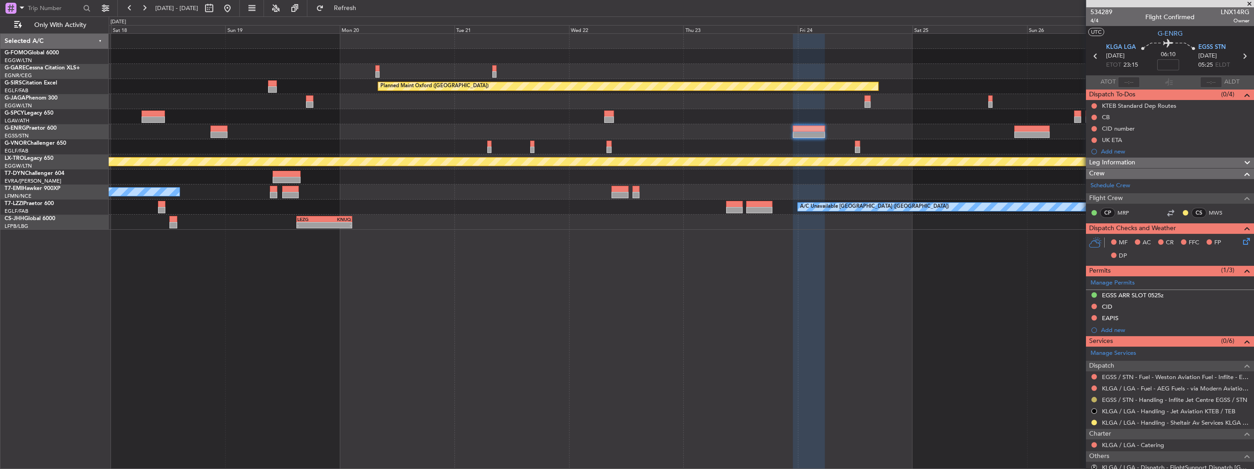
click at [1094, 397] on button at bounding box center [1093, 399] width 5 height 5
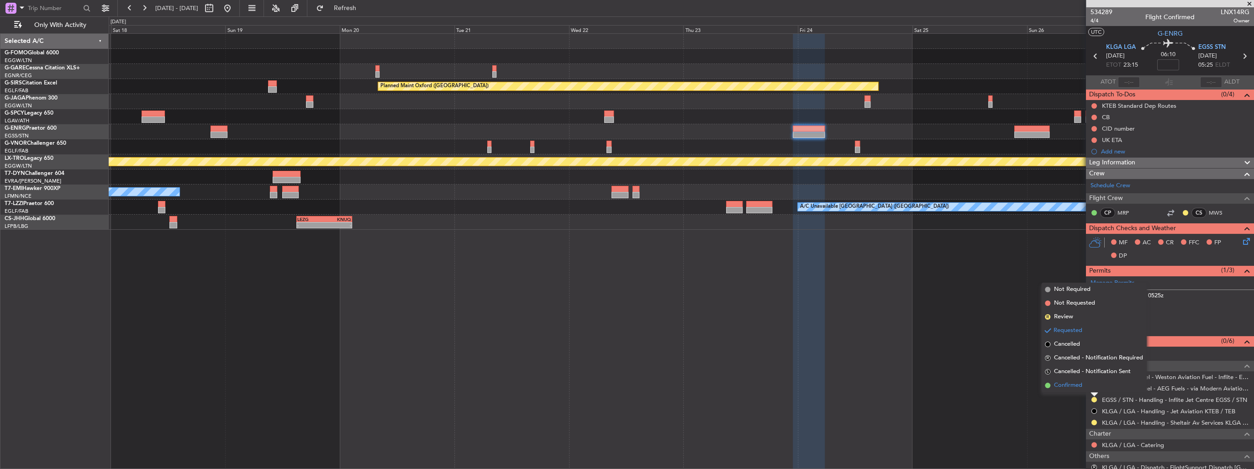
click at [1087, 386] on li "Confirmed" at bounding box center [1093, 385] width 105 height 14
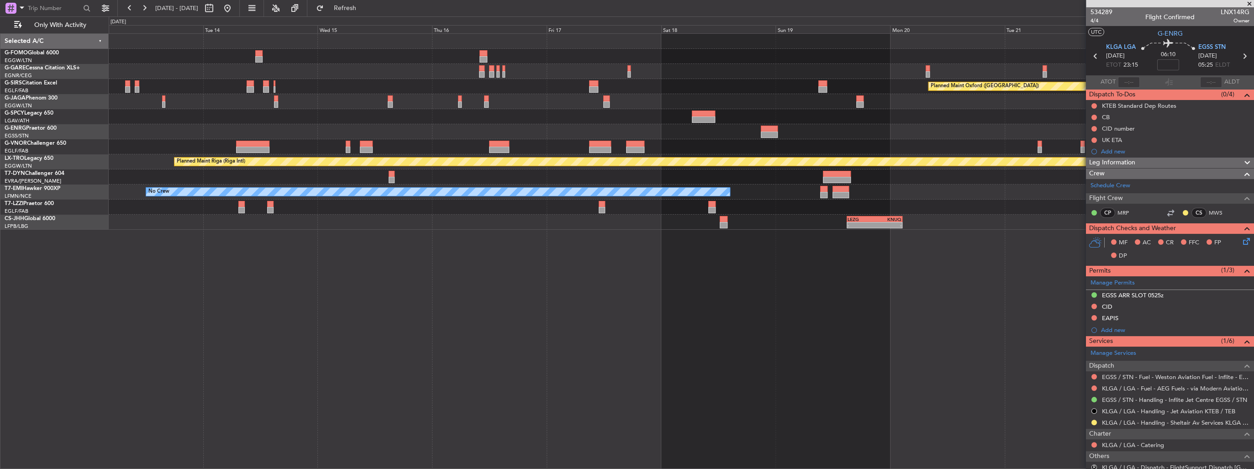
click at [888, 258] on div "Planned Maint Oxford ([GEOGRAPHIC_DATA]) Planned Maint [GEOGRAPHIC_DATA] (Riga …" at bounding box center [681, 251] width 1145 height 436
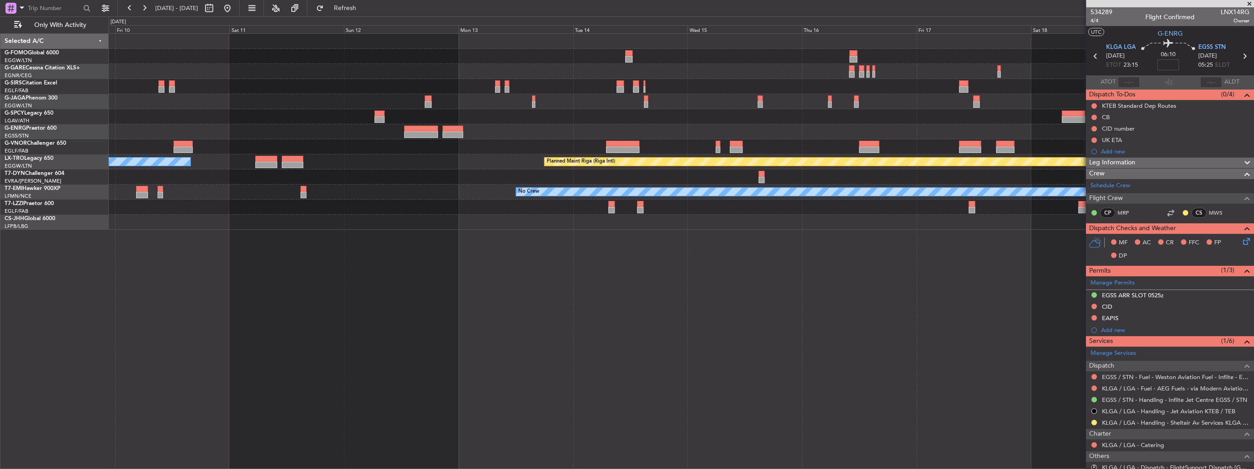
click at [933, 257] on div "Planned Maint Oxford ([GEOGRAPHIC_DATA]) Planned Maint [GEOGRAPHIC_DATA] ([GEOG…" at bounding box center [681, 251] width 1145 height 436
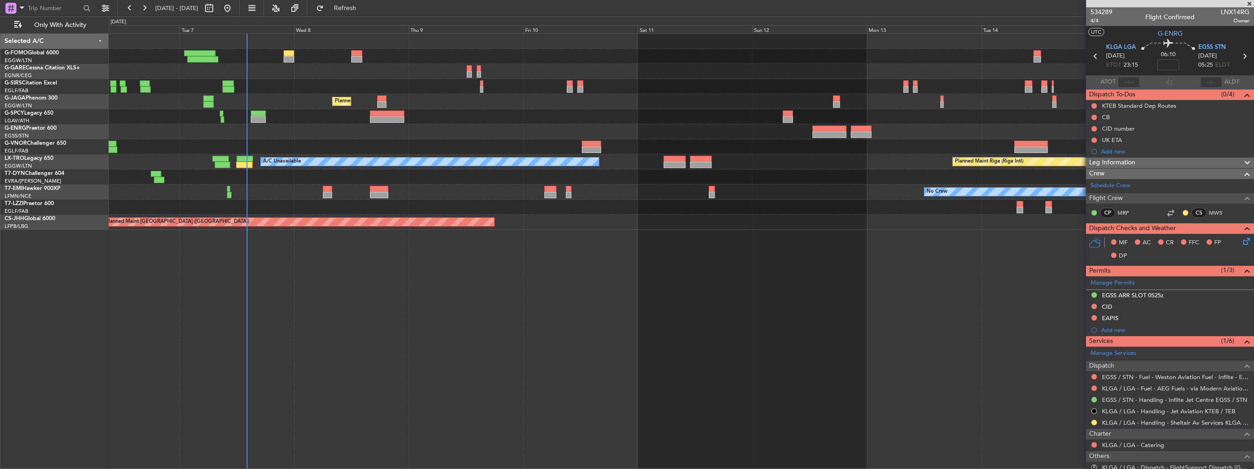
click at [909, 254] on div "Planned Maint [GEOGRAPHIC_DATA] ([GEOGRAPHIC_DATA]) Planned Maint [GEOGRAPHIC_D…" at bounding box center [681, 251] width 1145 height 436
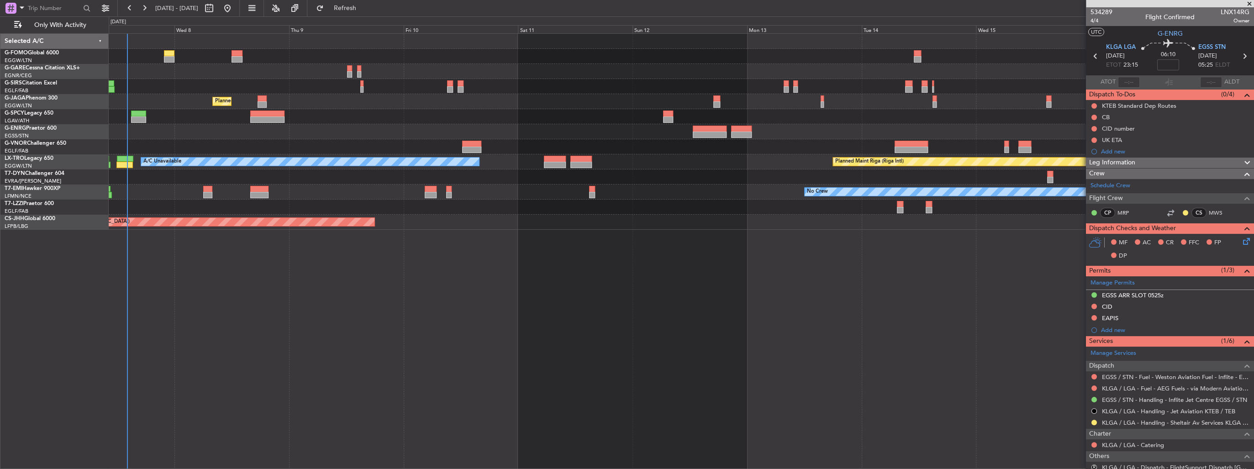
click at [245, 296] on div "Planned Maint [GEOGRAPHIC_DATA] ([GEOGRAPHIC_DATA]) A/C Unavailable Planned Mai…" at bounding box center [681, 251] width 1145 height 436
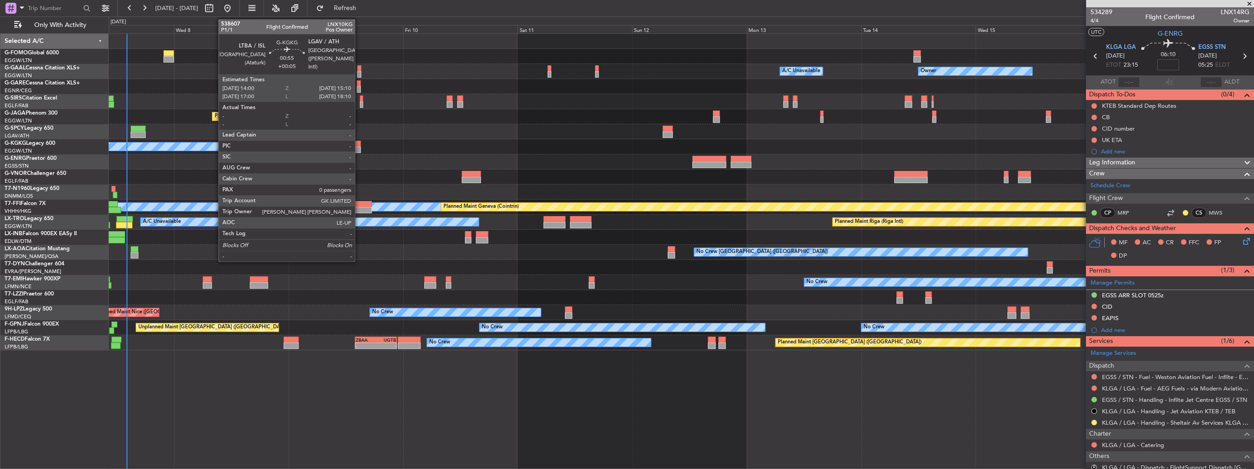
click at [359, 149] on div at bounding box center [358, 150] width 6 height 6
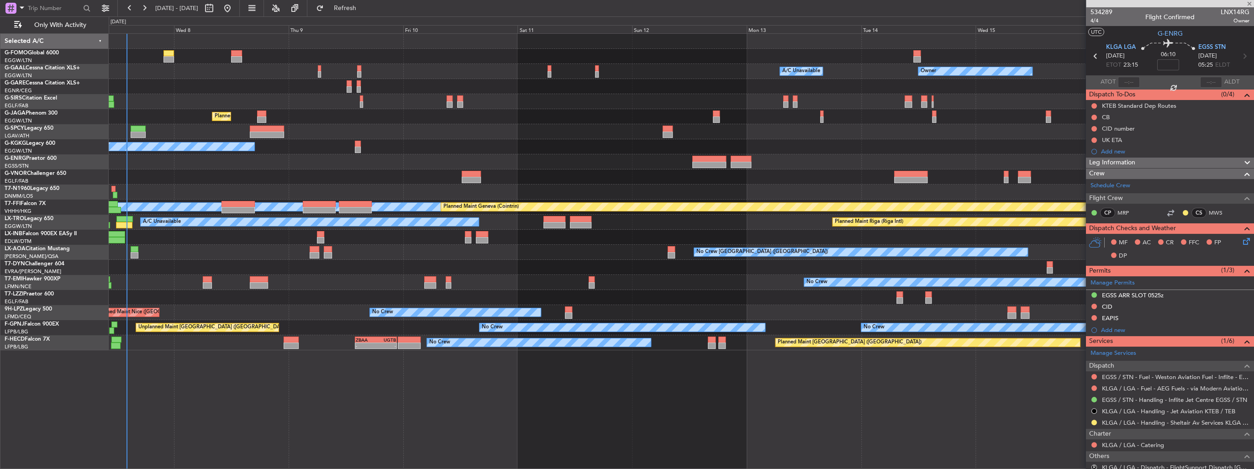
type input "+00:05"
type input "0"
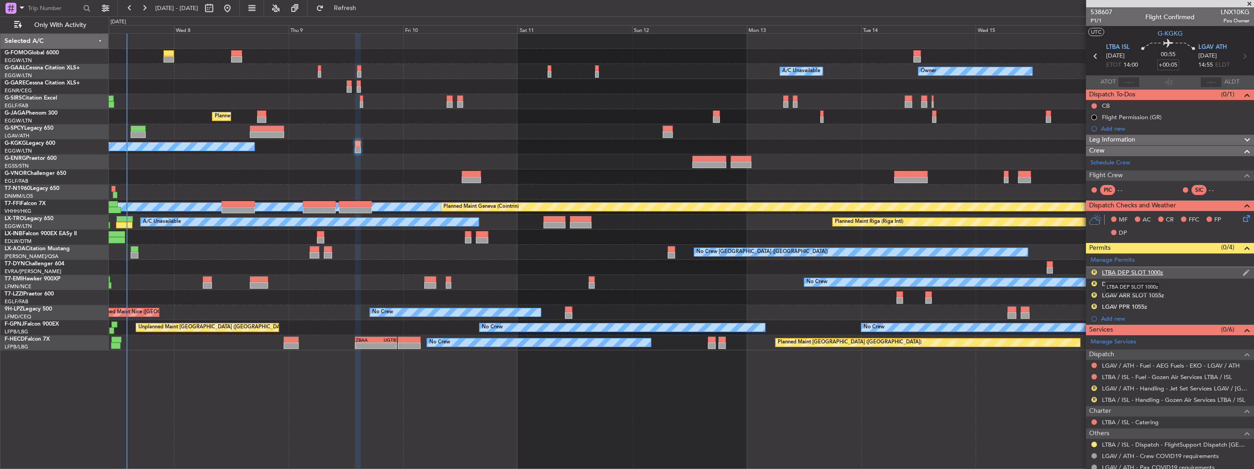
click at [1155, 270] on div "LTBA DEP SLOT 1000z" at bounding box center [1132, 272] width 61 height 8
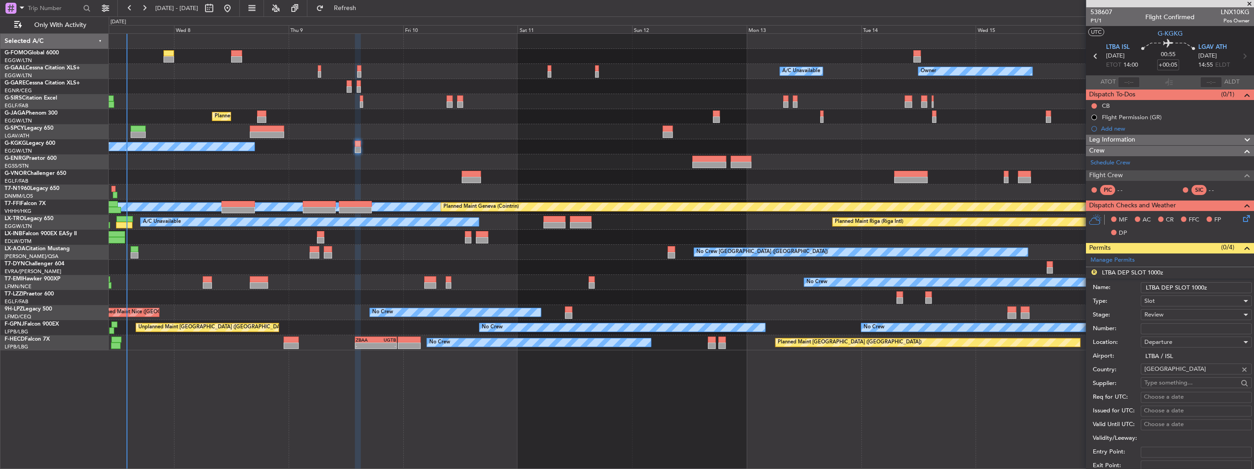
click at [1197, 286] on input "LTBA DEP SLOT 1000z" at bounding box center [1195, 287] width 111 height 11
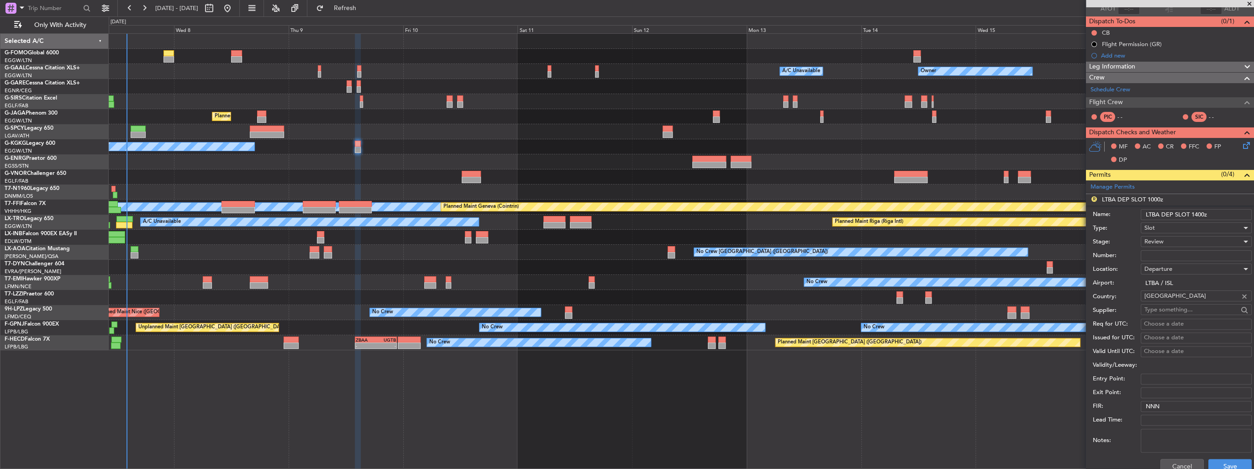
scroll to position [110, 0]
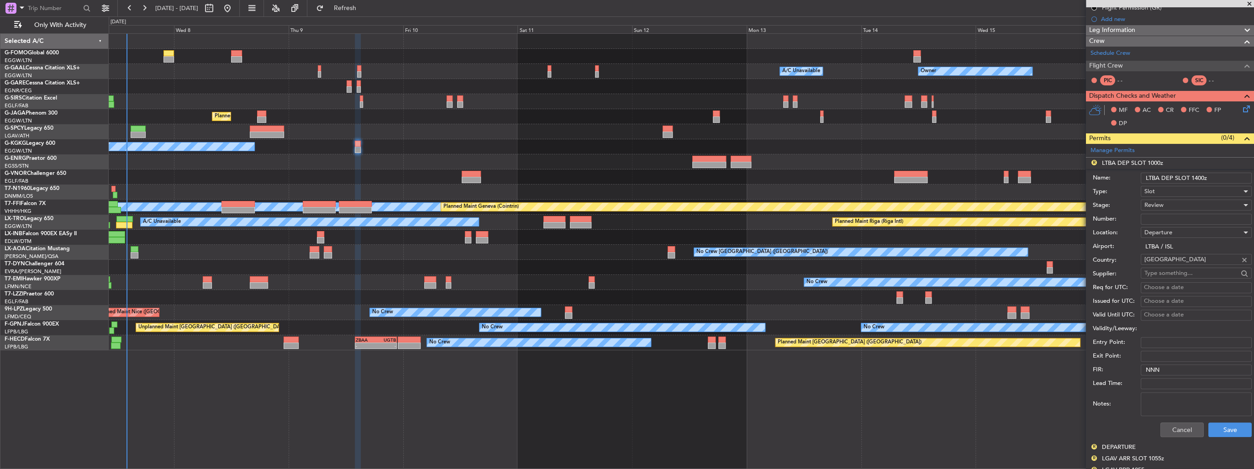
type input "LTBA DEP SLOT 1400z"
click at [1168, 202] on div "Review" at bounding box center [1192, 205] width 97 height 14
click at [1180, 263] on span "Requested" at bounding box center [1192, 264] width 97 height 14
click at [1231, 424] on button "Save" at bounding box center [1229, 429] width 43 height 15
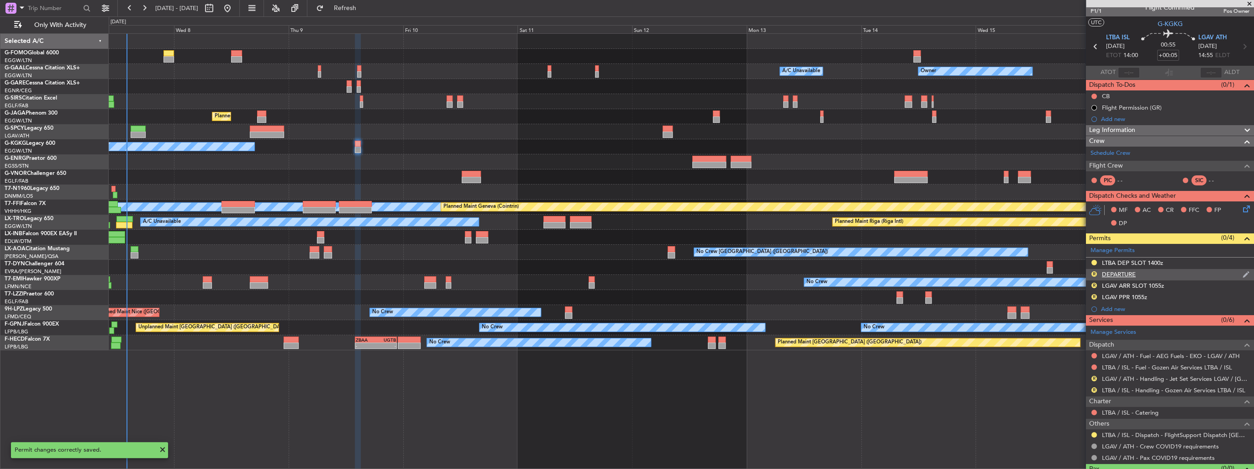
scroll to position [0, 0]
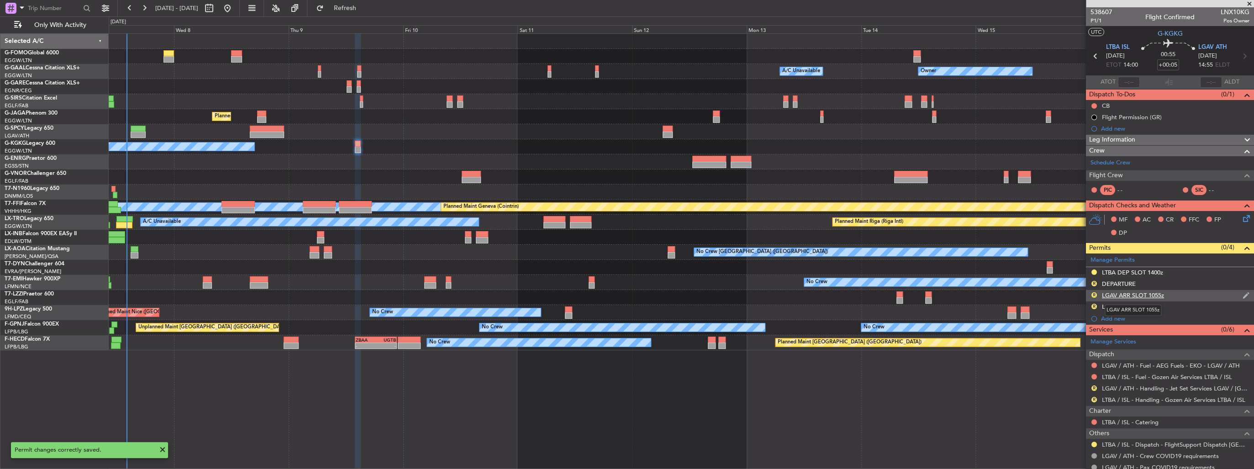
click at [1160, 293] on div "LGAV ARR SLOT 1055z" at bounding box center [1133, 295] width 62 height 8
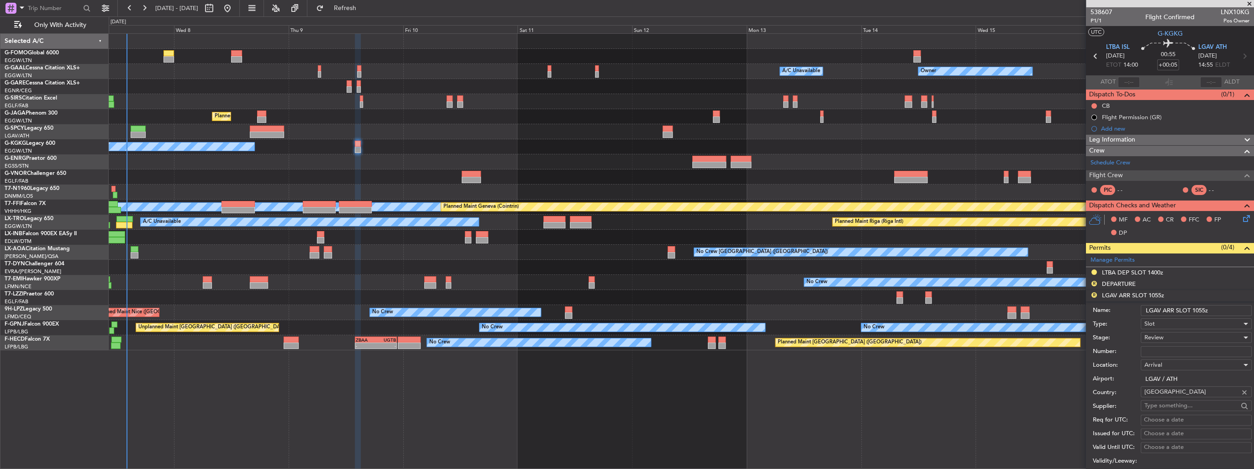
click at [1197, 309] on input "LGAV ARR SLOT 1055z" at bounding box center [1195, 310] width 111 height 11
type input "LGAV ARR SLOT 1455z"
click at [1164, 335] on div "Review" at bounding box center [1192, 338] width 97 height 14
click at [1164, 322] on div at bounding box center [627, 234] width 1254 height 469
click at [1163, 345] on div "Number:" at bounding box center [1172, 352] width 159 height 14
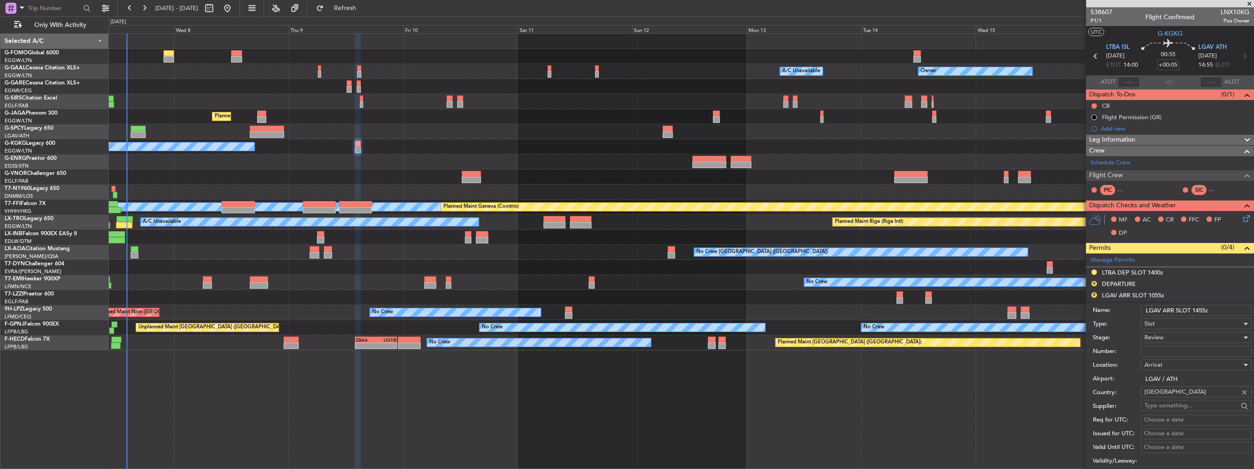
click at [1161, 338] on span "Review" at bounding box center [1153, 337] width 19 height 8
click at [1169, 396] on span "Requested" at bounding box center [1192, 396] width 97 height 14
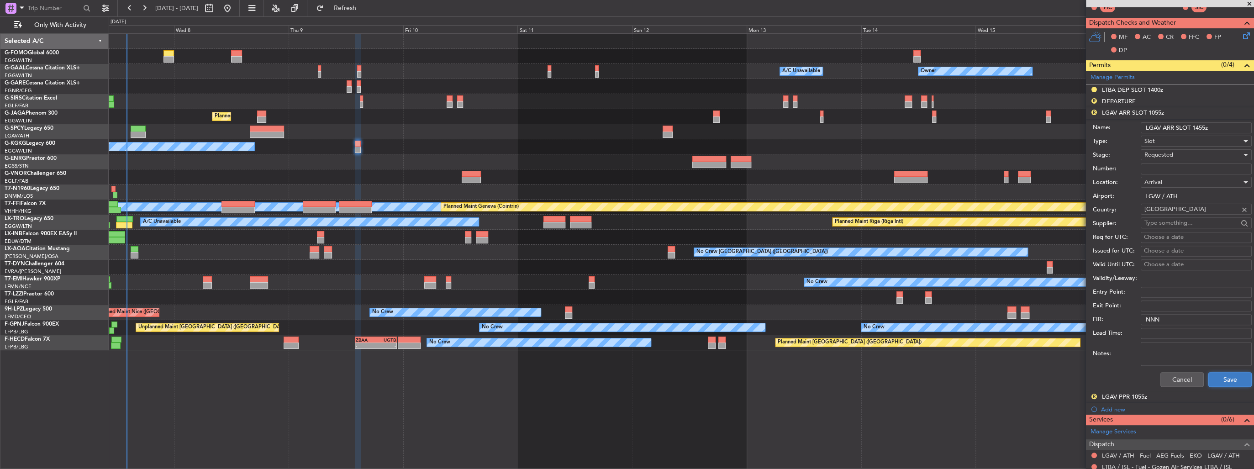
click at [1223, 372] on button "Save" at bounding box center [1229, 379] width 43 height 15
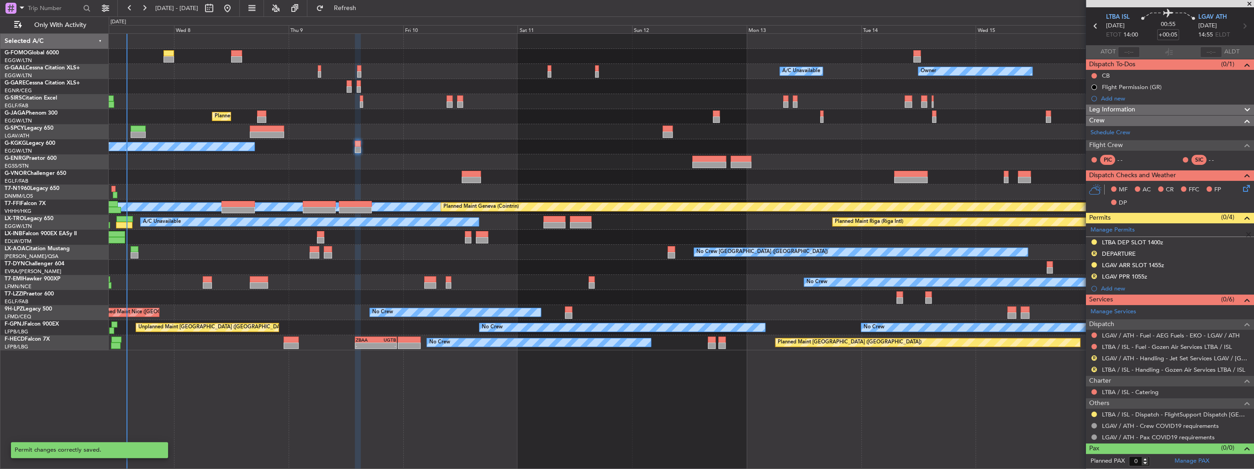
scroll to position [28, 0]
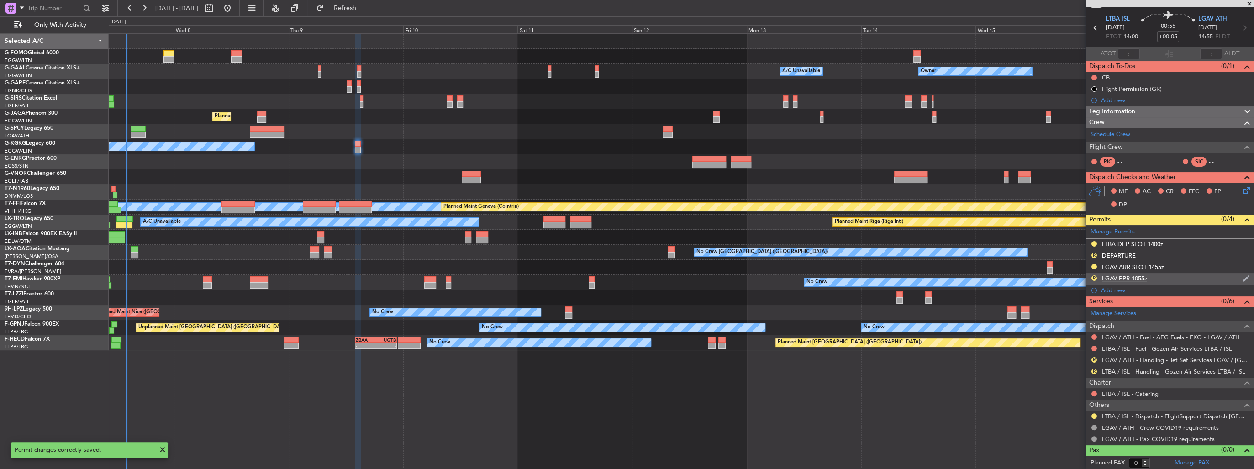
click at [1130, 276] on div "LGAV PPR 1055z" at bounding box center [1124, 278] width 45 height 8
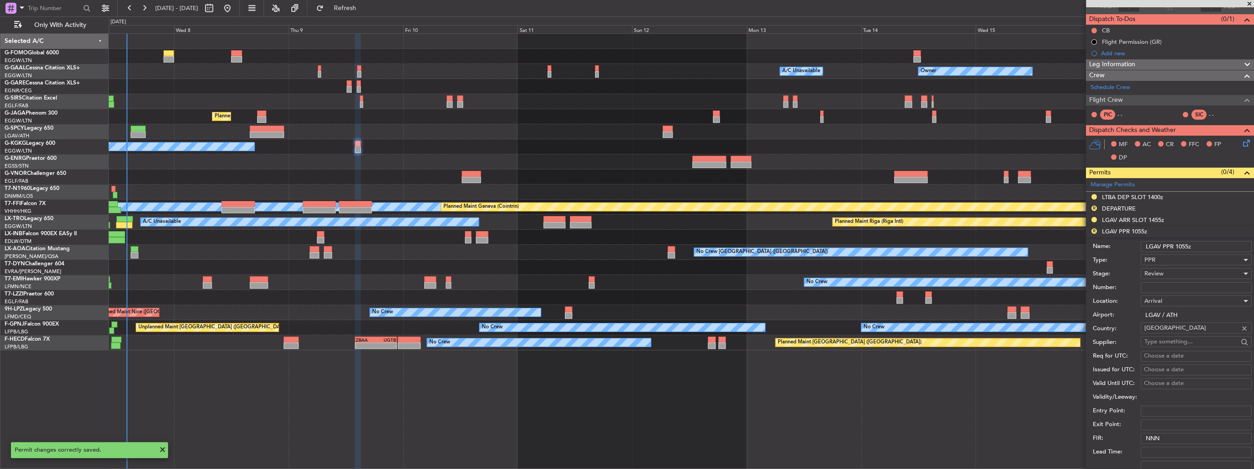
scroll to position [73, 0]
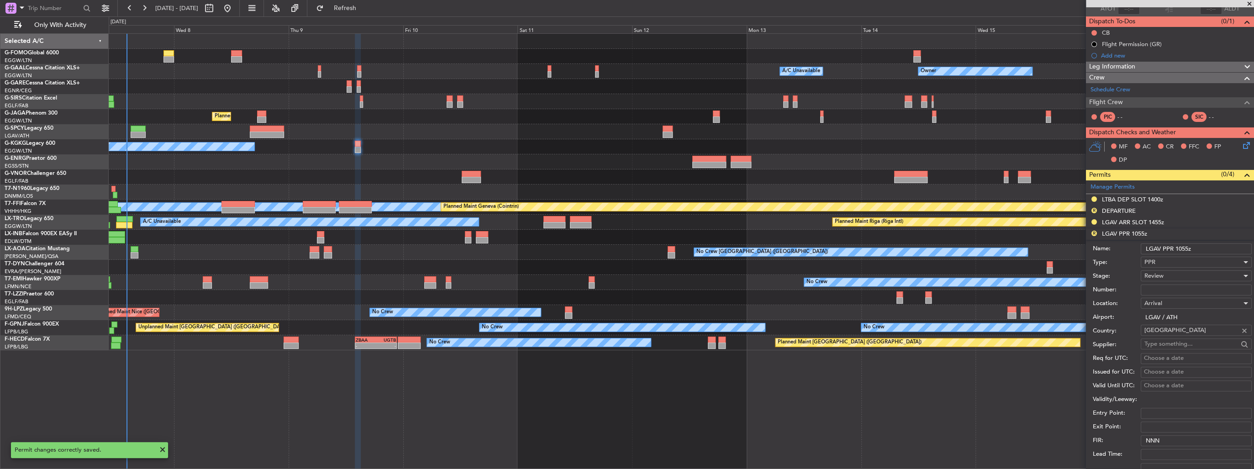
click at [1181, 247] on input "LGAV PPR 1055z" at bounding box center [1195, 248] width 111 height 11
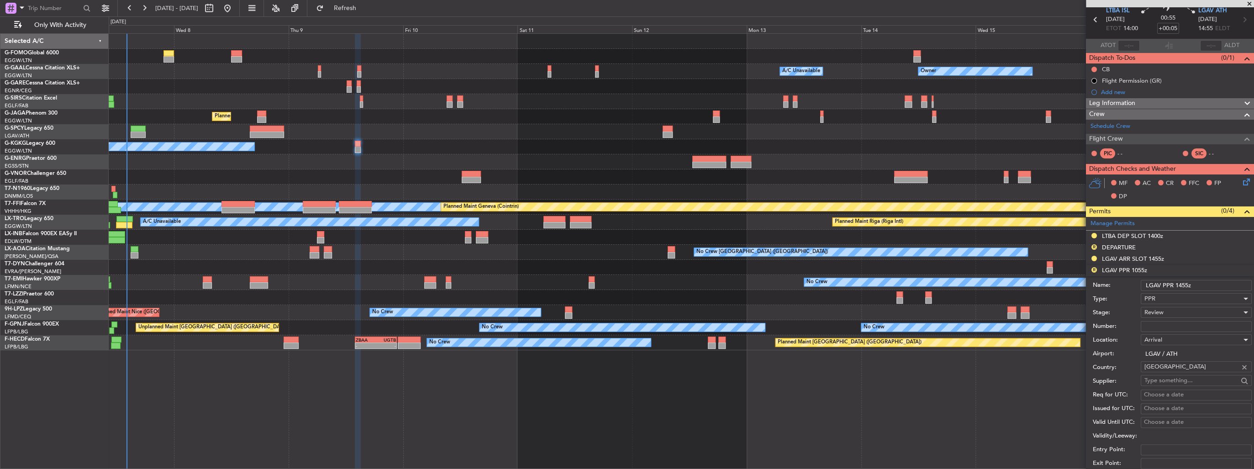
type input "LGAV PPR 1455z"
click at [1162, 310] on span "Review" at bounding box center [1153, 312] width 19 height 8
click at [1160, 370] on span "Requested" at bounding box center [1192, 371] width 97 height 14
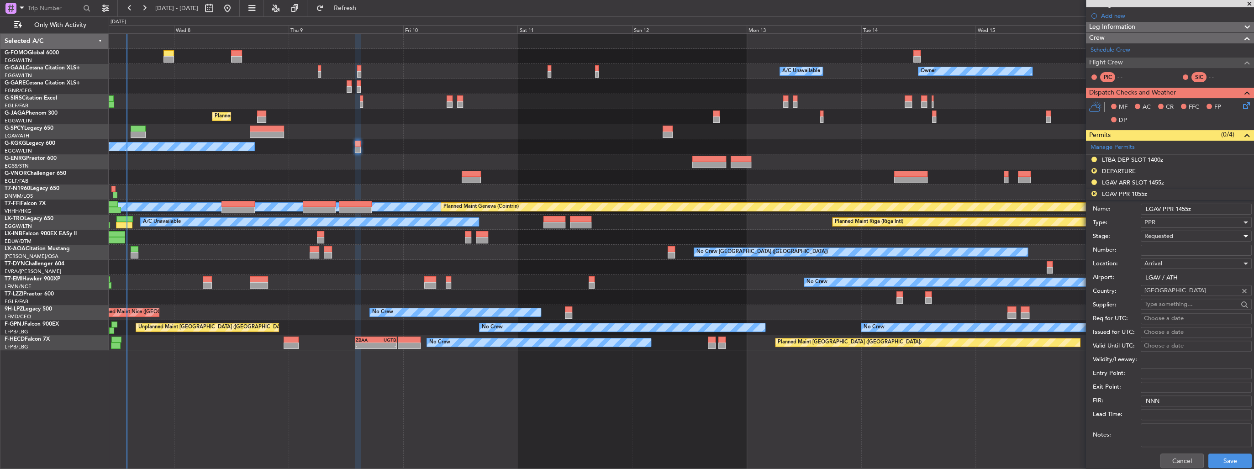
scroll to position [183, 0]
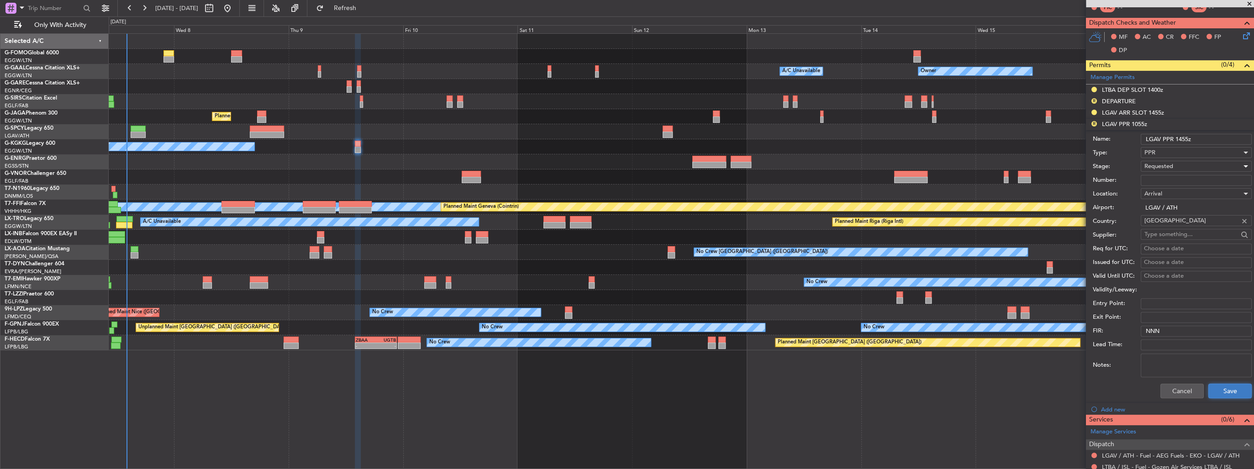
click at [1226, 394] on button "Save" at bounding box center [1229, 390] width 43 height 15
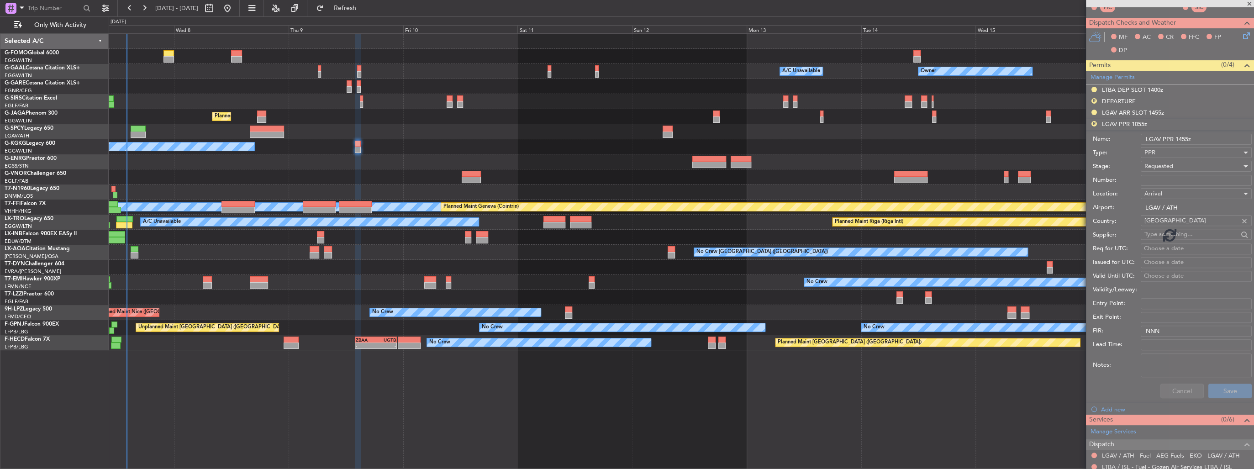
scroll to position [28, 0]
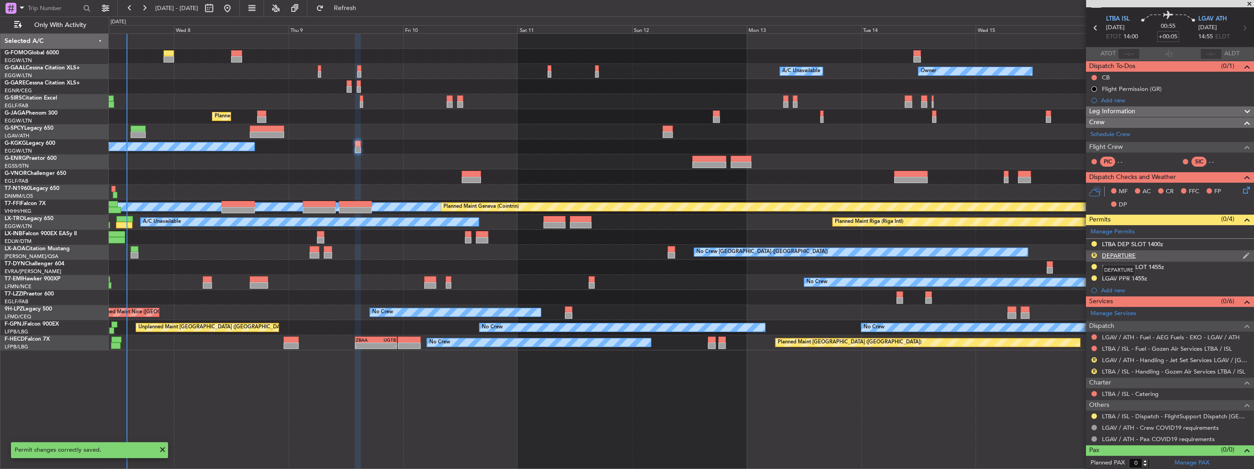
click at [1129, 253] on div "DEPARTURE" at bounding box center [1119, 256] width 34 height 8
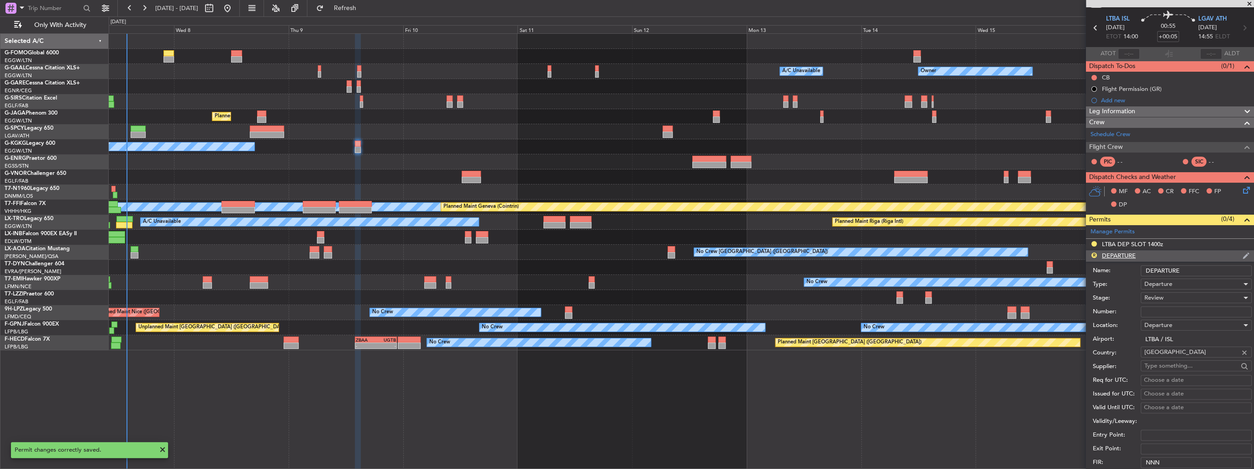
scroll to position [183, 0]
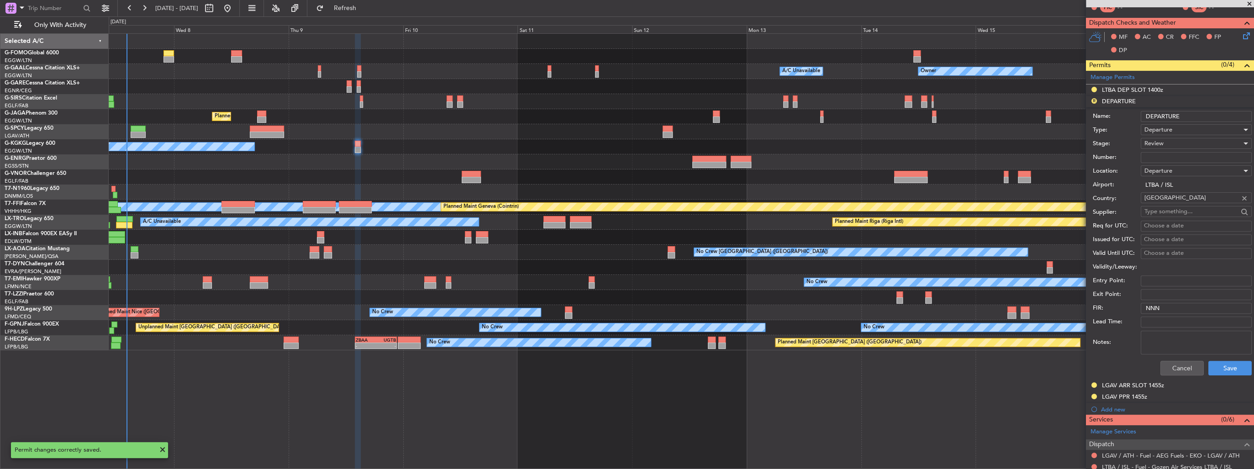
click at [1166, 138] on div "Review" at bounding box center [1192, 144] width 97 height 14
click at [1173, 199] on span "Requested" at bounding box center [1192, 202] width 97 height 14
click at [1225, 365] on button "Save" at bounding box center [1229, 368] width 43 height 15
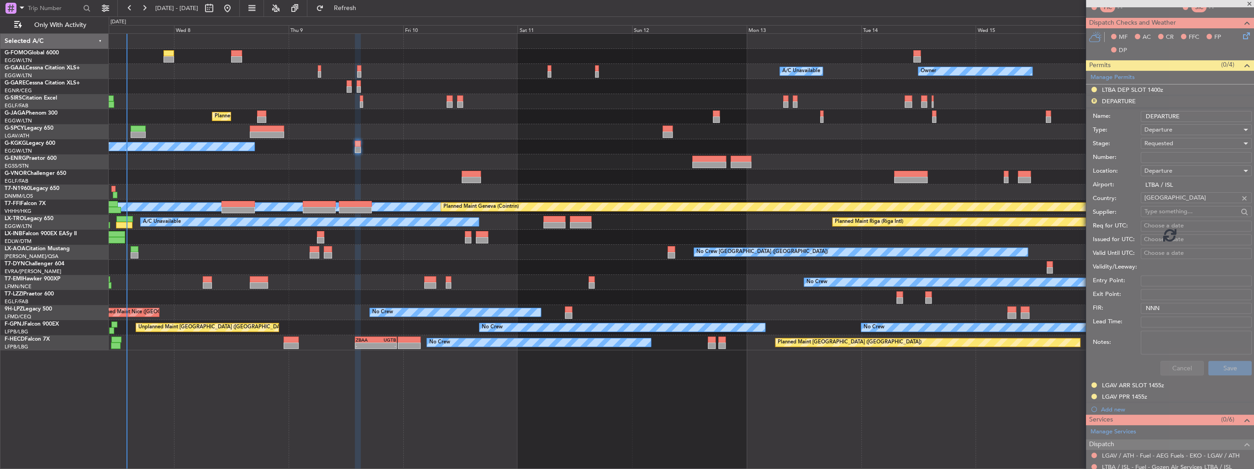
scroll to position [28, 0]
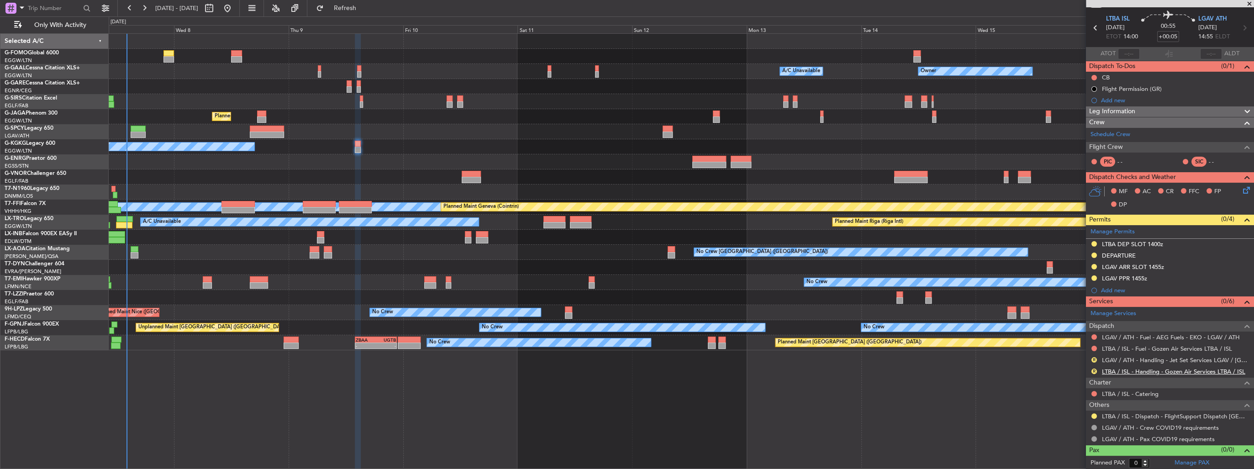
click at [1158, 371] on link "LTBA / ISL - Handling - Gozen Air Services LTBA / ISL" at bounding box center [1173, 372] width 143 height 8
click at [1169, 358] on link "LGAV / ATH - Handling - Jet Set Services LGAV / [GEOGRAPHIC_DATA]" at bounding box center [1175, 360] width 147 height 8
click at [367, 3] on button "Refresh" at bounding box center [339, 8] width 55 height 15
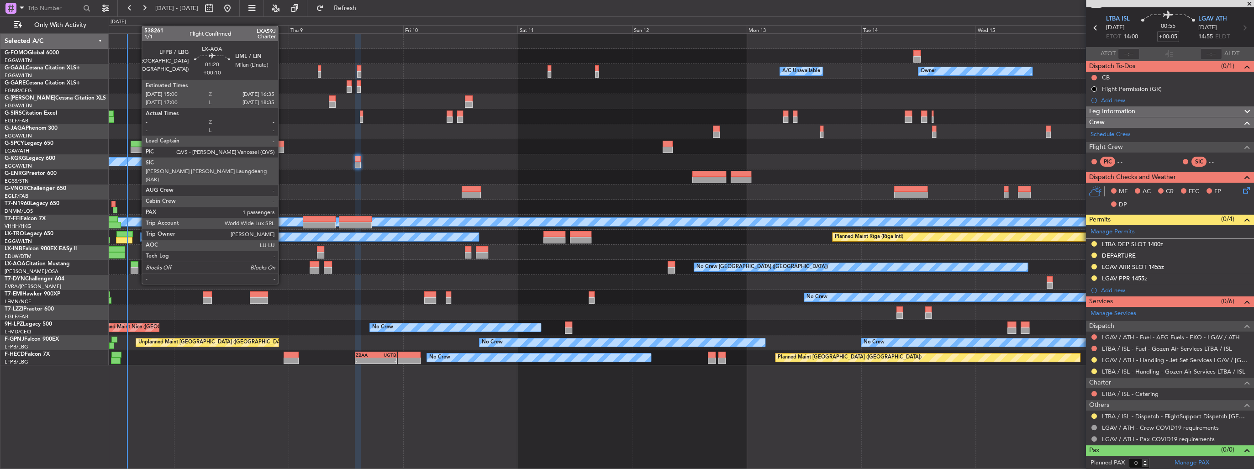
click at [137, 267] on div at bounding box center [135, 270] width 8 height 6
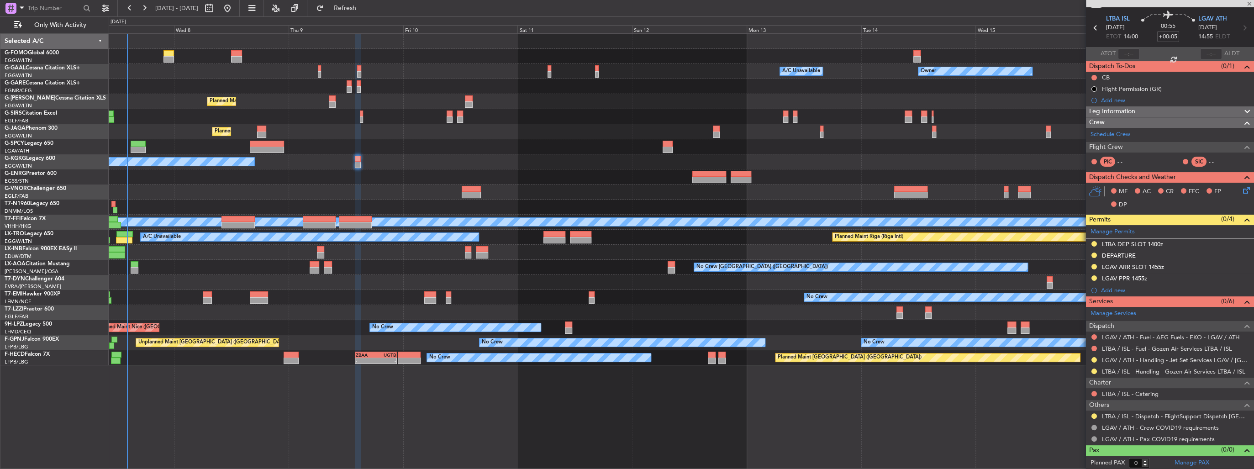
type input "+00:10"
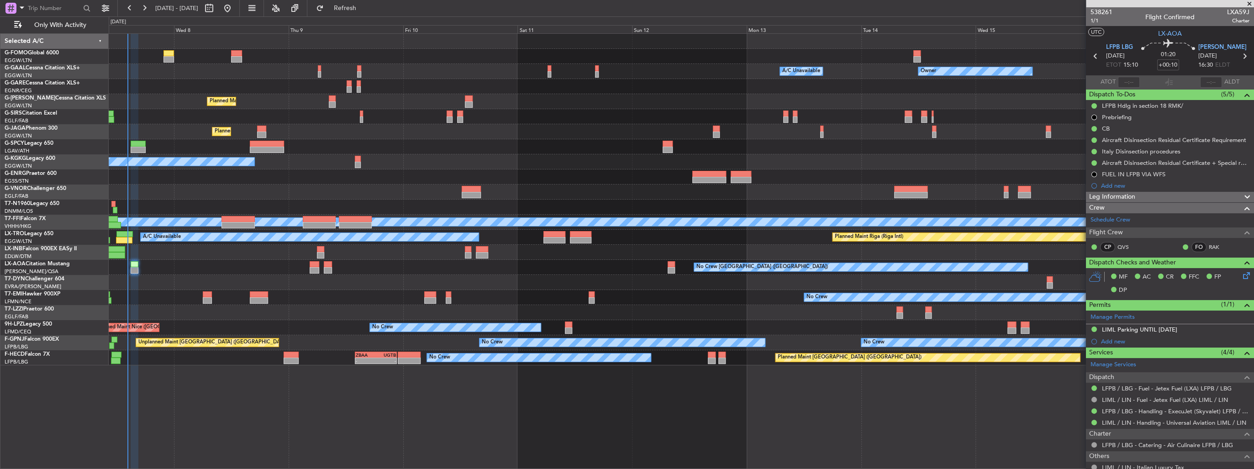
click at [1251, 3] on span at bounding box center [1249, 4] width 9 height 8
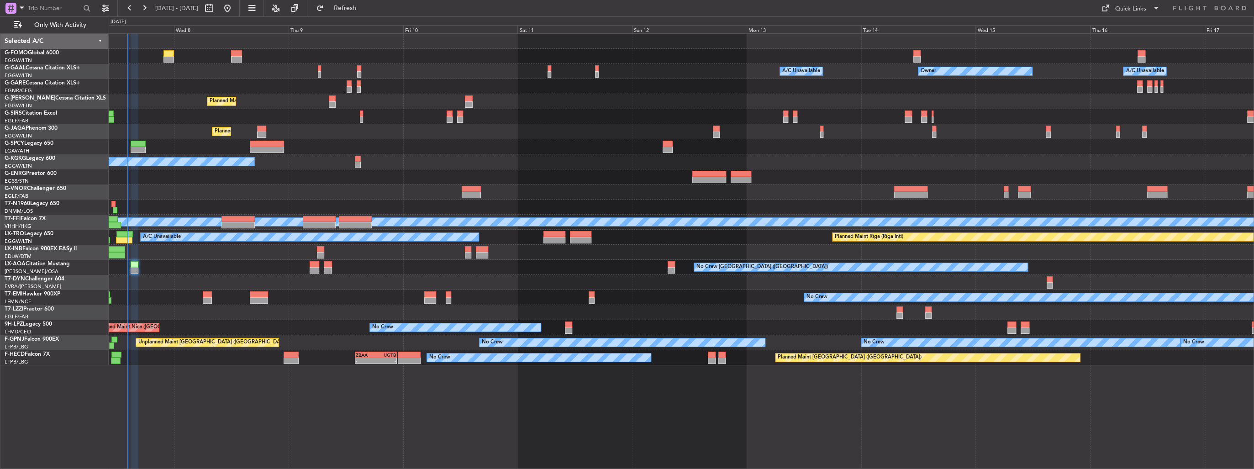
type input "0"
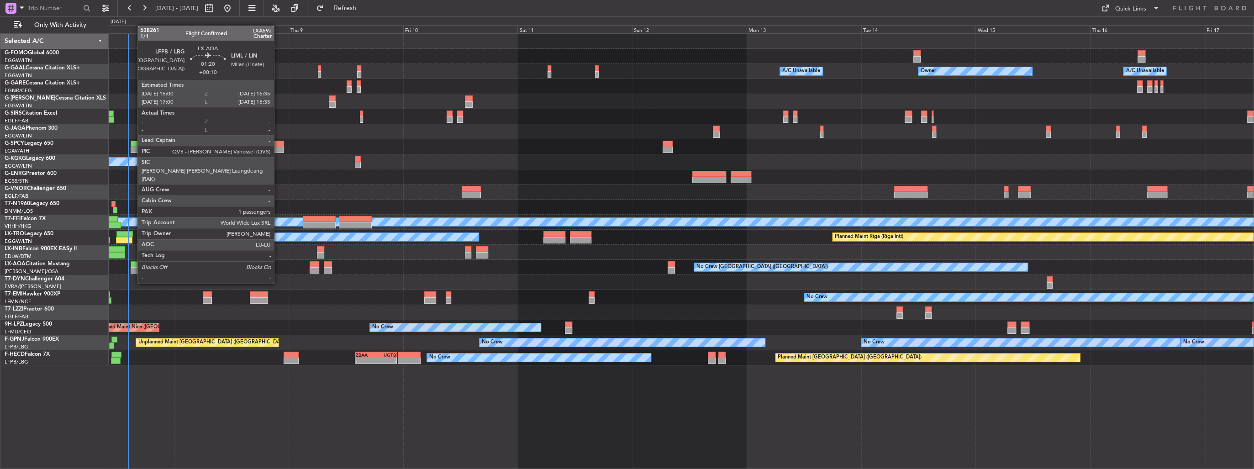
click at [133, 266] on div at bounding box center [135, 264] width 8 height 6
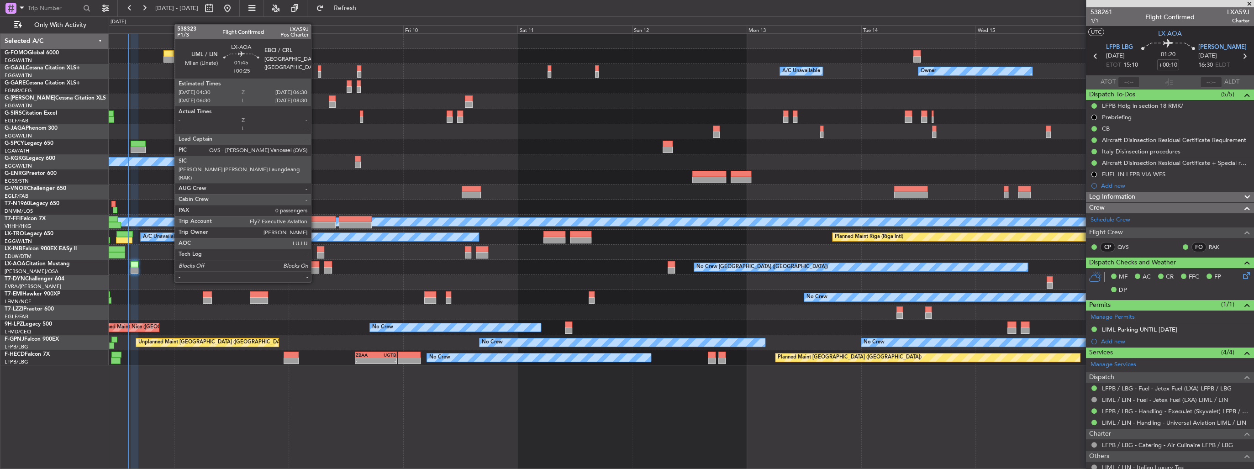
click at [315, 265] on div at bounding box center [315, 264] width 10 height 6
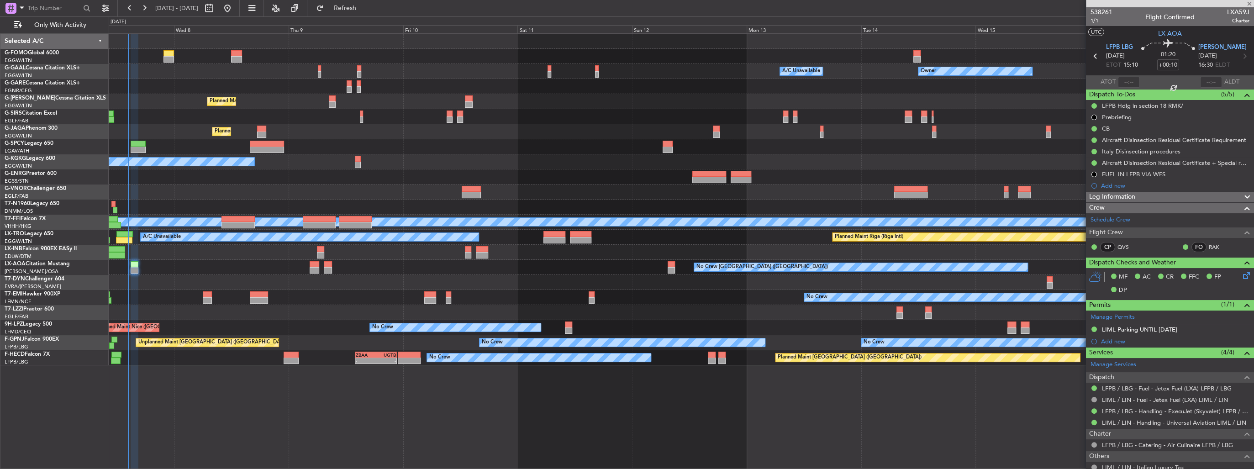
type input "+00:25"
type input "0"
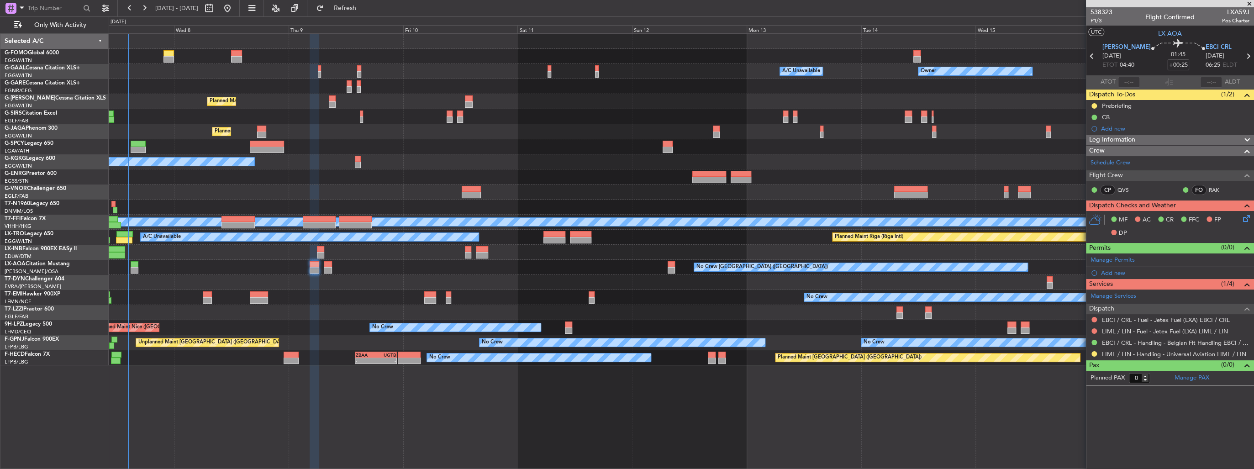
click at [1250, 3] on span at bounding box center [1249, 4] width 9 height 8
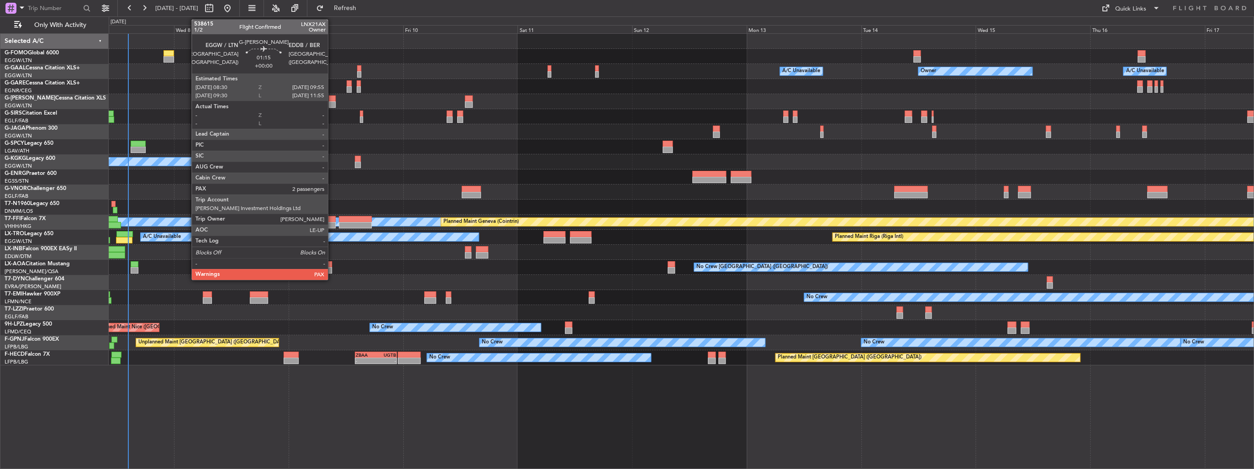
click at [332, 106] on div at bounding box center [332, 104] width 7 height 6
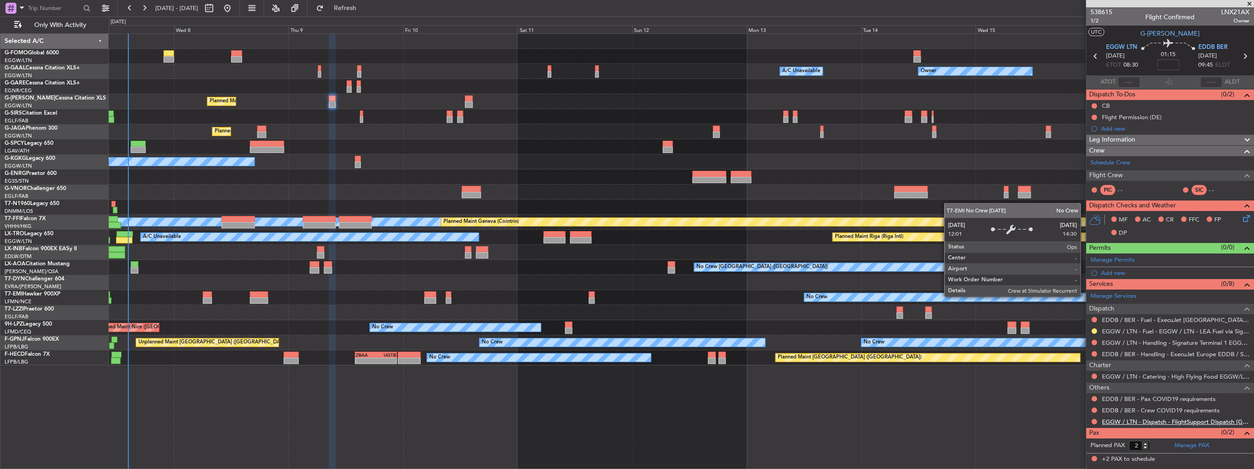
click at [1147, 420] on link "EGGW / LTN - Dispatch - FlightSupport Dispatch UK" at bounding box center [1175, 422] width 147 height 8
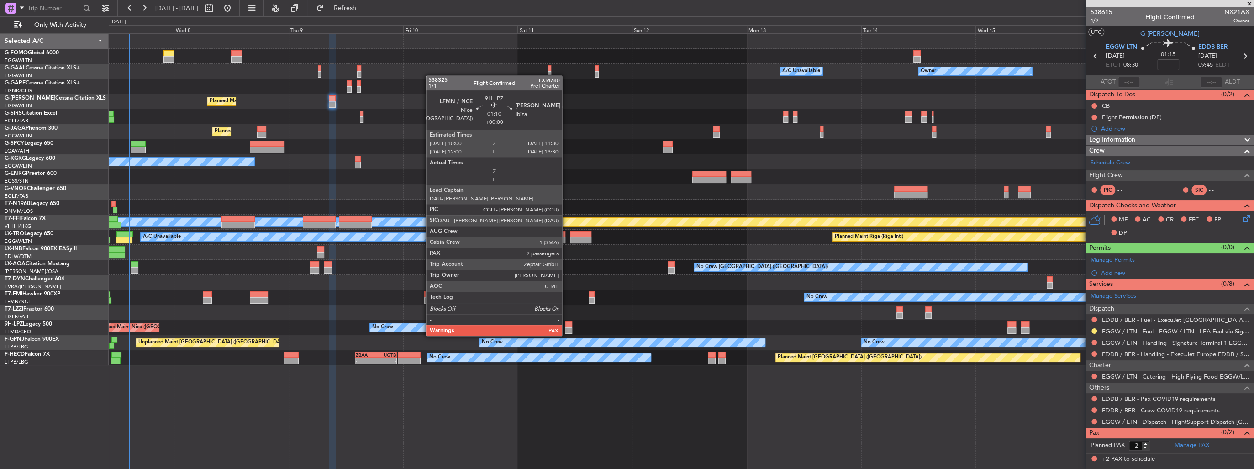
click at [566, 327] on div at bounding box center [568, 330] width 7 height 6
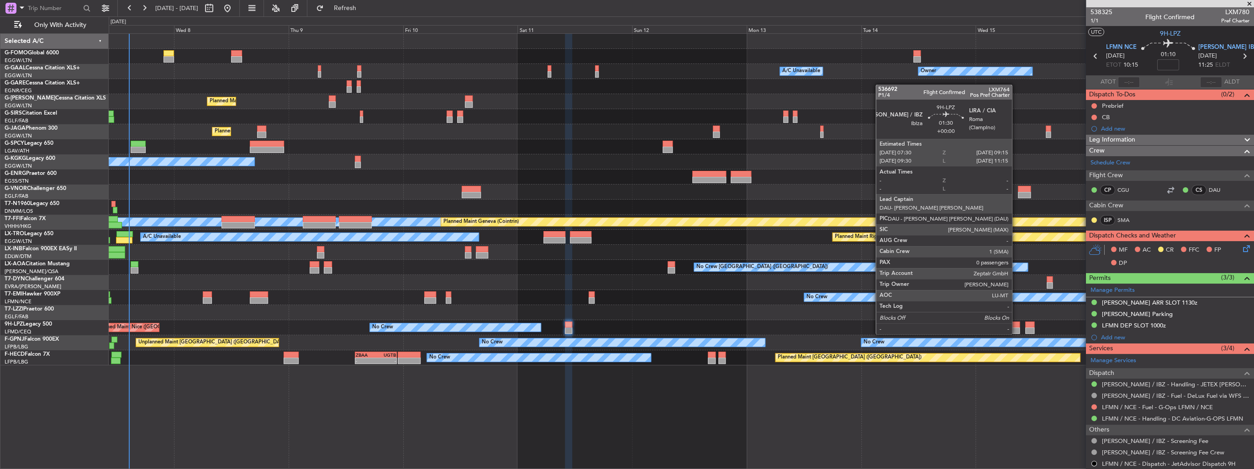
click at [1016, 325] on div at bounding box center [1015, 324] width 9 height 6
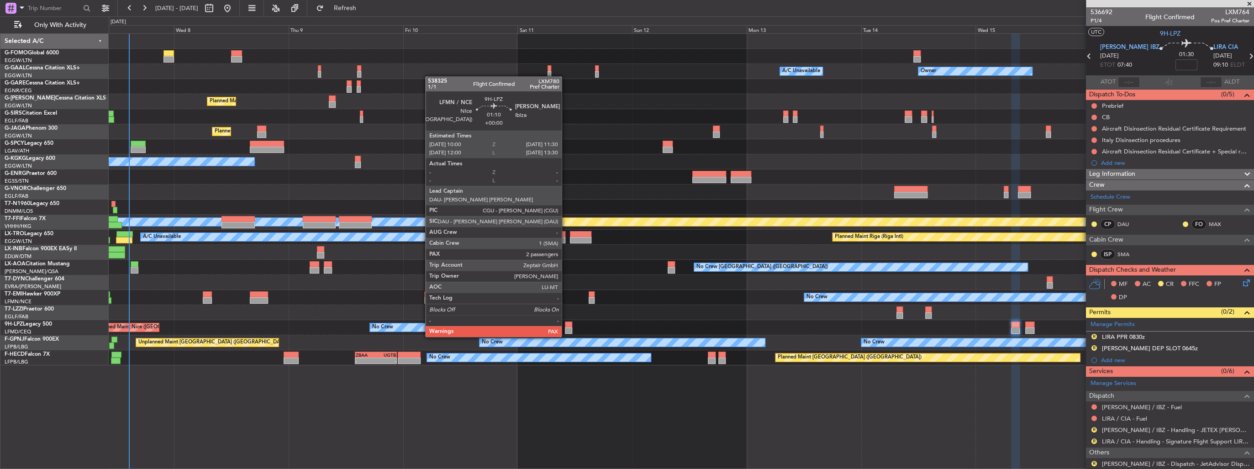
click at [566, 328] on div at bounding box center [568, 330] width 7 height 6
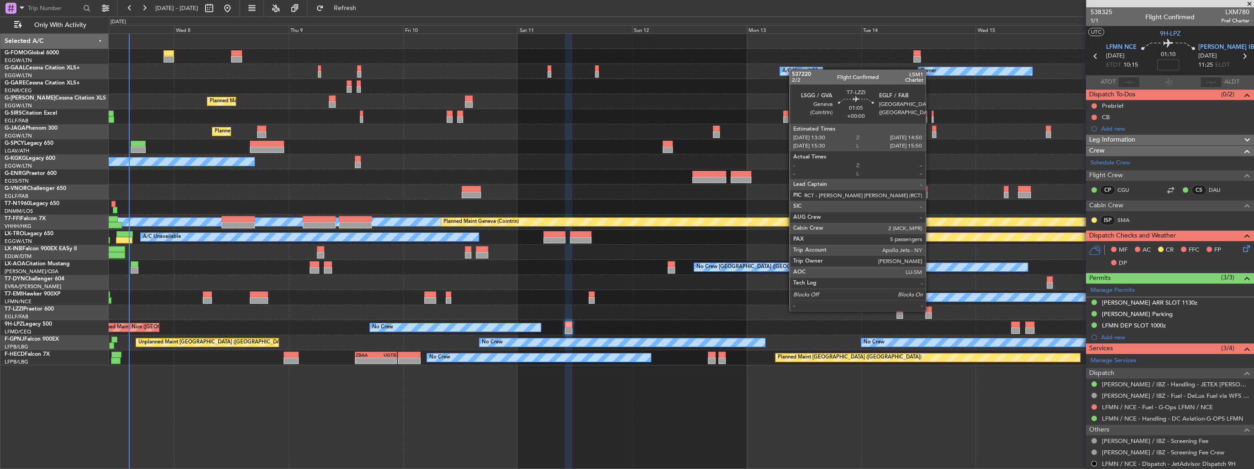
click at [930, 310] on div at bounding box center [928, 309] width 6 height 6
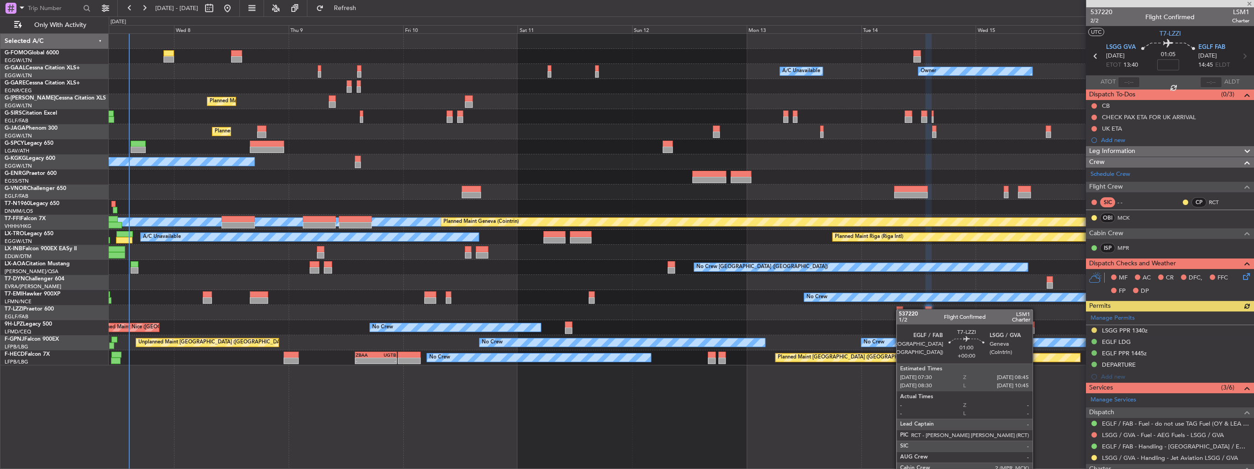
click at [900, 309] on div at bounding box center [899, 309] width 6 height 6
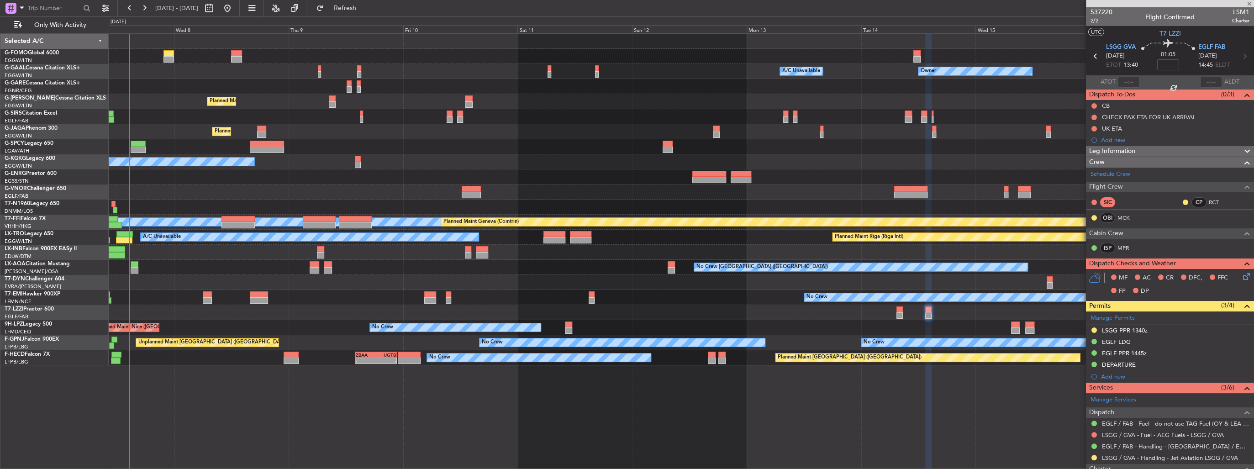
type input "7"
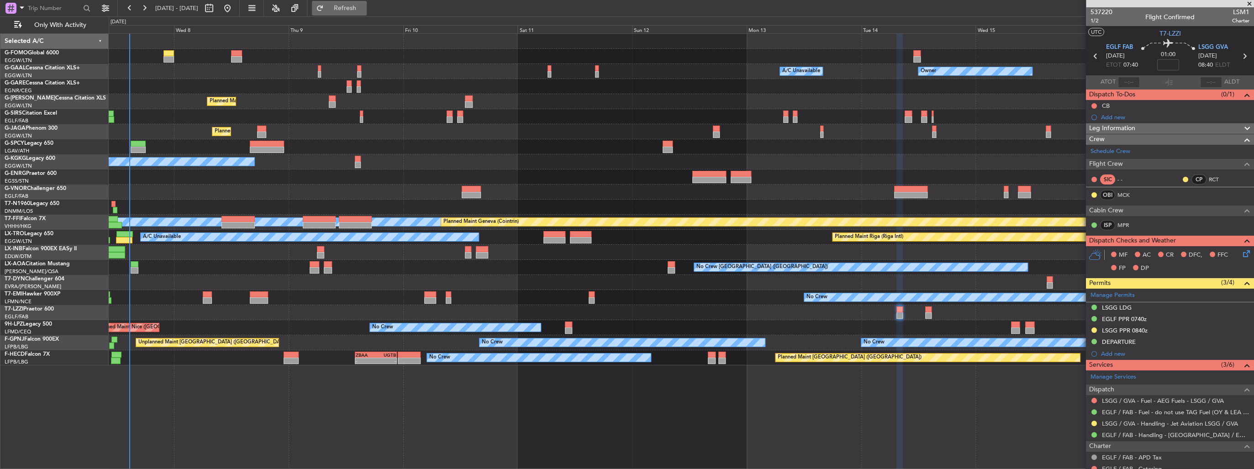
click at [364, 5] on span "Refresh" at bounding box center [345, 8] width 38 height 6
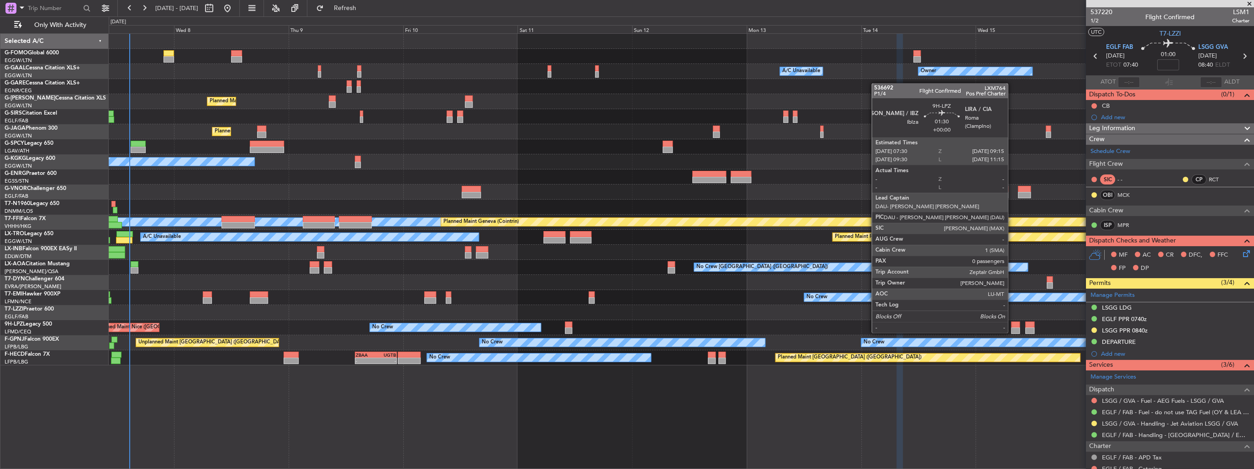
click at [1012, 324] on div at bounding box center [1015, 324] width 9 height 6
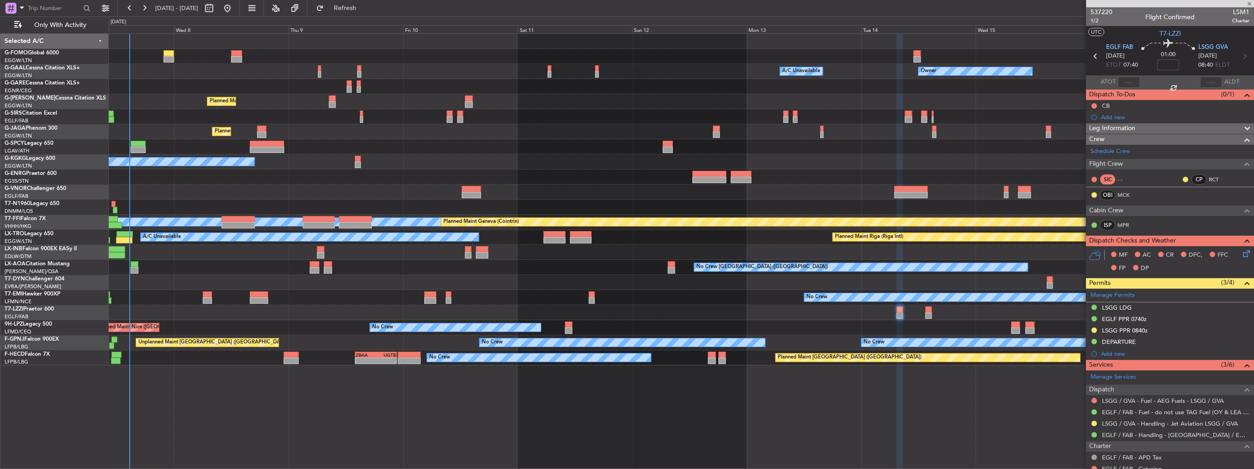
type input "0"
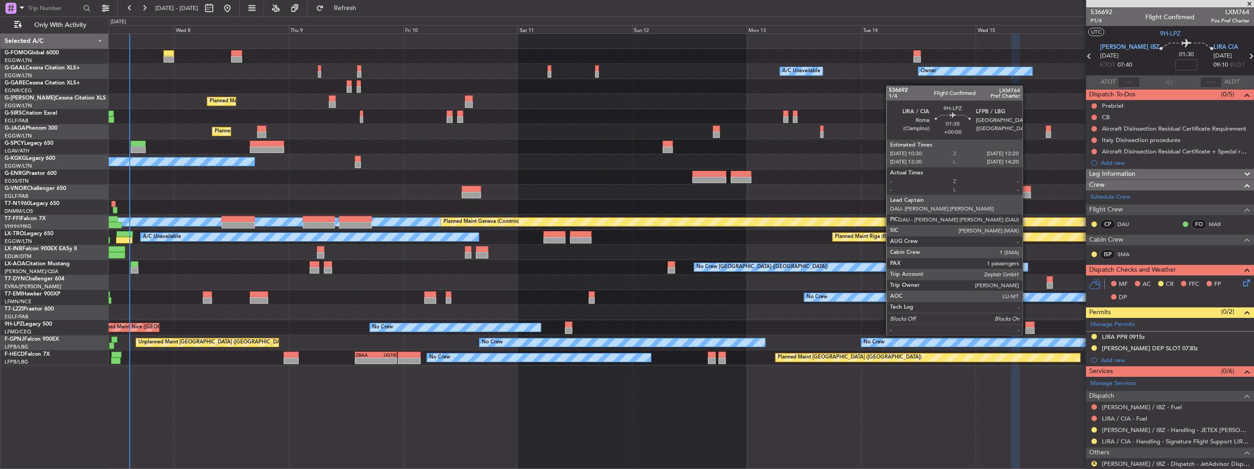
click at [1026, 326] on div at bounding box center [1029, 324] width 9 height 6
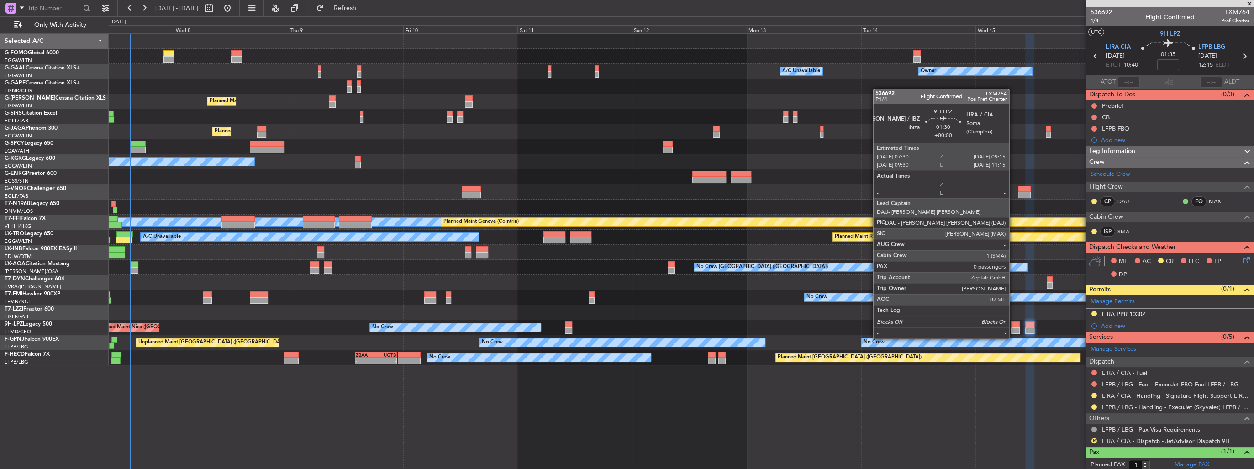
click at [1013, 329] on div at bounding box center [1015, 330] width 9 height 6
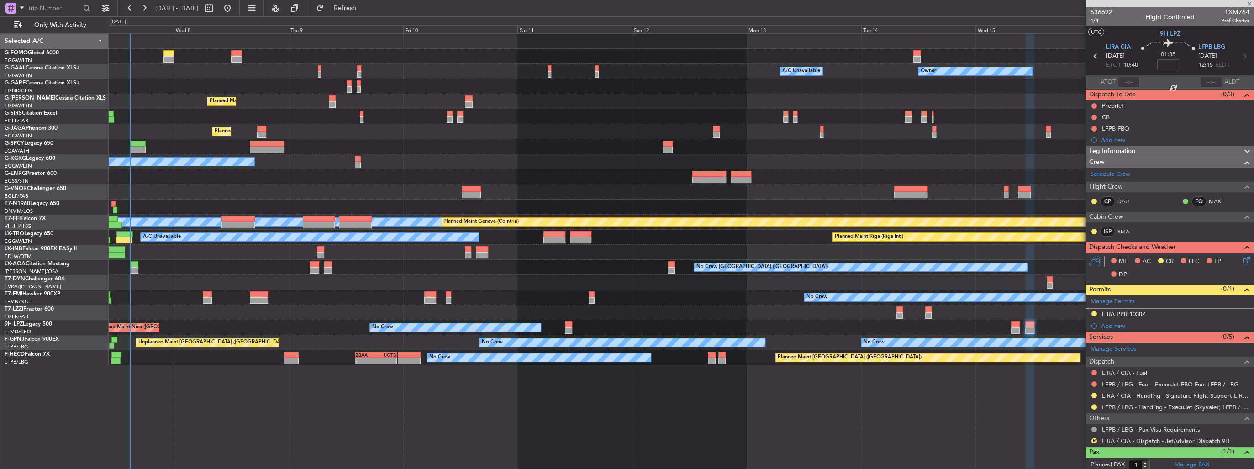
type input "0"
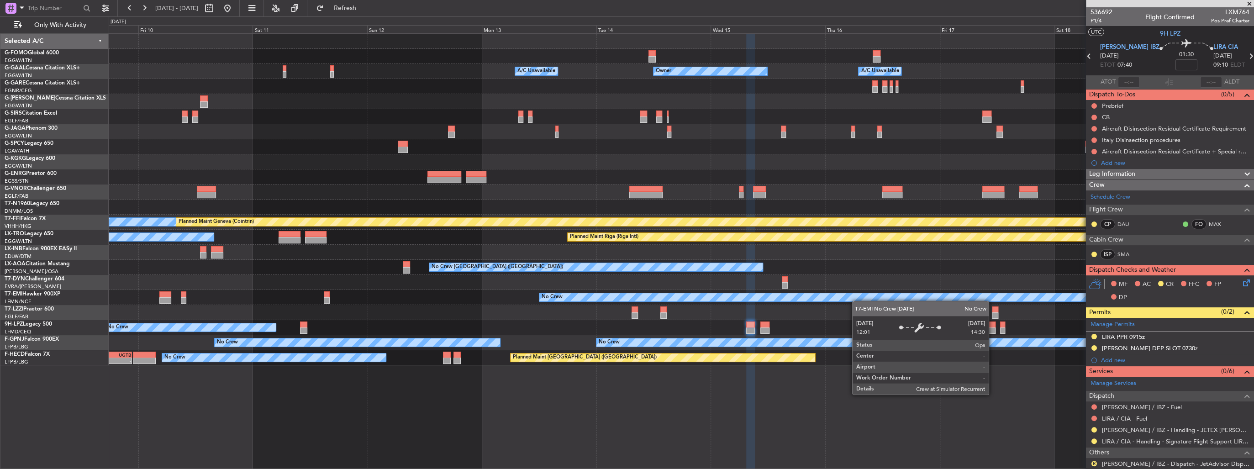
click at [781, 298] on div "Owner Owner A/C Unavailable A/C Unavailable Owner Planned Maint [GEOGRAPHIC_DAT…" at bounding box center [681, 199] width 1145 height 331
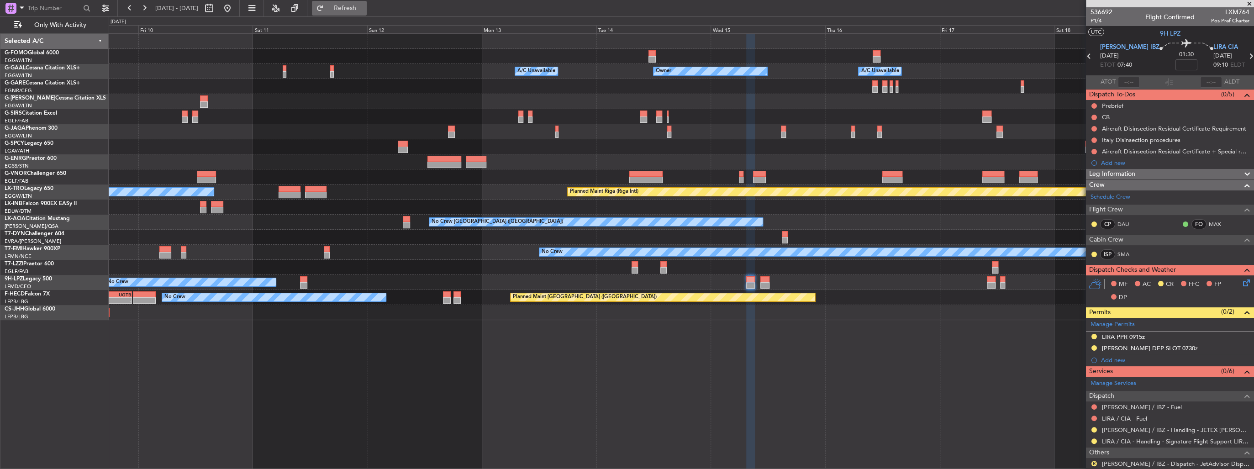
click at [345, 7] on button "Refresh" at bounding box center [339, 8] width 55 height 15
click at [1248, 3] on span at bounding box center [1249, 4] width 9 height 8
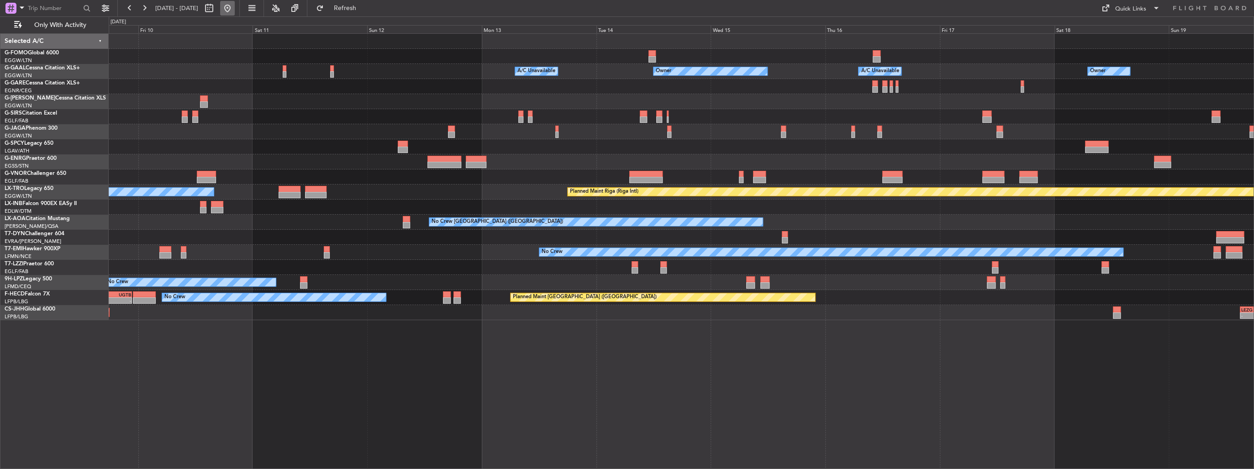
click at [235, 6] on button at bounding box center [227, 8] width 15 height 15
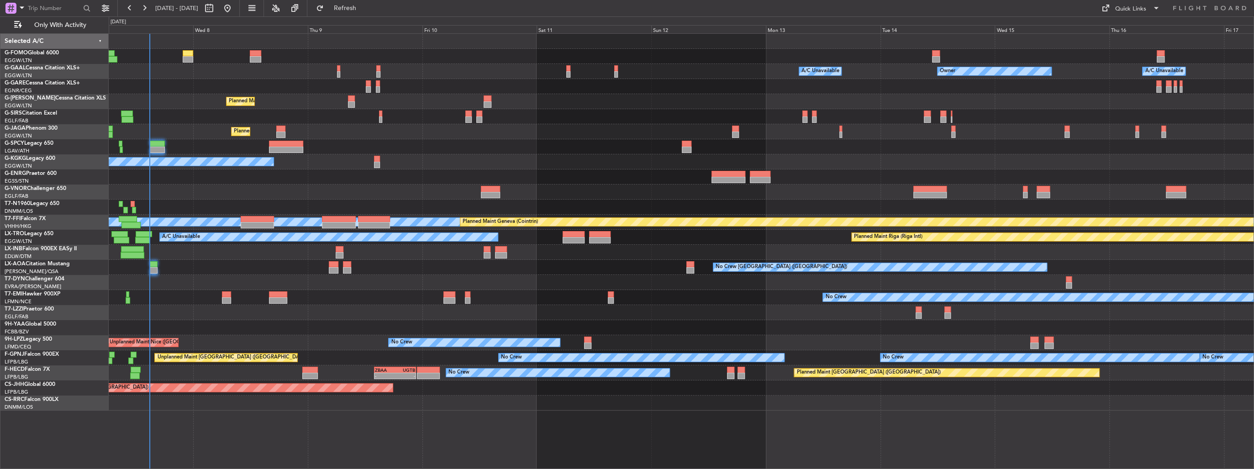
click at [373, 181] on div at bounding box center [681, 176] width 1145 height 15
